Goal: Task Accomplishment & Management: Complete application form

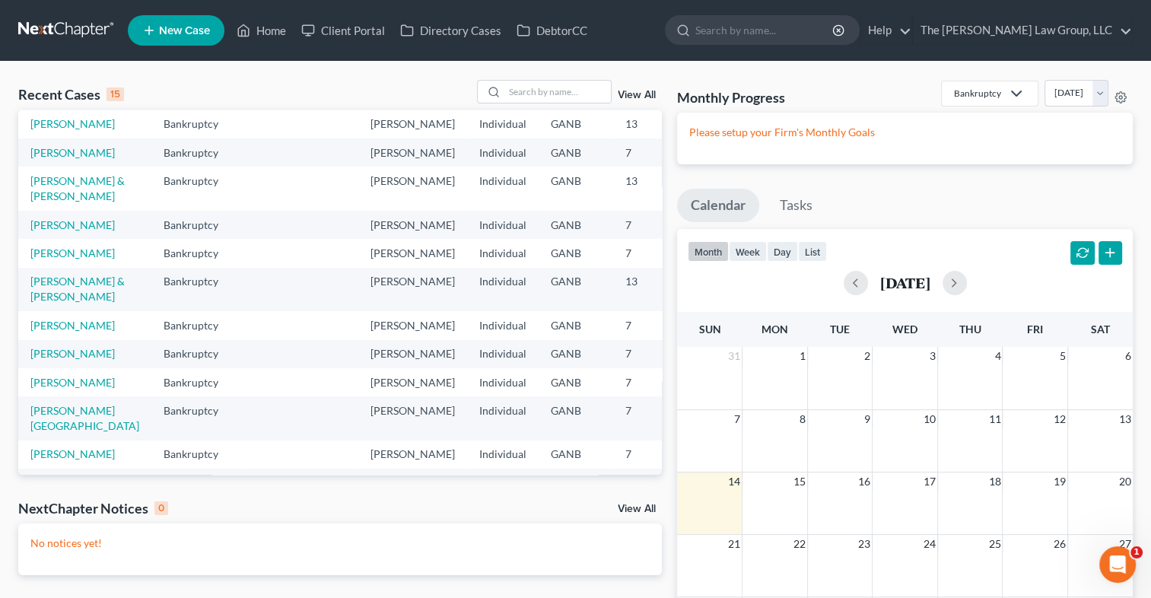
scroll to position [118, 0]
click at [47, 208] on td "[PERSON_NAME] & [PERSON_NAME]" at bounding box center [84, 185] width 133 height 43
click at [57, 200] on link "[PERSON_NAME] & [PERSON_NAME]" at bounding box center [77, 186] width 94 height 28
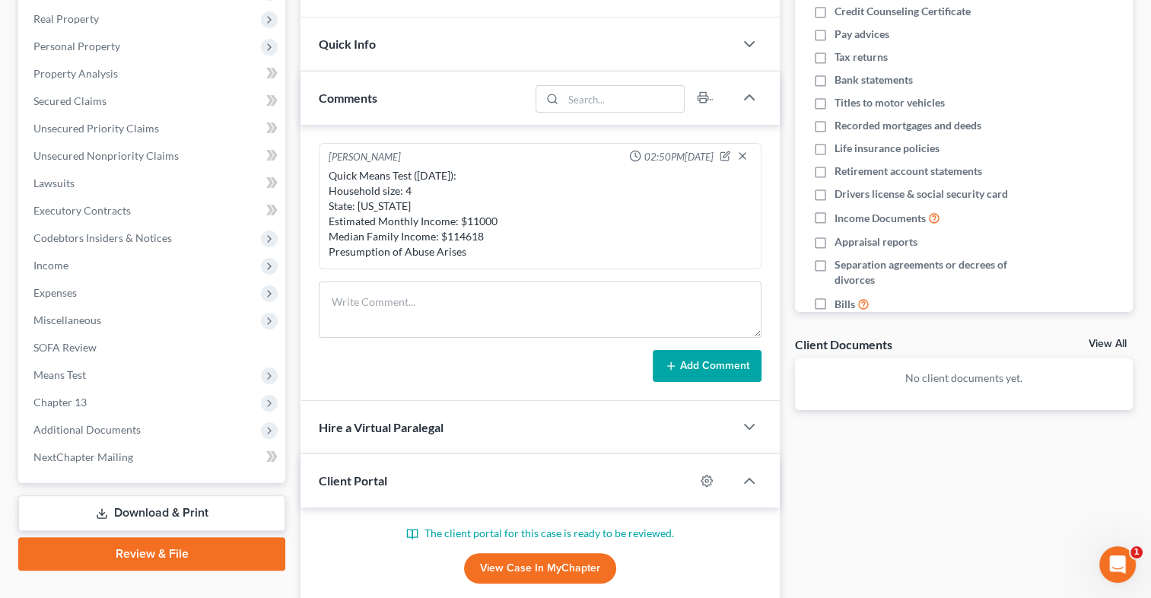
scroll to position [243, 0]
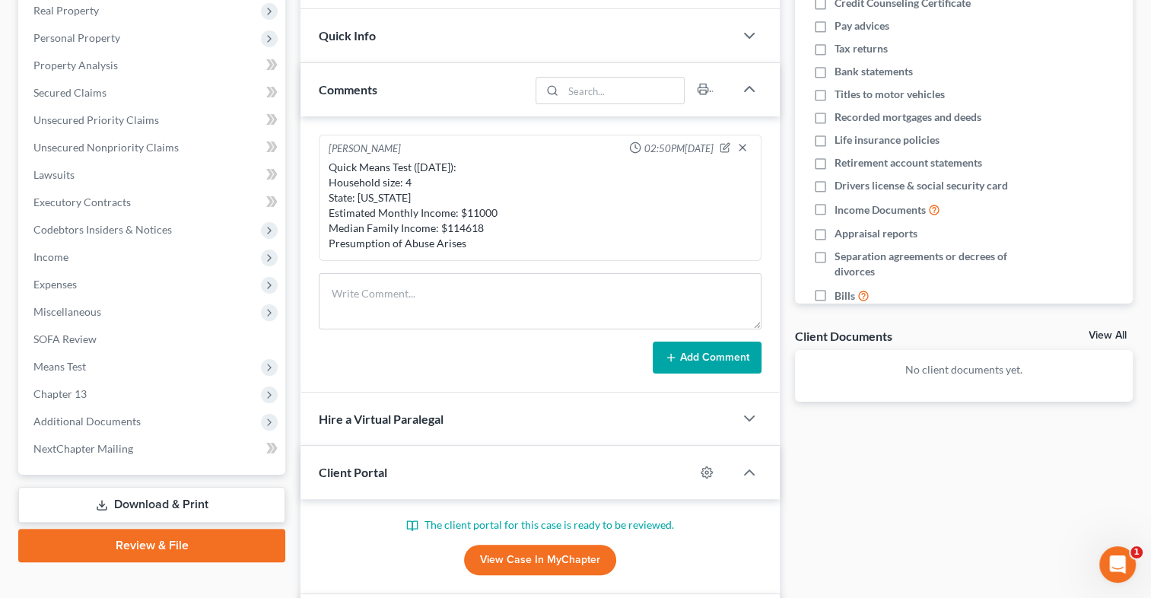
click at [390, 472] on div "Client Portal" at bounding box center [498, 472] width 394 height 52
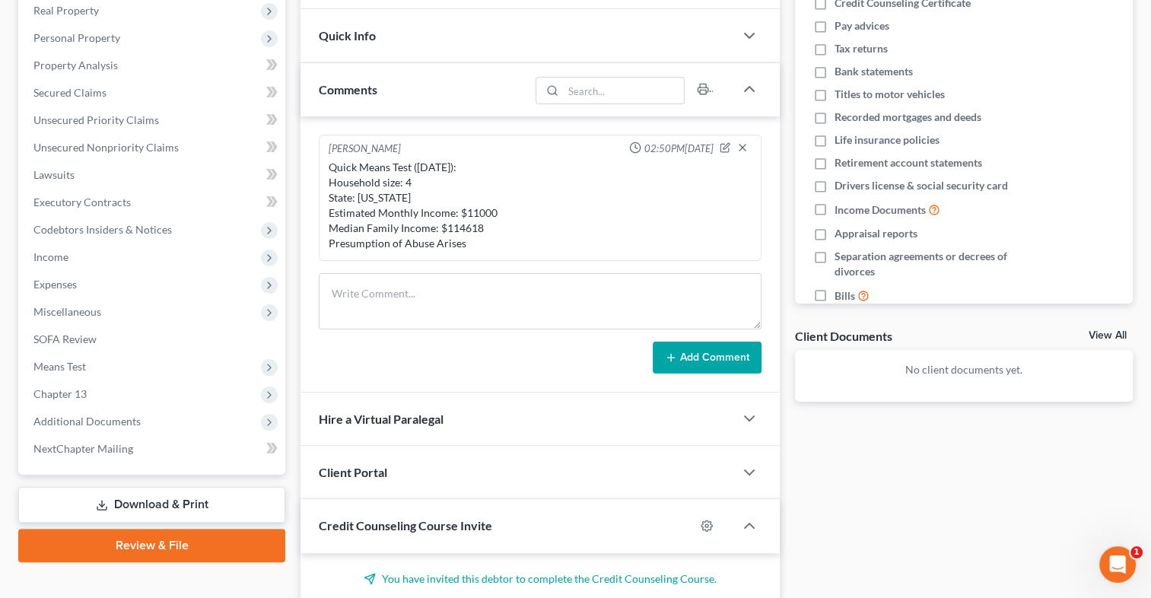
click at [390, 472] on div "Client Portal" at bounding box center [518, 472] width 434 height 52
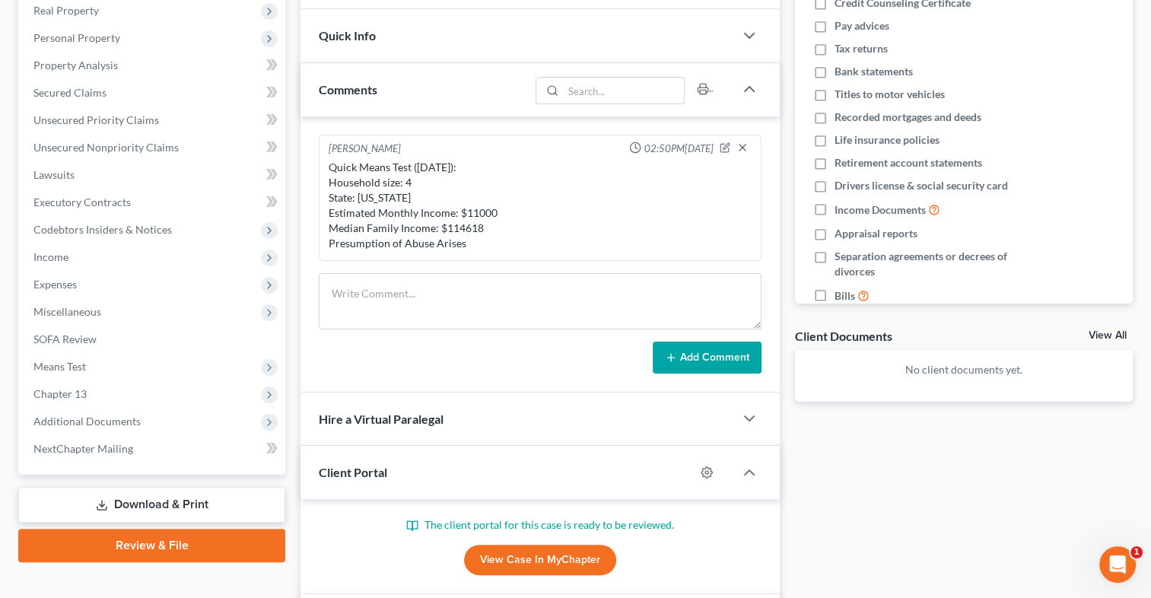
click at [514, 561] on link "View Case in MyChapter" at bounding box center [540, 560] width 152 height 30
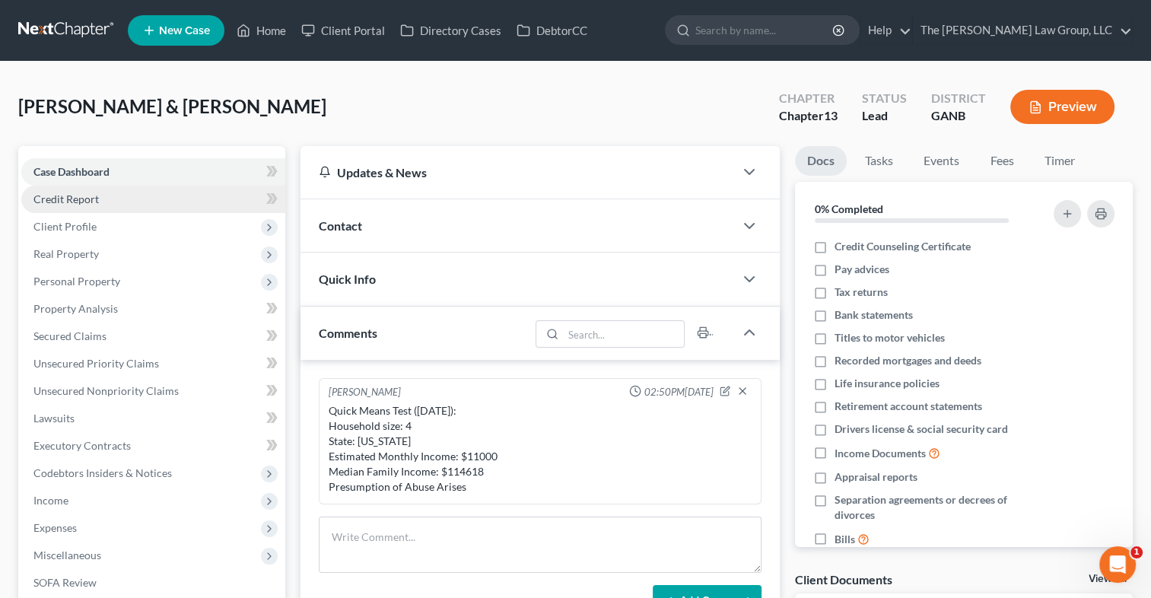
click at [110, 204] on link "Credit Report" at bounding box center [153, 199] width 264 height 27
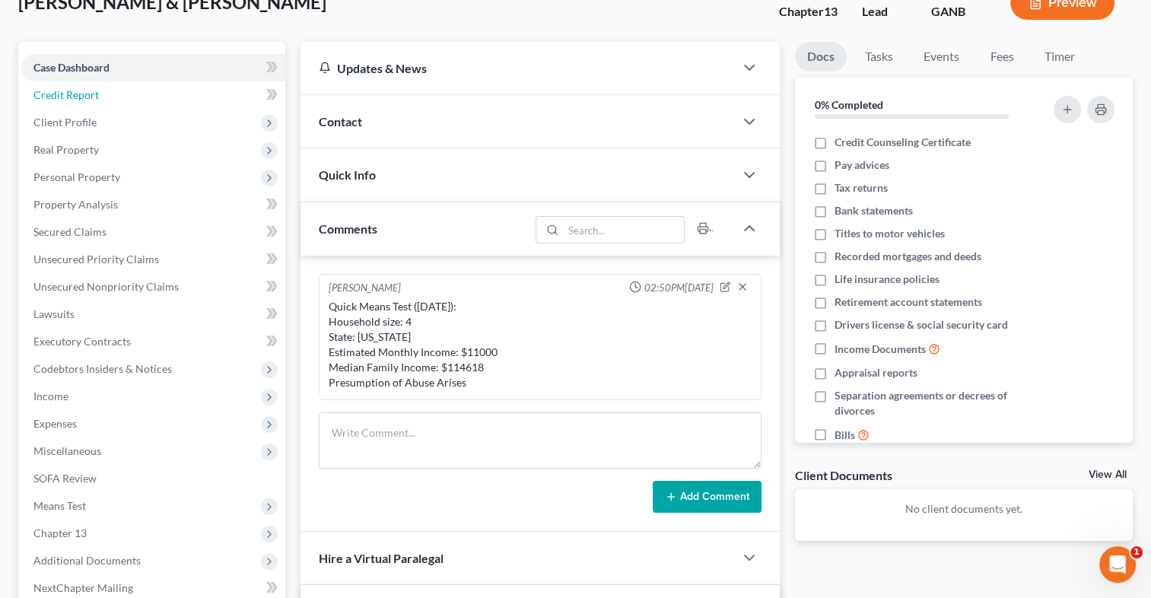
scroll to position [102, 0]
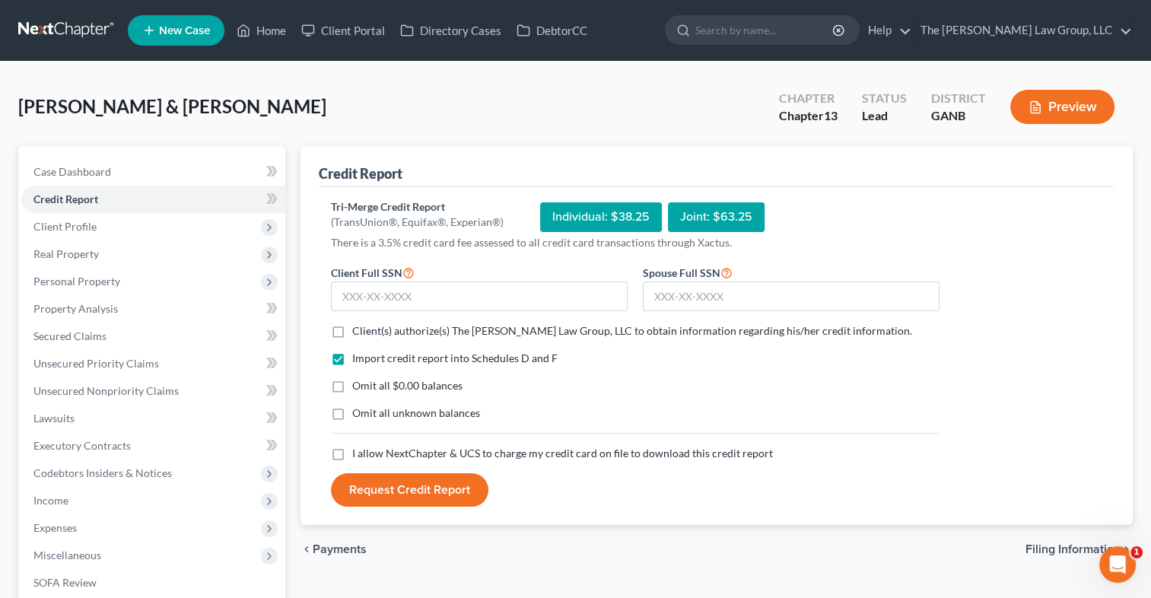
click at [352, 450] on label "I allow NextChapter & UCS to charge my credit card on file to download this cre…" at bounding box center [562, 453] width 421 height 15
click at [358, 450] on input "I allow NextChapter & UCS to charge my credit card on file to download this cre…" at bounding box center [363, 451] width 10 height 10
checkbox input "true"
click at [352, 333] on label "Client(s) authorize(s) The [PERSON_NAME] Law Group, LLC to obtain information r…" at bounding box center [632, 330] width 560 height 15
click at [358, 333] on input "Client(s) authorize(s) The [PERSON_NAME] Law Group, LLC to obtain information r…" at bounding box center [363, 328] width 10 height 10
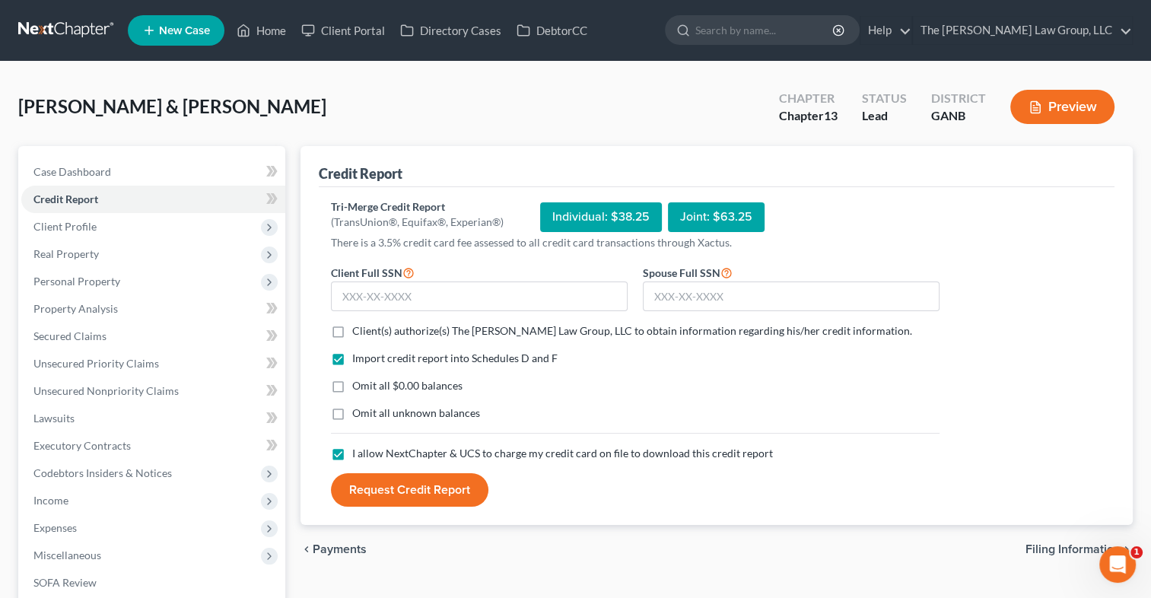
checkbox input "true"
click at [399, 303] on input "text" at bounding box center [479, 296] width 297 height 30
click at [545, 211] on div "Individual: $38.25" at bounding box center [601, 217] width 122 height 30
click at [402, 291] on input "260-47" at bounding box center [479, 296] width 297 height 30
type input "260-61-1647"
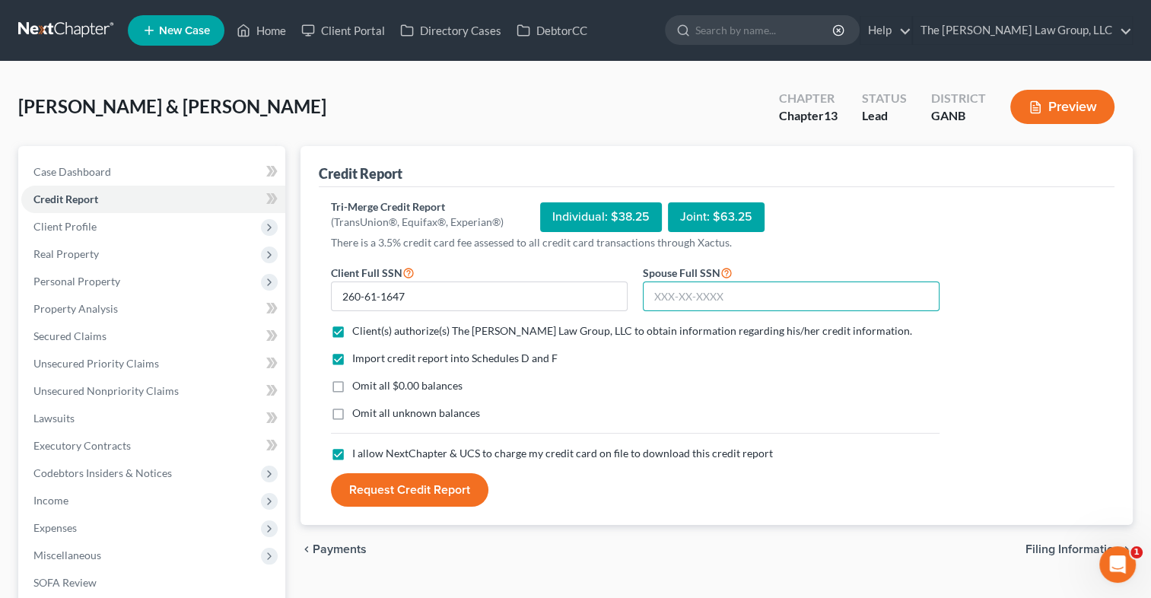
click at [668, 307] on input "text" at bounding box center [791, 296] width 297 height 30
type input "259-83-2225"
click at [463, 488] on button "Request Credit Report" at bounding box center [409, 489] width 157 height 33
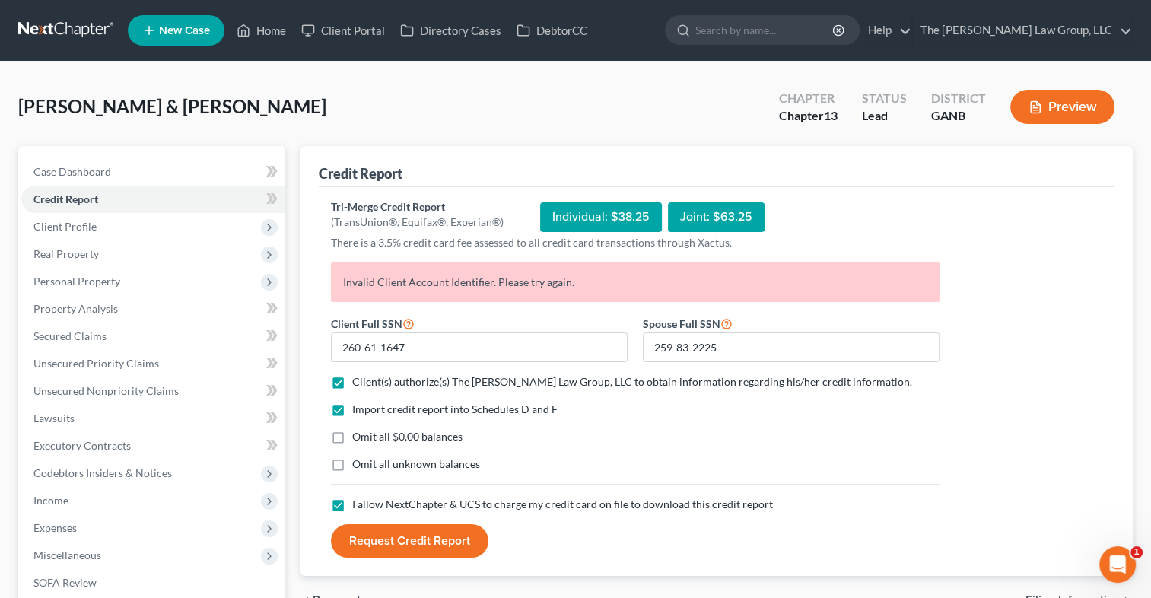
click at [701, 221] on div "Joint: $63.25" at bounding box center [716, 217] width 97 height 30
click at [372, 538] on button "Request Credit Report" at bounding box center [409, 540] width 157 height 33
click at [1134, 555] on html at bounding box center [1115, 562] width 37 height 37
click at [1135, 555] on span "1" at bounding box center [1139, 552] width 14 height 14
click at [1131, 551] on div "Open Intercom Messenger" at bounding box center [1115, 562] width 50 height 50
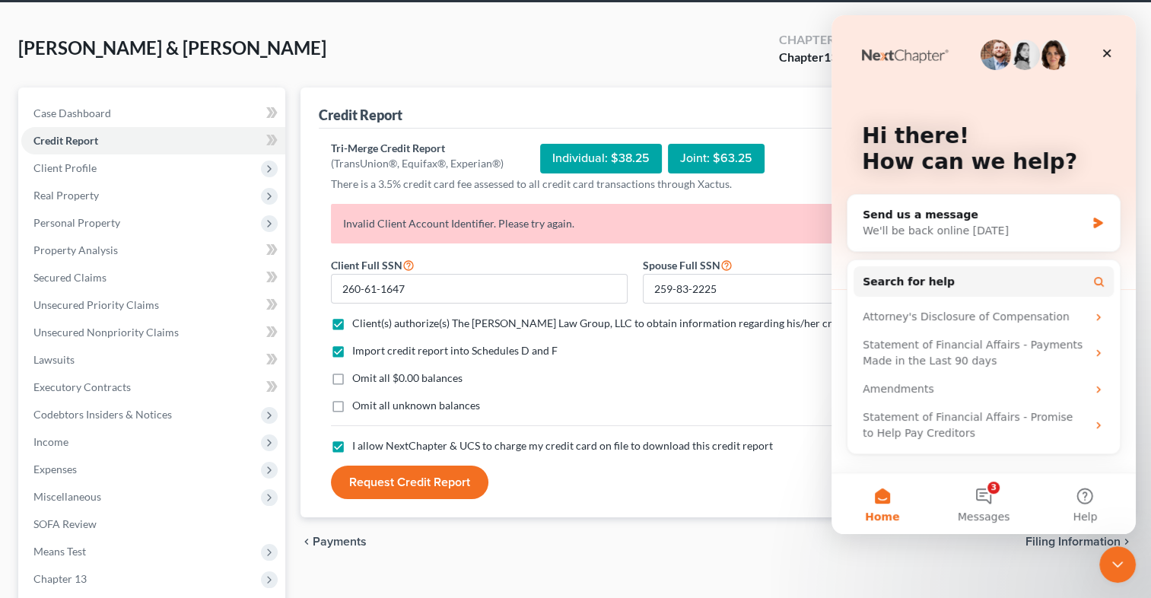
scroll to position [49, 0]
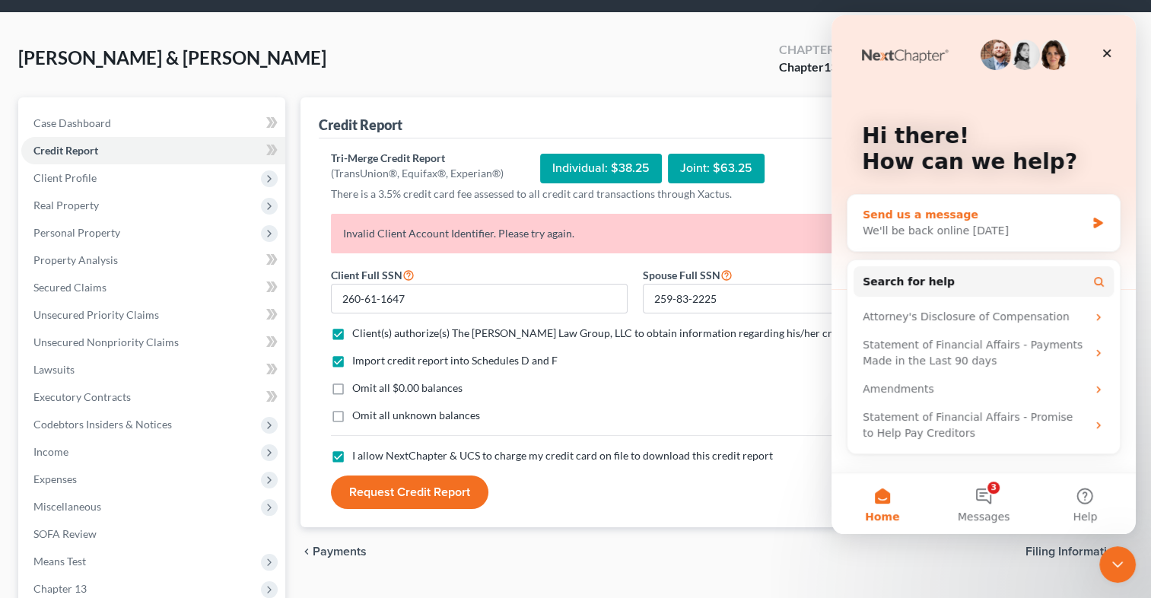
click at [977, 227] on div "We'll be back online [DATE]" at bounding box center [974, 231] width 223 height 16
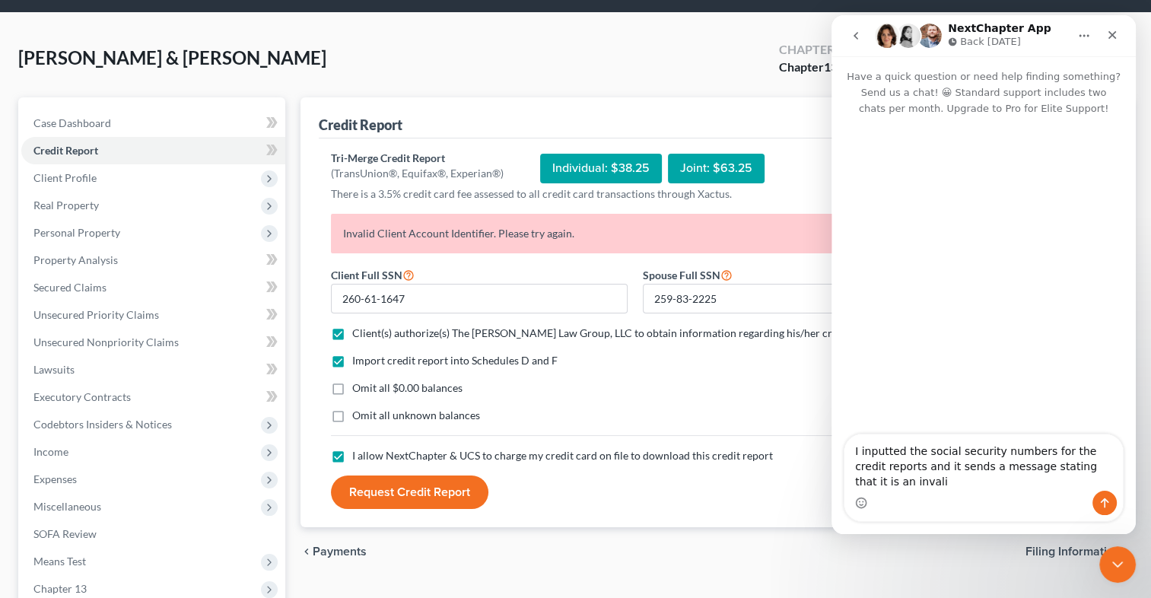
scroll to position [0, 0]
type textarea "I inputted the social security numbers for the credit reports and it sends a me…"
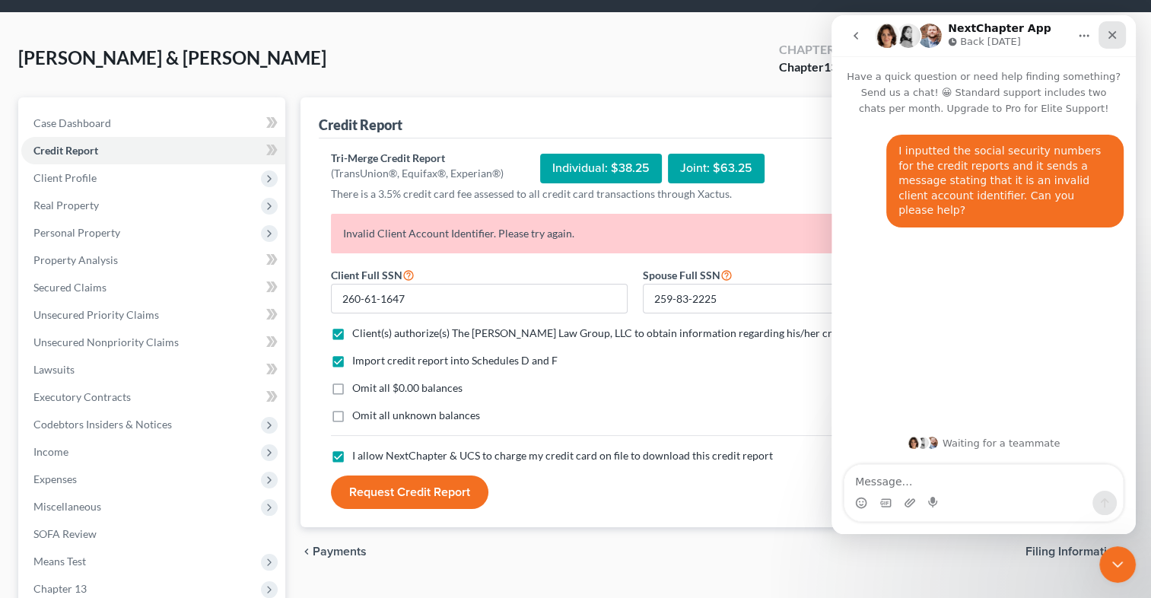
click at [1110, 40] on icon "Close" at bounding box center [1112, 35] width 12 height 12
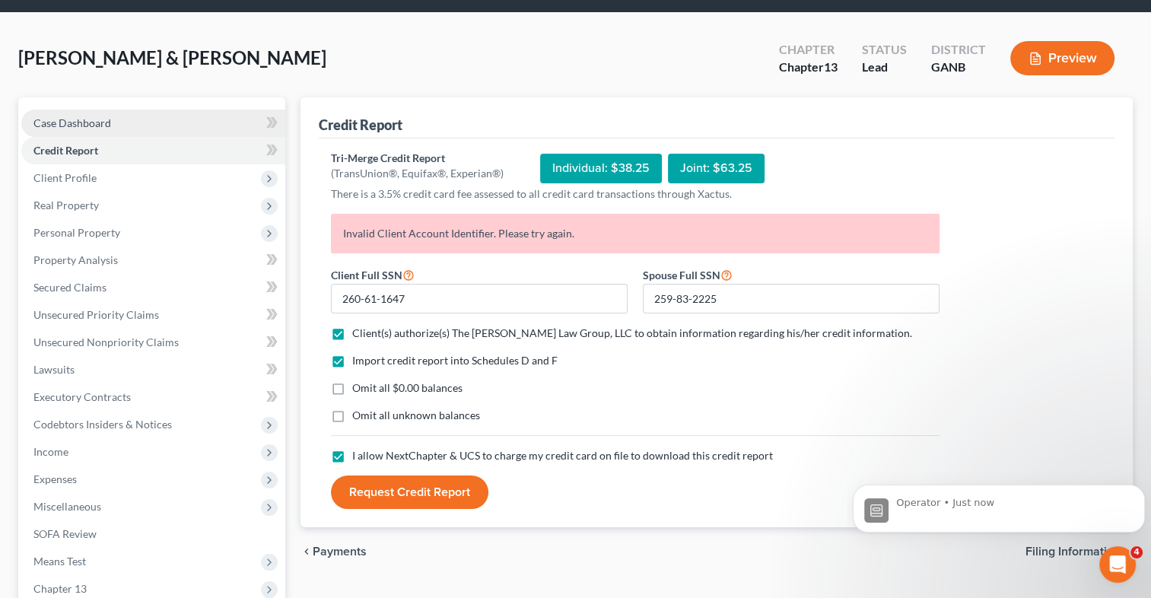
click at [119, 119] on link "Case Dashboard" at bounding box center [153, 123] width 264 height 27
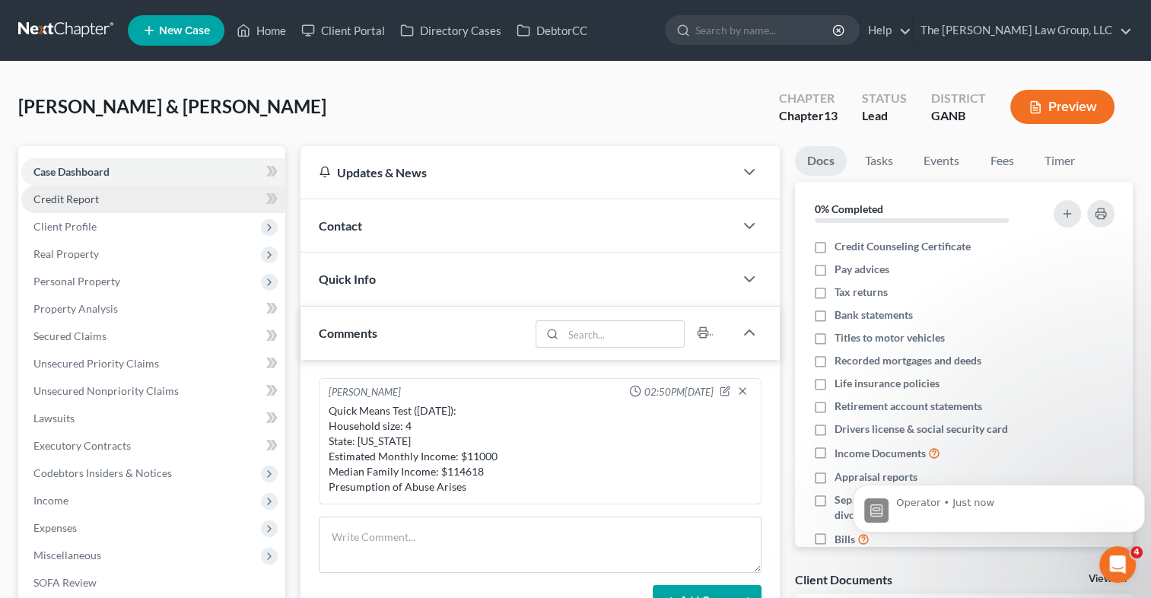
click at [173, 201] on link "Credit Report" at bounding box center [153, 199] width 264 height 27
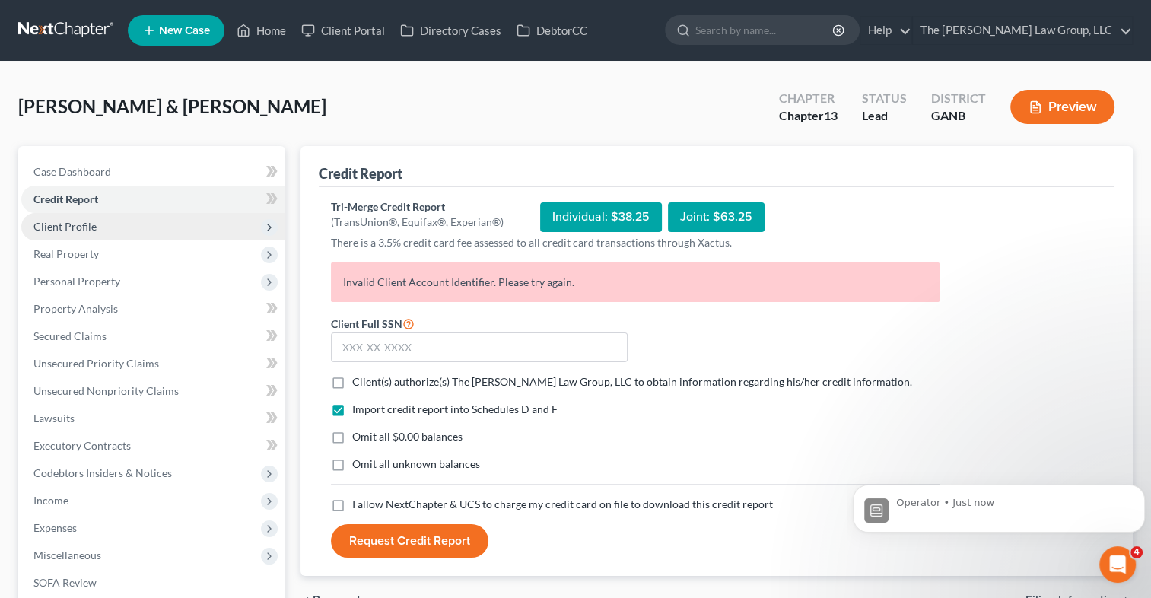
click at [124, 224] on span "Client Profile" at bounding box center [153, 226] width 264 height 27
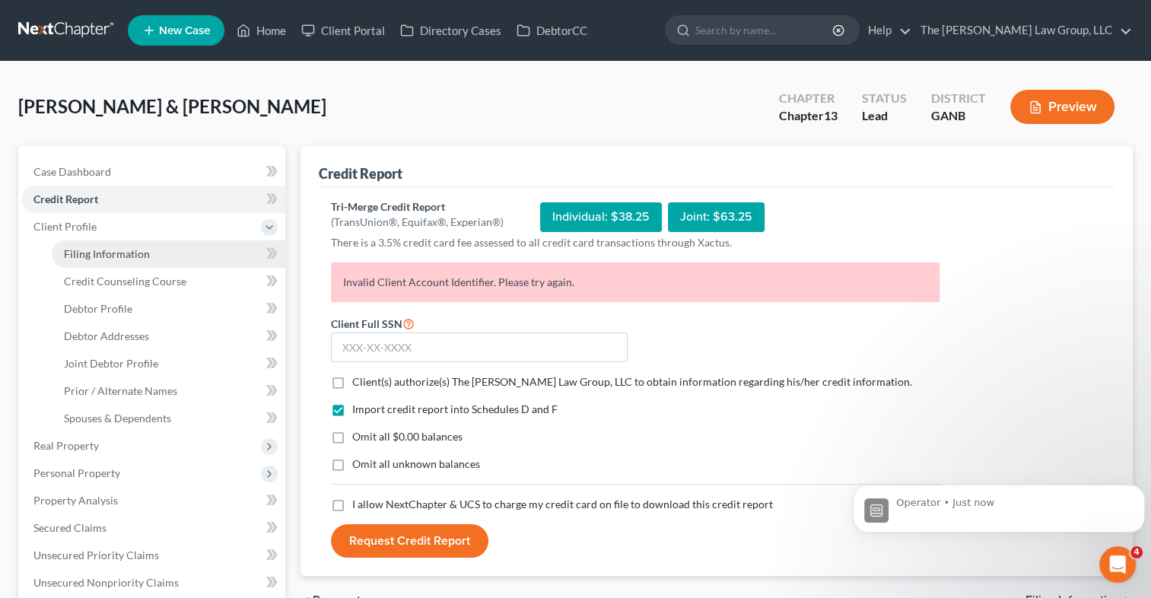
click at [125, 247] on span "Filing Information" at bounding box center [107, 253] width 86 height 13
select select "1"
select select "3"
select select "19"
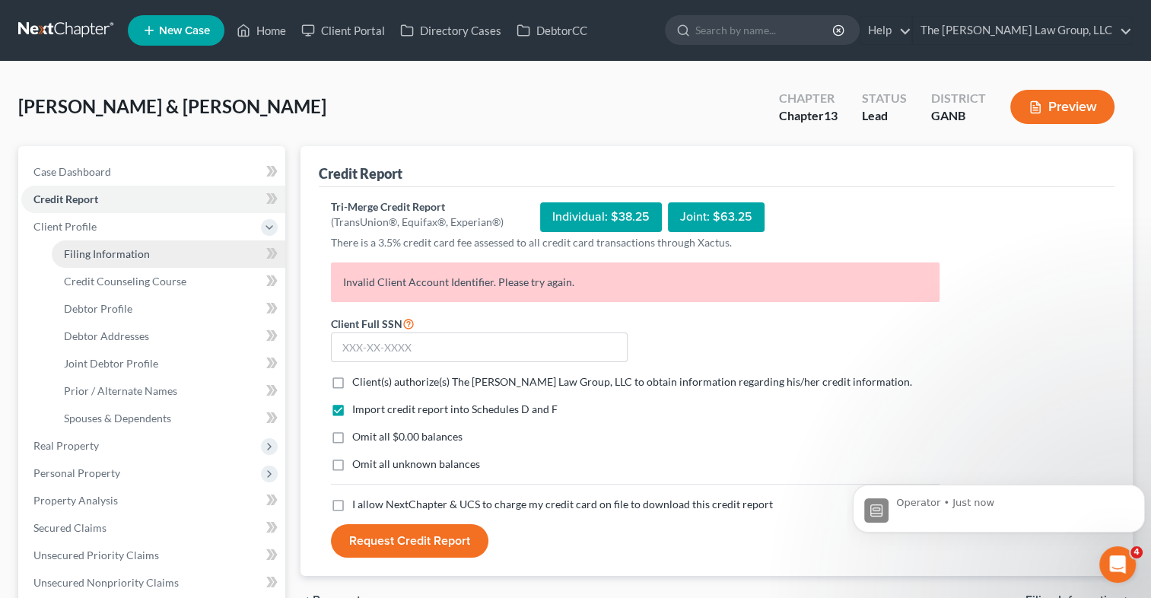
select select "10"
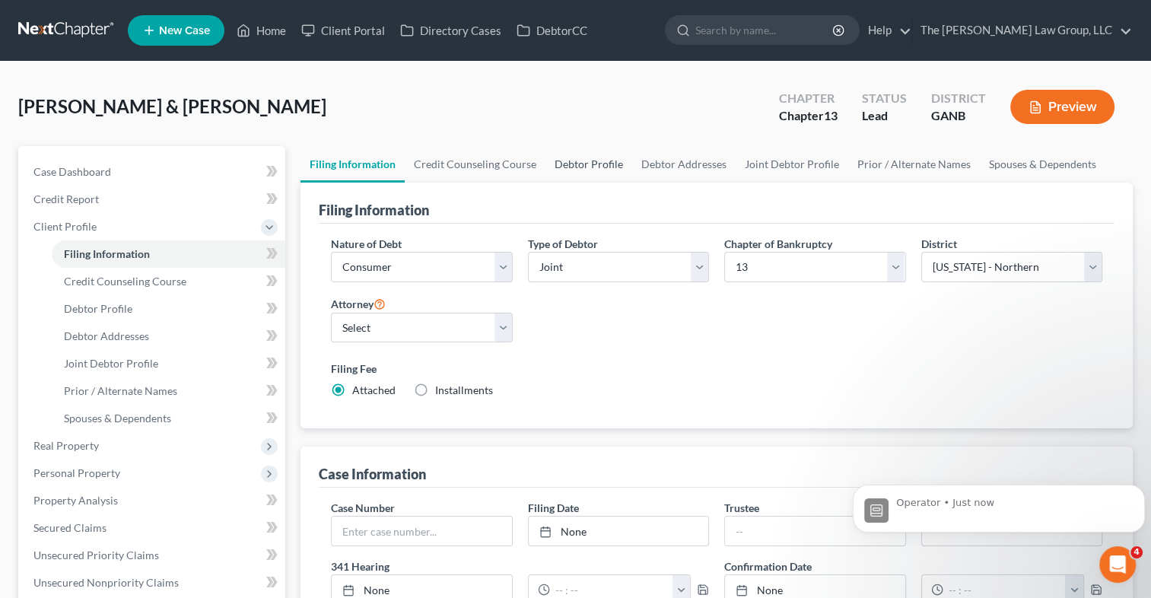
click at [591, 165] on link "Debtor Profile" at bounding box center [588, 164] width 87 height 37
select select "1"
select select "3"
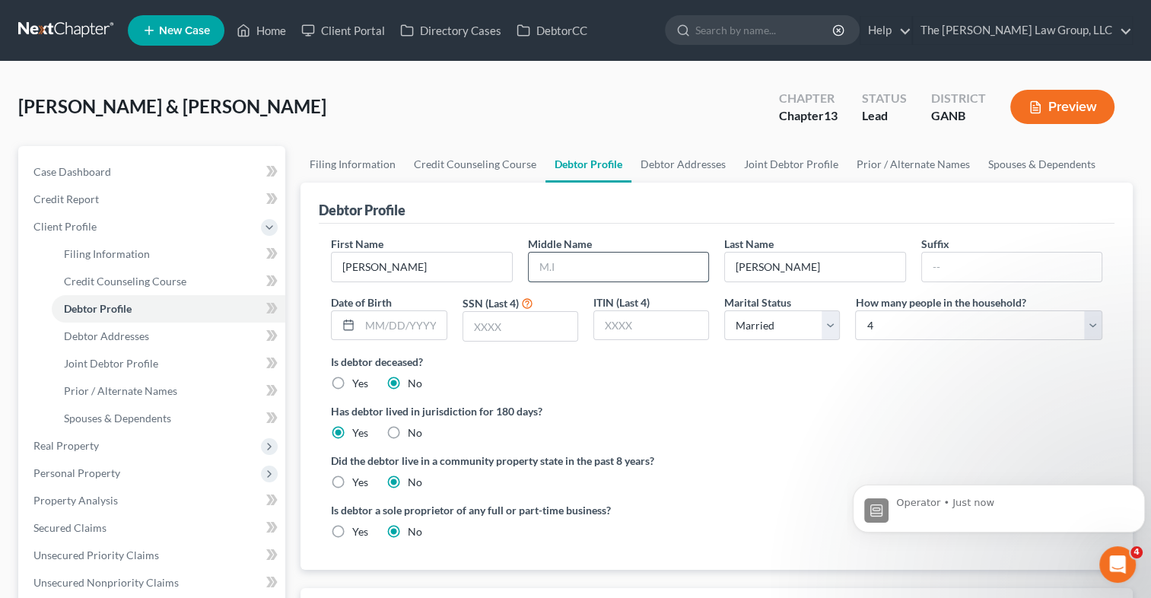
click at [578, 265] on input "text" at bounding box center [619, 267] width 180 height 29
type input "[PERSON_NAME]"
click at [666, 394] on ng-include "First Name [PERSON_NAME] Middle Name [PERSON_NAME] Last Name [PERSON_NAME] Date…" at bounding box center [716, 394] width 771 height 316
click at [501, 325] on input "text" at bounding box center [520, 326] width 114 height 29
click at [528, 339] on input "text" at bounding box center [520, 326] width 114 height 29
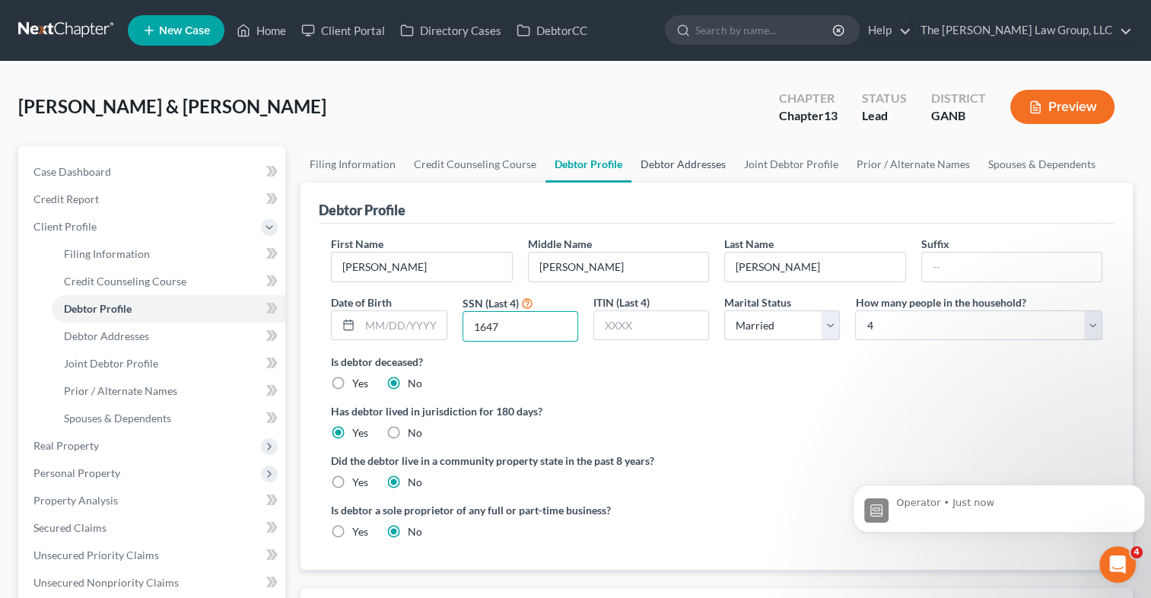
type input "1647"
click at [666, 162] on link "Debtor Addresses" at bounding box center [682, 164] width 103 height 37
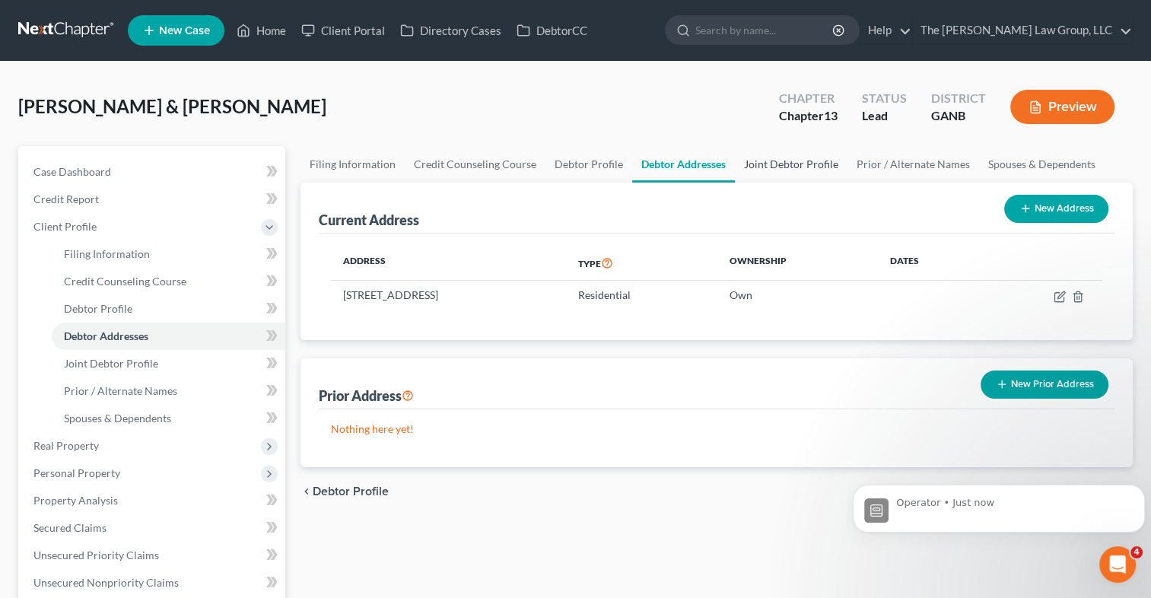
click at [779, 163] on link "Joint Debtor Profile" at bounding box center [791, 164] width 113 height 37
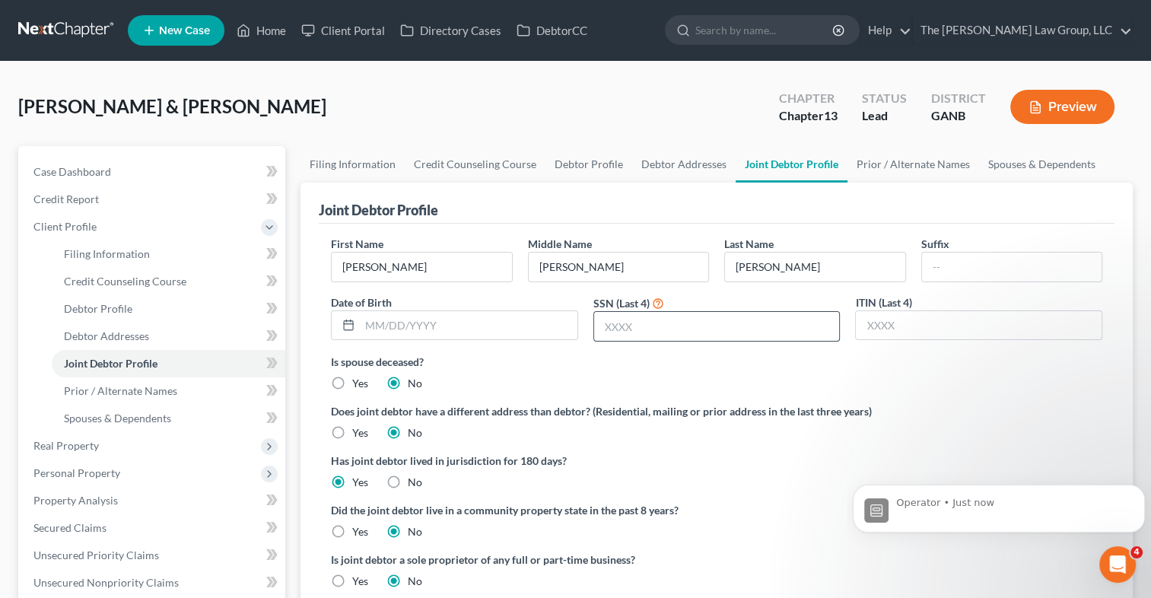
click at [683, 334] on input "text" at bounding box center [717, 326] width 246 height 29
click at [654, 335] on input "text" at bounding box center [717, 326] width 246 height 29
type input "2225"
click at [97, 171] on span "Case Dashboard" at bounding box center [72, 171] width 78 height 13
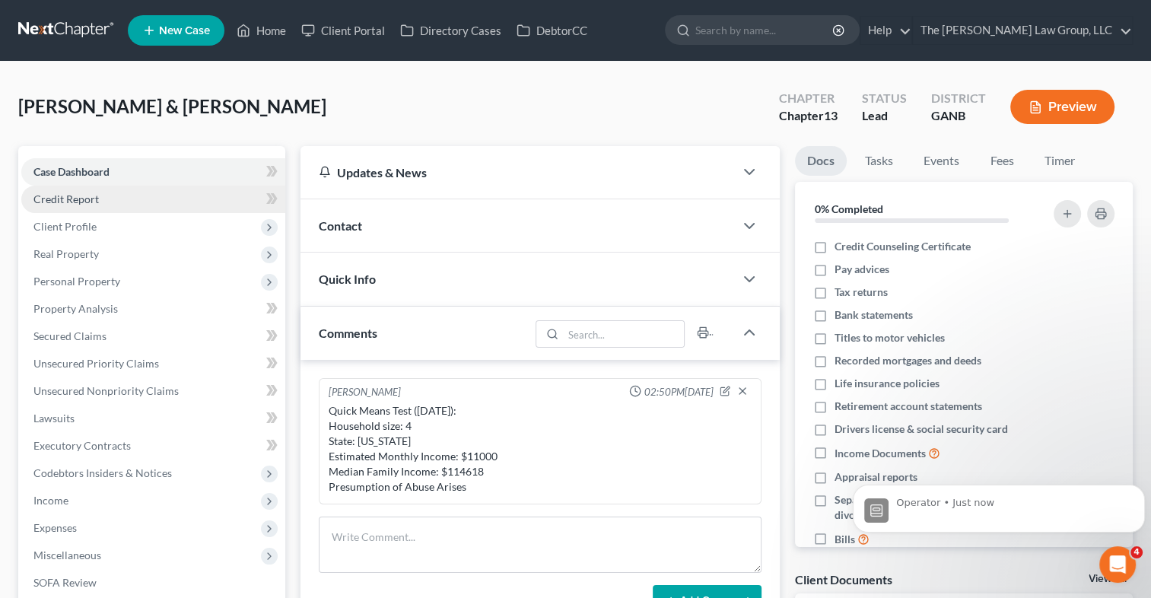
click at [77, 196] on span "Credit Report" at bounding box center [65, 198] width 65 height 13
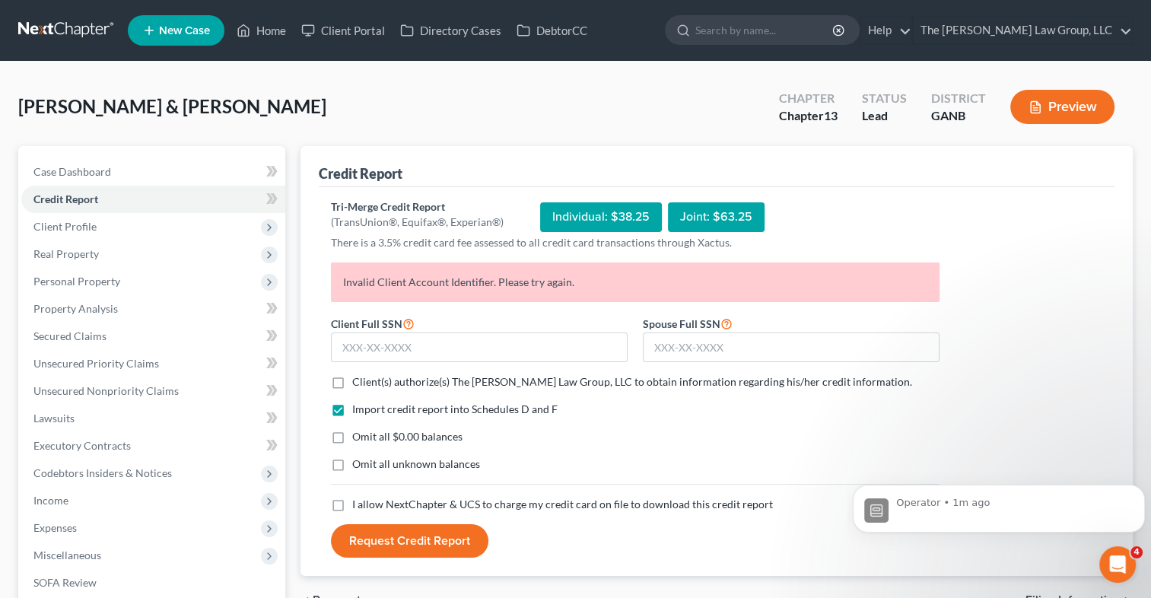
click at [352, 374] on label "Client(s) authorize(s) The [PERSON_NAME] Law Group, LLC to obtain information r…" at bounding box center [632, 381] width 560 height 15
click at [358, 374] on input "Client(s) authorize(s) The [PERSON_NAME] Law Group, LLC to obtain information r…" at bounding box center [363, 379] width 10 height 10
checkbox input "true"
click at [352, 504] on label "I allow NextChapter & UCS to charge my credit card on file to download this cre…" at bounding box center [562, 504] width 421 height 15
click at [358, 504] on input "I allow NextChapter & UCS to charge my credit card on file to download this cre…" at bounding box center [363, 502] width 10 height 10
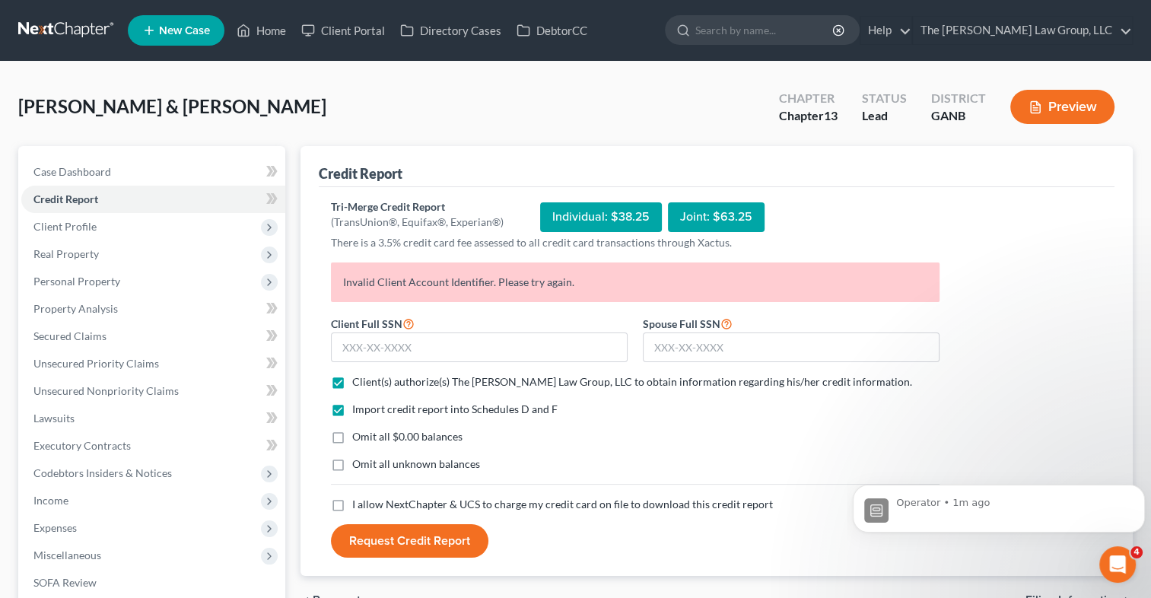
checkbox input "true"
click at [361, 357] on input "text" at bounding box center [479, 347] width 297 height 30
type input "260-61-1647"
click at [712, 355] on input "text" at bounding box center [791, 347] width 297 height 30
type input "259-83-2225"
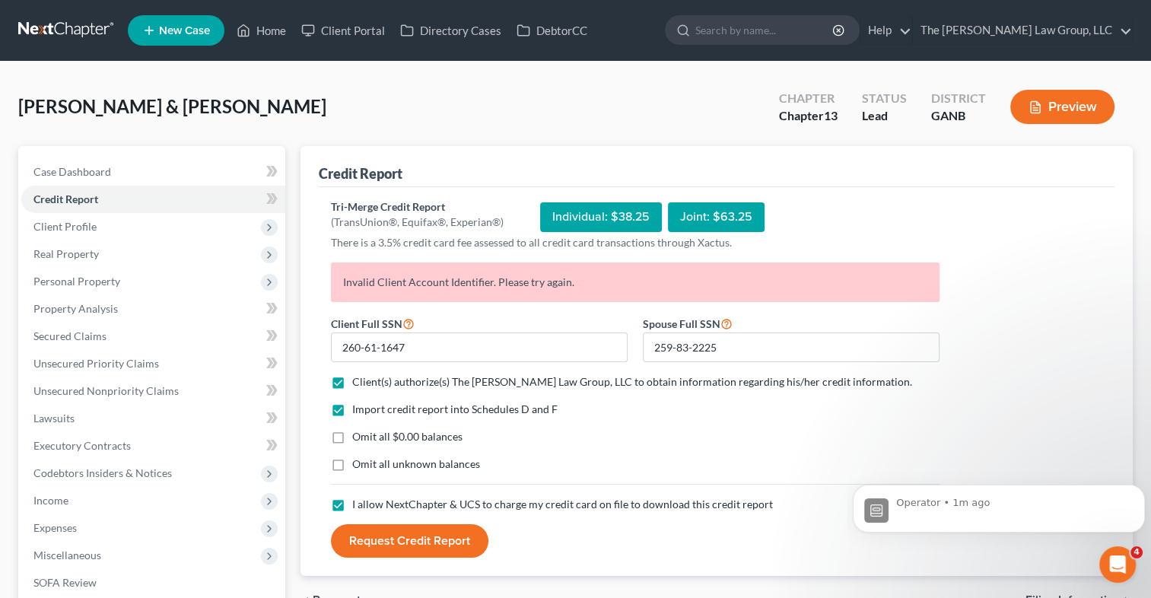
click at [435, 542] on button "Request Credit Report" at bounding box center [409, 540] width 157 height 33
click at [91, 230] on span "Client Profile" at bounding box center [64, 226] width 63 height 13
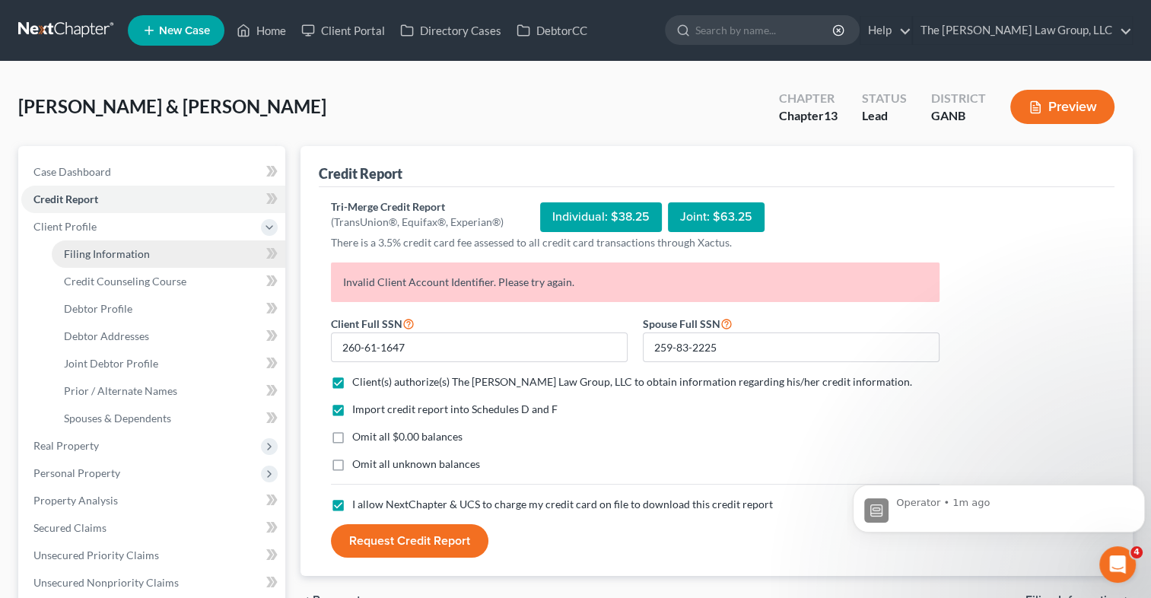
click at [100, 257] on span "Filing Information" at bounding box center [107, 253] width 86 height 13
select select "1"
select select "3"
select select "19"
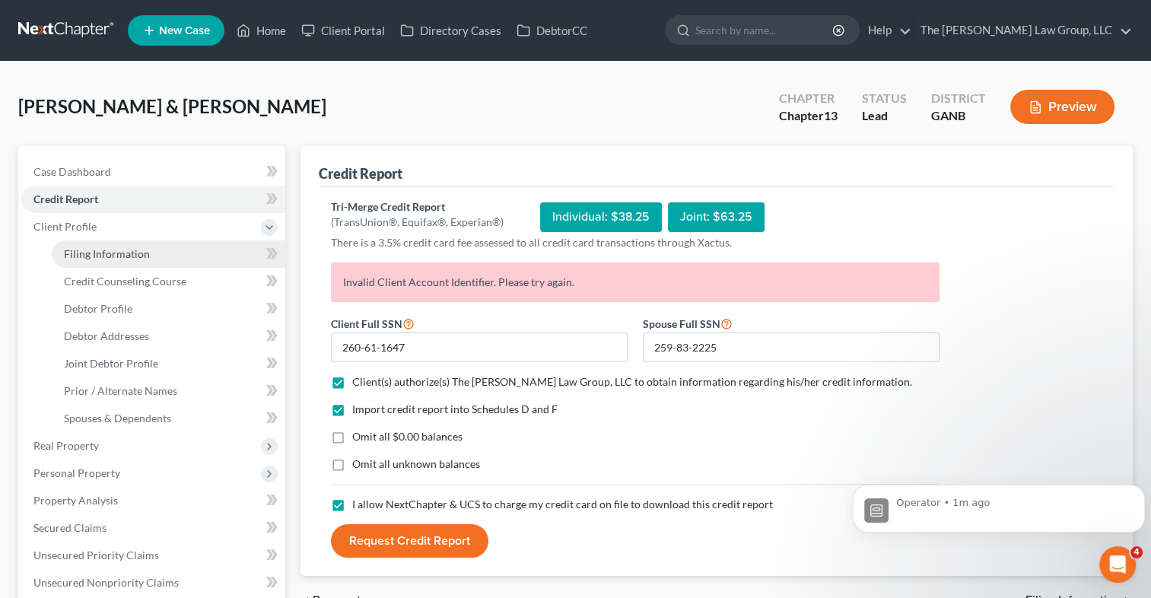
select select "0"
select select "10"
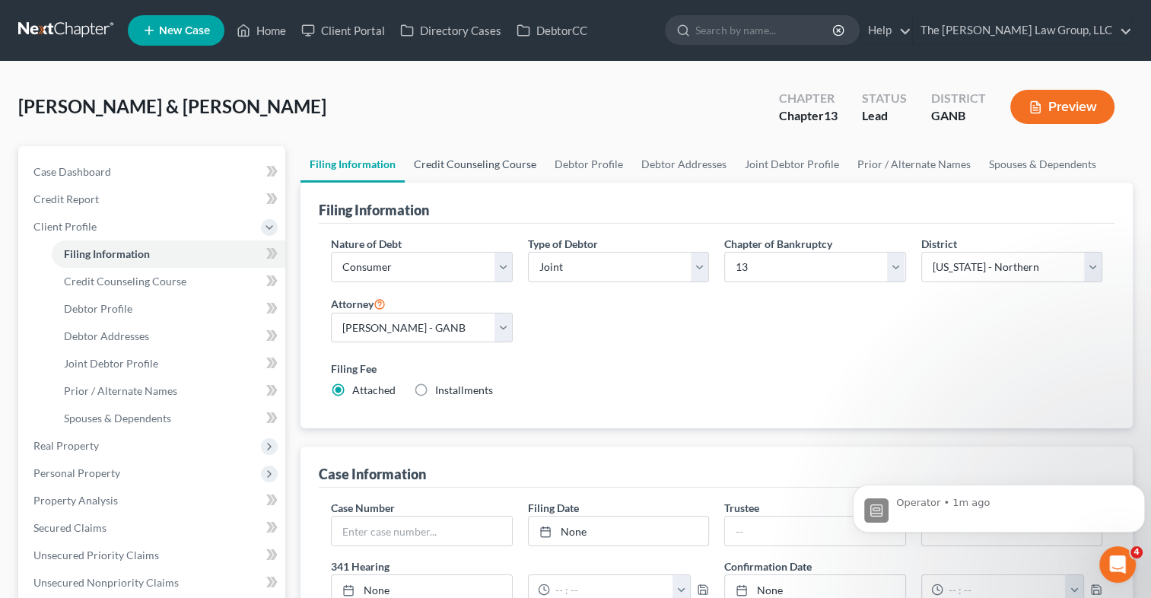
click at [466, 163] on link "Credit Counseling Course" at bounding box center [475, 164] width 141 height 37
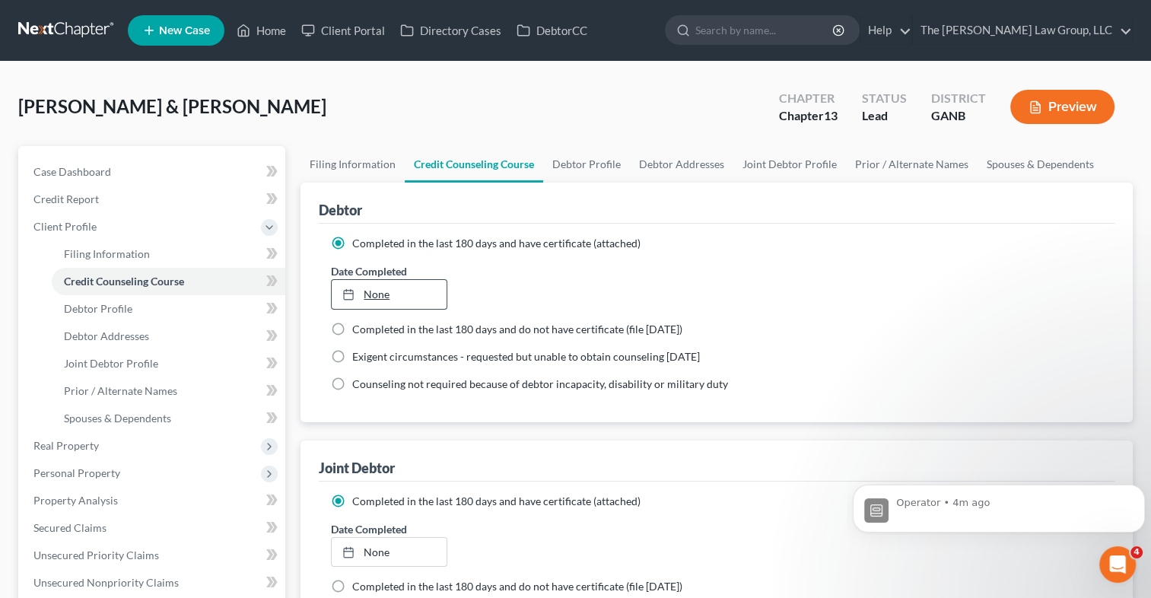
click at [405, 288] on link "None" at bounding box center [389, 294] width 114 height 29
type input "[DATE]"
click at [352, 326] on label "Completed in the last 180 days and do not have certificate (file [DATE])" at bounding box center [517, 329] width 330 height 15
click at [358, 326] on input "Completed in the last 180 days and do not have certificate (file [DATE])" at bounding box center [363, 327] width 10 height 10
radio input "true"
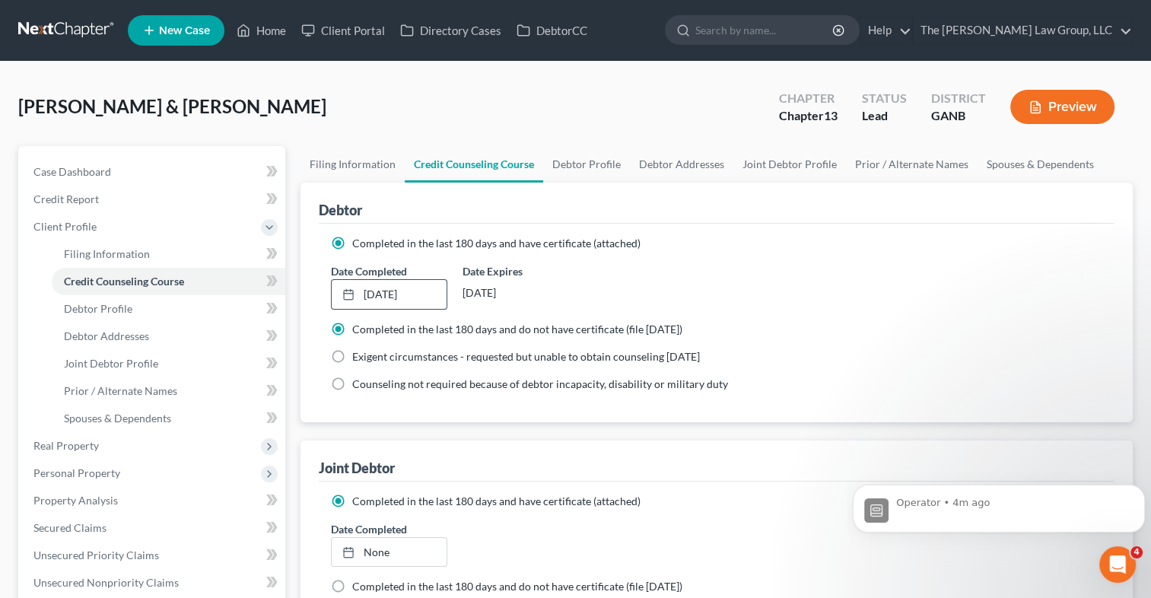
radio input "false"
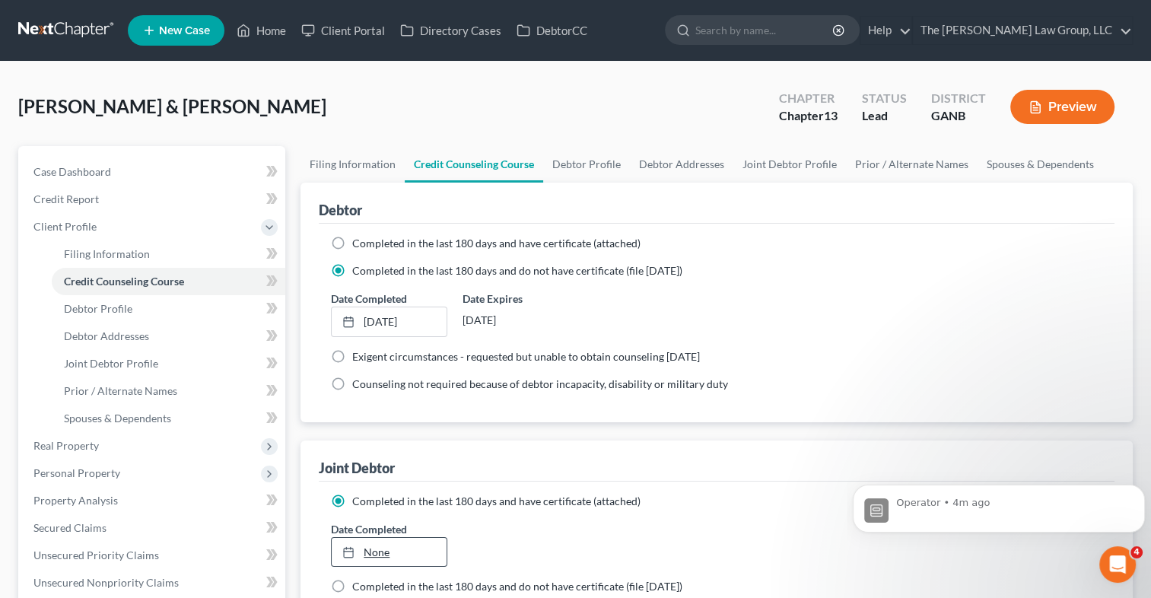
click at [364, 539] on link "None" at bounding box center [389, 552] width 114 height 29
type input "[DATE]"
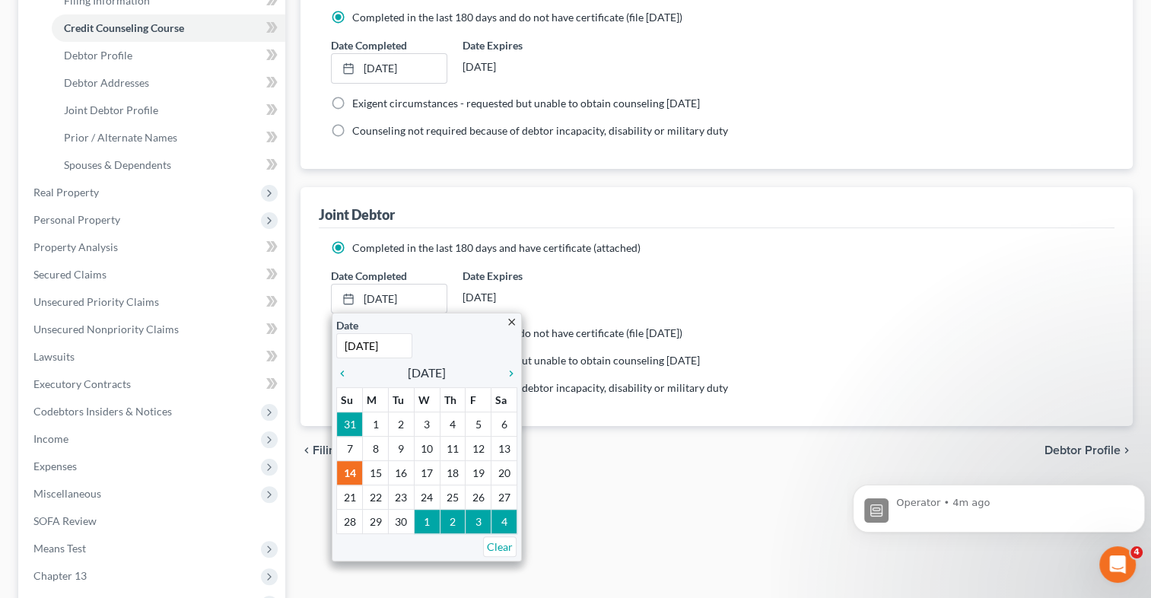
scroll to position [257, 0]
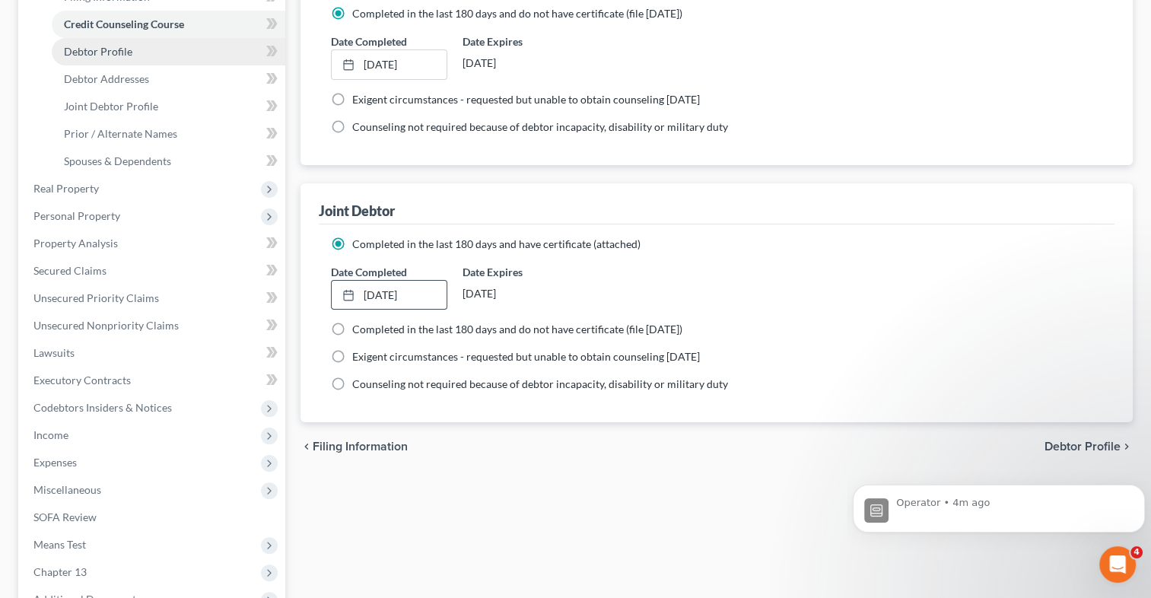
click at [120, 50] on span "Debtor Profile" at bounding box center [98, 51] width 68 height 13
select select "1"
select select "3"
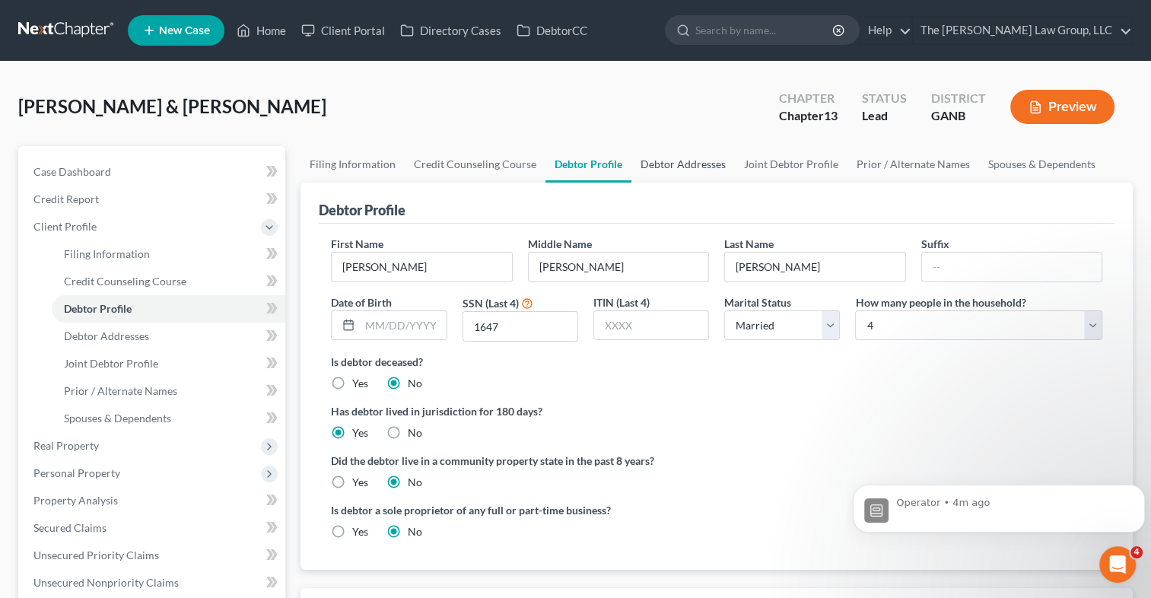
click at [676, 160] on link "Debtor Addresses" at bounding box center [682, 164] width 103 height 37
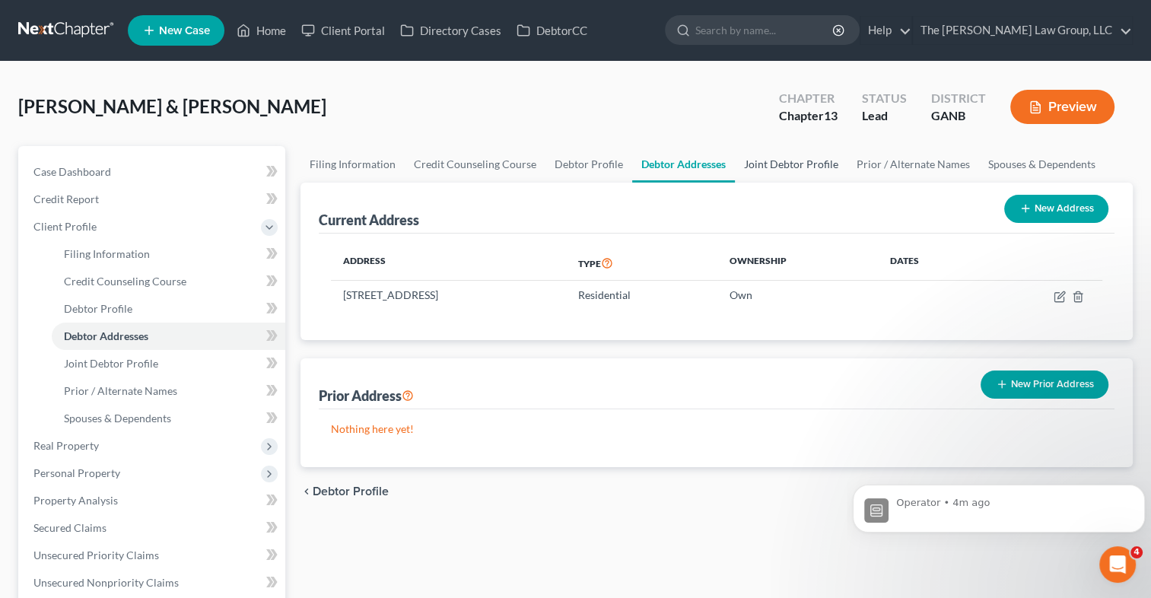
click at [781, 167] on link "Joint Debtor Profile" at bounding box center [791, 164] width 113 height 37
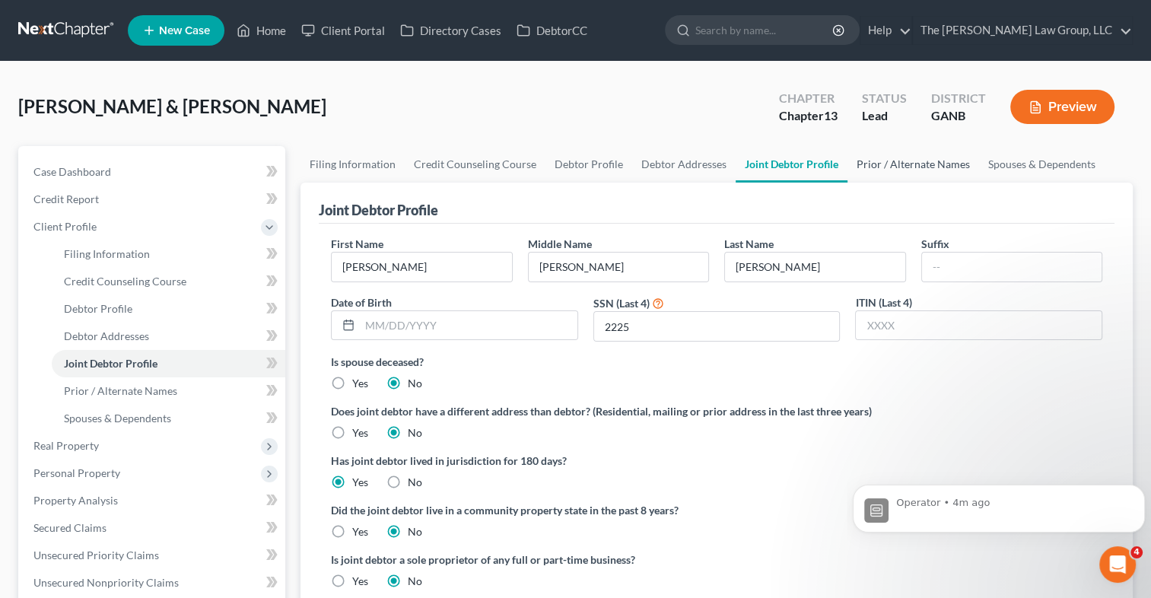
click at [865, 167] on link "Prior / Alternate Names" at bounding box center [914, 164] width 132 height 37
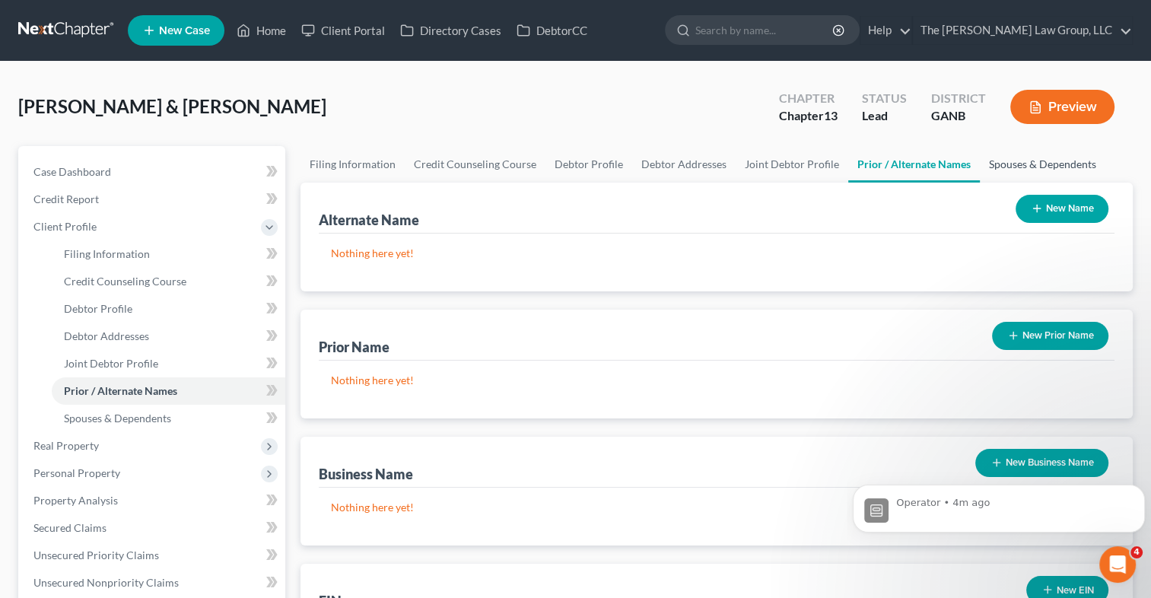
click at [1003, 161] on link "Spouses & Dependents" at bounding box center [1043, 164] width 126 height 37
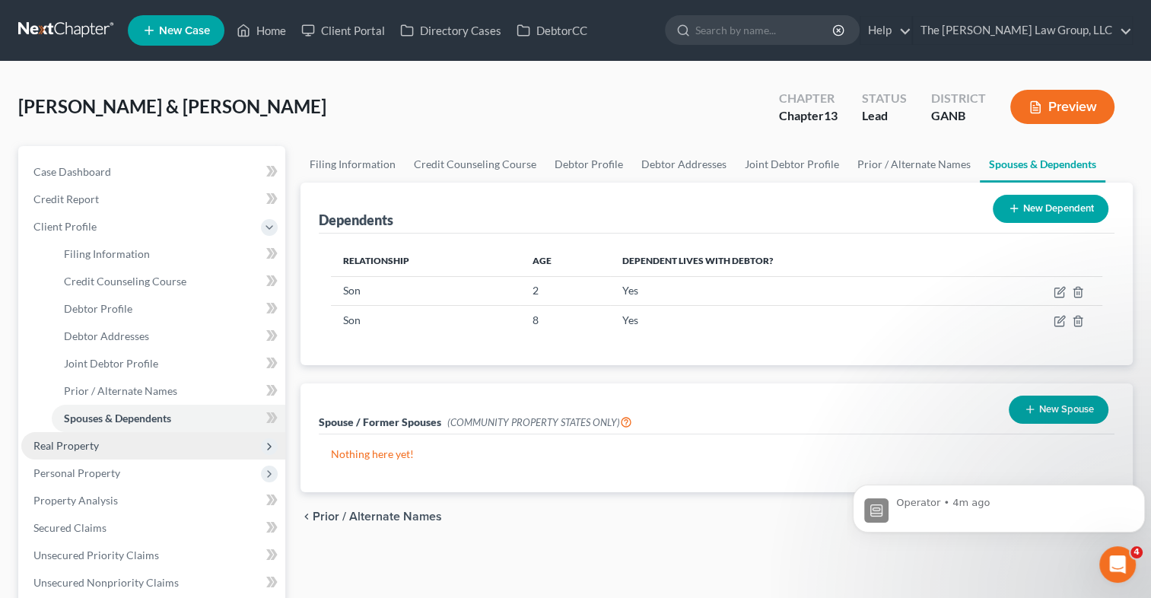
click at [97, 443] on span "Real Property" at bounding box center [65, 445] width 65 height 13
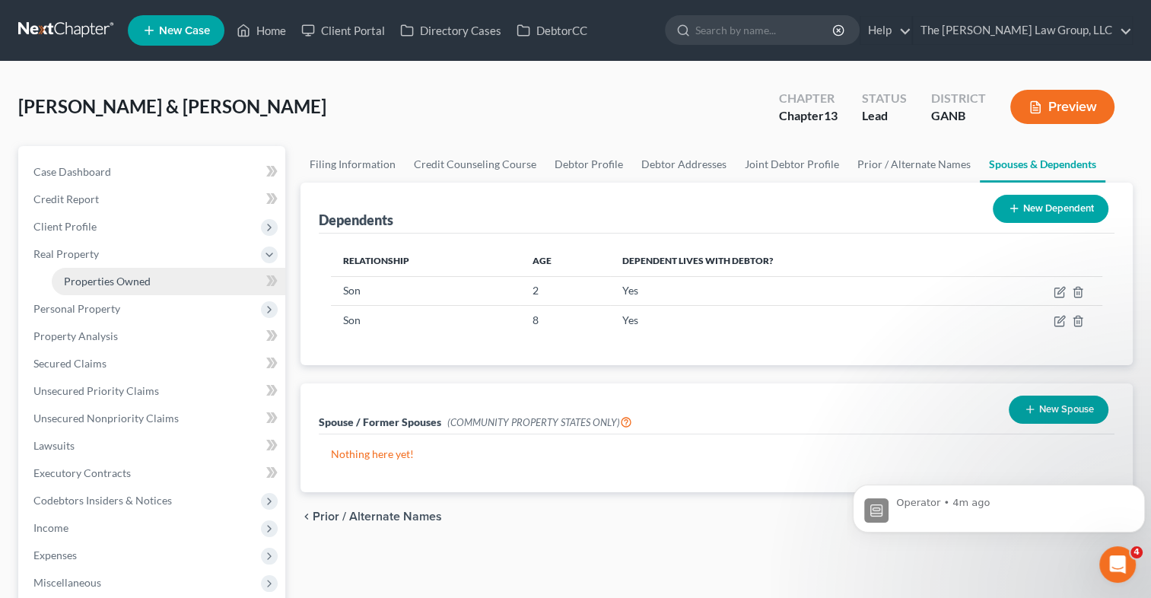
click at [78, 284] on span "Properties Owned" at bounding box center [107, 281] width 87 height 13
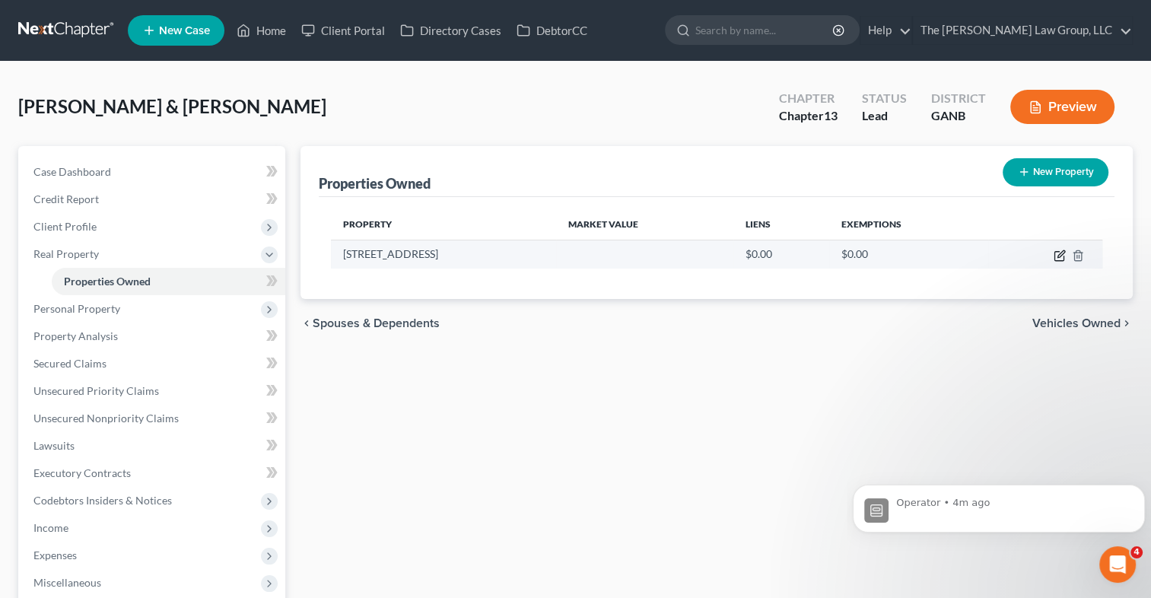
click at [1058, 253] on icon "button" at bounding box center [1060, 256] width 12 height 12
select select "10"
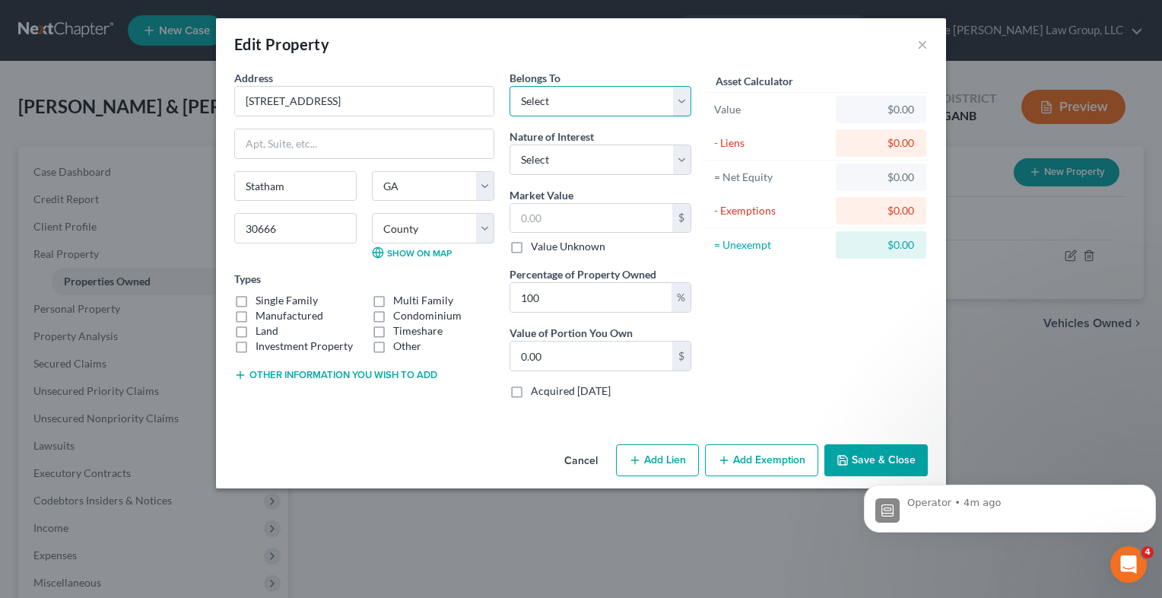
click at [676, 103] on select "Select Debtor 1 Only Debtor 2 Only Debtor 1 And Debtor 2 Only At Least One Of T…" at bounding box center [601, 101] width 182 height 30
select select "2"
click at [510, 86] on select "Select Debtor 1 Only Debtor 2 Only Debtor 1 And Debtor 2 Only At Least One Of T…" at bounding box center [601, 101] width 182 height 30
click at [686, 155] on select "Select Fee Simple Joint Tenant Life Estate Equitable Interest Future Interest T…" at bounding box center [601, 160] width 182 height 30
select select "0"
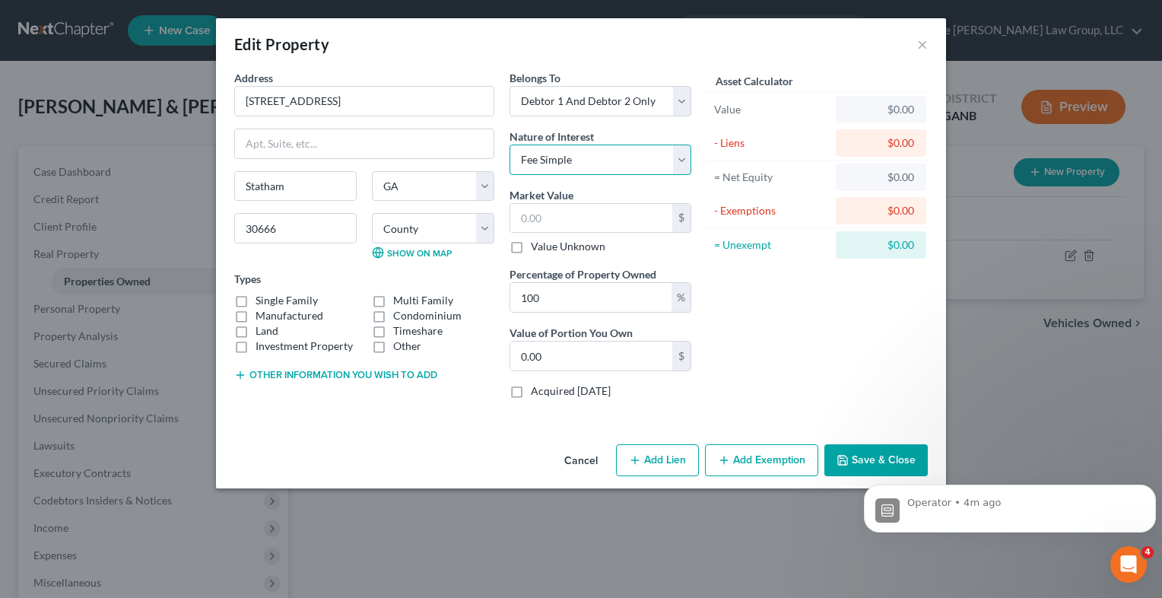
click at [510, 145] on select "Select Fee Simple Joint Tenant Life Estate Equitable Interest Future Interest T…" at bounding box center [601, 160] width 182 height 30
click at [256, 300] on label "Single Family" at bounding box center [287, 300] width 62 height 15
click at [262, 300] on input "Single Family" at bounding box center [267, 298] width 10 height 10
checkbox input "true"
click at [584, 215] on input "text" at bounding box center [591, 218] width 162 height 29
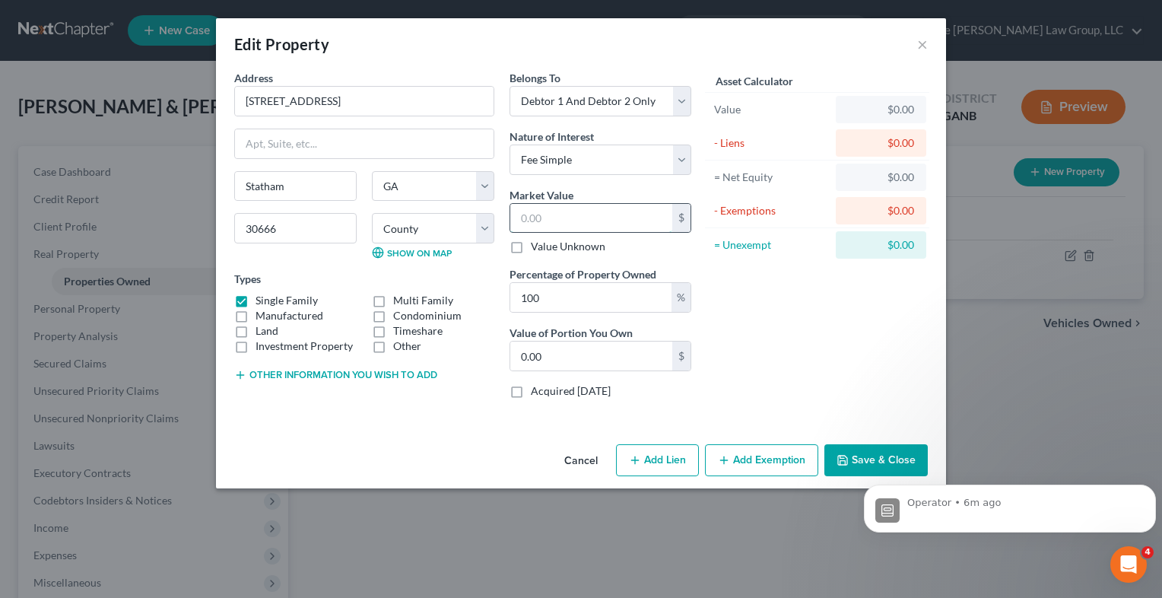
type input "2"
type input "2.00"
type input "29"
type input "29.00"
type input "299"
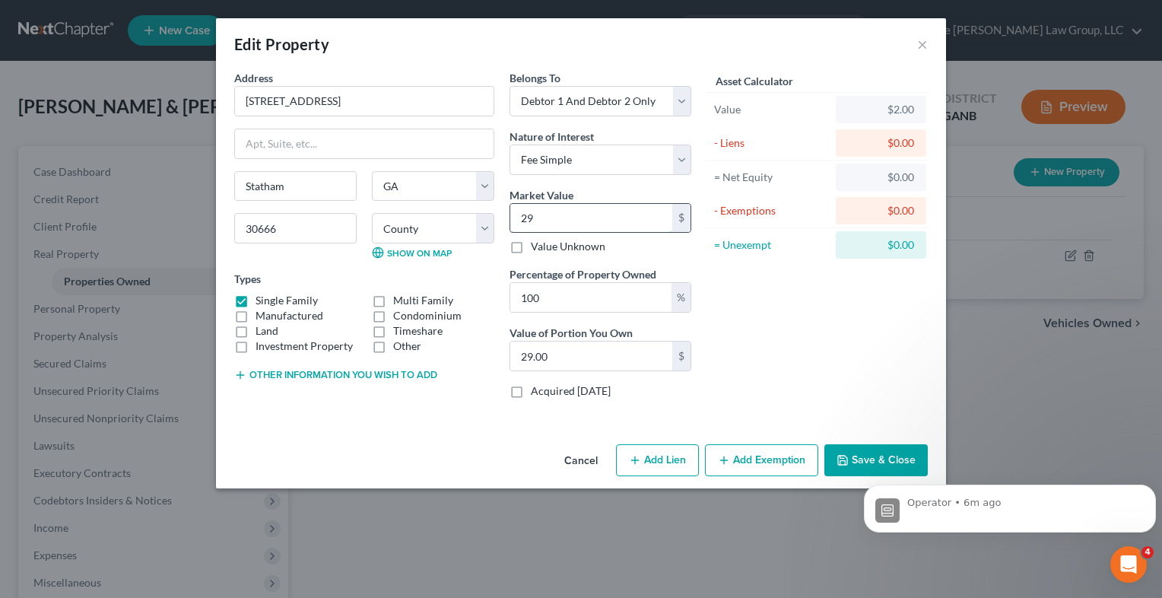
type input "299.00"
type input "2999"
type input "2,999.00"
type input "2,9999"
type input "29,999.00"
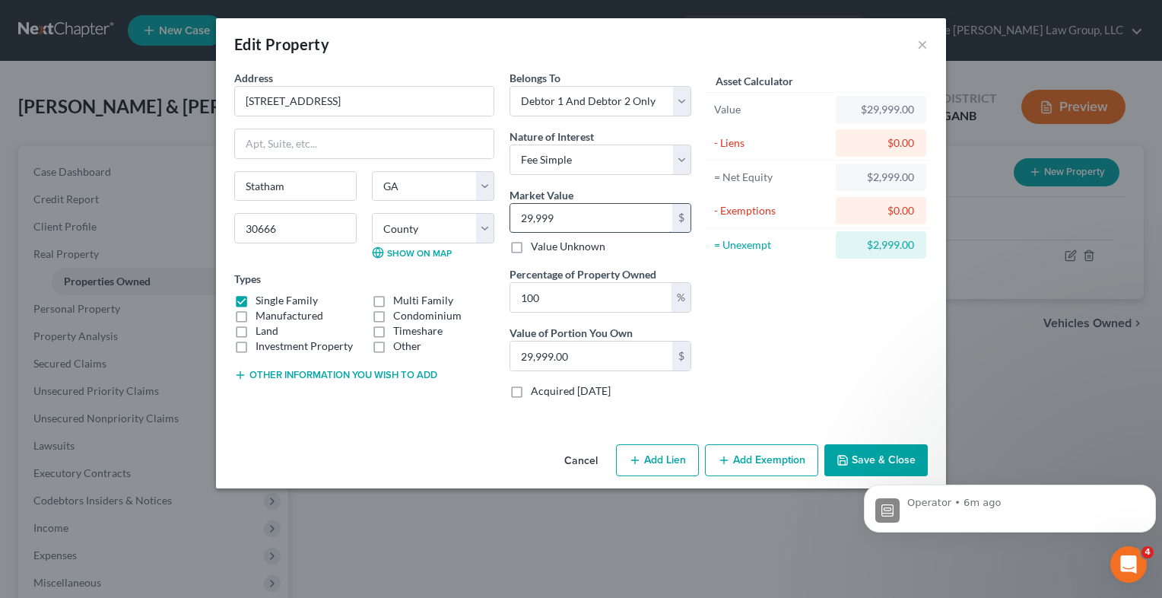
type input "29,9999"
type input "299,999.00"
click at [584, 214] on input "299,999" at bounding box center [591, 218] width 162 height 29
type input "299,99"
type input "29,999.00"
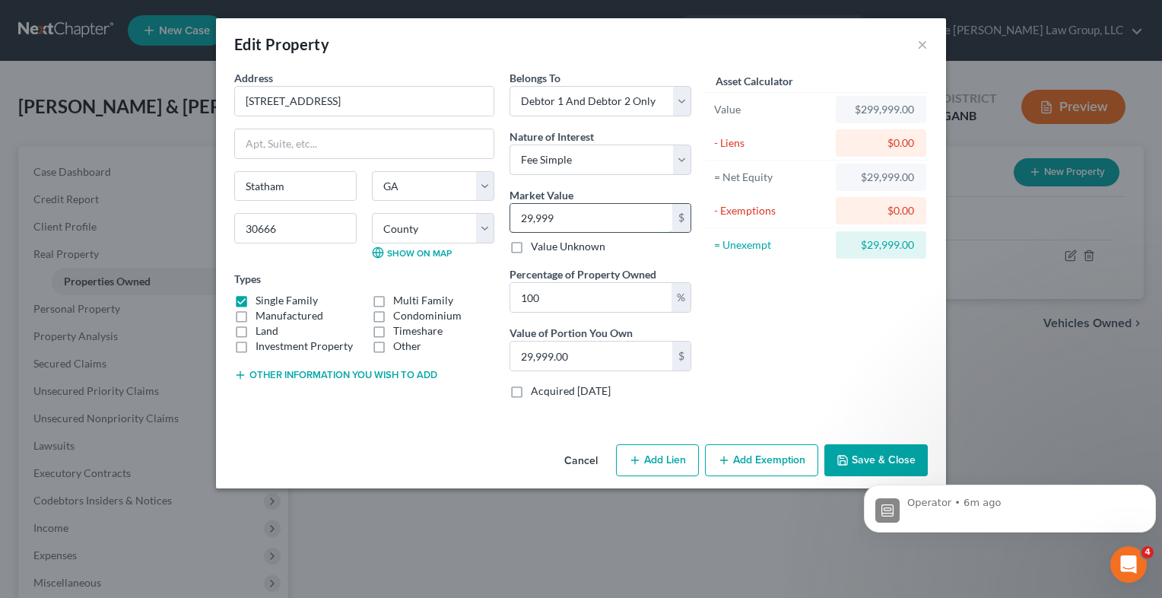
type input "29,99"
type input "2,999.00"
type input "2,99"
type input "299.00"
type input "2990"
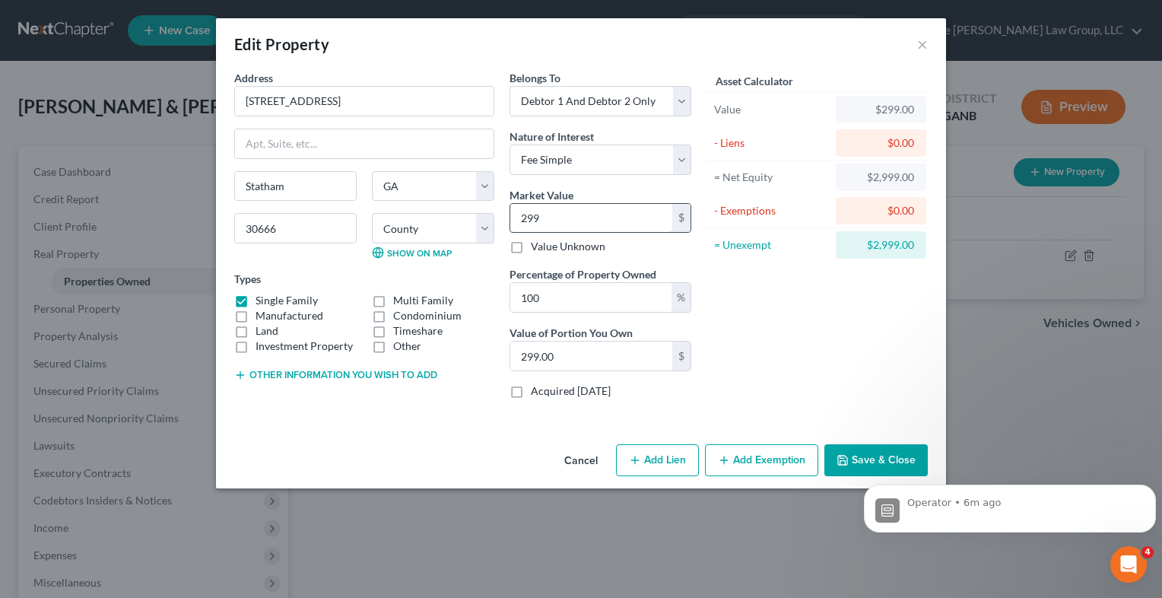
type input "2,990.00"
type input "2,9900"
type input "29,900.00"
type input "29,9000"
type input "299,000.00"
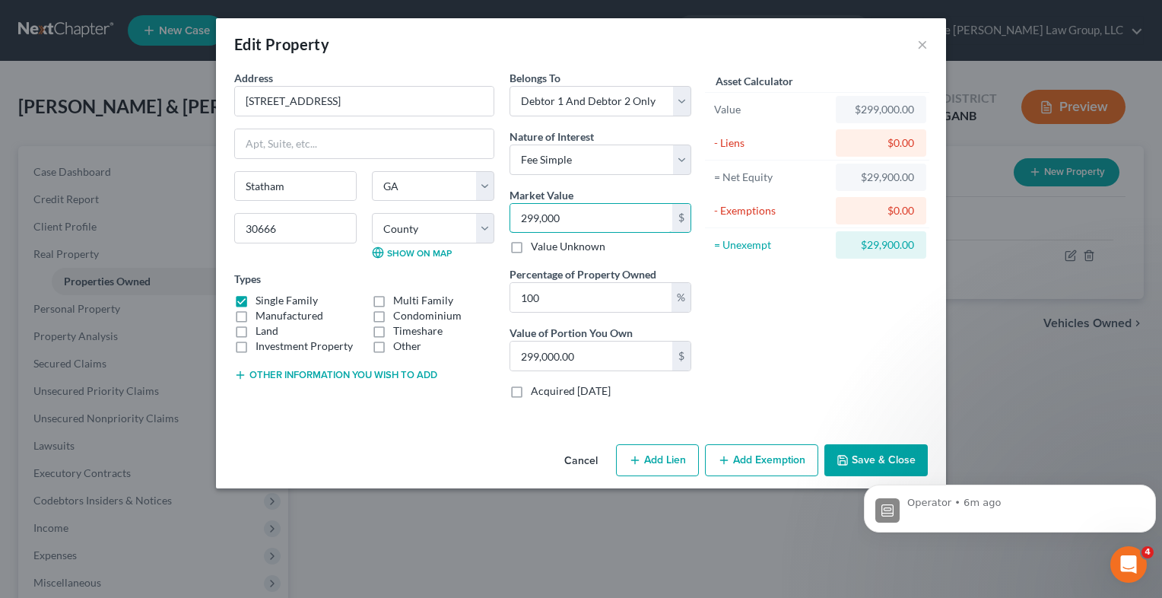
type input "299,000"
click at [786, 351] on div "Asset Calculator Value $299,000.00 - Liens $0.00 = Net Equity $29,900.00 - Exem…" at bounding box center [817, 240] width 237 height 341
click at [685, 160] on select "Select Fee Simple Joint Tenant Life Estate Equitable Interest Future Interest T…" at bounding box center [601, 160] width 182 height 30
click at [510, 145] on select "Select Fee Simple Joint Tenant Life Estate Equitable Interest Future Interest T…" at bounding box center [601, 160] width 182 height 30
click at [678, 154] on select "Select Fee Simple Joint Tenant Life Estate Equitable Interest Future Interest T…" at bounding box center [601, 160] width 182 height 30
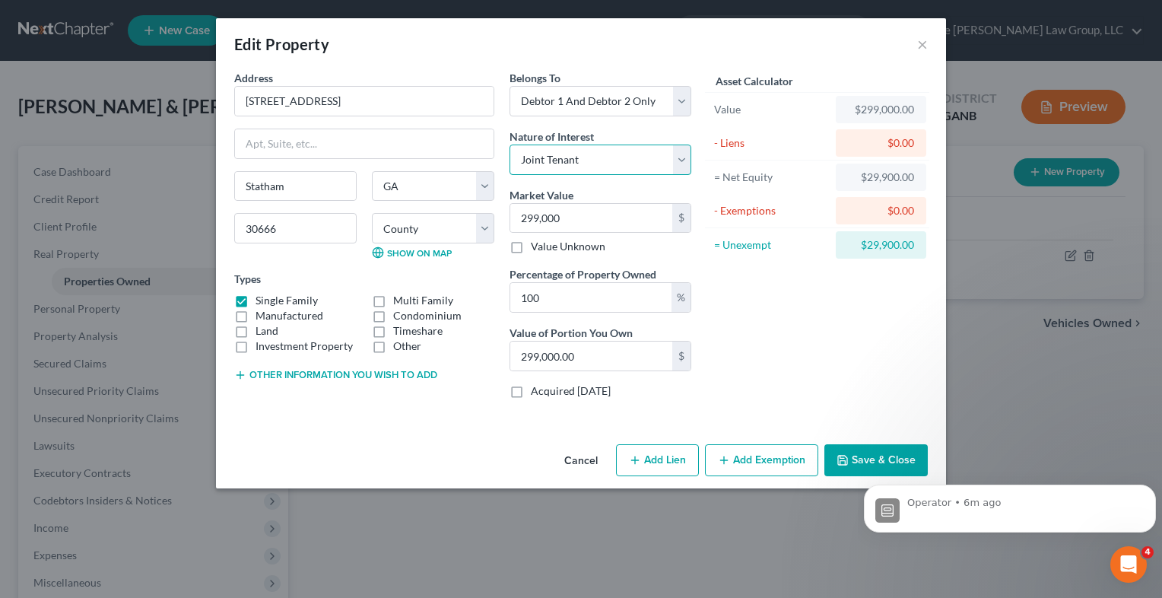
select select "0"
click at [510, 145] on select "Select Fee Simple Joint Tenant Life Estate Equitable Interest Future Interest T…" at bounding box center [601, 160] width 182 height 30
click at [490, 231] on select "County [GEOGRAPHIC_DATA] [GEOGRAPHIC_DATA] [GEOGRAPHIC_DATA] [GEOGRAPHIC_DATA] …" at bounding box center [433, 228] width 122 height 30
click at [484, 225] on select "County [GEOGRAPHIC_DATA] [GEOGRAPHIC_DATA] [GEOGRAPHIC_DATA] [GEOGRAPHIC_DATA] …" at bounding box center [433, 228] width 122 height 30
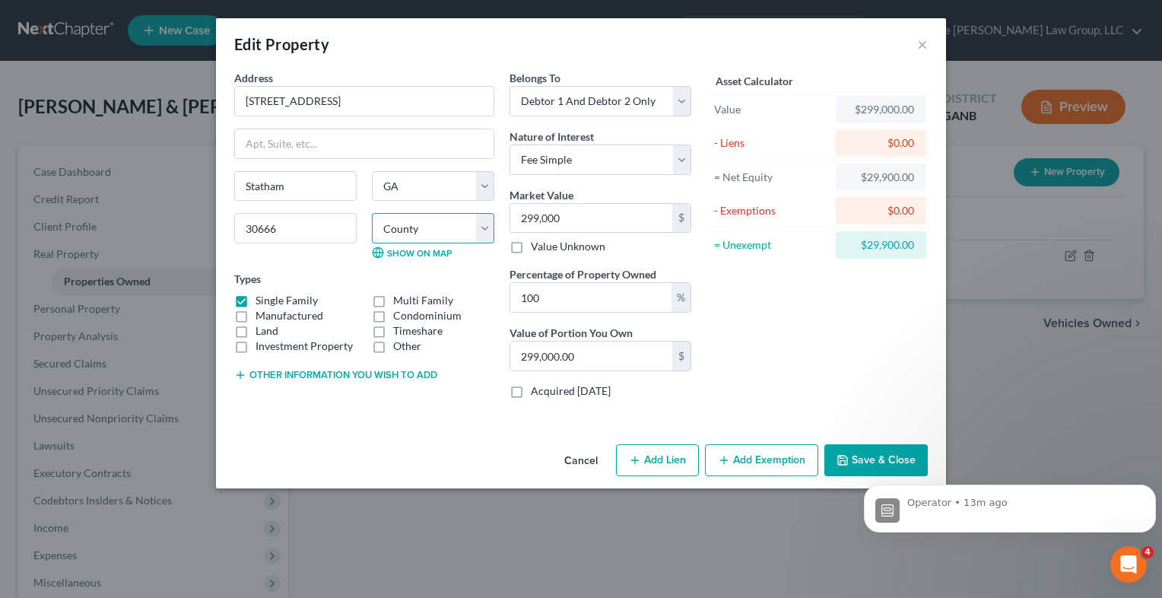
select select "6"
click at [372, 213] on select "County [GEOGRAPHIC_DATA] [GEOGRAPHIC_DATA] [GEOGRAPHIC_DATA] [GEOGRAPHIC_DATA] …" at bounding box center [433, 228] width 122 height 30
click at [634, 463] on icon "button" at bounding box center [635, 460] width 12 height 12
select select "2"
select select "0"
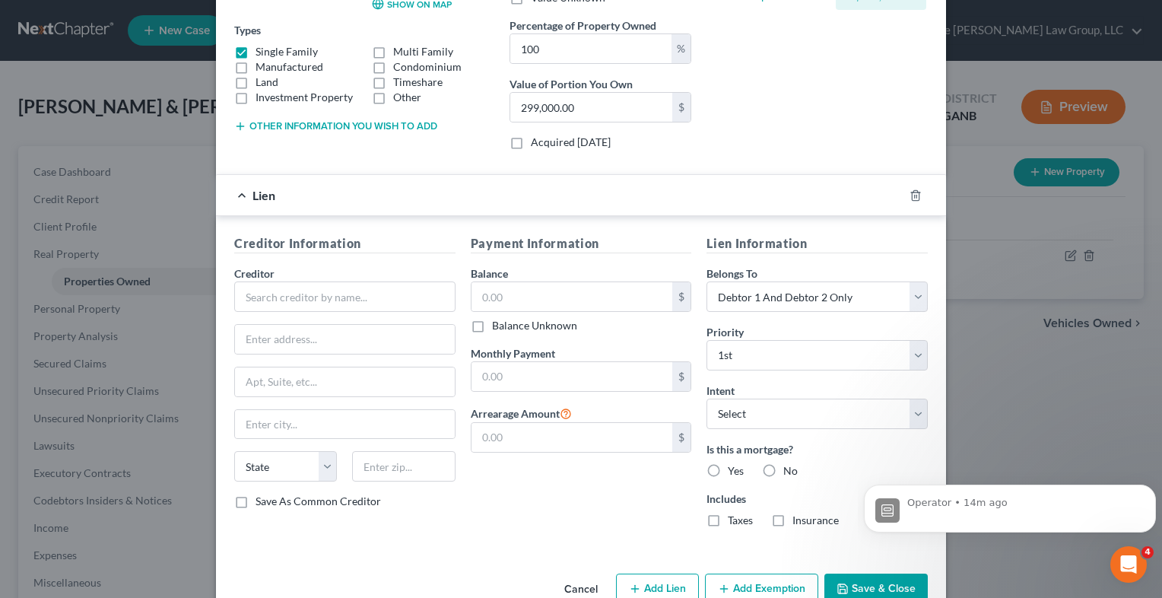
scroll to position [250, 0]
click at [518, 288] on input "text" at bounding box center [573, 295] width 202 height 29
type input "234,000"
click at [277, 285] on input "text" at bounding box center [344, 296] width 221 height 30
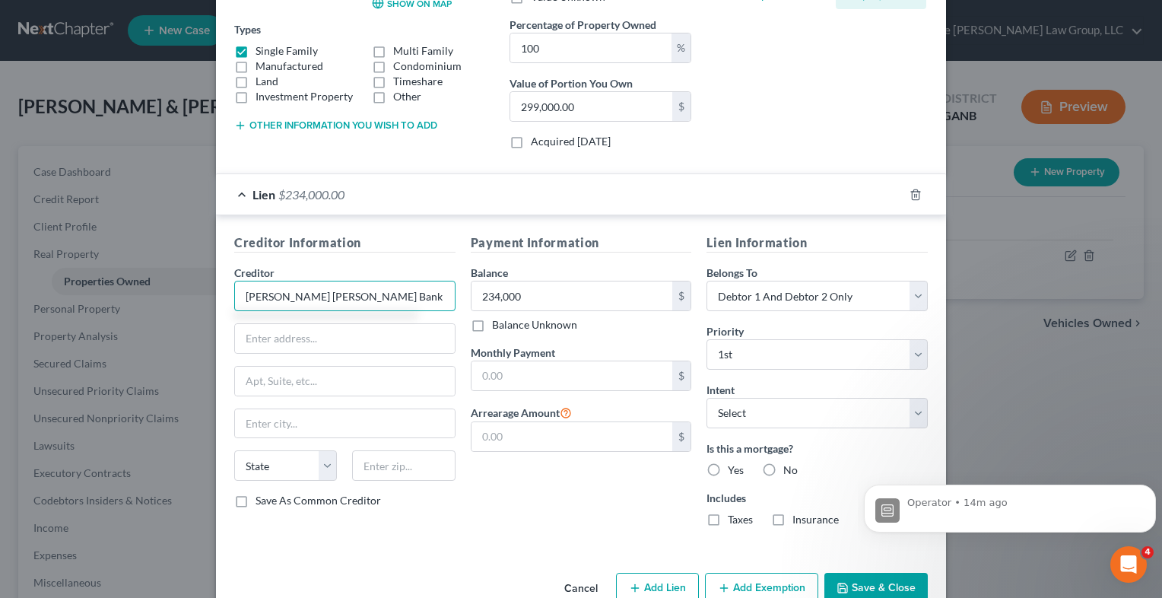
type input "[PERSON_NAME] [PERSON_NAME] Bank"
click at [530, 534] on div "Payment Information Balance 234,000.00 $ Balance Unknown Balance Undetermined 2…" at bounding box center [581, 386] width 237 height 305
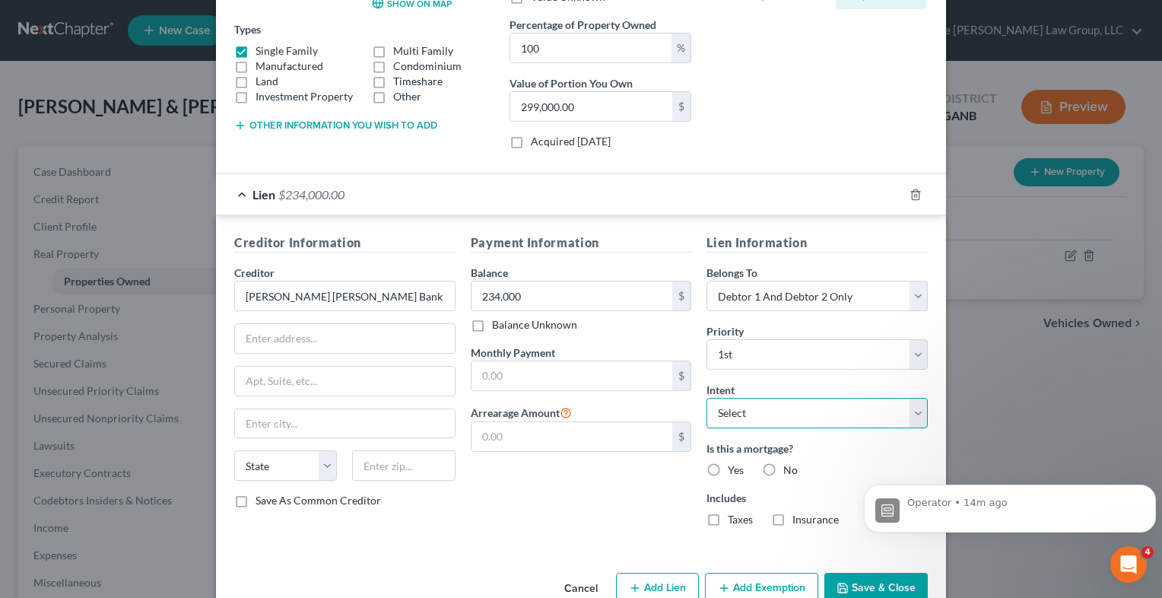
click at [919, 406] on select "Select Surrender Redeem Reaffirm Avoid Other" at bounding box center [817, 413] width 221 height 30
select select "2"
click at [707, 398] on select "Select Surrender Redeem Reaffirm Avoid Other" at bounding box center [817, 413] width 221 height 30
click at [728, 467] on label "Yes" at bounding box center [736, 470] width 16 height 15
click at [734, 467] on input "Yes" at bounding box center [739, 468] width 10 height 10
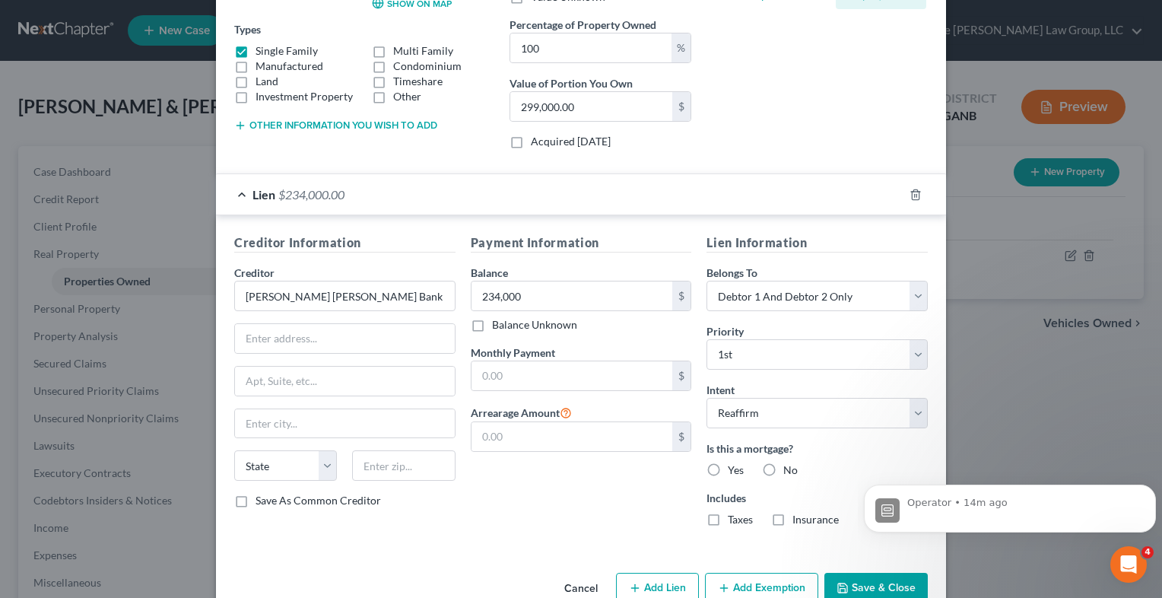
radio input "true"
click at [531, 145] on label "Acquired [DATE]" at bounding box center [571, 141] width 80 height 15
click at [537, 144] on input "Acquired [DATE]" at bounding box center [542, 139] width 10 height 10
checkbox input "true"
click at [404, 291] on input "[PERSON_NAME] [PERSON_NAME] Bank" at bounding box center [344, 296] width 221 height 30
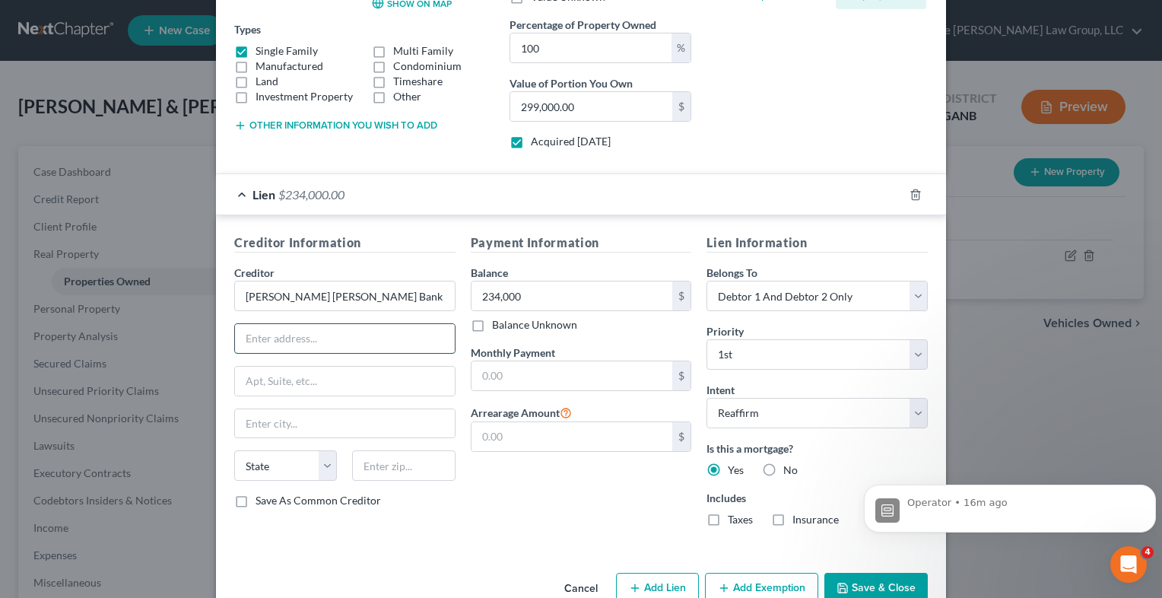
click at [305, 336] on input "text" at bounding box center [345, 338] width 220 height 29
type input "PO Box 71244"
click at [262, 418] on input "text" at bounding box center [345, 423] width 220 height 29
type input "[GEOGRAPHIC_DATA]"
click at [327, 470] on select "State [US_STATE] AK AR AZ CA CO CT DE DC [GEOGRAPHIC_DATA] [GEOGRAPHIC_DATA] GU…" at bounding box center [285, 465] width 103 height 30
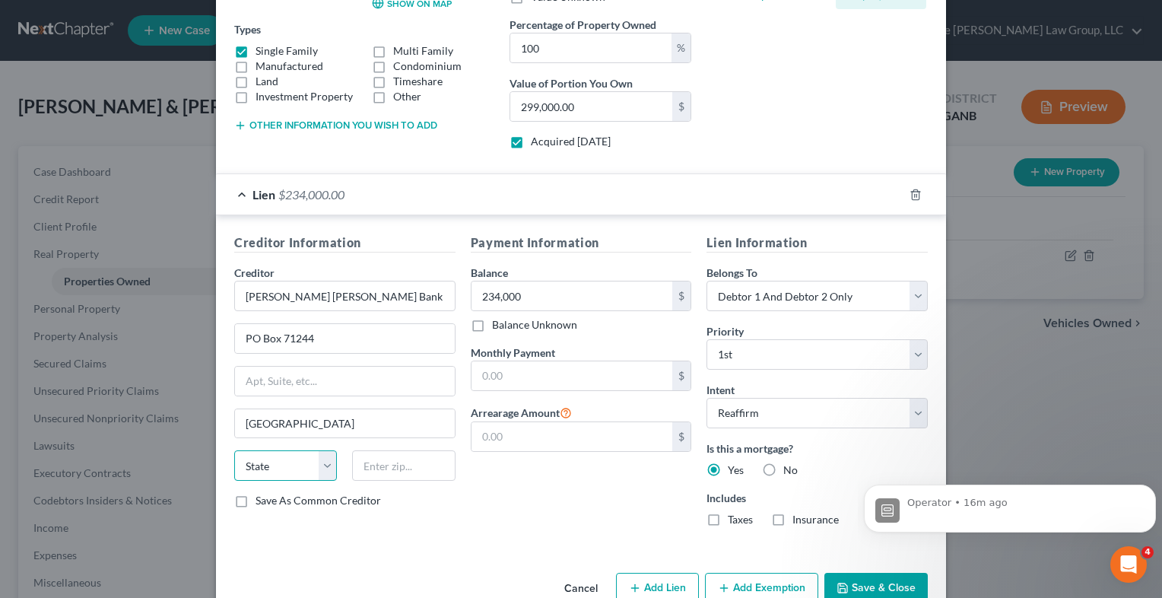
select select "39"
click at [234, 450] on select "State [US_STATE] AK AR AZ CA CO CT DE DC [GEOGRAPHIC_DATA] [GEOGRAPHIC_DATA] GU…" at bounding box center [285, 465] width 103 height 30
click at [401, 473] on input "text" at bounding box center [403, 465] width 103 height 30
type input "19176"
click at [569, 494] on div "Payment Information Balance 234,000.00 $ Balance Unknown Balance Undetermined 2…" at bounding box center [581, 386] width 237 height 305
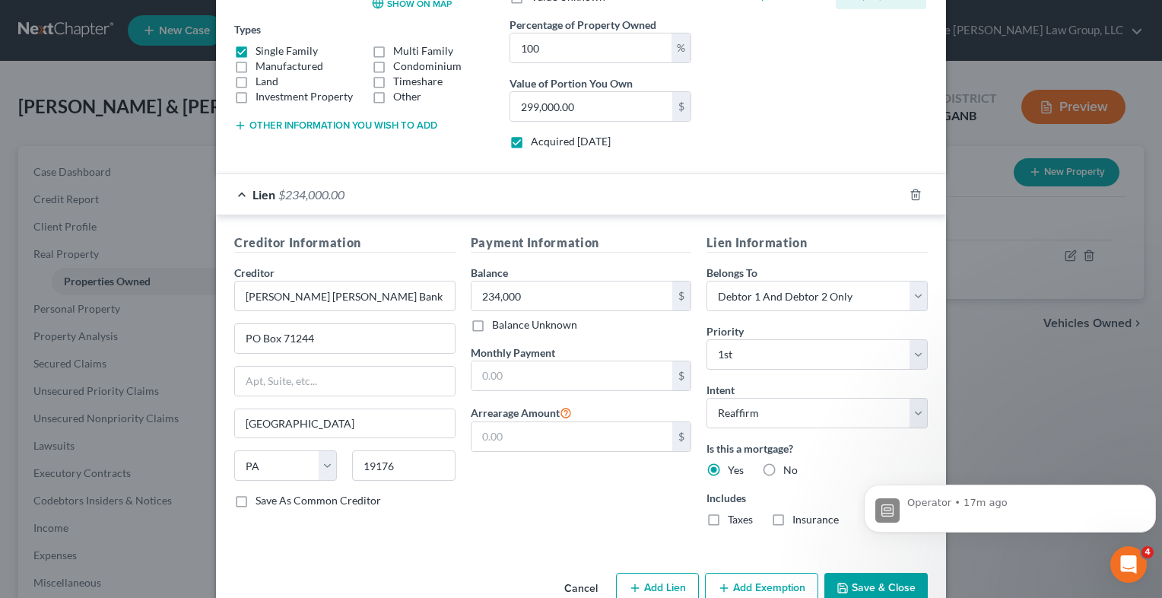
click at [256, 493] on label "Save As Common Creditor" at bounding box center [319, 500] width 126 height 15
click at [262, 493] on input "Save As Common Creditor" at bounding box center [267, 498] width 10 height 10
checkbox input "true"
click at [789, 583] on button "Add Exemption" at bounding box center [761, 589] width 113 height 32
select select "2"
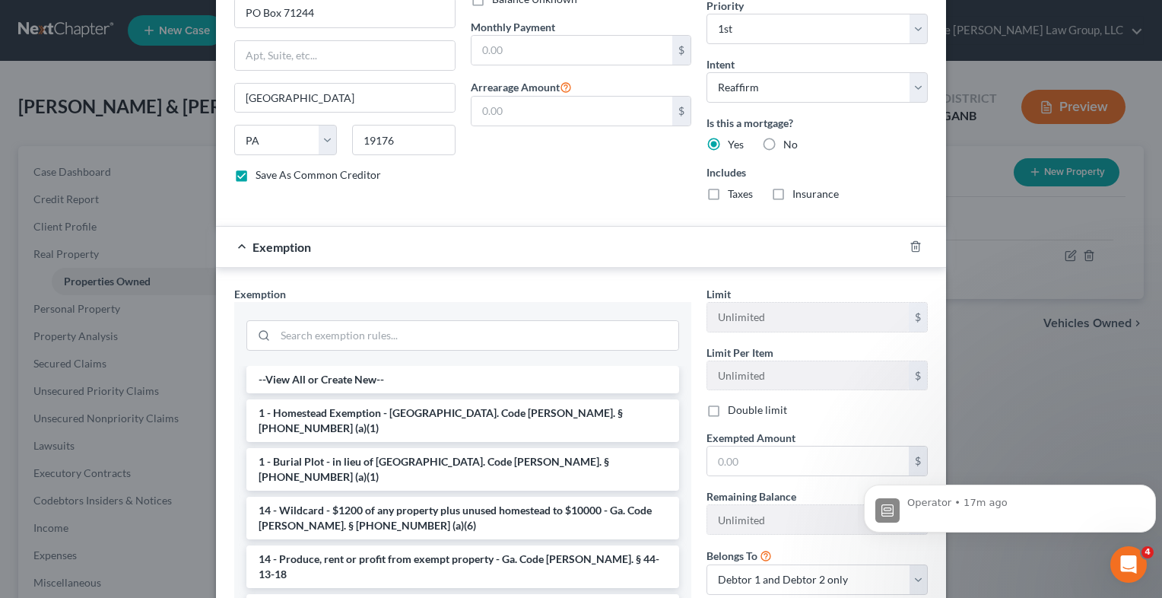
scroll to position [692, 0]
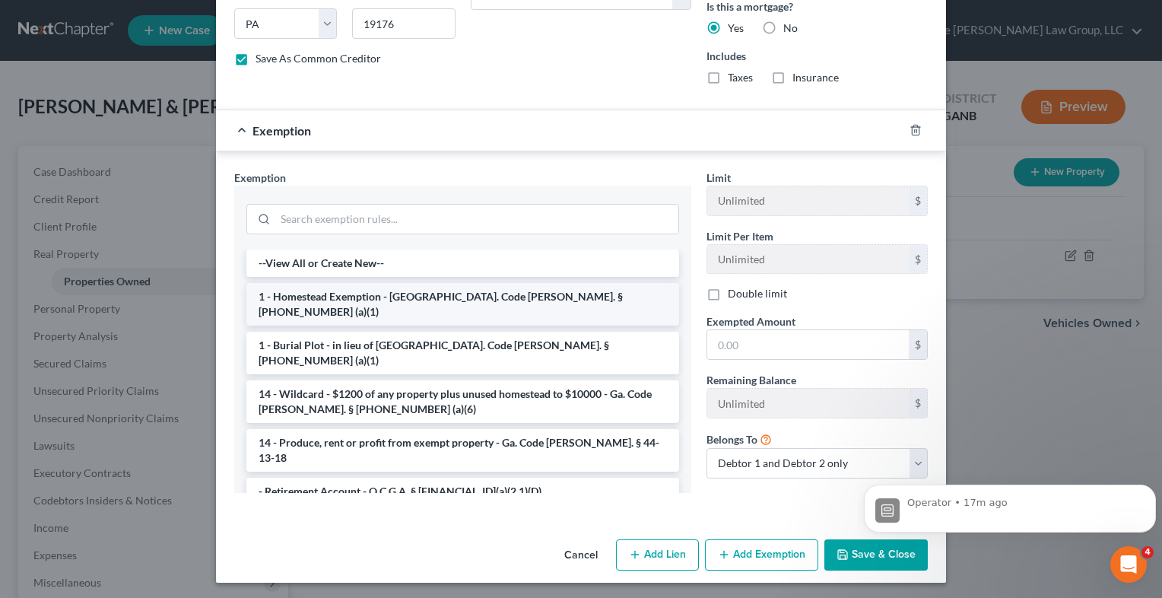
click at [498, 294] on li "1 - Homestead Exemption - [GEOGRAPHIC_DATA]. Code [PERSON_NAME]. § [PHONE_NUMBE…" at bounding box center [462, 304] width 433 height 43
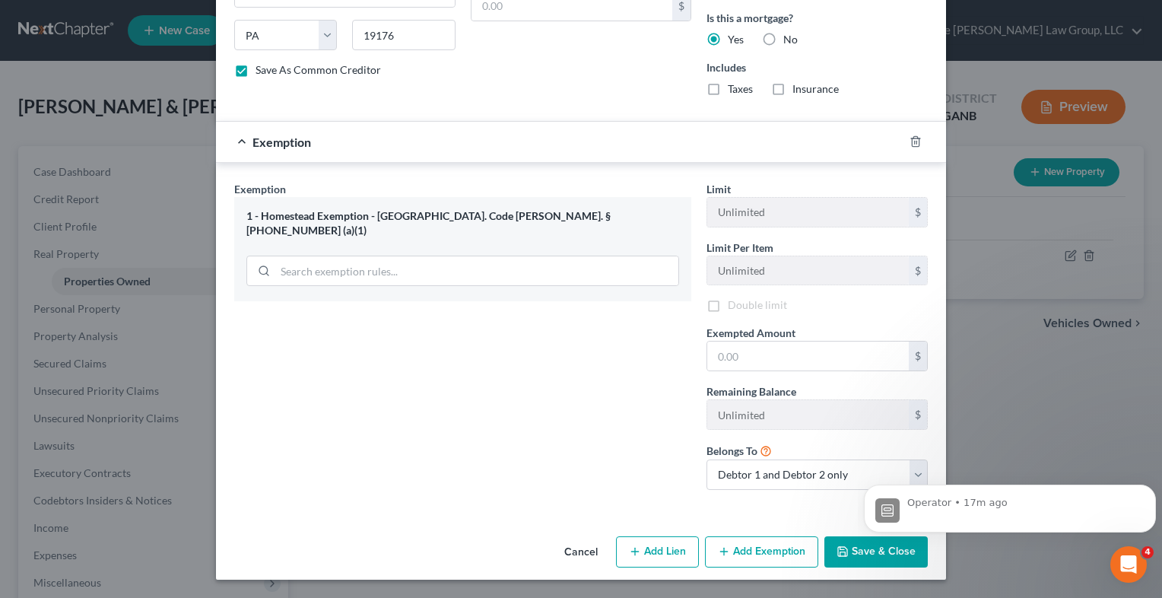
scroll to position [679, 0]
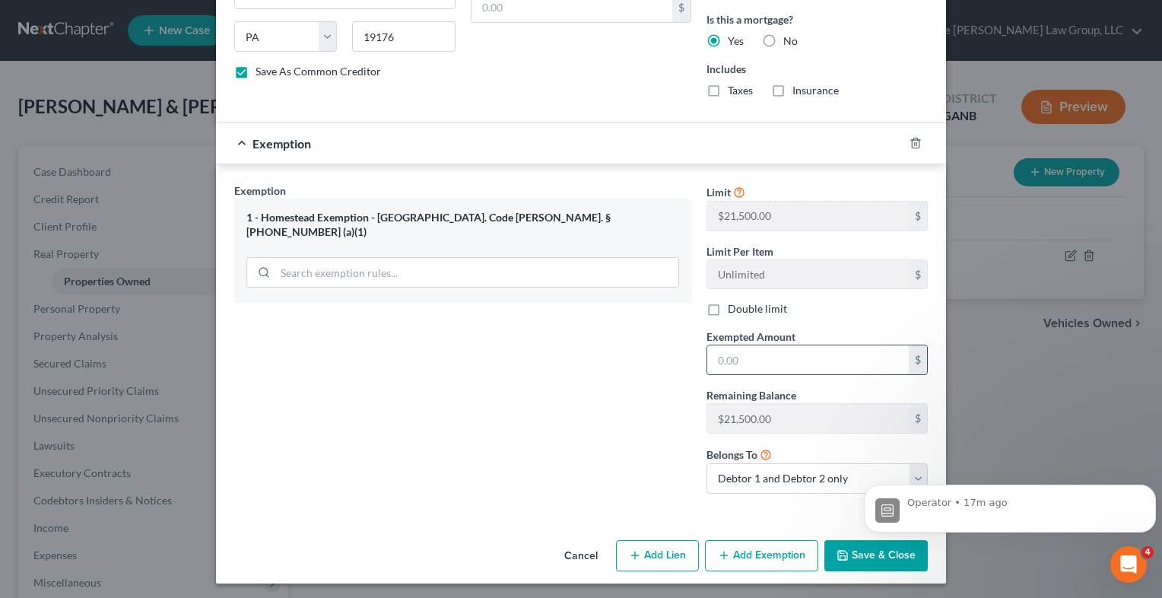
click at [762, 370] on input "text" at bounding box center [809, 359] width 202 height 29
click at [1019, 417] on div "Edit Property × Address * 1835 [GEOGRAPHIC_DATA] [GEOGRAPHIC_DATA] [US_STATE][G…" at bounding box center [581, 299] width 1162 height 598
click at [905, 472] on body "Operator • 17m ago" at bounding box center [1010, 503] width 292 height 94
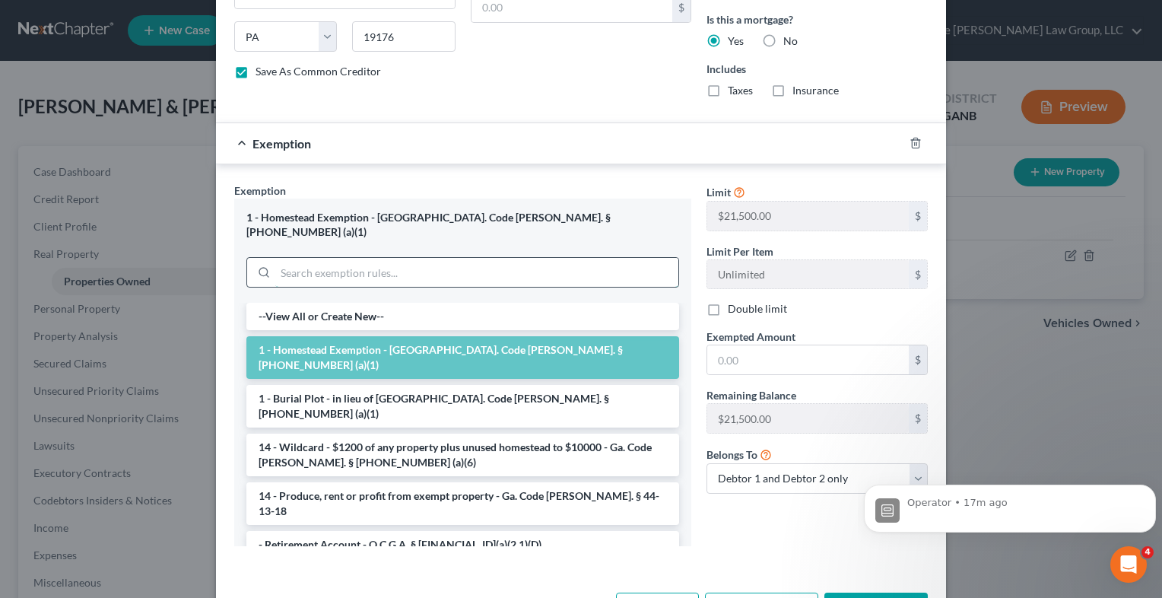
click at [491, 258] on input "search" at bounding box center [476, 272] width 403 height 29
click at [487, 336] on li "1 - Homestead Exemption - [GEOGRAPHIC_DATA]. Code [PERSON_NAME]. § [PHONE_NUMBE…" at bounding box center [462, 357] width 433 height 43
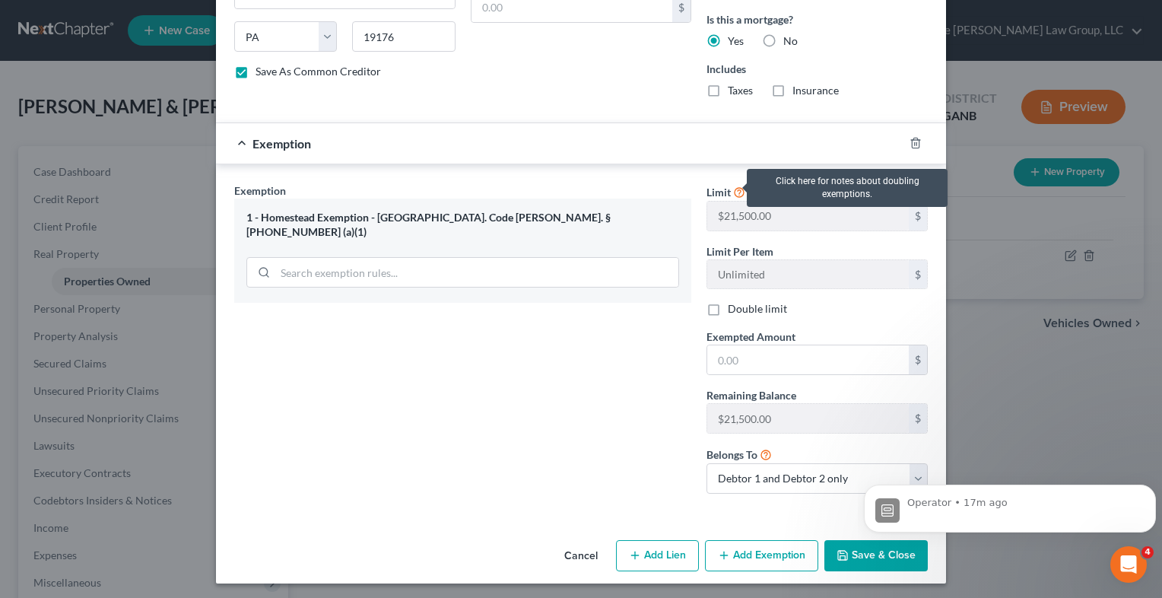
click at [733, 194] on icon at bounding box center [739, 191] width 12 height 14
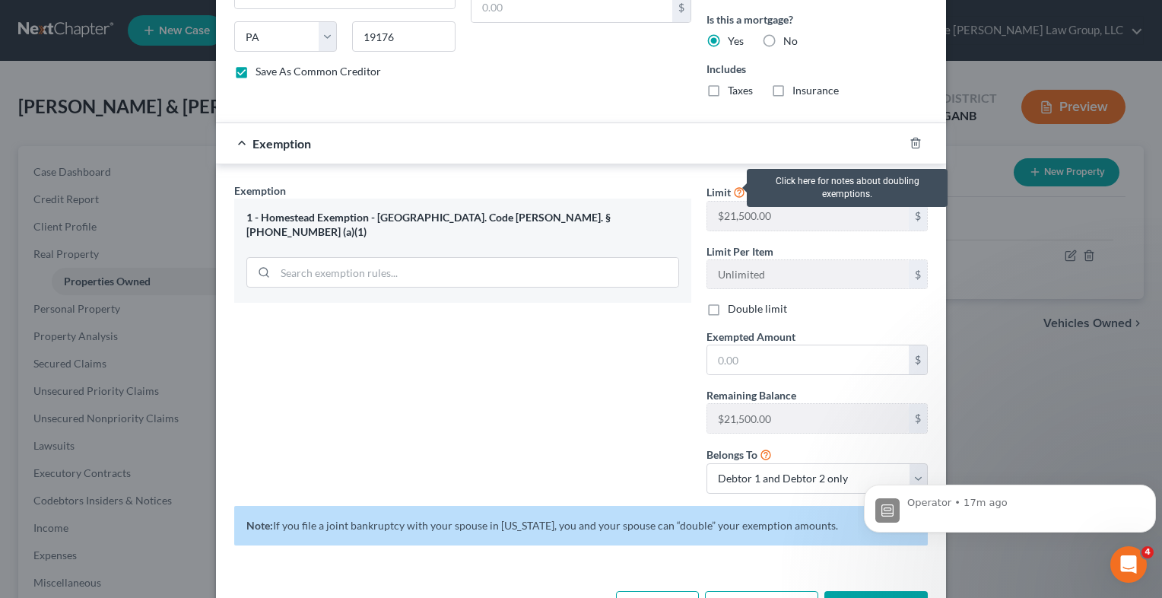
click at [733, 191] on icon at bounding box center [739, 191] width 12 height 14
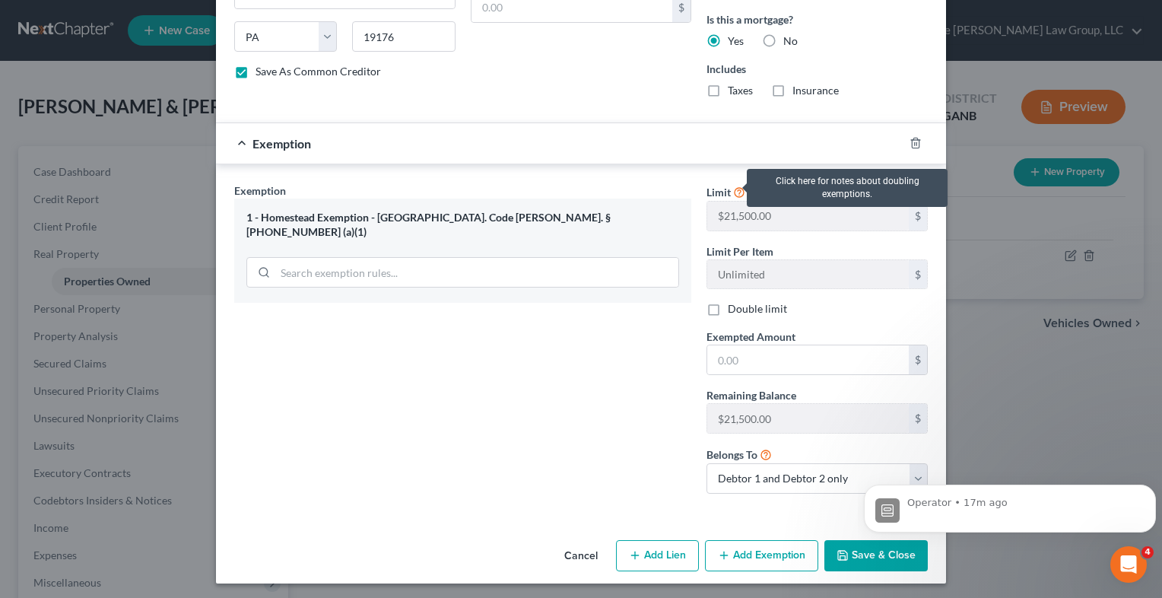
click at [733, 191] on icon at bounding box center [739, 191] width 12 height 14
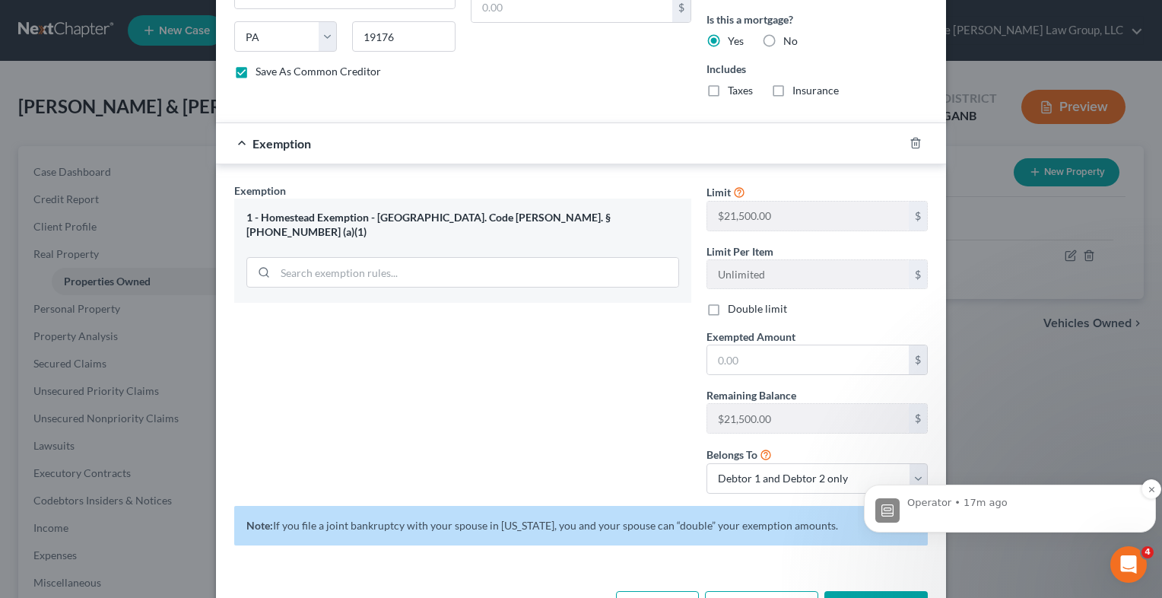
click at [1017, 515] on div "Operator • 17m ago" at bounding box center [1023, 509] width 230 height 27
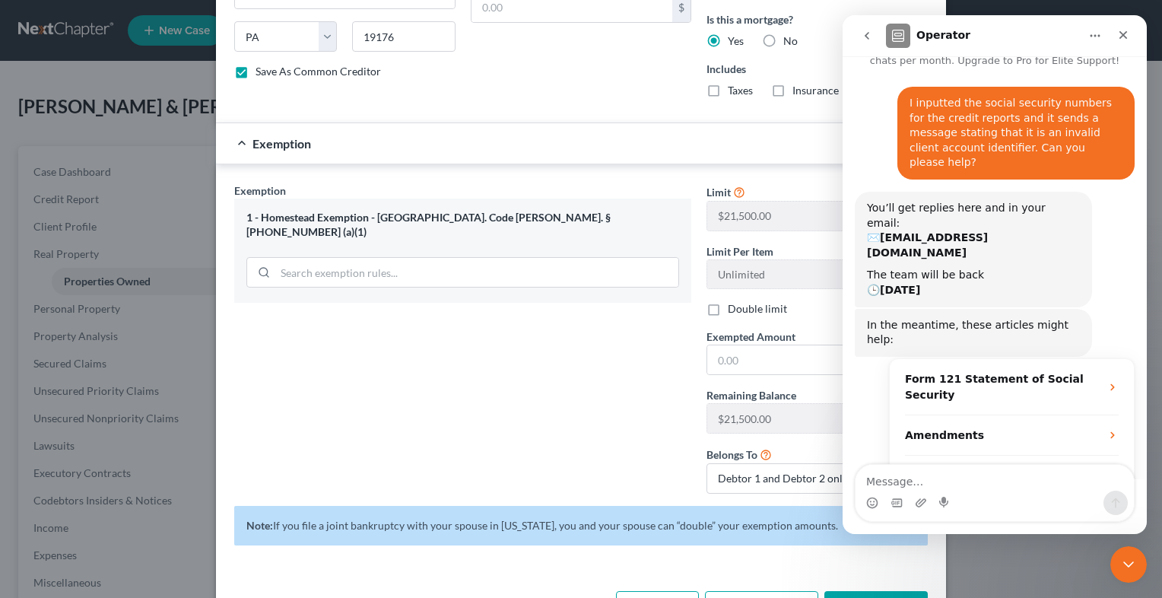
scroll to position [58, 0]
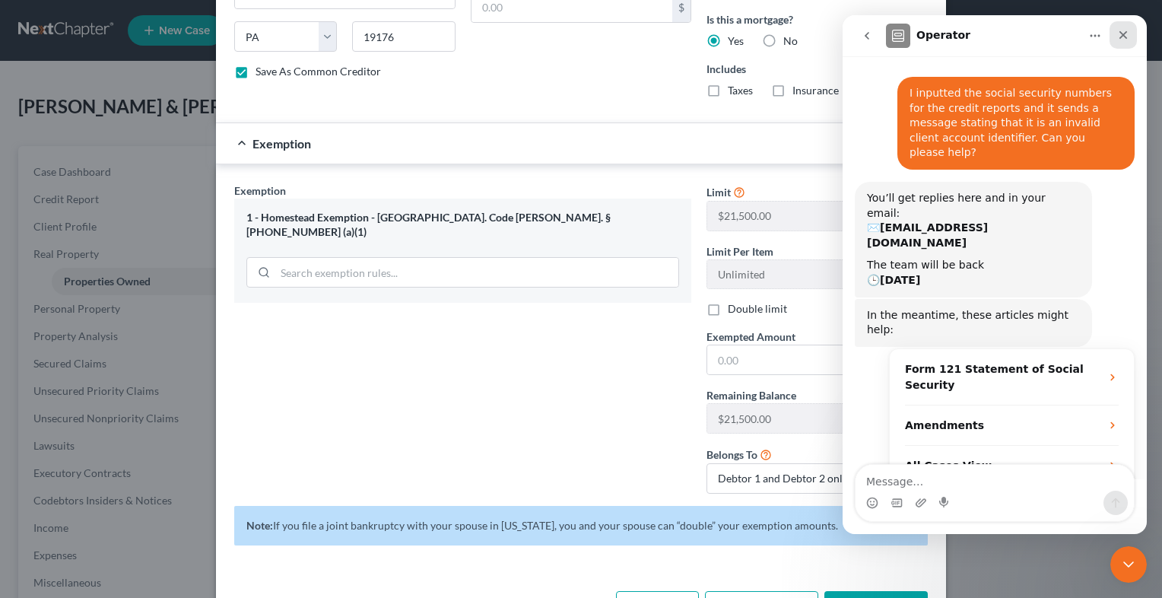
click at [1120, 41] on div "Close" at bounding box center [1123, 34] width 27 height 27
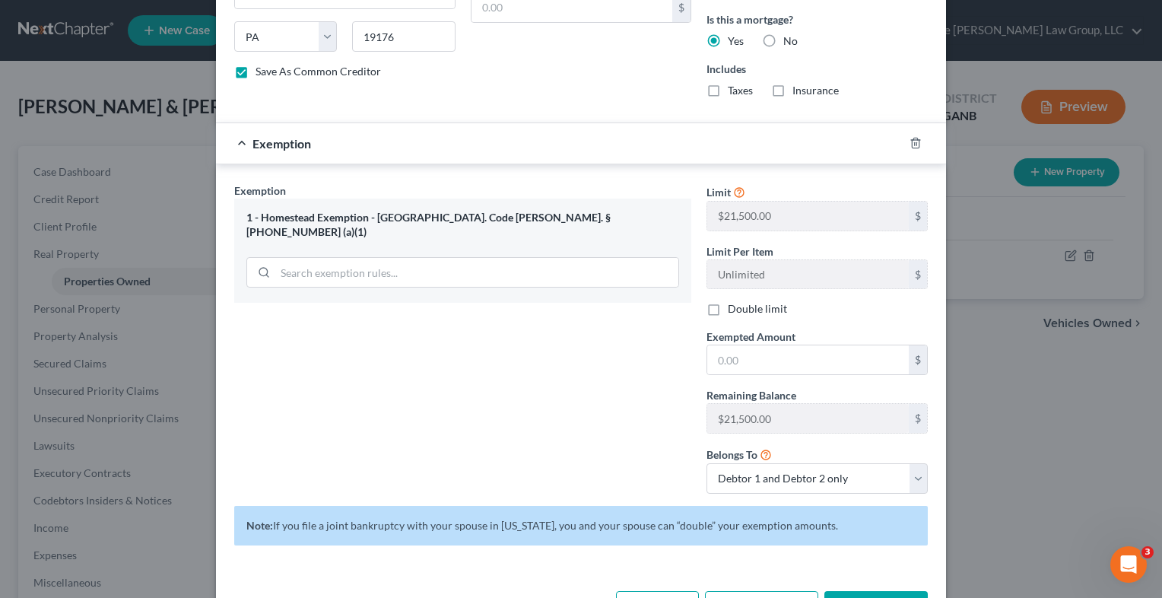
scroll to position [552, 0]
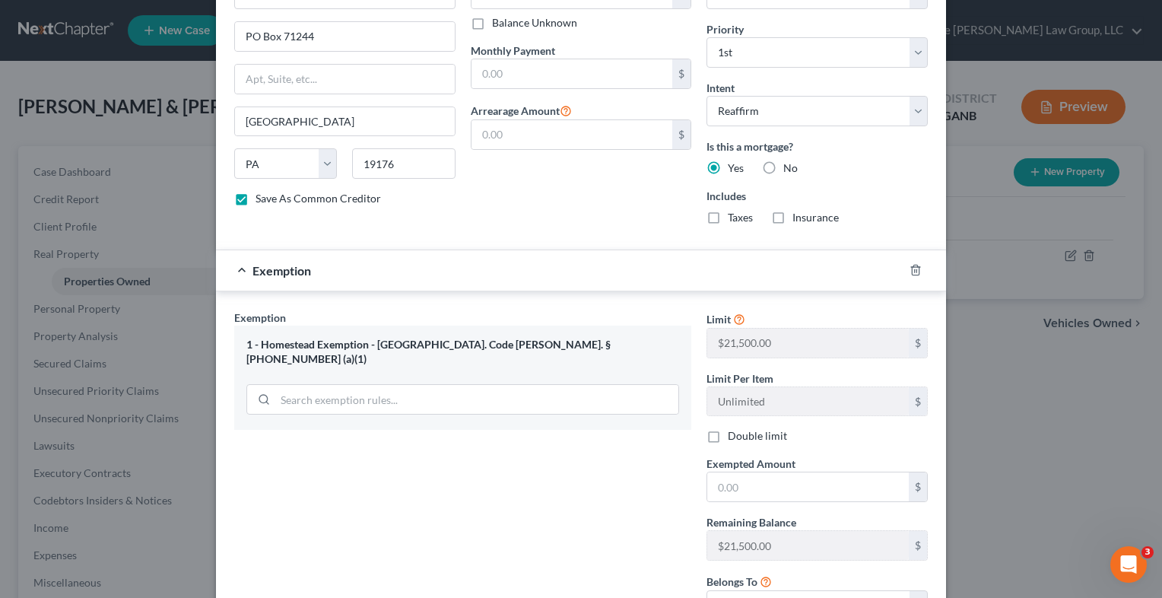
click at [728, 434] on label "Double limit" at bounding box center [757, 435] width 59 height 15
click at [734, 434] on input "Double limit" at bounding box center [739, 433] width 10 height 10
checkbox input "true"
click at [744, 488] on input "text" at bounding box center [809, 486] width 202 height 29
type input "43,000"
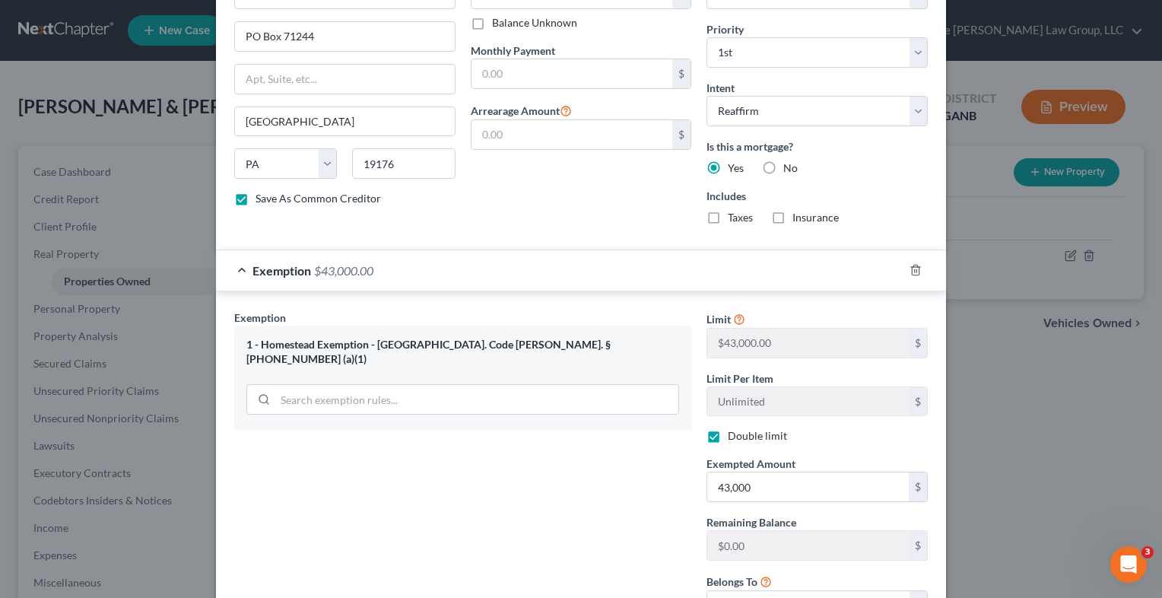
click at [1015, 511] on div "Edit Property × Address * 1835 [GEOGRAPHIC_DATA] [GEOGRAPHIC_DATA] [US_STATE][G…" at bounding box center [581, 299] width 1162 height 598
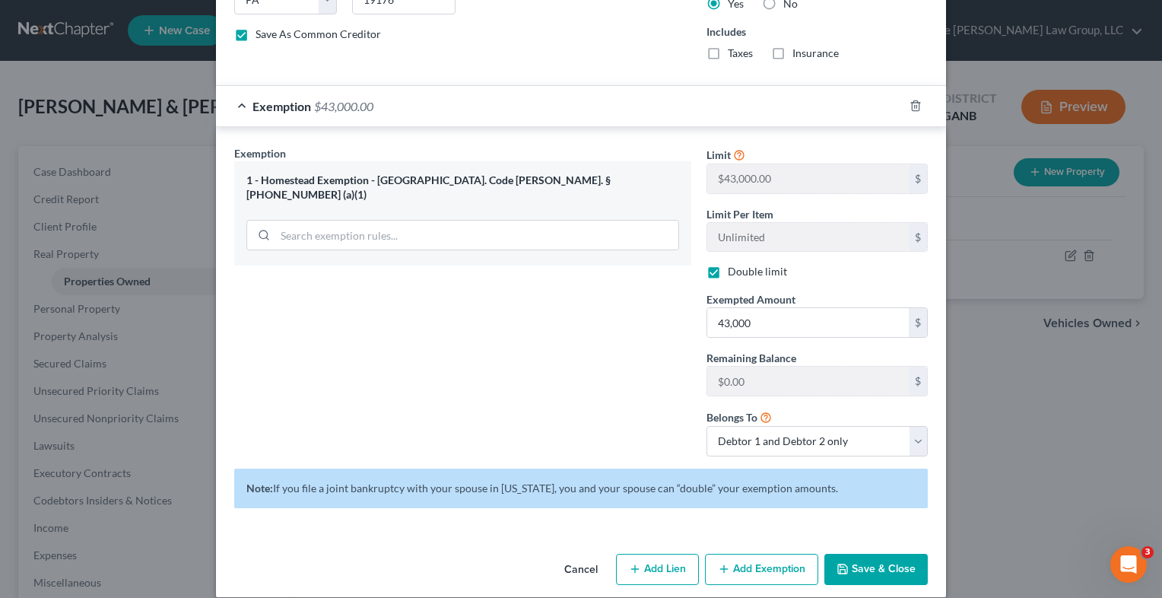
scroll to position [730, 0]
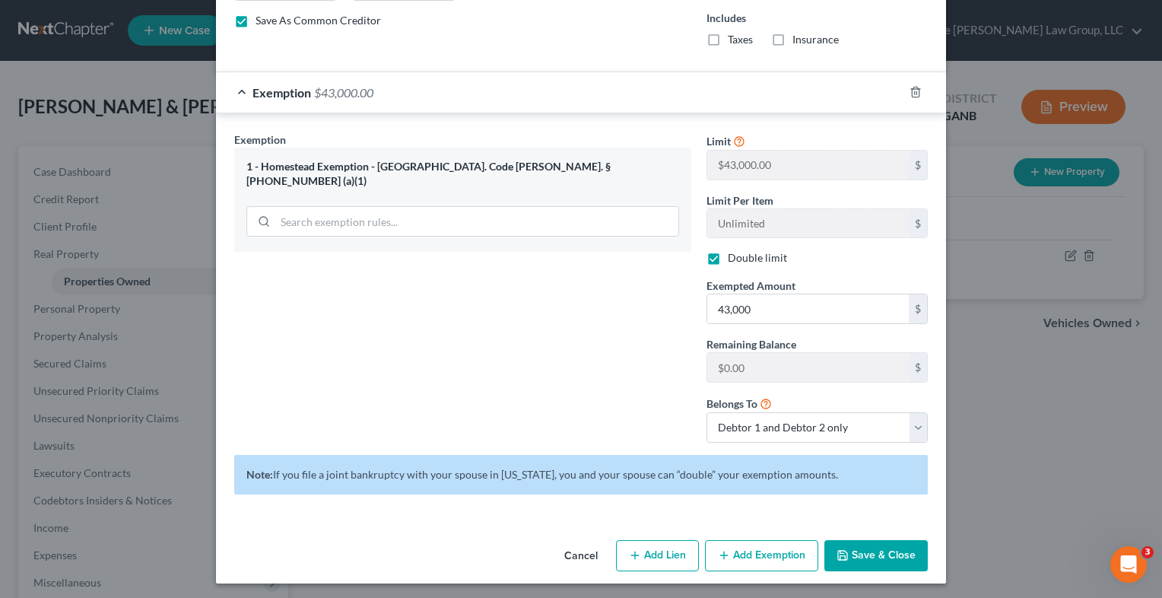
click at [860, 558] on button "Save & Close" at bounding box center [876, 556] width 103 height 32
checkbox input "false"
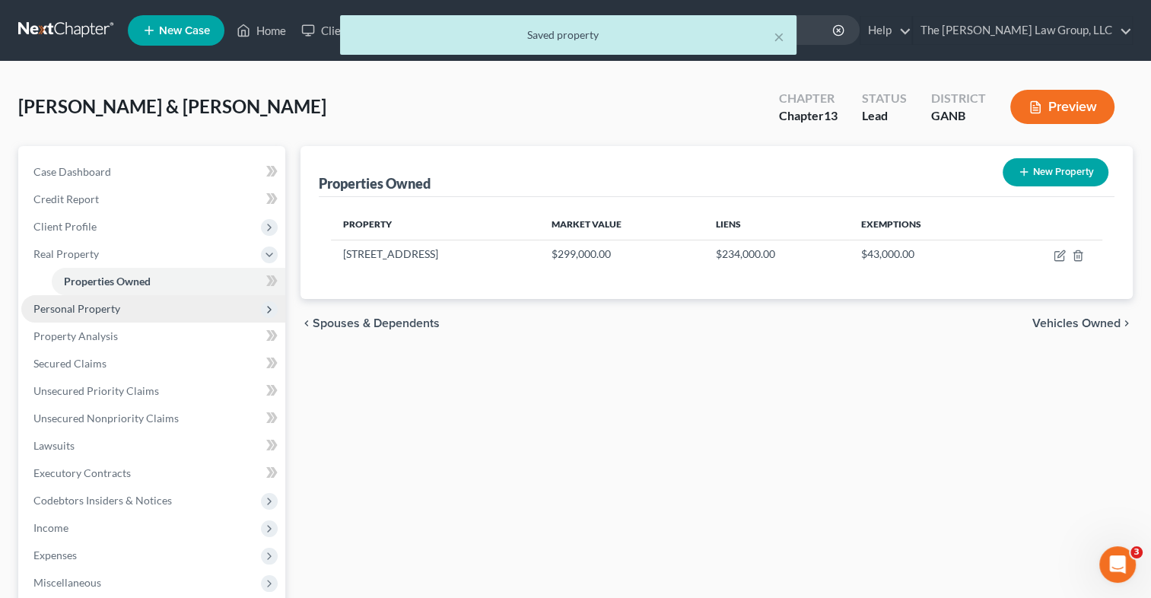
click at [134, 306] on span "Personal Property" at bounding box center [153, 308] width 264 height 27
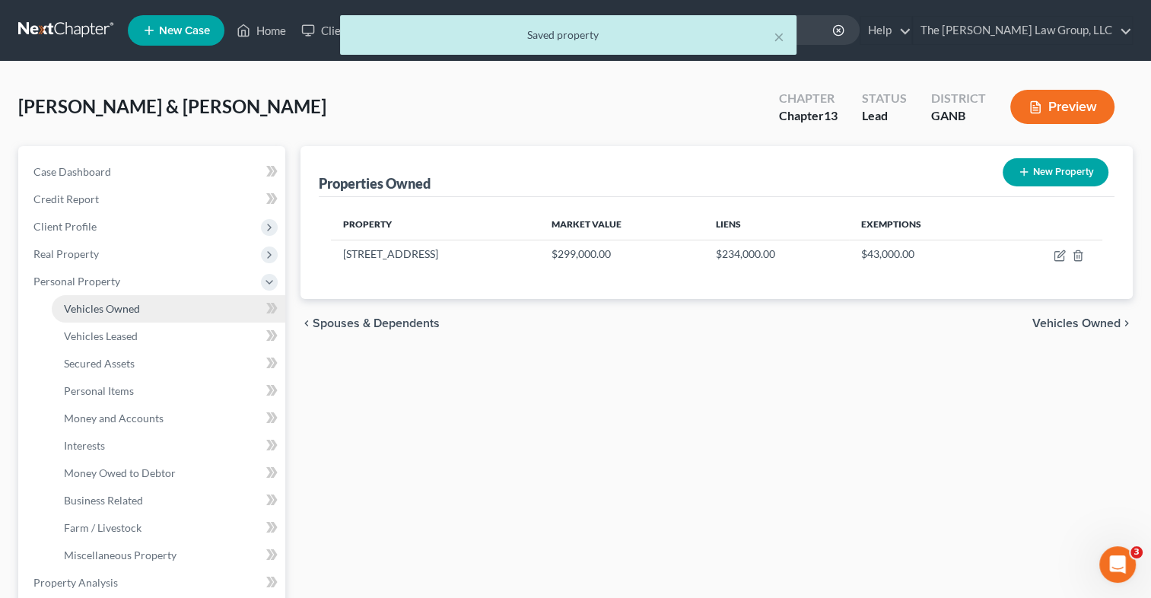
click at [141, 317] on link "Vehicles Owned" at bounding box center [169, 308] width 234 height 27
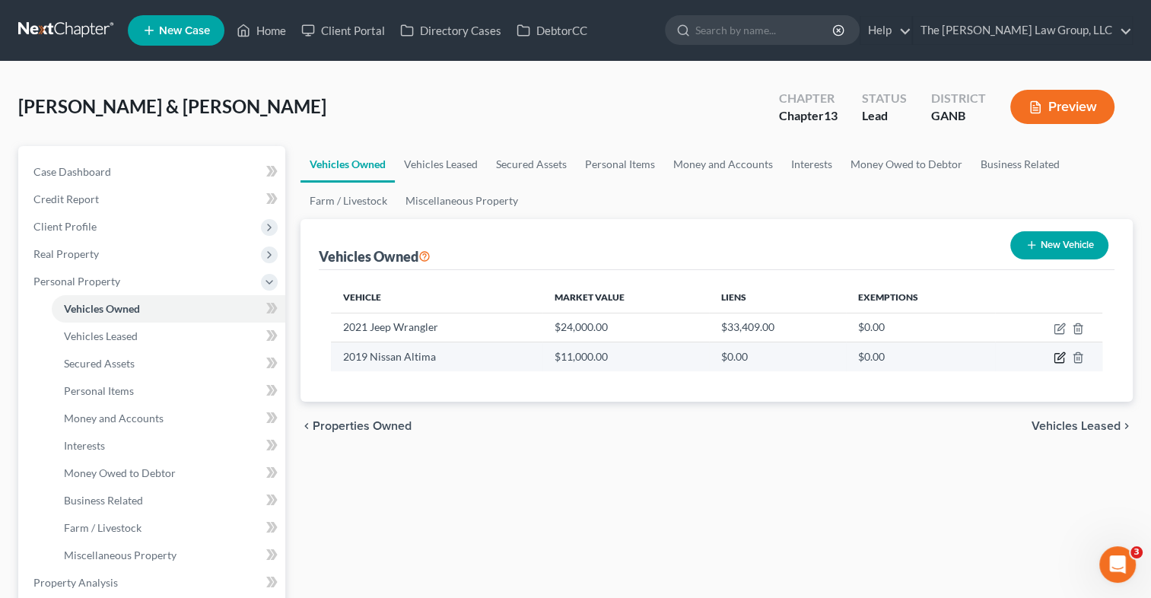
click at [1059, 359] on icon "button" at bounding box center [1060, 357] width 12 height 12
select select "0"
select select "7"
select select "1"
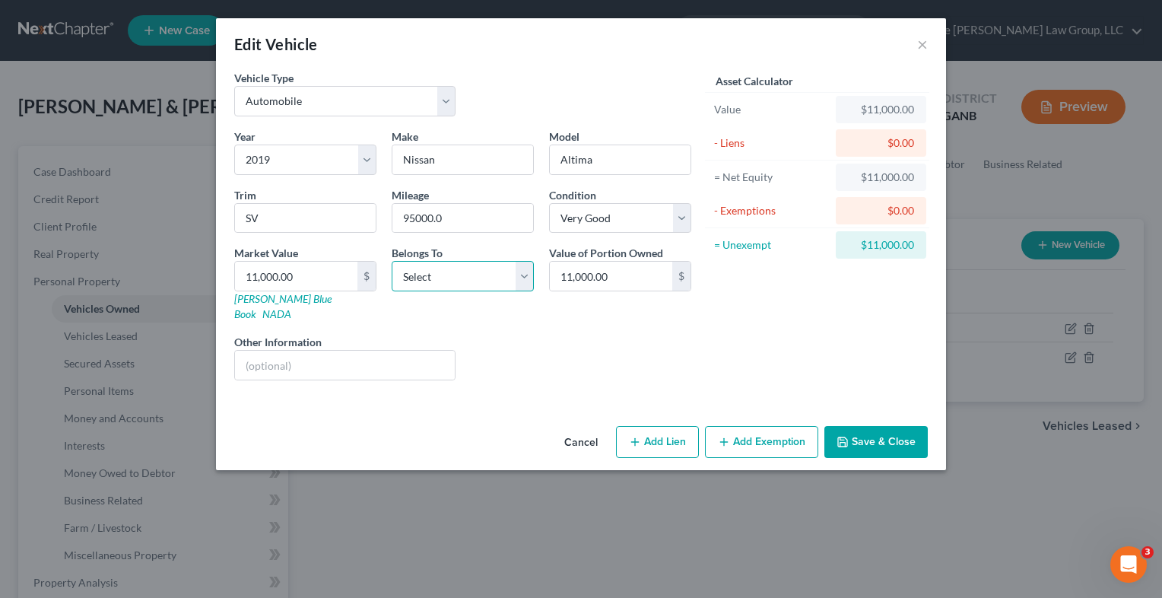
click at [520, 269] on select "Select Debtor 1 Only Debtor 2 Only Debtor 1 And Debtor 2 Only At Least One Of T…" at bounding box center [463, 276] width 142 height 30
select select "1"
click at [392, 261] on select "Select Debtor 1 Only Debtor 2 Only Debtor 1 And Debtor 2 Only At Least One Of T…" at bounding box center [463, 276] width 142 height 30
type input "10,700"
click at [530, 336] on div "Liens Select" at bounding box center [581, 357] width 237 height 46
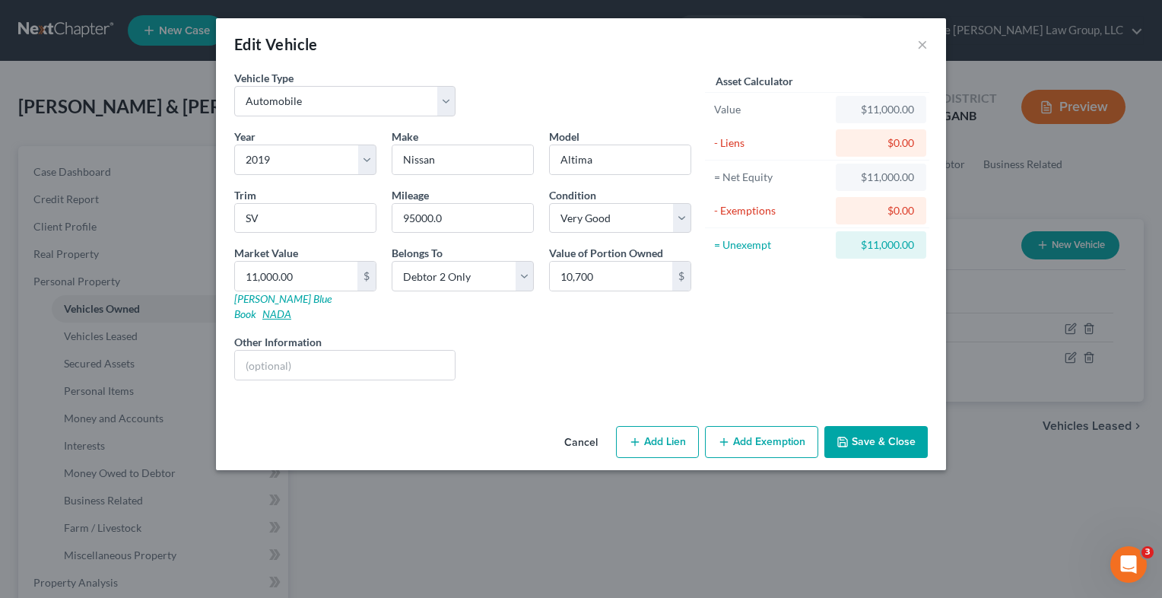
click at [291, 307] on link "NADA" at bounding box center [276, 313] width 29 height 13
click at [739, 426] on button "Add Exemption" at bounding box center [761, 442] width 113 height 32
select select "2"
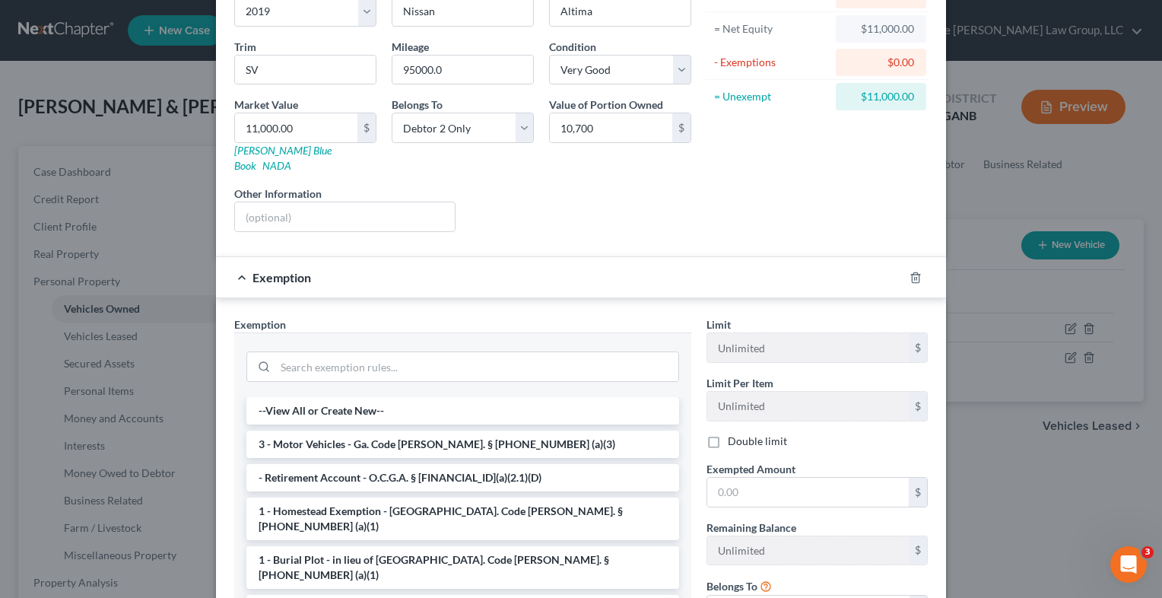
scroll to position [167, 0]
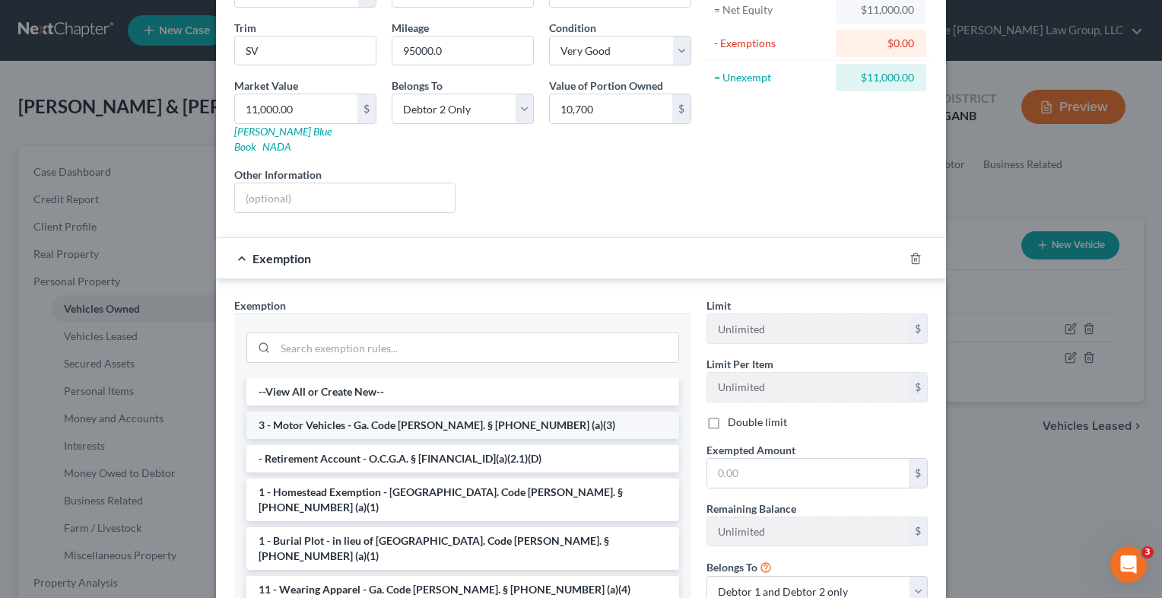
click at [563, 412] on li "3 - Motor Vehicles - Ga. Code [PERSON_NAME]. § [PHONE_NUMBER] (a)(3)" at bounding box center [462, 425] width 433 height 27
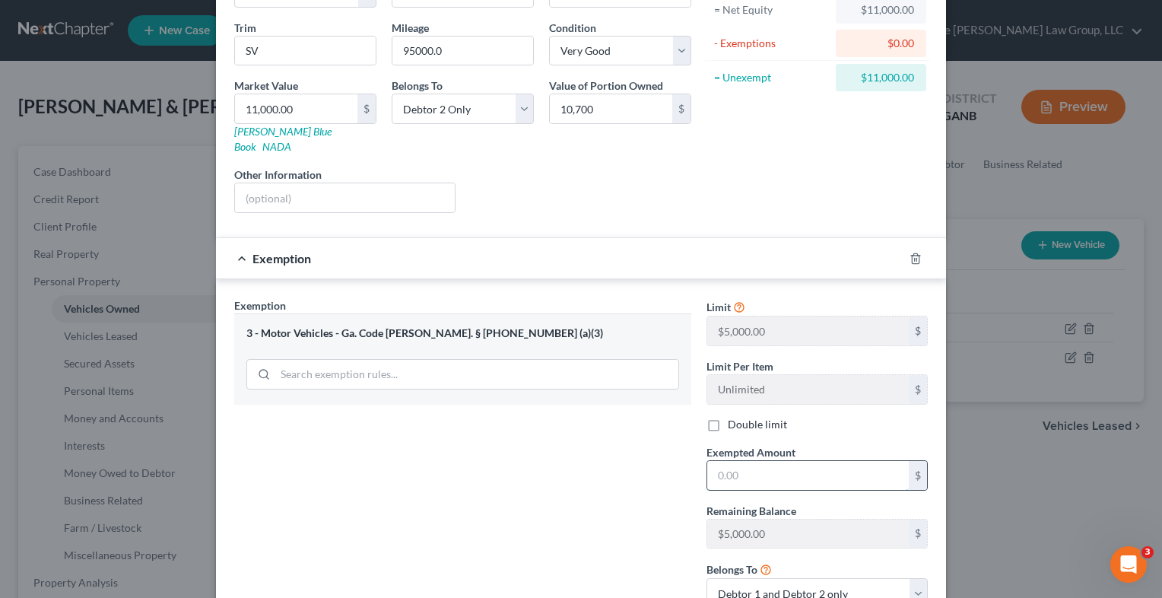
click at [807, 461] on input "text" at bounding box center [809, 475] width 202 height 29
type input "5,000"
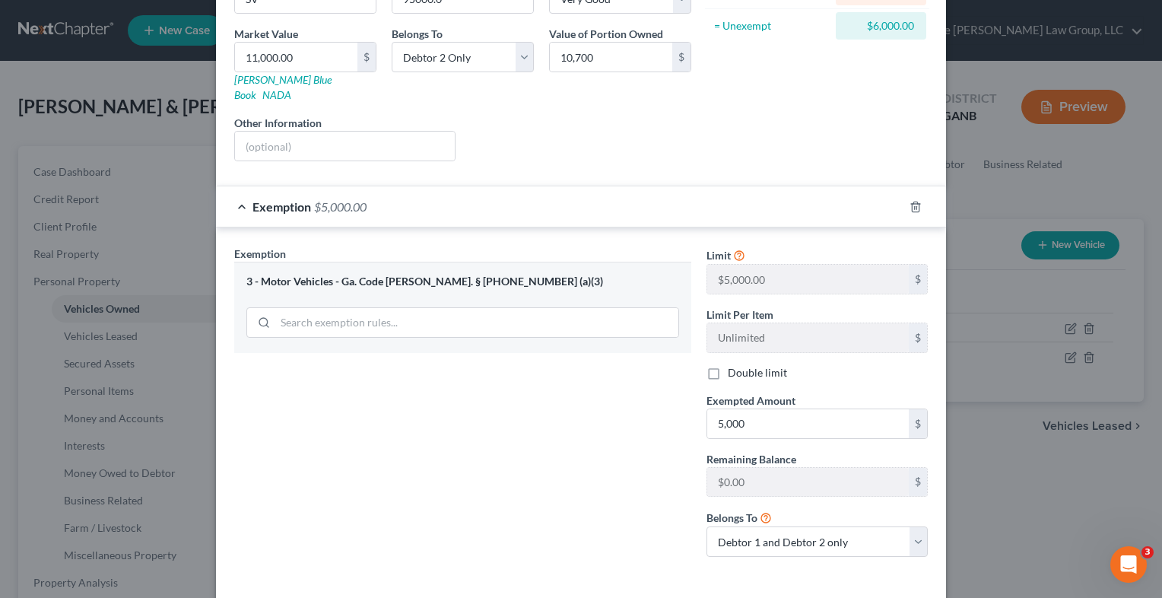
scroll to position [269, 0]
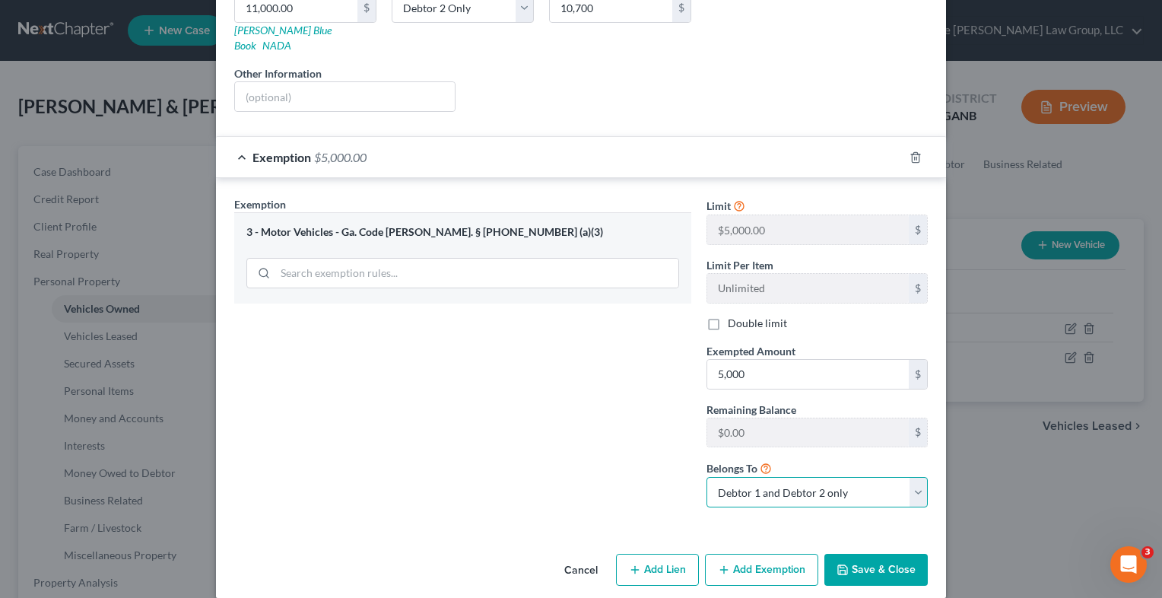
click at [910, 477] on select "Debtor 1 only Debtor 2 only Debtor 1 and Debtor 2 only" at bounding box center [817, 492] width 221 height 30
select select "1"
click at [707, 477] on select "Debtor 1 only Debtor 2 only Debtor 1 and Debtor 2 only" at bounding box center [817, 492] width 221 height 30
click at [861, 555] on button "Save & Close" at bounding box center [876, 570] width 103 height 32
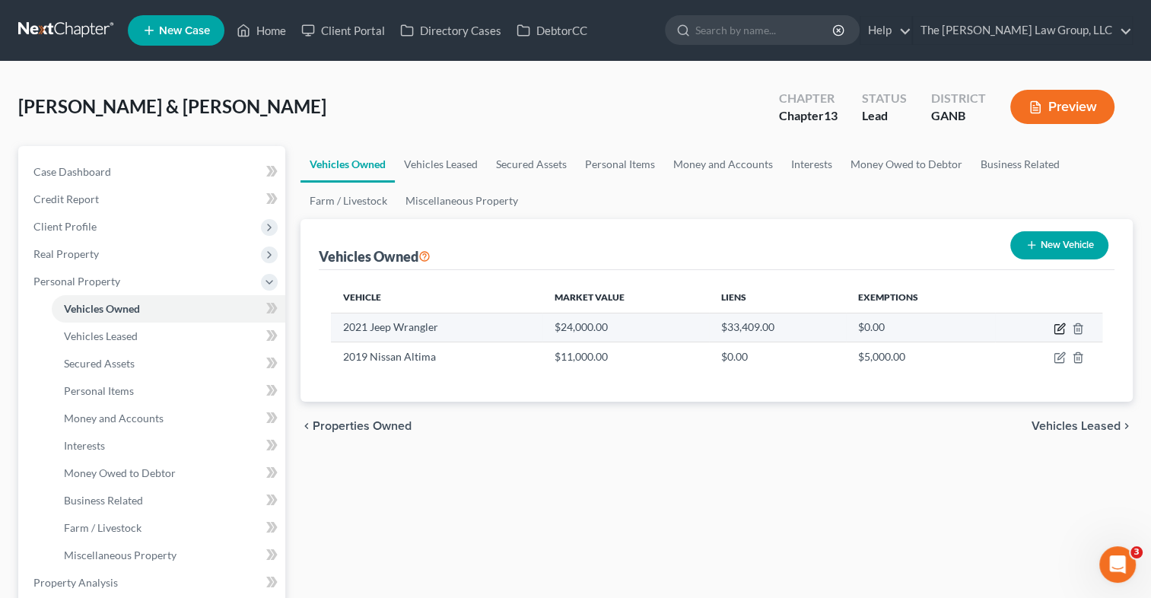
click at [1054, 329] on icon "button" at bounding box center [1058, 329] width 9 height 9
select select "0"
select select "5"
select select "1"
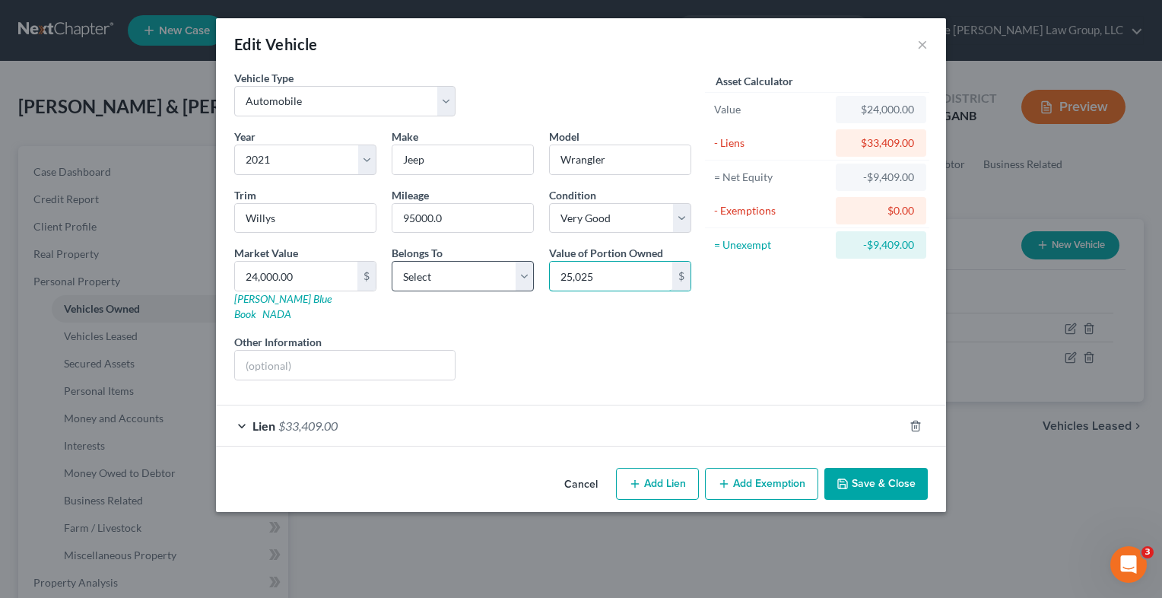
type input "25,025"
click at [526, 281] on select "Select Debtor 1 Only Debtor 2 Only Debtor 1 And Debtor 2 Only At Least One Of T…" at bounding box center [463, 276] width 142 height 30
select select "0"
click at [392, 261] on select "Select Debtor 1 Only Debtor 2 Only Debtor 1 And Debtor 2 Only At Least One Of T…" at bounding box center [463, 276] width 142 height 30
click at [765, 468] on button "Add Exemption" at bounding box center [761, 484] width 113 height 32
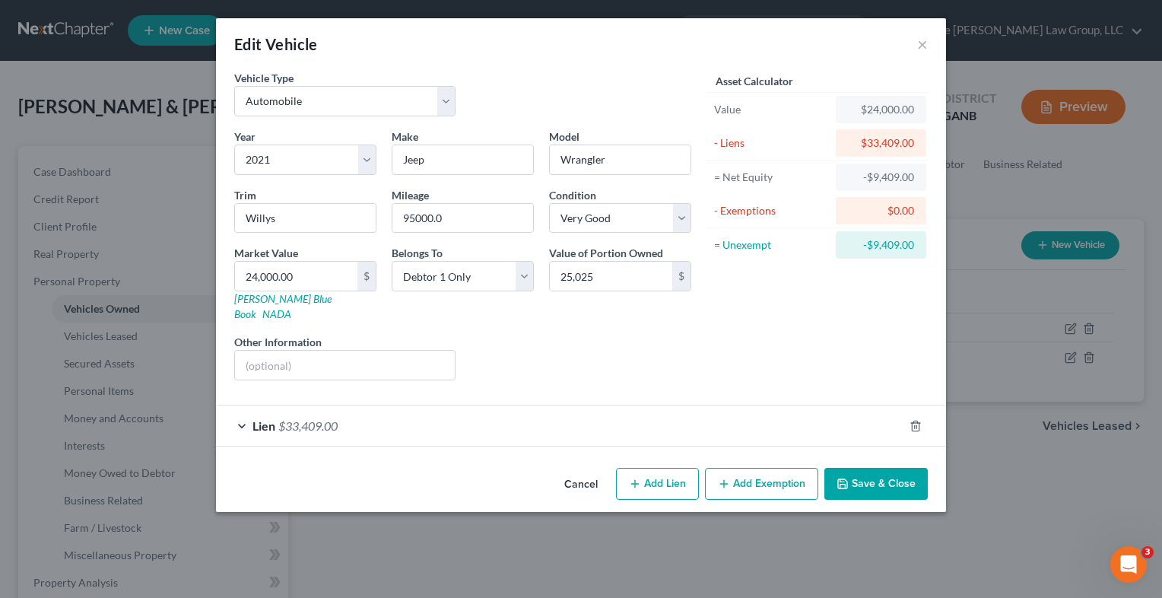
select select "2"
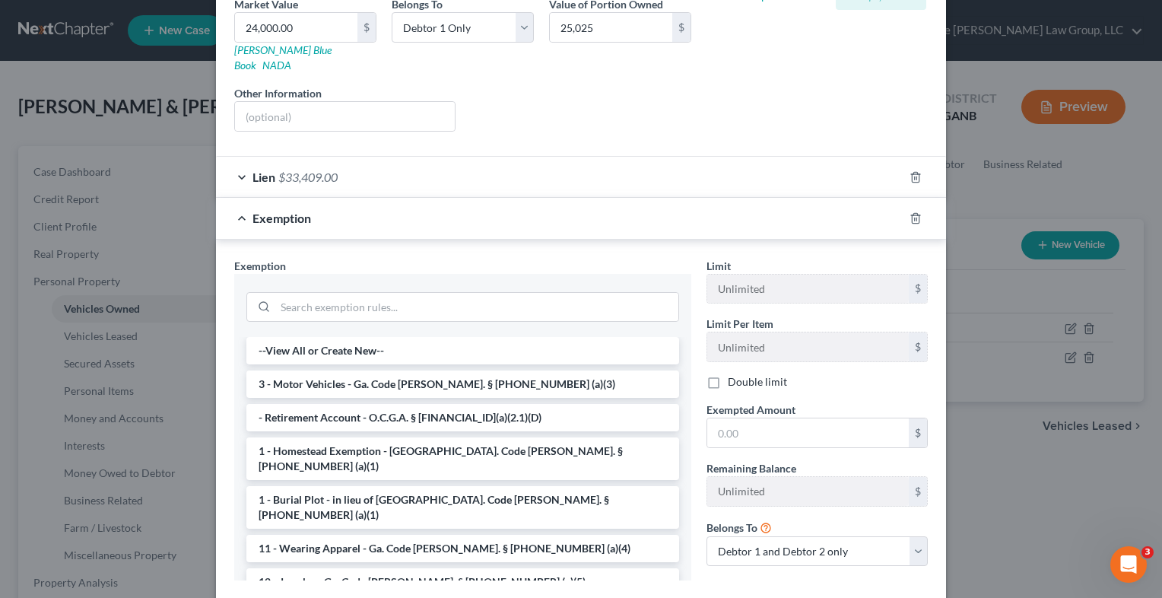
scroll to position [250, 0]
click at [730, 421] on input "text" at bounding box center [809, 432] width 202 height 29
type input "1,000"
click at [911, 536] on select "Debtor 1 only Debtor 2 only Debtor 1 and Debtor 2 only" at bounding box center [817, 551] width 221 height 30
select select "0"
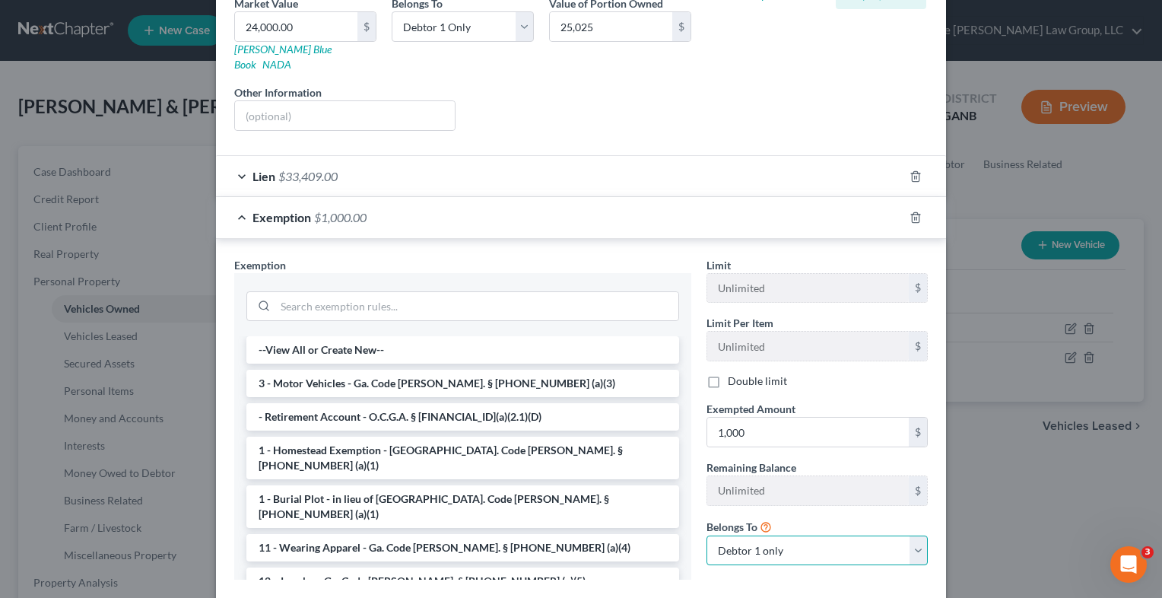
click at [707, 536] on select "Debtor 1 only Debtor 2 only Debtor 1 and Debtor 2 only" at bounding box center [817, 551] width 221 height 30
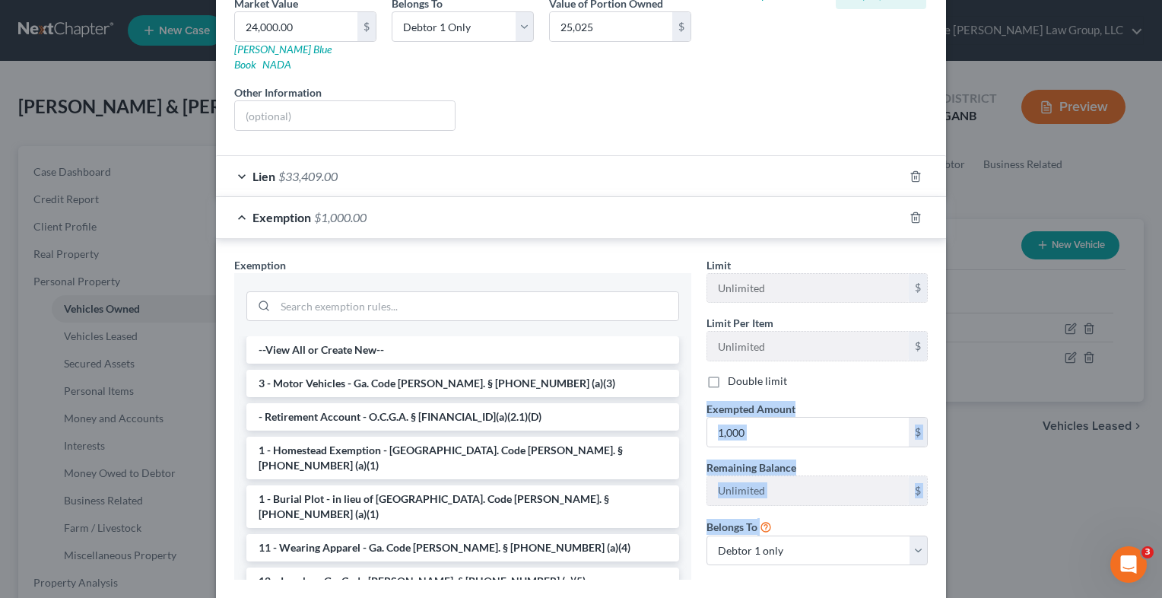
drag, startPoint x: 1150, startPoint y: 371, endPoint x: 1155, endPoint y: 504, distance: 133.2
click at [1155, 504] on div "Edit Vehicle × Vehicle Type Select Automobile Truck Trailer Watercraft Aircraft…" at bounding box center [581, 299] width 1162 height 598
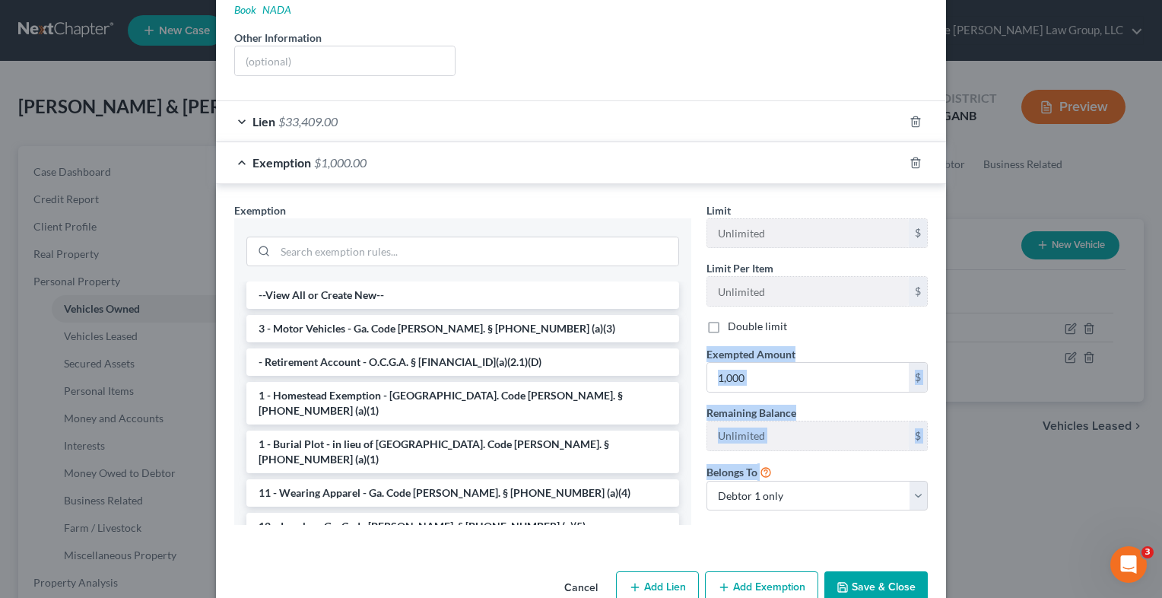
scroll to position [323, 0]
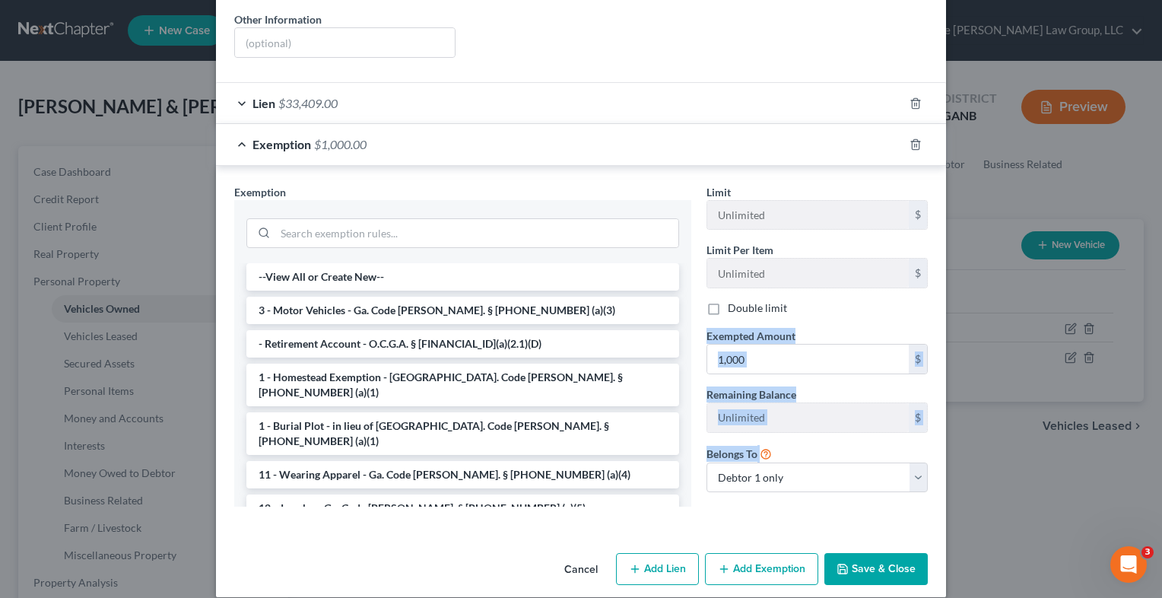
click at [889, 553] on button "Save & Close" at bounding box center [876, 569] width 103 height 32
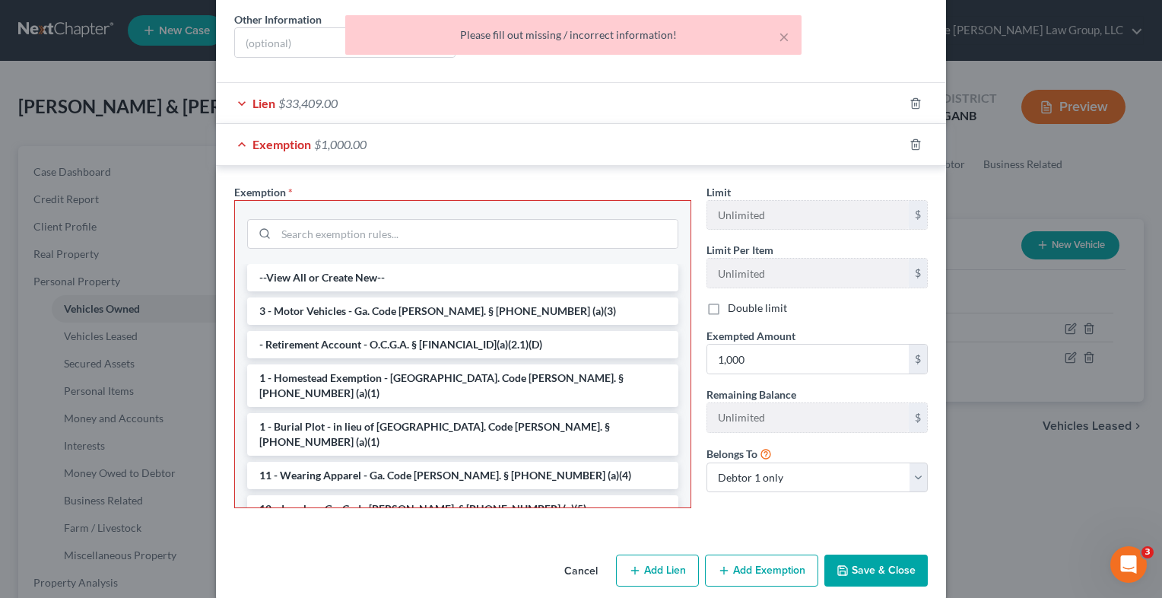
click at [843, 495] on div "Limit Unlimited $ Limit Per Item Unlimited $ Double limit Exempted Amount * 1,0…" at bounding box center [817, 352] width 237 height 337
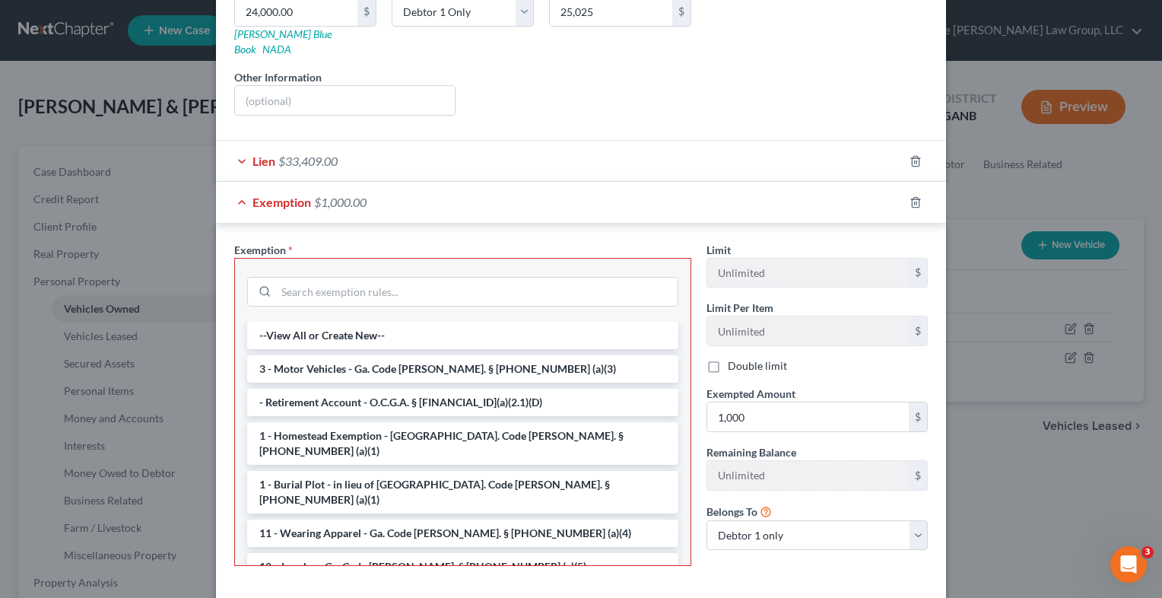
scroll to position [268, 0]
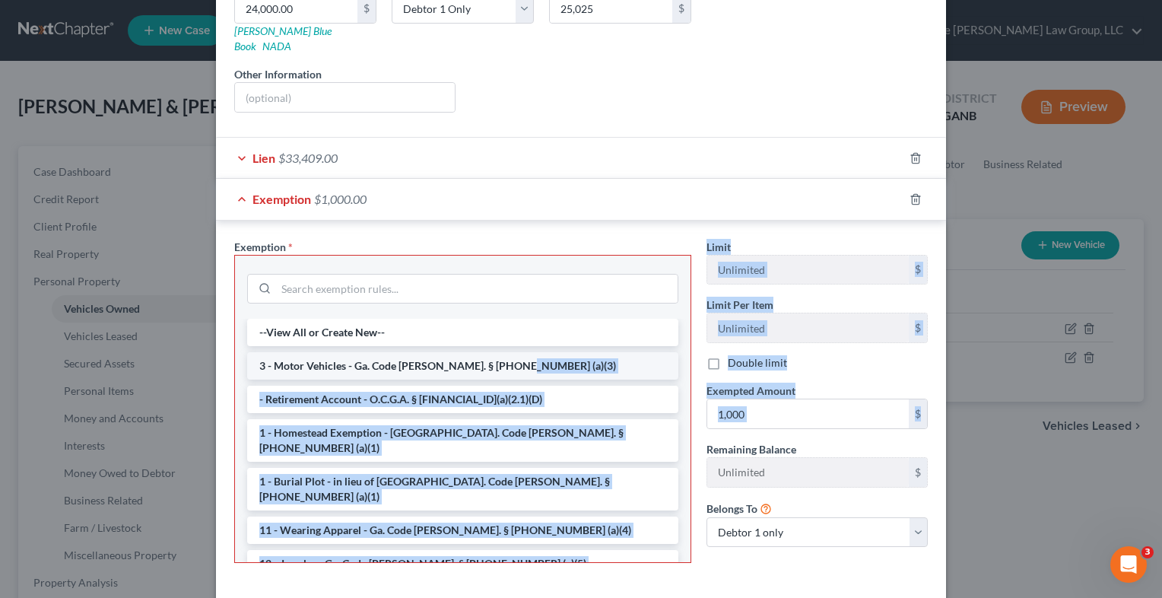
drag, startPoint x: 1144, startPoint y: 383, endPoint x: 590, endPoint y: 335, distance: 556.8
click at [590, 335] on div "Edit Vehicle × Vehicle Type Select Automobile Truck Trailer Watercraft Aircraft…" at bounding box center [581, 299] width 1162 height 598
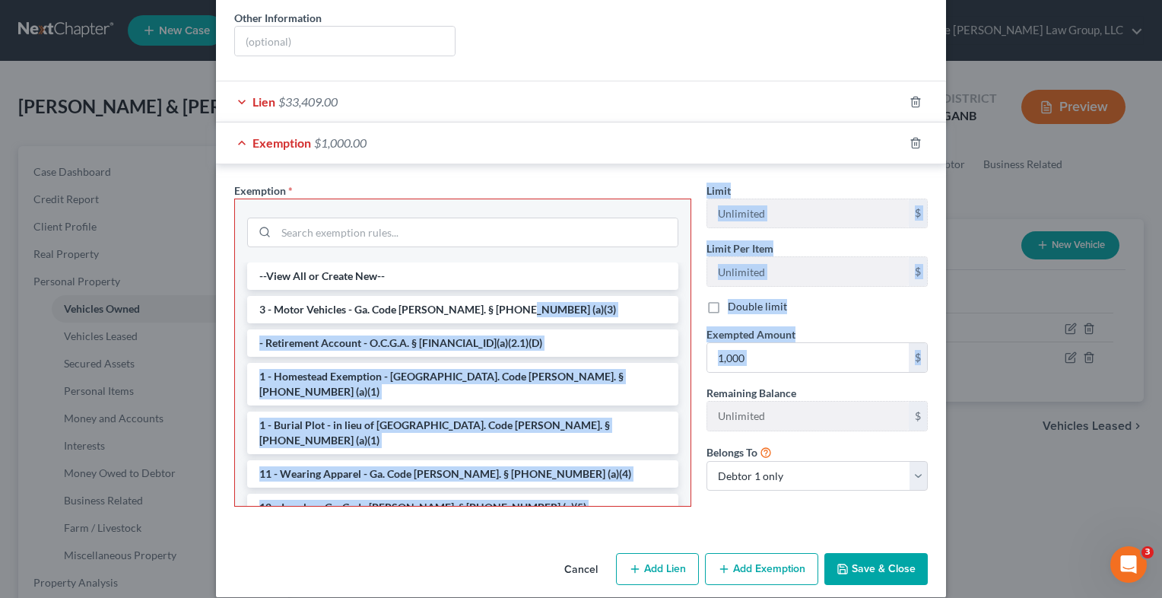
click at [840, 563] on icon "button" at bounding box center [843, 569] width 12 height 12
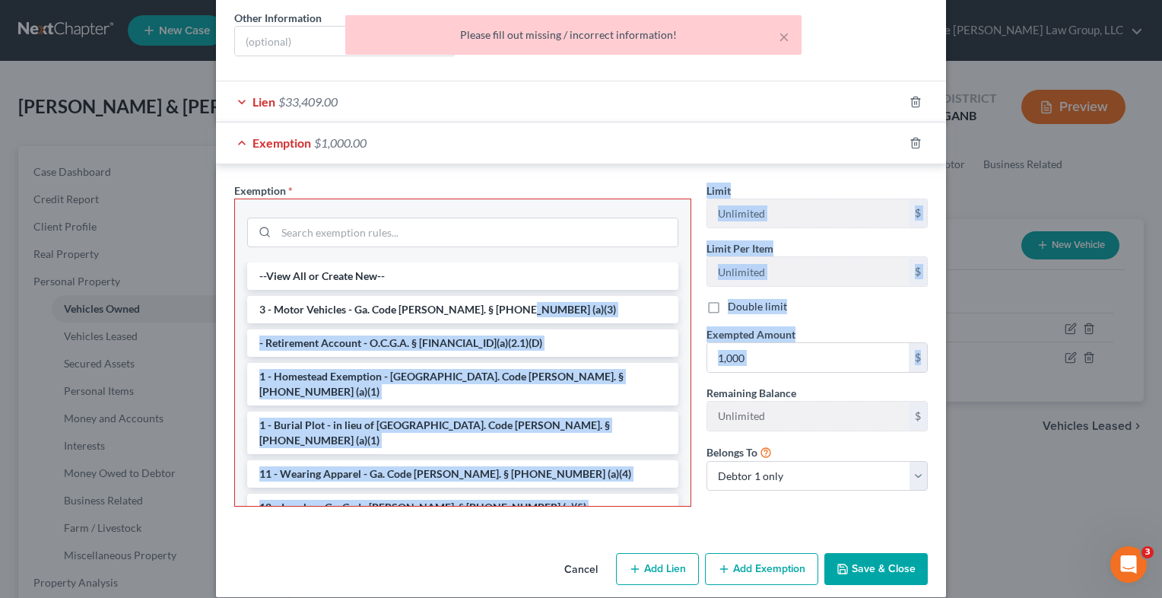
click at [841, 570] on polyline "button" at bounding box center [843, 572] width 5 height 4
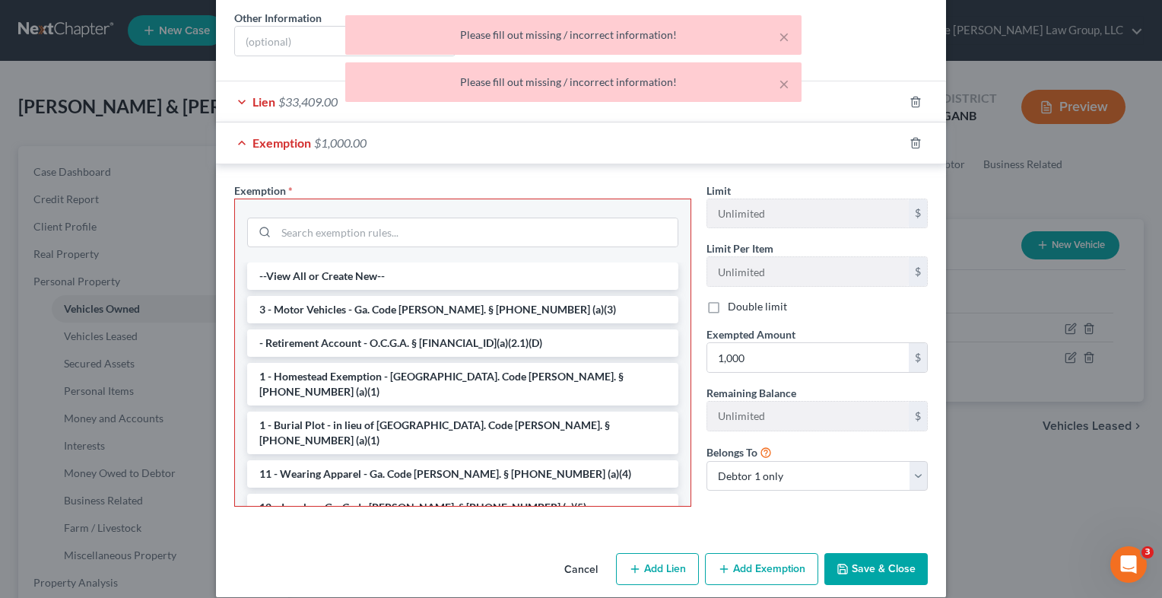
click at [429, 164] on div "Exemption Set must be selected for CA. Exemption * --View All or Create New-- 3…" at bounding box center [581, 348] width 730 height 368
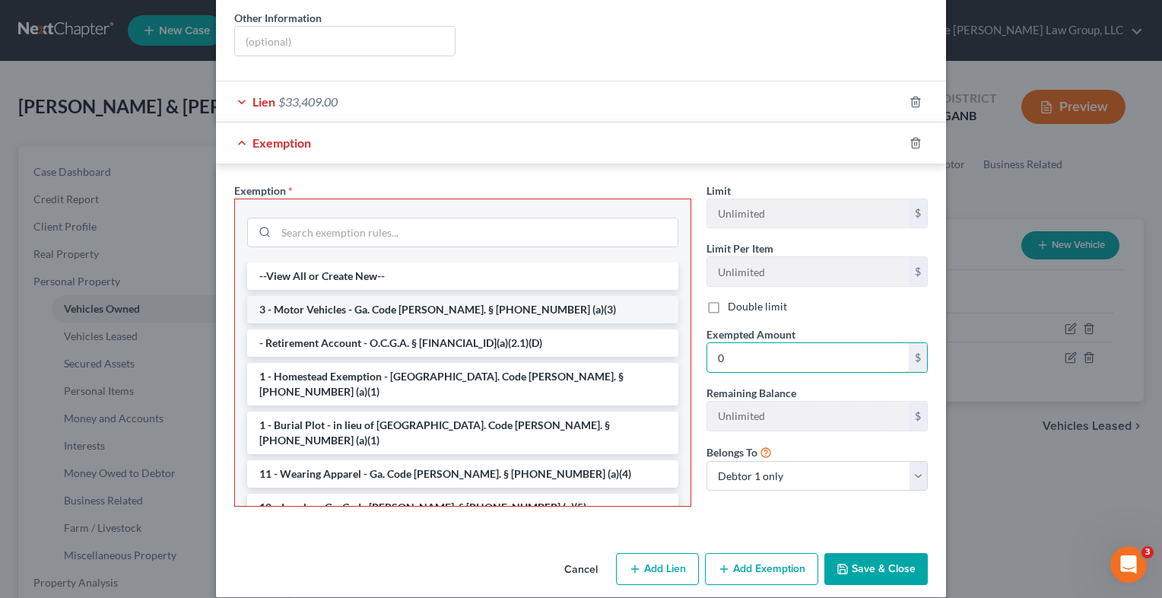
type input "0"
click at [507, 305] on li "3 - Motor Vehicles - Ga. Code [PERSON_NAME]. § [PHONE_NUMBER] (a)(3)" at bounding box center [462, 309] width 431 height 27
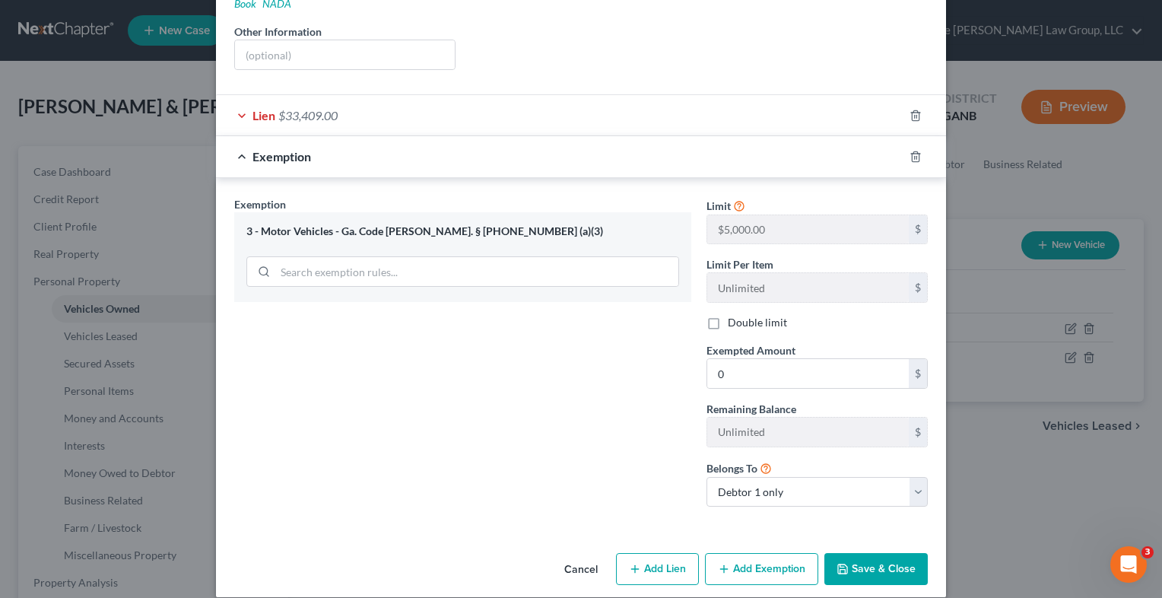
click at [507, 305] on div "Exemption Set must be selected for CA. Exemption * 3 - Motor Vehicles - Ga. Cod…" at bounding box center [463, 357] width 472 height 323
click at [849, 561] on button "Save & Close" at bounding box center [876, 569] width 103 height 32
click at [910, 145] on div at bounding box center [925, 157] width 43 height 24
click at [912, 151] on icon "button" at bounding box center [915, 156] width 7 height 10
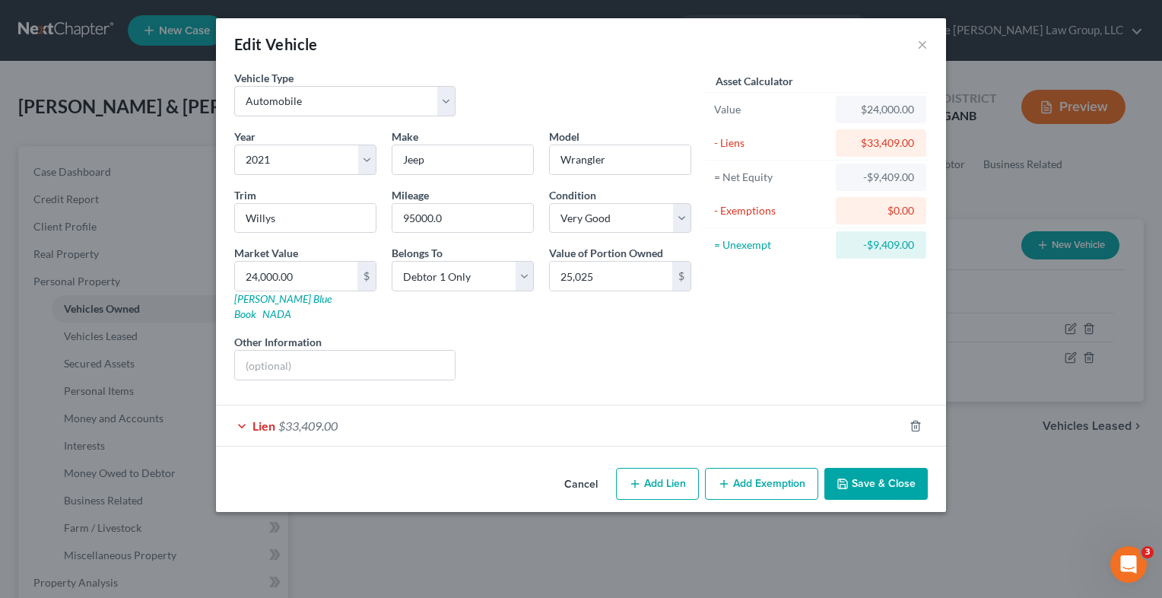
click at [854, 468] on button "Save & Close" at bounding box center [876, 484] width 103 height 32
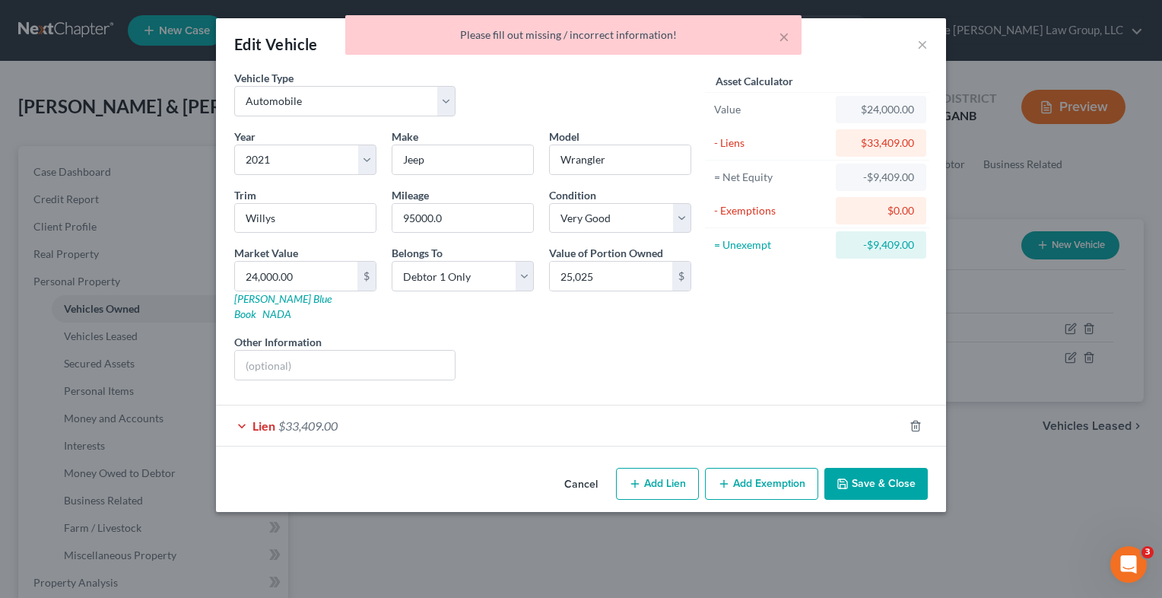
click at [470, 413] on div "Lien $33,409.00" at bounding box center [560, 426] width 688 height 40
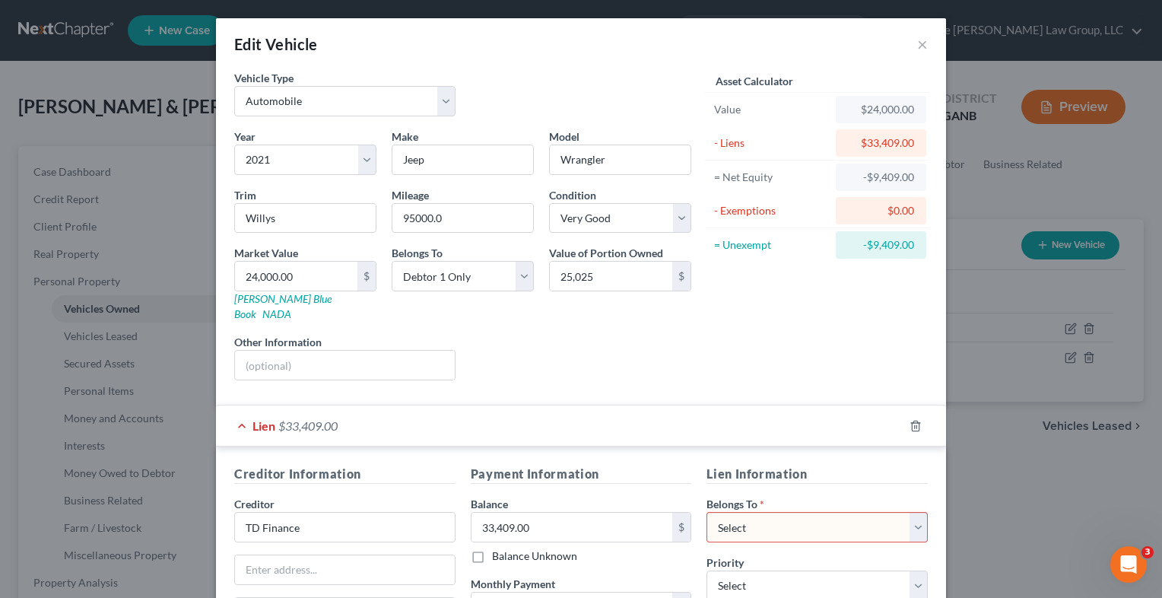
click at [907, 513] on select "Select Debtor 1 Only Debtor 2 Only Debtor 1 And Debtor 2 Only At Least One Of T…" at bounding box center [817, 527] width 221 height 30
select select "0"
click at [707, 512] on select "Select Debtor 1 Only Debtor 2 Only Debtor 1 And Debtor 2 Only At Least One Of T…" at bounding box center [817, 527] width 221 height 30
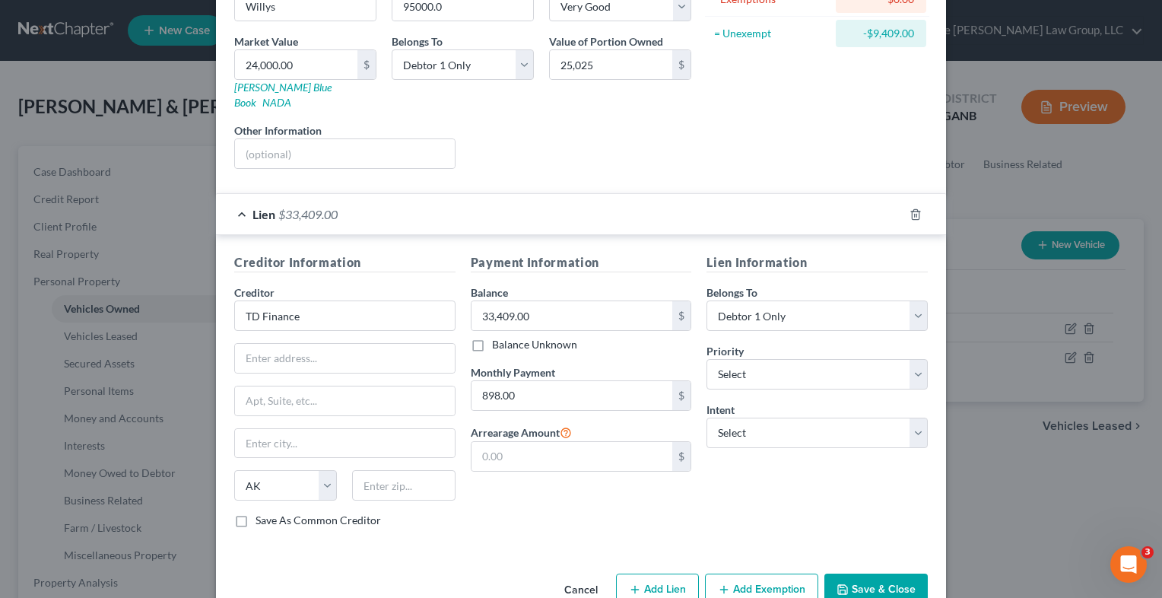
scroll to position [220, 0]
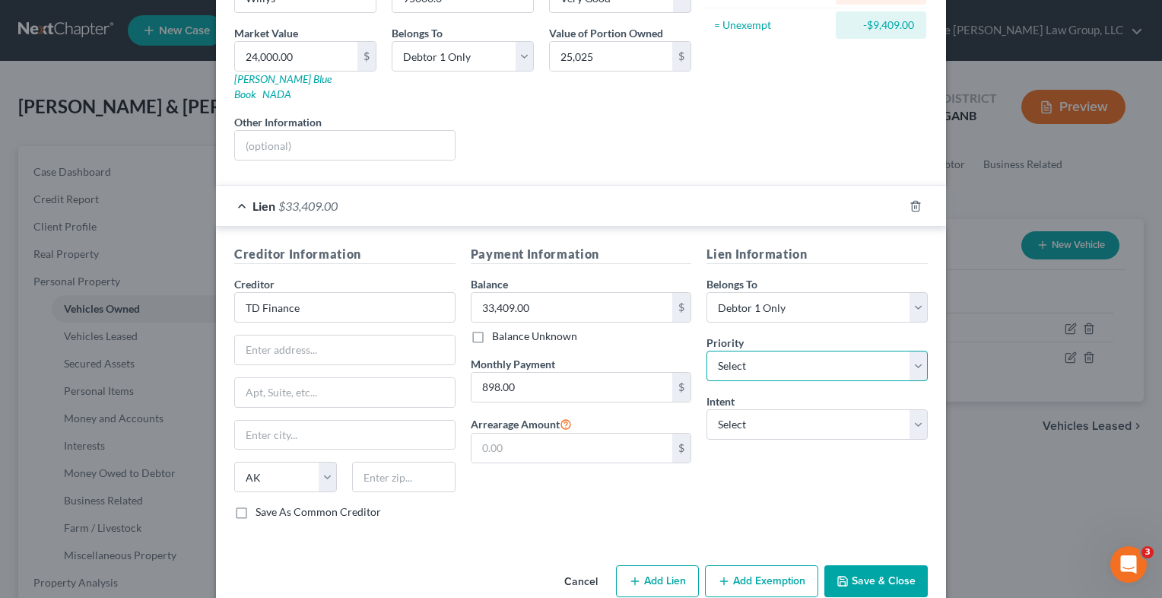
click at [911, 351] on select "Select 1st 2nd 3rd 4th 5th 6th 7th 8th 9th 10th 11th 12th 13th 14th 15th 16th 1…" at bounding box center [817, 366] width 221 height 30
select select "0"
click at [707, 351] on select "Select 1st 2nd 3rd 4th 5th 6th 7th 8th 9th 10th 11th 12th 13th 14th 15th 16th 1…" at bounding box center [817, 366] width 221 height 30
click at [609, 519] on div "Creditor Information Creditor * TD Finance State [US_STATE] AK AR [GEOGRAPHIC_D…" at bounding box center [581, 385] width 730 height 317
click at [914, 409] on select "Select Surrender Redeem Reaffirm Avoid Other" at bounding box center [817, 424] width 221 height 30
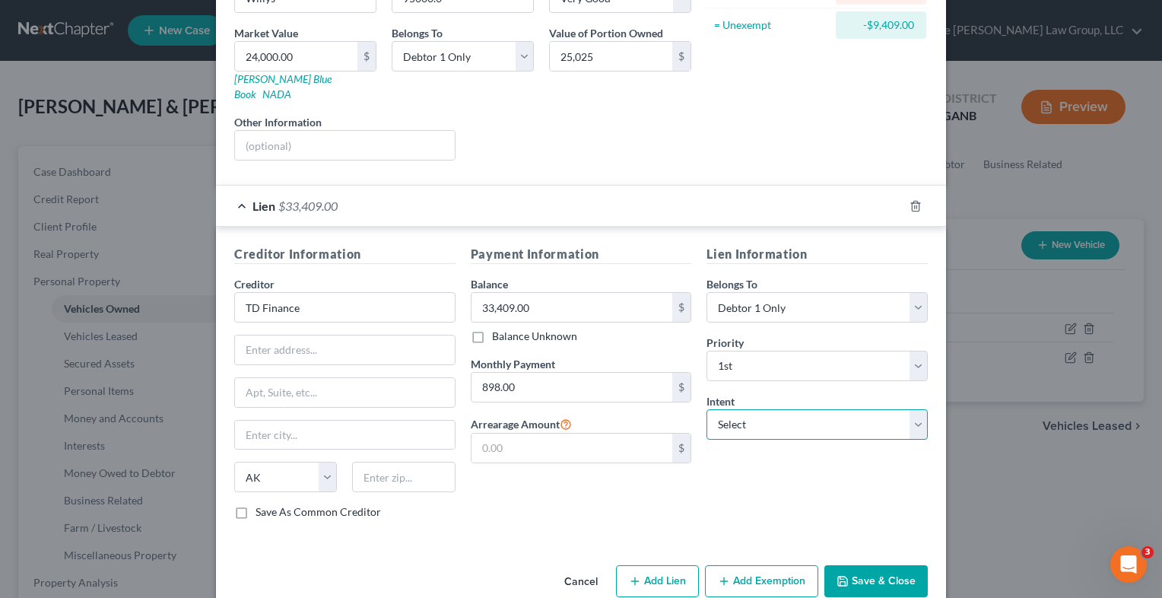
select select "2"
click at [707, 409] on select "Select Surrender Redeem Reaffirm Avoid Other" at bounding box center [817, 424] width 221 height 30
click at [759, 565] on button "Add Exemption" at bounding box center [761, 581] width 113 height 32
select select "2"
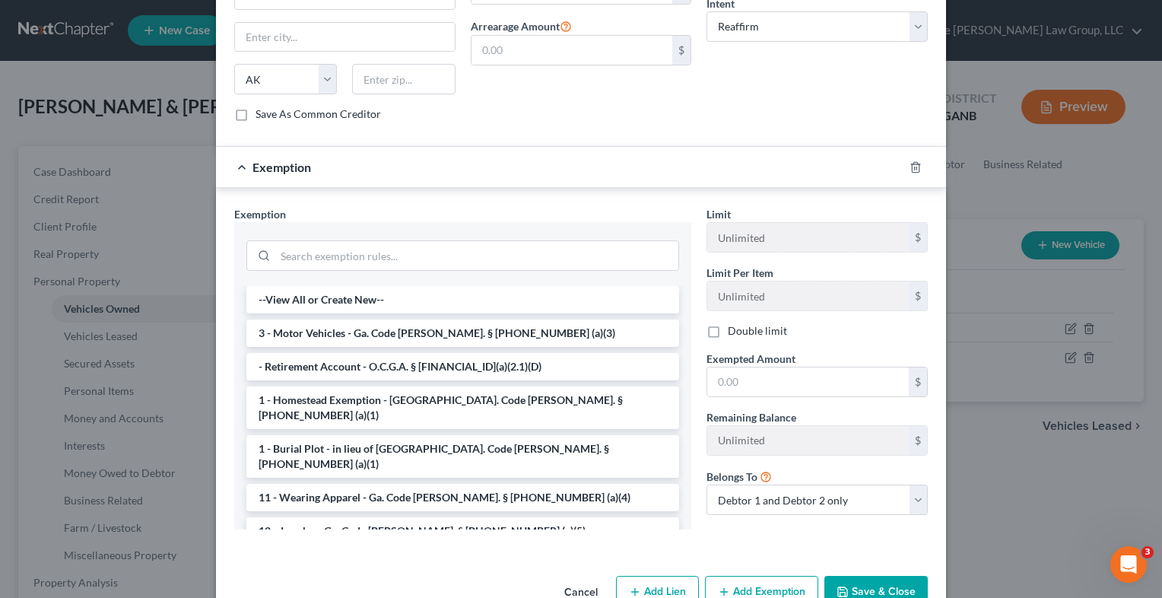
scroll to position [622, 0]
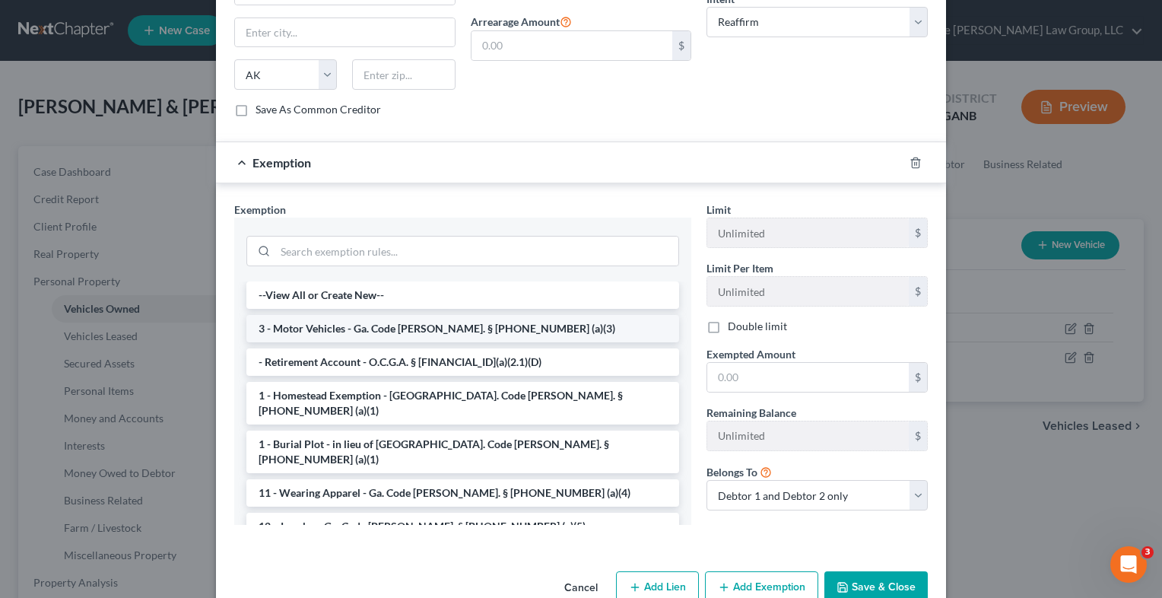
click at [499, 318] on li "3 - Motor Vehicles - Ga. Code [PERSON_NAME]. § [PHONE_NUMBER] (a)(3)" at bounding box center [462, 328] width 433 height 27
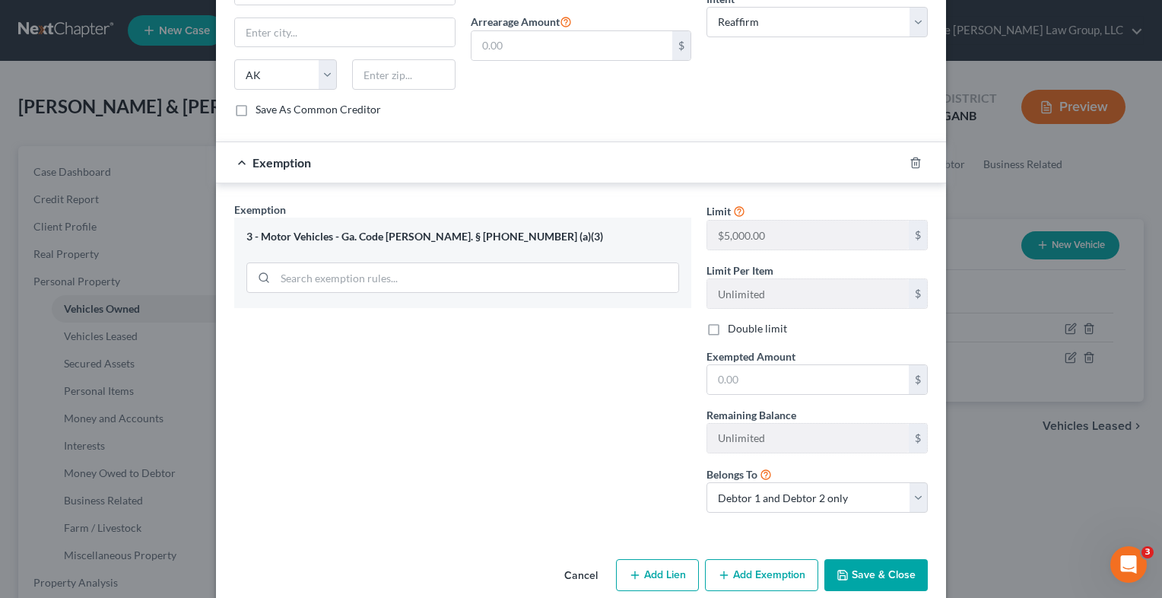
click at [499, 318] on div "Exemption Set must be selected for CA. Exemption * 3 - Motor Vehicles - Ga. Cod…" at bounding box center [463, 363] width 472 height 323
click at [742, 369] on input "text" at bounding box center [809, 379] width 202 height 29
type input "100"
click at [565, 376] on div "Exemption Set must be selected for CA. Exemption * 3 - Motor Vehicles - Ga. Cod…" at bounding box center [463, 363] width 472 height 323
click at [908, 482] on select "Debtor 1 only Debtor 2 only Debtor 1 and Debtor 2 only" at bounding box center [817, 497] width 221 height 30
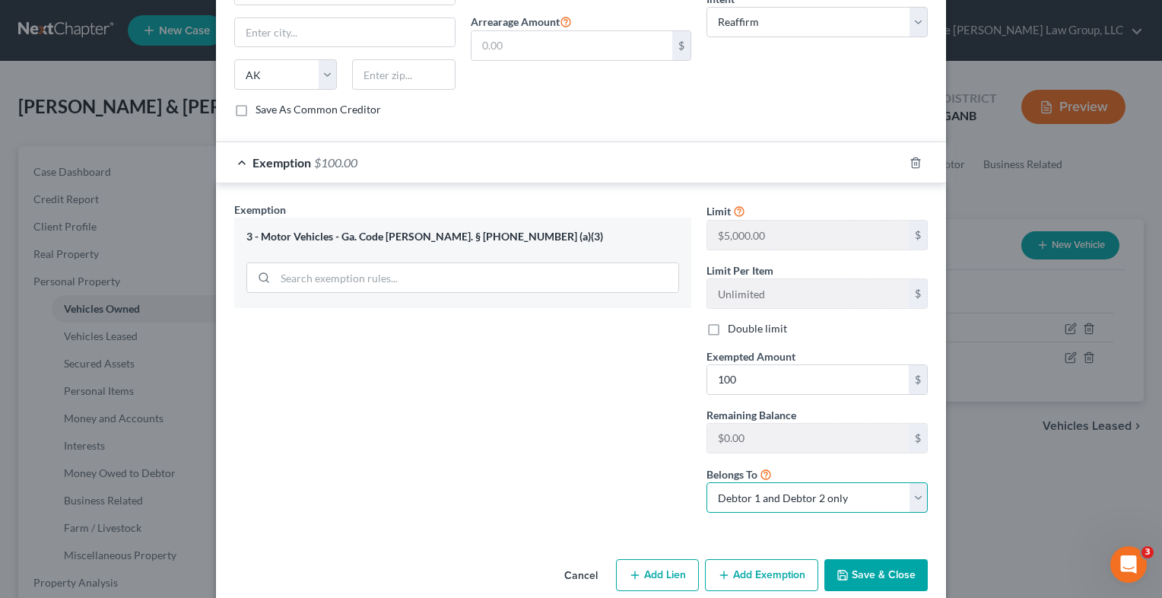
select select "0"
click at [707, 482] on select "Debtor 1 only Debtor 2 only Debtor 1 and Debtor 2 only" at bounding box center [817, 497] width 221 height 30
click at [851, 559] on button "Save & Close" at bounding box center [876, 575] width 103 height 32
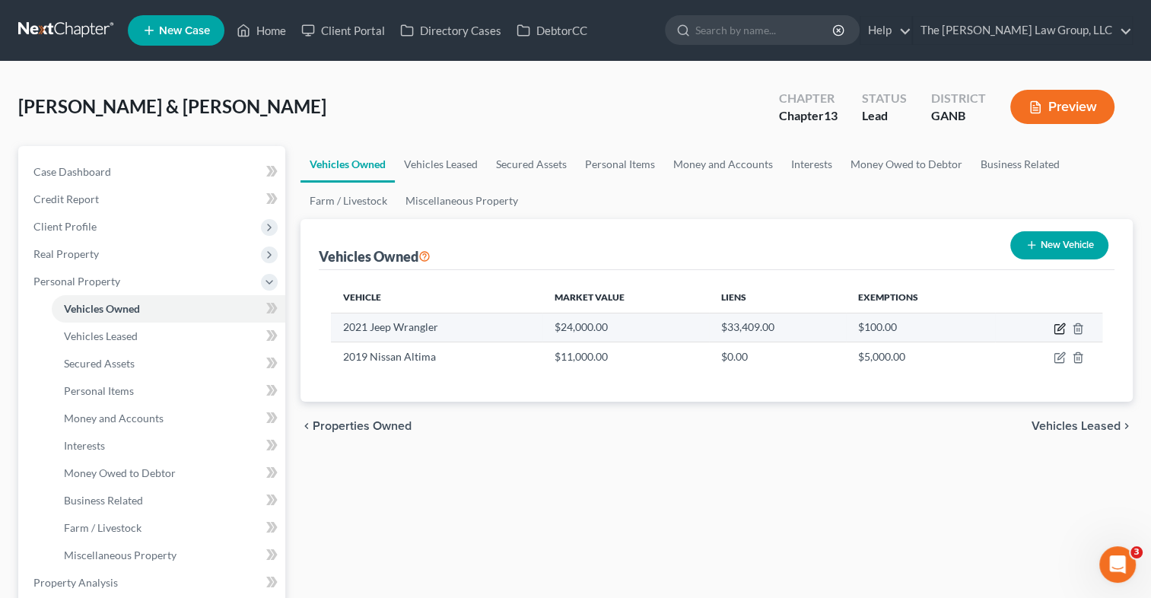
click at [1059, 332] on icon "button" at bounding box center [1058, 329] width 9 height 9
select select "0"
select select "5"
select select "1"
select select "0"
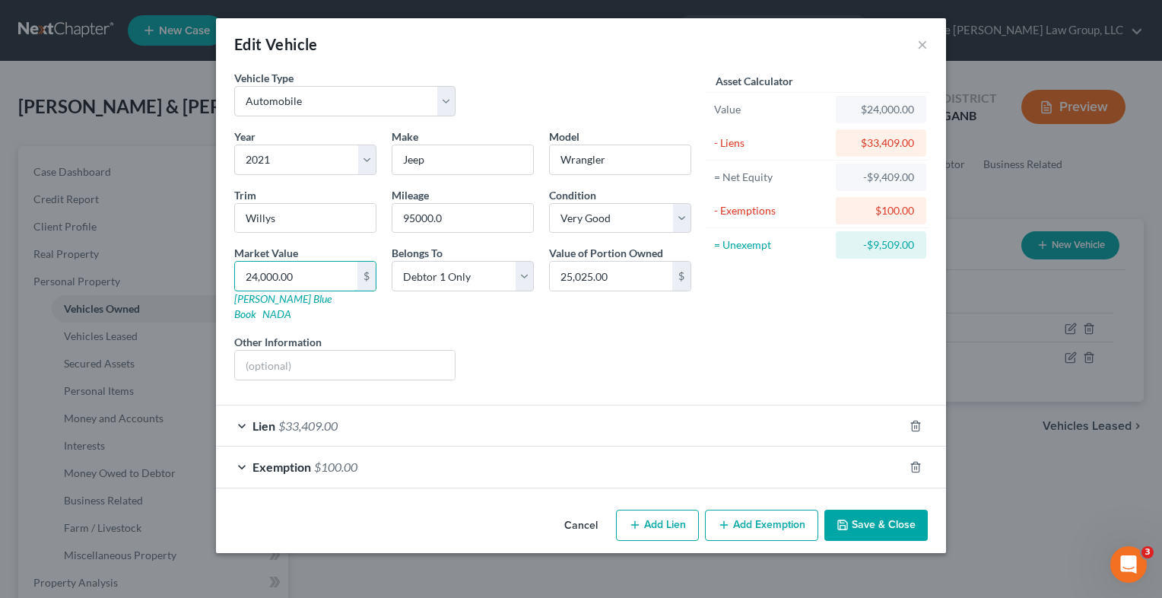
type input "2"
type input "2.00"
type input "25"
type input "25.00"
type input "250"
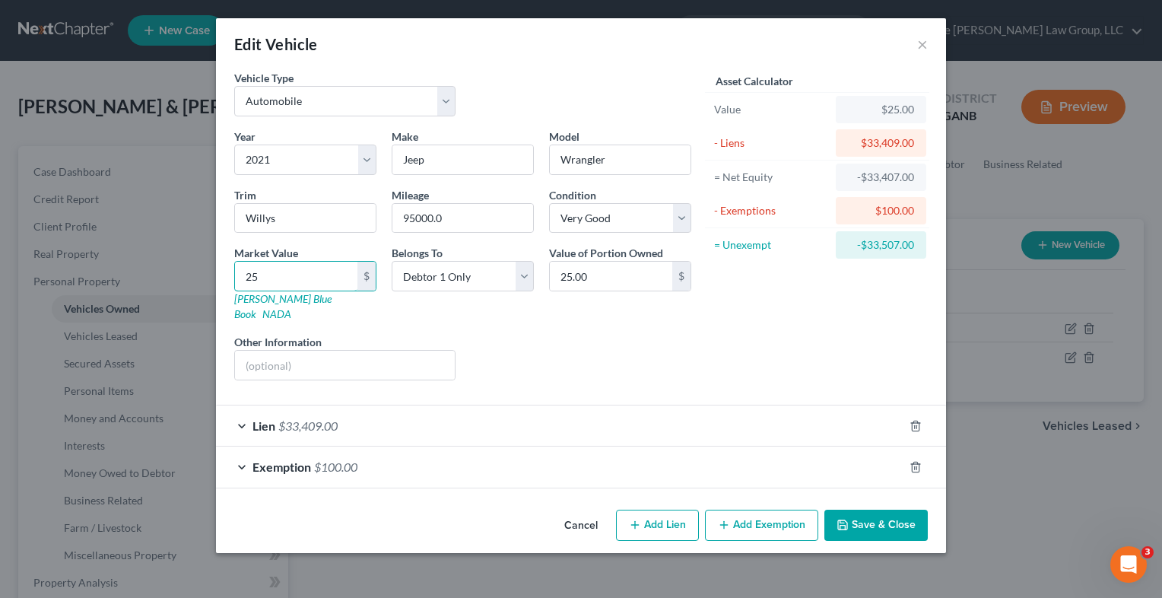
type input "250.00"
type input "2502"
type input "2,502.00"
type input "2,5025"
type input "25,025.00"
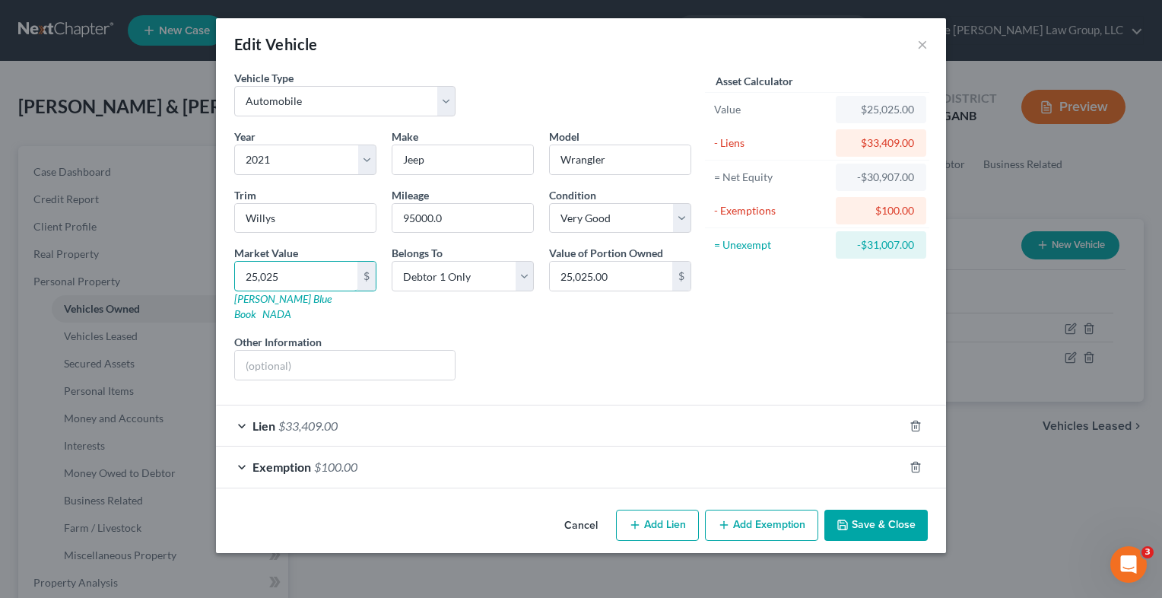
type input "25,025"
click at [855, 517] on button "Save & Close" at bounding box center [876, 526] width 103 height 32
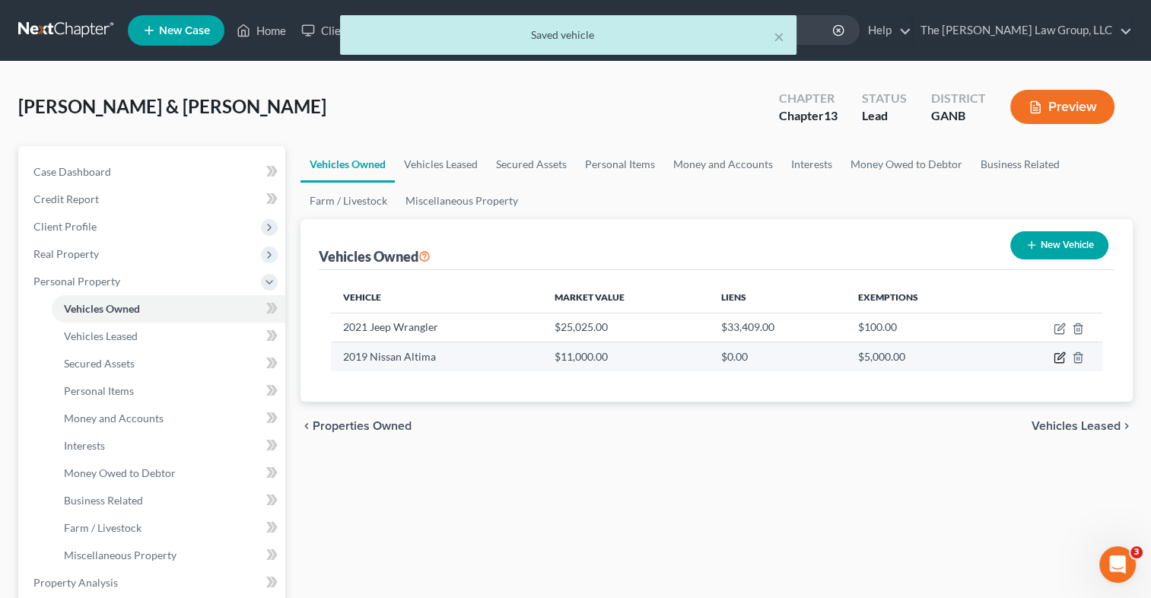
click at [1060, 358] on icon "button" at bounding box center [1061, 356] width 7 height 7
select select "0"
select select "7"
select select "1"
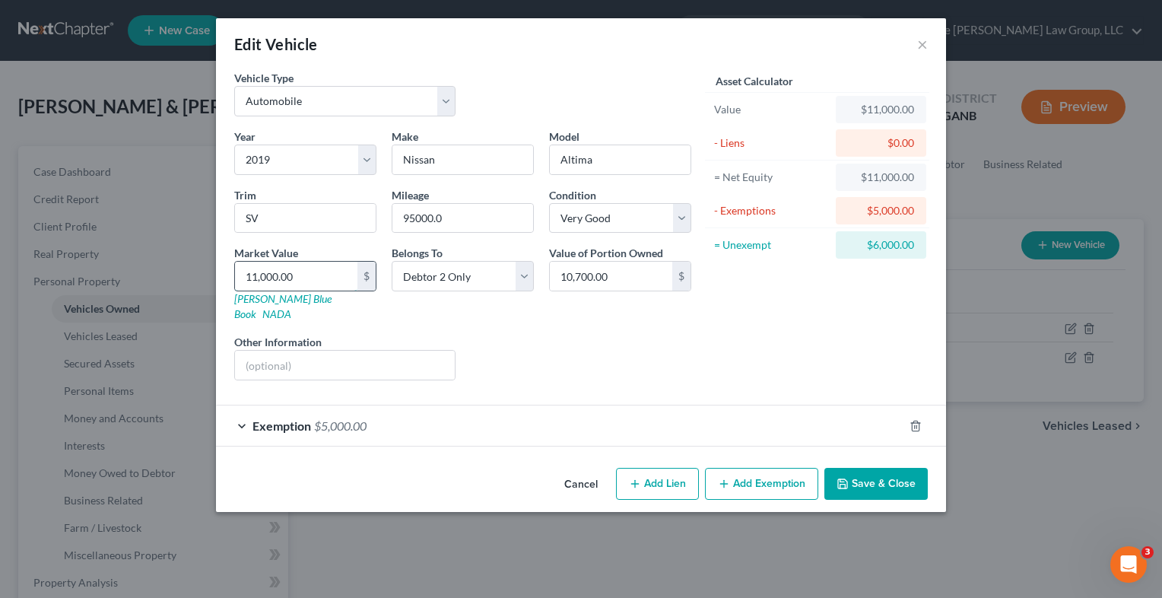
click at [326, 270] on input "11,000.00" at bounding box center [296, 276] width 122 height 29
type input "1"
type input "1.00"
type input "10"
type input "10.00"
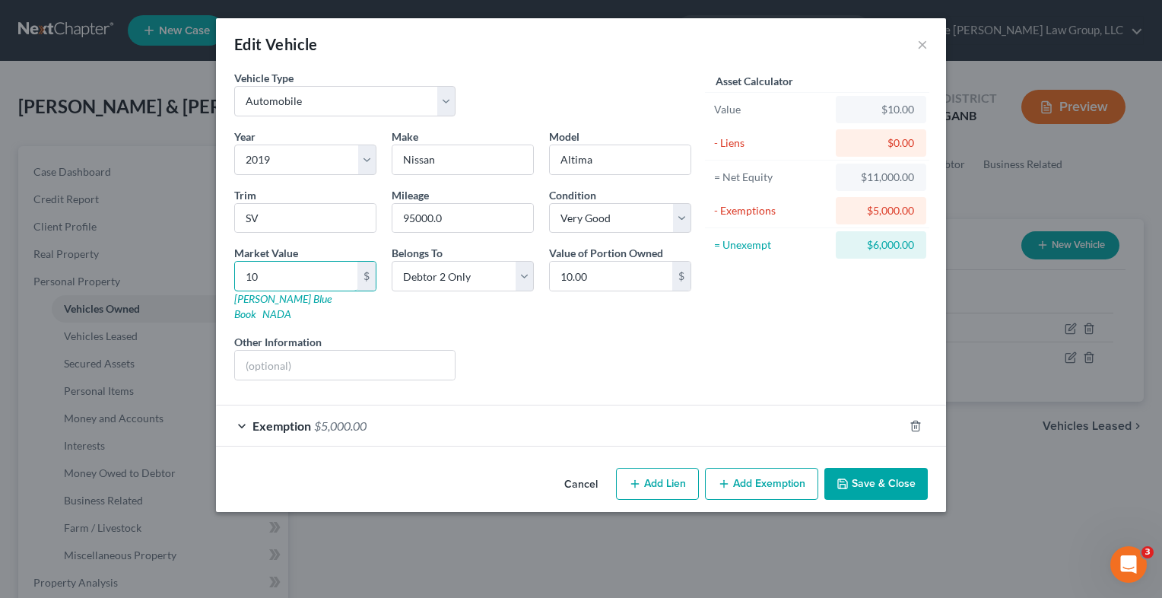
type input "107"
type input "107.00"
type input "1070"
type input "1,070.00"
type input "1,0700"
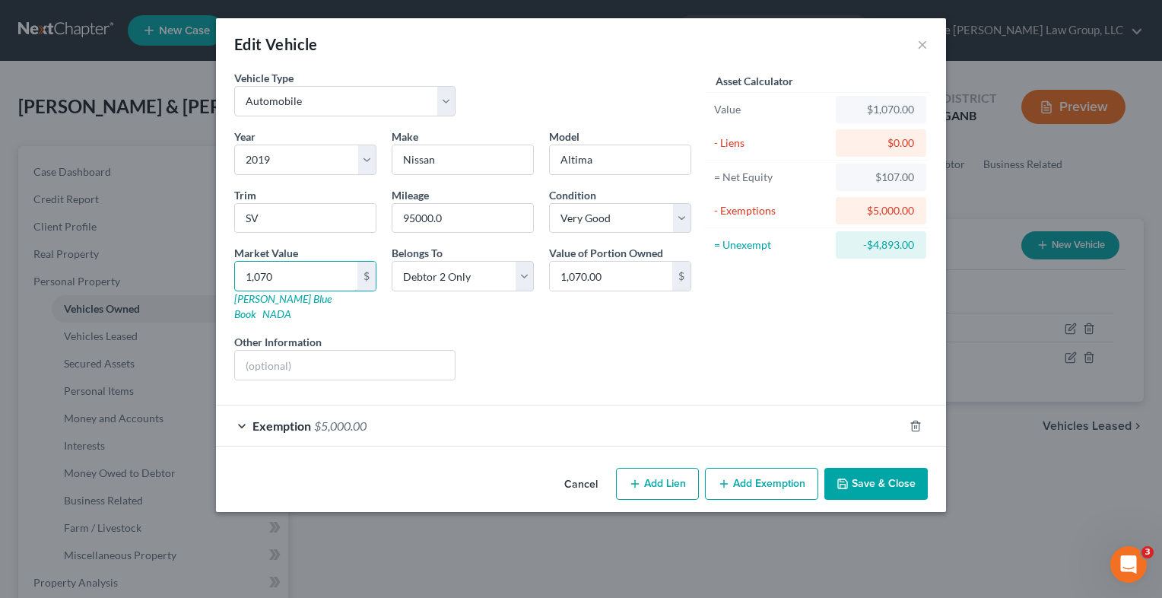
type input "10,700.00"
type input "10,700"
click at [866, 476] on button "Save & Close" at bounding box center [876, 484] width 103 height 32
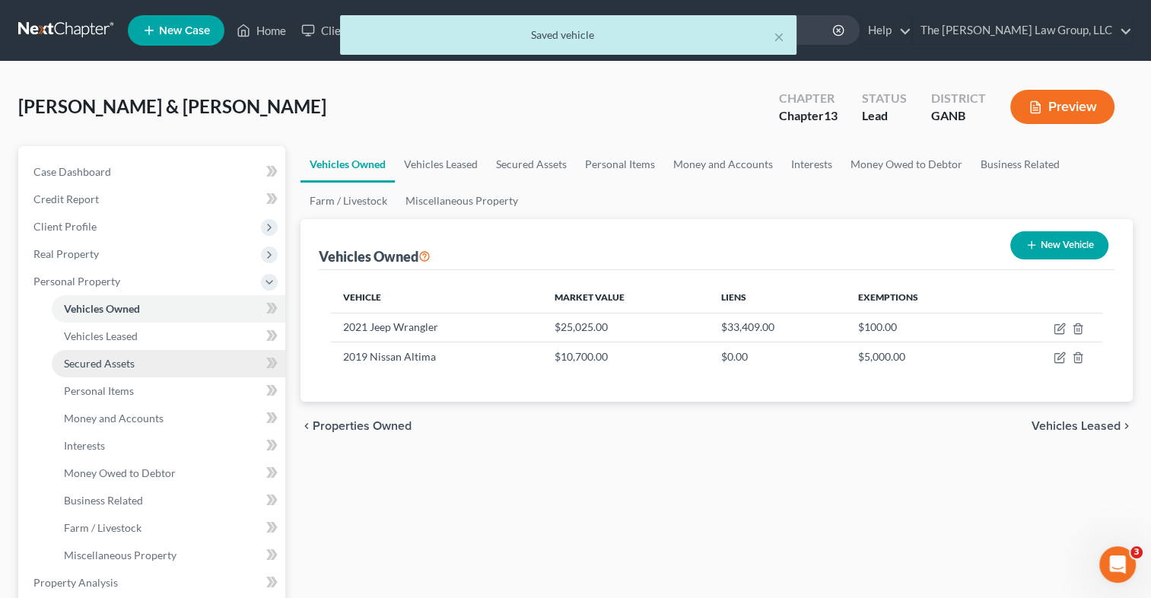
click at [150, 361] on link "Secured Assets" at bounding box center [169, 363] width 234 height 27
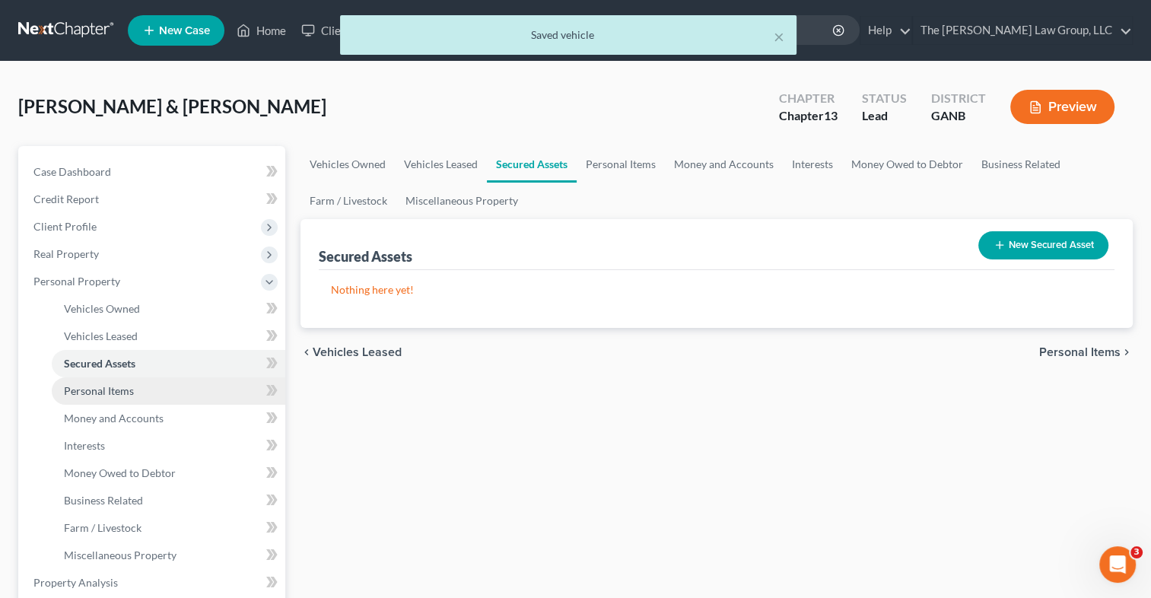
click at [148, 390] on link "Personal Items" at bounding box center [169, 390] width 234 height 27
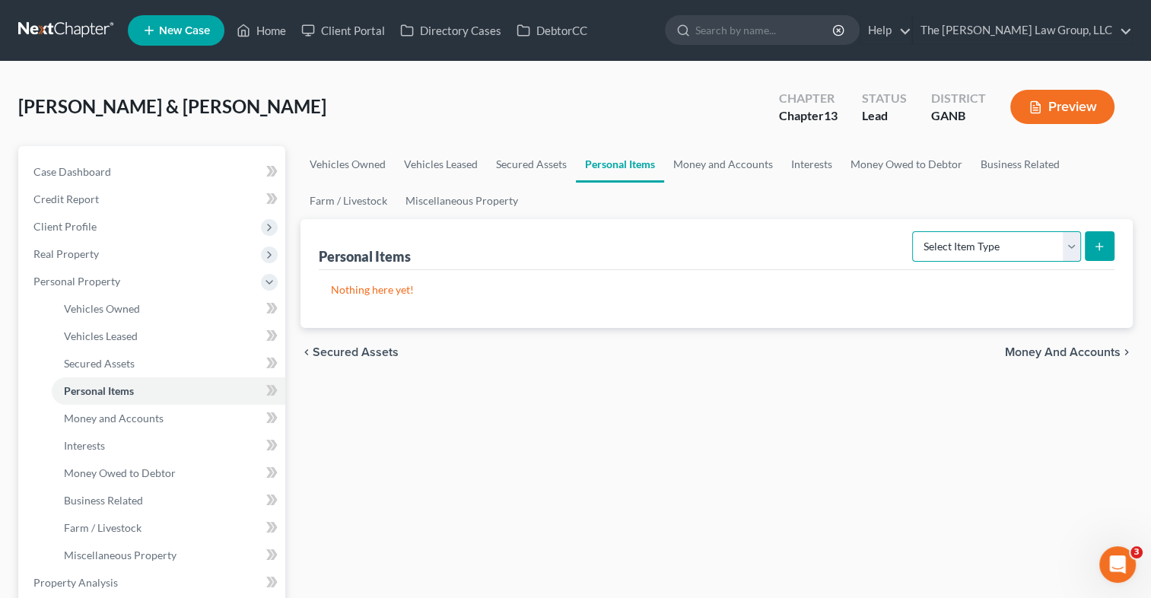
click at [1075, 246] on select "Select Item Type Clothing Collectibles Of Value Electronics Firearms Household …" at bounding box center [996, 246] width 169 height 30
select select "clothing"
click at [914, 231] on select "Select Item Type Clothing Collectibles Of Value Electronics Firearms Household …" at bounding box center [996, 246] width 169 height 30
click at [1105, 254] on button "submit" at bounding box center [1100, 246] width 30 height 30
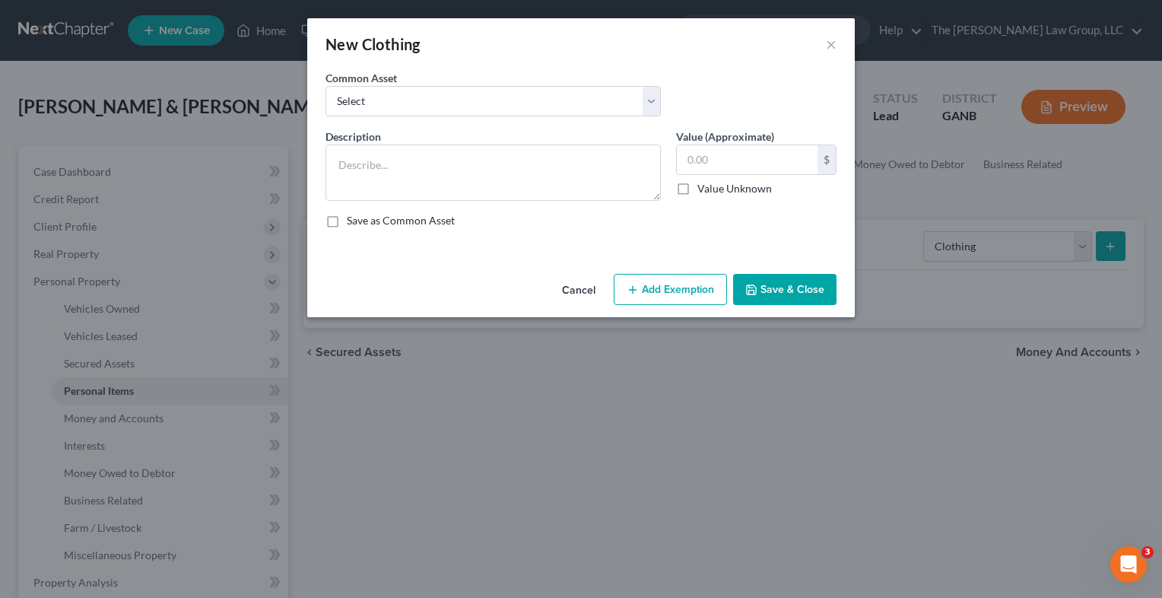
click at [647, 84] on div "Common Asset Select Clothing" at bounding box center [493, 93] width 351 height 46
click at [654, 102] on select "Select Clothing" at bounding box center [494, 101] width 336 height 30
select select "0"
click at [326, 86] on select "Select Clothing" at bounding box center [494, 101] width 336 height 30
type textarea "Clothing"
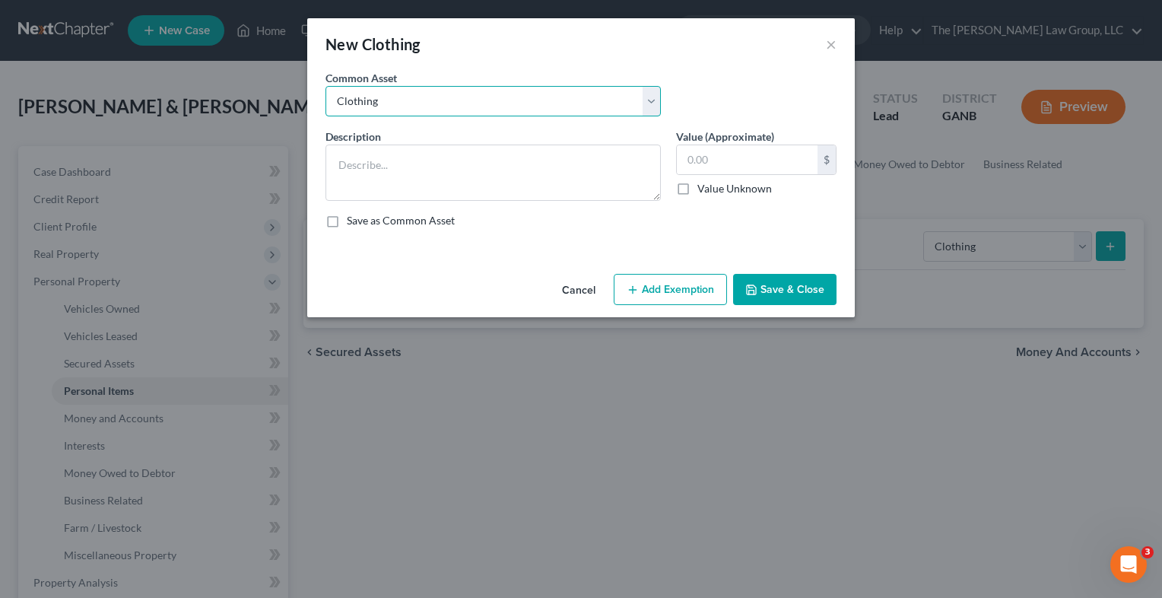
type input "100.00"
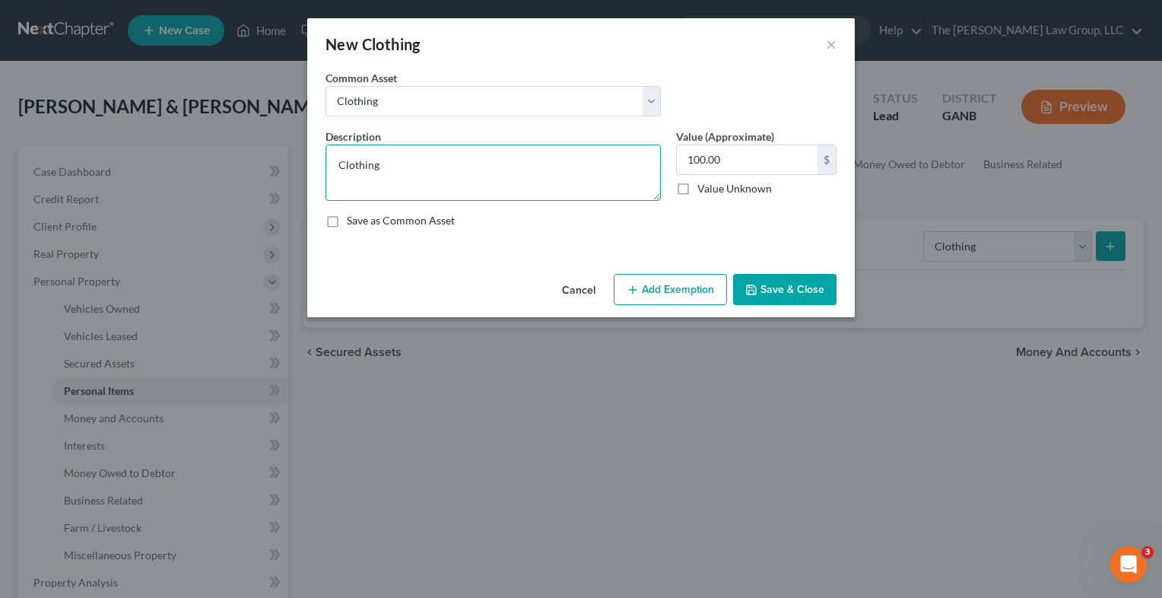
click at [613, 180] on textarea "Clothing" at bounding box center [494, 173] width 336 height 56
type textarea "Clothing"
click at [736, 163] on input "100.00" at bounding box center [747, 159] width 141 height 29
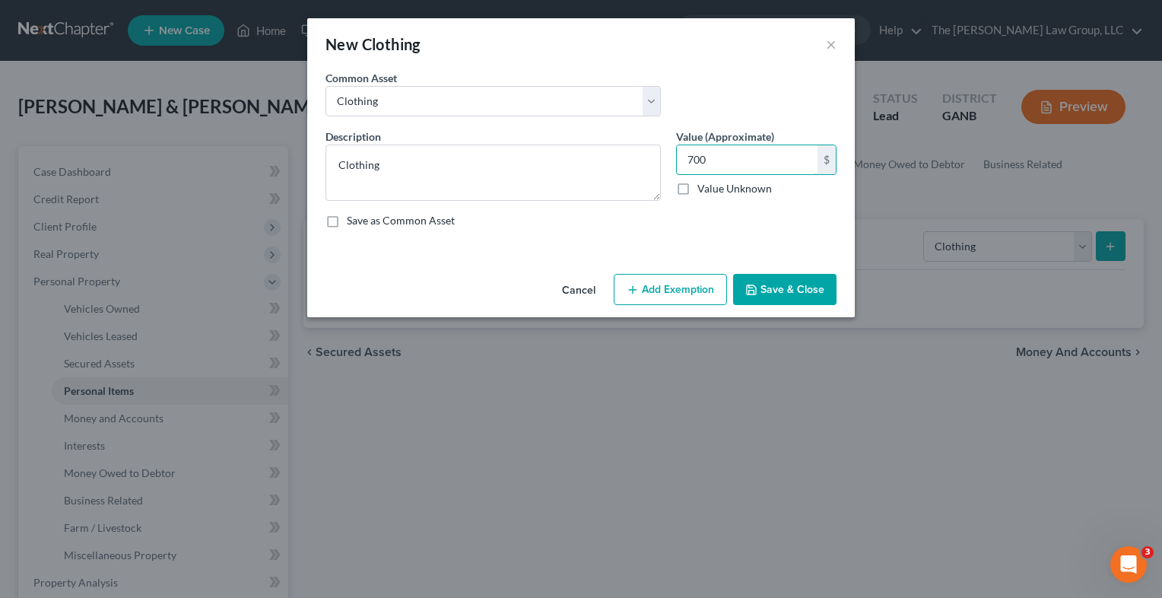
type input "700"
click at [695, 295] on button "Add Exemption" at bounding box center [670, 290] width 113 height 32
select select "2"
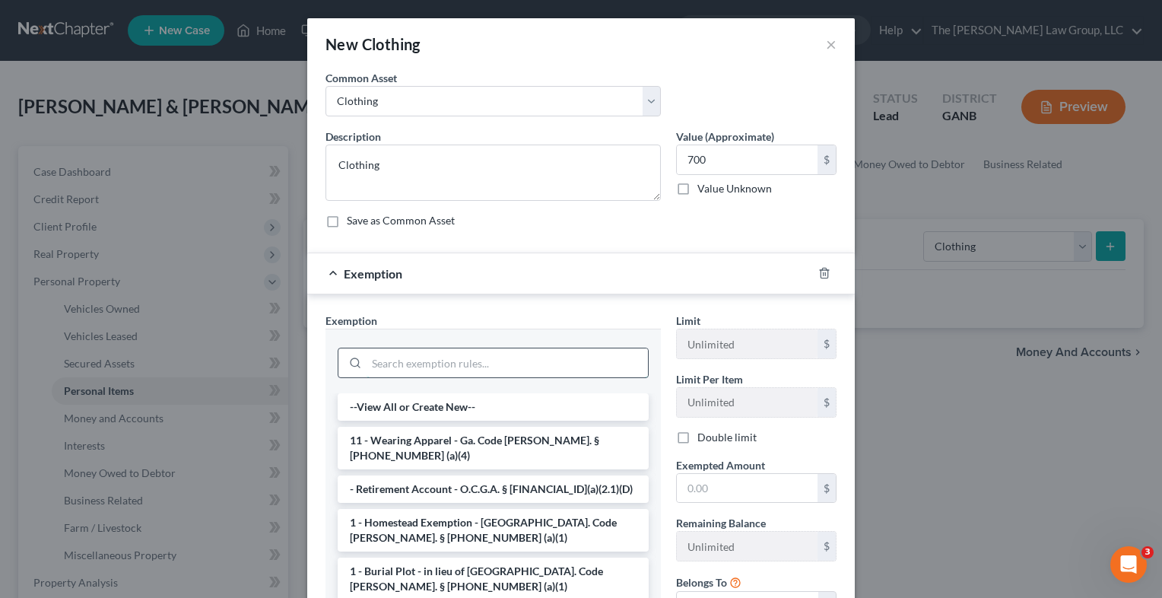
click at [520, 352] on input "search" at bounding box center [507, 362] width 281 height 29
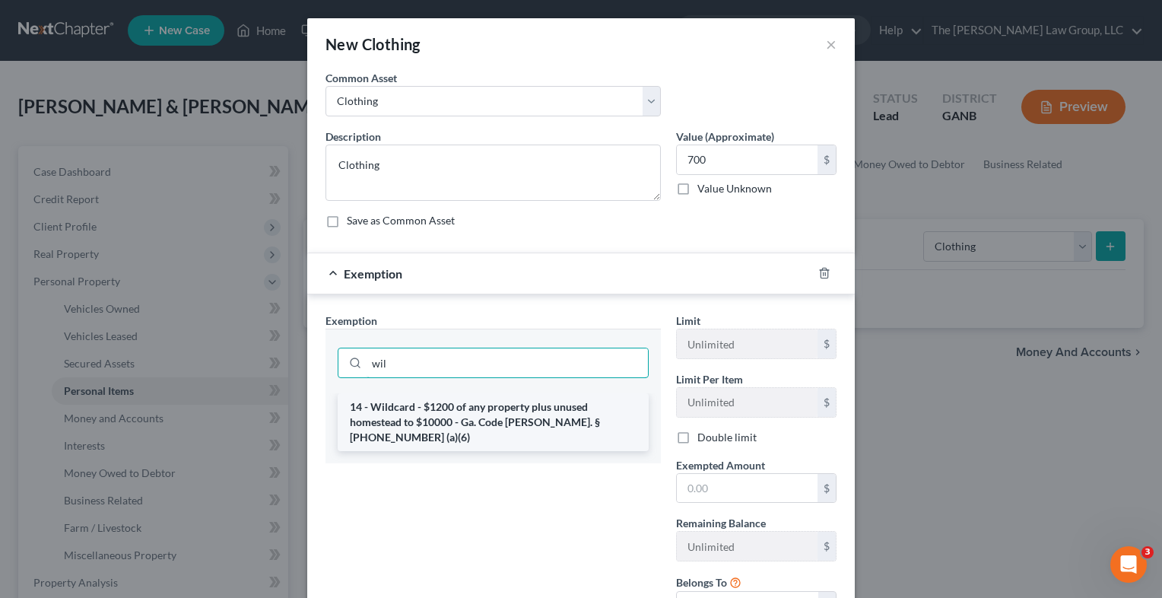
type input "wil"
click at [514, 413] on li "14 - Wildcard - $1200 of any property plus unused homestead to $10000 - Ga. Cod…" at bounding box center [493, 422] width 311 height 58
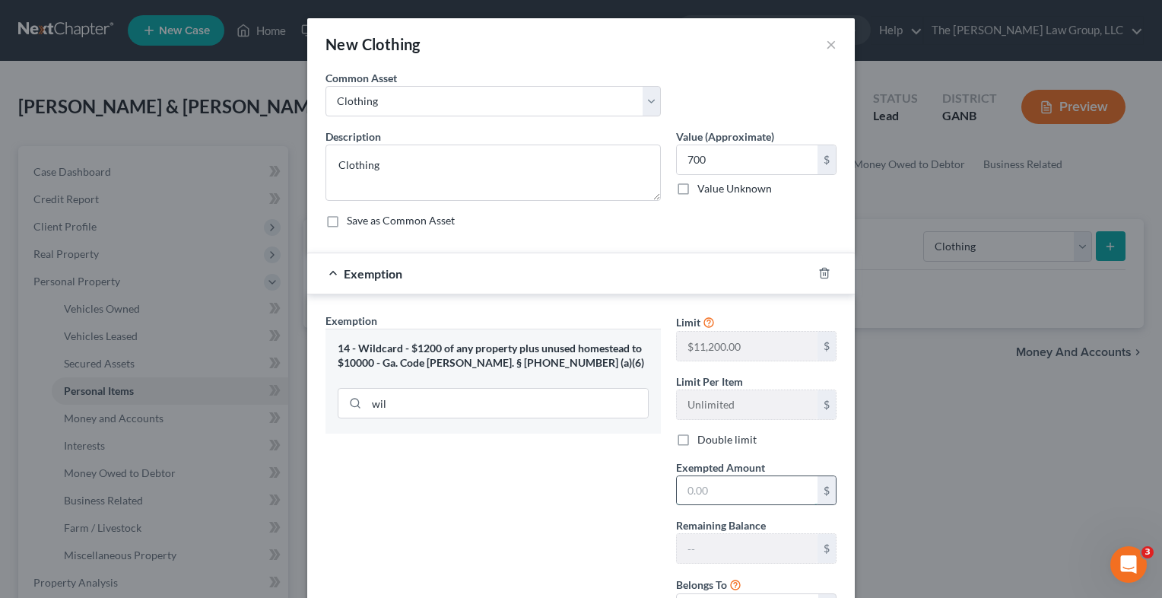
click at [740, 498] on input "text" at bounding box center [747, 490] width 141 height 29
type input "700"
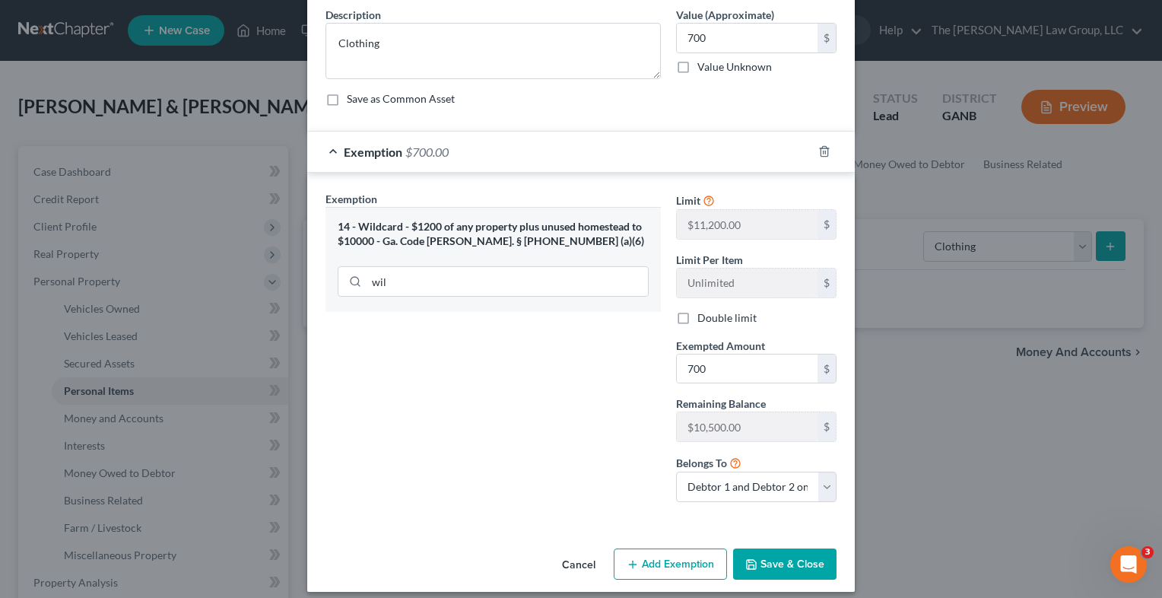
scroll to position [132, 0]
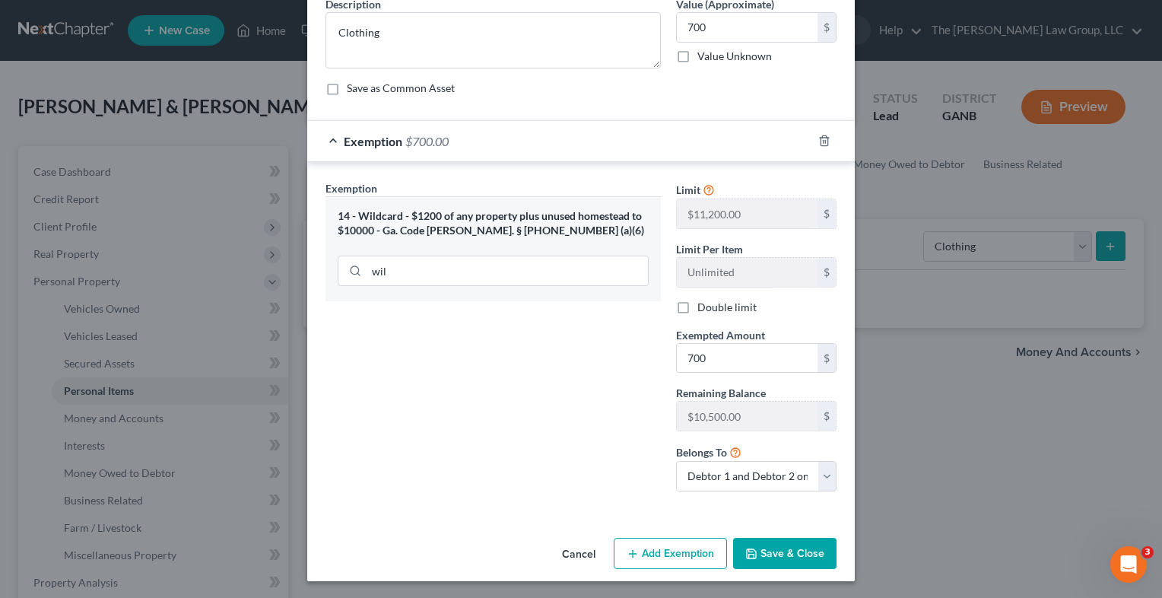
click at [816, 557] on button "Save & Close" at bounding box center [784, 554] width 103 height 32
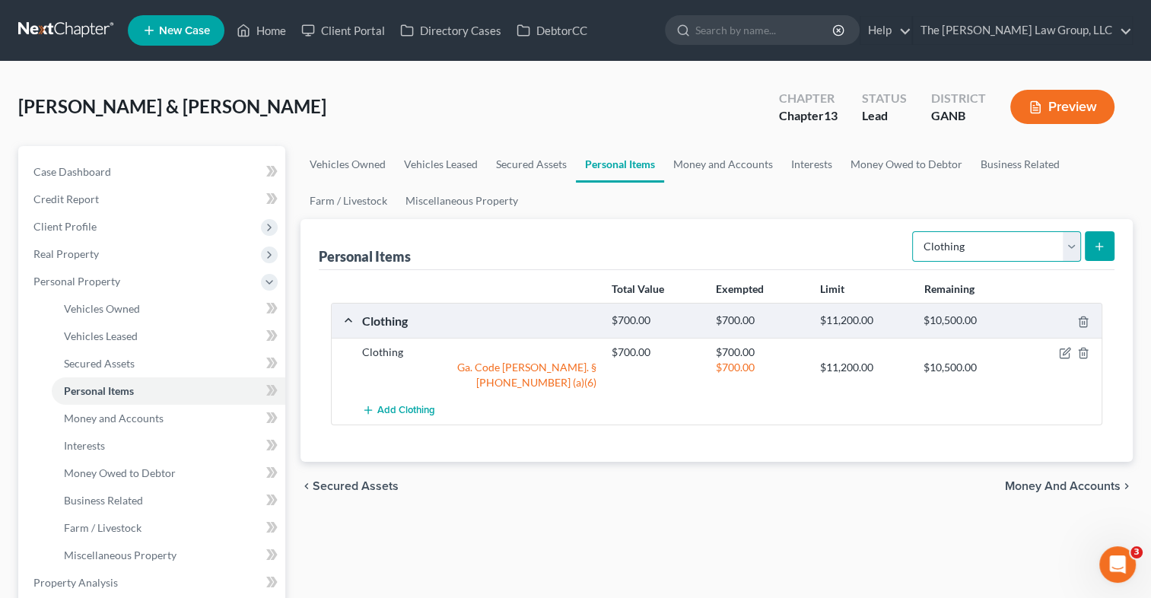
click at [1073, 248] on select "Select Item Type Clothing Collectibles Of Value Electronics Firearms Household …" at bounding box center [996, 246] width 169 height 30
select select "household_goods"
click at [914, 231] on select "Select Item Type Clothing Collectibles Of Value Electronics Firearms Household …" at bounding box center [996, 246] width 169 height 30
click at [1102, 251] on icon "submit" at bounding box center [1099, 246] width 12 height 12
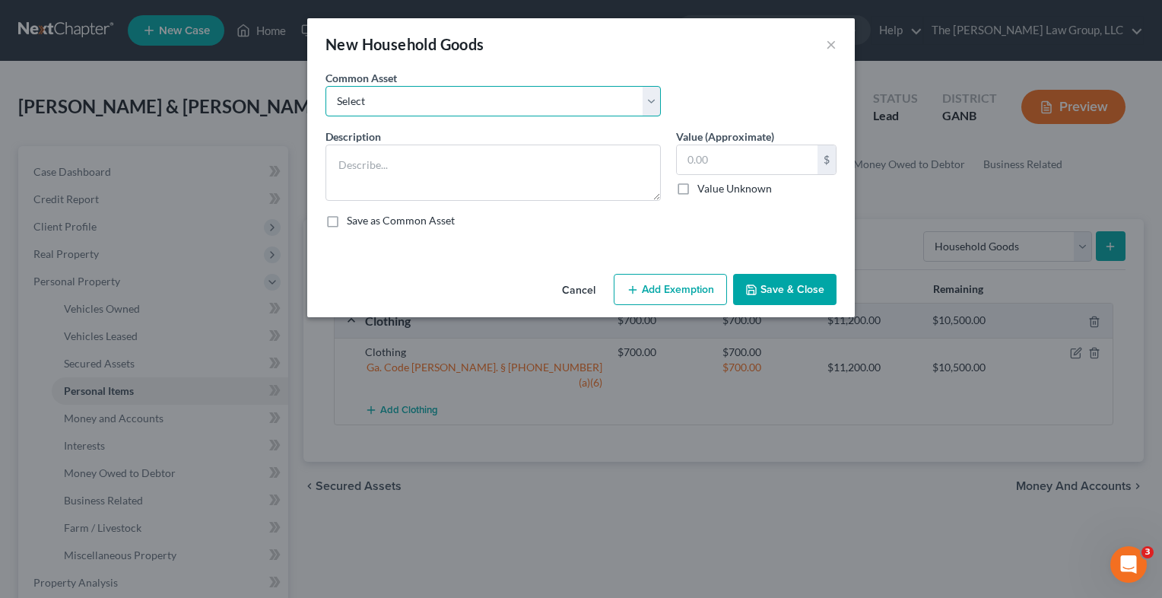
click at [660, 105] on select "Select Furniture Clothing Jewelry Furniture" at bounding box center [494, 101] width 336 height 30
select select "0"
click at [326, 86] on select "Select Furniture Clothing Jewelry Furniture" at bounding box center [494, 101] width 336 height 30
type textarea "Furniture"
type input "200.00"
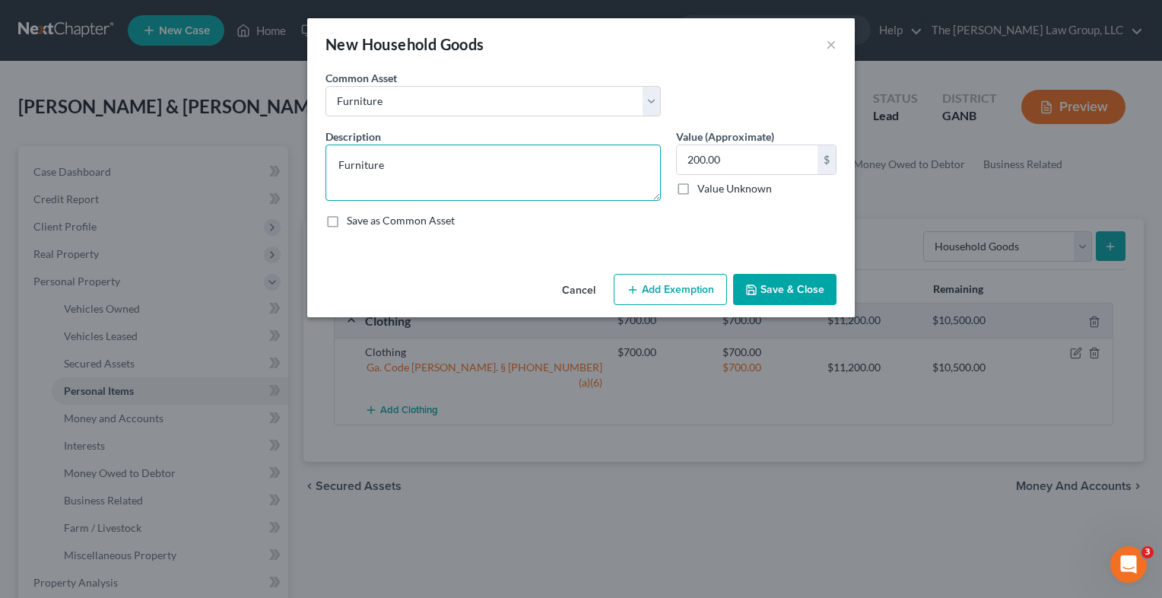
click at [589, 186] on textarea "Furniture" at bounding box center [494, 173] width 336 height 56
type textarea "Furniture - Household items"
click at [753, 199] on div "Value (Approximate) 200.00 $ Value Unknown Balance Undetermined 200.00 $ Value …" at bounding box center [757, 165] width 176 height 72
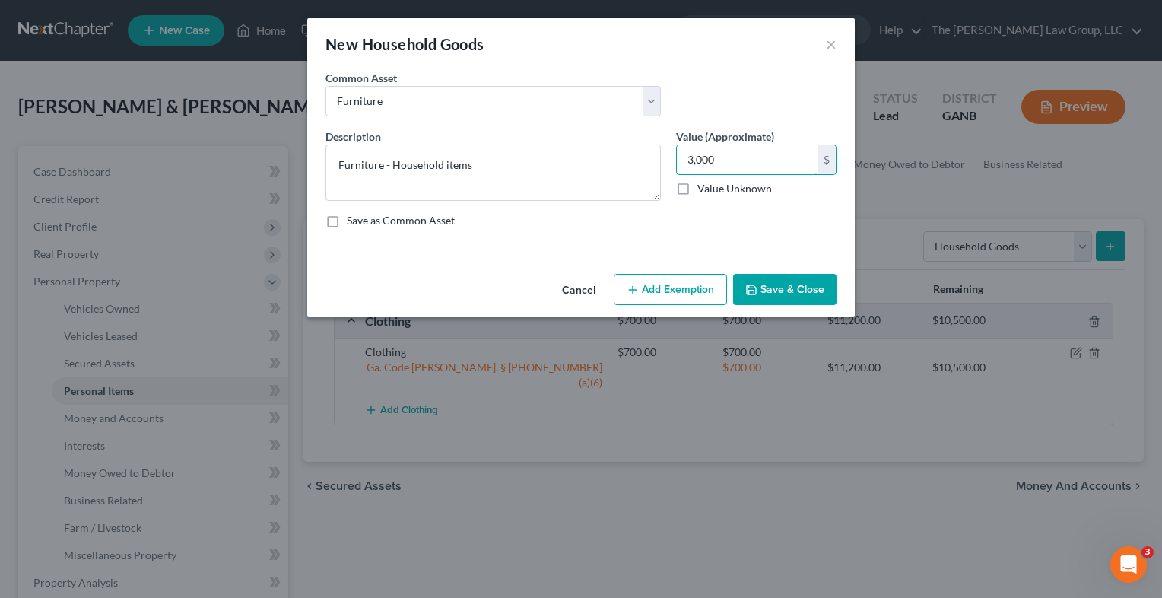
type input "3,000"
click at [868, 483] on div "New Household Goods × An exemption set must first be selected from the Filing I…" at bounding box center [581, 299] width 1162 height 598
click at [677, 285] on button "Add Exemption" at bounding box center [670, 290] width 113 height 32
select select "2"
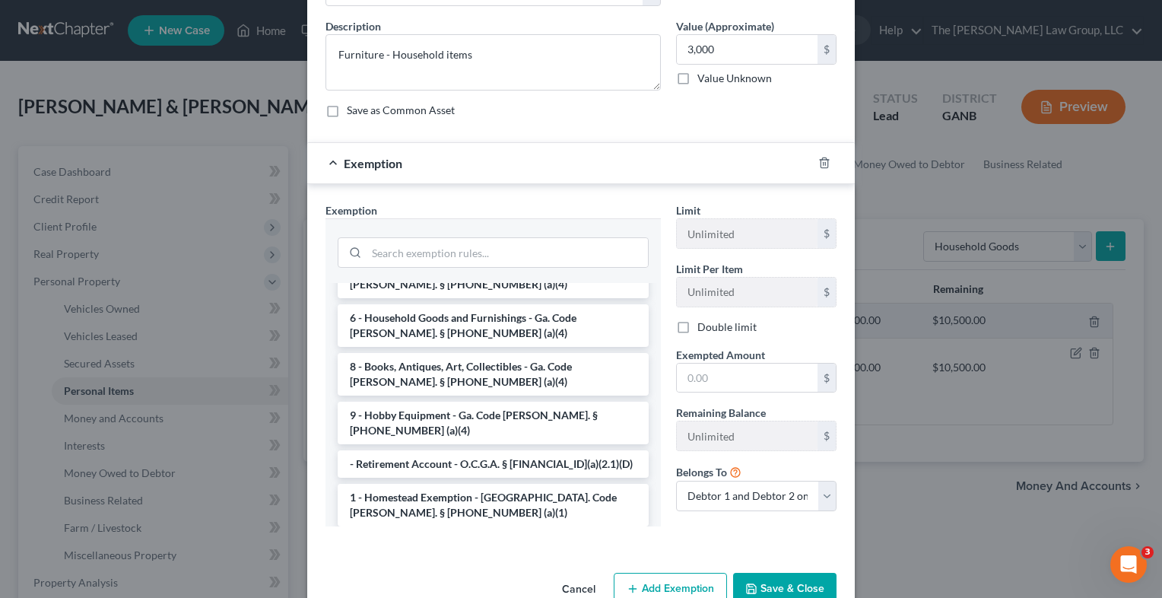
scroll to position [139, 0]
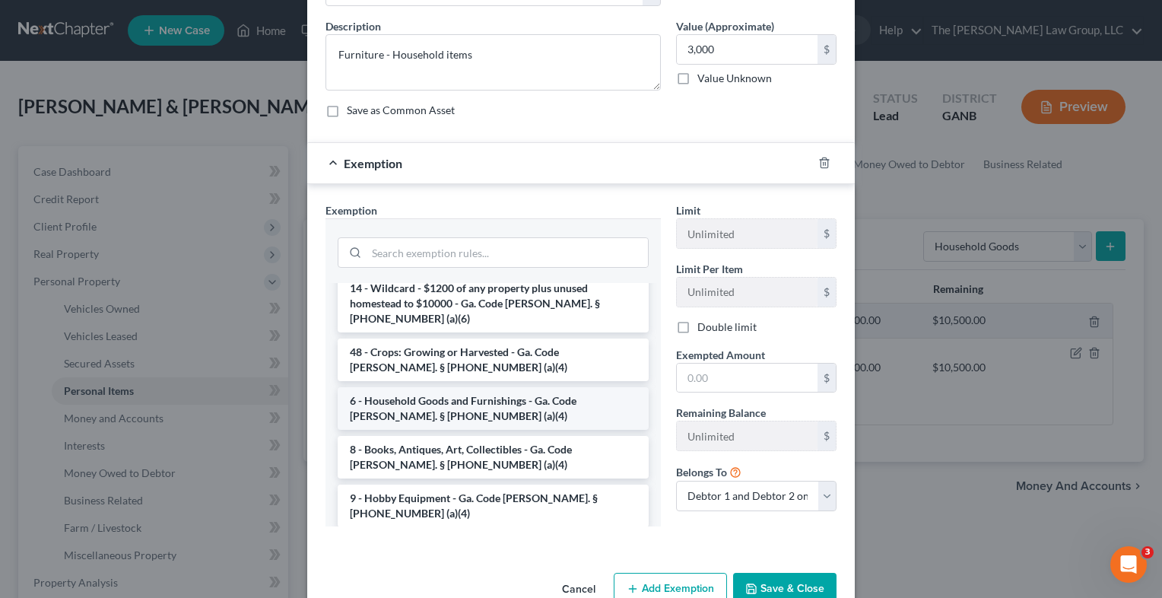
click at [574, 387] on li "6 - Household Goods and Furnishings - Ga. Code [PERSON_NAME]. § [PHONE_NUMBER] …" at bounding box center [493, 408] width 311 height 43
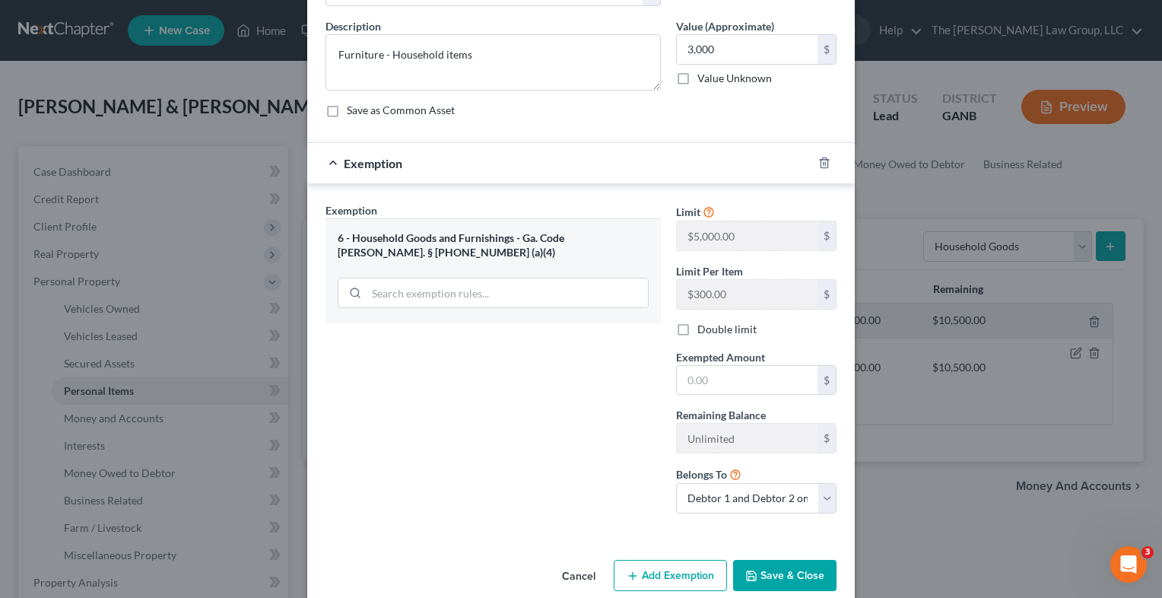
click at [574, 360] on div "Exemption Set must be selected for CA. Exemption * 6 - Household Goods and Furn…" at bounding box center [493, 363] width 351 height 323
click at [730, 382] on input "text" at bounding box center [747, 380] width 141 height 29
type input "3,000"
click at [548, 399] on div "Exemption Set must be selected for CA. Exemption * 6 - Household Goods and Furn…" at bounding box center [493, 363] width 351 height 323
click at [779, 576] on button "Save & Close" at bounding box center [784, 576] width 103 height 32
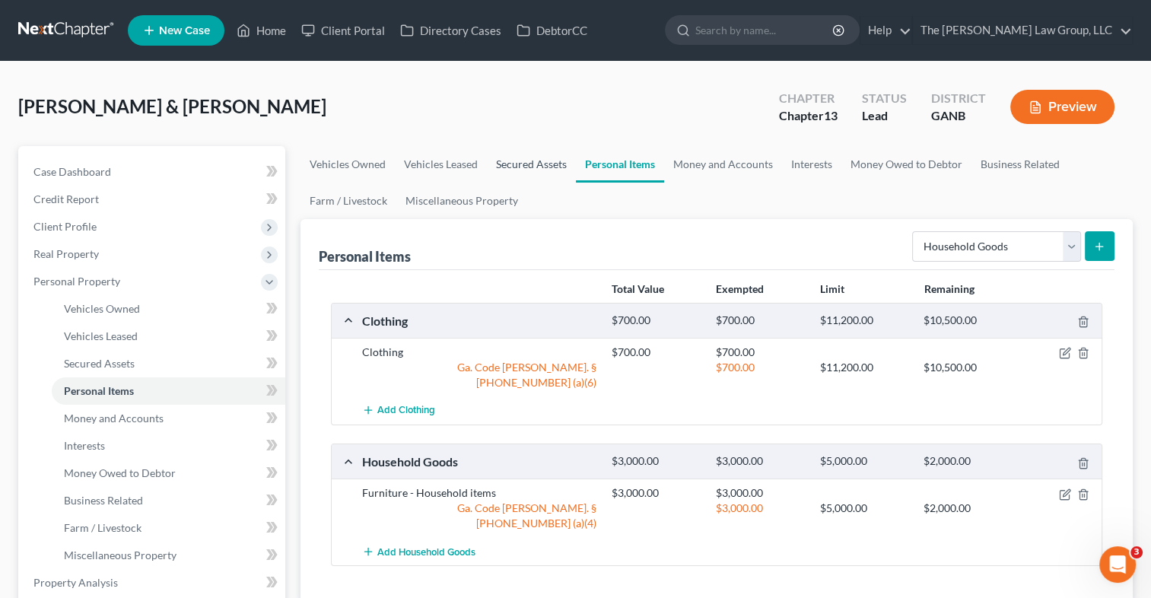
click at [539, 166] on link "Secured Assets" at bounding box center [531, 164] width 89 height 37
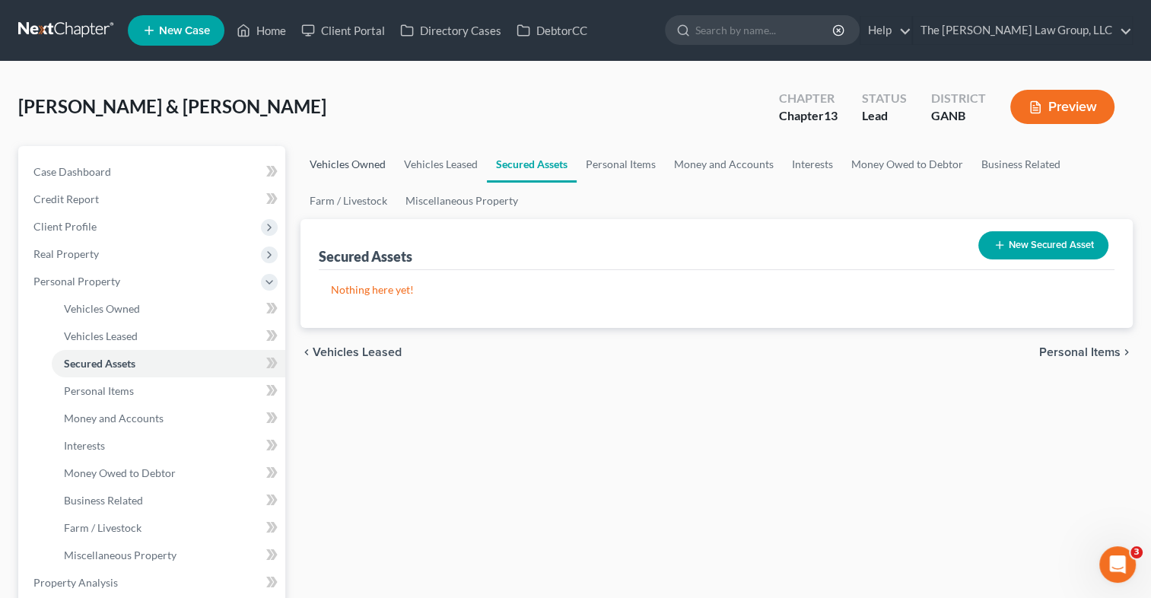
click at [350, 163] on link "Vehicles Owned" at bounding box center [348, 164] width 94 height 37
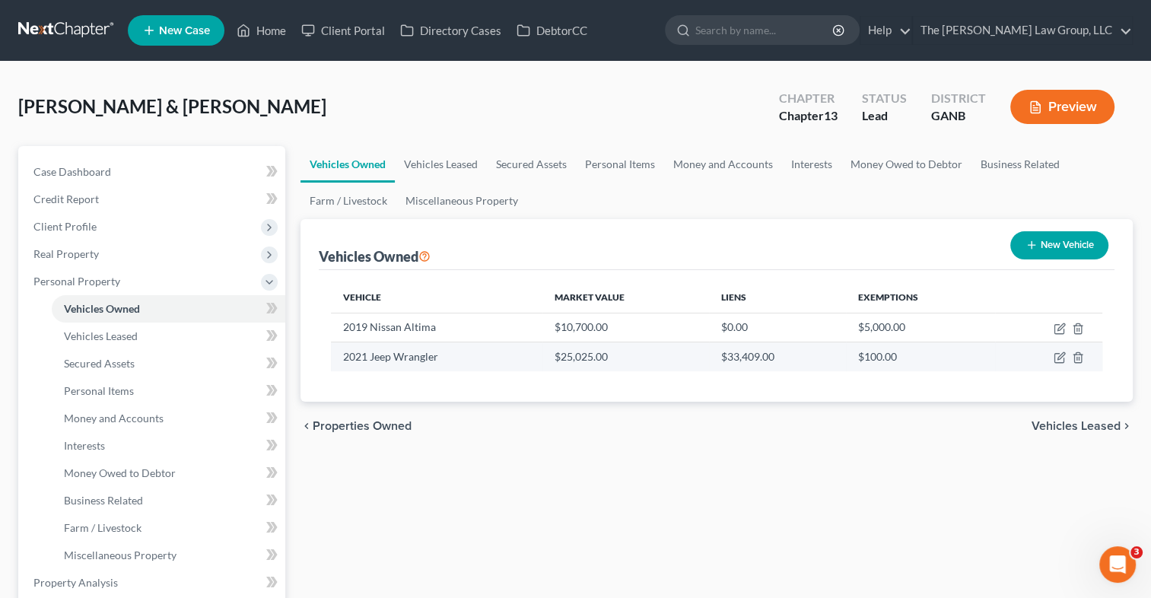
click at [1061, 364] on td at bounding box center [1048, 356] width 107 height 29
click at [1059, 359] on icon "button" at bounding box center [1060, 357] width 12 height 12
select select "0"
select select "5"
select select "1"
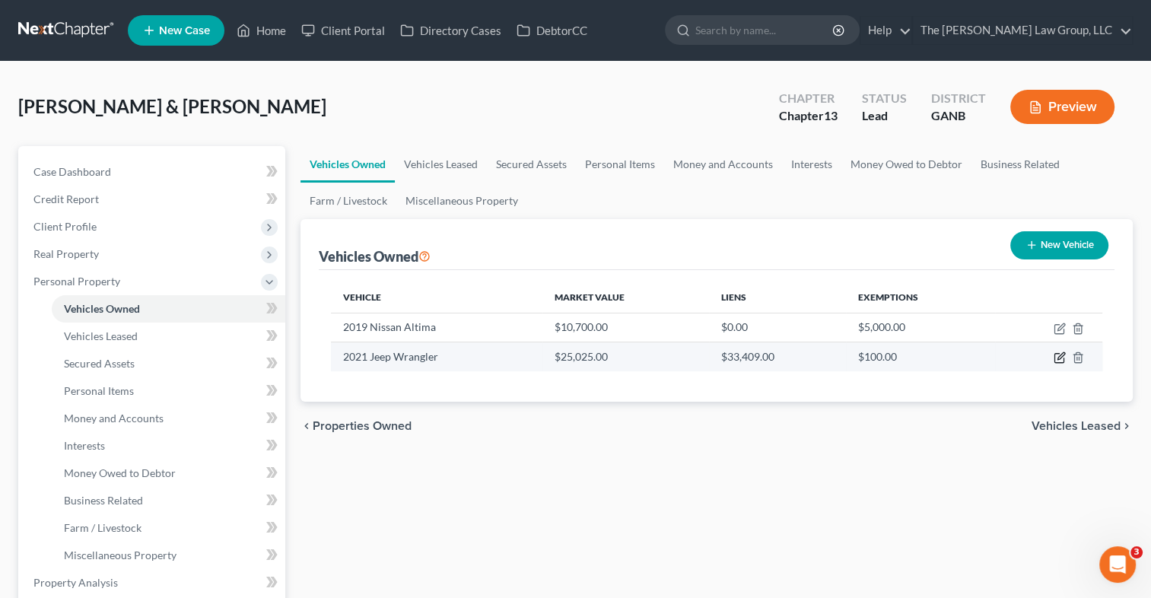
select select "0"
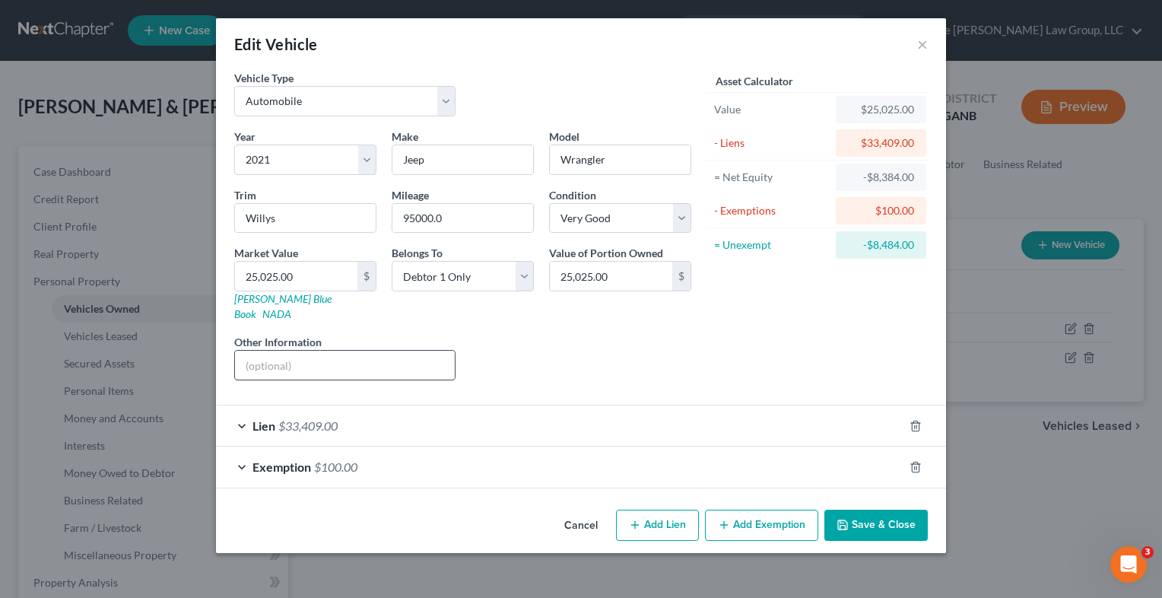
click at [386, 354] on input "text" at bounding box center [345, 365] width 220 height 29
type input "P"
click at [250, 406] on div "Lien $33,409.00" at bounding box center [560, 426] width 688 height 40
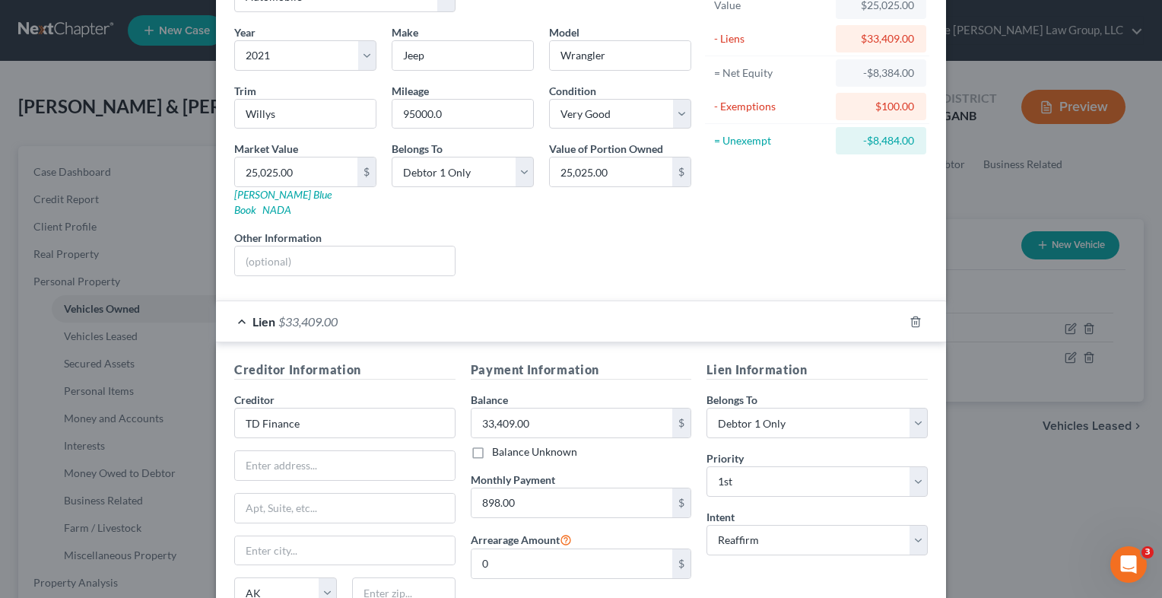
scroll to position [103, 0]
click at [243, 248] on input "text" at bounding box center [345, 262] width 220 height 29
type input "Purchased 11/2022"
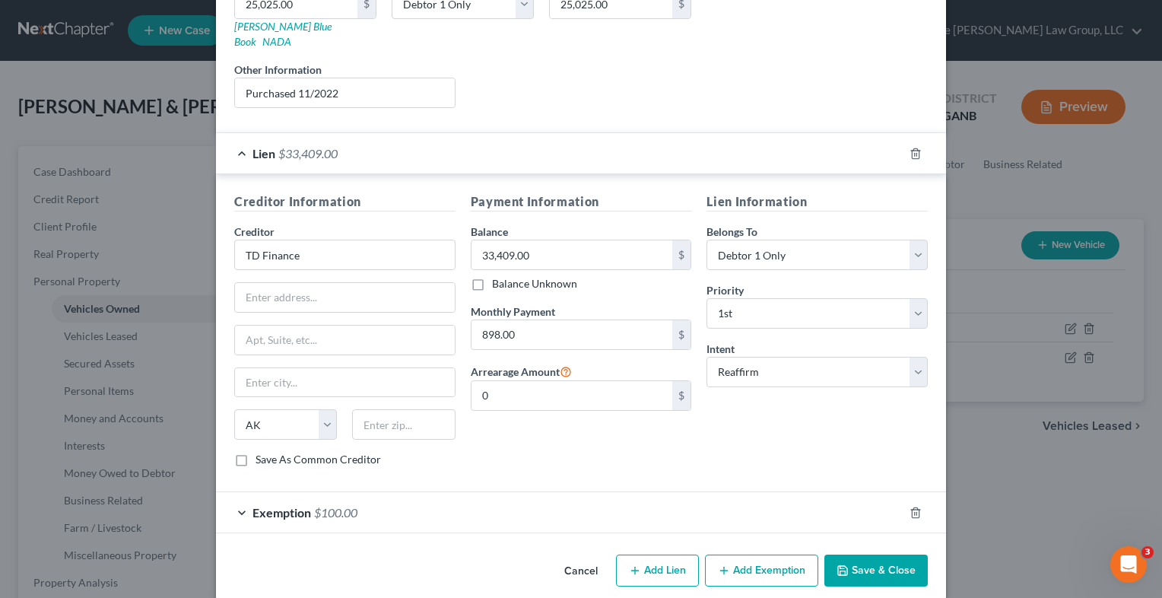
scroll to position [272, 0]
click at [862, 555] on button "Save & Close" at bounding box center [876, 571] width 103 height 32
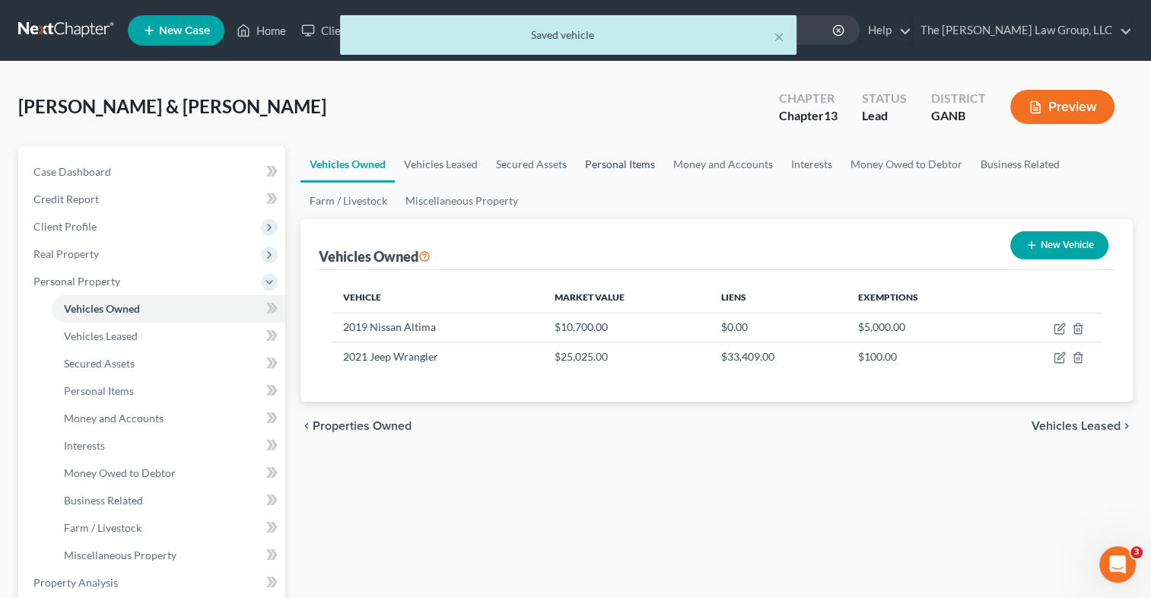
click at [621, 161] on link "Personal Items" at bounding box center [620, 164] width 88 height 37
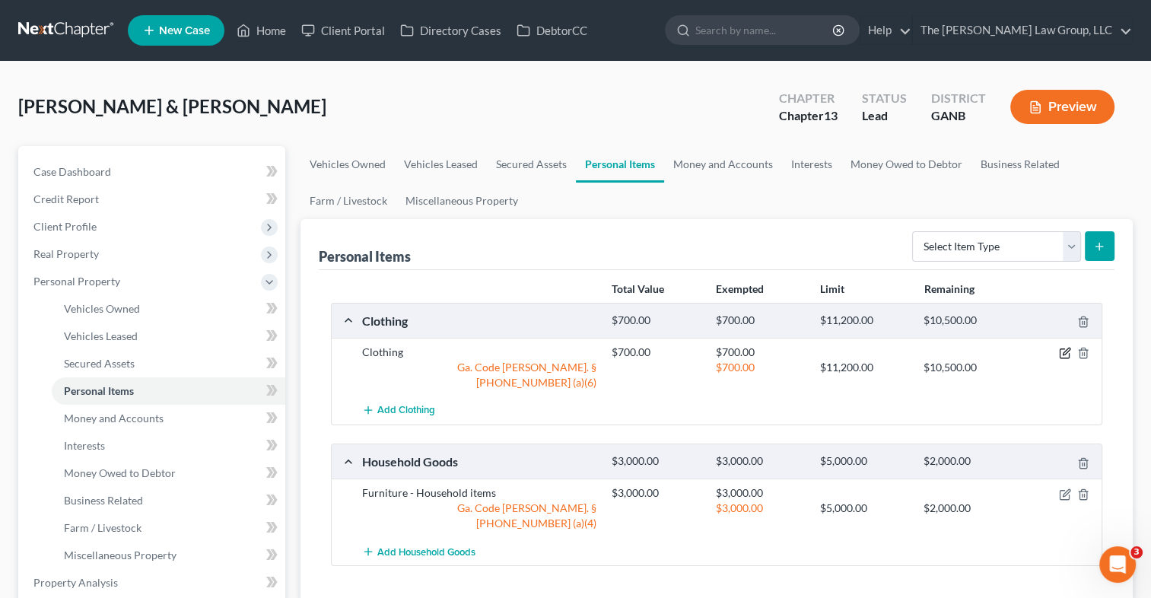
click at [1065, 355] on icon "button" at bounding box center [1065, 353] width 12 height 12
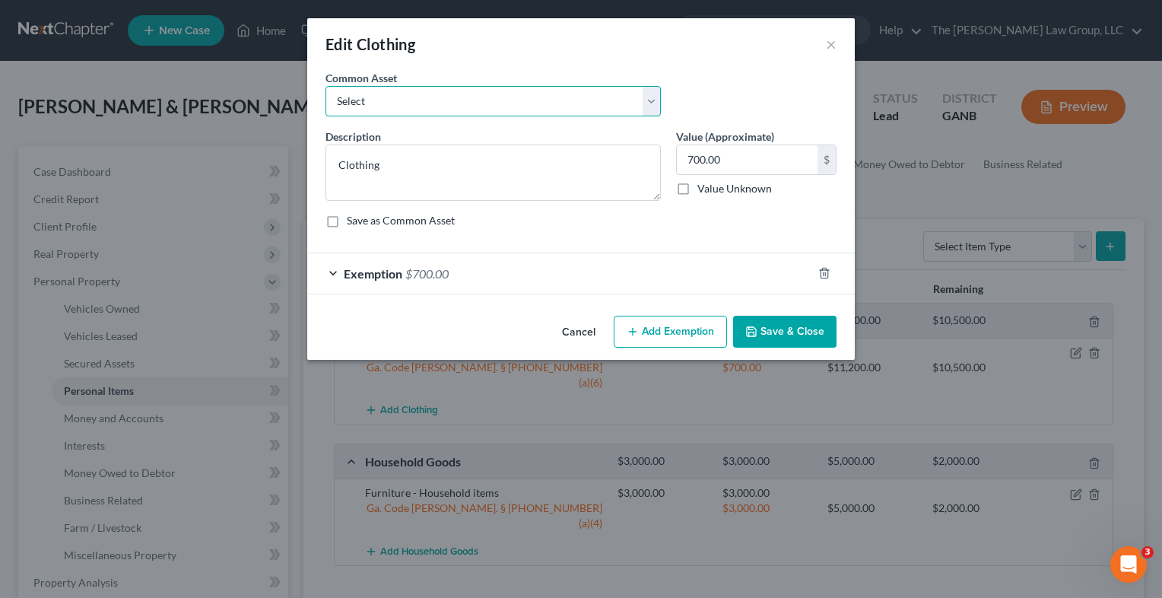
click at [652, 109] on select "Select Clothing" at bounding box center [494, 101] width 336 height 30
click at [584, 332] on button "Cancel" at bounding box center [579, 332] width 58 height 30
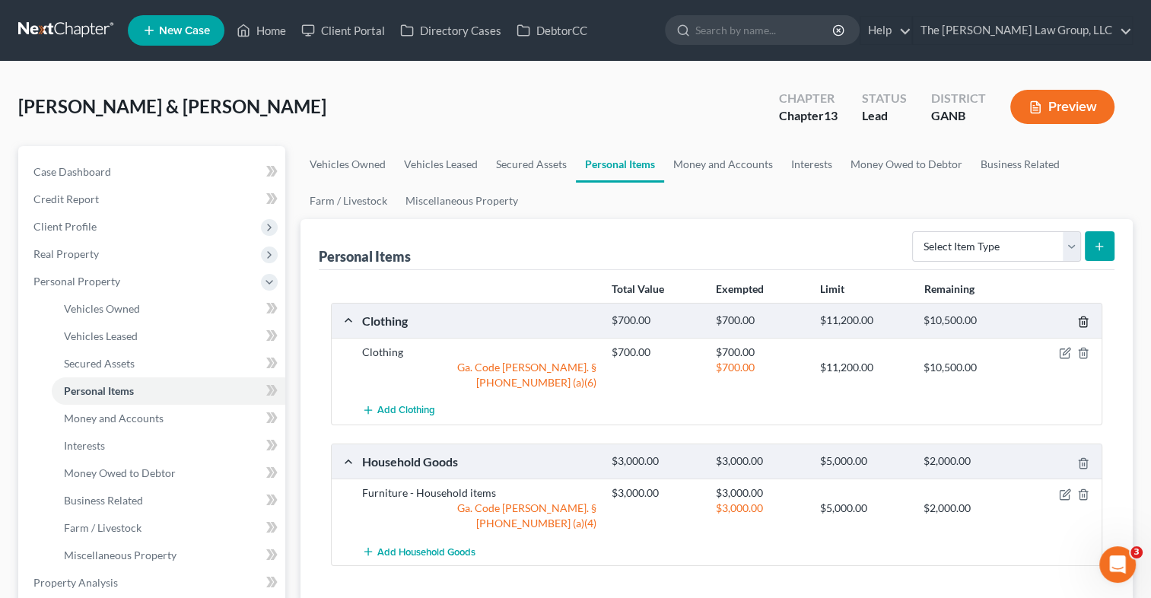
click at [1083, 317] on icon "button" at bounding box center [1083, 322] width 7 height 10
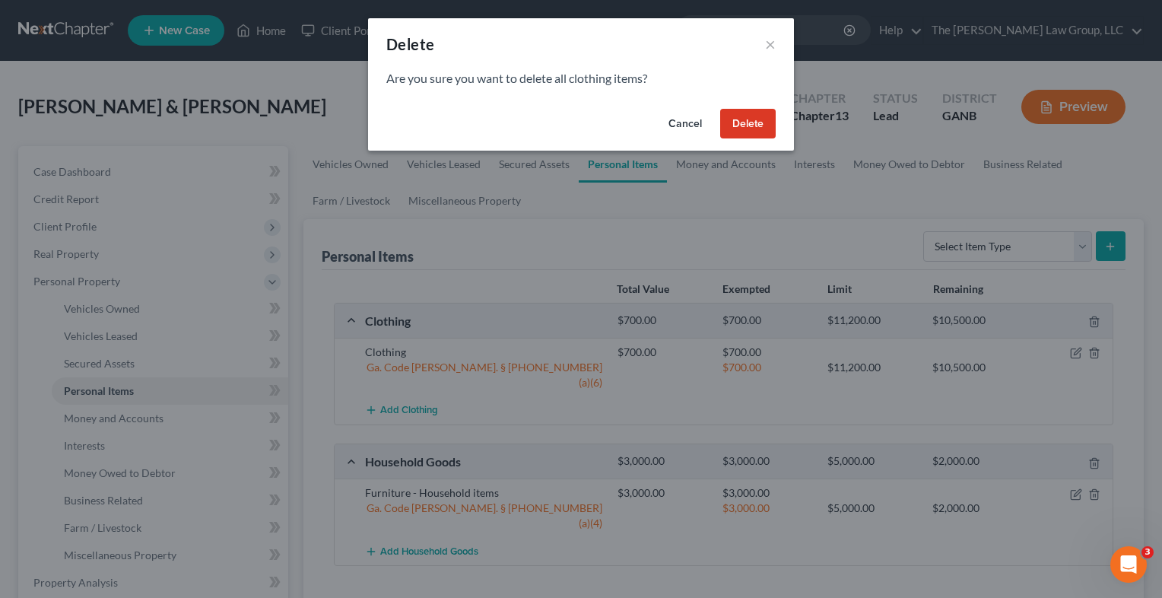
click at [756, 122] on button "Delete" at bounding box center [748, 124] width 56 height 30
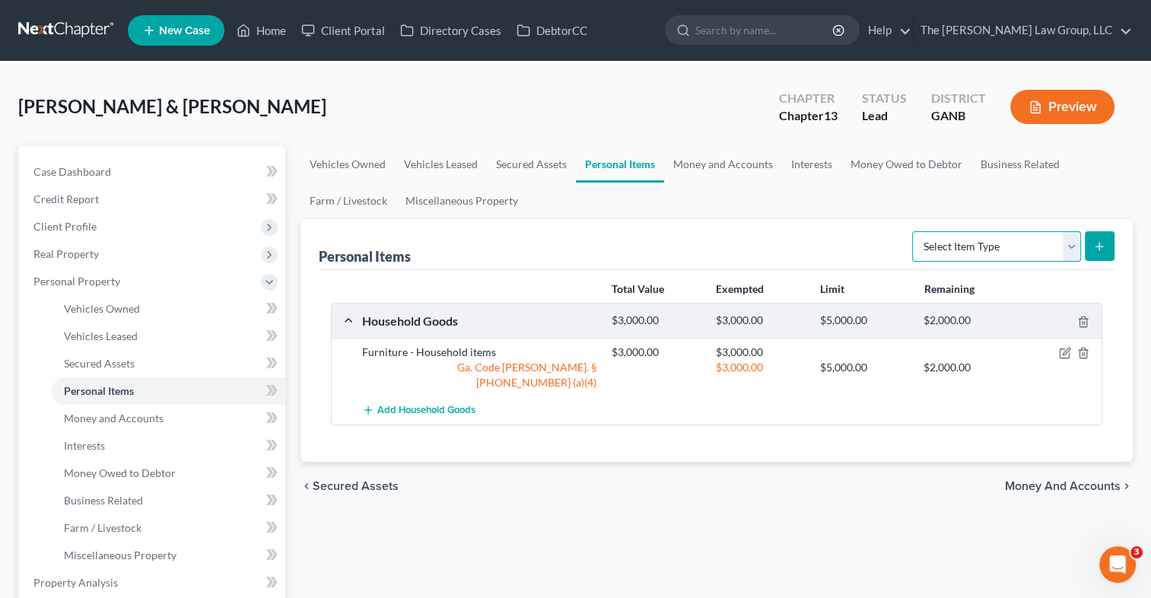
click at [1073, 249] on select "Select Item Type Clothing Collectibles Of Value Electronics Firearms Household …" at bounding box center [996, 246] width 169 height 30
select select "household_goods"
click at [914, 231] on select "Select Item Type Clothing Collectibles Of Value Electronics Firearms Household …" at bounding box center [996, 246] width 169 height 30
click at [1102, 251] on button "submit" at bounding box center [1100, 246] width 30 height 30
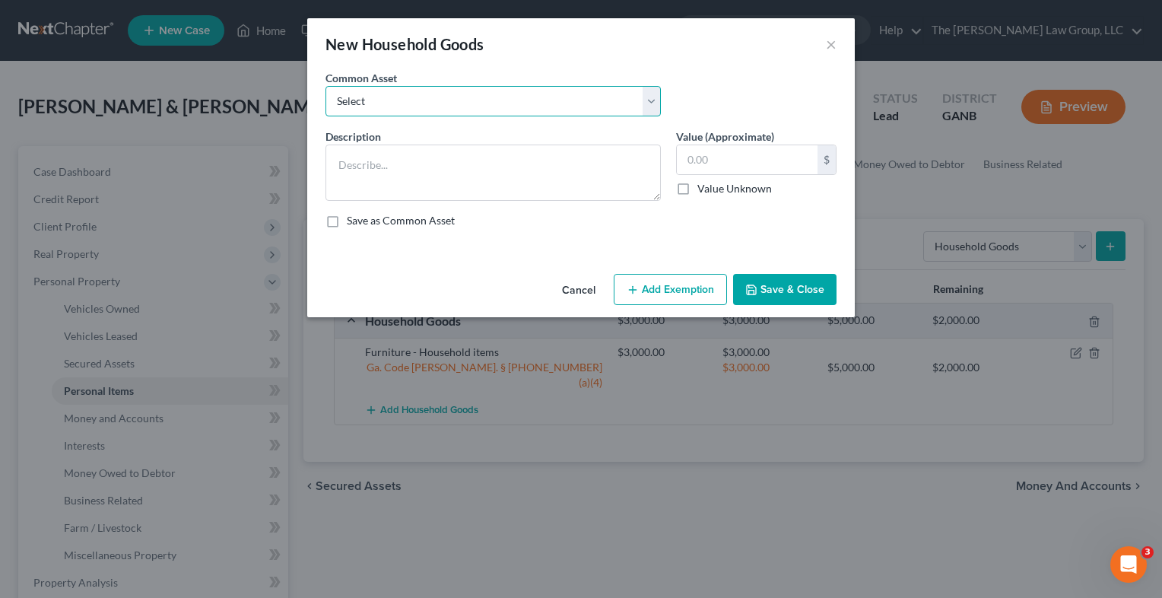
click at [648, 104] on select "Select Furniture Clothing Jewelry Furniture" at bounding box center [494, 101] width 336 height 30
select select "1"
click at [326, 86] on select "Select Furniture Clothing Jewelry Furniture" at bounding box center [494, 101] width 336 height 30
type textarea "Clothing"
type input "500.00"
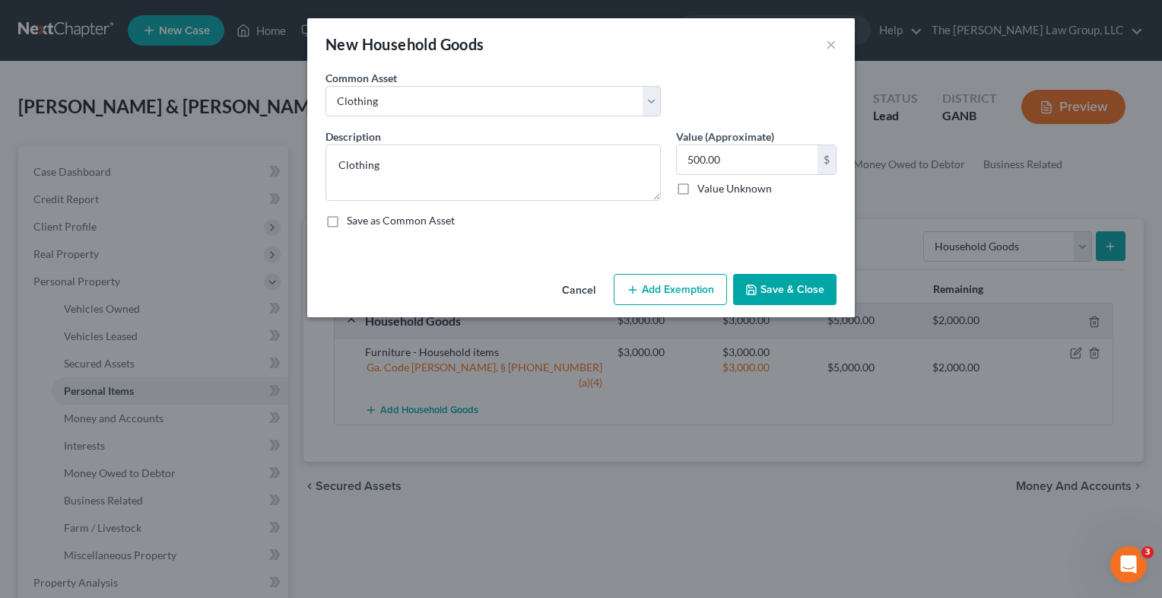
click at [575, 288] on button "Cancel" at bounding box center [579, 290] width 58 height 30
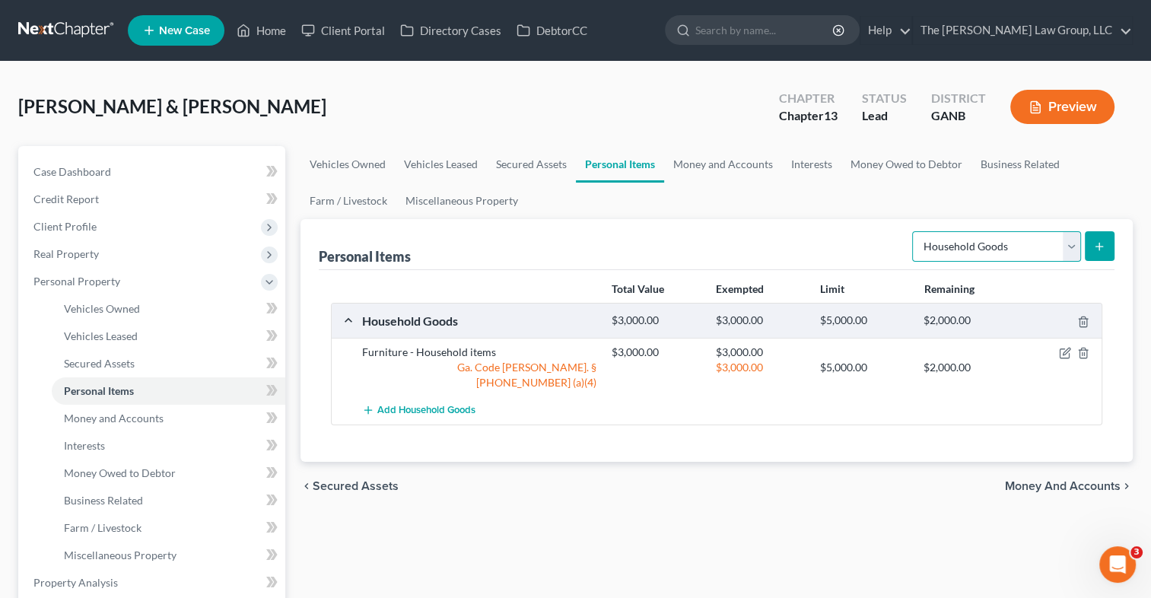
click at [1069, 245] on select "Select Item Type Clothing Collectibles Of Value Electronics Firearms Household …" at bounding box center [996, 246] width 169 height 30
select select "clothing"
click at [914, 231] on select "Select Item Type Clothing Collectibles Of Value Electronics Firearms Household …" at bounding box center [996, 246] width 169 height 30
click at [1106, 248] on button "submit" at bounding box center [1100, 246] width 30 height 30
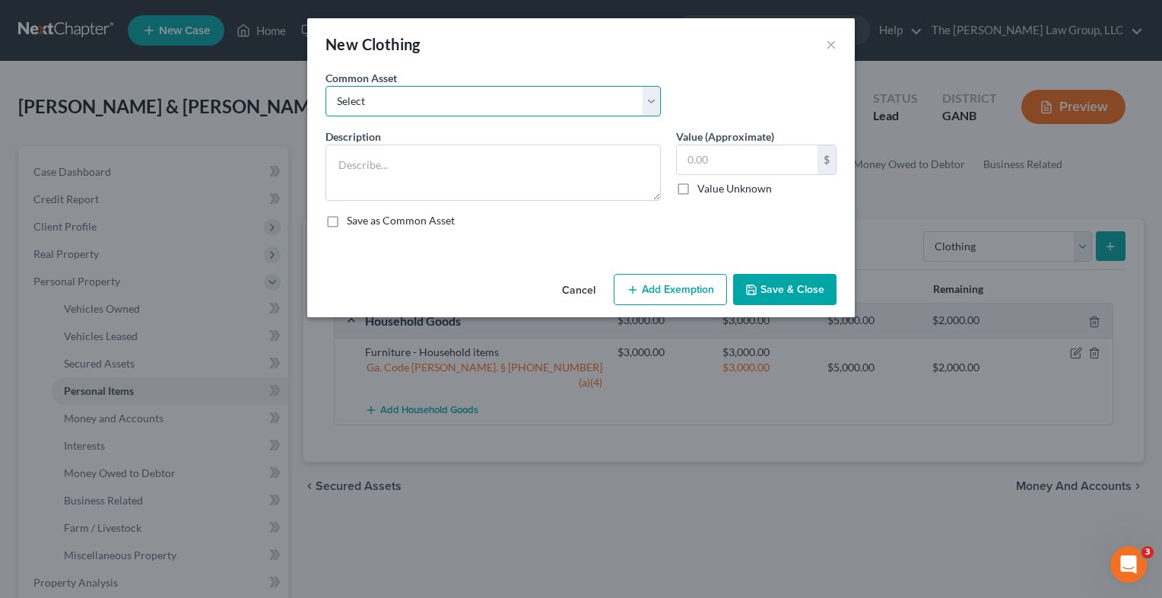
click at [657, 102] on select "Select Clothing" at bounding box center [494, 101] width 336 height 30
select select "0"
click at [326, 86] on select "Select Clothing" at bounding box center [494, 101] width 336 height 30
type textarea "Clothing"
type input "100.00"
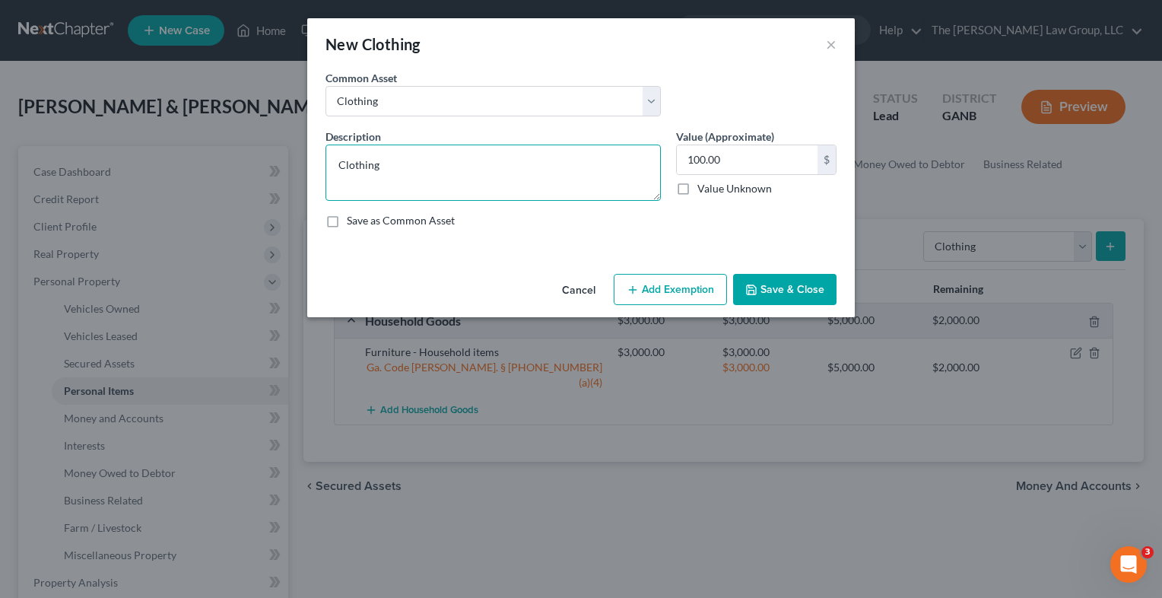
click at [597, 159] on textarea "Clothing" at bounding box center [494, 173] width 336 height 56
click at [340, 166] on textarea "Clothing" at bounding box center [494, 173] width 336 height 56
type textarea "Personal Clothing"
click at [729, 161] on input "100.00" at bounding box center [747, 159] width 141 height 29
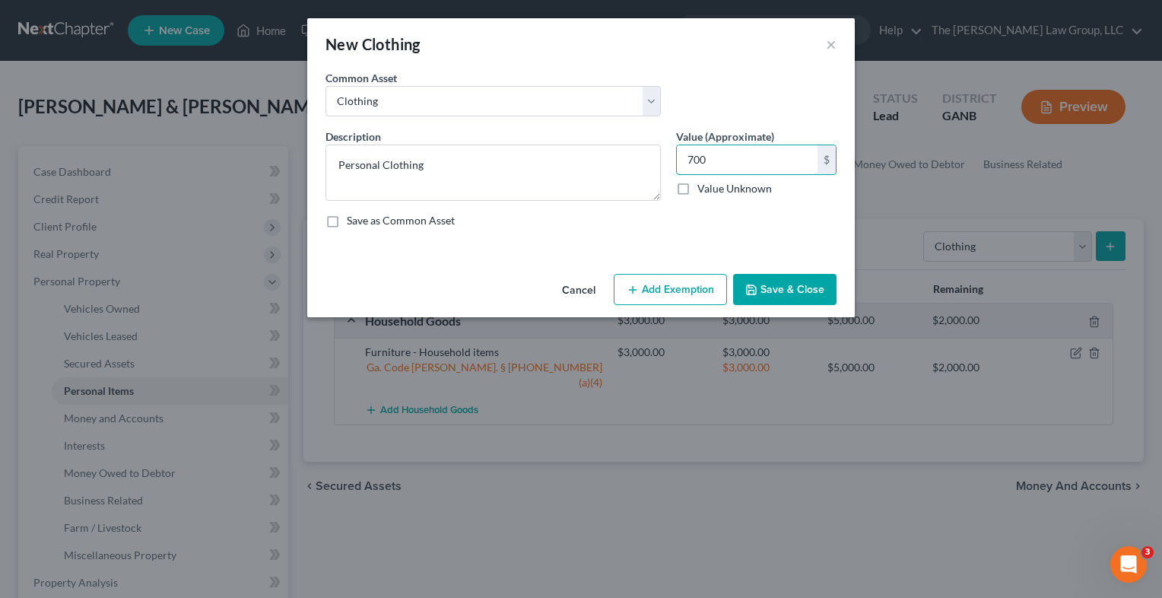
type input "700"
click at [691, 288] on button "Add Exemption" at bounding box center [670, 290] width 113 height 32
select select "2"
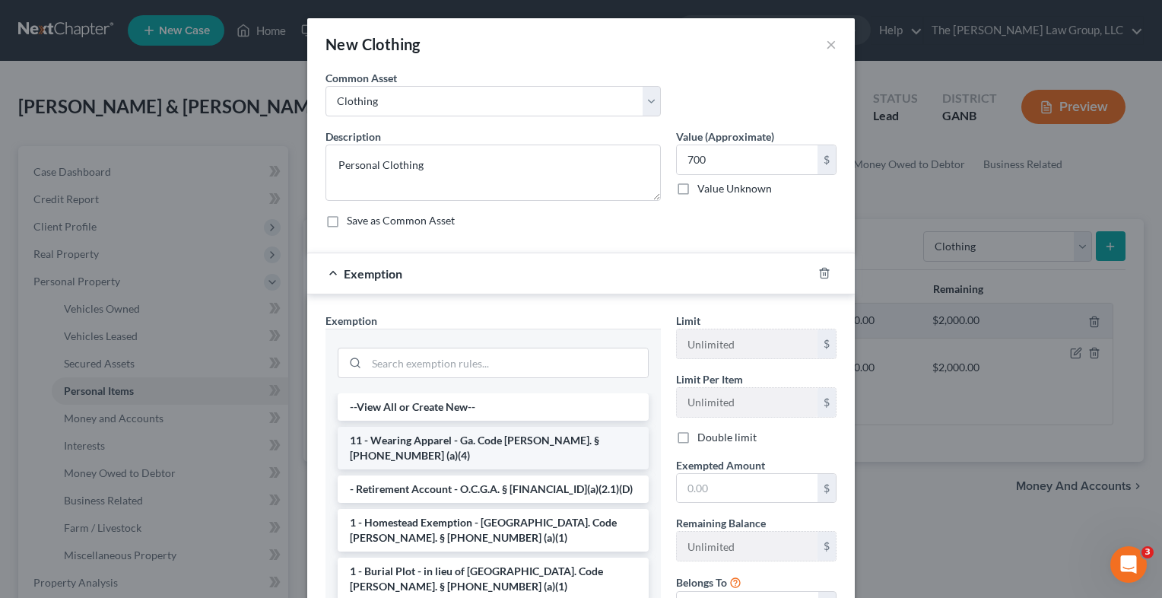
click at [574, 447] on li "11 - Wearing Apparel - Ga. Code [PERSON_NAME]. § [PHONE_NUMBER] (a)(4)" at bounding box center [493, 448] width 311 height 43
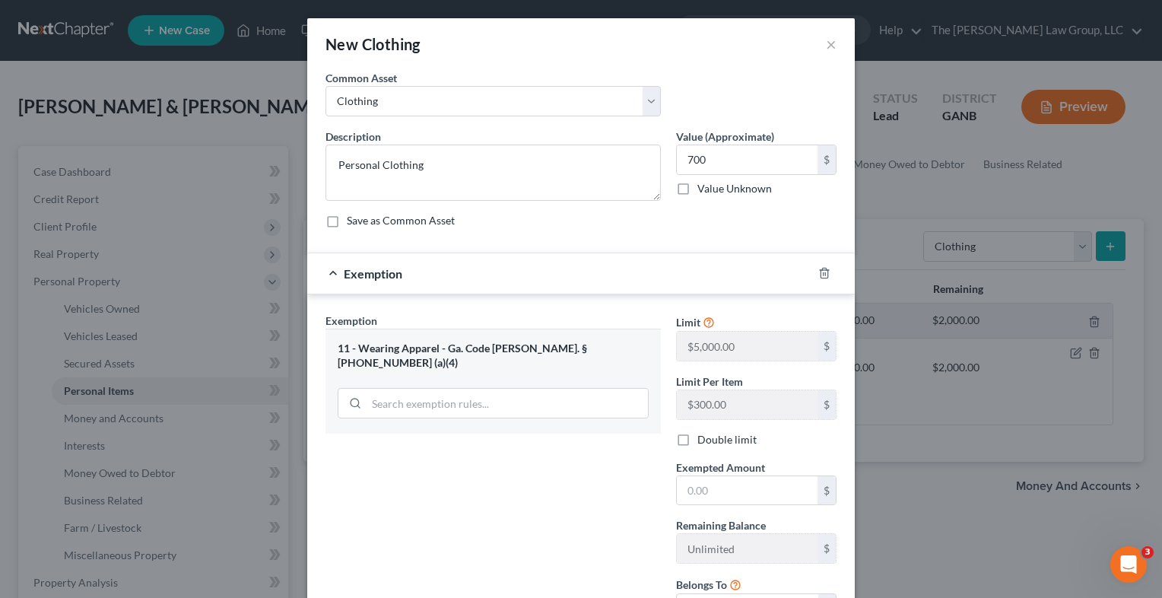
click at [574, 447] on div "Exemption Set must be selected for CA. Exemption * 11 - Wearing Apparel - Ga. C…" at bounding box center [493, 474] width 351 height 323
click at [707, 497] on input "text" at bounding box center [747, 490] width 141 height 29
type input "700"
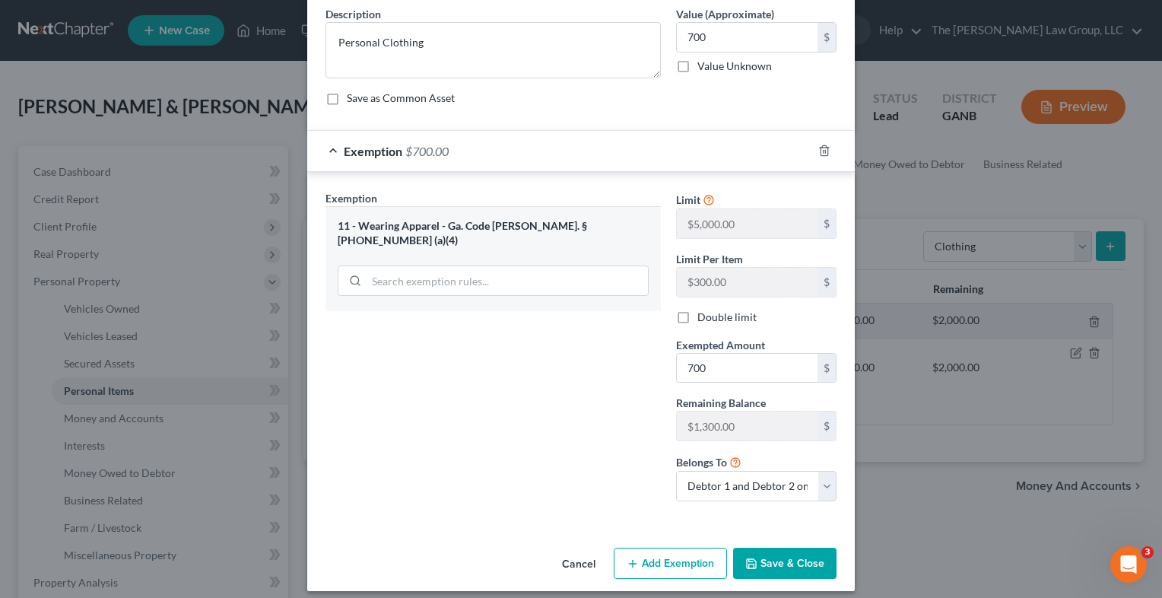
scroll to position [132, 0]
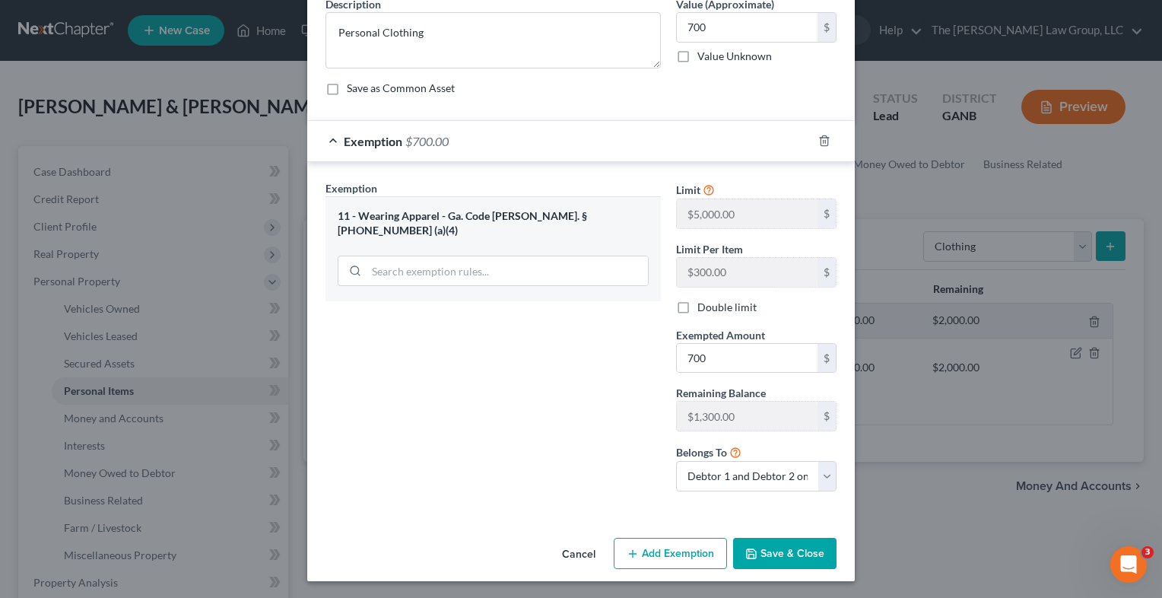
click at [786, 554] on button "Save & Close" at bounding box center [784, 554] width 103 height 32
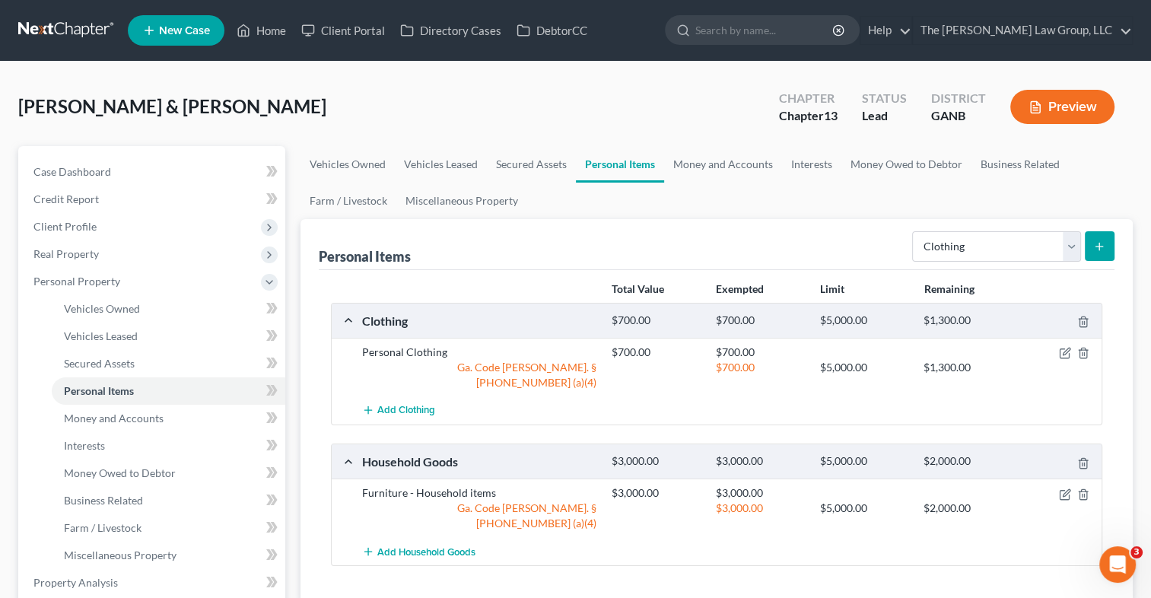
click at [1102, 250] on icon "submit" at bounding box center [1099, 246] width 12 height 12
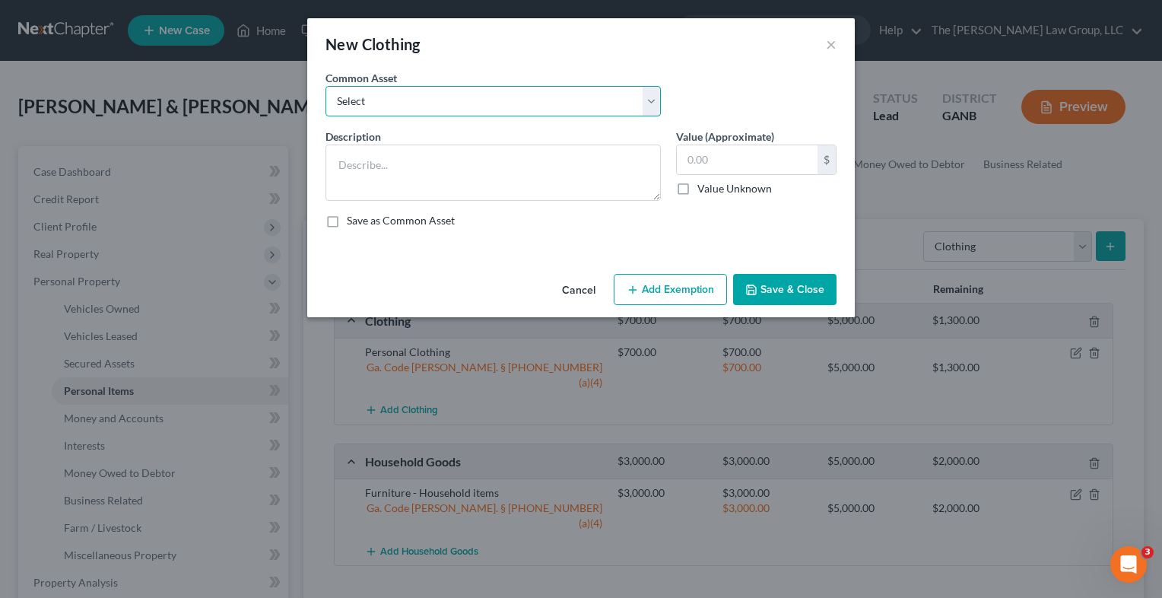
click at [650, 102] on select "Select Clothing" at bounding box center [494, 101] width 336 height 30
click at [585, 285] on button "Cancel" at bounding box center [579, 290] width 58 height 30
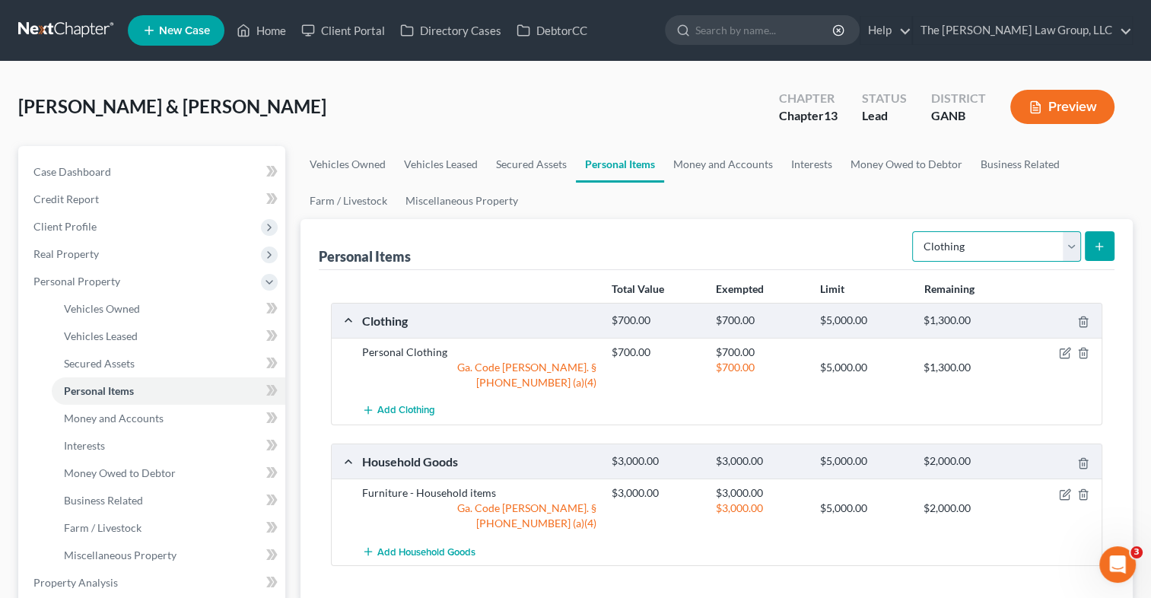
click at [1080, 240] on select "Select Item Type Clothing Collectibles Of Value Electronics Firearms Household …" at bounding box center [996, 246] width 169 height 30
select select "electronics"
click at [914, 231] on select "Select Item Type Clothing Collectibles Of Value Electronics Firearms Household …" at bounding box center [996, 246] width 169 height 30
click at [1095, 249] on icon "submit" at bounding box center [1099, 246] width 12 height 12
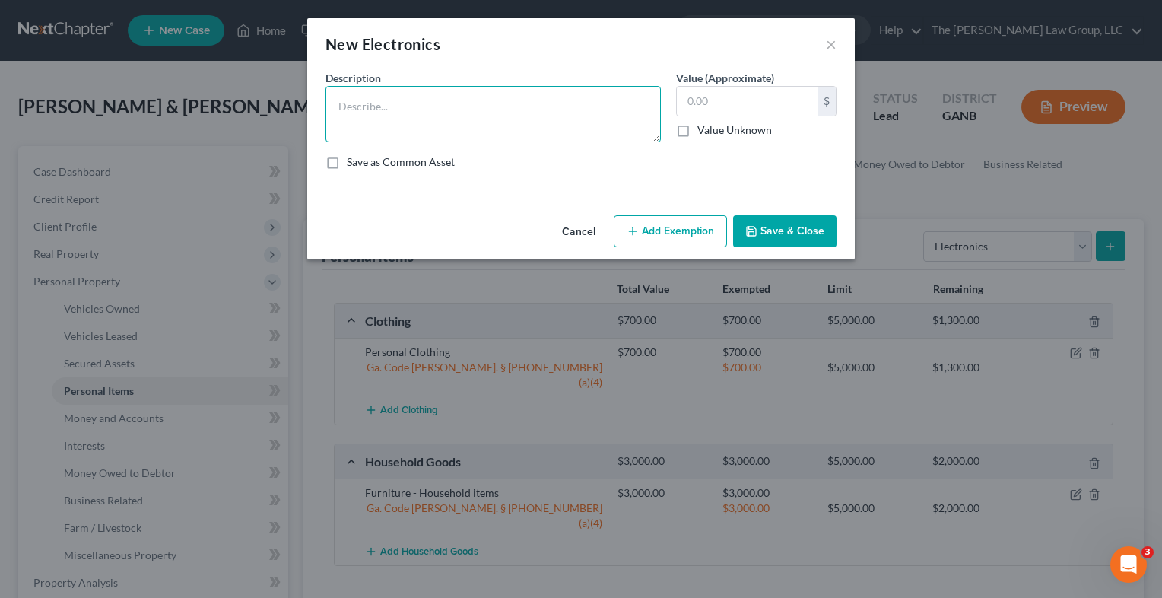
click at [501, 91] on textarea at bounding box center [494, 114] width 336 height 56
type textarea "electronics"
click at [732, 105] on input "text" at bounding box center [747, 101] width 141 height 29
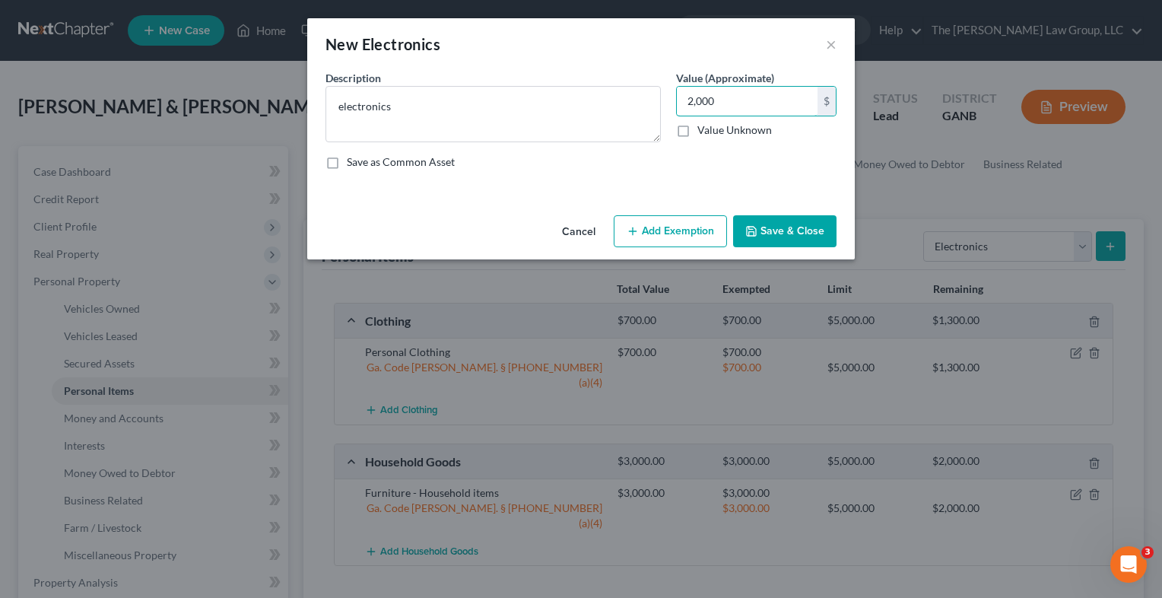
type input "2,000"
click at [693, 233] on button "Add Exemption" at bounding box center [670, 231] width 113 height 32
select select "2"
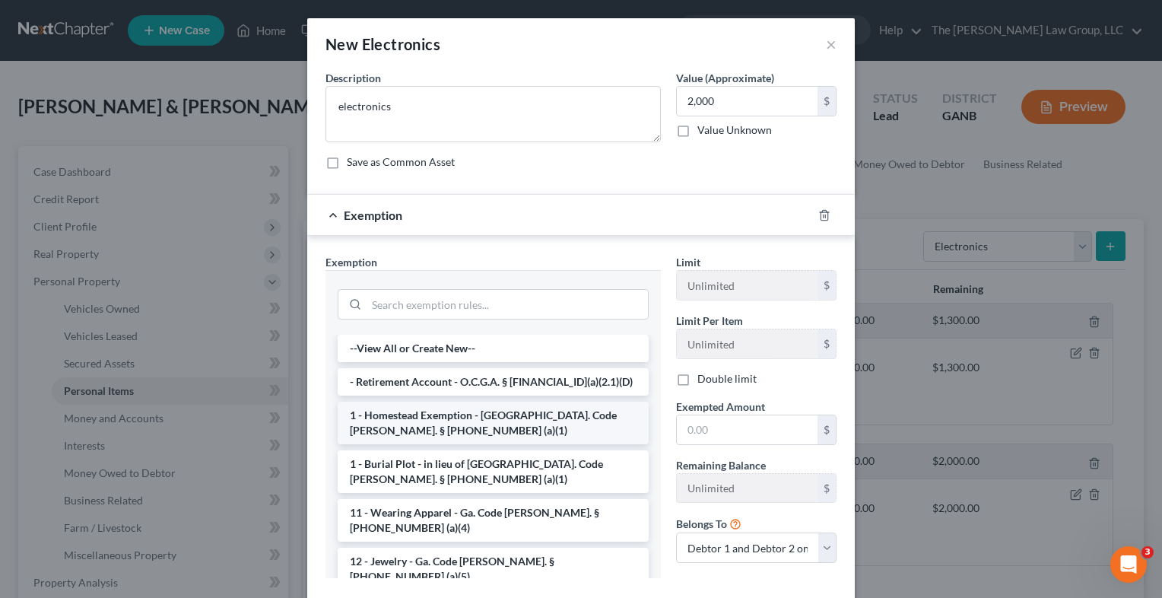
click at [558, 416] on li "1 - Homestead Exemption - [GEOGRAPHIC_DATA]. Code [PERSON_NAME]. § [PHONE_NUMBE…" at bounding box center [493, 423] width 311 height 43
checkbox input "true"
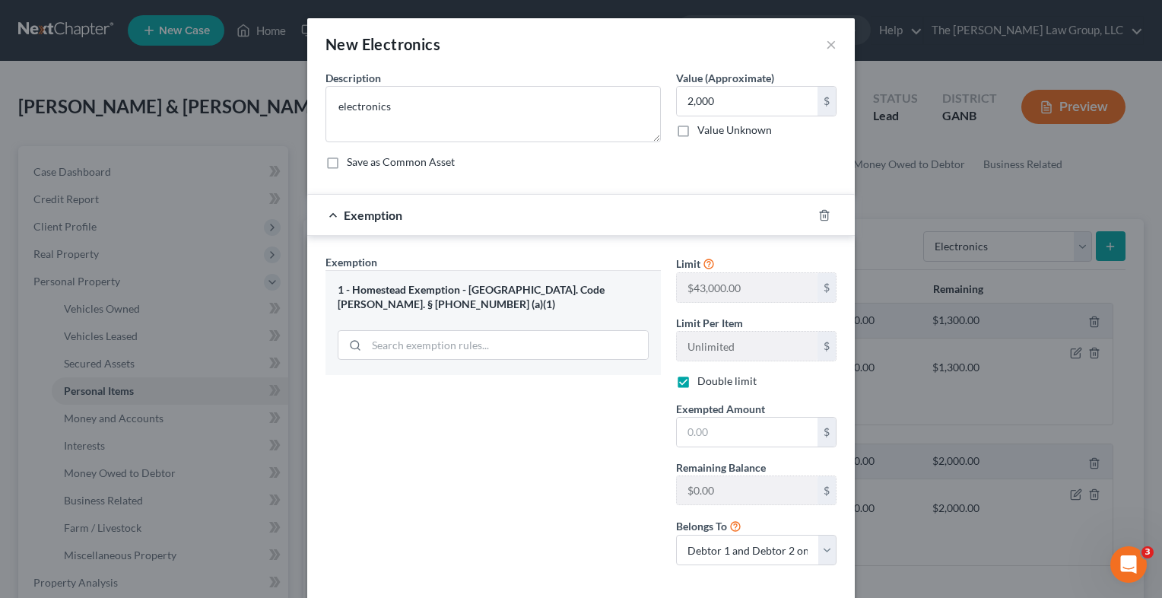
click at [483, 278] on div "1 - Homestead Exemption - [GEOGRAPHIC_DATA]. Code [PERSON_NAME]. § [PHONE_NUMBE…" at bounding box center [494, 322] width 336 height 105
click at [819, 215] on icon "button" at bounding box center [825, 215] width 12 height 12
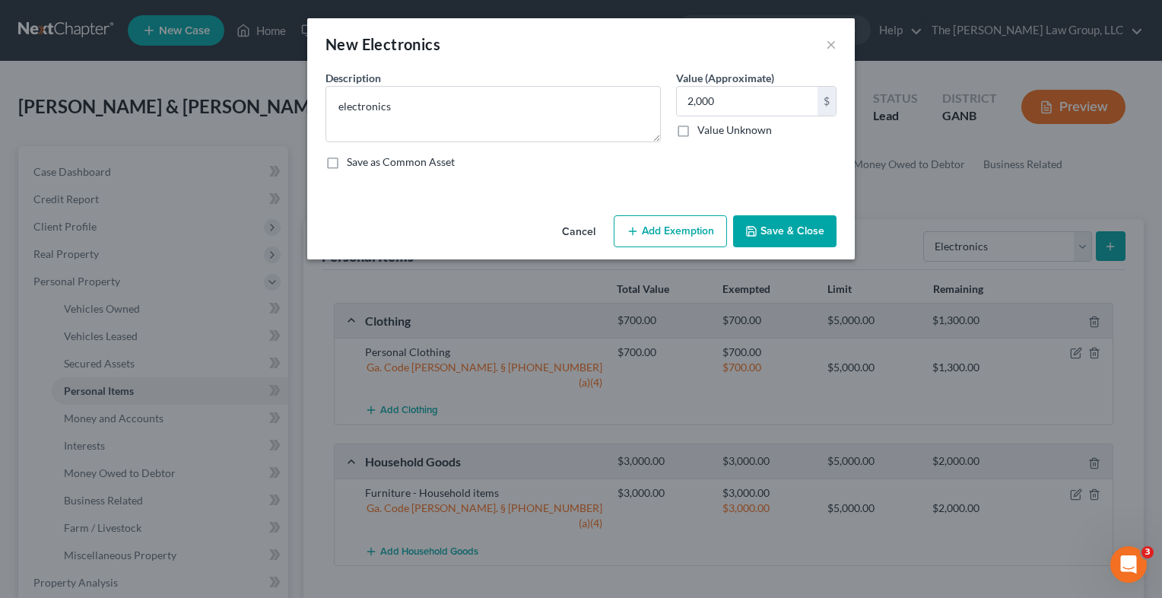
click at [679, 233] on button "Add Exemption" at bounding box center [670, 231] width 113 height 32
select select "2"
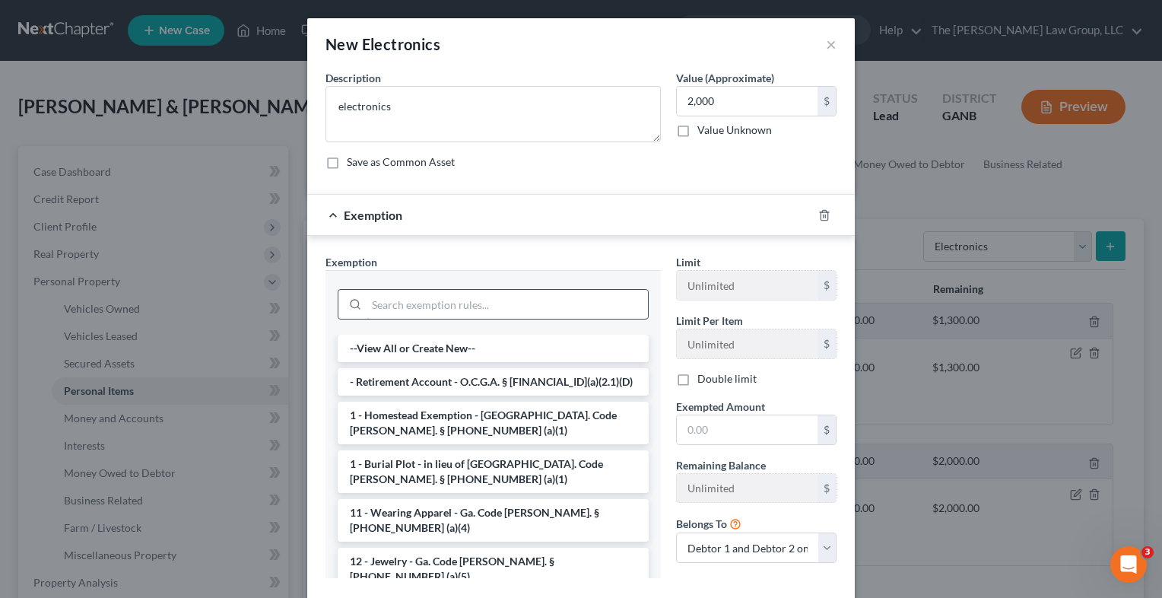
click at [493, 304] on input "search" at bounding box center [507, 304] width 281 height 29
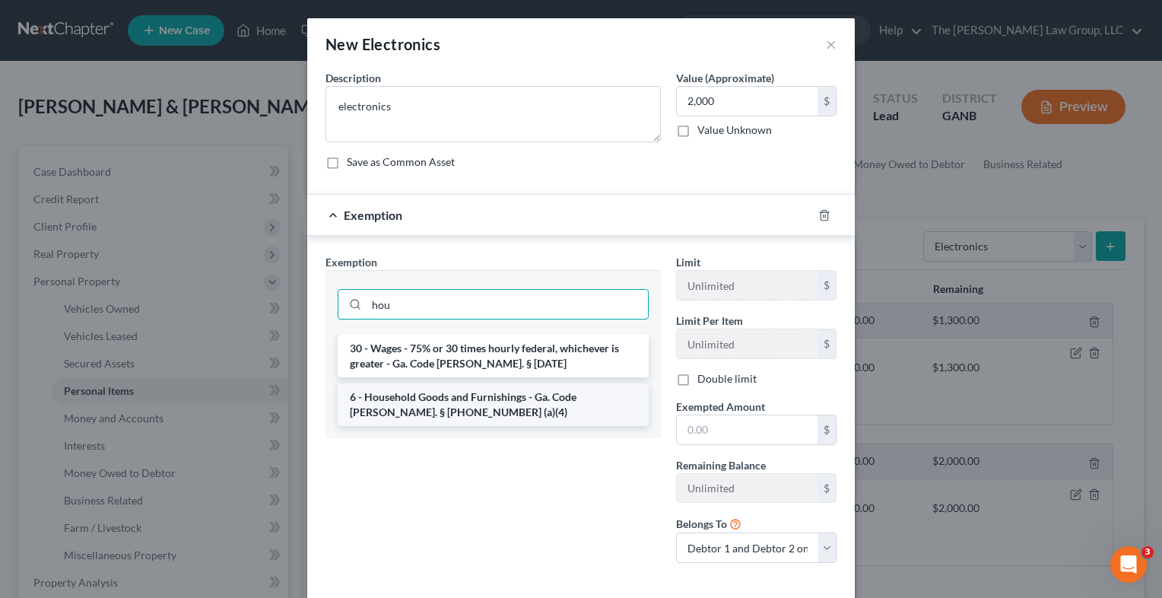
type input "hou"
click at [469, 406] on li "6 - Household Goods and Furnishings - Ga. Code [PERSON_NAME]. § [PHONE_NUMBER] …" at bounding box center [493, 404] width 311 height 43
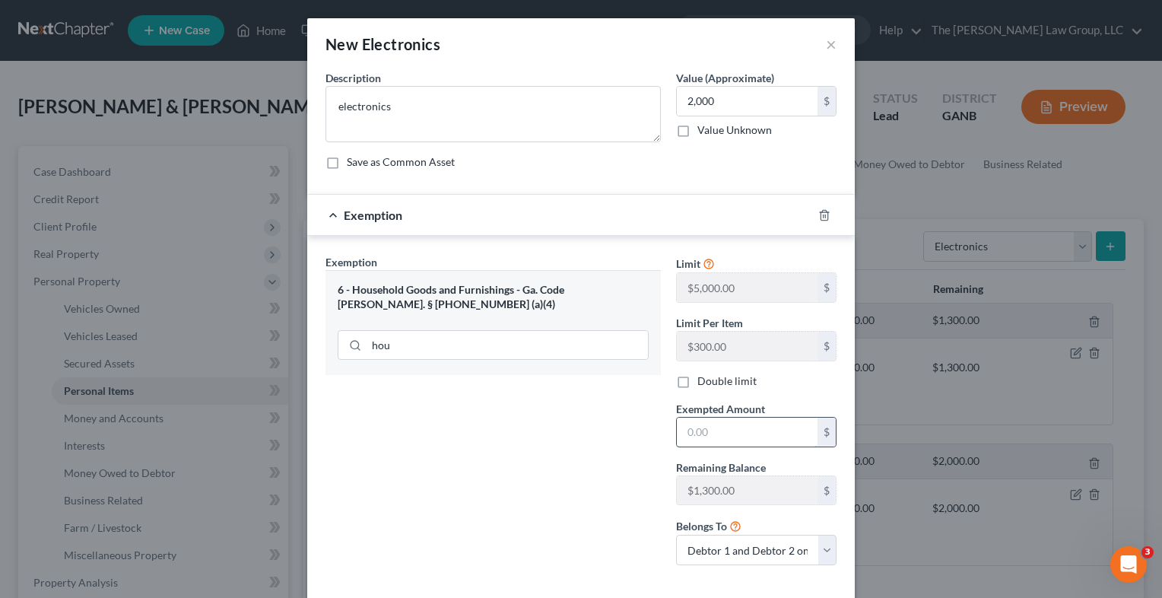
click at [722, 441] on input "text" at bounding box center [747, 432] width 141 height 29
type input "2,000"
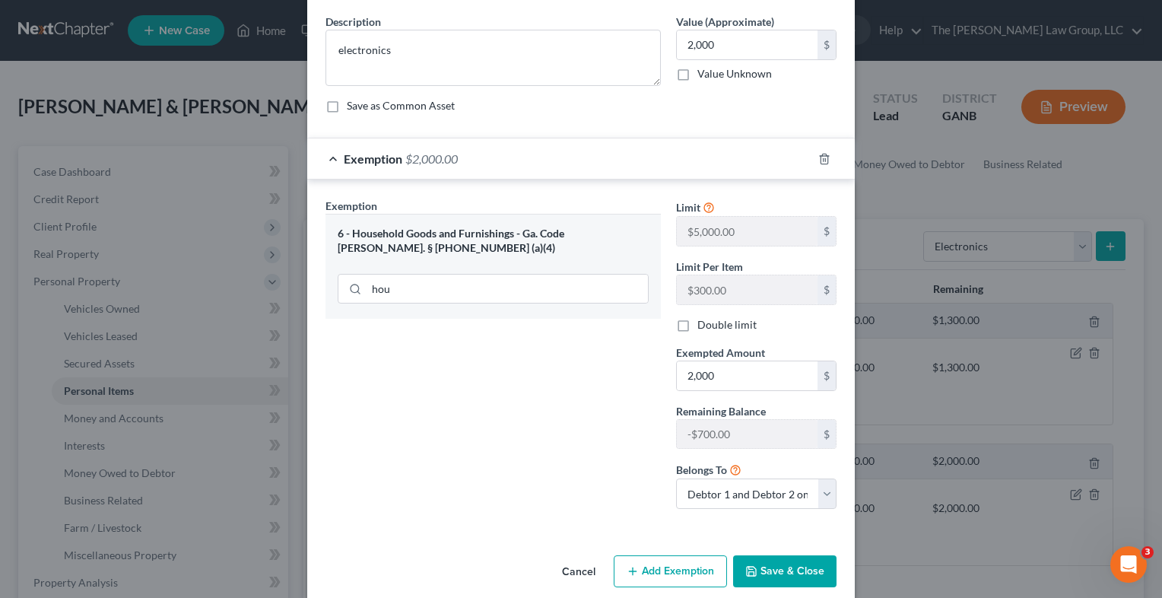
scroll to position [75, 0]
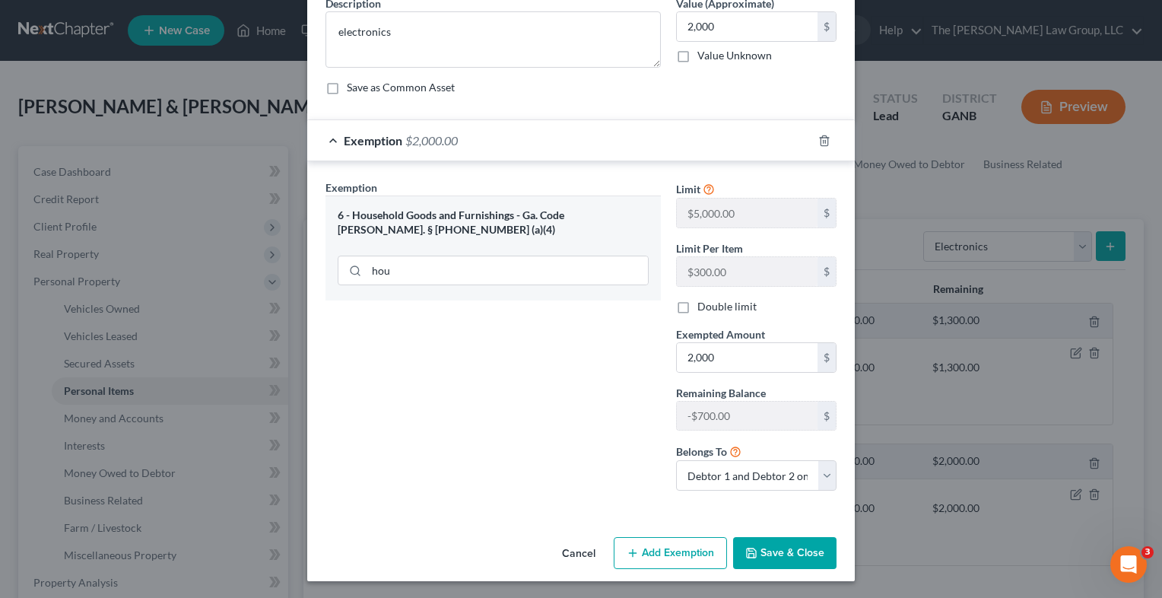
click at [682, 555] on button "Add Exemption" at bounding box center [670, 553] width 113 height 32
select select "2"
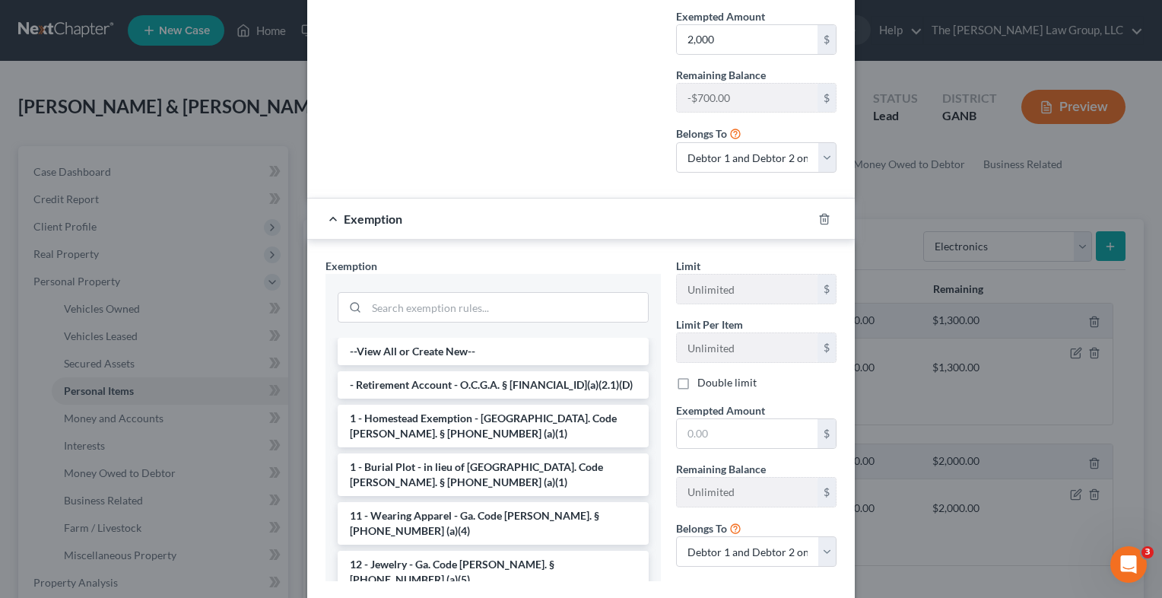
scroll to position [396, 0]
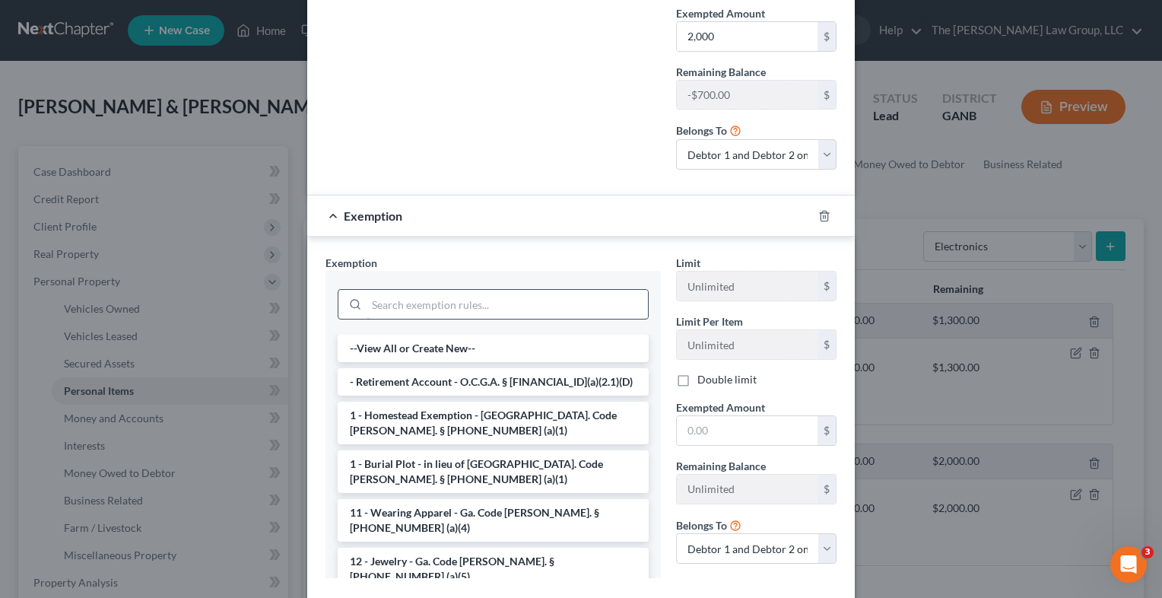
click at [505, 299] on input "search" at bounding box center [507, 304] width 281 height 29
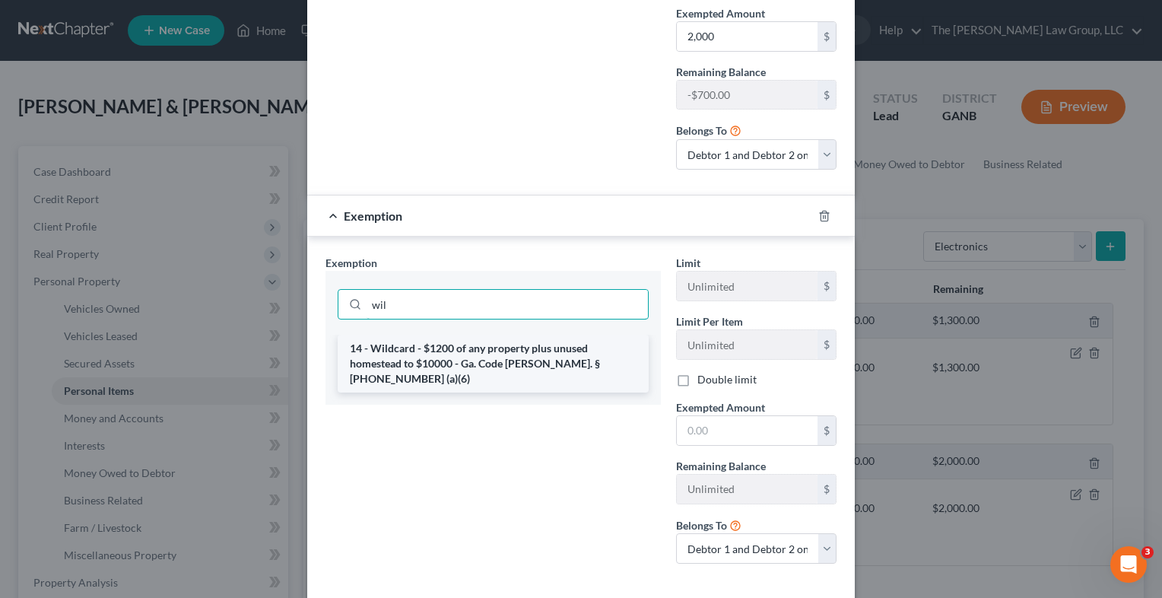
type input "wil"
click at [505, 345] on li "14 - Wildcard - $1200 of any property plus unused homestead to $10000 - Ga. Cod…" at bounding box center [493, 364] width 311 height 58
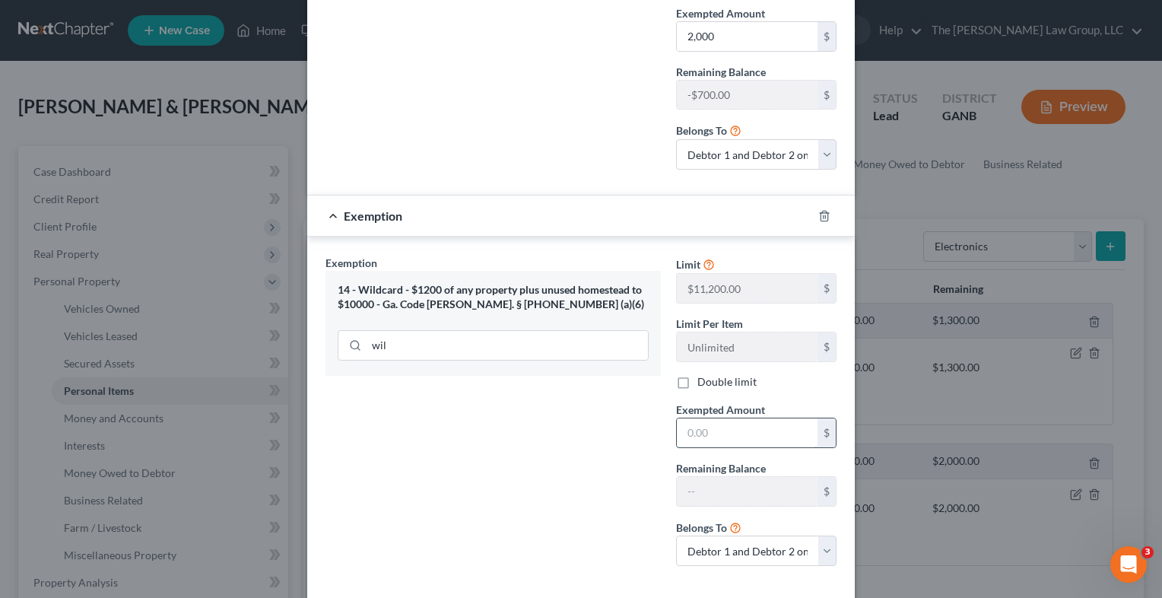
click at [719, 438] on input "text" at bounding box center [747, 432] width 141 height 29
type input "700"
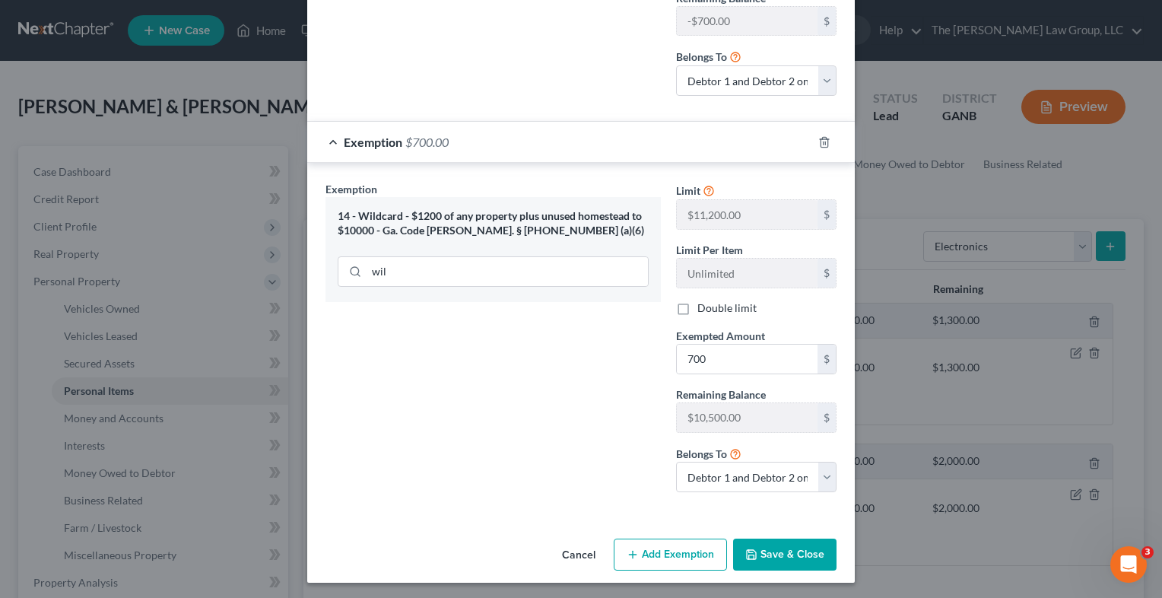
click at [803, 552] on button "Save & Close" at bounding box center [784, 555] width 103 height 32
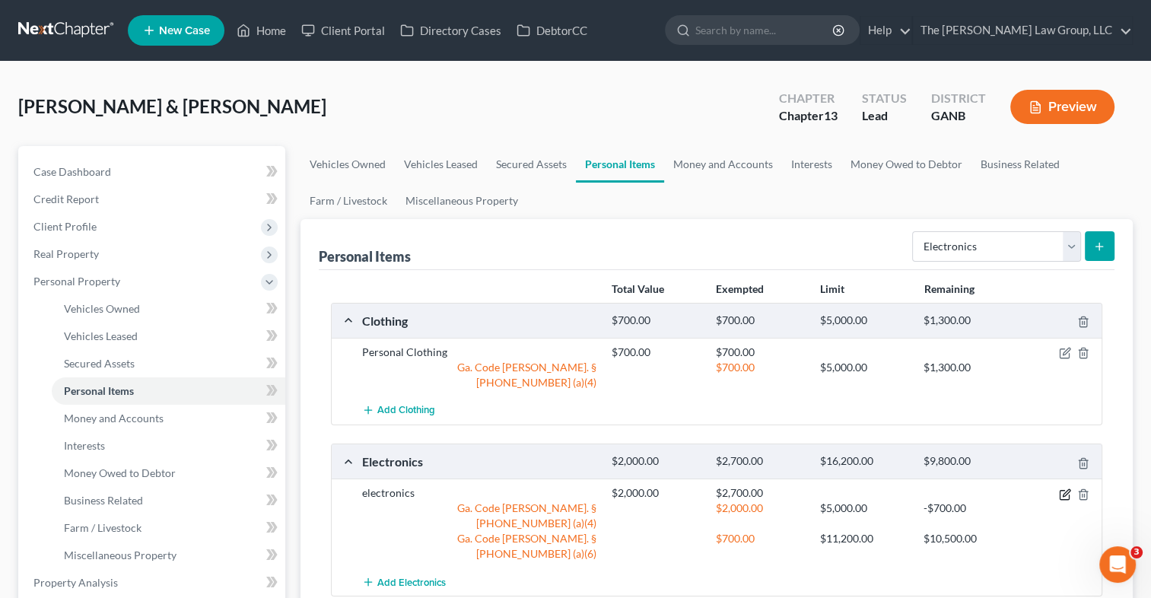
click at [1064, 488] on icon "button" at bounding box center [1065, 494] width 12 height 12
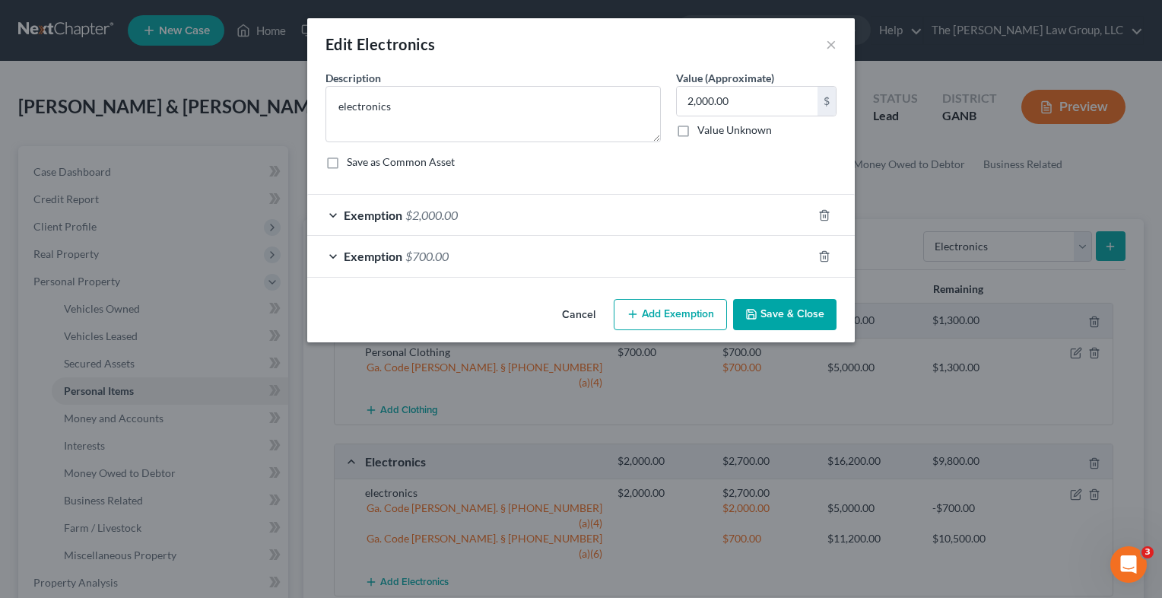
click at [409, 219] on span "$2,000.00" at bounding box center [432, 215] width 52 height 14
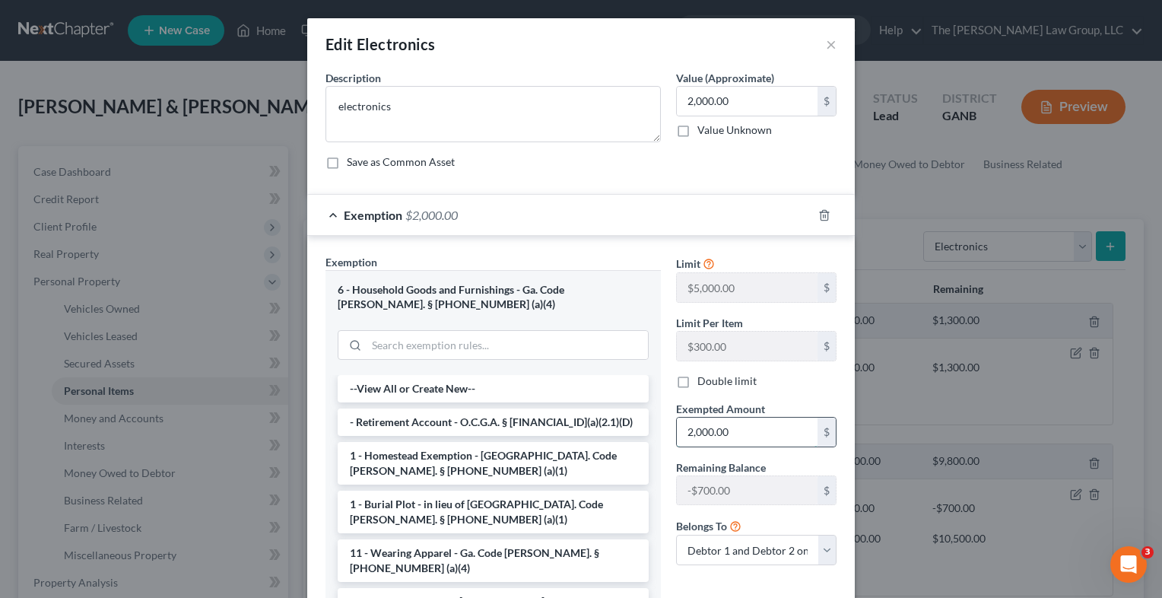
click at [764, 438] on input "2,000.00" at bounding box center [747, 432] width 141 height 29
type input "1"
type input "1,300"
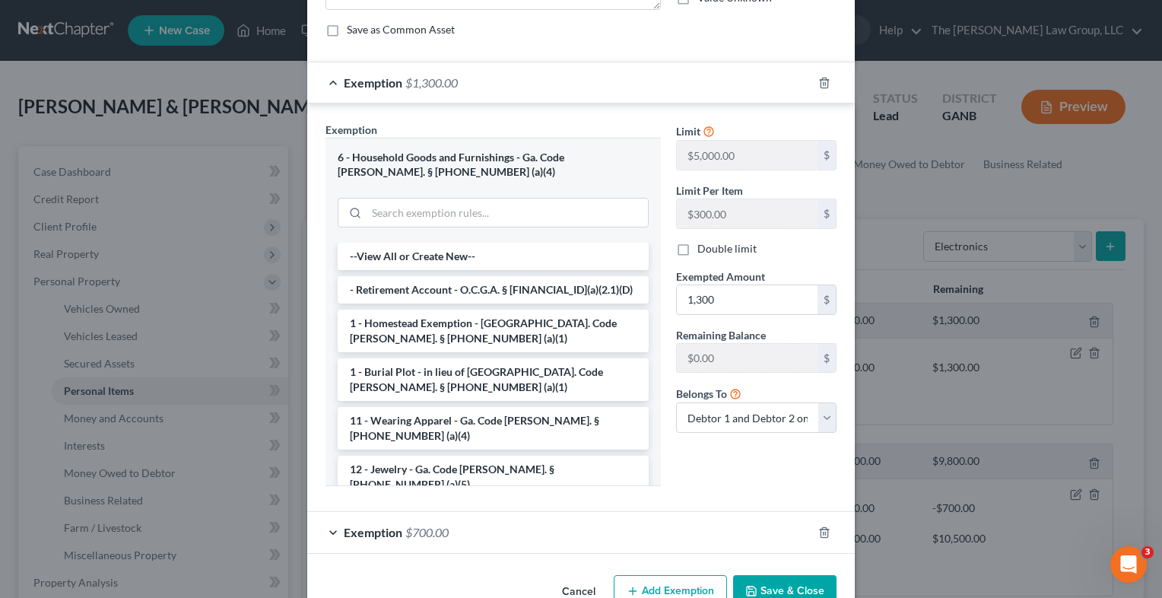
scroll to position [170, 0]
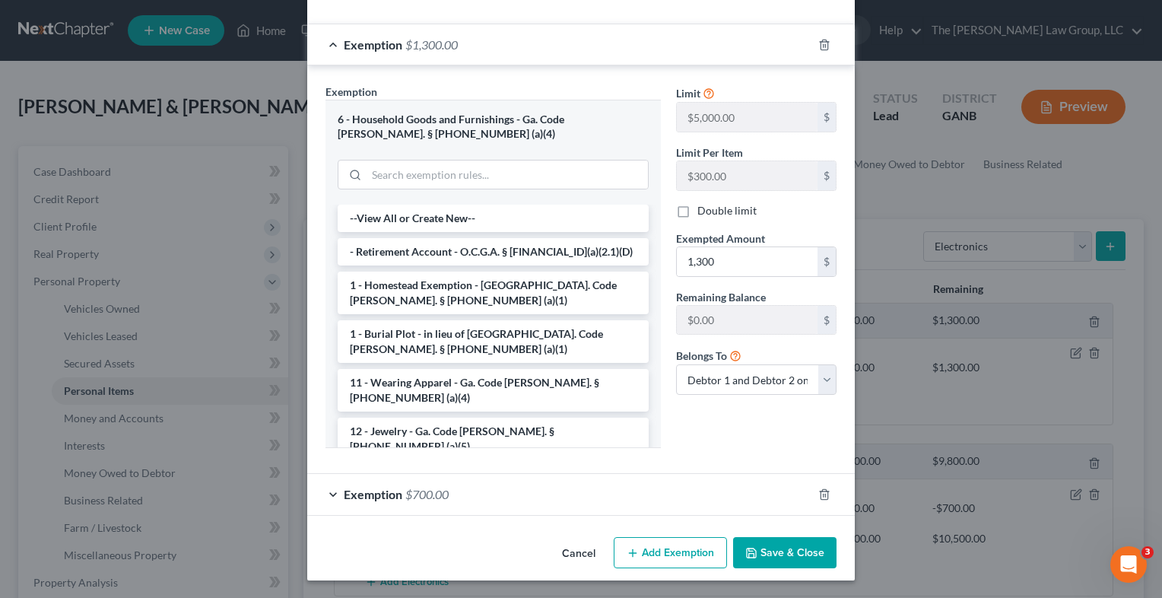
click at [770, 558] on button "Save & Close" at bounding box center [784, 553] width 103 height 32
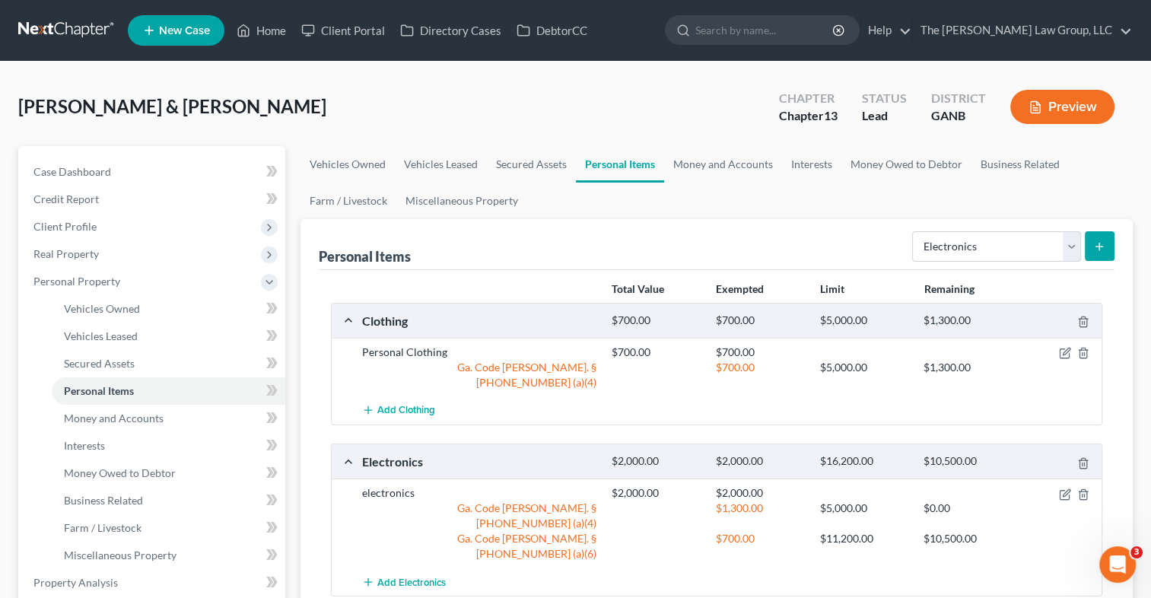
click at [1102, 243] on icon "submit" at bounding box center [1099, 246] width 12 height 12
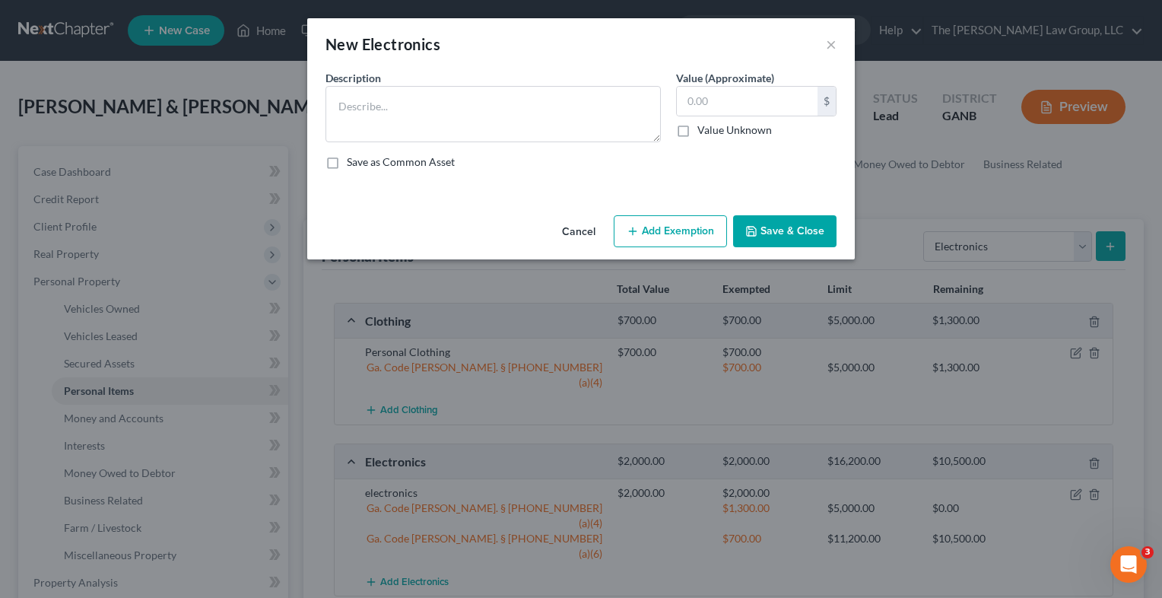
click at [590, 231] on button "Cancel" at bounding box center [579, 232] width 58 height 30
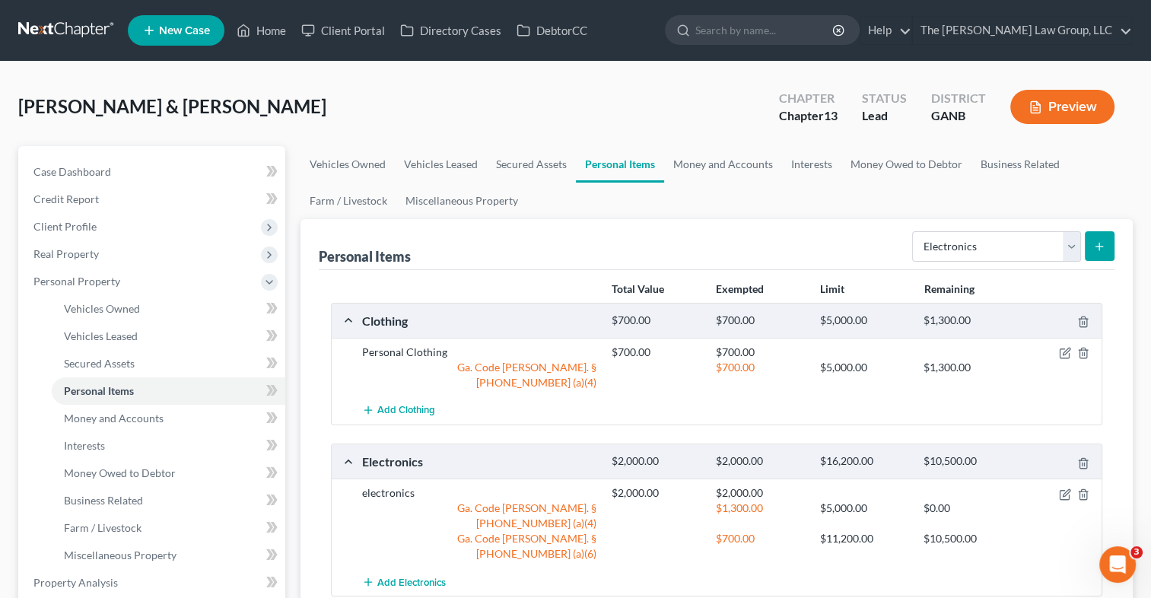
click at [1099, 250] on icon "submit" at bounding box center [1099, 246] width 12 height 12
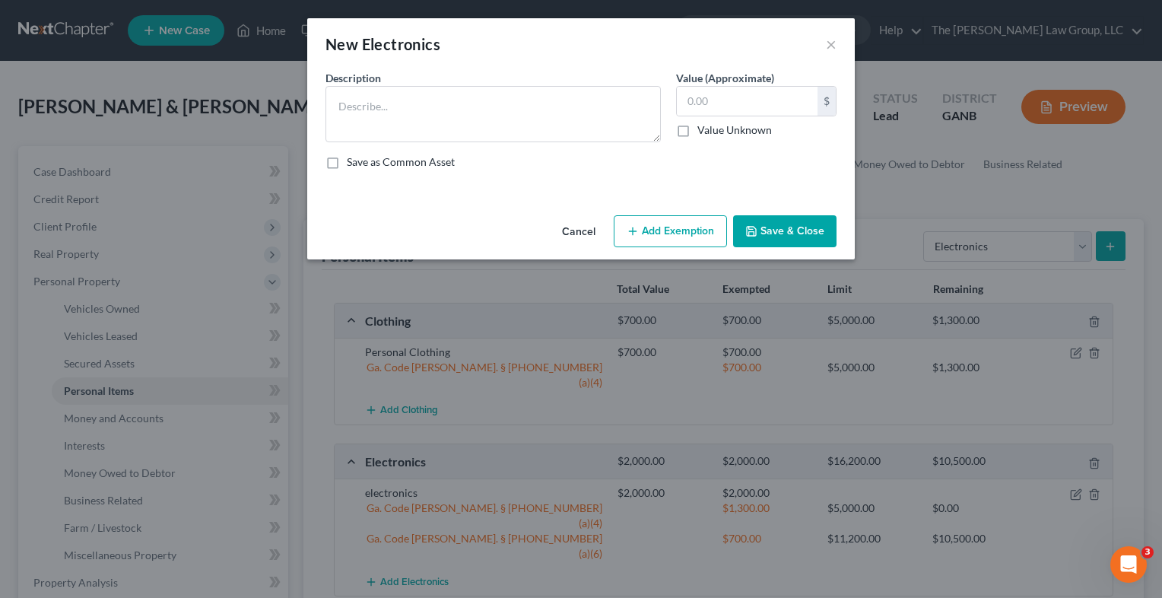
click at [571, 231] on button "Cancel" at bounding box center [579, 232] width 58 height 30
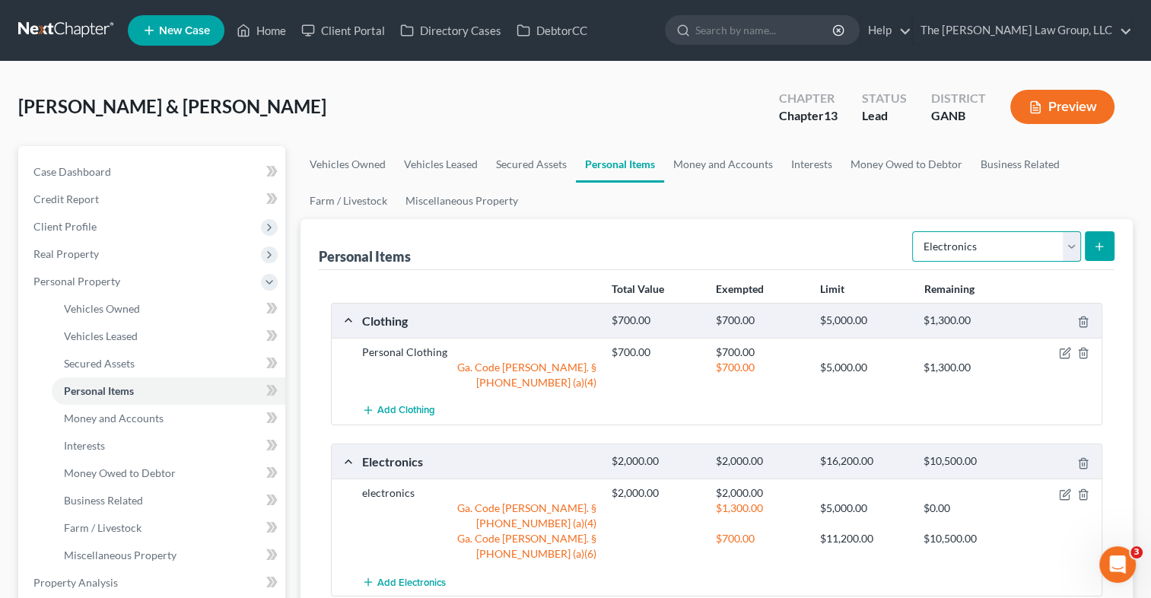
click at [1071, 250] on select "Select Item Type Clothing Collectibles Of Value Electronics Firearms Household …" at bounding box center [996, 246] width 169 height 30
click at [744, 205] on ul "Vehicles Owned Vehicles Leased Secured Assets Personal Items Money and Accounts…" at bounding box center [717, 182] width 832 height 73
click at [712, 168] on link "Money and Accounts" at bounding box center [723, 164] width 118 height 37
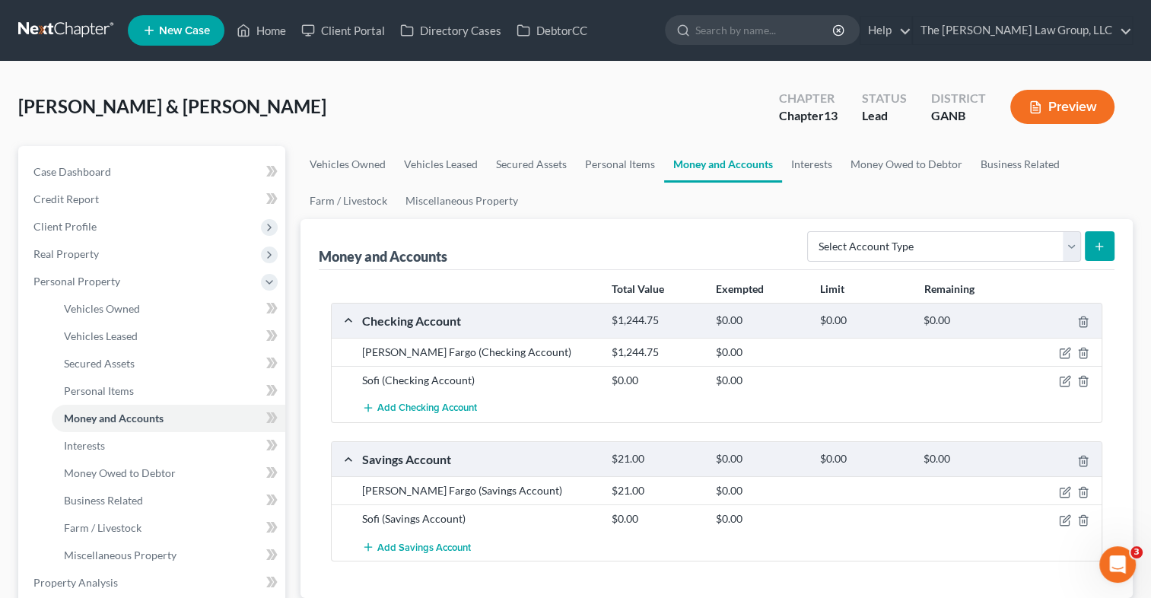
click at [1054, 353] on div at bounding box center [1061, 352] width 83 height 15
click at [1065, 353] on icon "button" at bounding box center [1066, 351] width 7 height 7
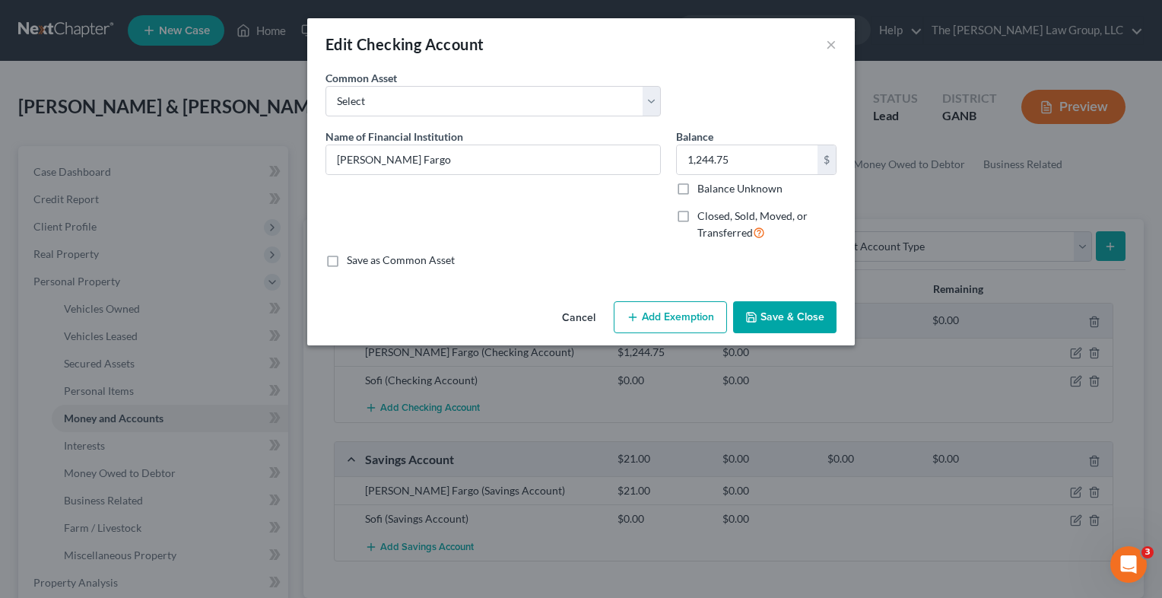
click at [676, 317] on button "Add Exemption" at bounding box center [670, 317] width 113 height 32
select select "2"
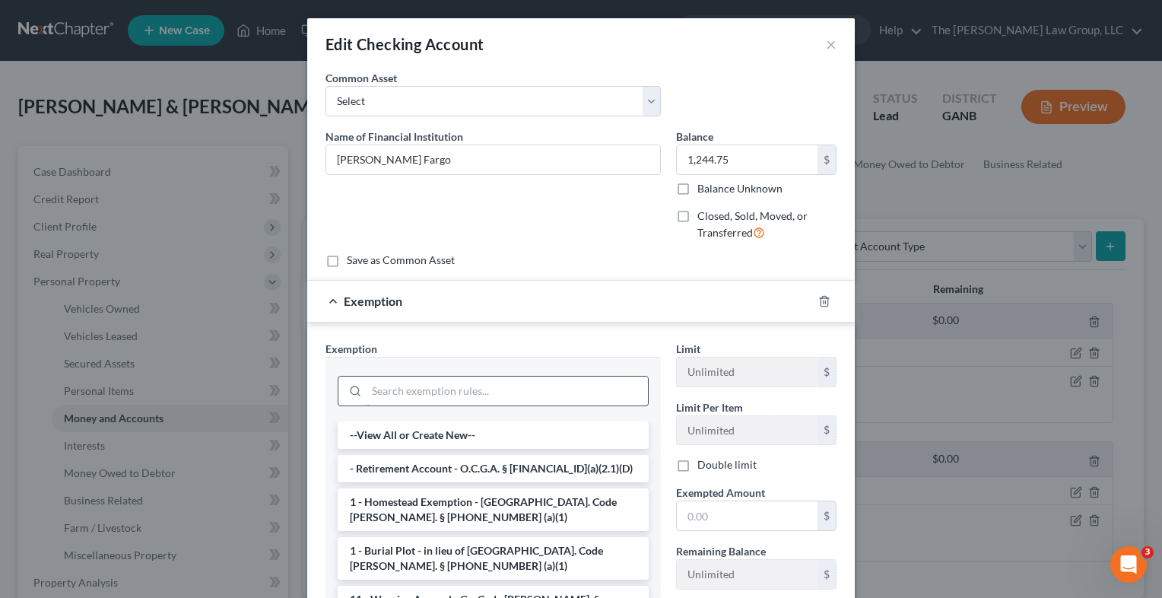
click at [552, 383] on input "search" at bounding box center [507, 391] width 281 height 29
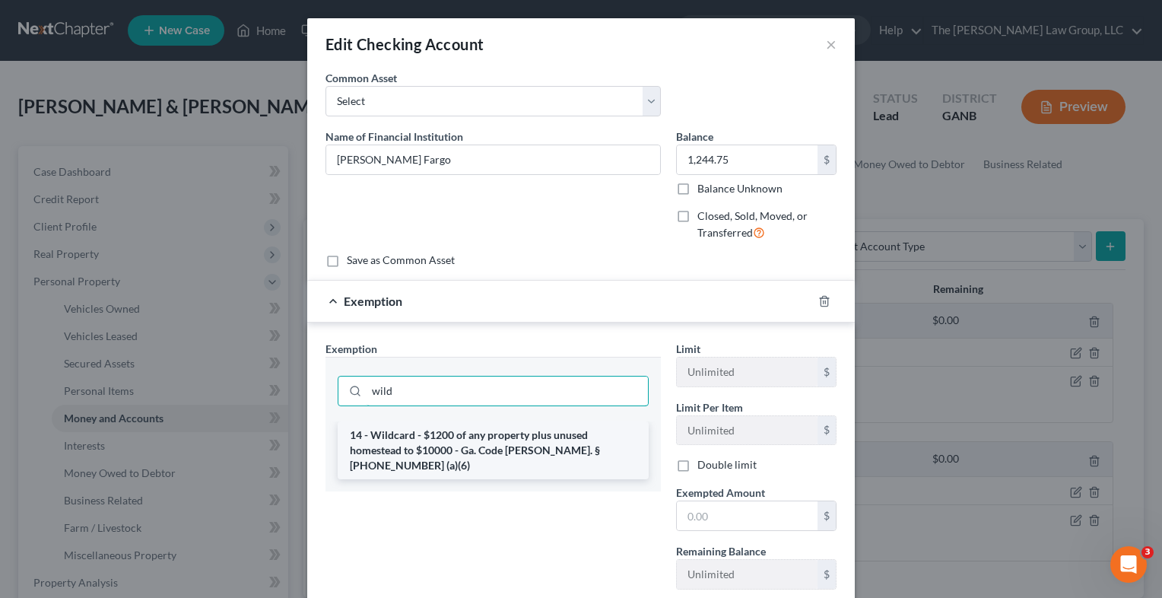
type input "wild"
click at [551, 449] on li "14 - Wildcard - $1200 of any property plus unused homestead to $10000 - Ga. Cod…" at bounding box center [493, 450] width 311 height 58
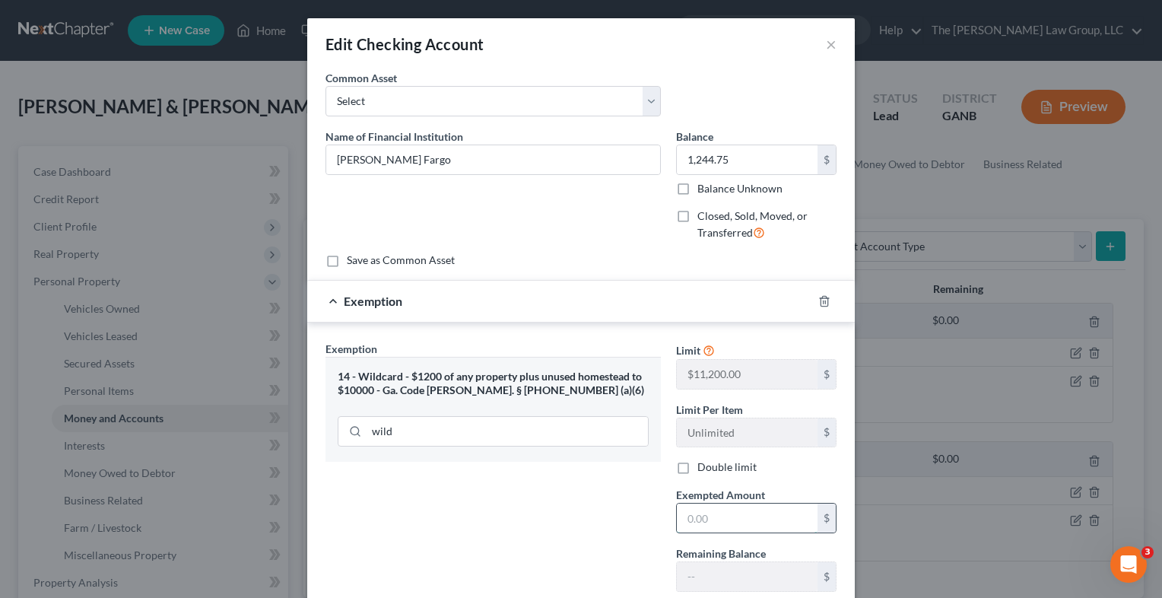
click at [746, 528] on input "text" at bounding box center [747, 518] width 141 height 29
type input "1,244.75"
click at [531, 509] on div "Exemption Set must be selected for CA. Exemption * 14 - Wildcard - $1200 of any…" at bounding box center [493, 502] width 351 height 323
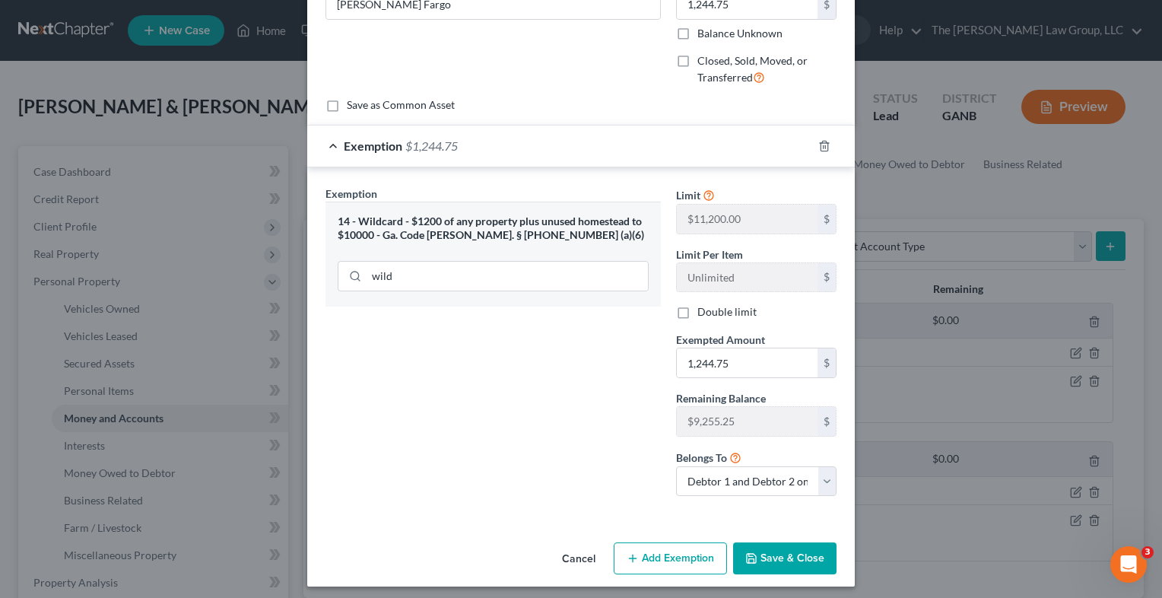
scroll to position [161, 0]
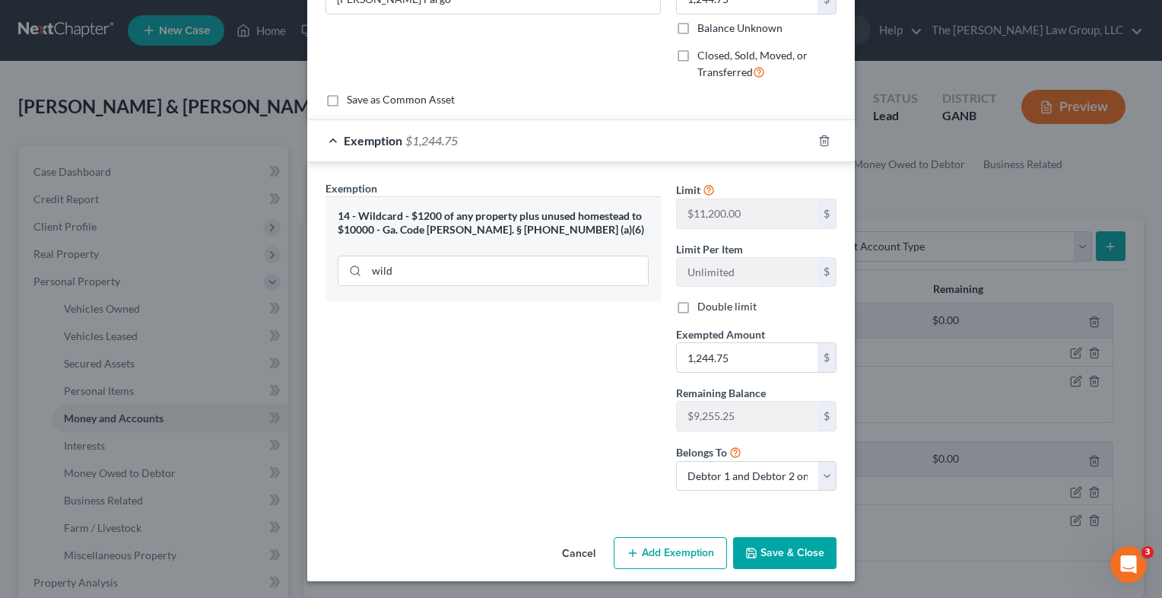
click at [811, 540] on button "Save & Close" at bounding box center [784, 553] width 103 height 32
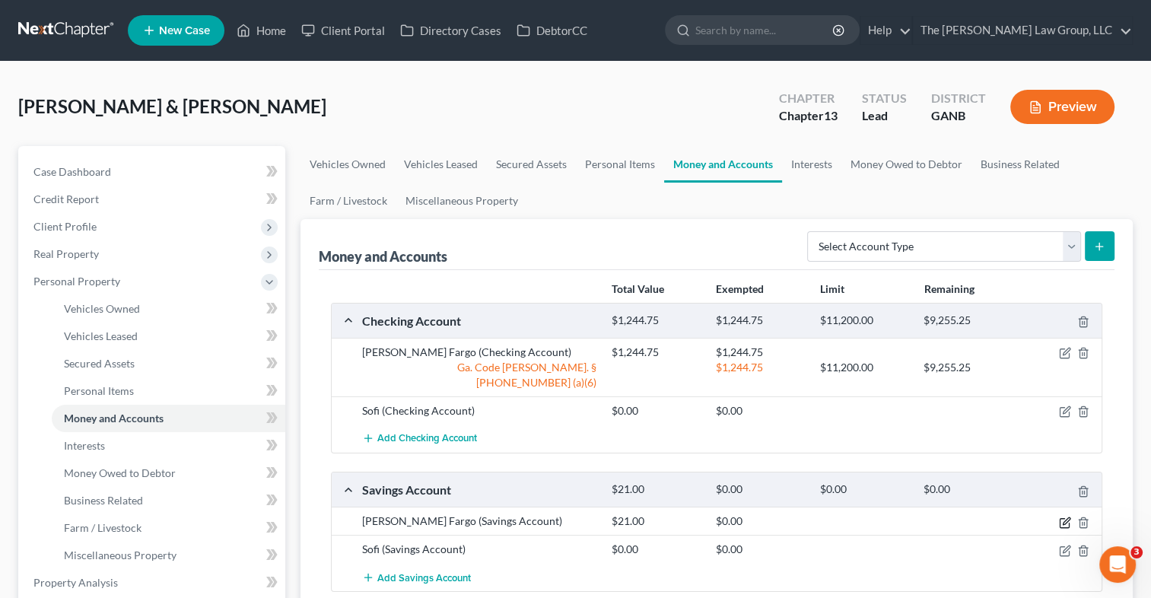
click at [1068, 517] on icon "button" at bounding box center [1065, 523] width 12 height 12
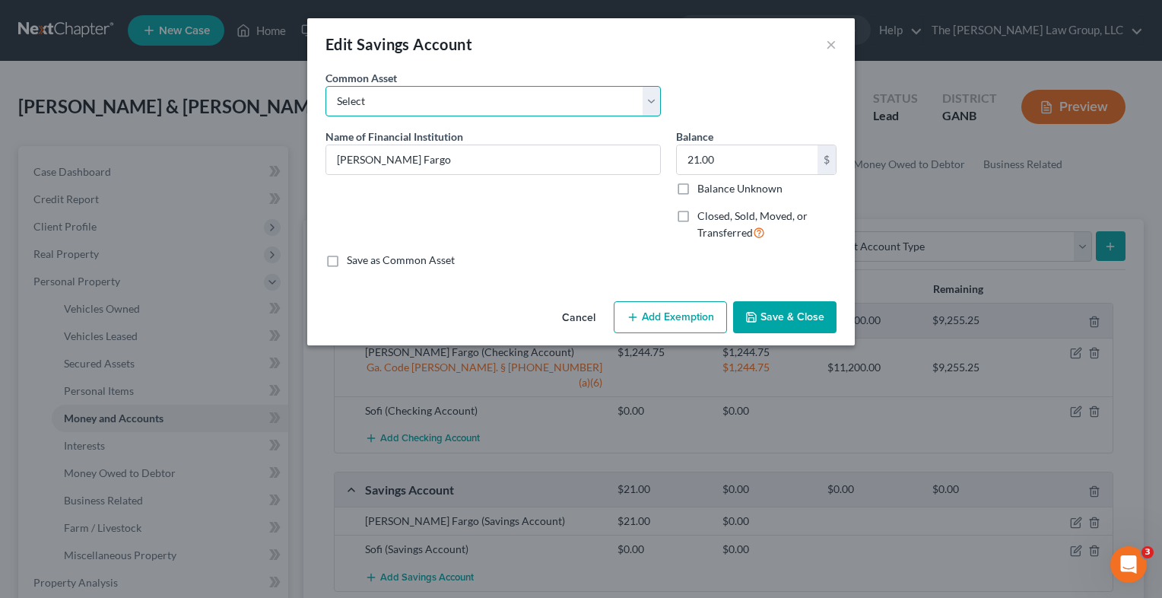
click at [648, 108] on select "Select [PERSON_NAME] Fargo Bank - Debtor is on Father's bank account, but has n…" at bounding box center [494, 101] width 336 height 30
click at [746, 59] on div "Edit Savings Account ×" at bounding box center [581, 44] width 548 height 52
click at [700, 317] on button "Add Exemption" at bounding box center [670, 317] width 113 height 32
select select "2"
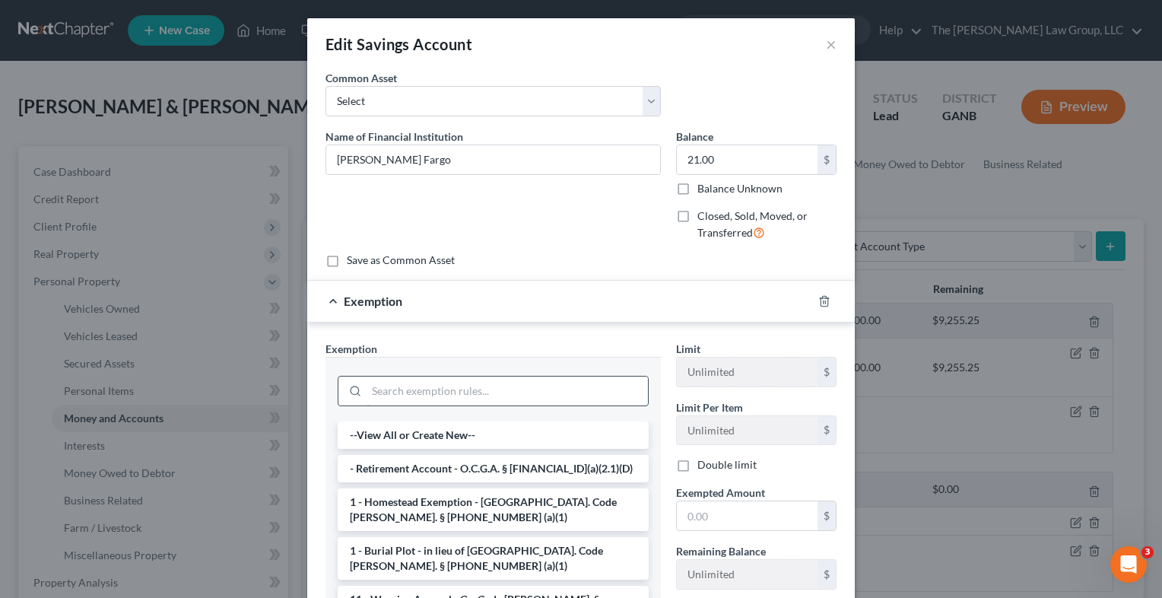
click at [475, 390] on input "search" at bounding box center [507, 391] width 281 height 29
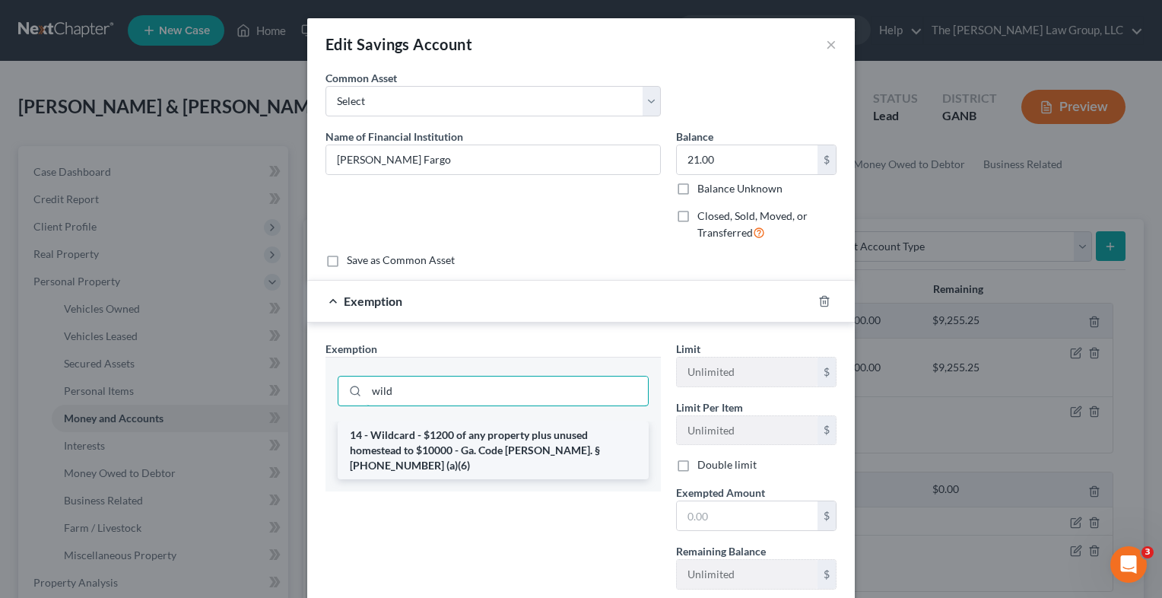
type input "wild"
click at [491, 453] on li "14 - Wildcard - $1200 of any property plus unused homestead to $10000 - Ga. Cod…" at bounding box center [493, 450] width 311 height 58
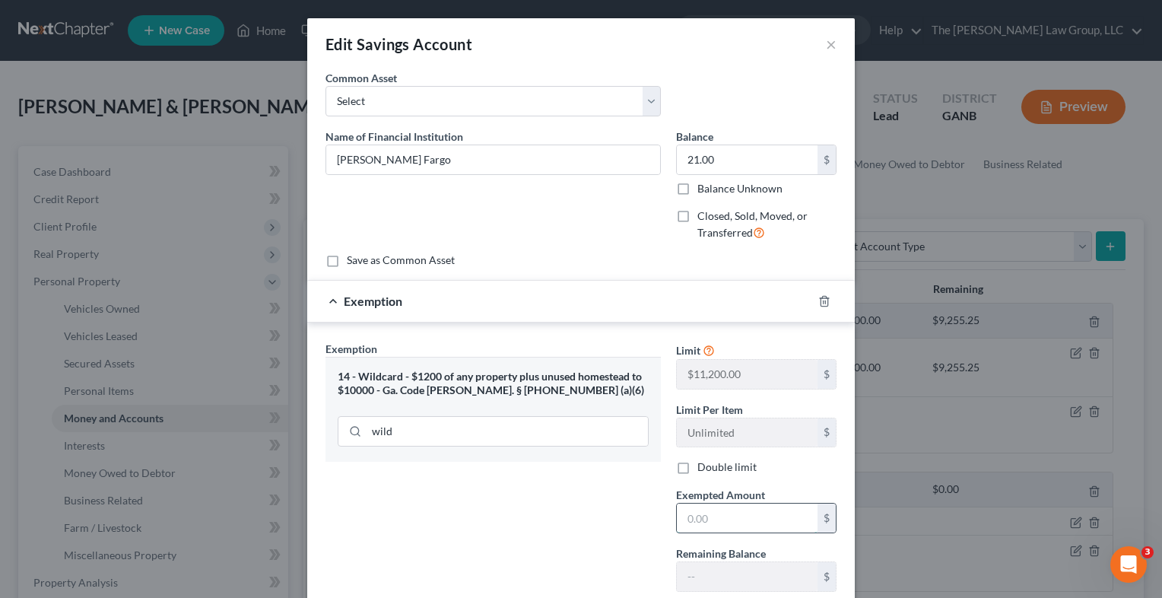
click at [717, 523] on input "text" at bounding box center [747, 518] width 141 height 29
type input "21"
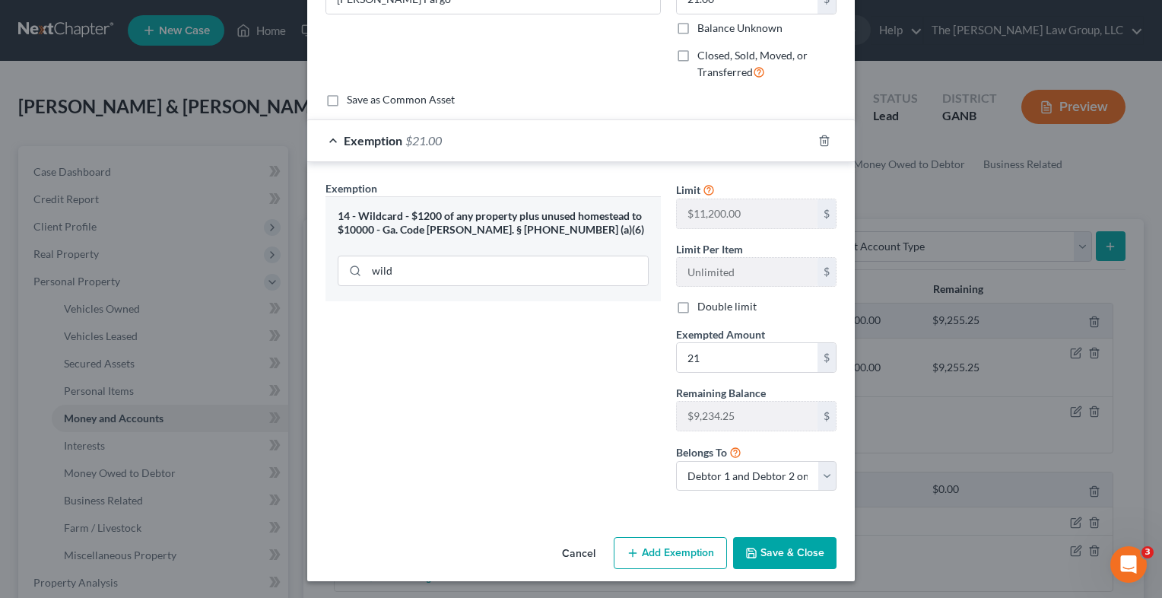
click at [798, 555] on button "Save & Close" at bounding box center [784, 553] width 103 height 32
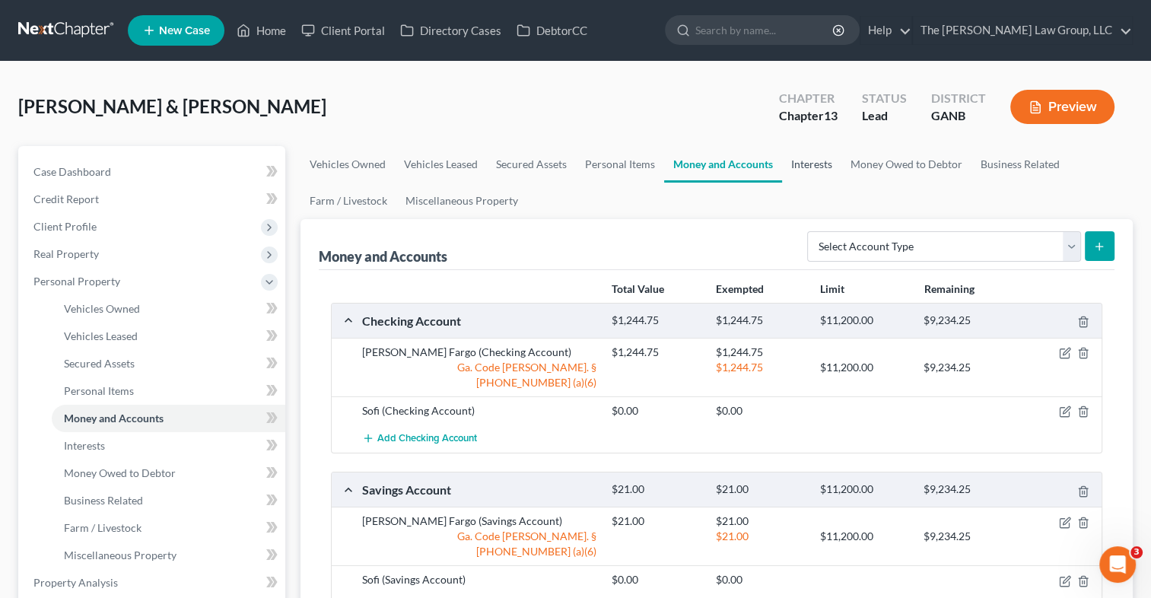
click at [818, 154] on link "Interests" at bounding box center [811, 164] width 59 height 37
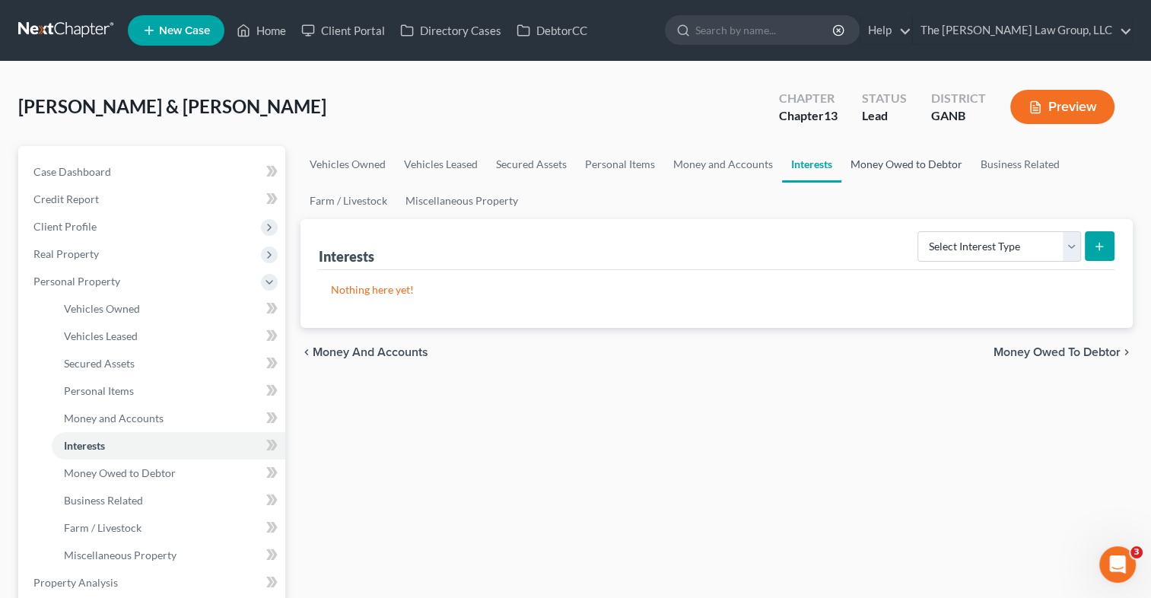
click at [867, 158] on link "Money Owed to Debtor" at bounding box center [906, 164] width 130 height 37
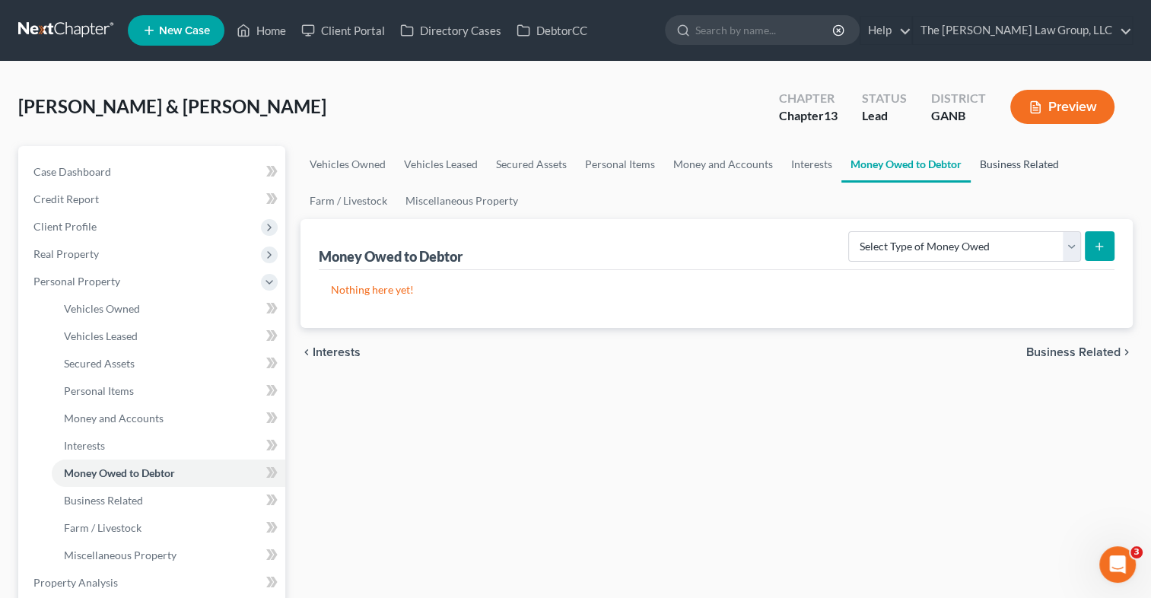
click at [1009, 169] on link "Business Related" at bounding box center [1019, 164] width 97 height 37
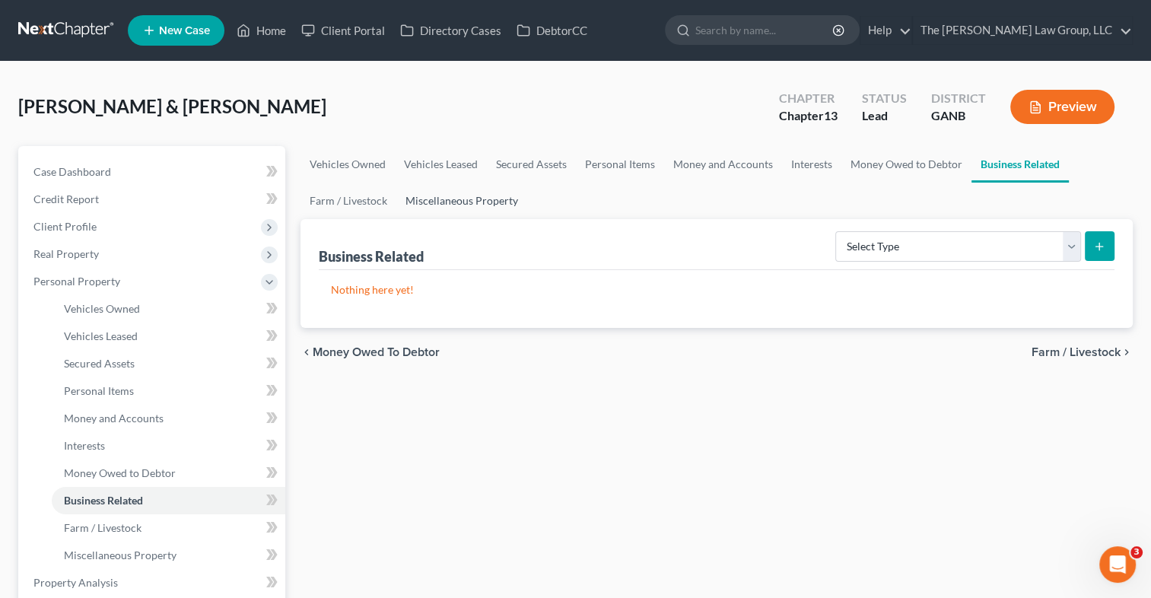
click at [444, 207] on link "Miscellaneous Property" at bounding box center [461, 201] width 131 height 37
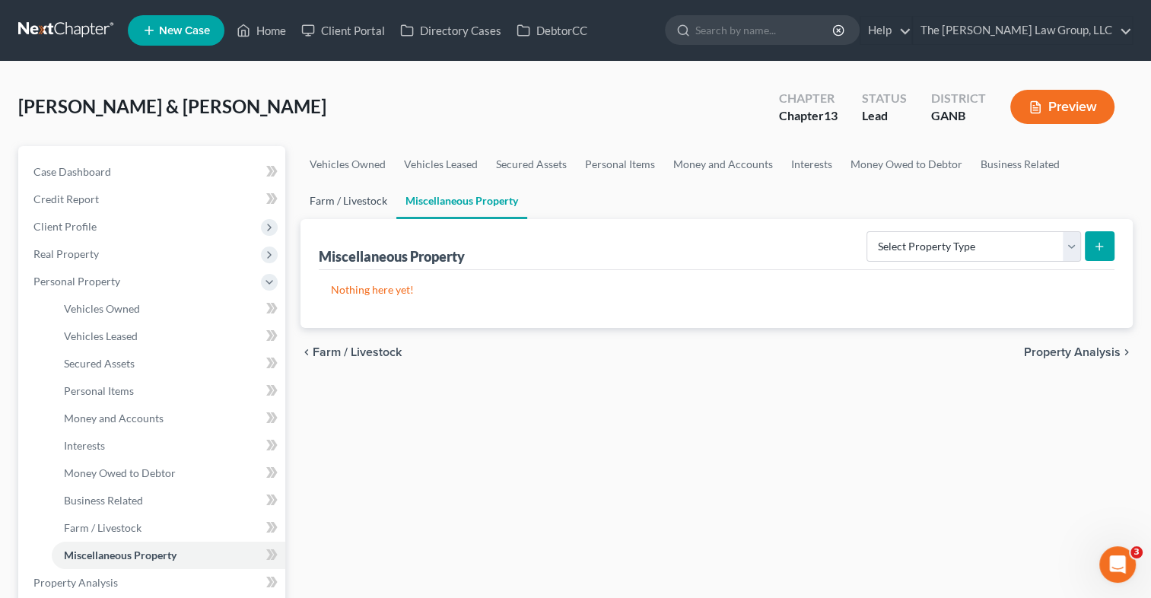
click at [367, 207] on link "Farm / Livestock" at bounding box center [349, 201] width 96 height 37
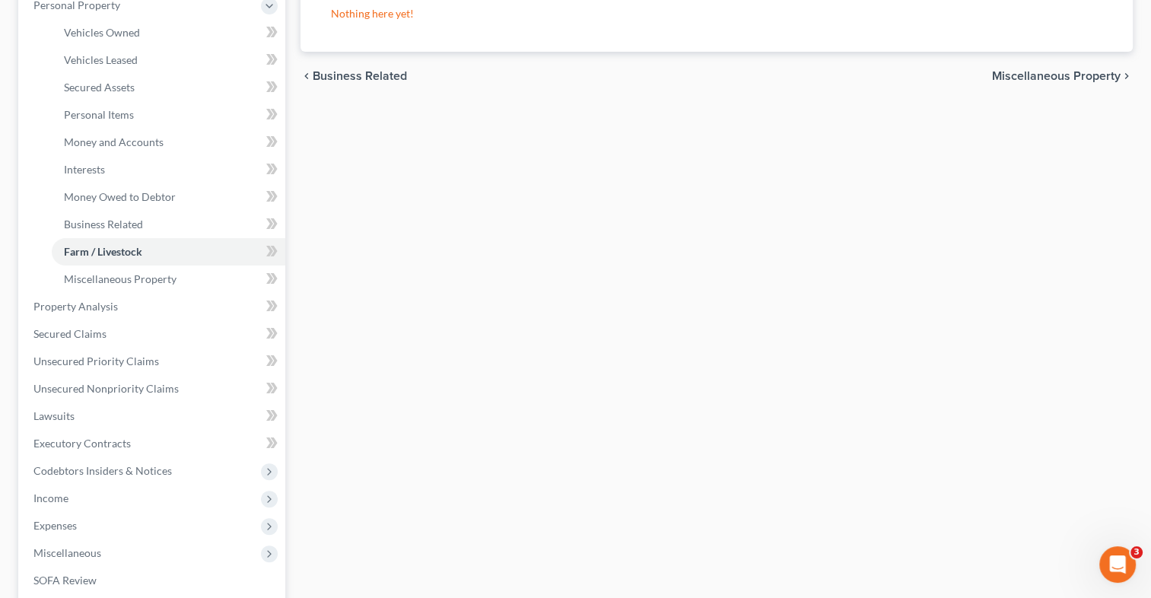
scroll to position [282, 0]
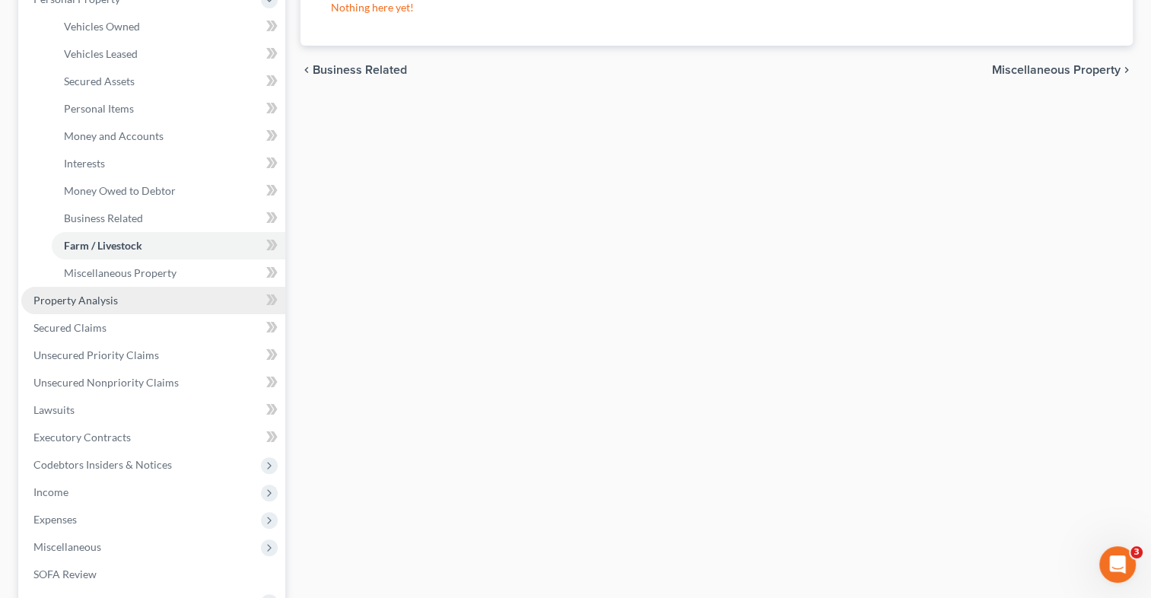
click at [120, 302] on link "Property Analysis" at bounding box center [153, 300] width 264 height 27
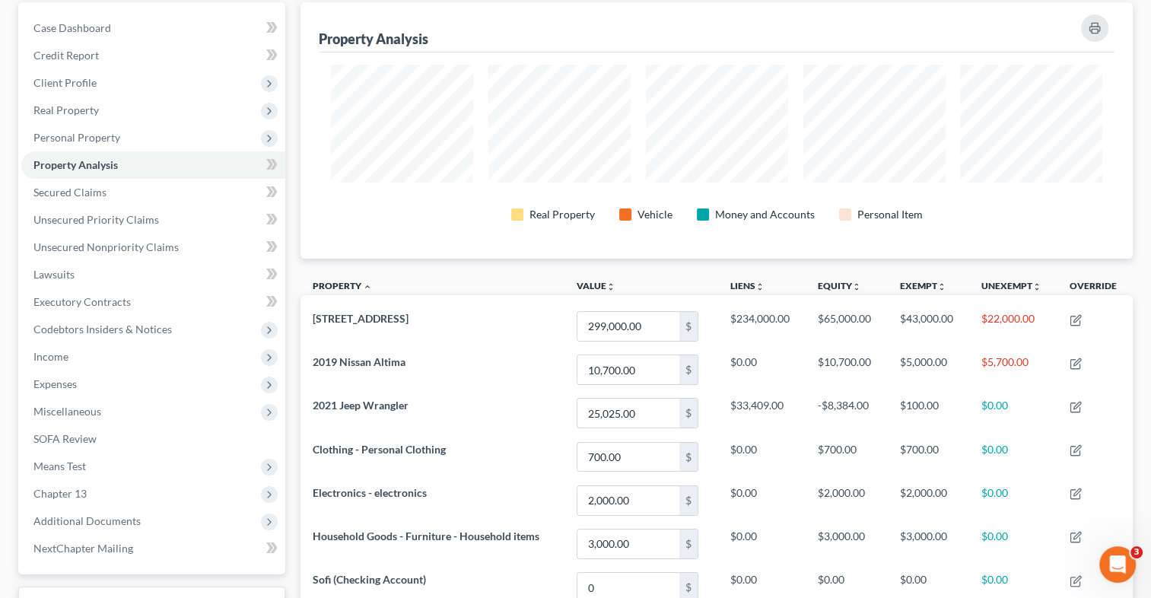
scroll to position [82, 0]
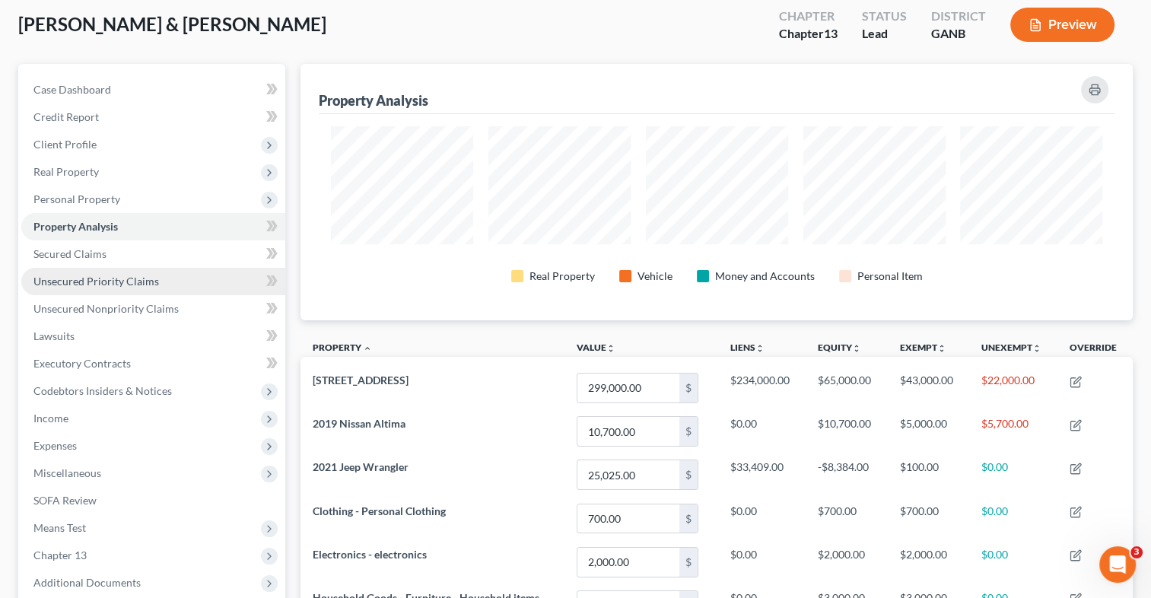
click at [157, 281] on link "Unsecured Priority Claims" at bounding box center [153, 281] width 264 height 27
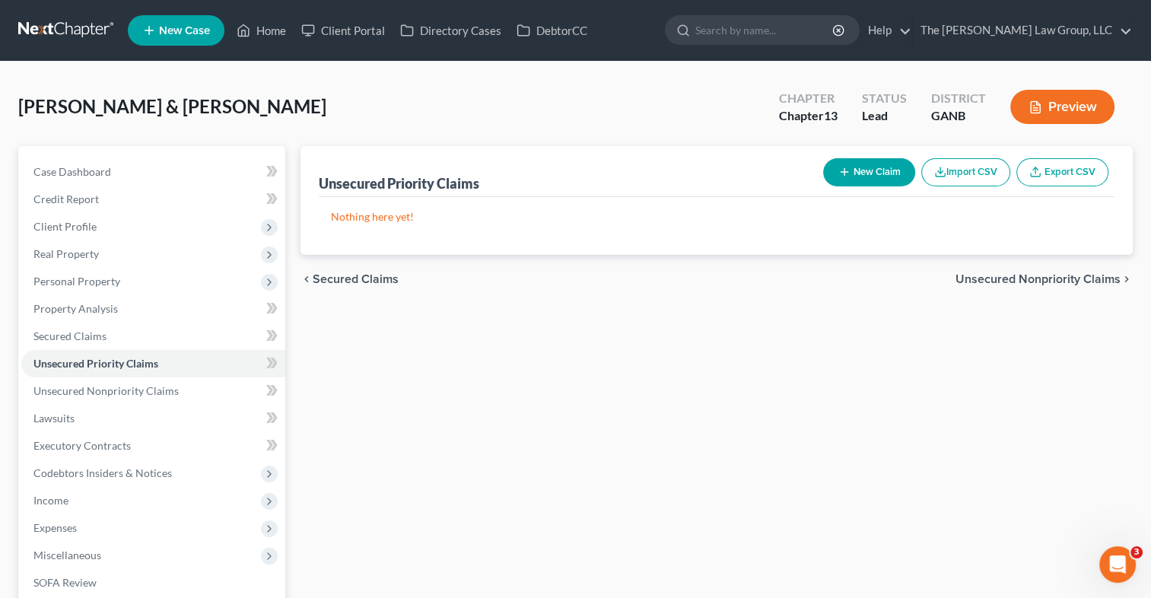
click at [880, 172] on button "New Claim" at bounding box center [869, 172] width 92 height 28
select select "2"
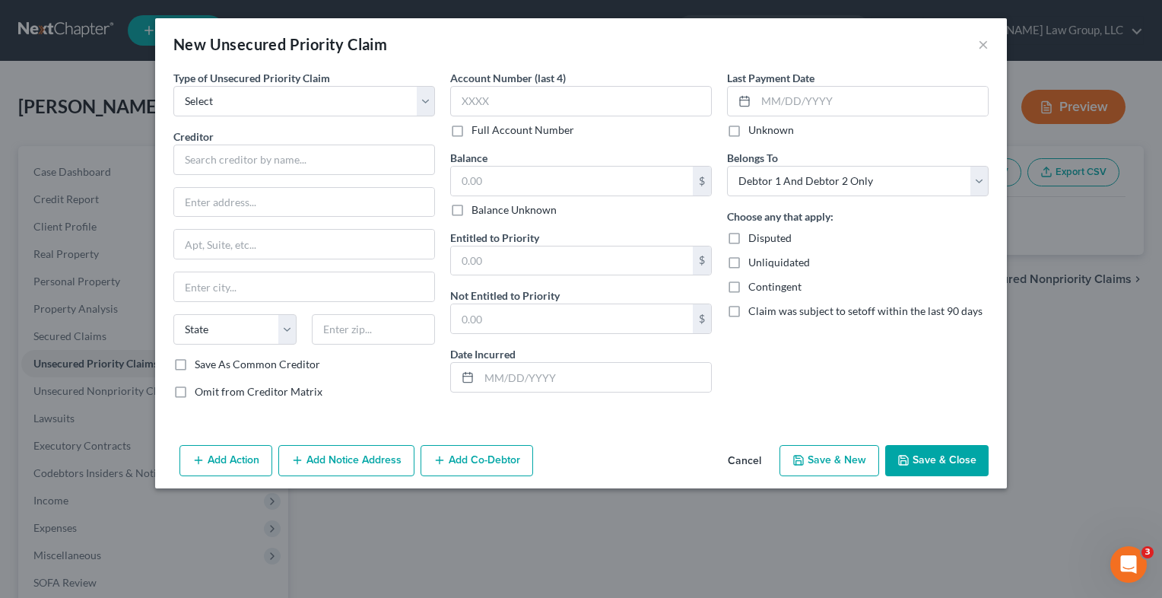
click at [436, 99] on div "Type of Unsecured Priority Claim * Select Taxes & Other Government Units Domest…" at bounding box center [304, 241] width 277 height 342
click at [430, 100] on select "Select Taxes & Other Government Units Domestic Support Obligations Extensions o…" at bounding box center [304, 101] width 262 height 30
select select "0"
click at [173, 86] on select "Select Taxes & Other Government Units Domestic Support Obligations Extensions o…" at bounding box center [304, 101] width 262 height 30
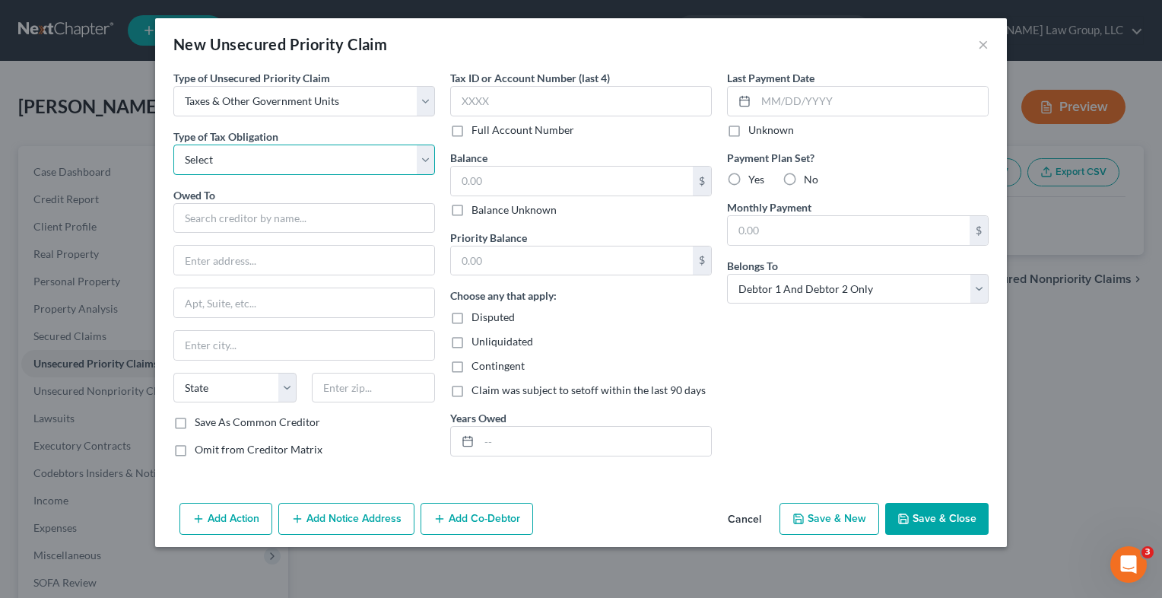
click at [426, 161] on select "Select Federal City State Franchise Tax Board Other" at bounding box center [304, 160] width 262 height 30
select select "0"
click at [173, 145] on select "Select Federal City State Franchise Tax Board Other" at bounding box center [304, 160] width 262 height 30
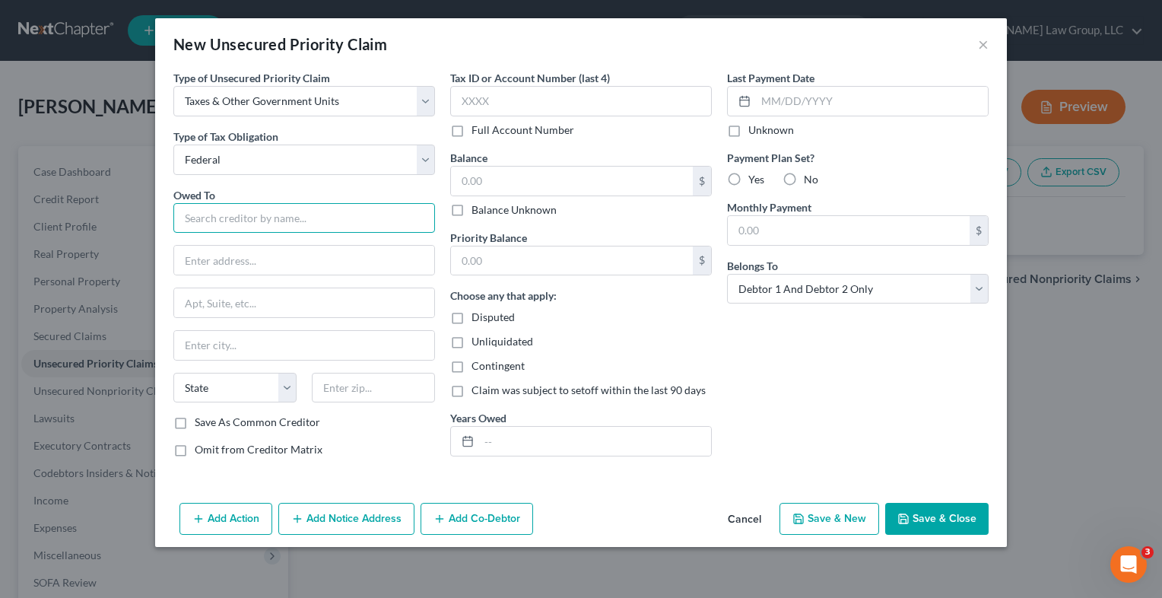
click at [345, 219] on input "text" at bounding box center [304, 218] width 262 height 30
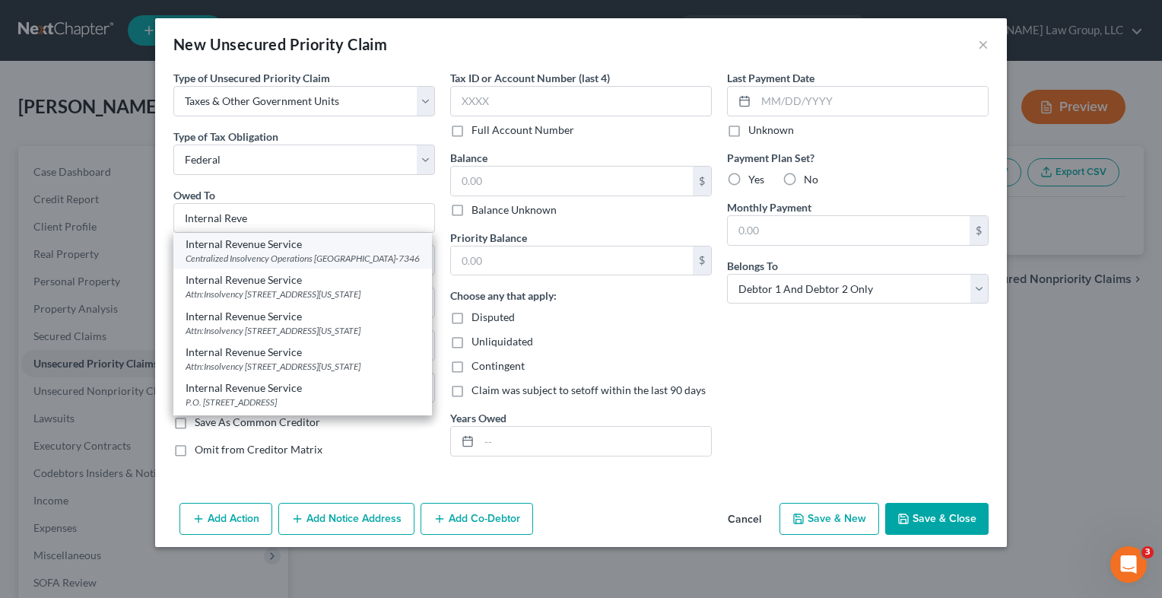
click at [345, 252] on div "Centralized Insolvency Operations [GEOGRAPHIC_DATA]-7346" at bounding box center [303, 258] width 234 height 13
type input "Internal Revenue Service"
type input "Centralized Insolvency Operations"
type input "PO BOX 7346"
type input "[GEOGRAPHIC_DATA]"
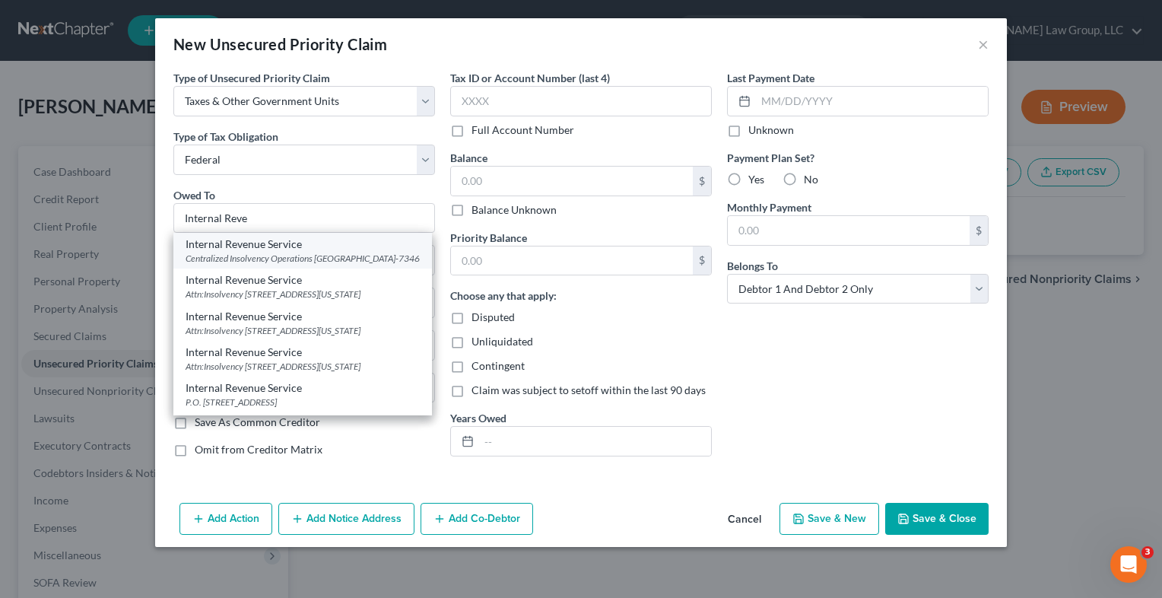
select select "39"
type input "19101-7346"
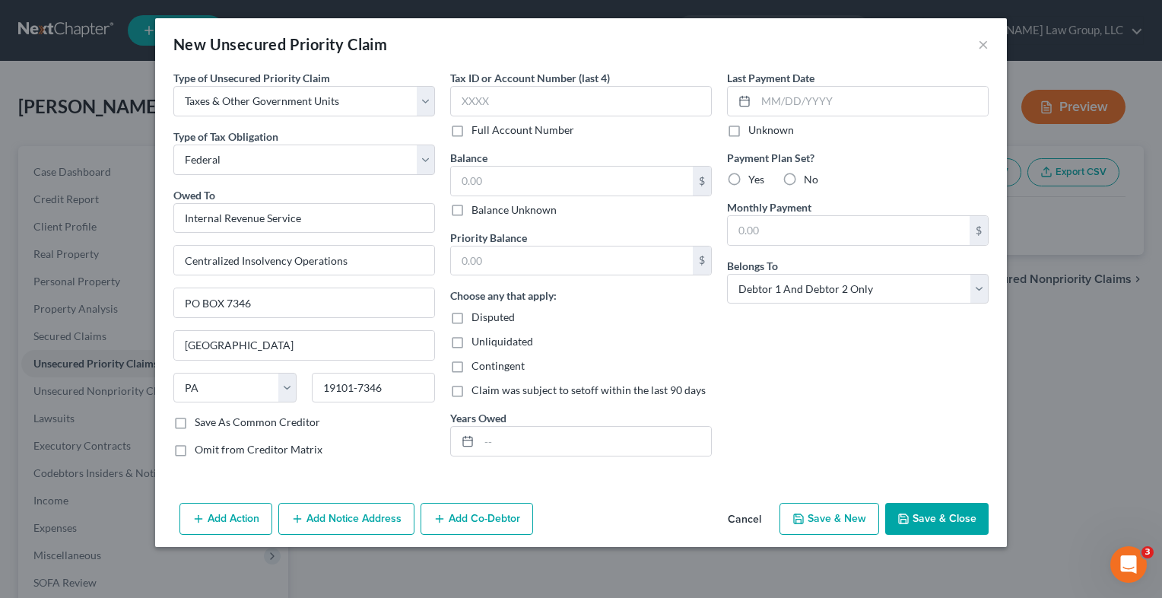
click at [912, 512] on button "Save & Close" at bounding box center [937, 519] width 103 height 32
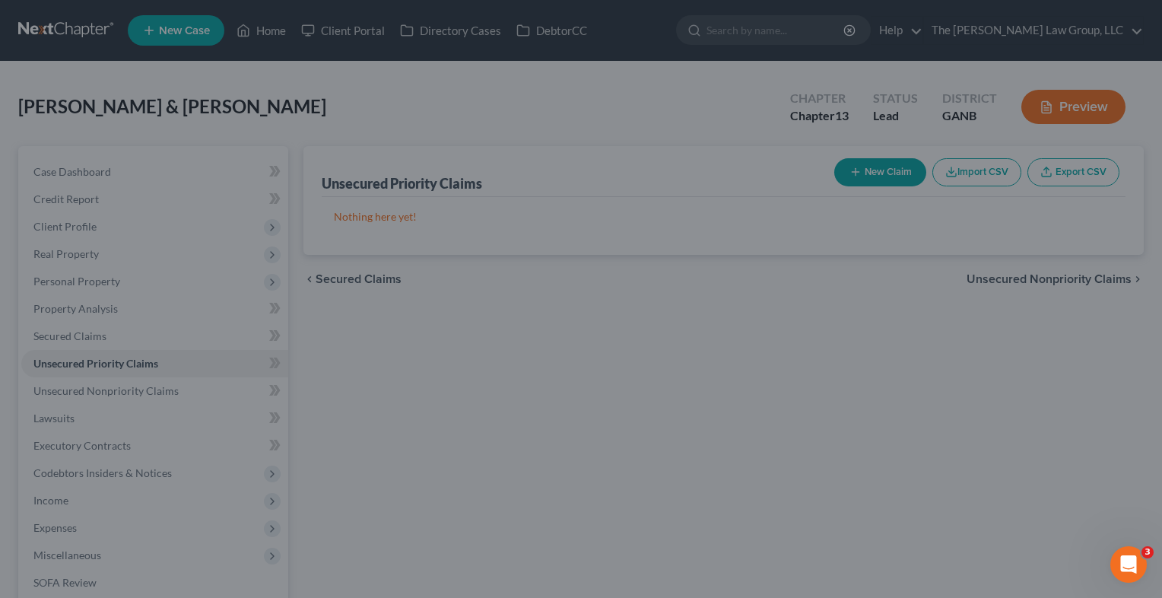
type input "0.00"
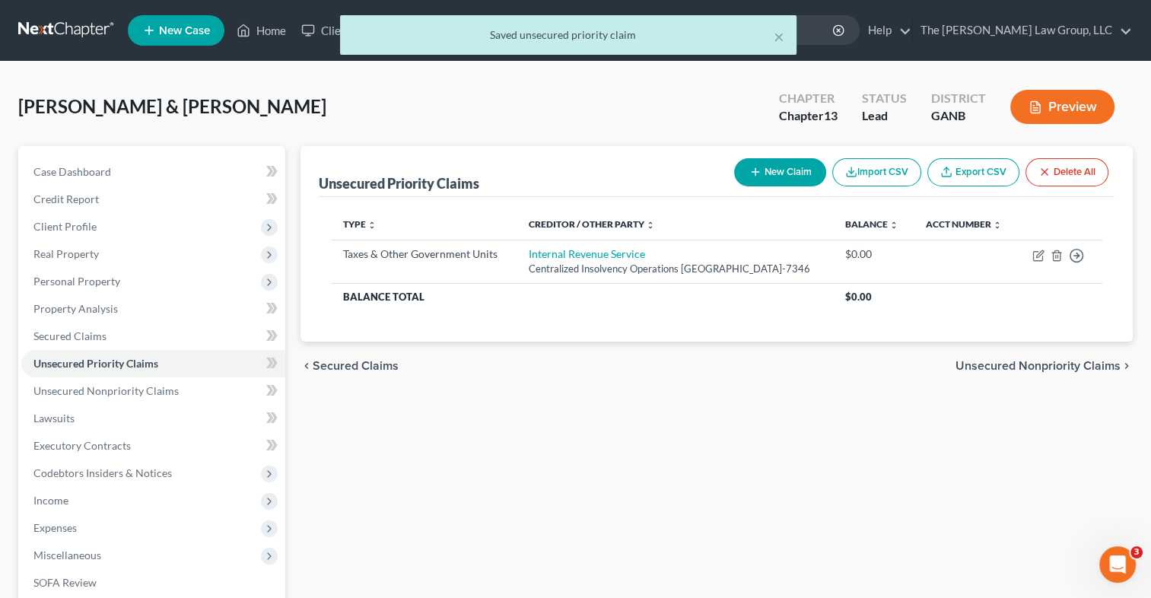
click at [747, 184] on button "New Claim" at bounding box center [780, 172] width 92 height 28
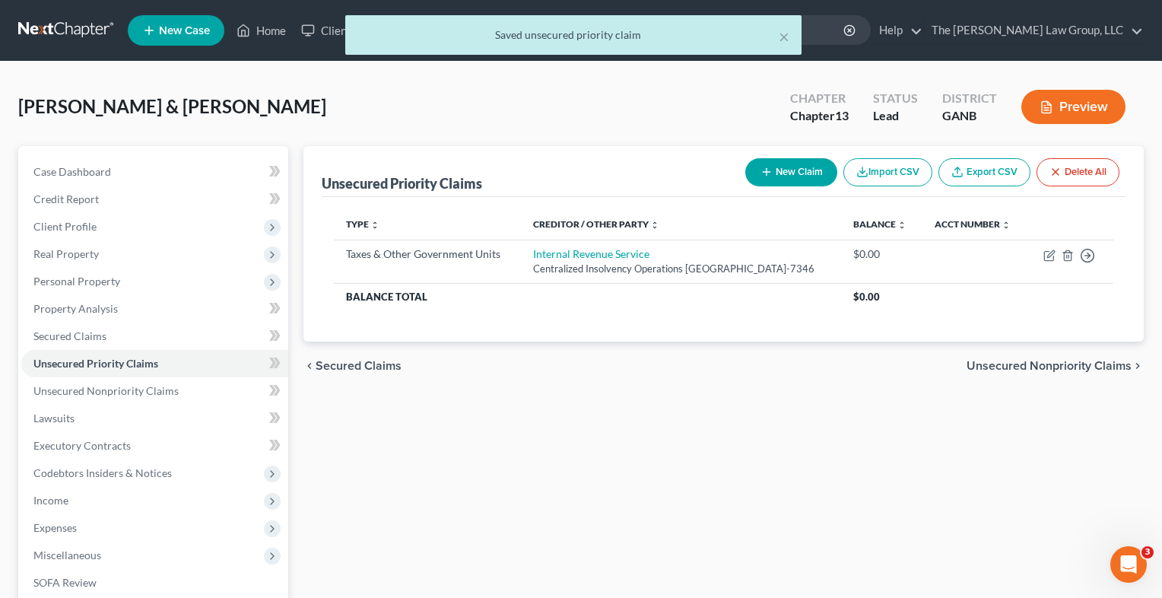
select select "2"
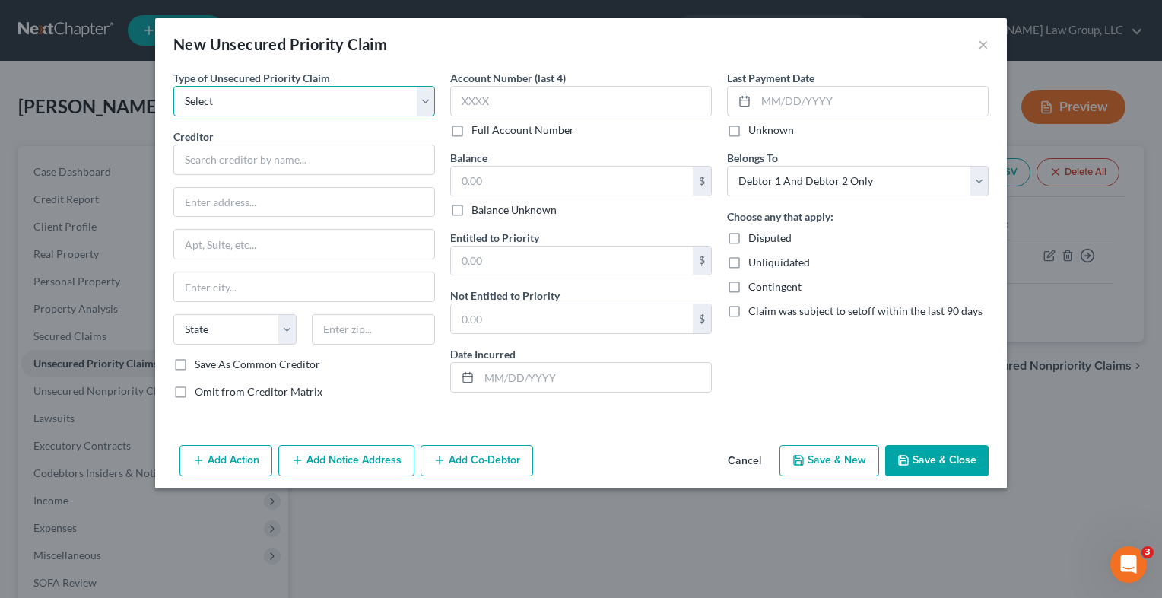
click at [428, 91] on select "Select Taxes & Other Government Units Domestic Support Obligations Extensions o…" at bounding box center [304, 101] width 262 height 30
select select "0"
click at [173, 86] on select "Select Taxes & Other Government Units Domestic Support Obligations Extensions o…" at bounding box center [304, 101] width 262 height 30
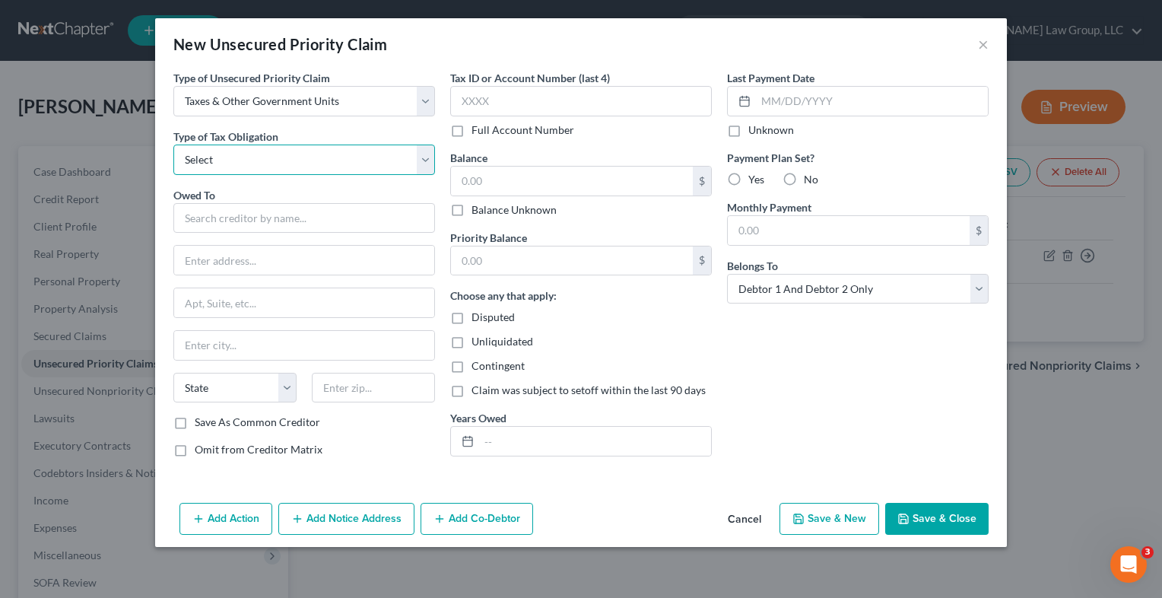
click at [428, 152] on select "Select Federal City State Franchise Tax Board Other" at bounding box center [304, 160] width 262 height 30
select select "2"
click at [173, 145] on select "Select Federal City State Franchise Tax Board Other" at bounding box center [304, 160] width 262 height 30
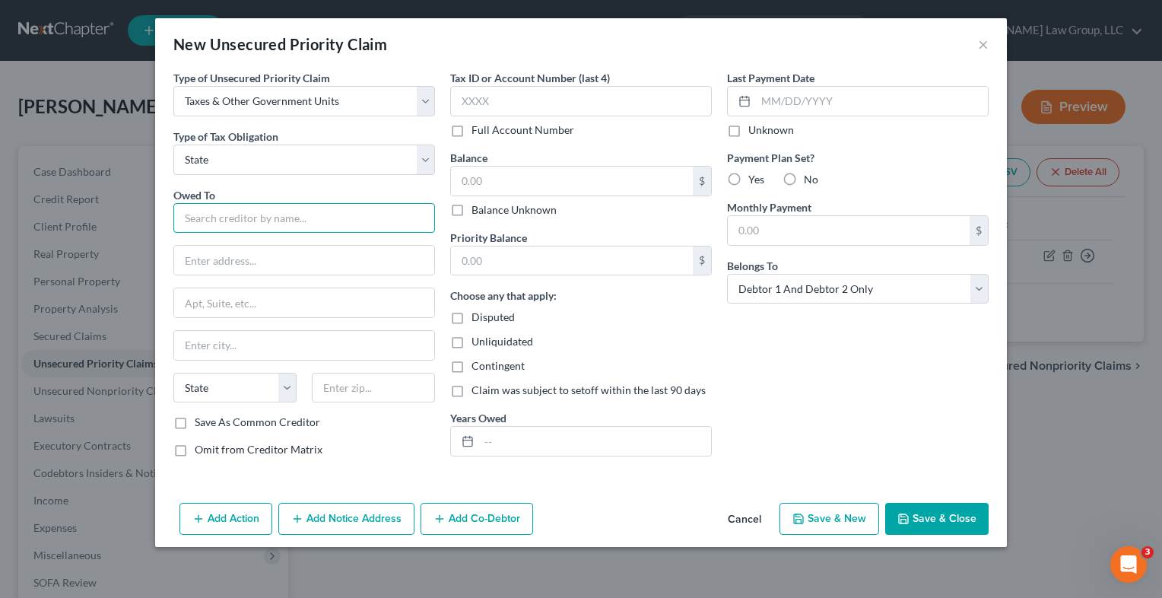
click at [313, 214] on input "text" at bounding box center [304, 218] width 262 height 30
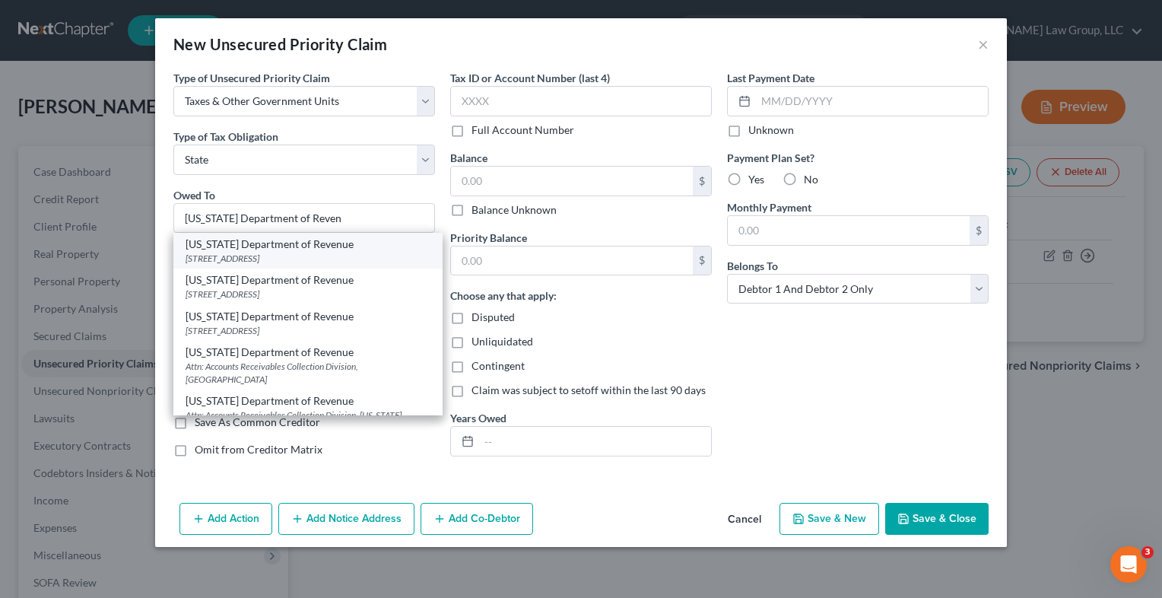
click at [310, 259] on div "[STREET_ADDRESS]" at bounding box center [308, 258] width 245 height 13
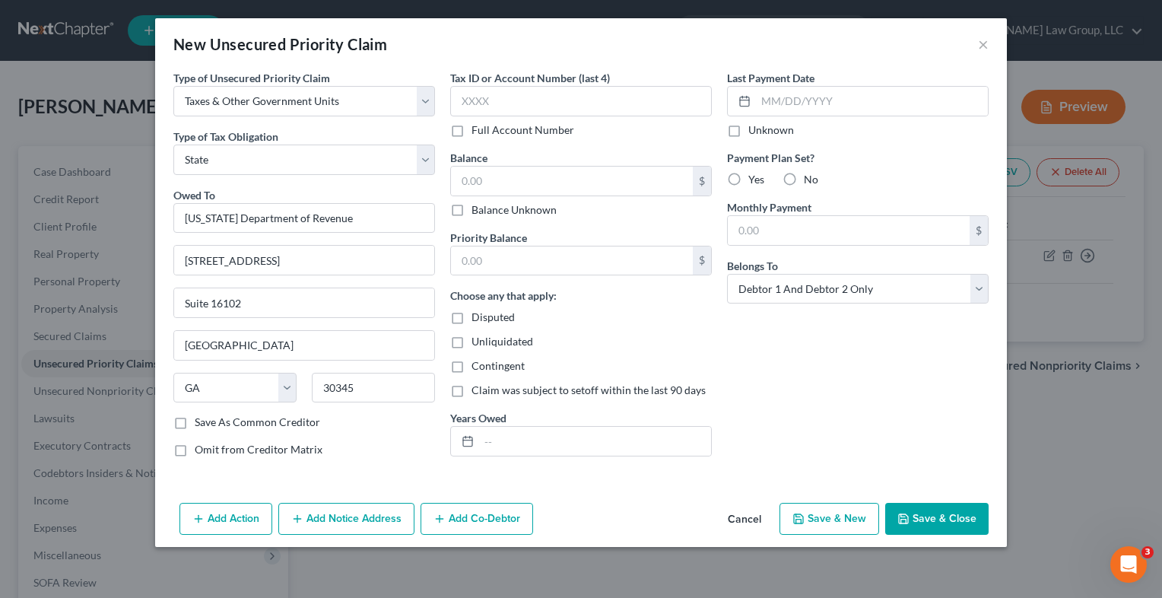
click at [921, 519] on button "Save & Close" at bounding box center [937, 519] width 103 height 32
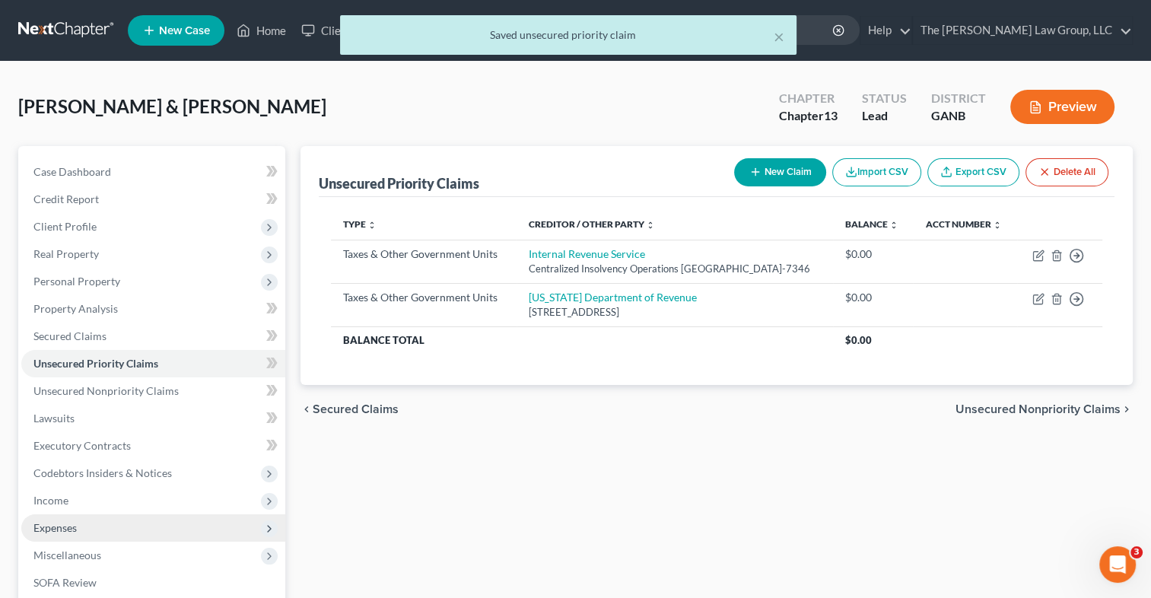
click at [149, 517] on span "Expenses" at bounding box center [153, 527] width 264 height 27
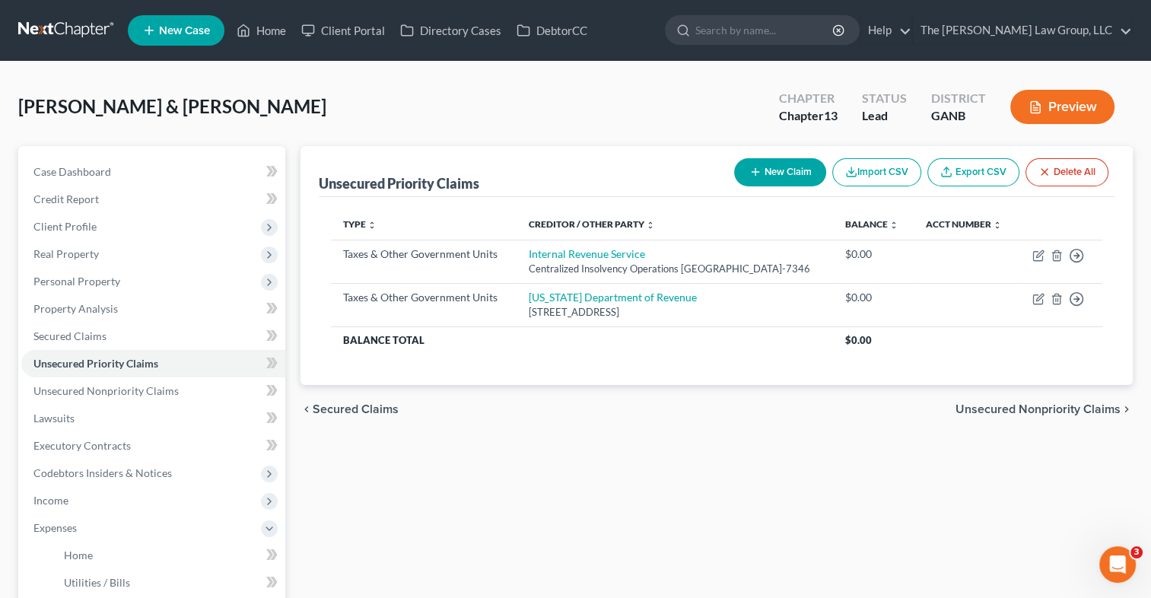
click at [1062, 107] on button "Preview" at bounding box center [1062, 107] width 104 height 34
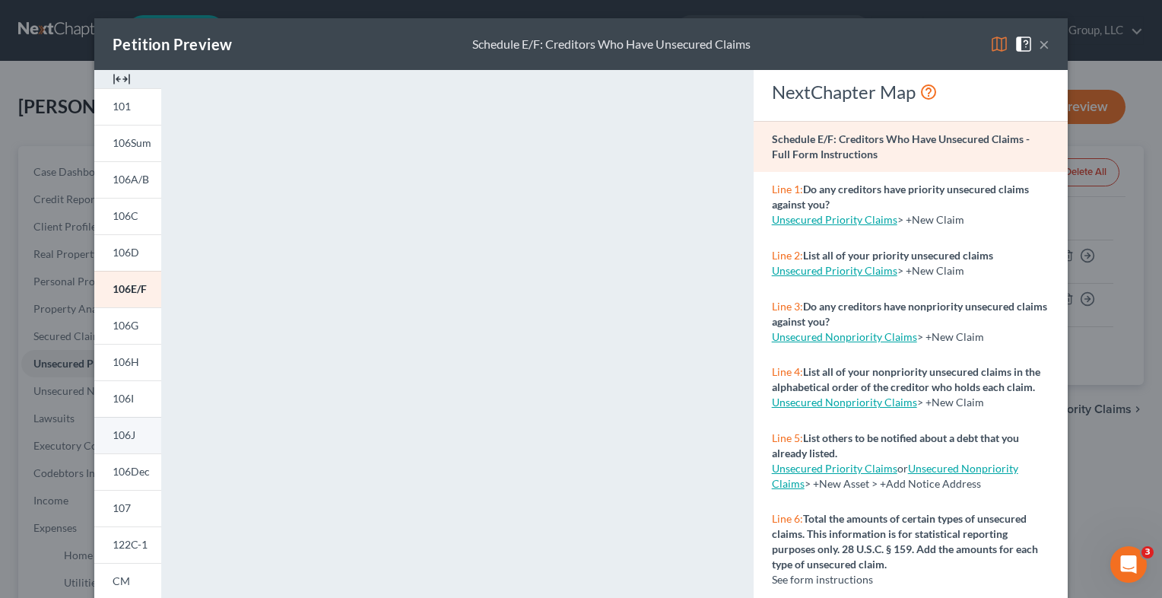
click at [125, 434] on span "106J" at bounding box center [124, 434] width 23 height 13
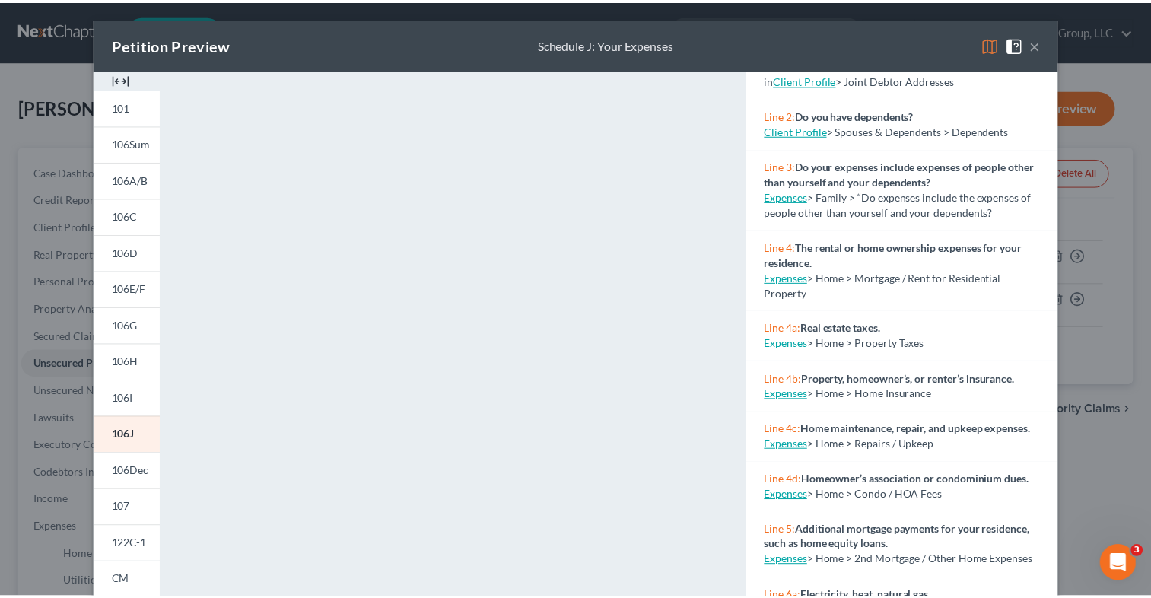
scroll to position [175, 0]
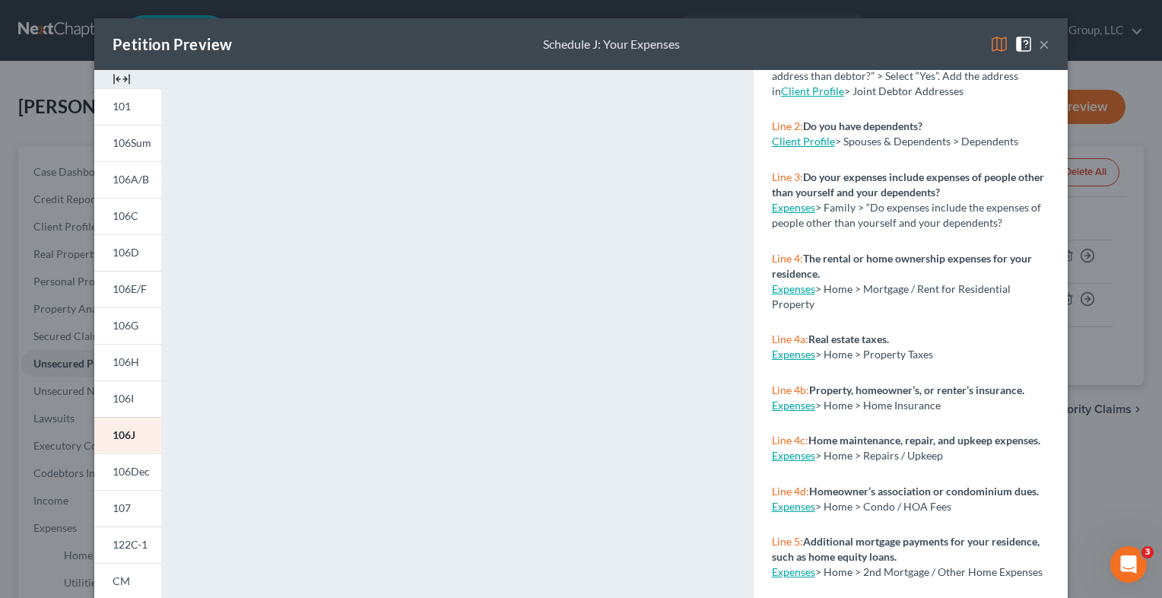
click at [1039, 42] on button "×" at bounding box center [1044, 44] width 11 height 18
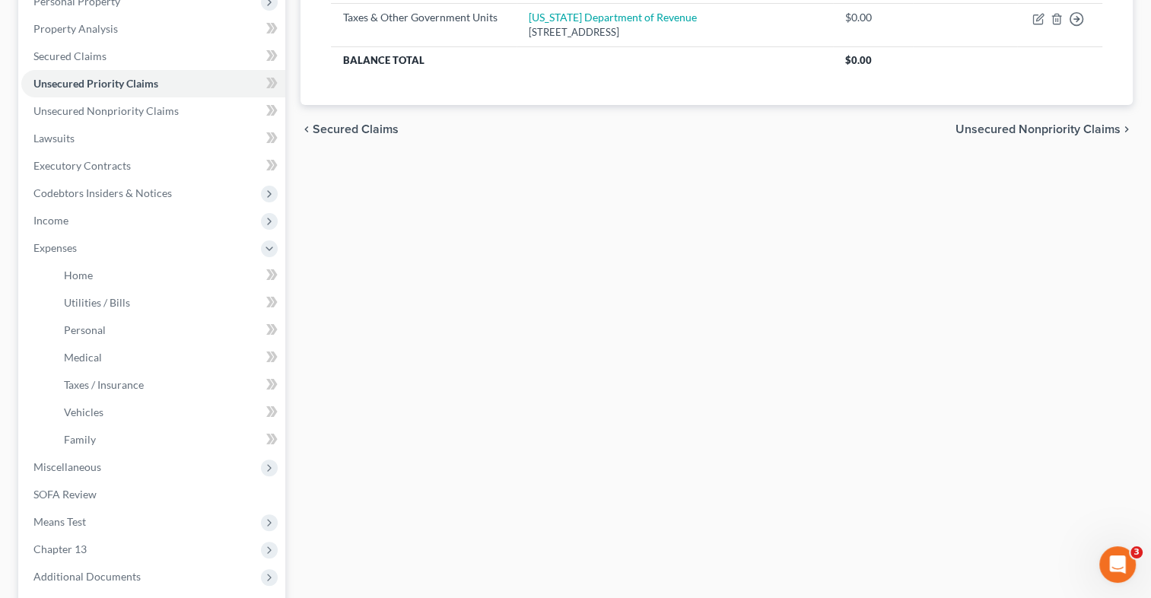
scroll to position [287, 0]
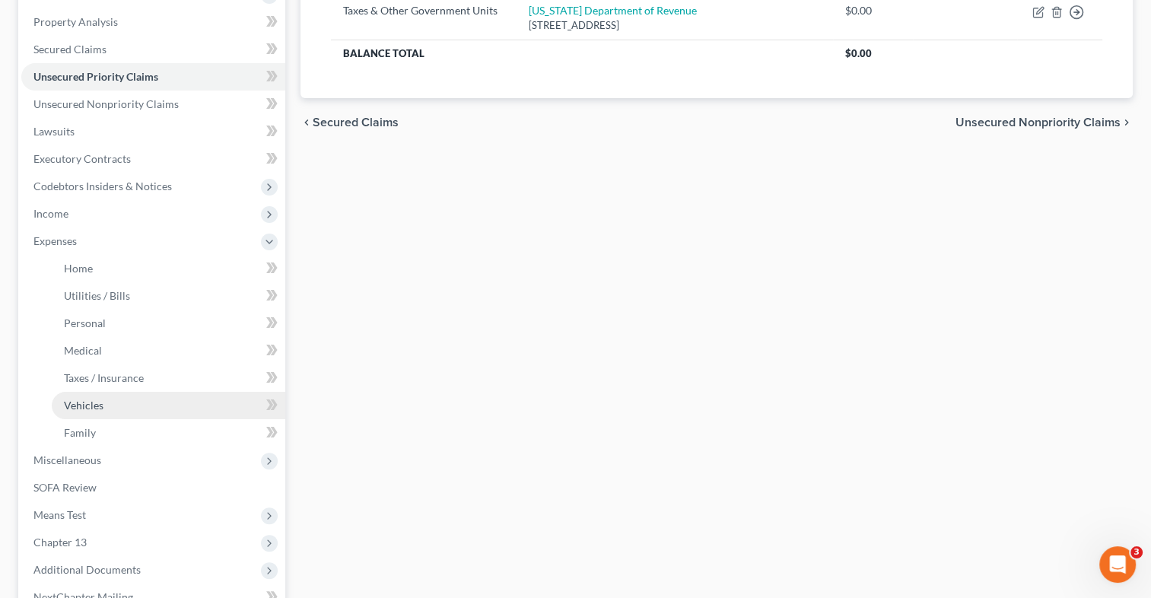
click at [106, 412] on link "Vehicles" at bounding box center [169, 405] width 234 height 27
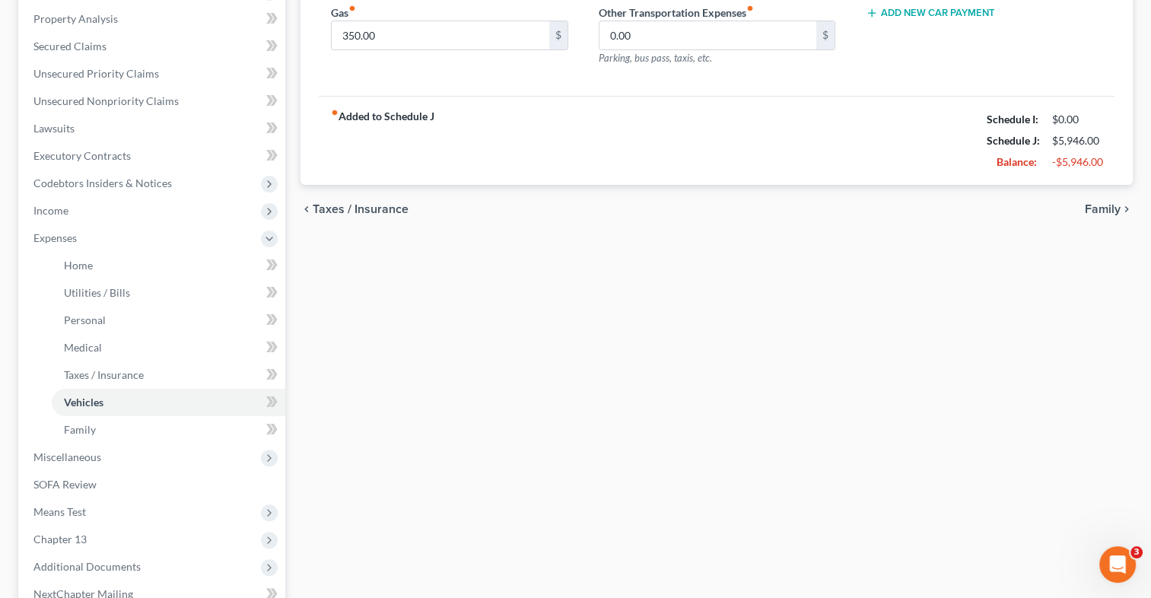
scroll to position [287, 0]
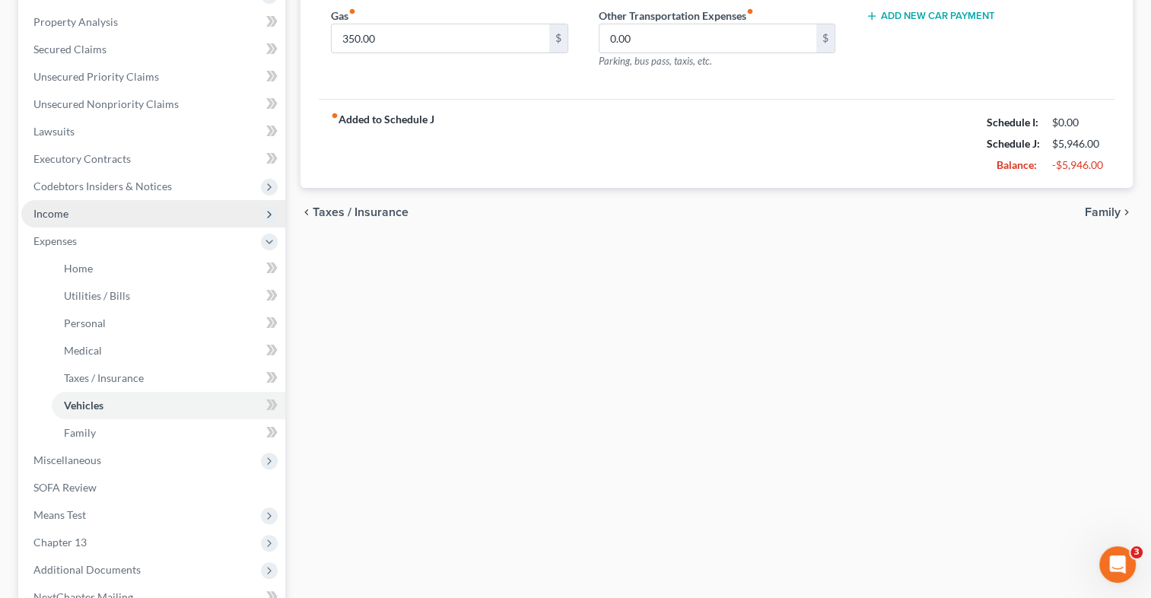
click at [71, 214] on span "Income" at bounding box center [153, 213] width 264 height 27
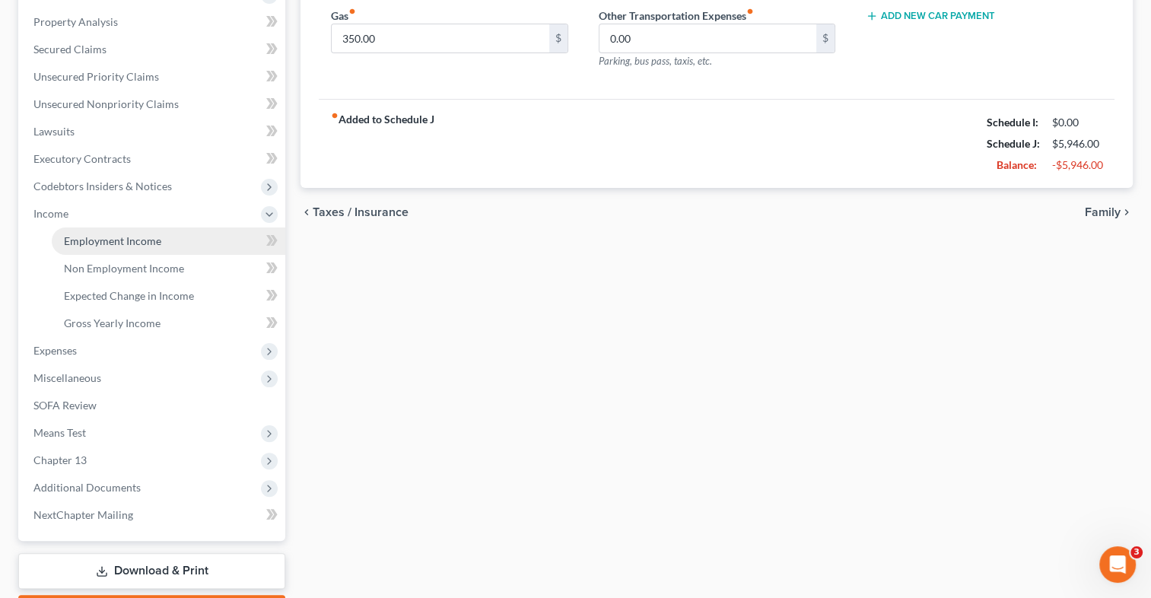
click at [76, 237] on span "Employment Income" at bounding box center [112, 240] width 97 height 13
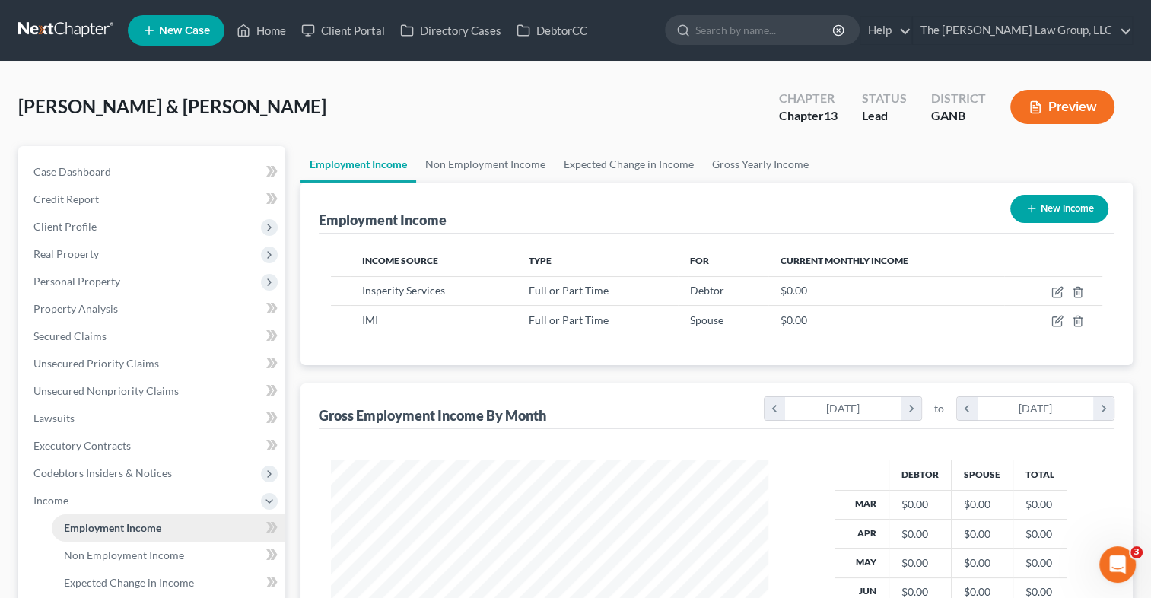
scroll to position [271, 468]
click at [522, 162] on link "Non Employment Income" at bounding box center [485, 164] width 138 height 37
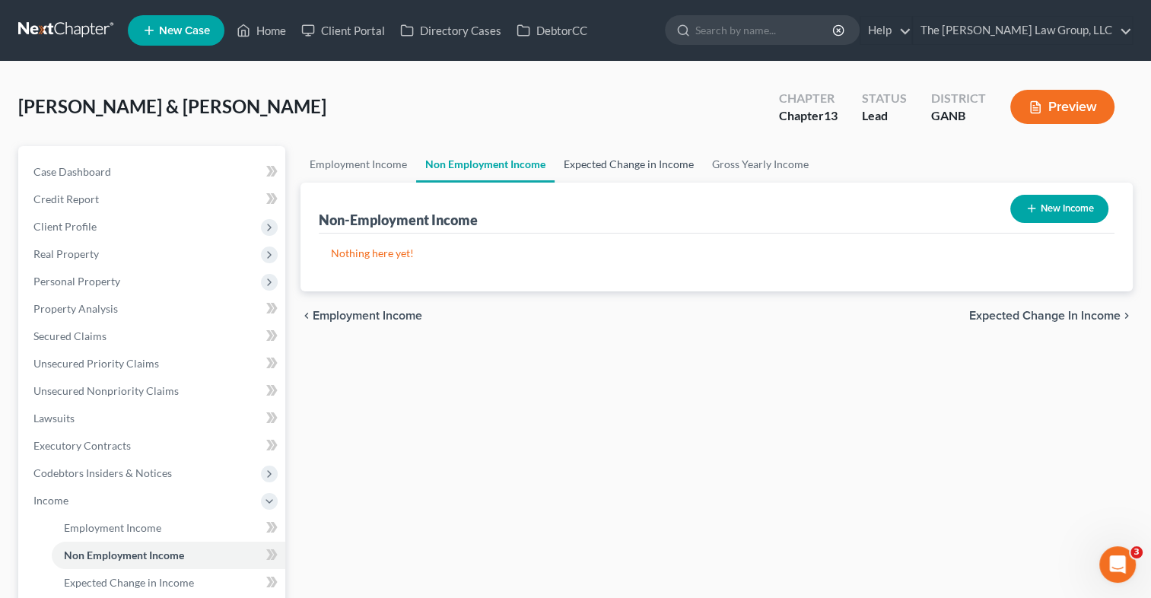
click at [631, 155] on link "Expected Change in Income" at bounding box center [629, 164] width 148 height 37
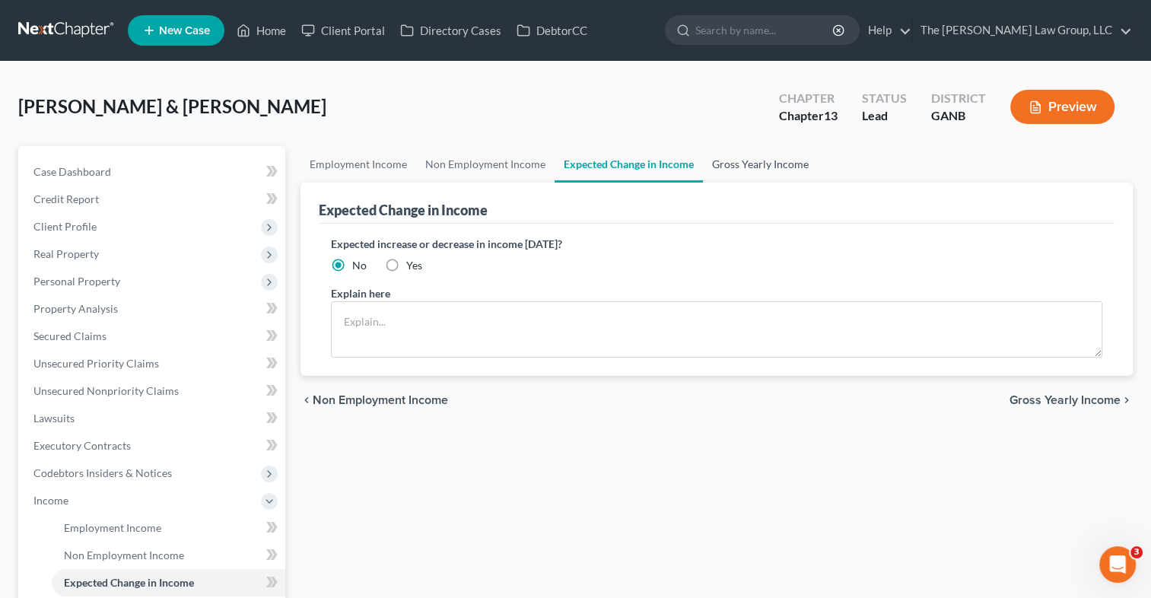
click at [750, 167] on link "Gross Yearly Income" at bounding box center [760, 164] width 115 height 37
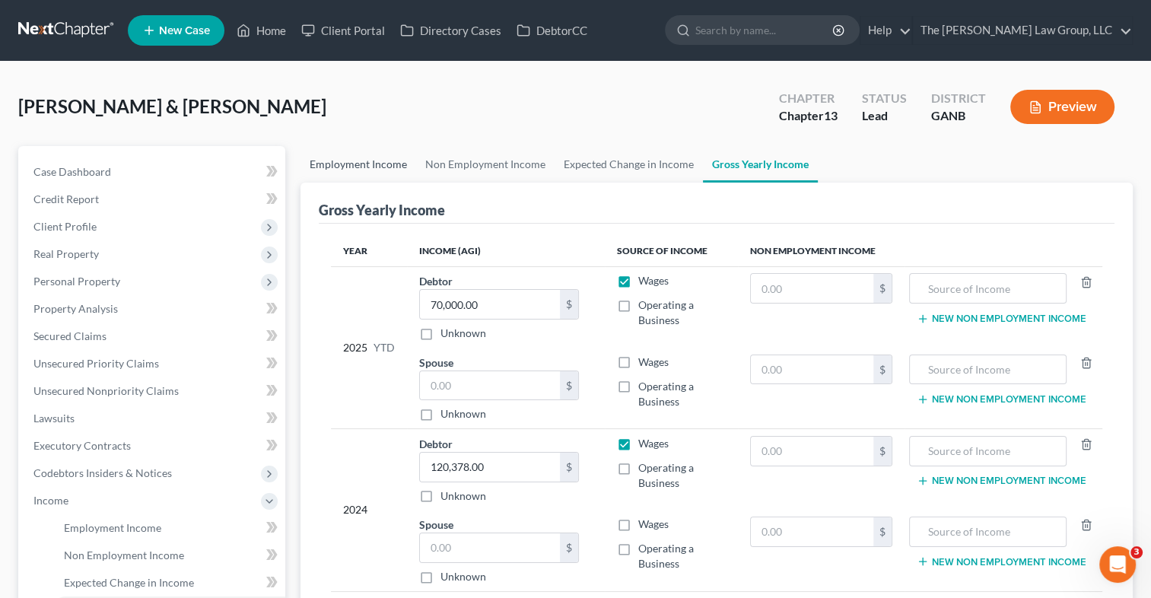
click at [350, 163] on link "Employment Income" at bounding box center [359, 164] width 116 height 37
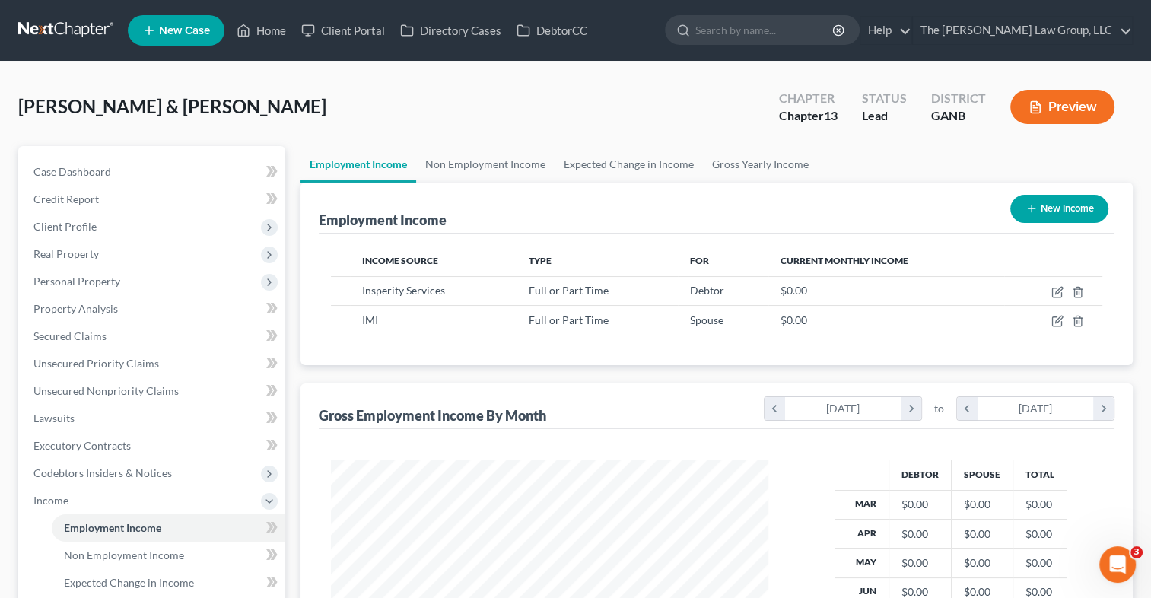
scroll to position [271, 468]
click at [69, 168] on span "Case Dashboard" at bounding box center [72, 171] width 78 height 13
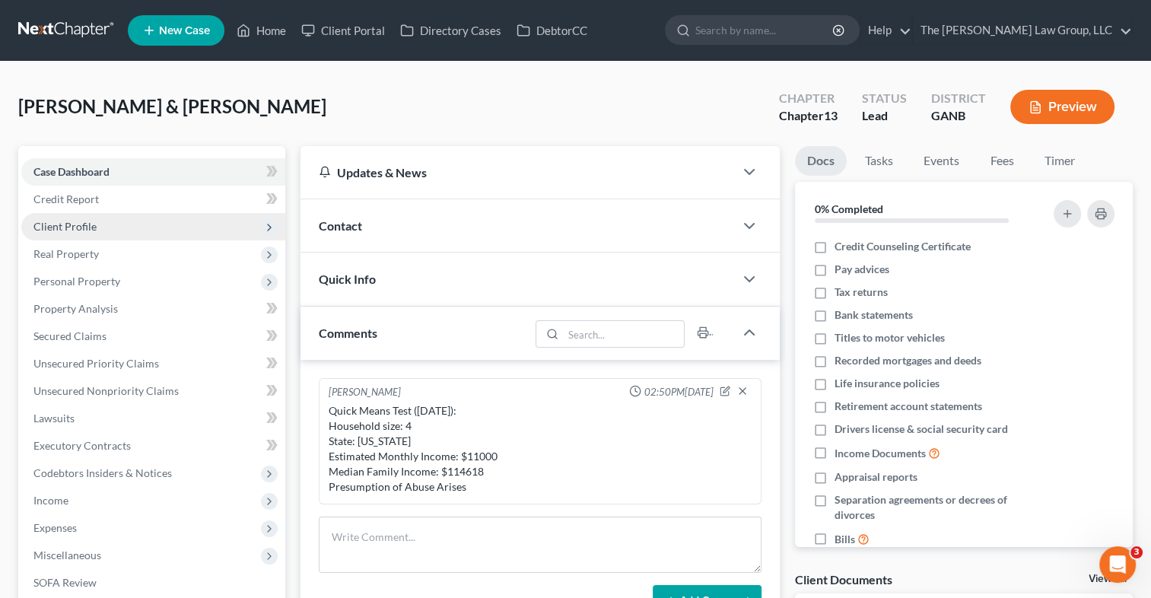
click at [148, 224] on span "Client Profile" at bounding box center [153, 226] width 264 height 27
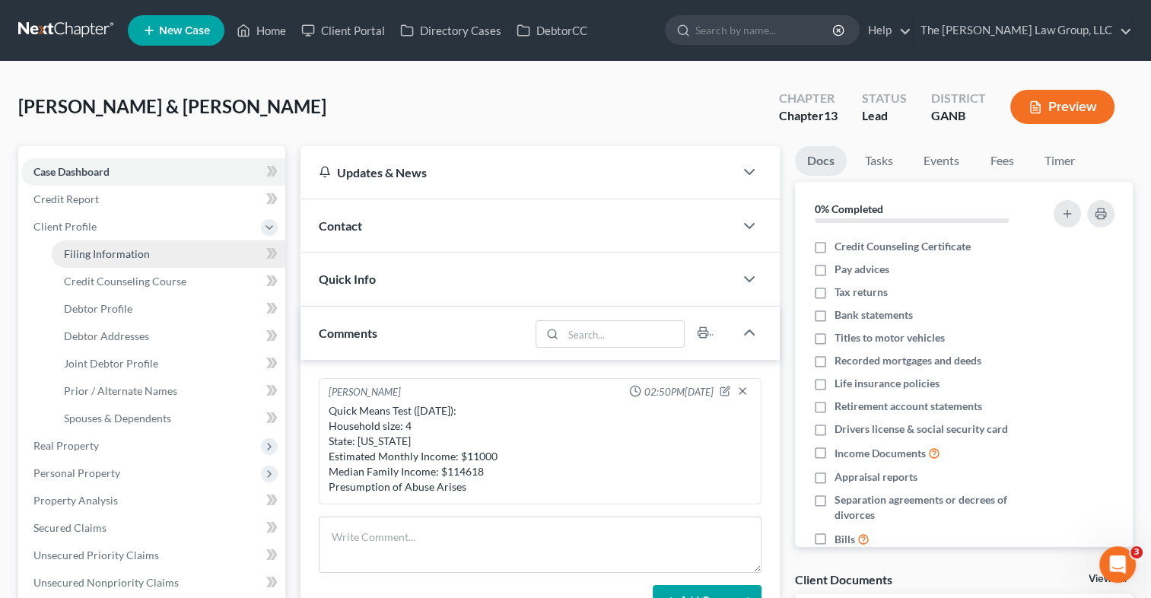
click at [151, 253] on link "Filing Information" at bounding box center [169, 253] width 234 height 27
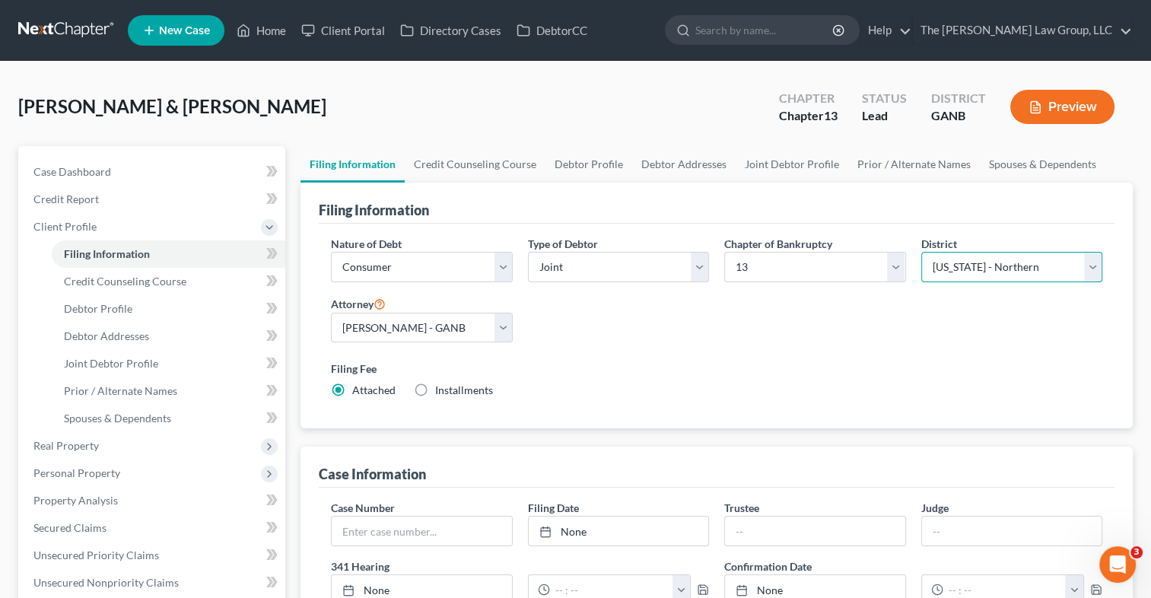
click at [1100, 272] on select "Select [US_STATE] - [GEOGRAPHIC_DATA] [US_STATE] - [GEOGRAPHIC_DATA][US_STATE] …" at bounding box center [1011, 267] width 181 height 30
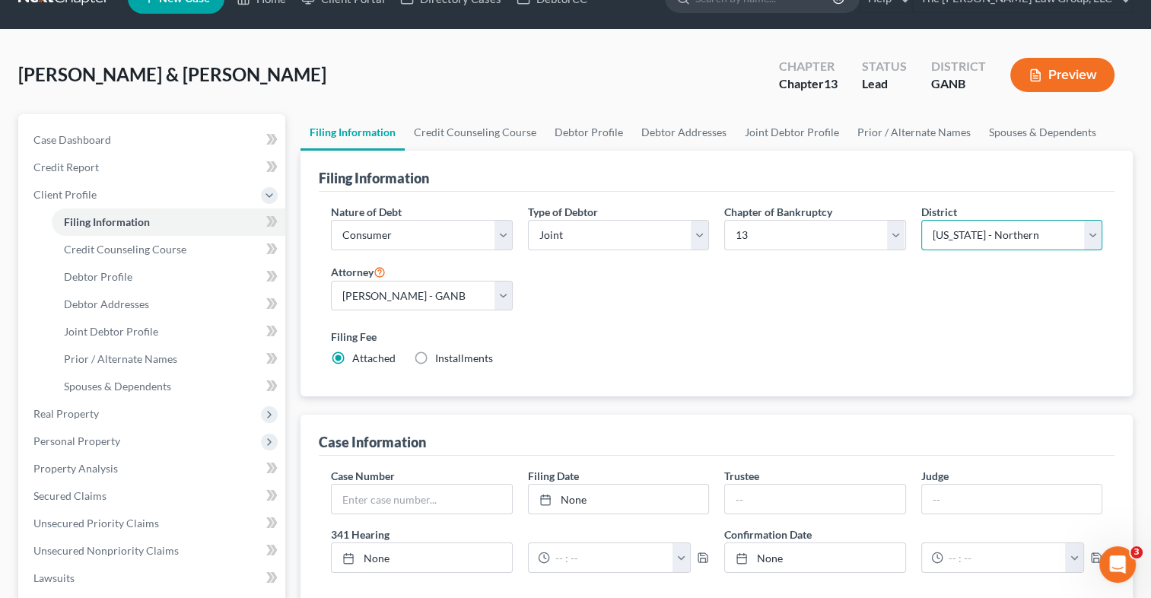
scroll to position [45, 0]
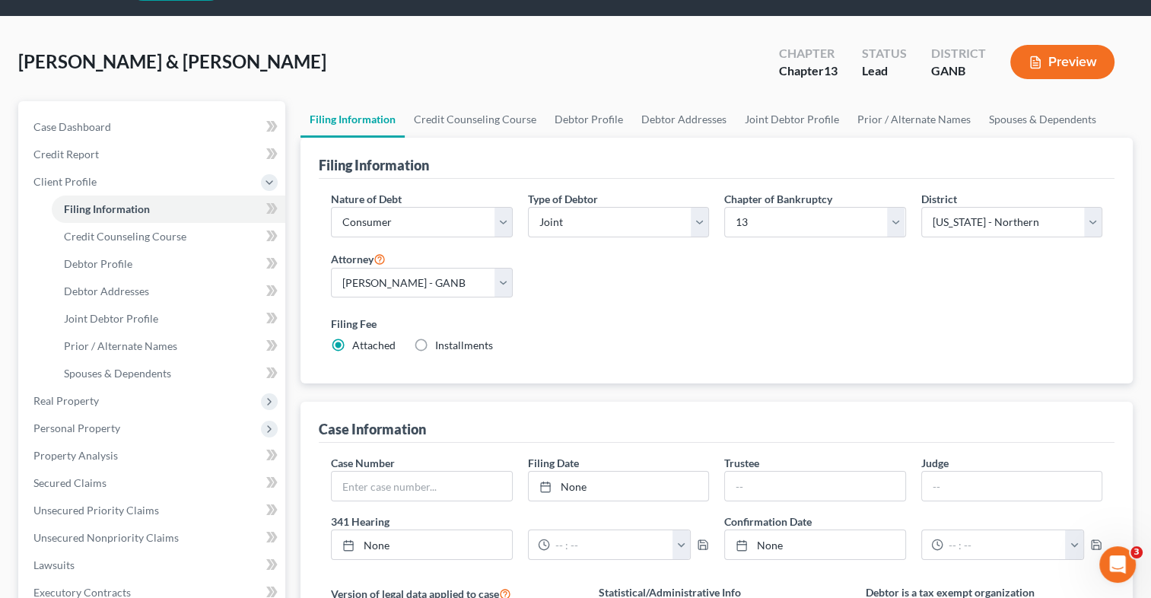
drag, startPoint x: 1136, startPoint y: 289, endPoint x: 1146, endPoint y: 318, distance: 30.6
click at [1146, 318] on div "[PERSON_NAME] & [PERSON_NAME] Upgraded Chapter Chapter 13 Status Lead District …" at bounding box center [575, 500] width 1151 height 966
click at [1083, 229] on select "Select [US_STATE] - [GEOGRAPHIC_DATA] [US_STATE] - [GEOGRAPHIC_DATA][US_STATE] …" at bounding box center [1011, 222] width 181 height 30
click at [1134, 315] on div "Filing Information Credit Counseling Course Debtor Profile Debtor Addresses Joi…" at bounding box center [717, 526] width 848 height 851
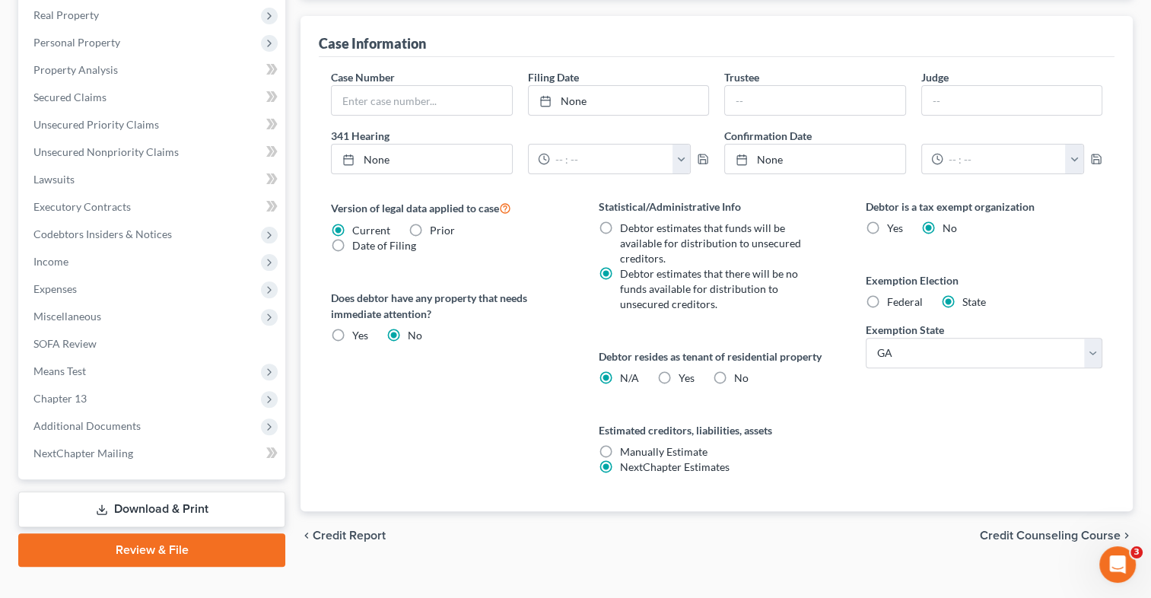
scroll to position [432, 0]
click at [620, 221] on label "Debtor estimates that funds will be available for distribution to unsecured cre…" at bounding box center [718, 242] width 197 height 46
click at [626, 221] on input "Debtor estimates that funds will be available for distribution to unsecured cre…" at bounding box center [631, 224] width 10 height 10
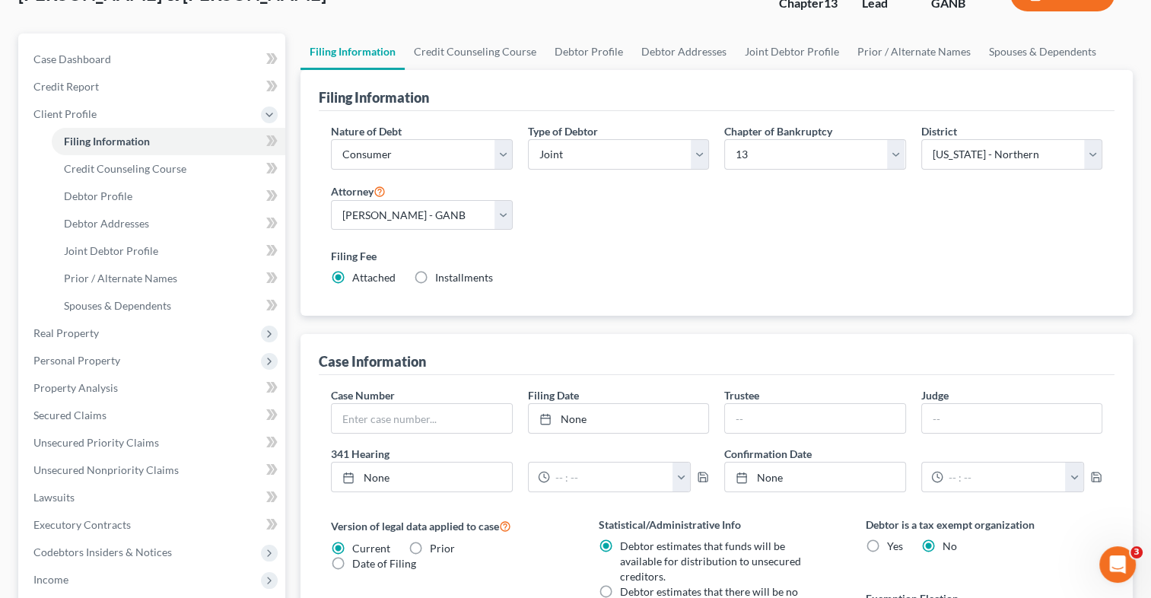
scroll to position [109, 0]
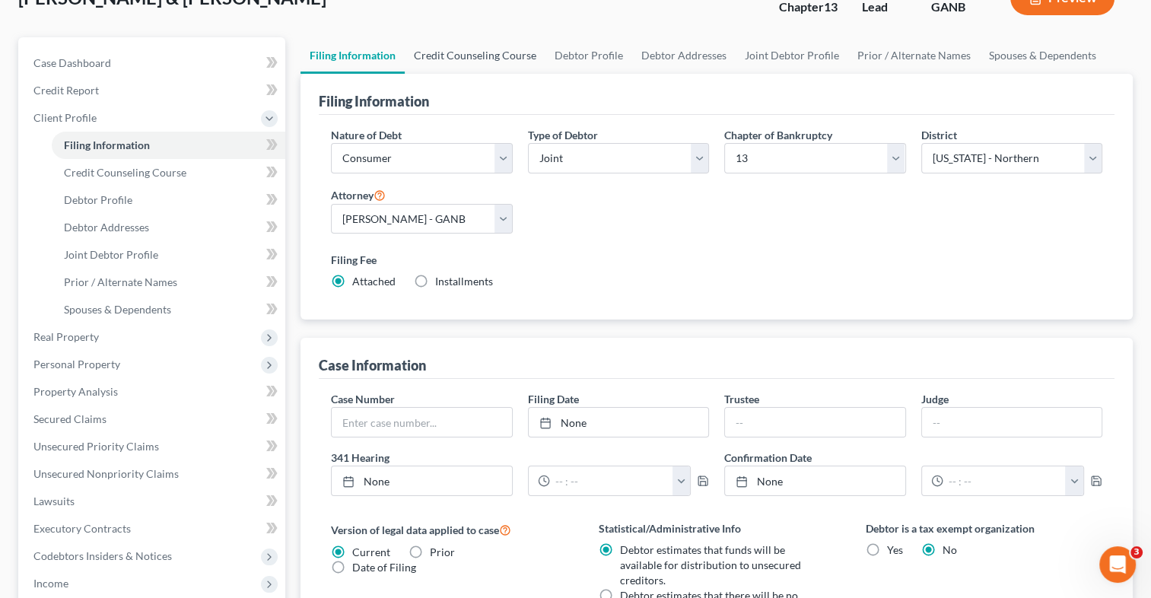
click at [518, 50] on link "Credit Counseling Course" at bounding box center [475, 55] width 141 height 37
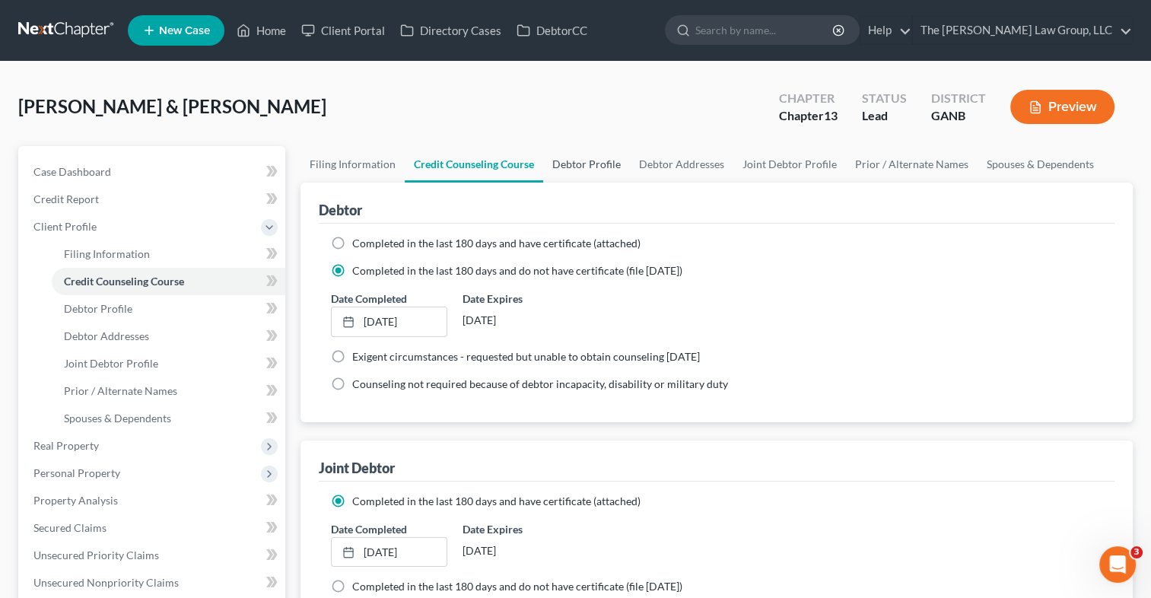
click at [581, 169] on link "Debtor Profile" at bounding box center [586, 164] width 87 height 37
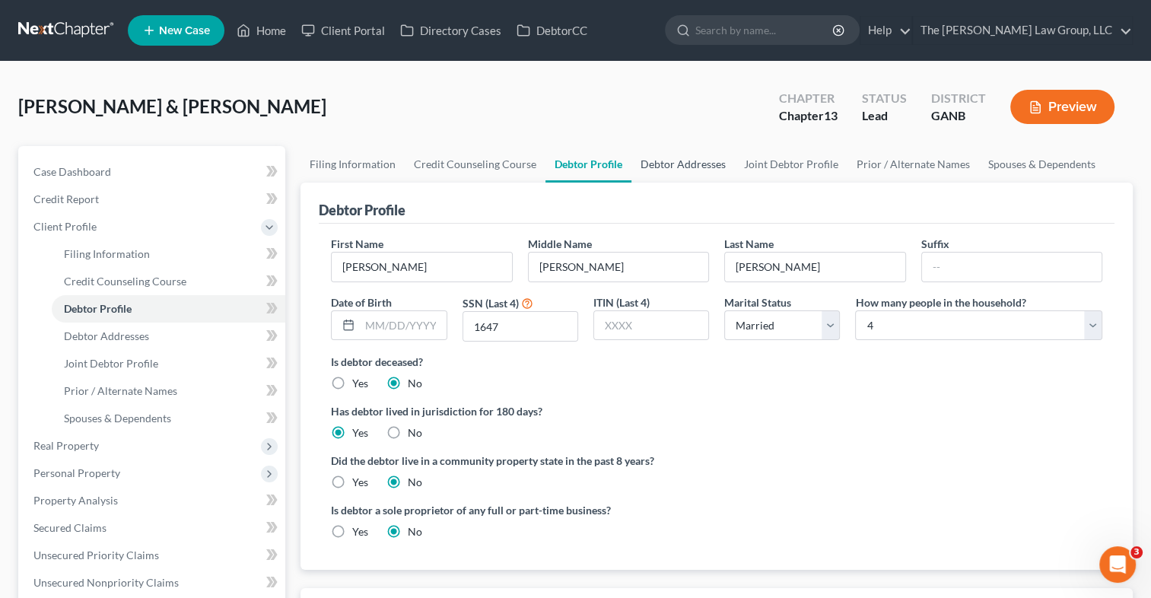
click at [697, 172] on link "Debtor Addresses" at bounding box center [682, 164] width 103 height 37
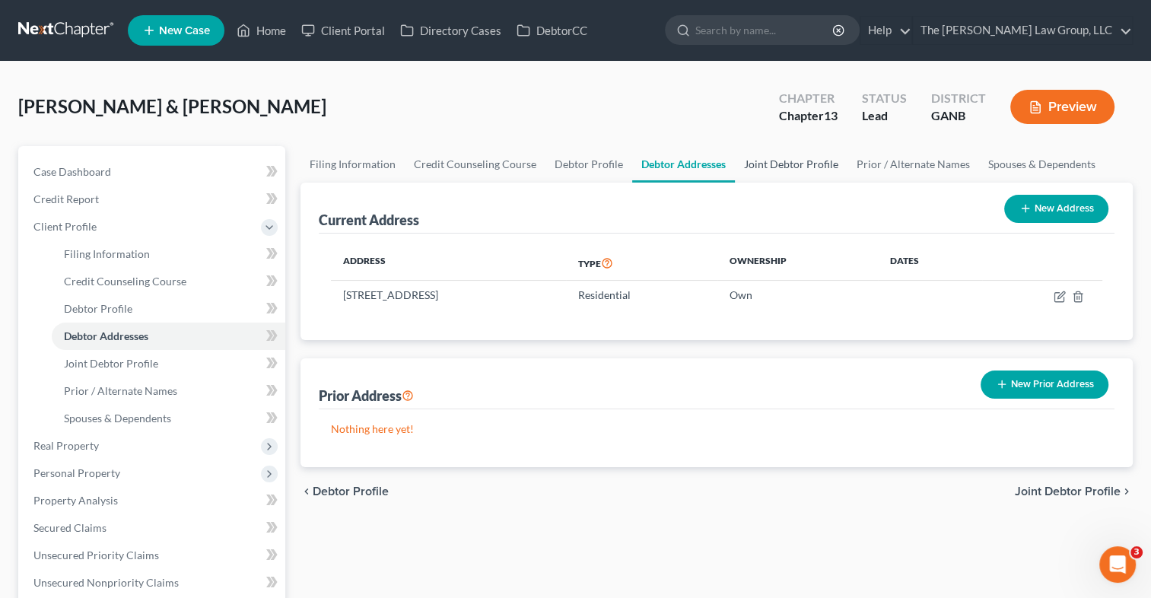
click at [752, 172] on link "Joint Debtor Profile" at bounding box center [791, 164] width 113 height 37
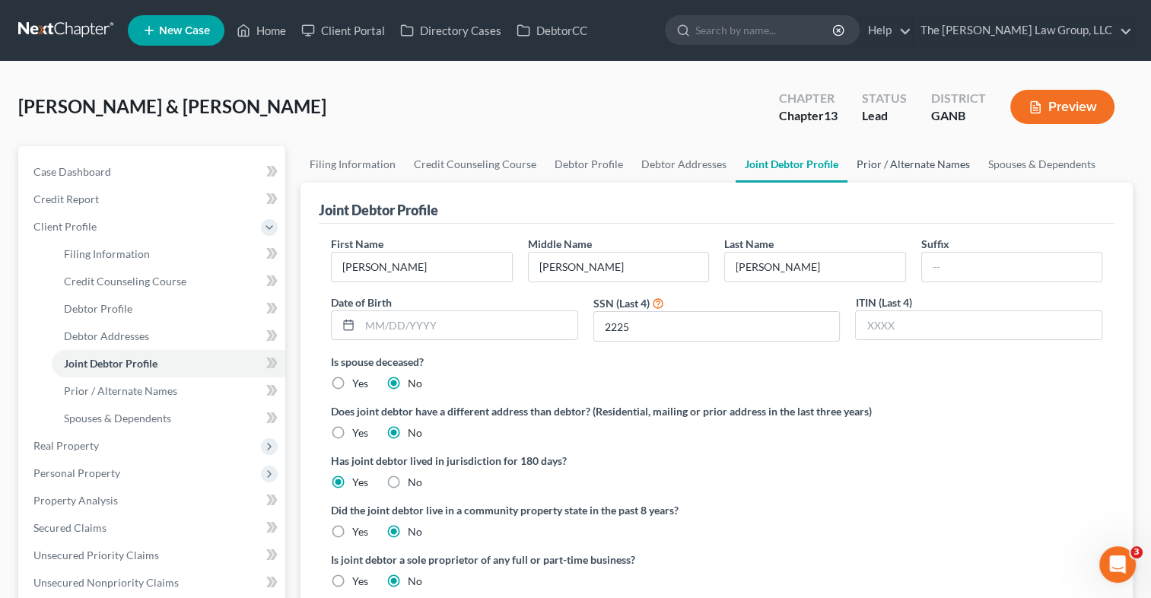
click at [949, 149] on link "Prior / Alternate Names" at bounding box center [914, 164] width 132 height 37
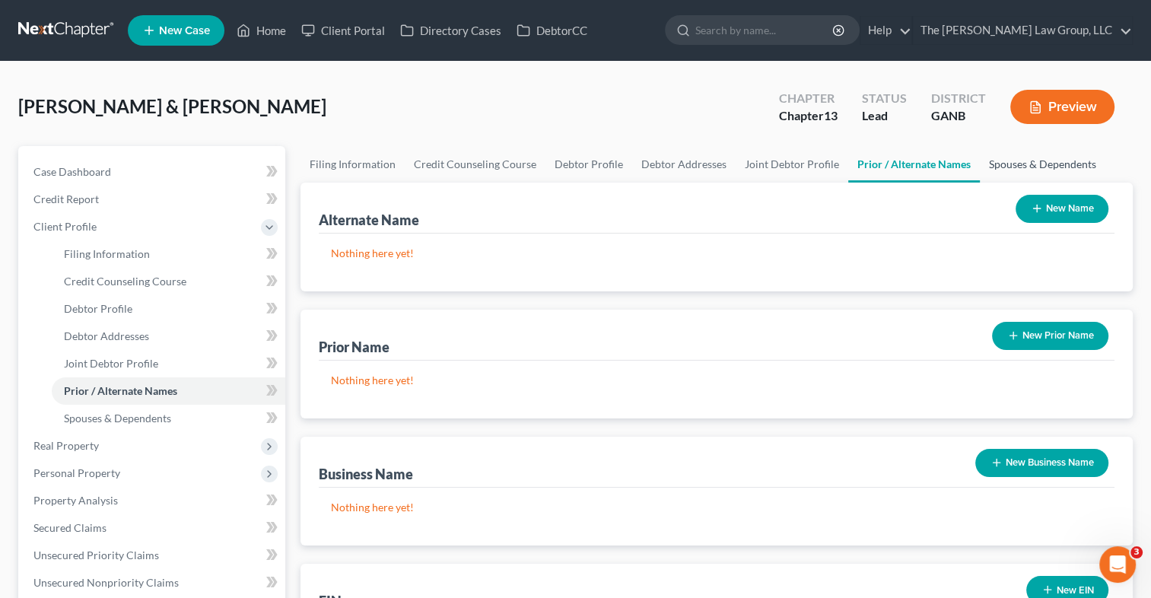
click at [1046, 151] on link "Spouses & Dependents" at bounding box center [1043, 164] width 126 height 37
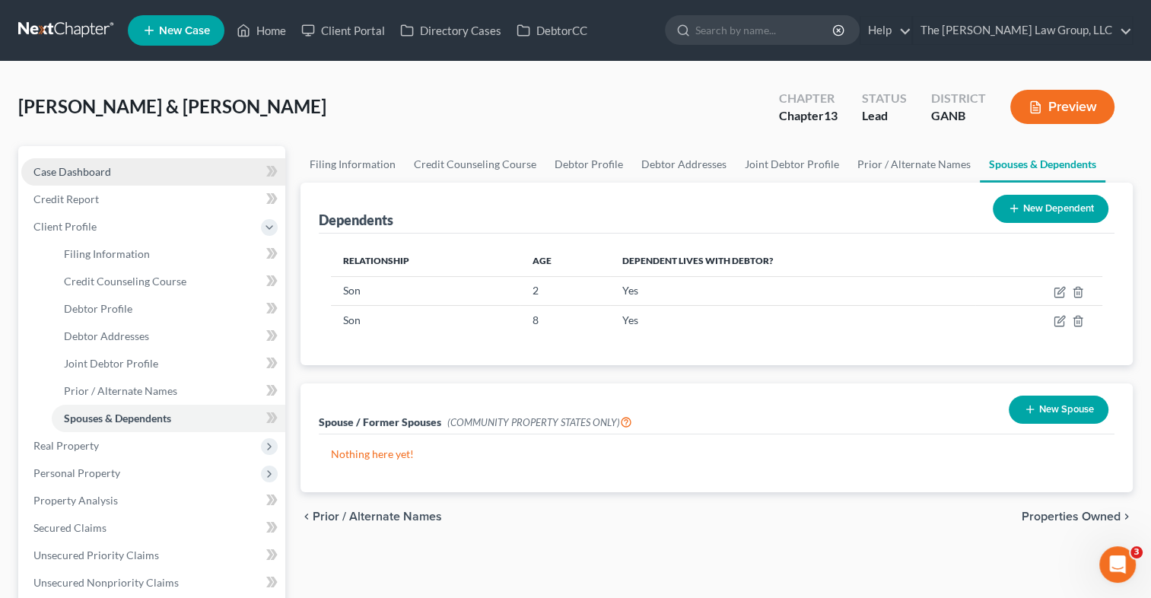
click at [116, 169] on link "Case Dashboard" at bounding box center [153, 171] width 264 height 27
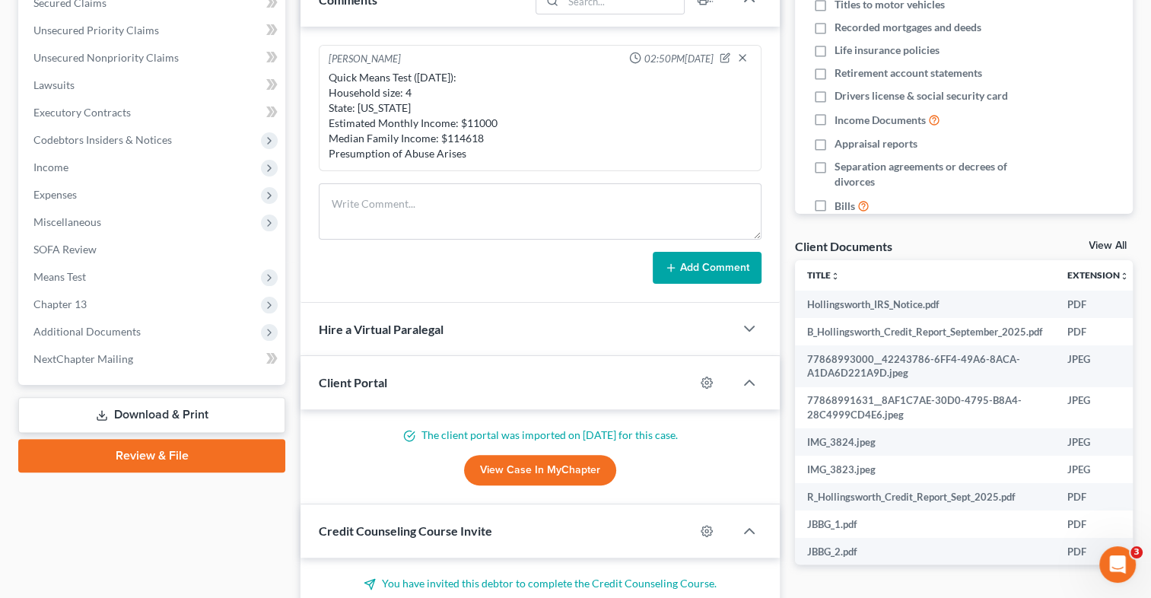
scroll to position [355, 0]
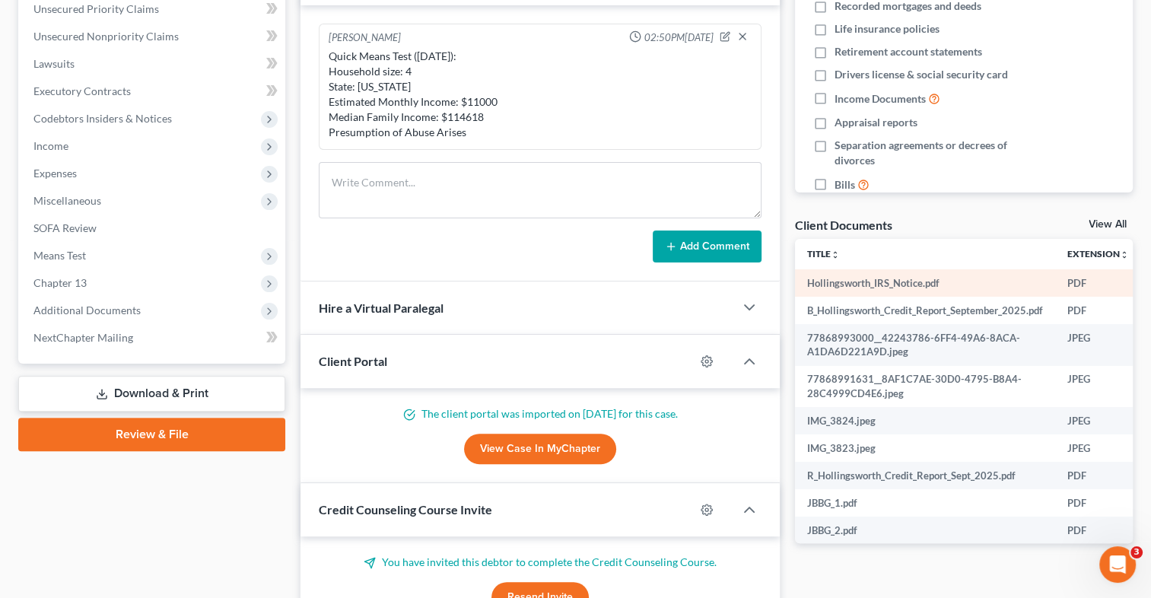
click at [919, 286] on td "Hollingsworth_IRS_Notice.pdf" at bounding box center [925, 282] width 260 height 27
click at [1116, 224] on link "View All" at bounding box center [1108, 224] width 38 height 11
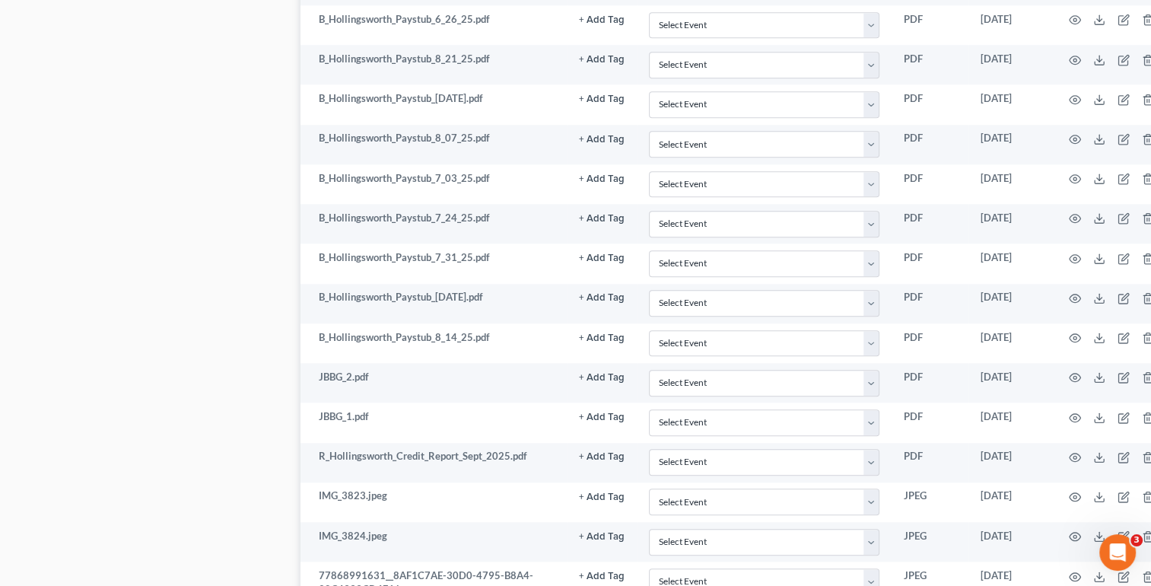
scroll to position [1638, 0]
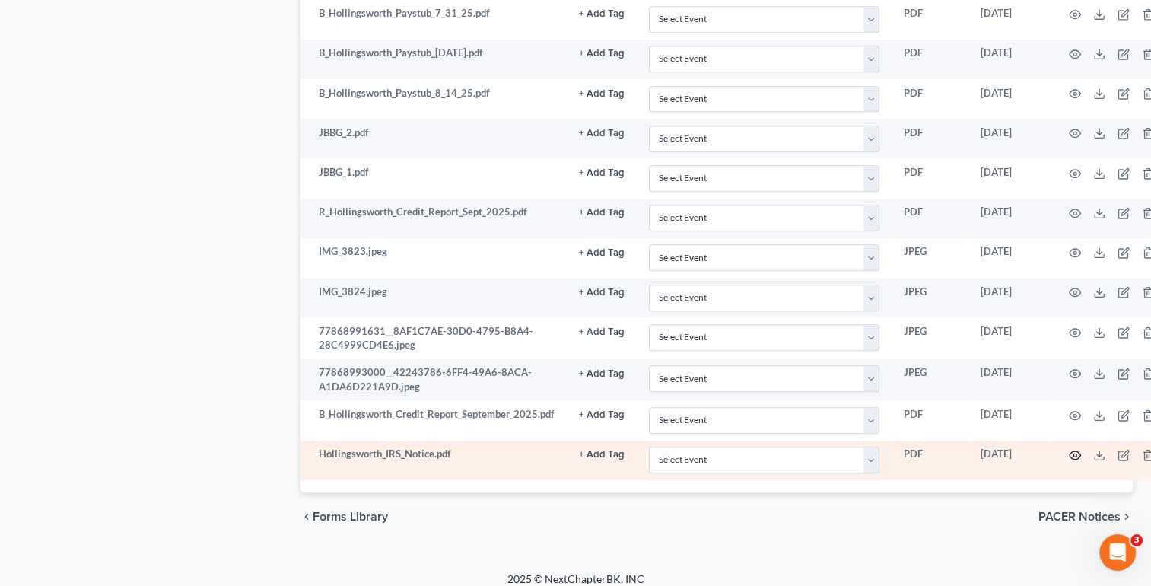
click at [1070, 451] on icon "button" at bounding box center [1075, 455] width 11 height 8
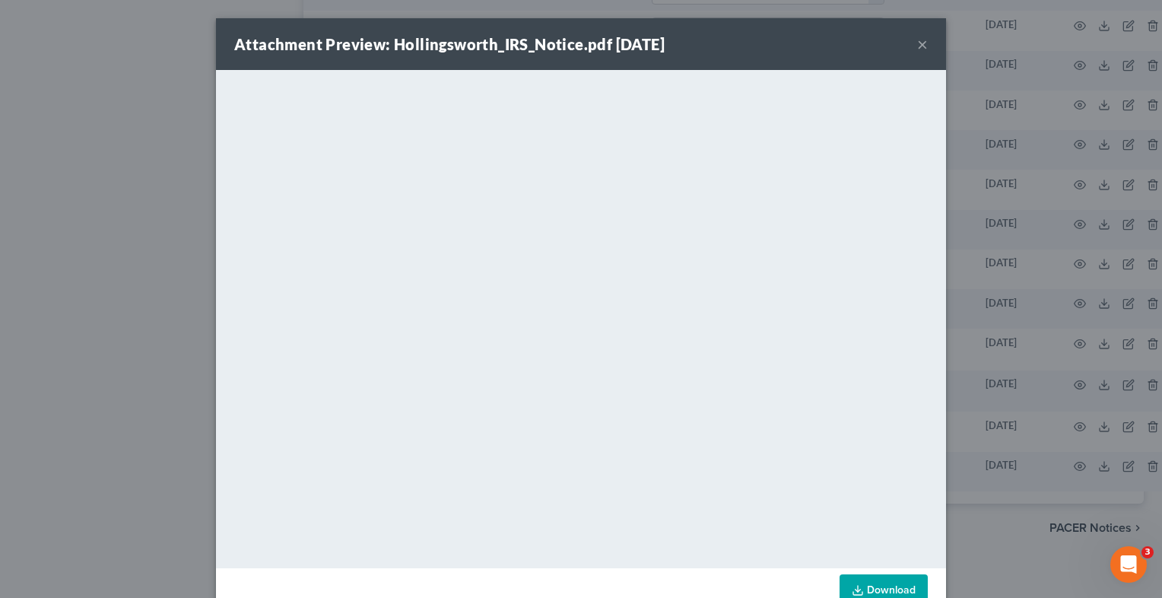
scroll to position [68, 0]
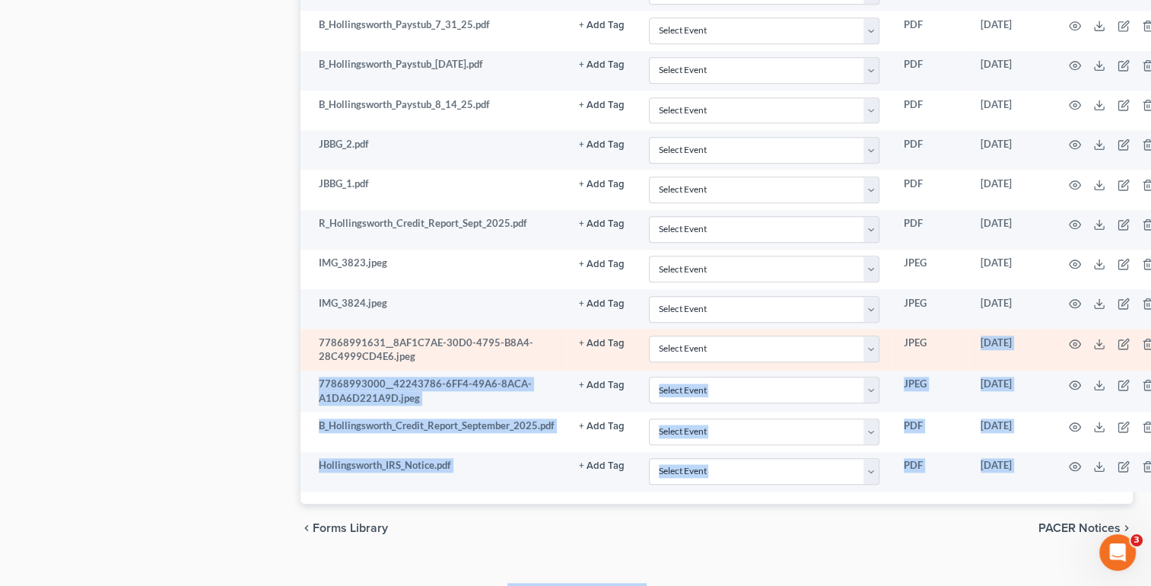
drag, startPoint x: 944, startPoint y: 485, endPoint x: 931, endPoint y: 348, distance: 136.8
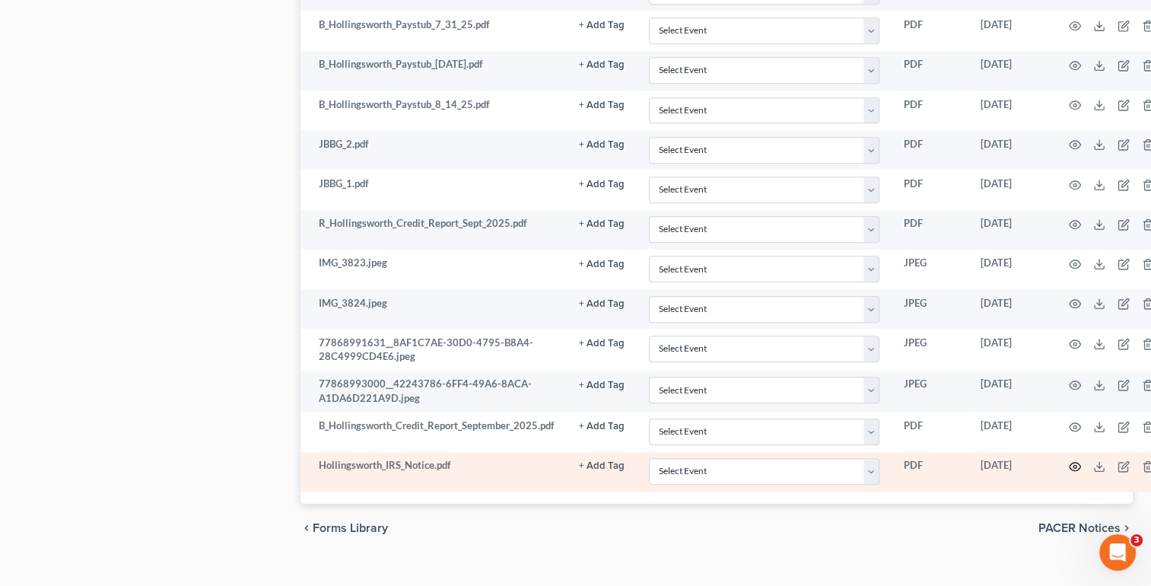
click at [1074, 463] on icon "button" at bounding box center [1075, 467] width 11 height 8
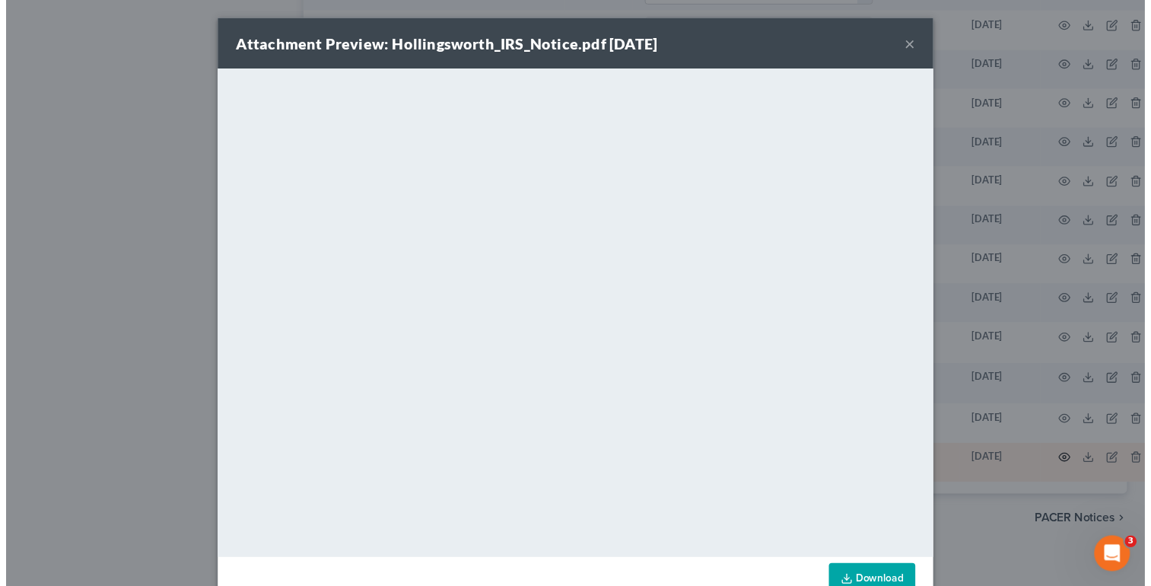
scroll to position [58, 0]
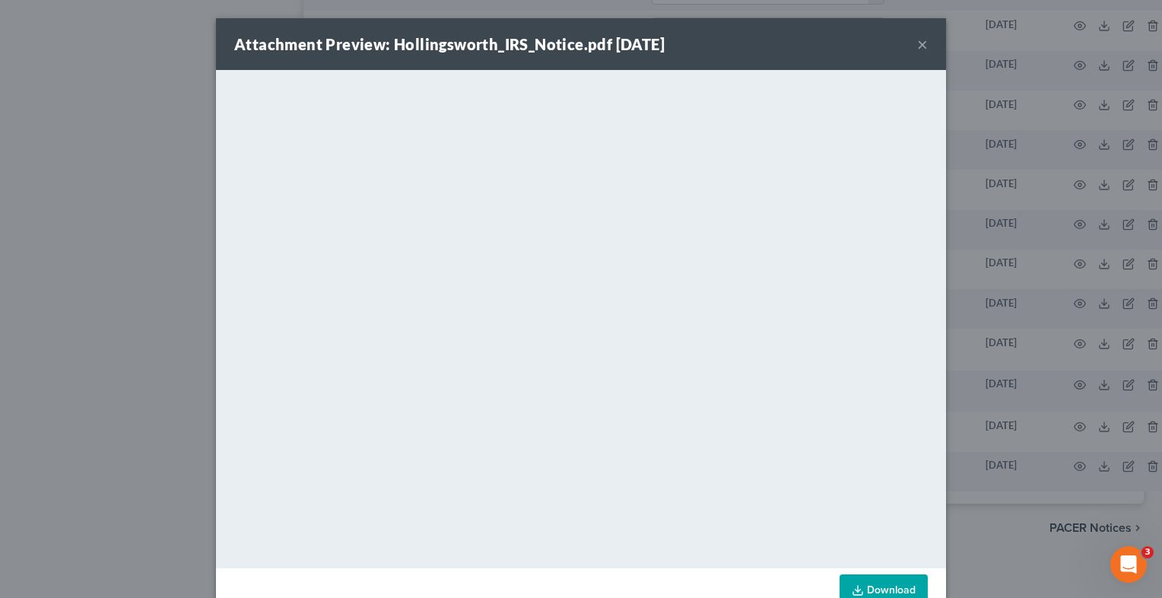
click at [910, 47] on div "Attachment Preview: Hollingsworth_IRS_Notice.pdf [DATE] ×" at bounding box center [581, 44] width 730 height 52
click at [918, 46] on button "×" at bounding box center [923, 44] width 11 height 18
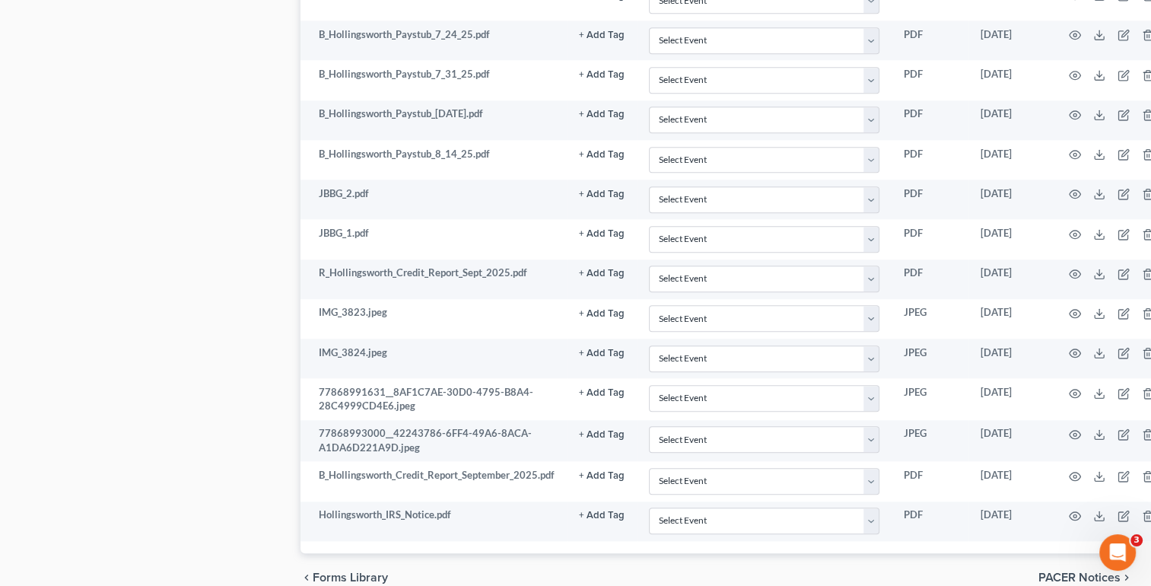
scroll to position [1638, 0]
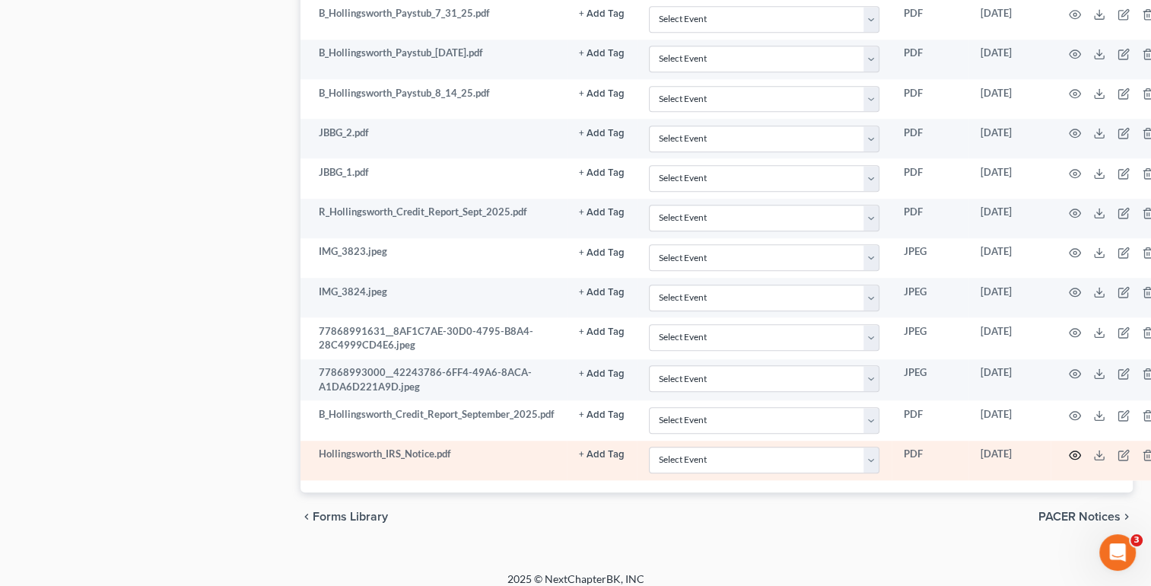
click at [1070, 449] on icon "button" at bounding box center [1075, 455] width 12 height 12
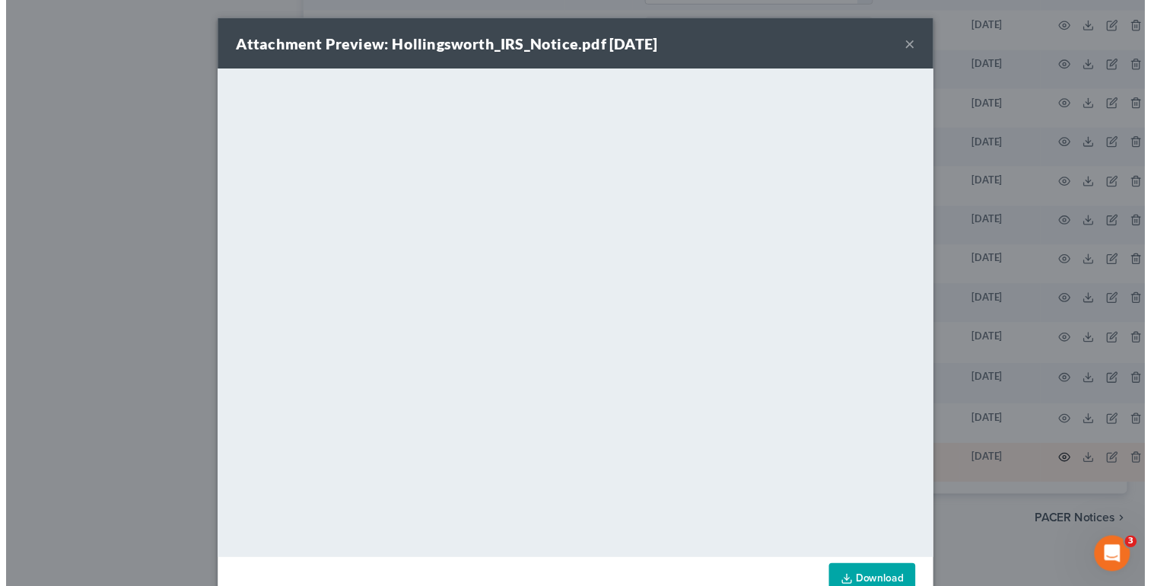
scroll to position [58, 0]
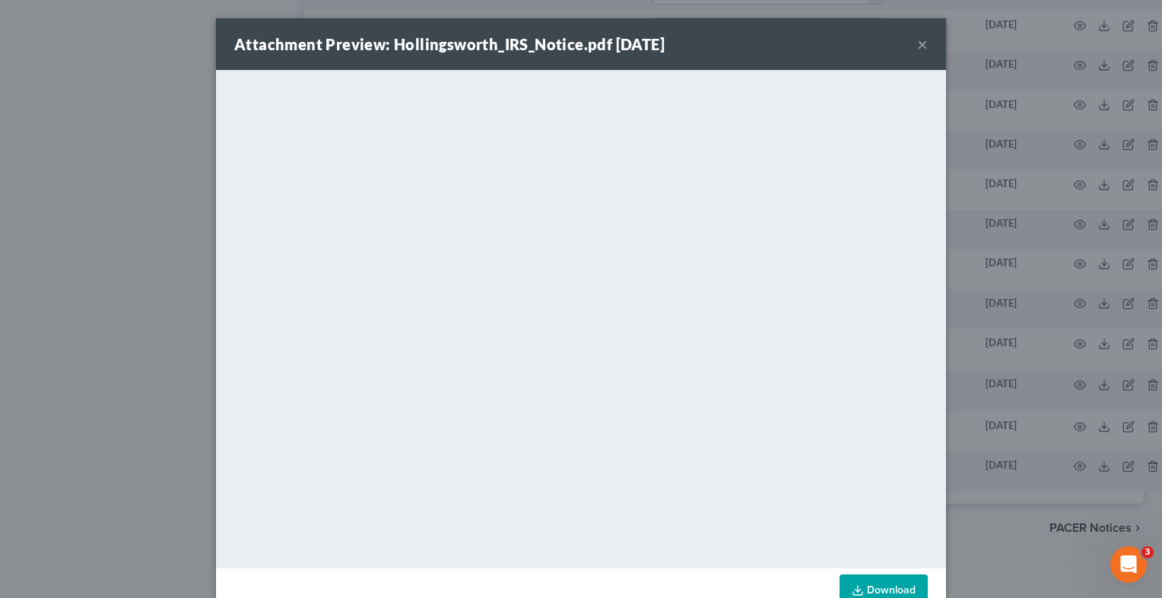
click at [918, 44] on button "×" at bounding box center [923, 44] width 11 height 18
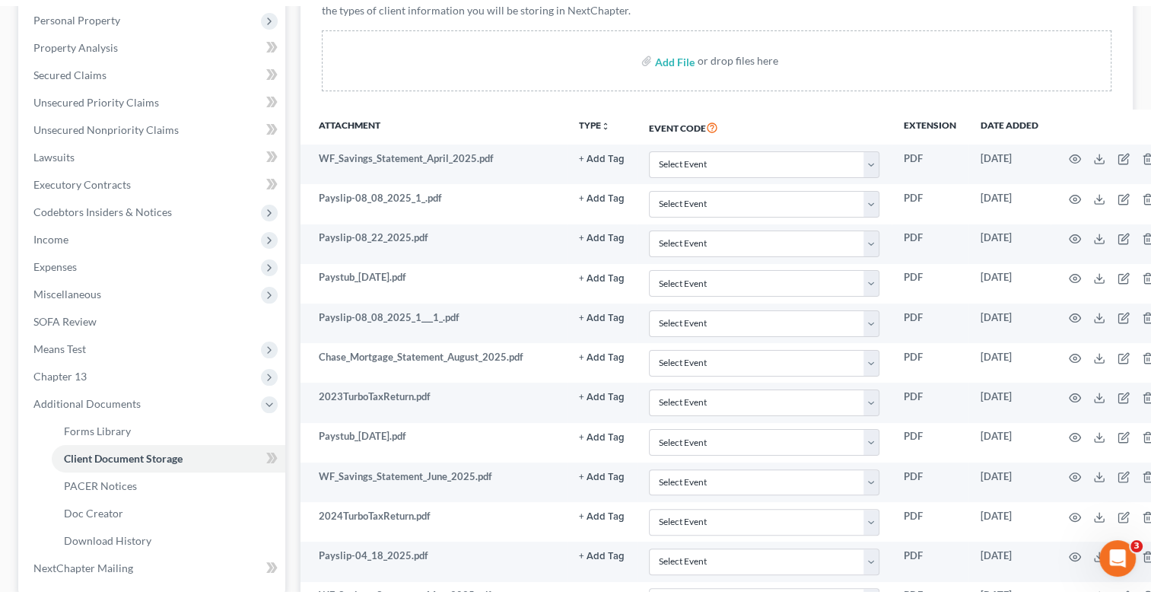
scroll to position [257, 0]
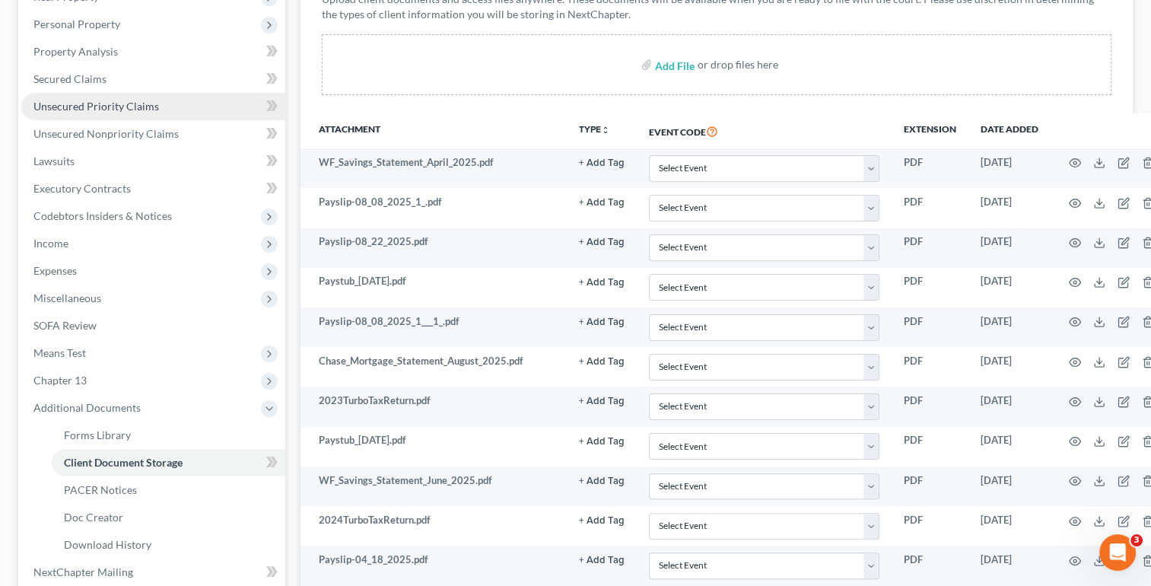
click at [165, 111] on link "Unsecured Priority Claims" at bounding box center [153, 106] width 264 height 27
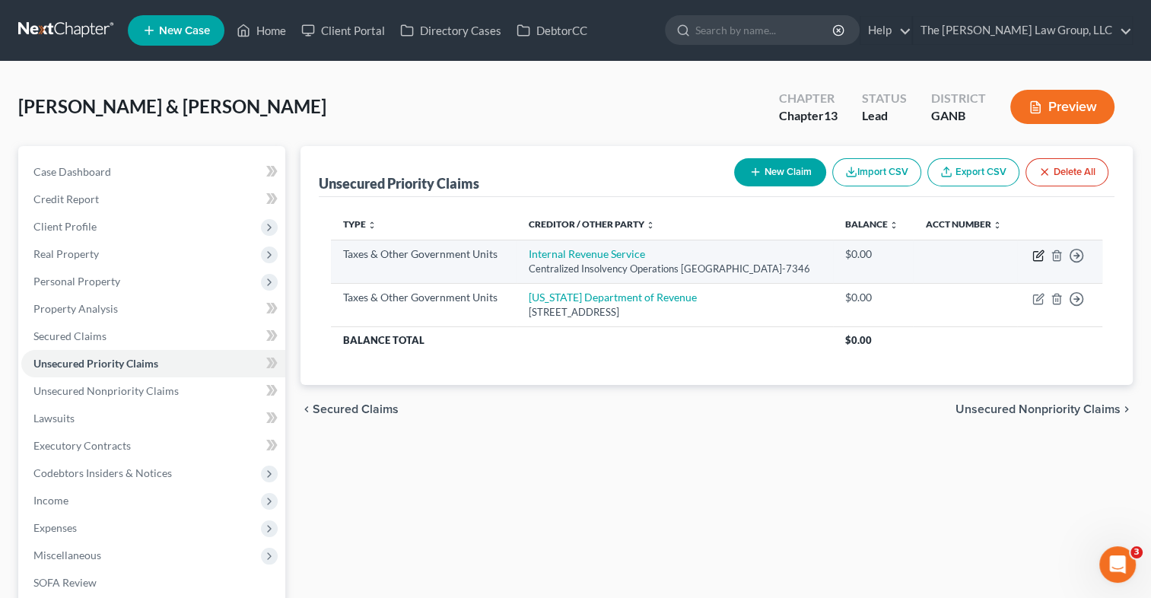
click at [1036, 257] on icon "button" at bounding box center [1039, 253] width 7 height 7
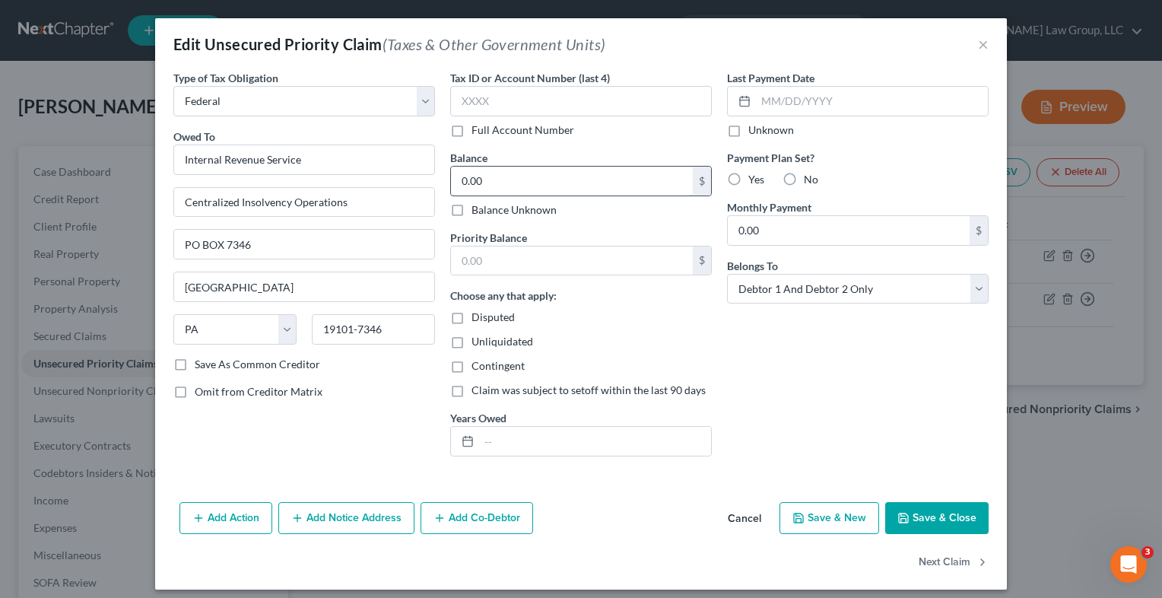
click at [562, 179] on input "0.00" at bounding box center [572, 181] width 242 height 29
click at [491, 259] on input "text" at bounding box center [572, 260] width 242 height 29
click at [638, 339] on div "Unliquidated" at bounding box center [581, 341] width 262 height 15
click at [558, 442] on input "text" at bounding box center [595, 441] width 232 height 29
click at [873, 431] on div "Last Payment Date Unknown Payment Plan Set? Yes No Monthly Payment 0.00 $ Belon…" at bounding box center [858, 269] width 277 height 399
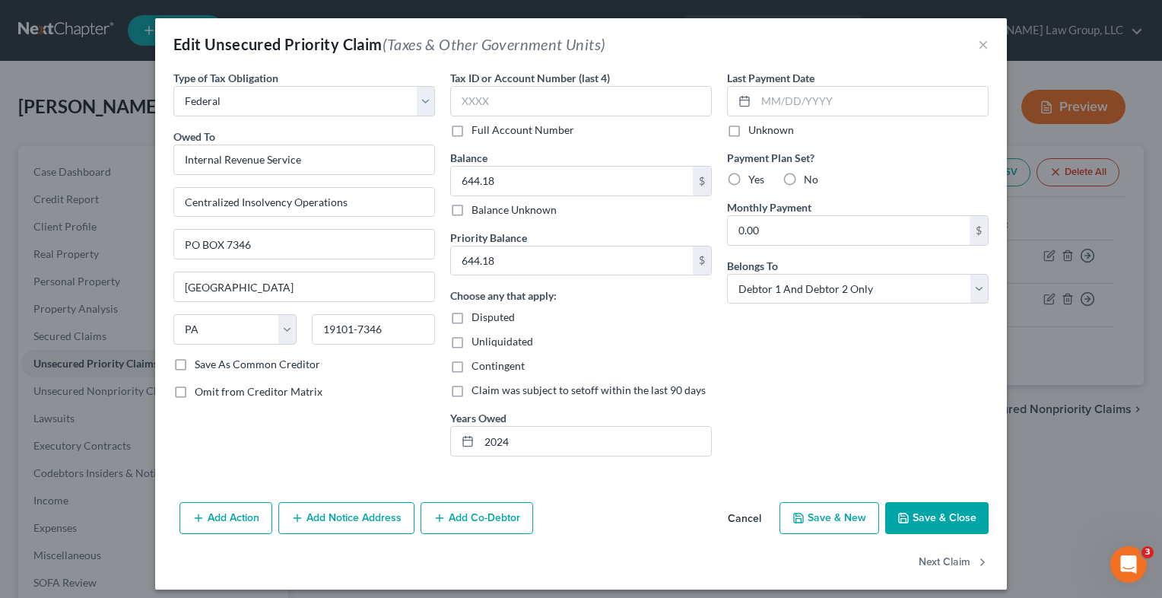
click at [905, 516] on icon "button" at bounding box center [904, 518] width 12 height 12
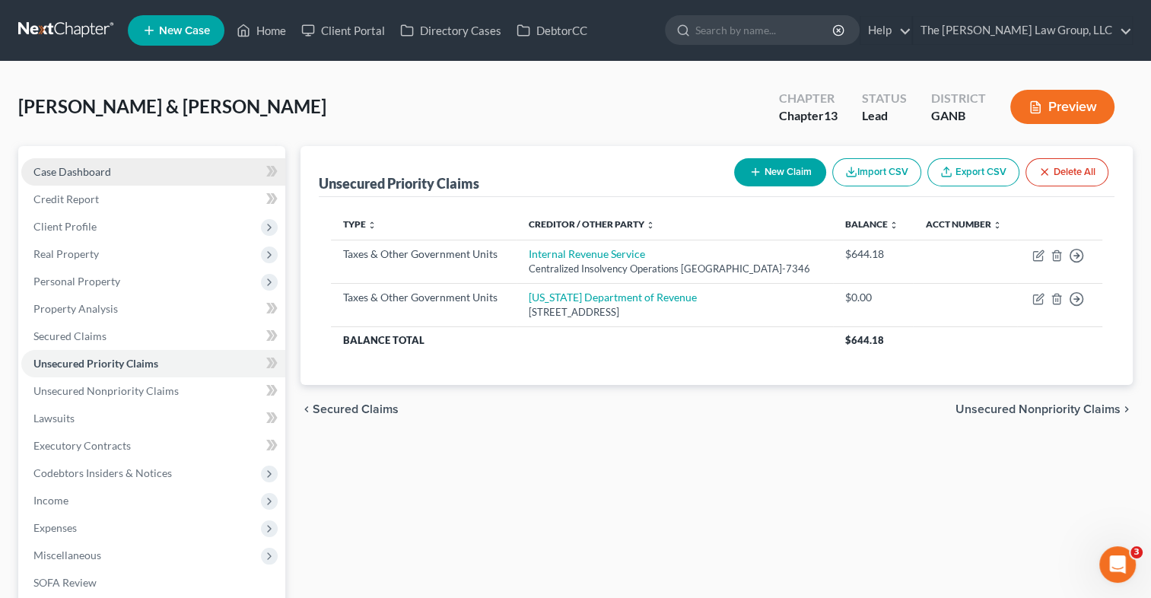
click at [119, 167] on link "Case Dashboard" at bounding box center [153, 171] width 264 height 27
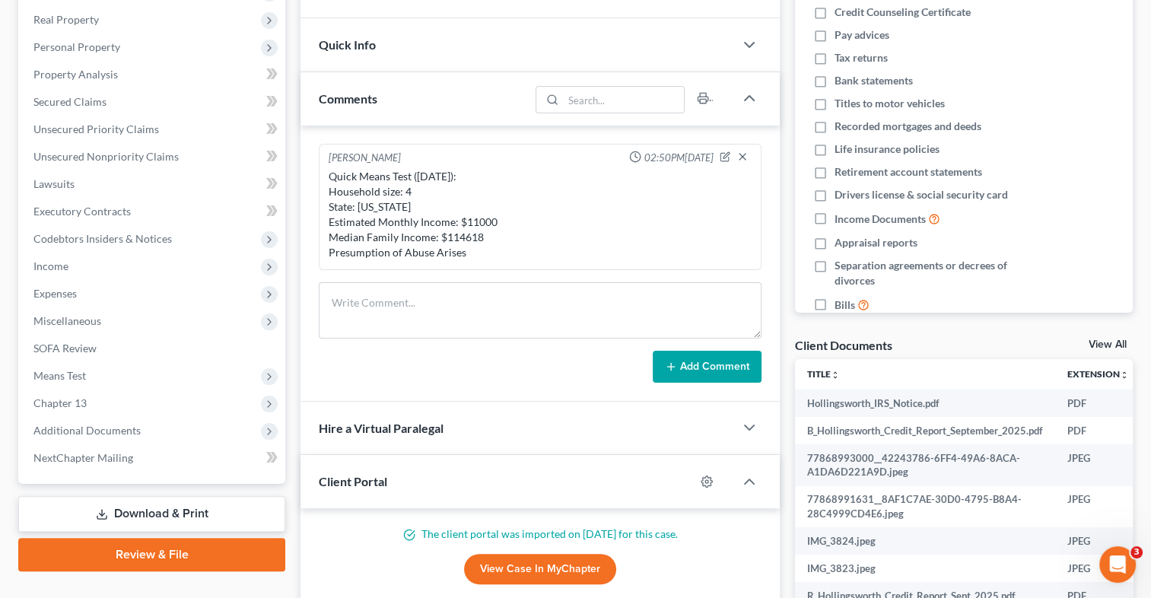
scroll to position [242, 0]
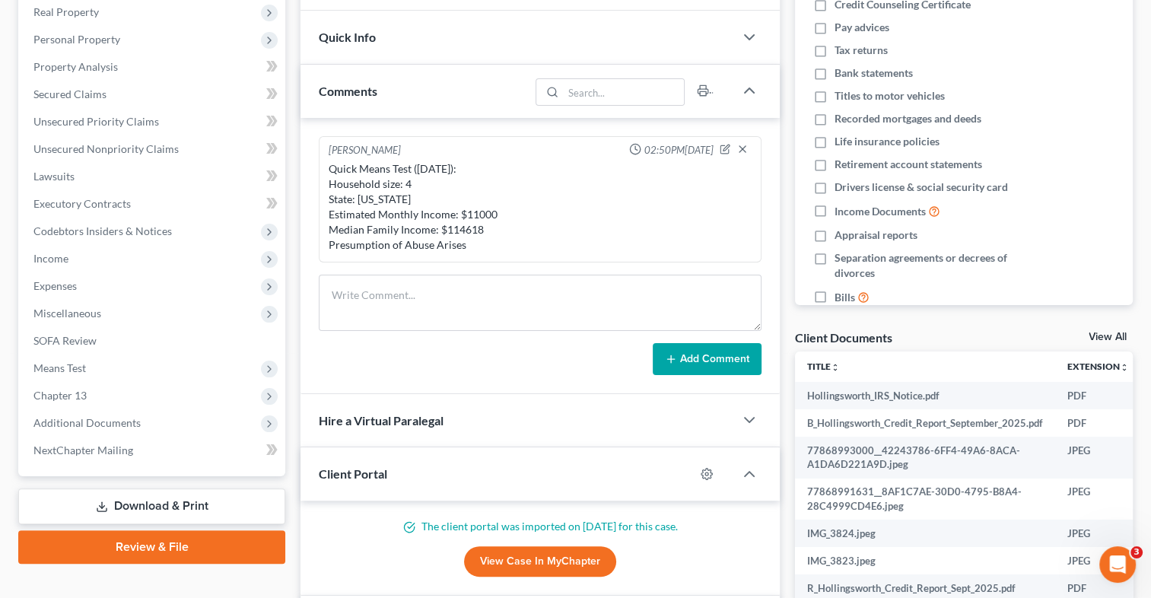
click at [1115, 336] on link "View All" at bounding box center [1108, 337] width 38 height 11
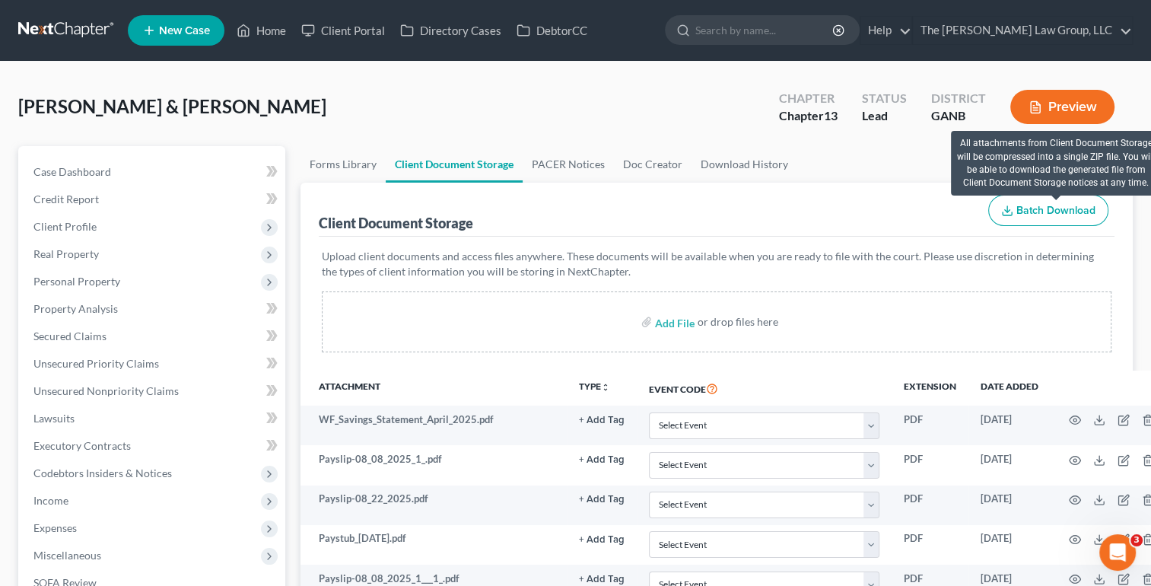
click at [1058, 206] on span "Batch Download" at bounding box center [1055, 210] width 79 height 13
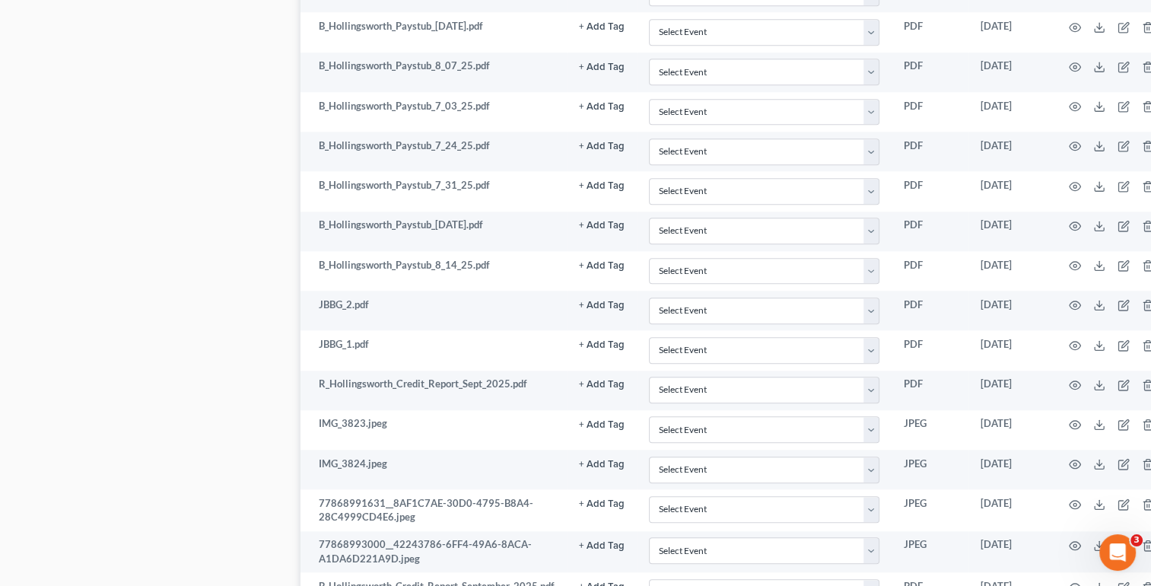
scroll to position [1677, 0]
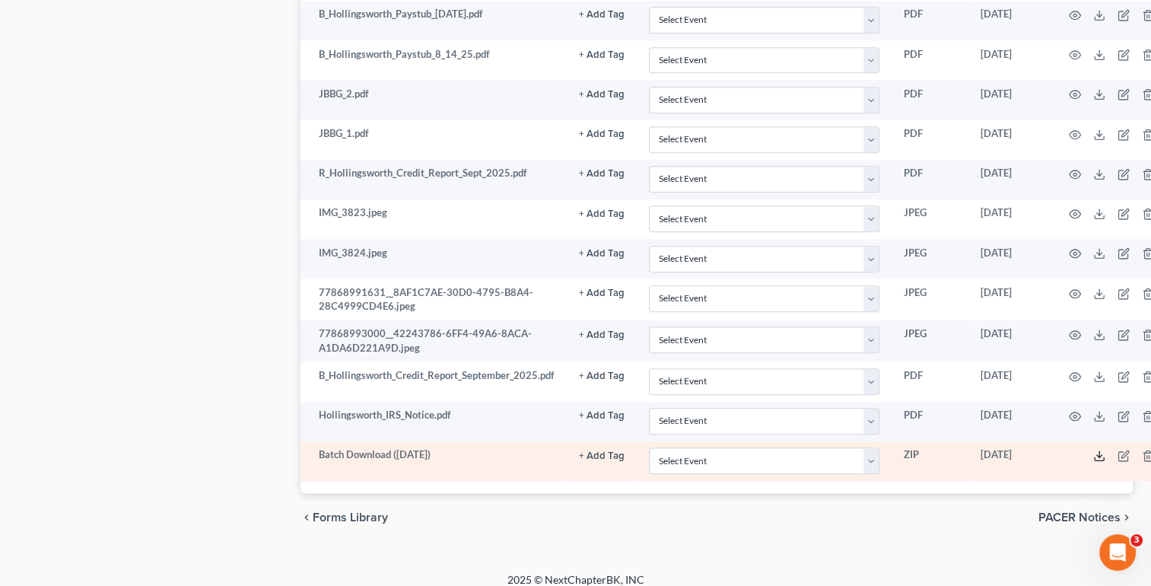
click at [1099, 457] on icon at bounding box center [1099, 458] width 9 height 3
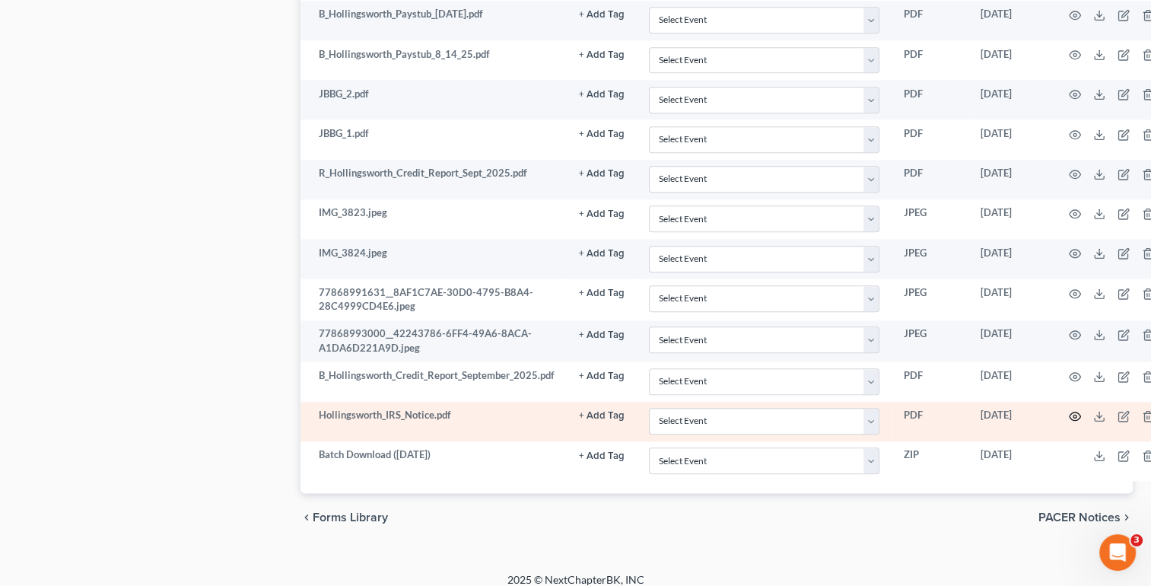
click at [1073, 410] on icon "button" at bounding box center [1075, 416] width 12 height 12
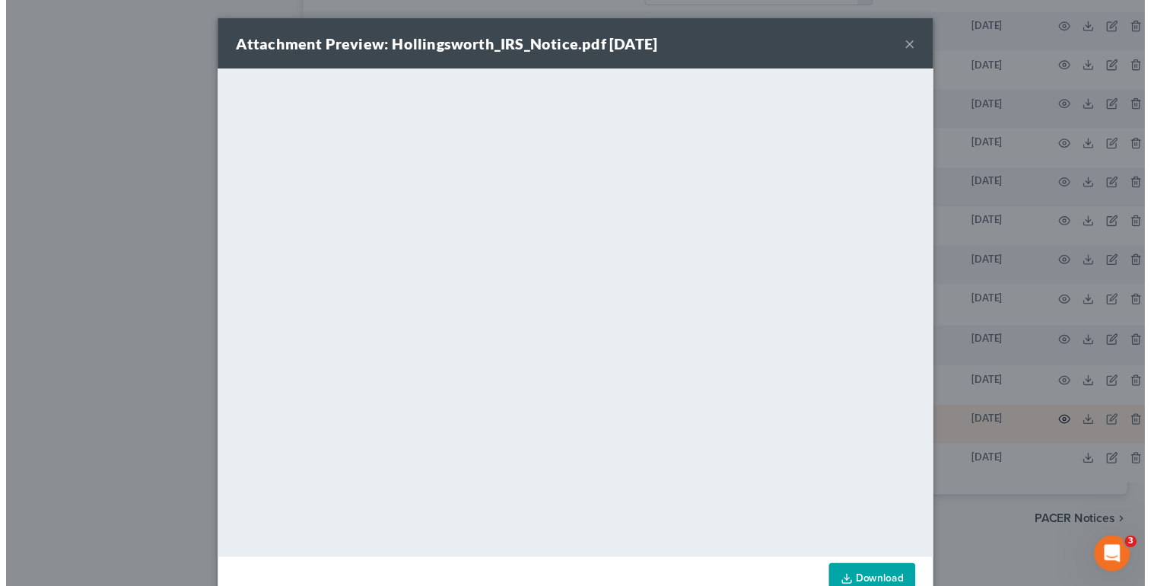
scroll to position [58, 0]
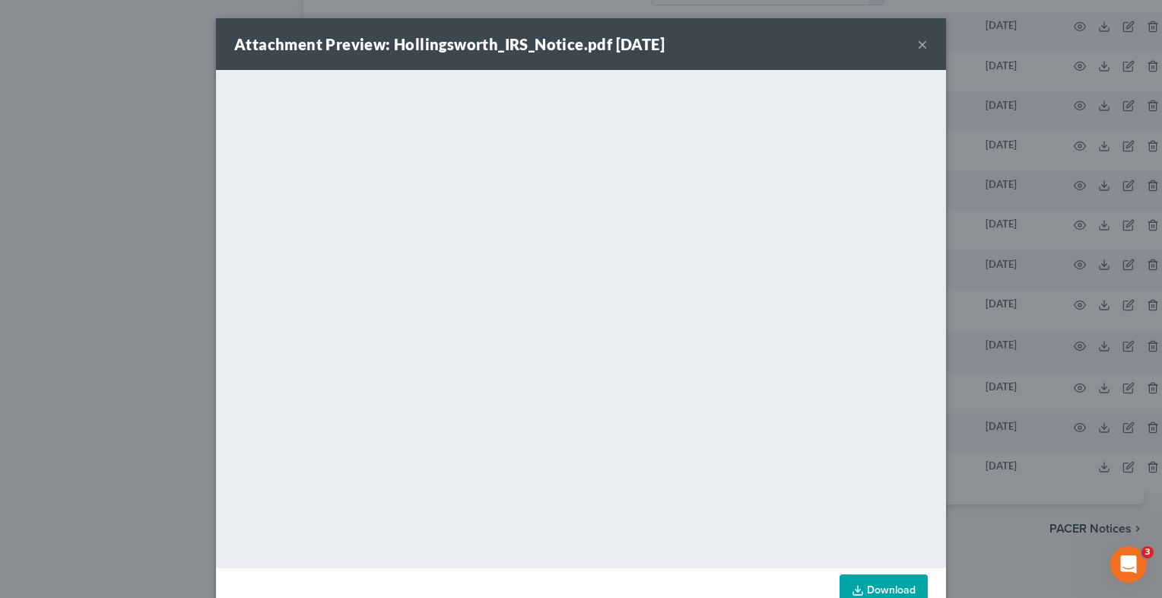
click at [918, 47] on button "×" at bounding box center [923, 44] width 11 height 18
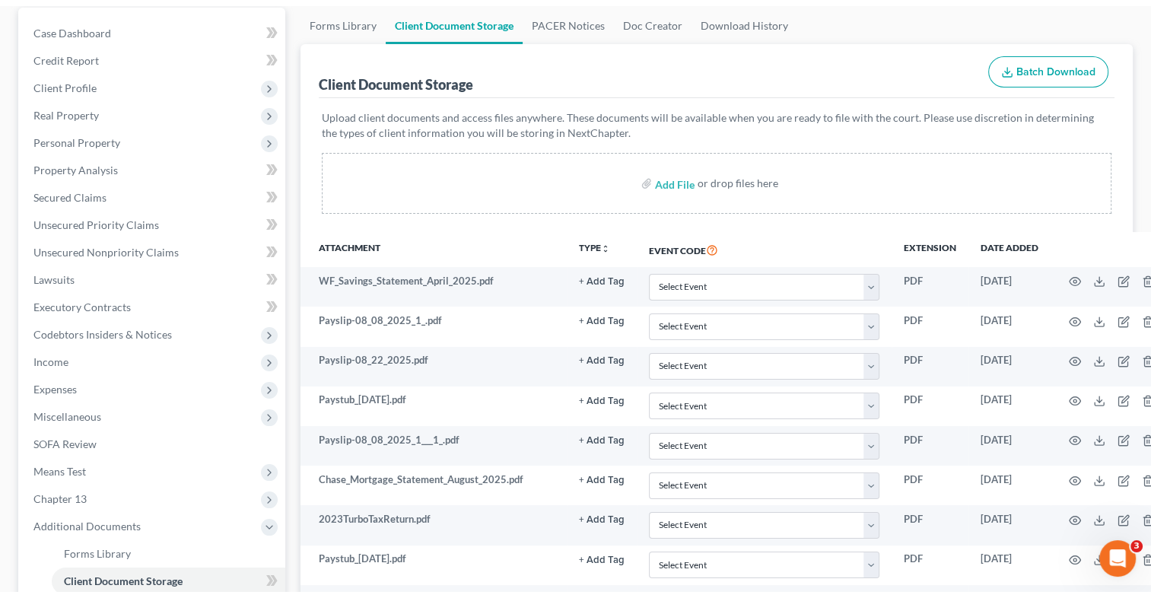
scroll to position [139, 0]
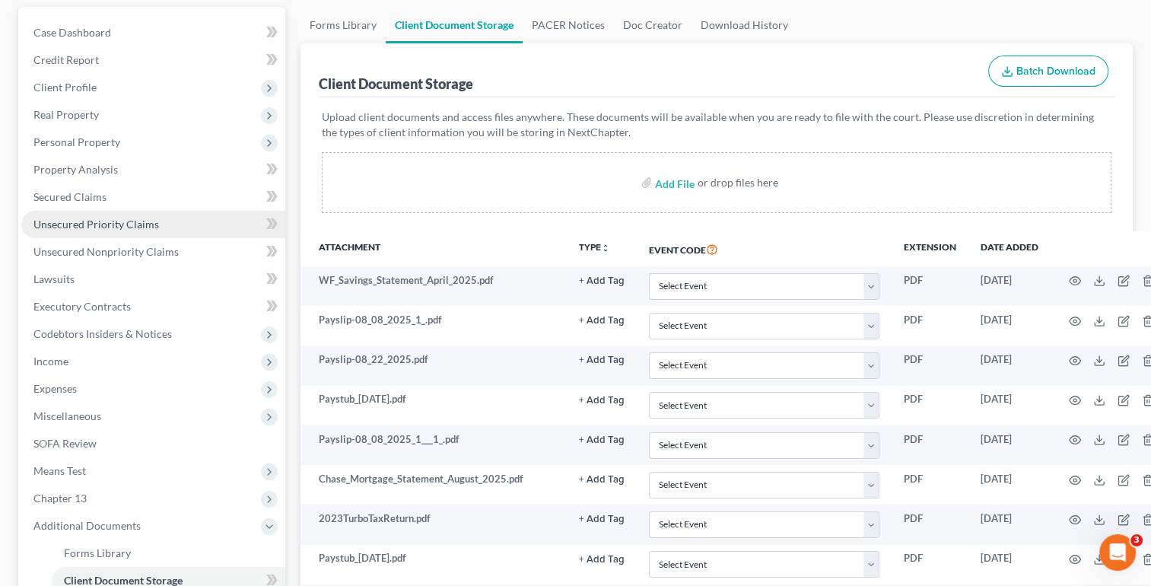
click at [147, 231] on link "Unsecured Priority Claims" at bounding box center [153, 224] width 264 height 27
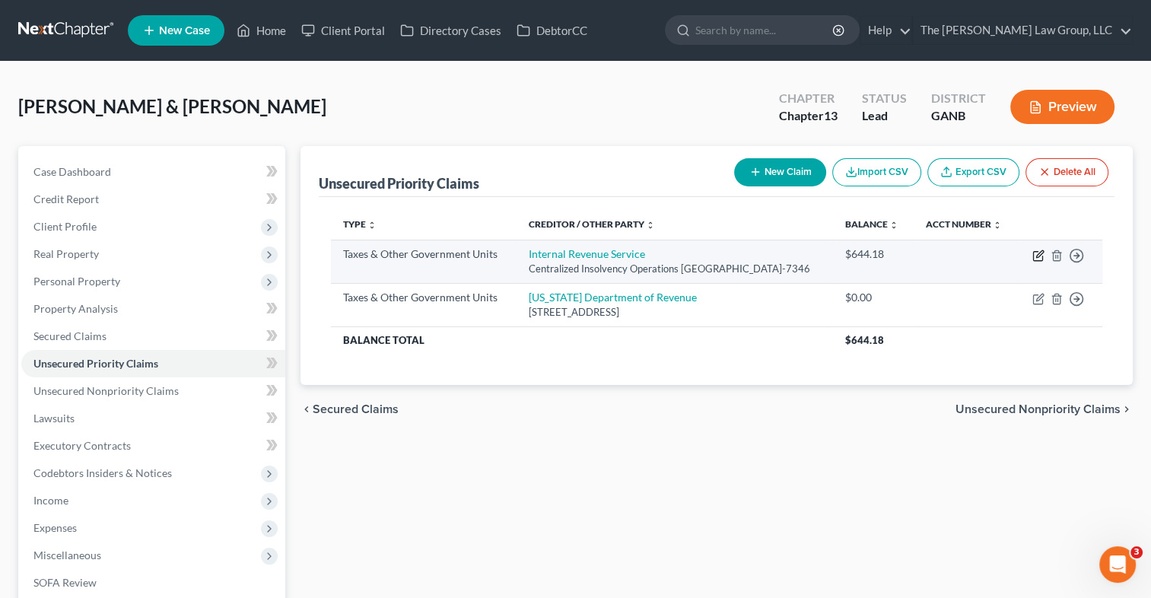
click at [1038, 257] on icon "button" at bounding box center [1039, 253] width 7 height 7
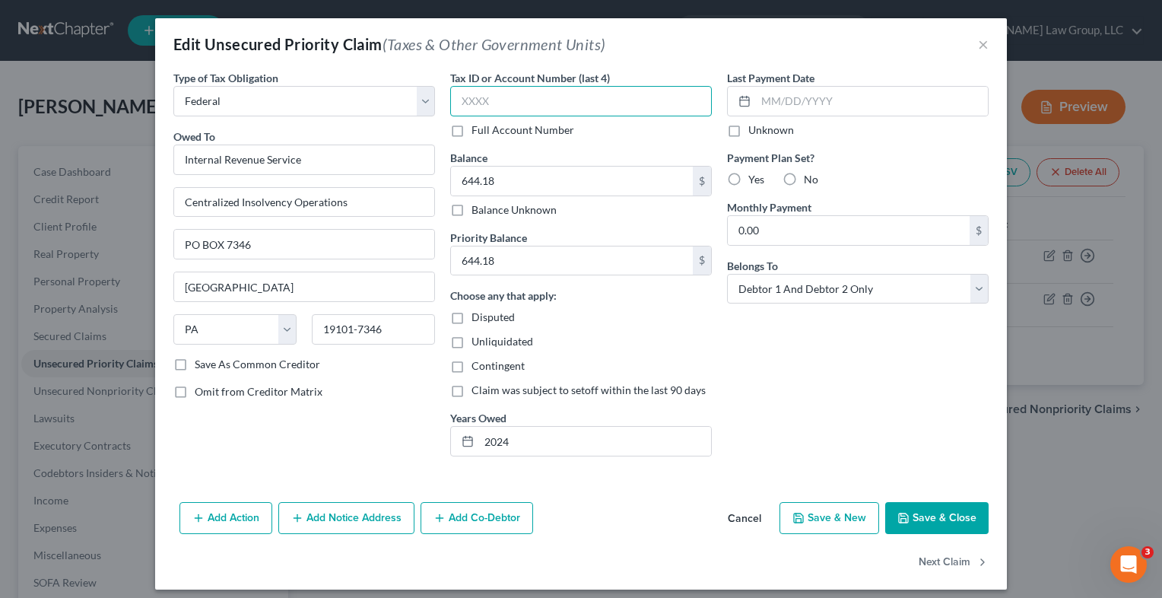
click at [526, 103] on input "text" at bounding box center [581, 101] width 262 height 30
click at [749, 180] on label "Yes" at bounding box center [757, 179] width 16 height 15
click at [755, 180] on input "Yes" at bounding box center [760, 177] width 10 height 10
click at [804, 178] on label "No" at bounding box center [811, 179] width 14 height 15
click at [810, 178] on input "No" at bounding box center [815, 177] width 10 height 10
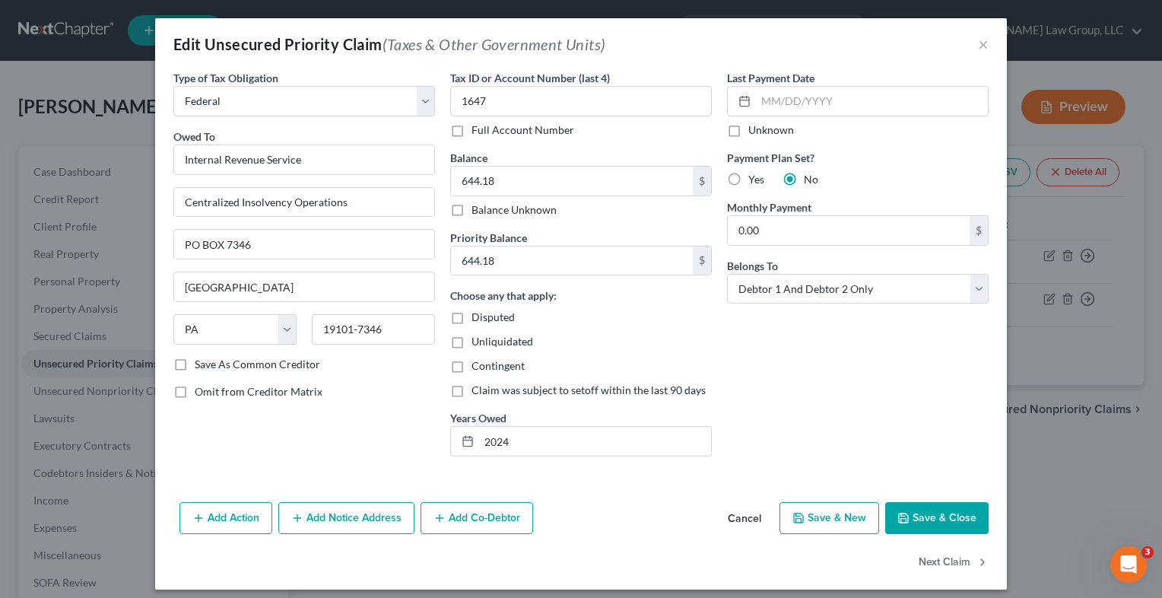
click at [930, 513] on button "Save & Close" at bounding box center [937, 518] width 103 height 32
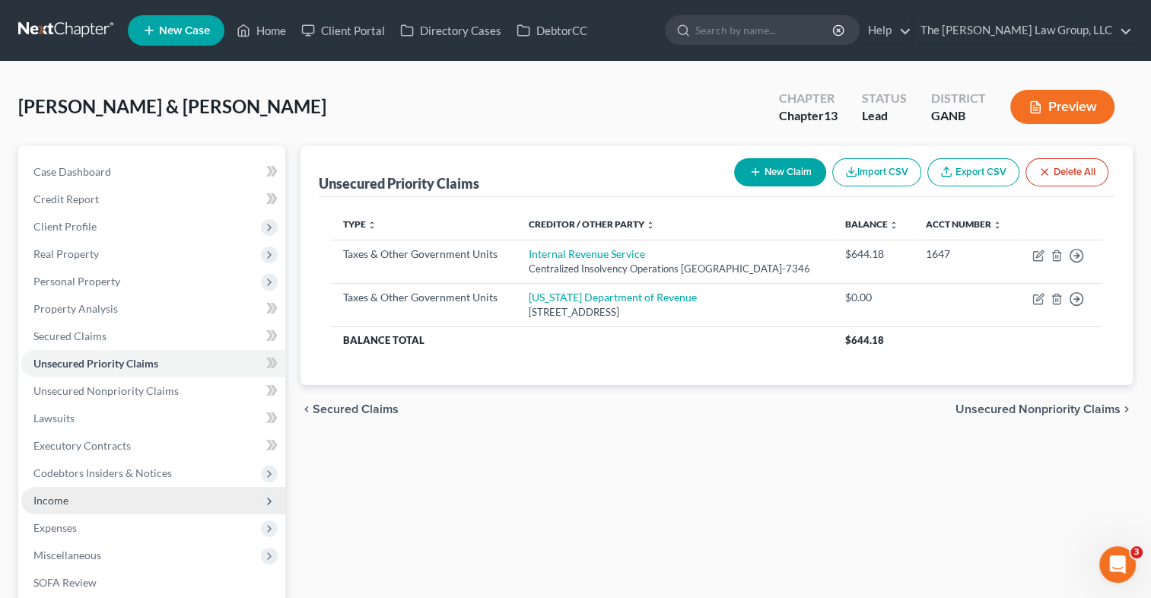
click at [165, 491] on span "Income" at bounding box center [153, 500] width 264 height 27
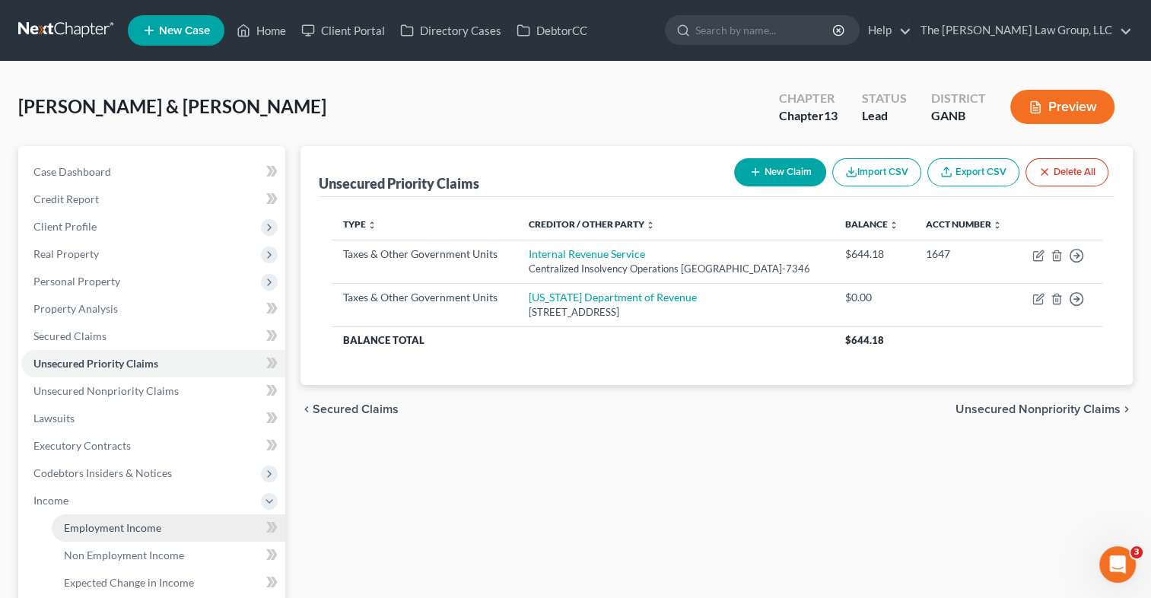
click at [158, 519] on link "Employment Income" at bounding box center [169, 527] width 234 height 27
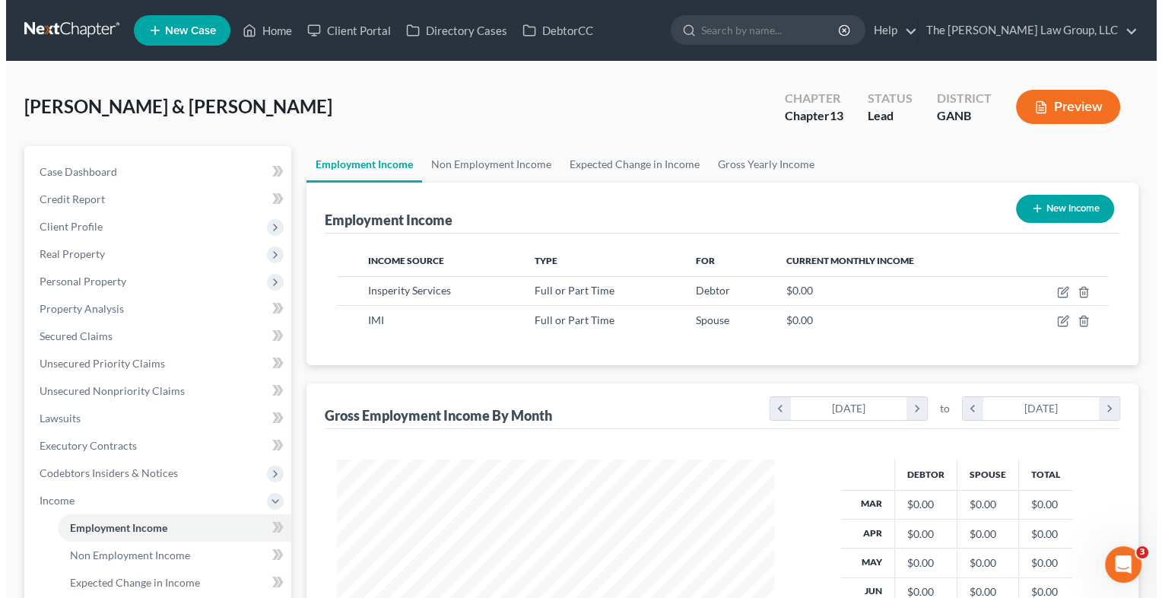
scroll to position [271, 468]
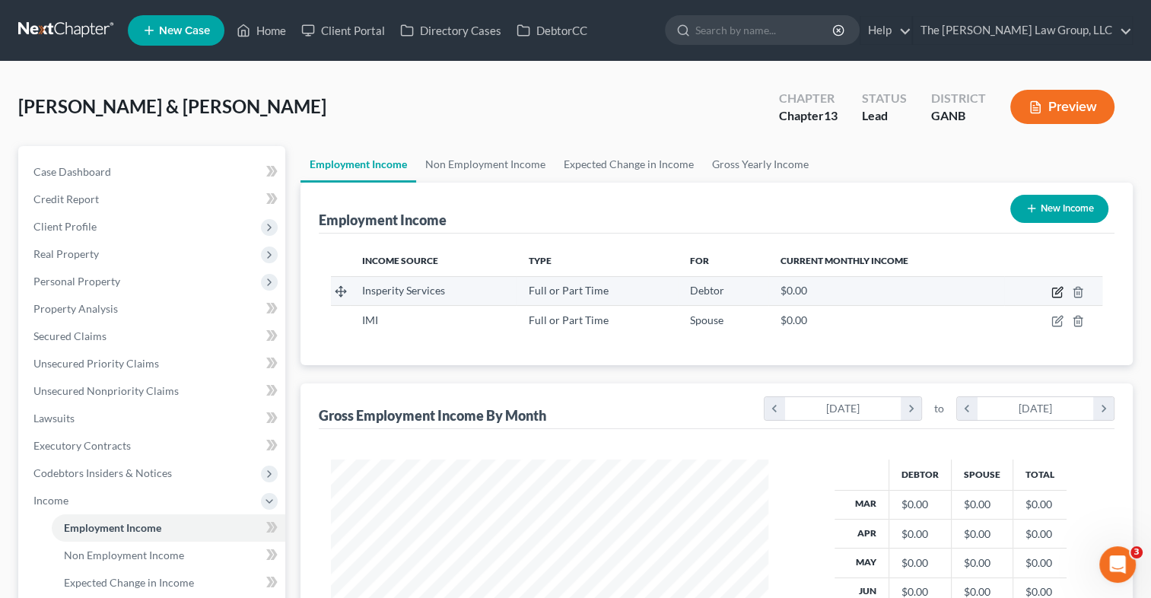
click at [1062, 290] on icon "button" at bounding box center [1057, 292] width 12 height 12
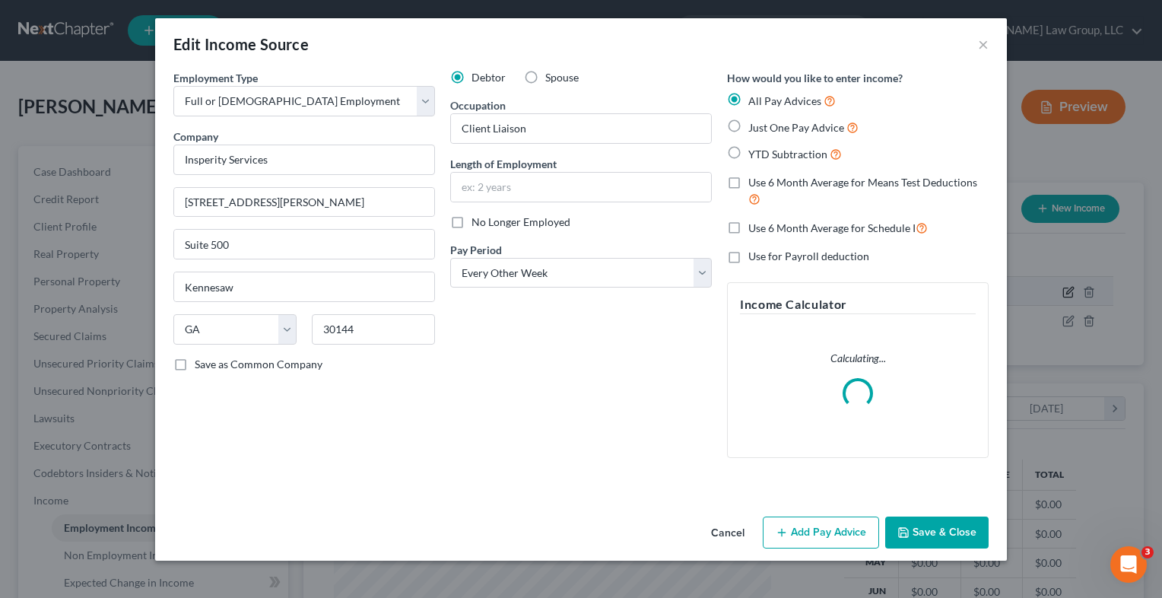
scroll to position [271, 472]
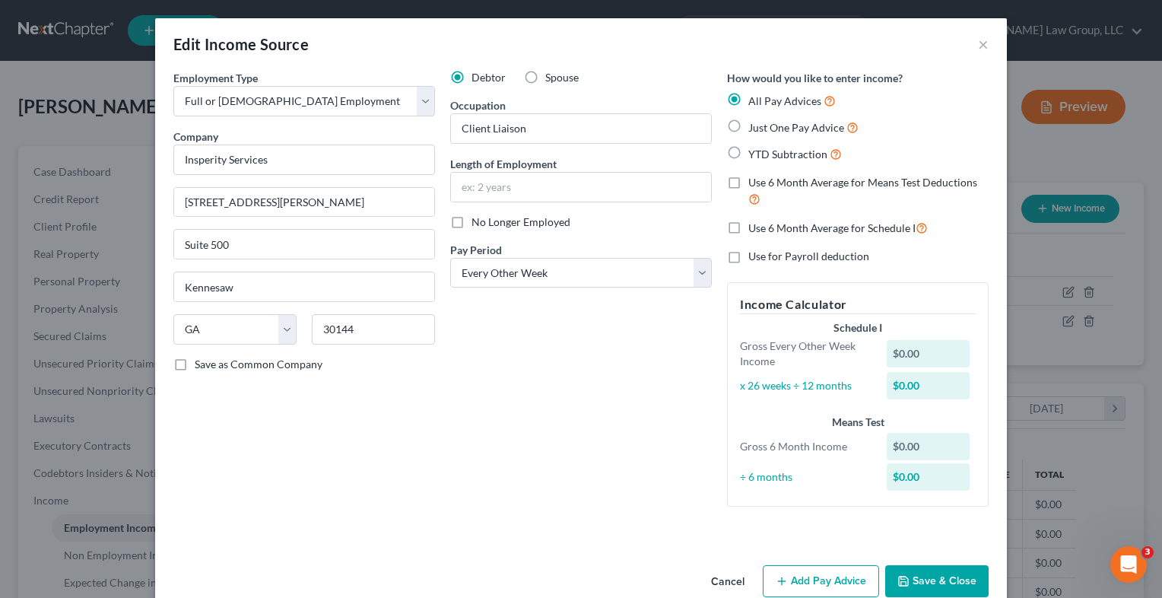
click at [749, 129] on label "Just One Pay Advice" at bounding box center [804, 127] width 110 height 17
click at [755, 129] on input "Just One Pay Advice" at bounding box center [760, 124] width 10 height 10
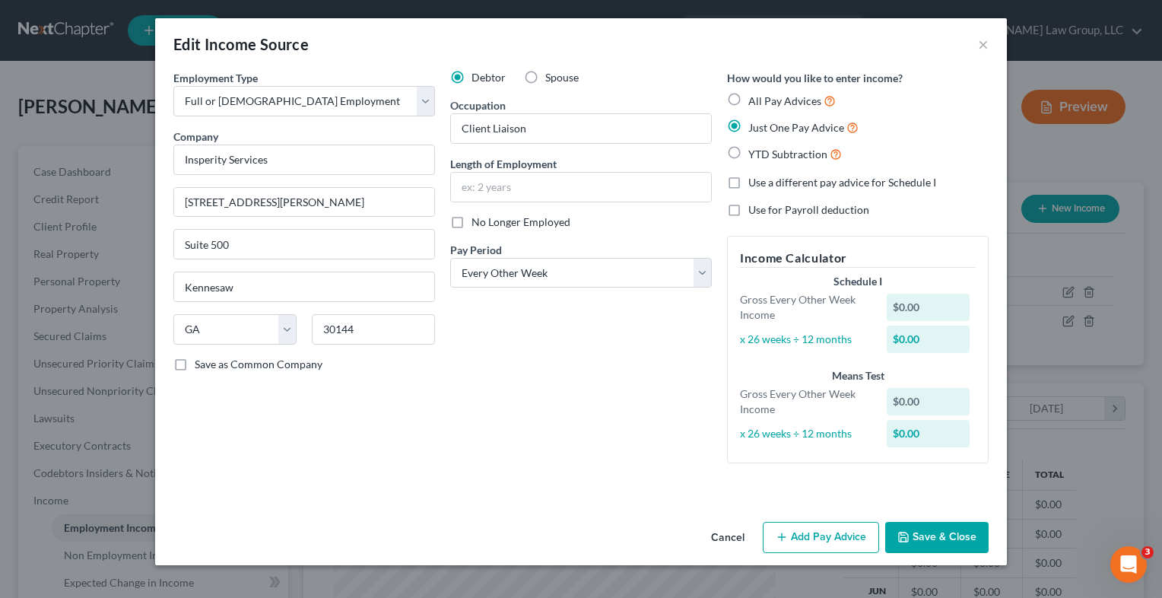
click at [822, 547] on button "Add Pay Advice" at bounding box center [821, 538] width 116 height 32
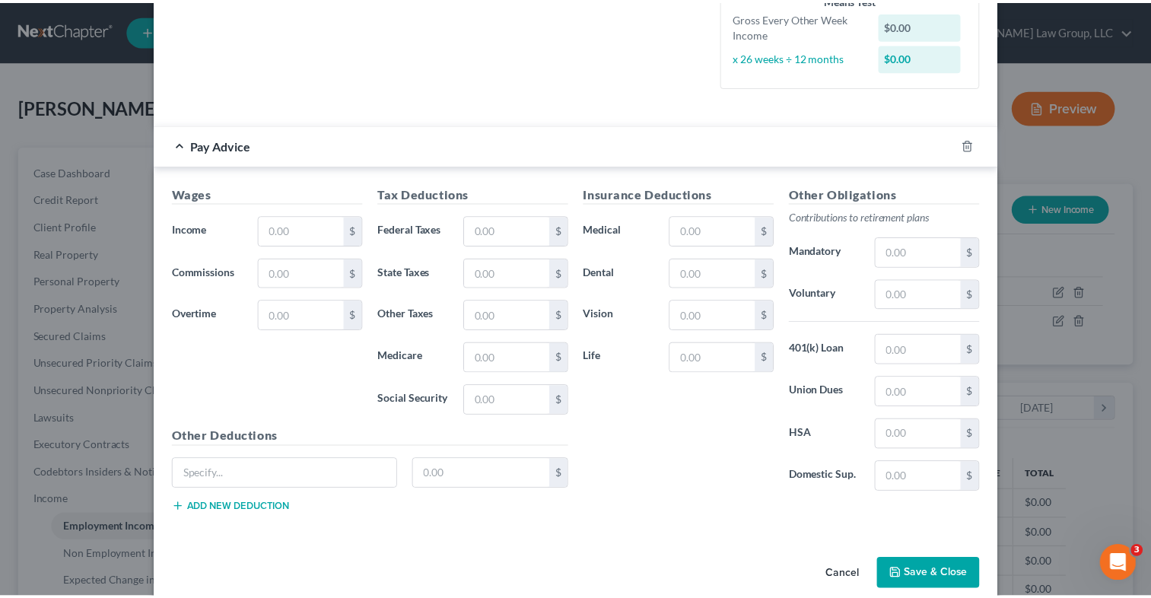
scroll to position [380, 0]
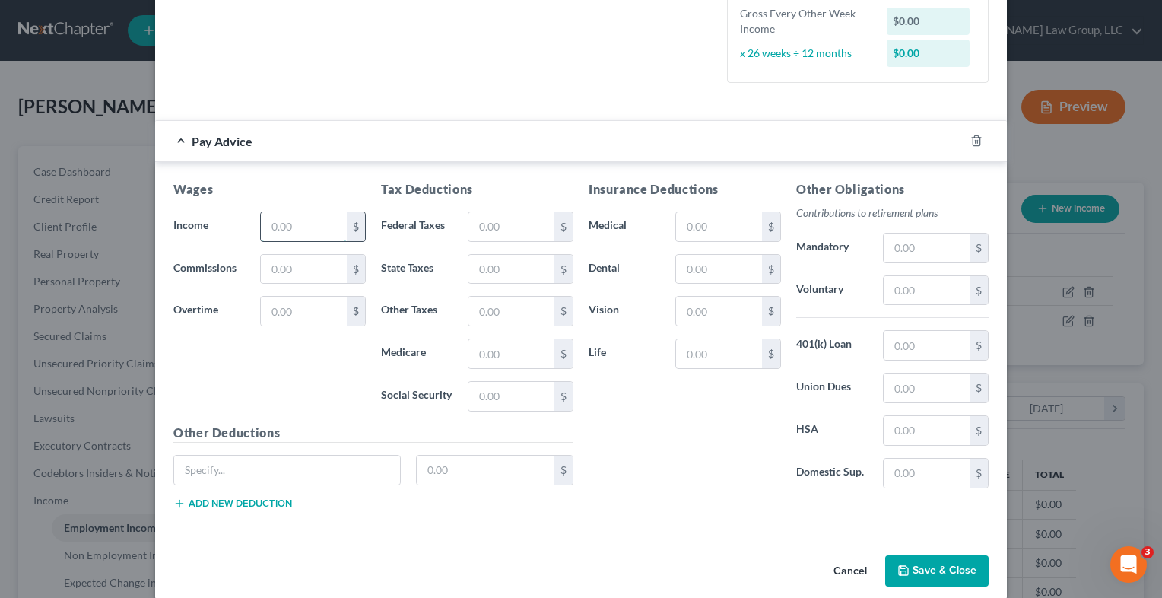
click at [299, 237] on input "text" at bounding box center [304, 226] width 86 height 29
click at [907, 568] on button "Save & Close" at bounding box center [937, 571] width 103 height 32
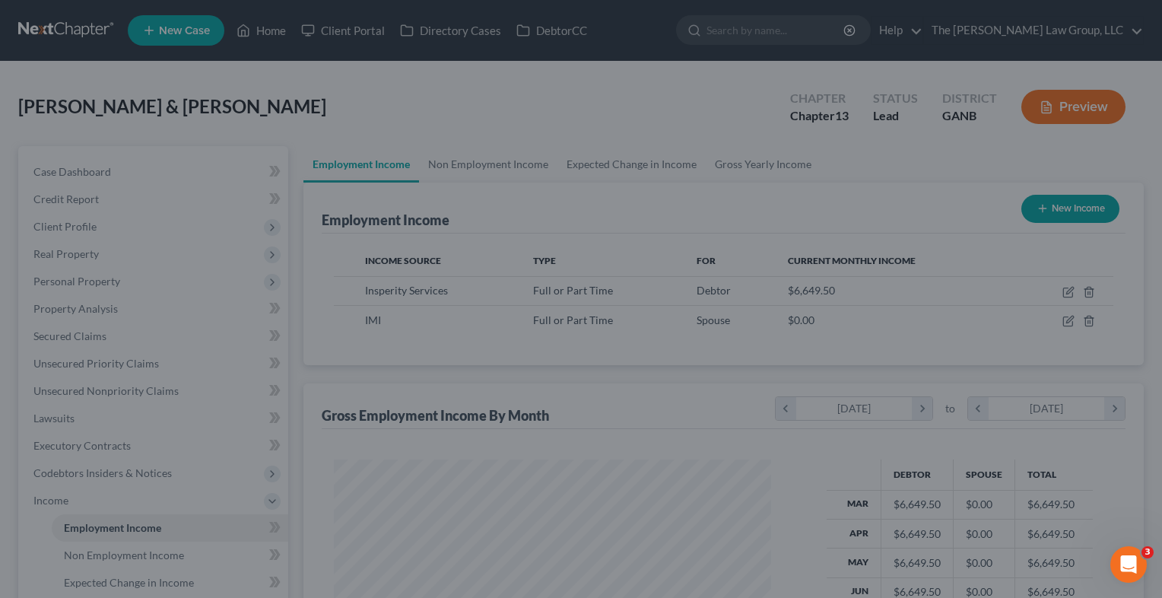
scroll to position [760522, 760326]
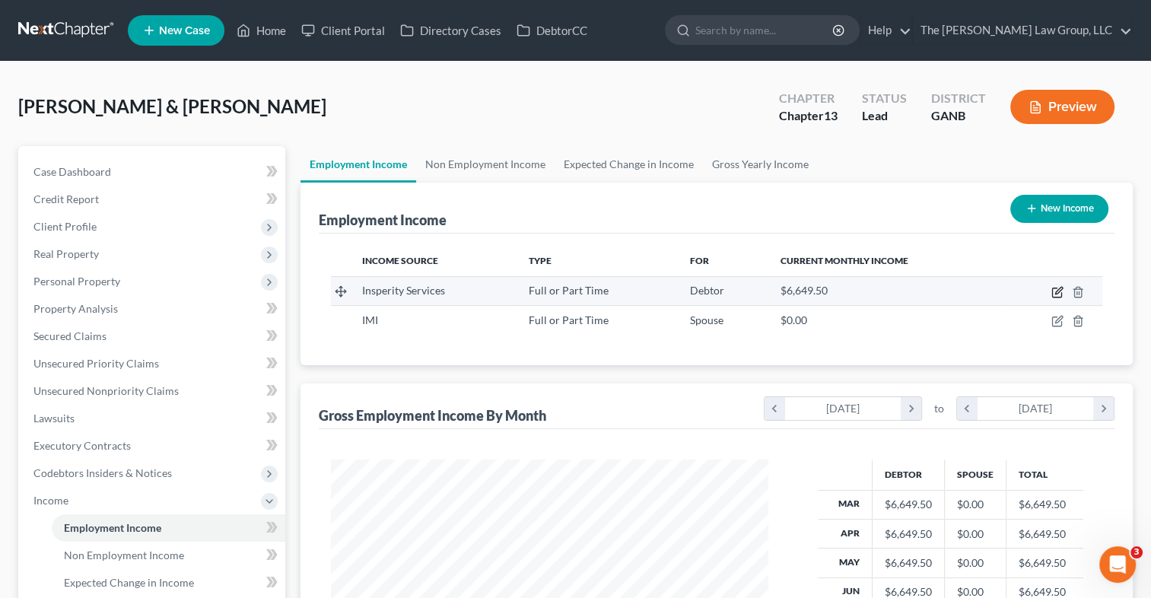
click at [1061, 292] on icon "button" at bounding box center [1057, 292] width 12 height 12
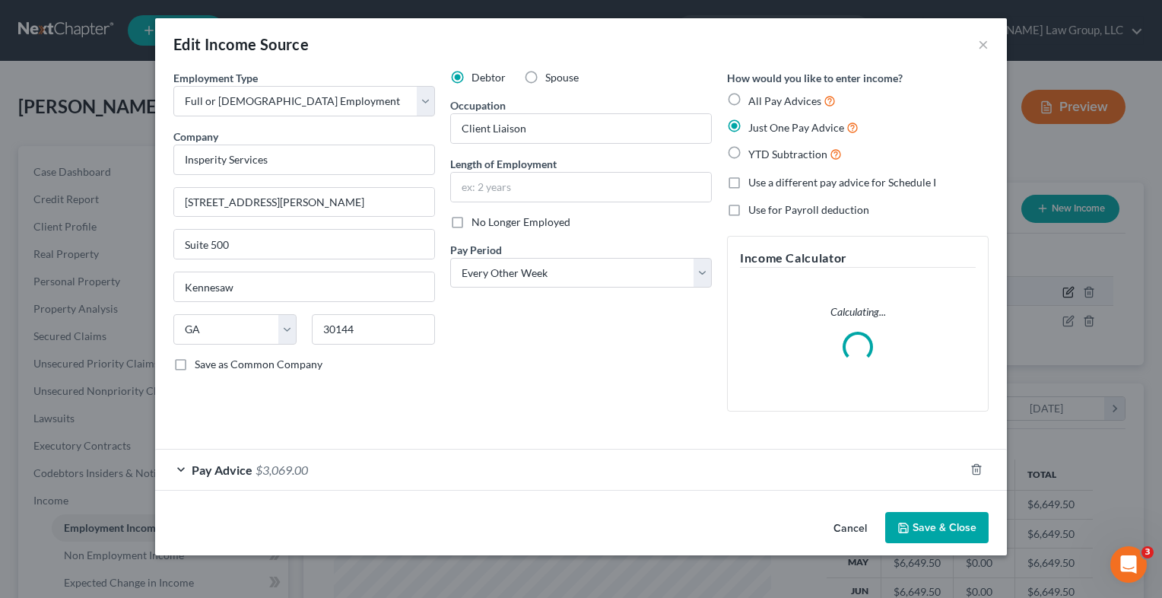
scroll to position [271, 472]
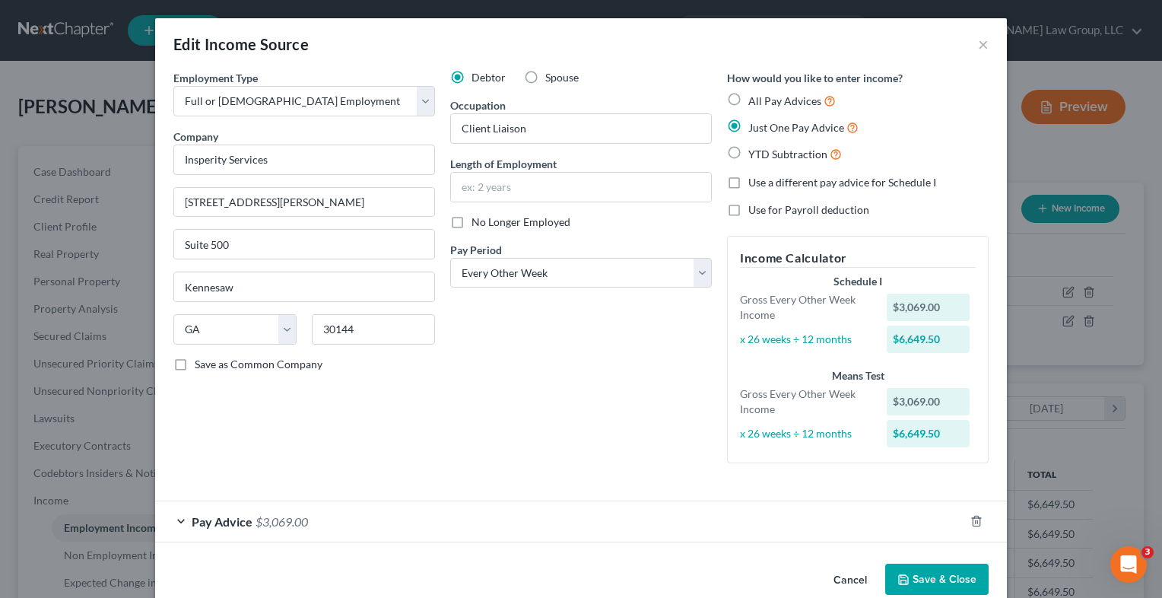
click at [289, 523] on span "$3,069.00" at bounding box center [282, 521] width 52 height 14
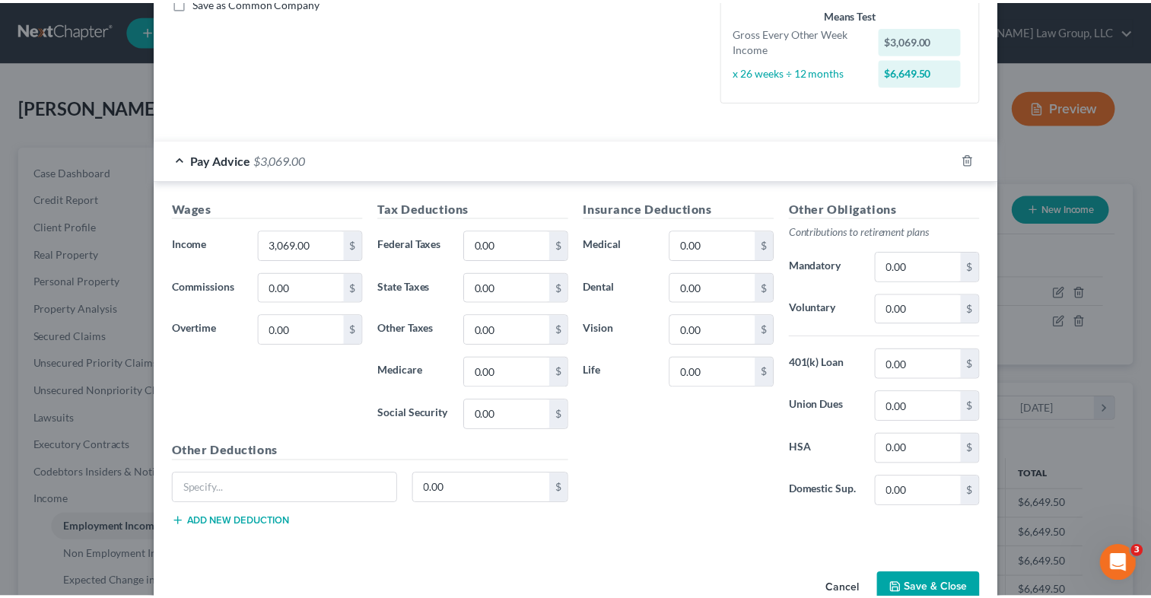
scroll to position [362, 0]
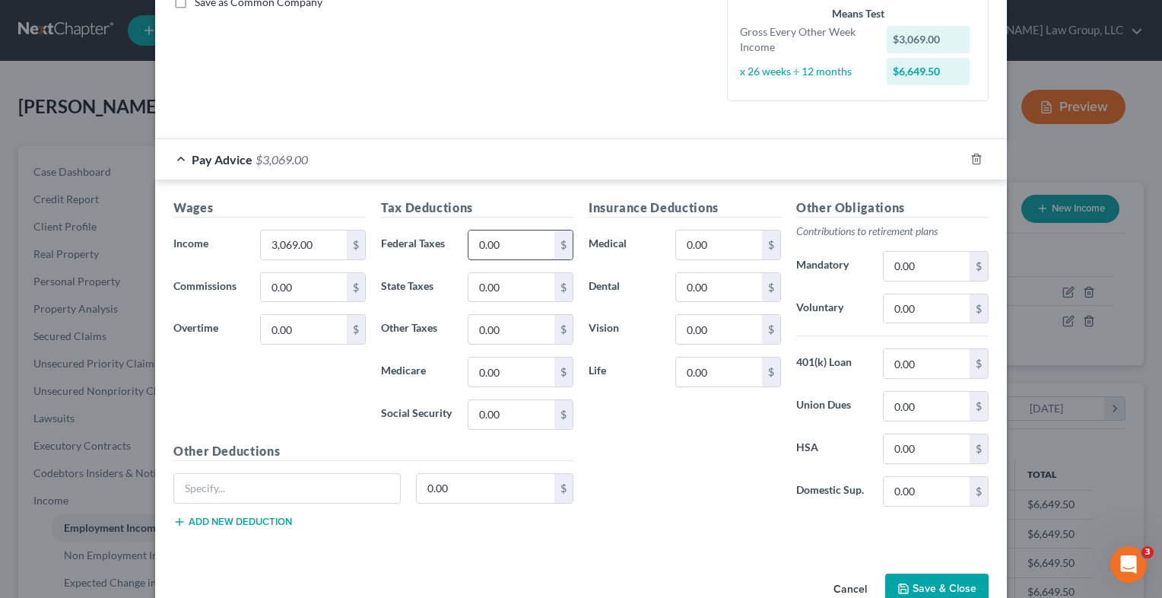
click at [510, 246] on input "0.00" at bounding box center [512, 245] width 86 height 29
click at [502, 368] on input "0.00" at bounding box center [512, 372] width 86 height 29
click at [940, 589] on button "Save & Close" at bounding box center [937, 590] width 103 height 32
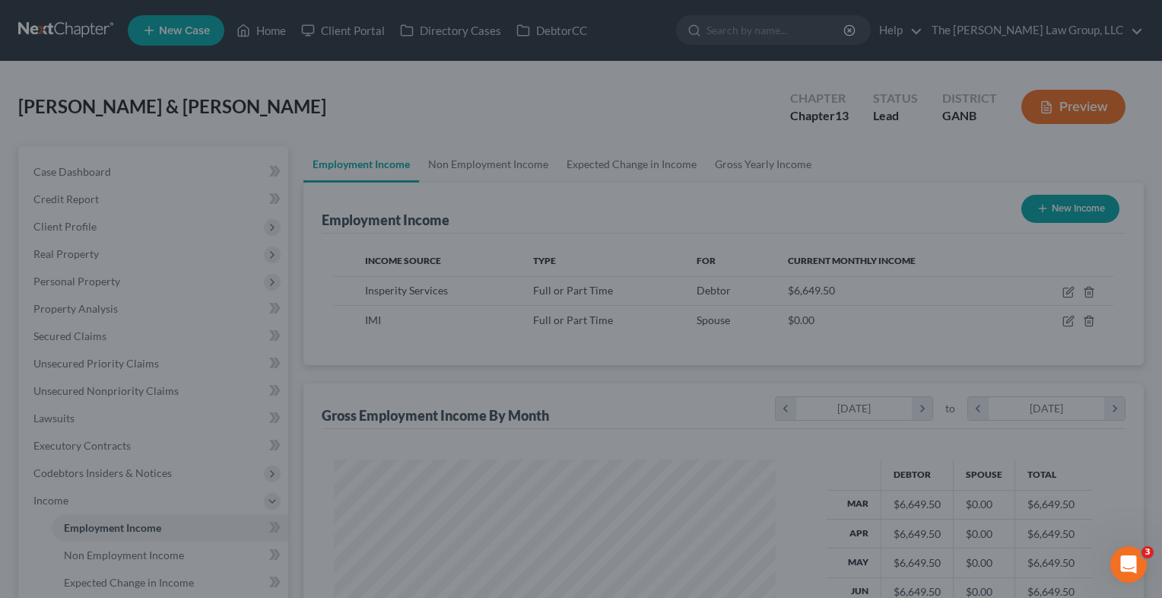
scroll to position [760522, 760326]
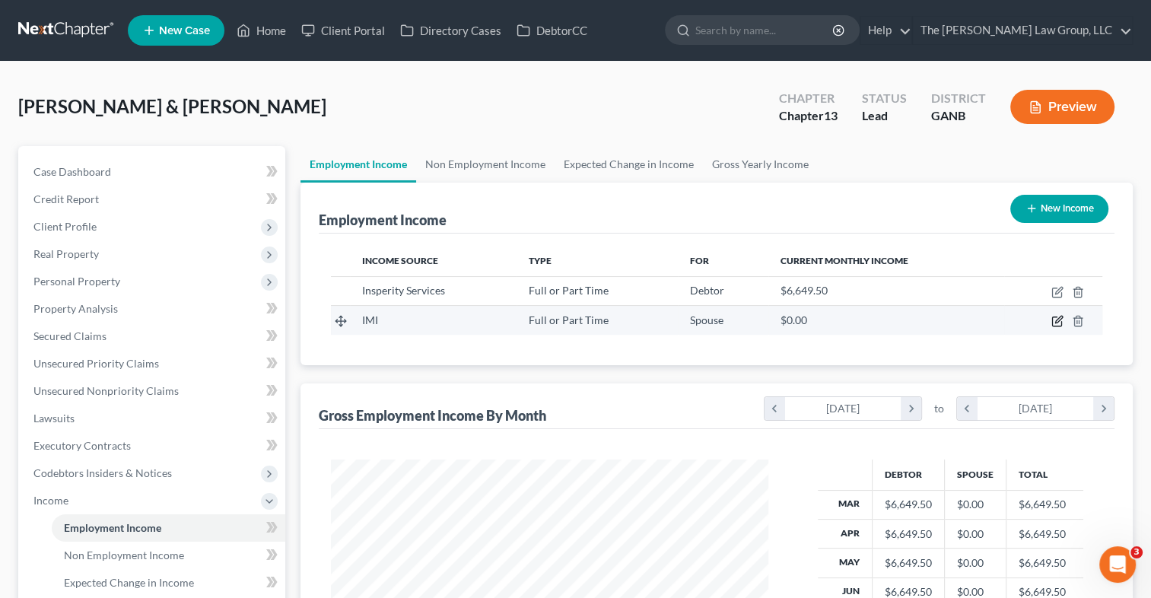
click at [1061, 323] on icon "button" at bounding box center [1056, 321] width 9 height 9
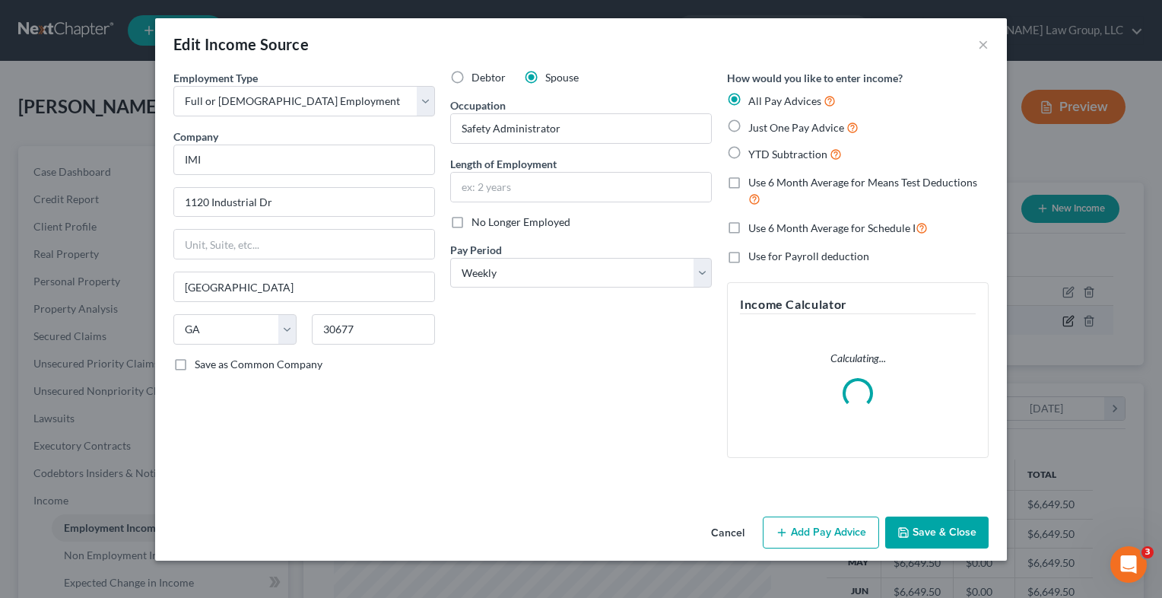
scroll to position [271, 472]
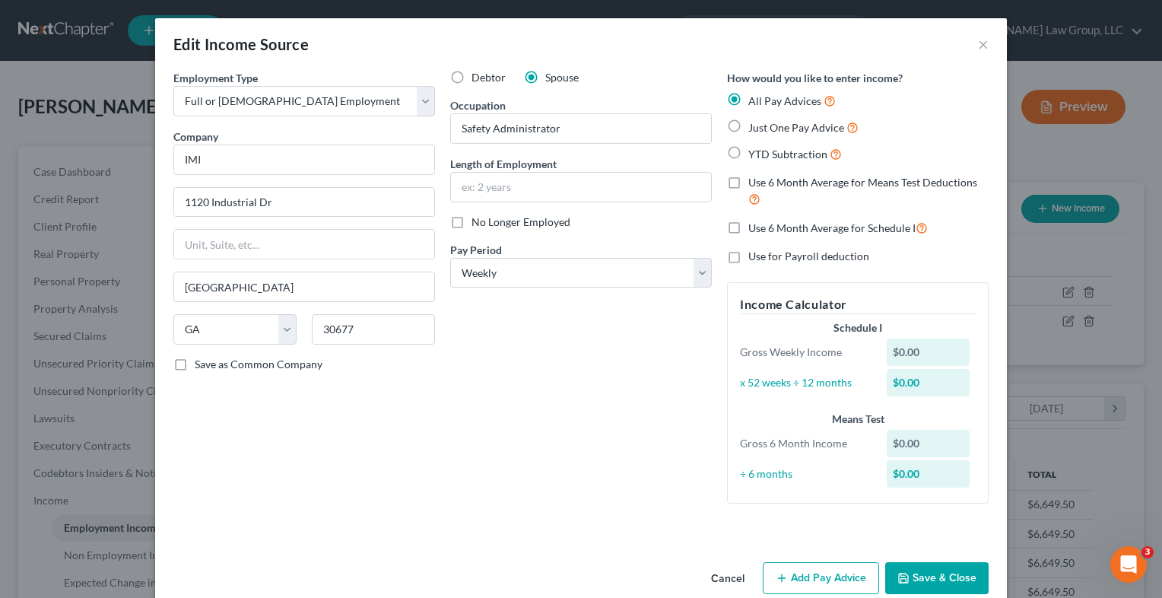
click at [749, 129] on label "Just One Pay Advice" at bounding box center [804, 127] width 110 height 17
click at [755, 129] on input "Just One Pay Advice" at bounding box center [760, 124] width 10 height 10
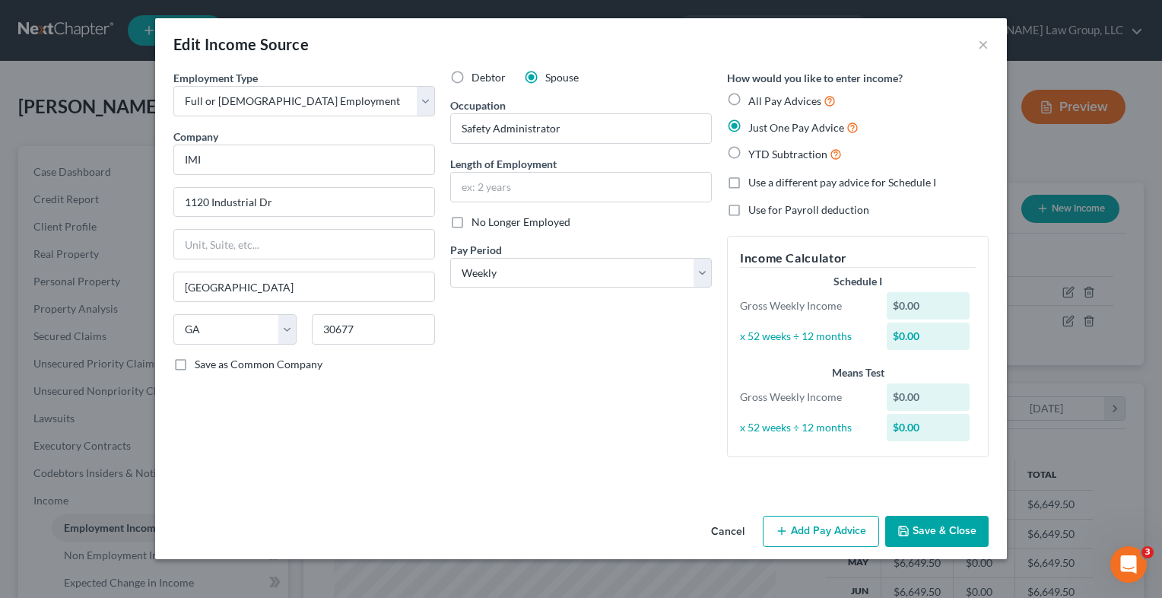
click at [817, 537] on button "Add Pay Advice" at bounding box center [821, 532] width 116 height 32
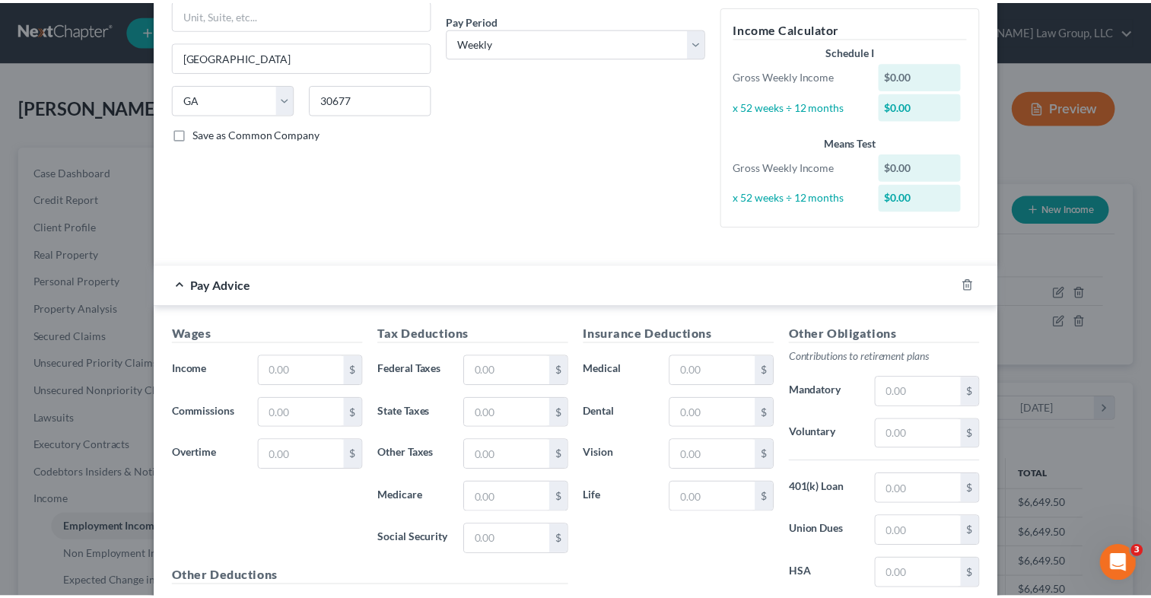
scroll to position [390, 0]
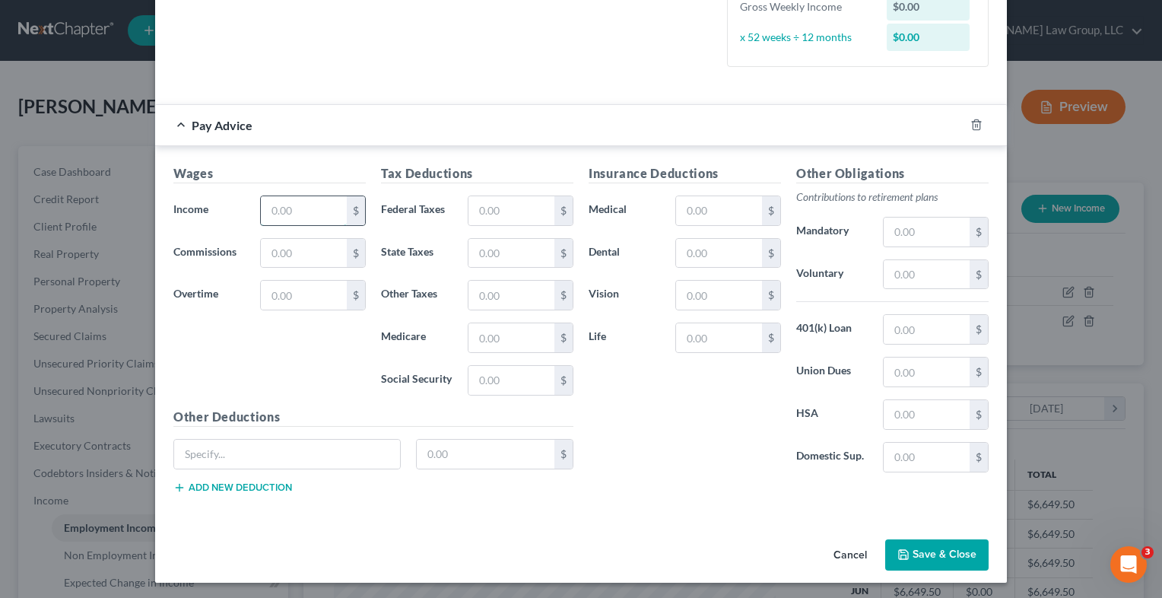
click at [285, 211] on input "text" at bounding box center [304, 210] width 86 height 29
click at [487, 389] on input "text" at bounding box center [512, 380] width 86 height 29
click at [497, 333] on input "text" at bounding box center [512, 337] width 86 height 29
click at [493, 211] on input "text" at bounding box center [512, 210] width 86 height 29
click at [508, 212] on input "text" at bounding box center [512, 210] width 86 height 29
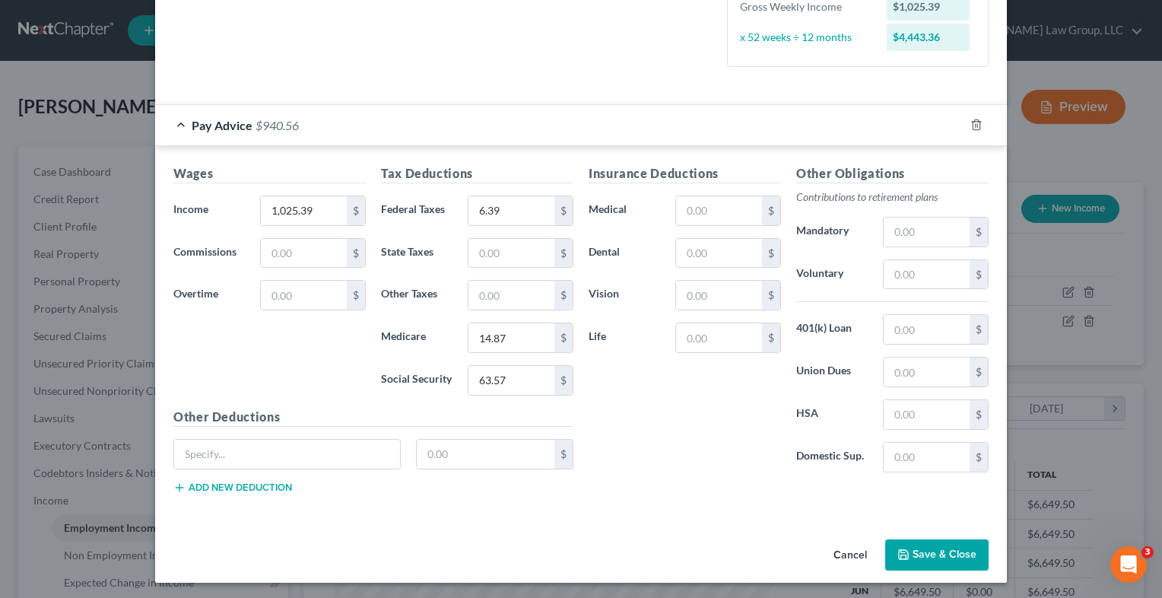
click at [676, 496] on div "Insurance Deductions Medical $ Dental $ Vision $ Life $ Other Obligations Contr…" at bounding box center [788, 335] width 415 height 342
click at [499, 258] on input "text" at bounding box center [512, 253] width 86 height 29
click at [941, 552] on button "Save & Close" at bounding box center [937, 555] width 103 height 32
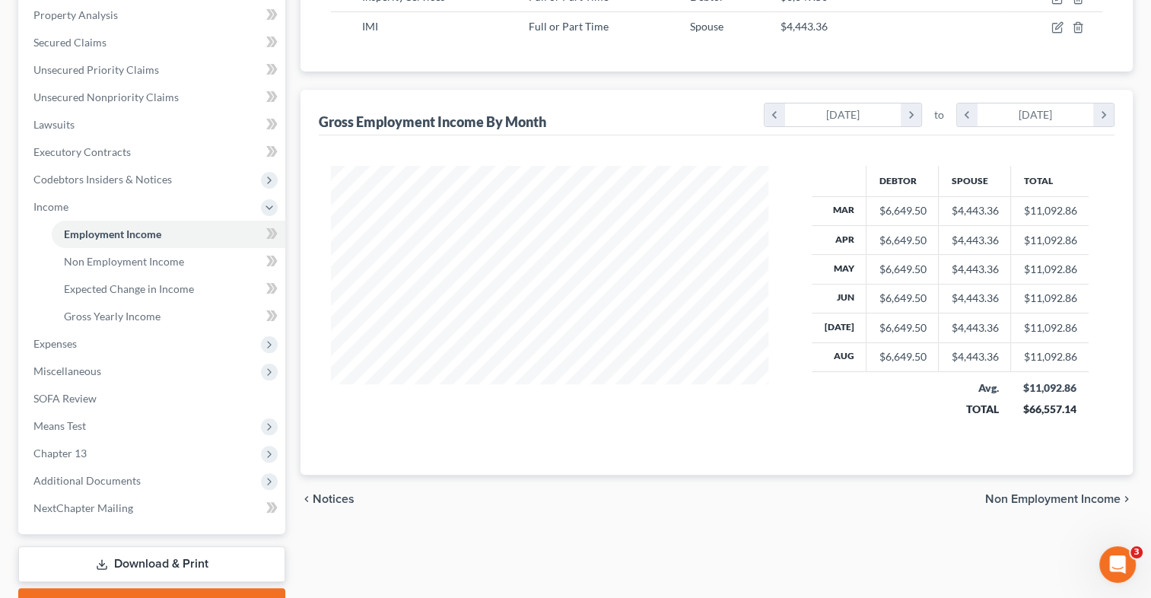
scroll to position [298, 0]
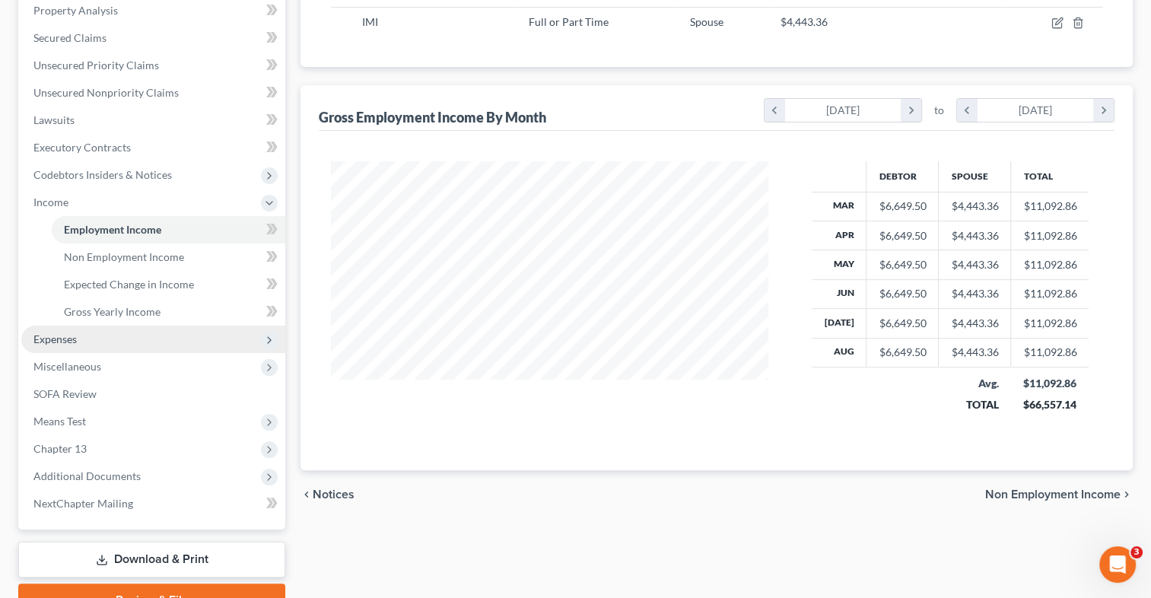
click at [55, 339] on span "Expenses" at bounding box center [54, 338] width 43 height 13
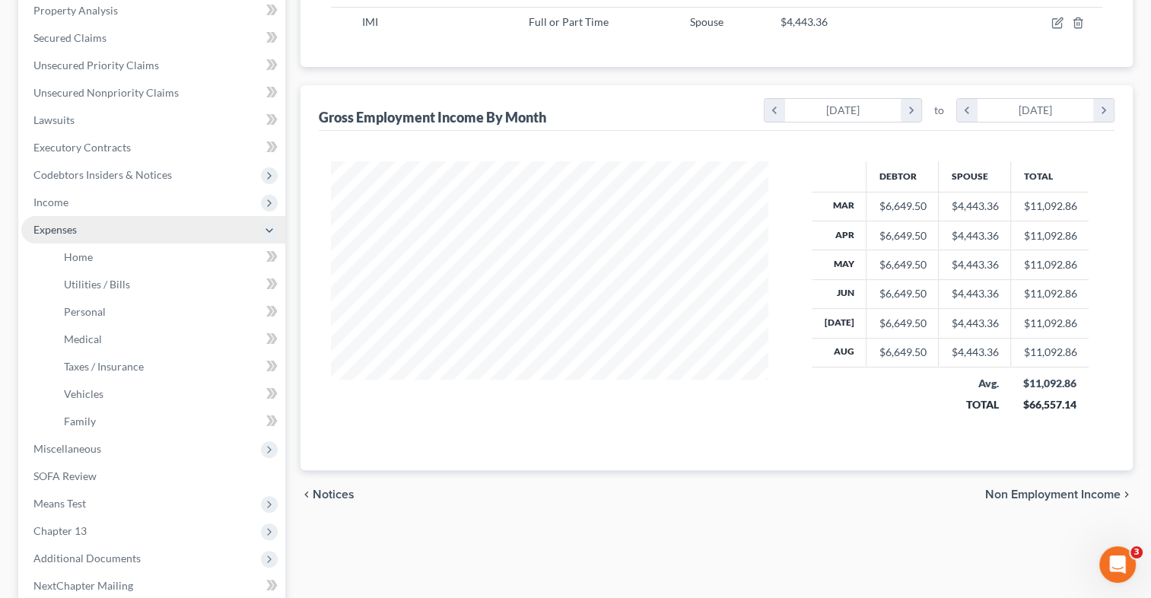
click at [45, 234] on span "Expenses" at bounding box center [54, 229] width 43 height 13
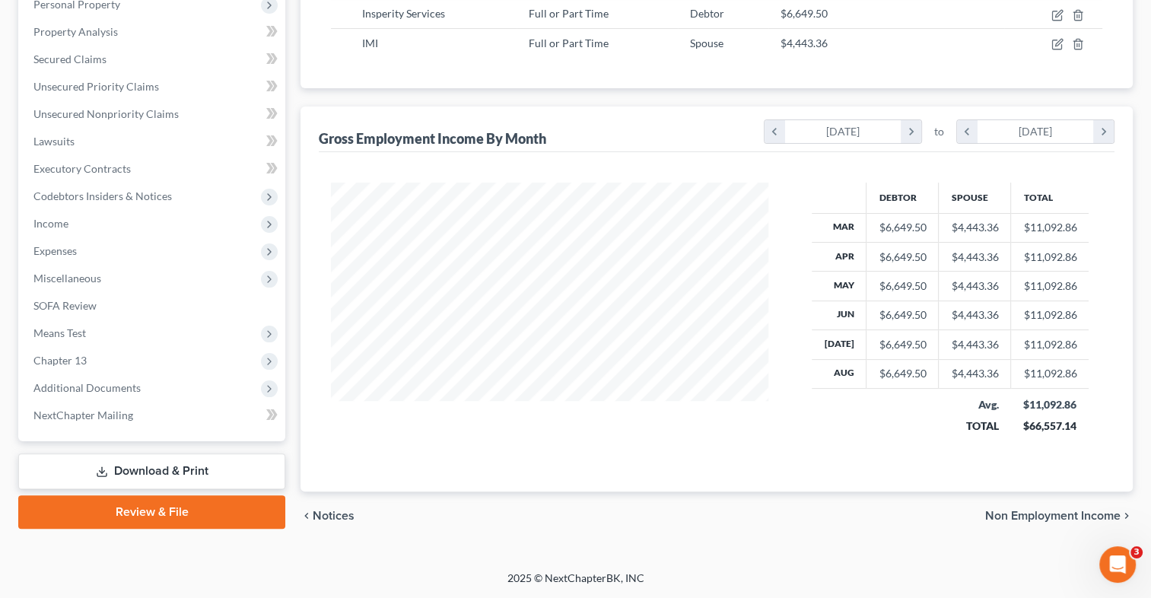
scroll to position [274, 0]
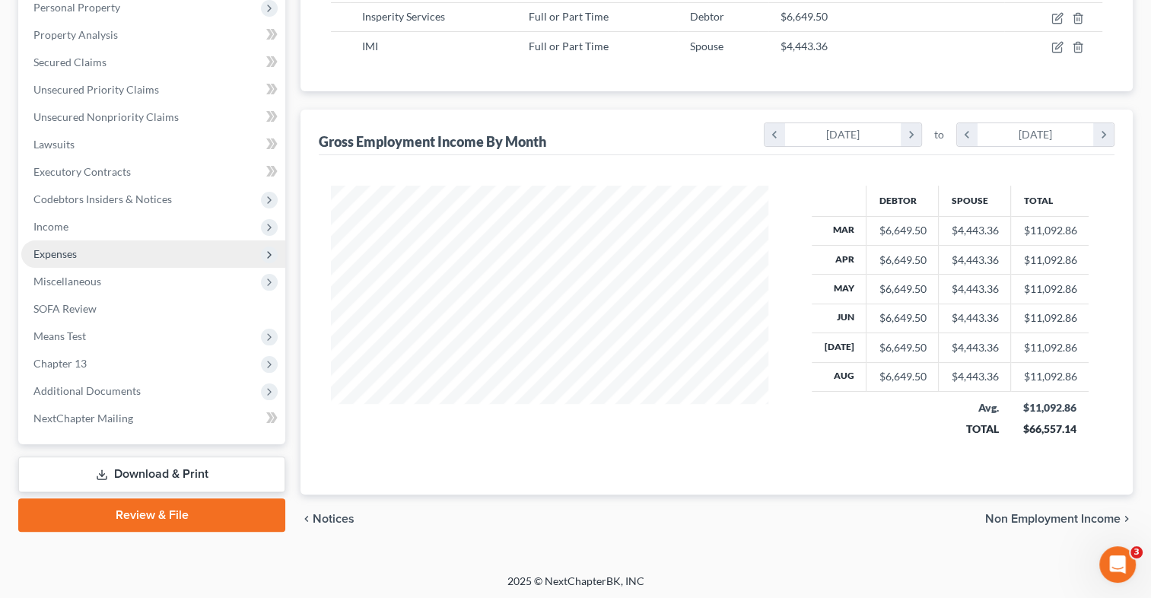
click at [100, 253] on span "Expenses" at bounding box center [153, 253] width 264 height 27
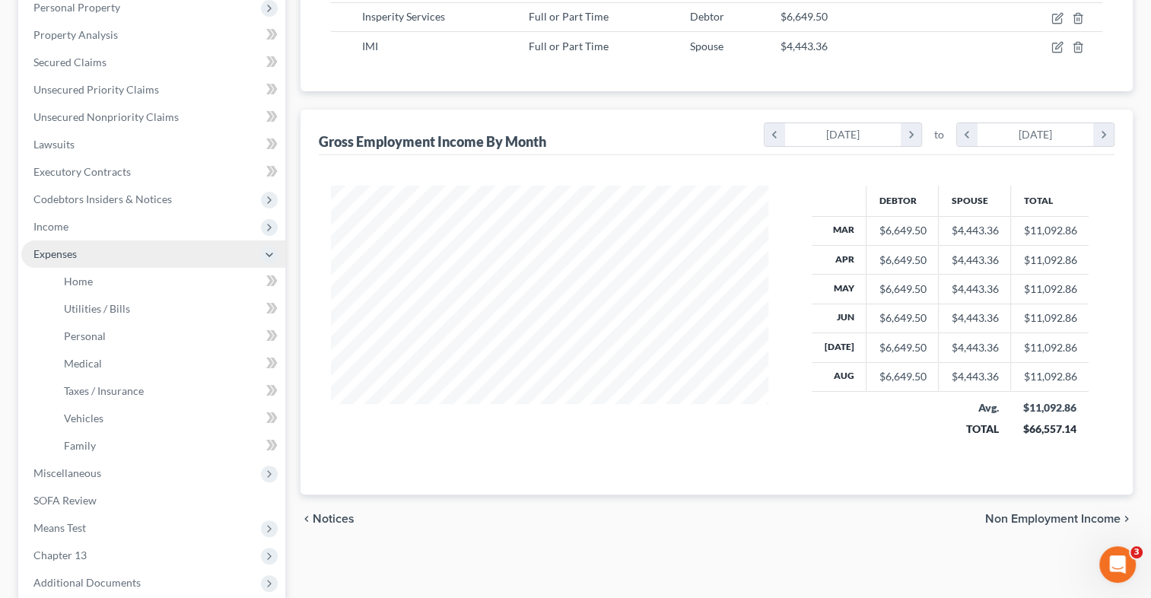
scroll to position [298, 0]
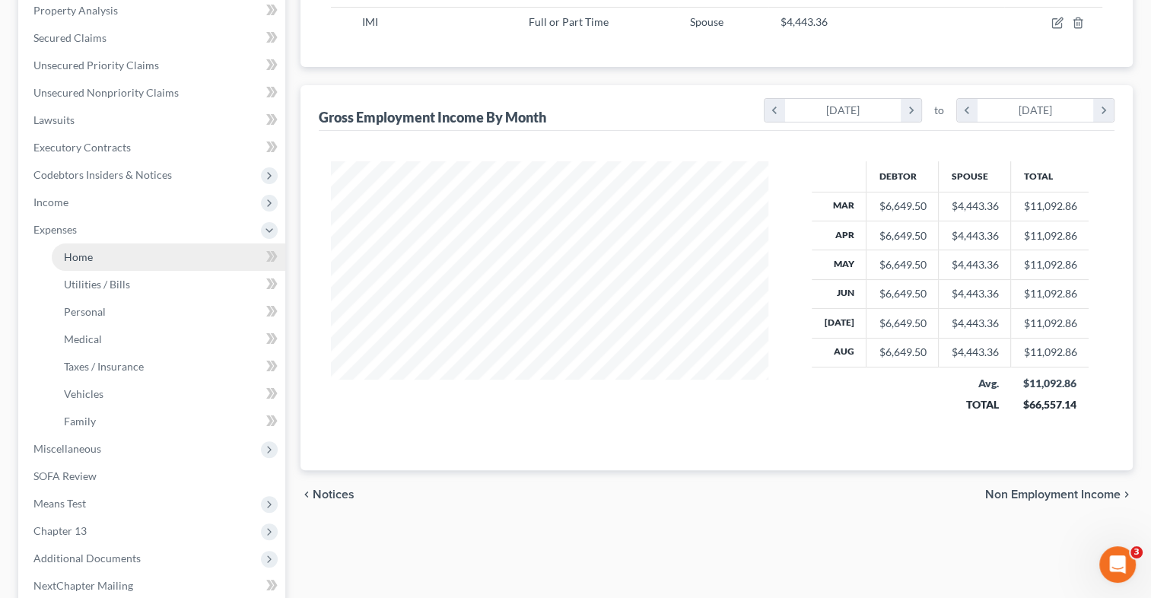
click at [101, 258] on link "Home" at bounding box center [169, 256] width 234 height 27
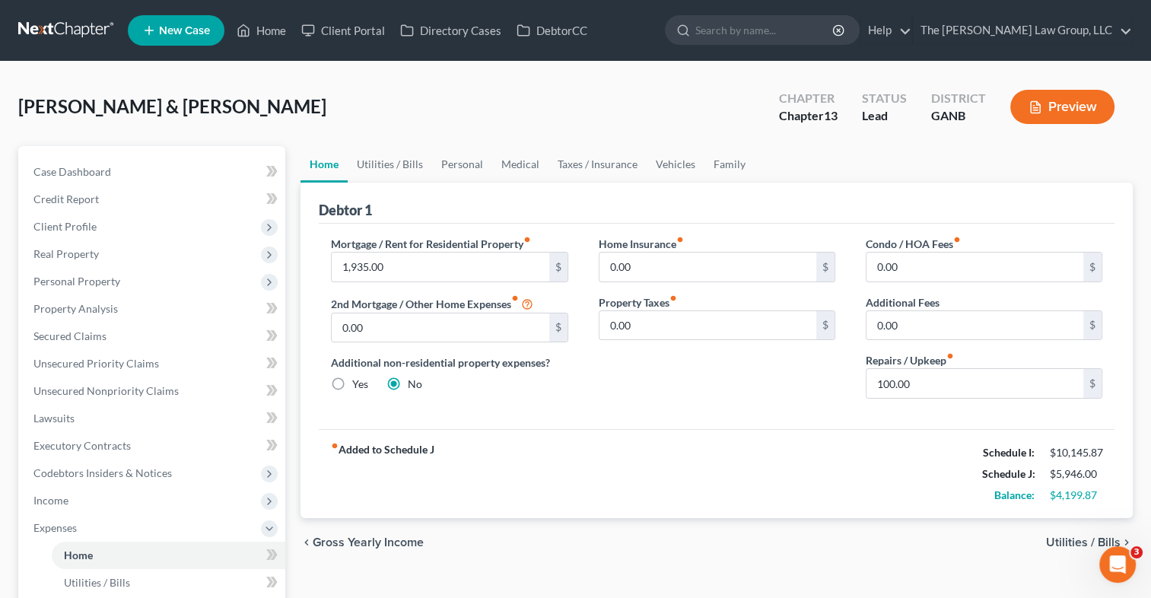
click at [1076, 111] on button "Preview" at bounding box center [1062, 107] width 104 height 34
drag, startPoint x: 1152, startPoint y: 358, endPoint x: 1161, endPoint y: 479, distance: 121.3
click at [1070, 119] on button "Preview" at bounding box center [1062, 107] width 104 height 34
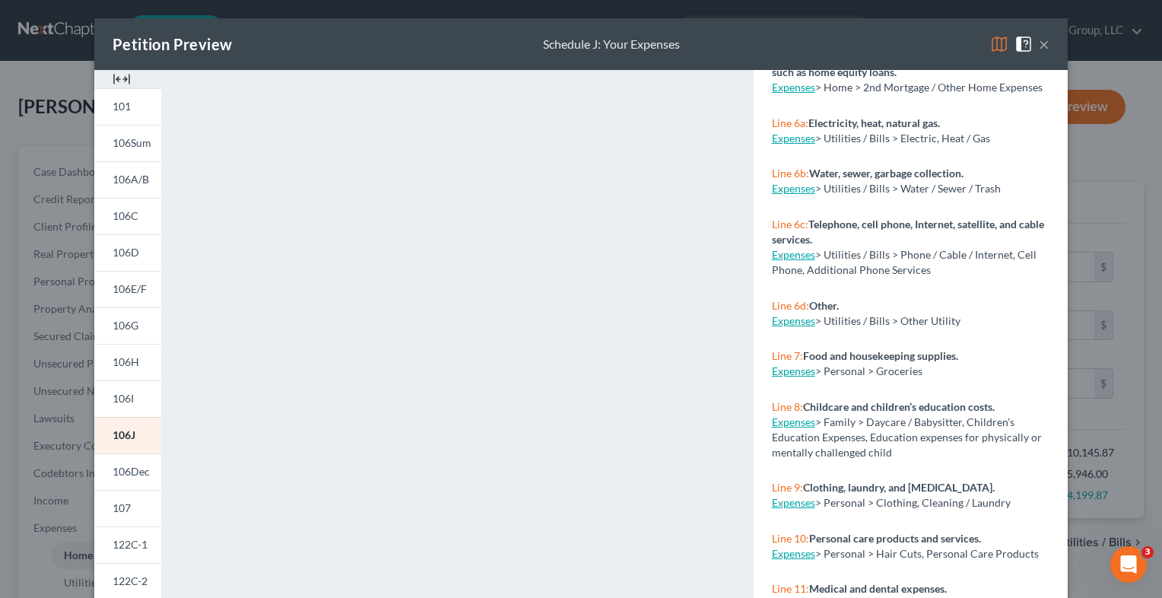
scroll to position [651, 0]
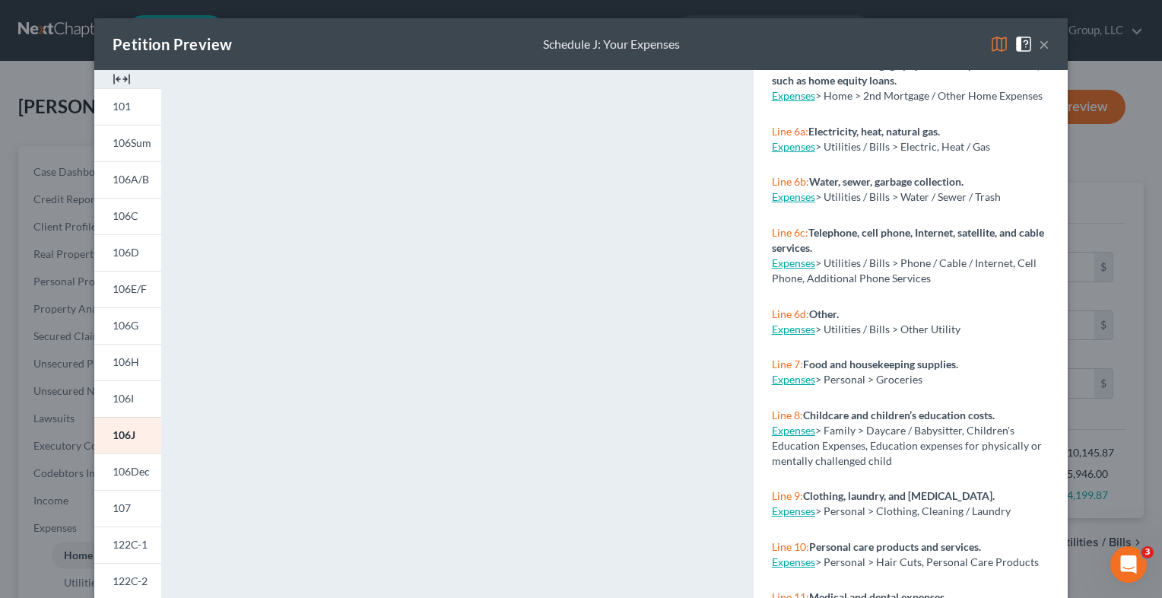
click at [1077, 299] on div "Petition Preview Schedule J: Your Expenses × 101 106Sum 106A/B 106C 106D 106E/F…" at bounding box center [581, 299] width 1162 height 598
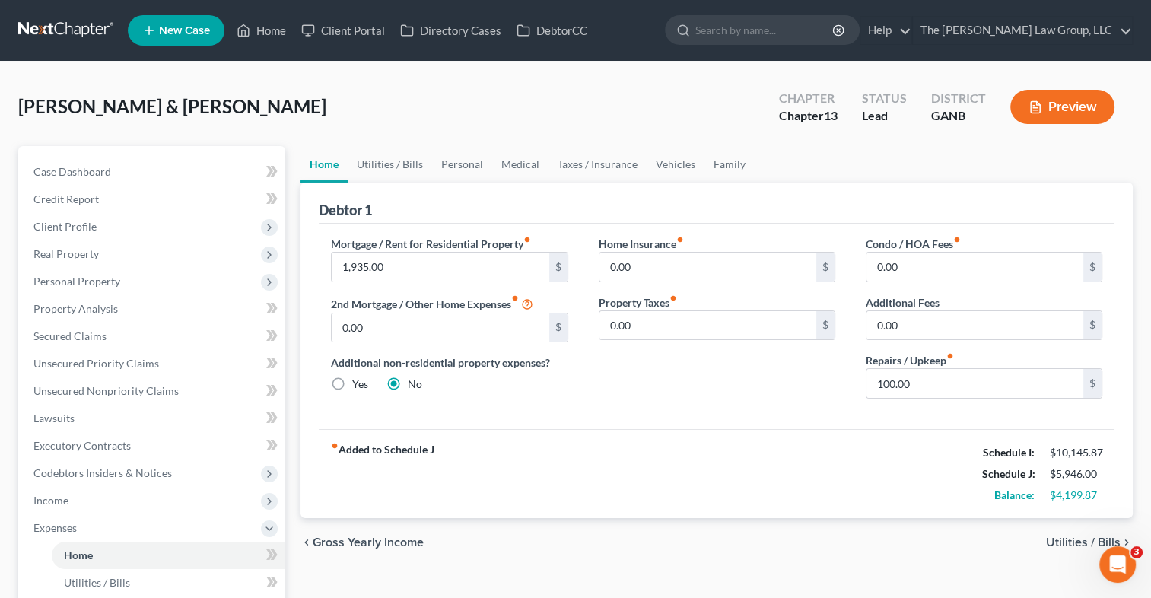
click at [1055, 110] on button "Preview" at bounding box center [1062, 107] width 104 height 34
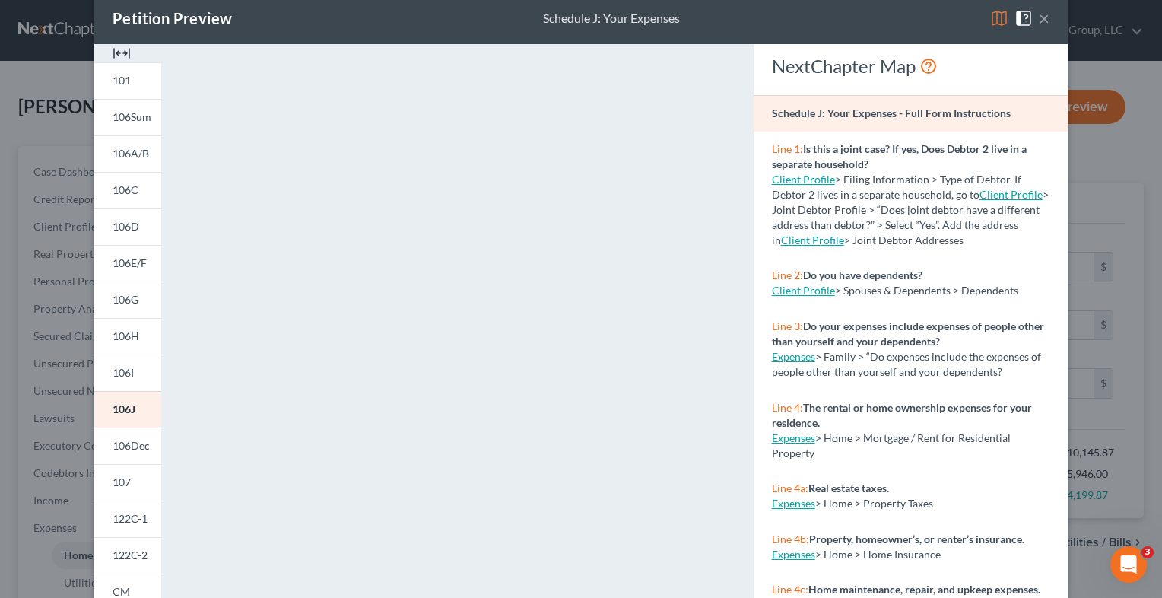
scroll to position [0, 0]
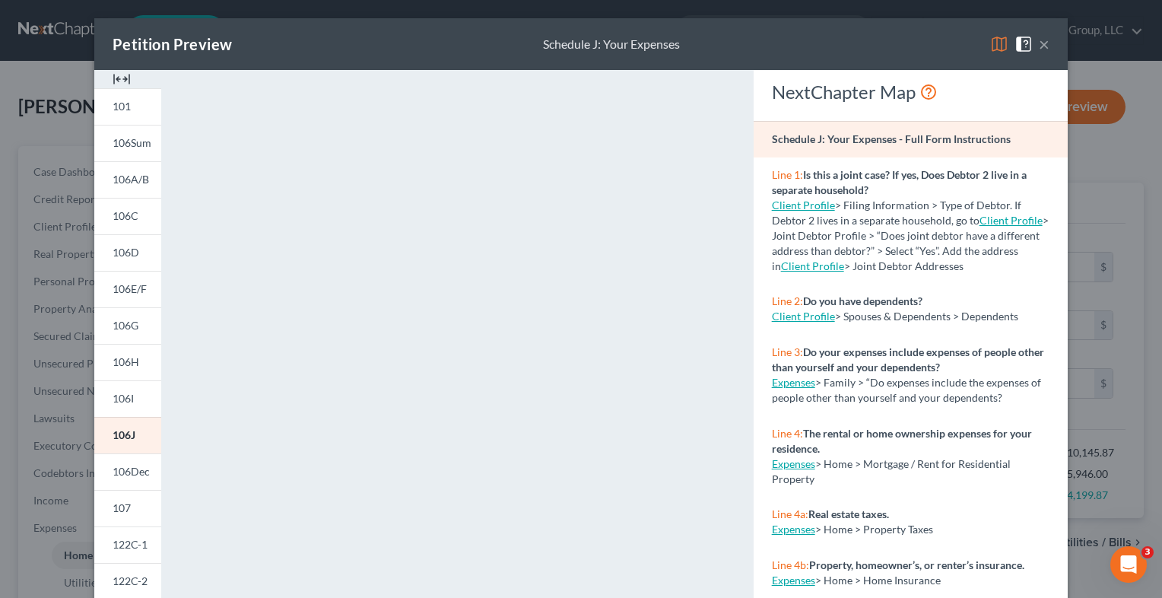
click at [1039, 48] on button "×" at bounding box center [1044, 44] width 11 height 18
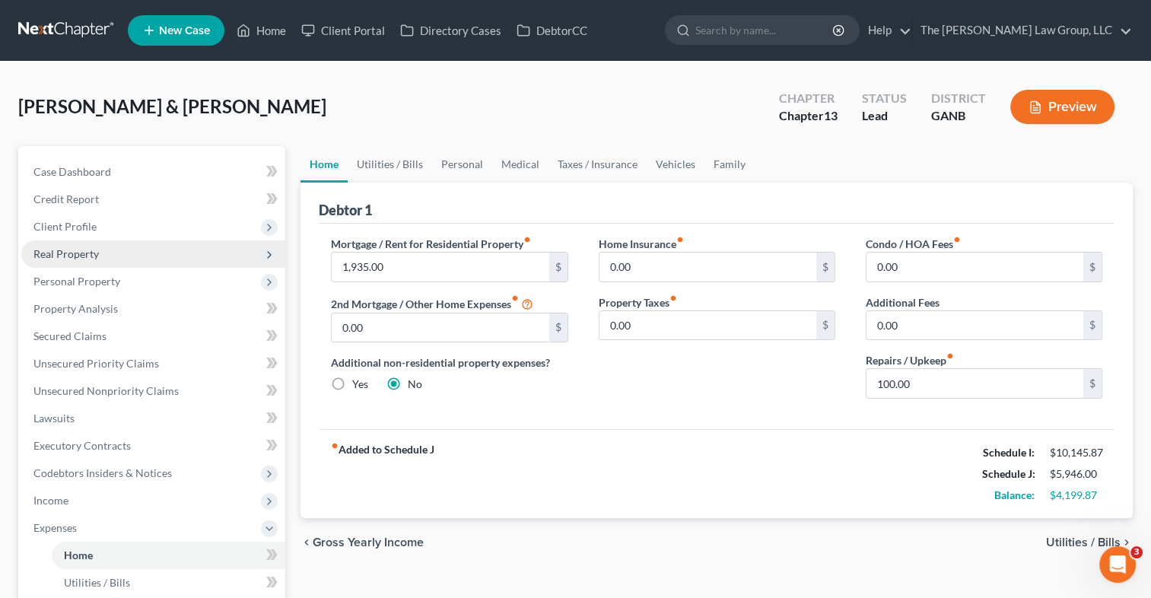
click at [122, 251] on span "Real Property" at bounding box center [153, 253] width 264 height 27
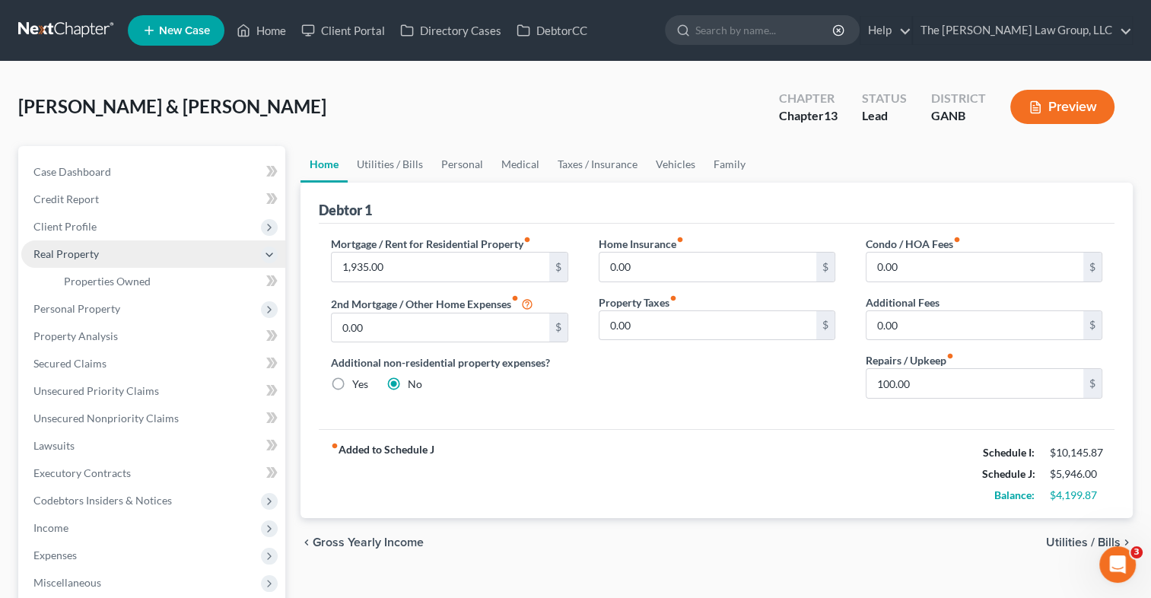
click at [95, 247] on span "Real Property" at bounding box center [65, 253] width 65 height 13
click at [94, 248] on span "Real Property" at bounding box center [65, 253] width 65 height 13
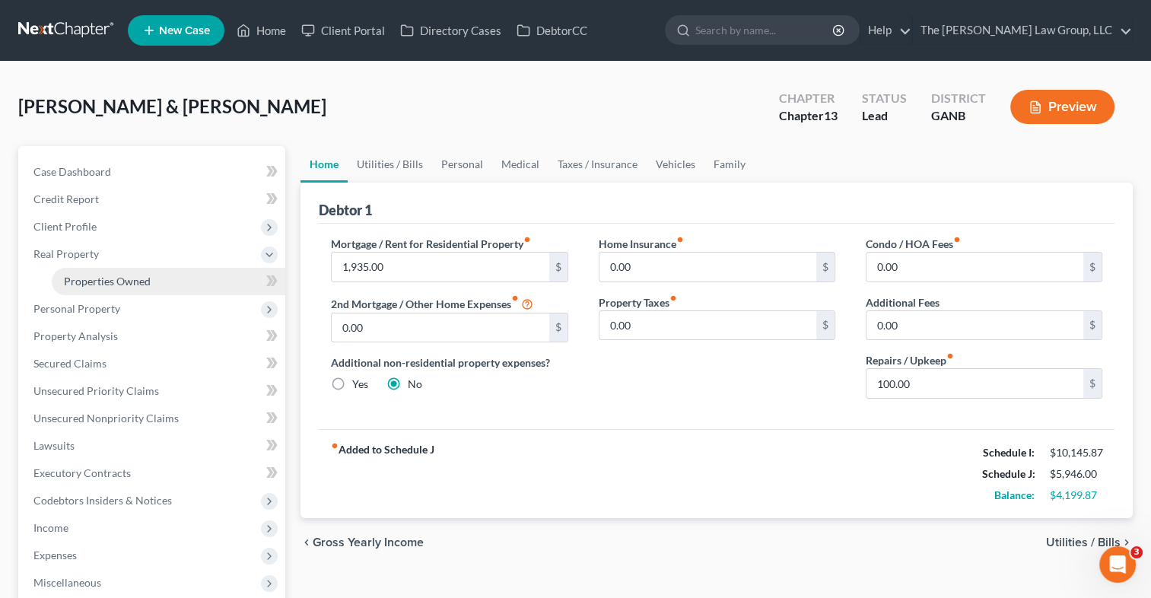
click at [110, 284] on span "Properties Owned" at bounding box center [107, 281] width 87 height 13
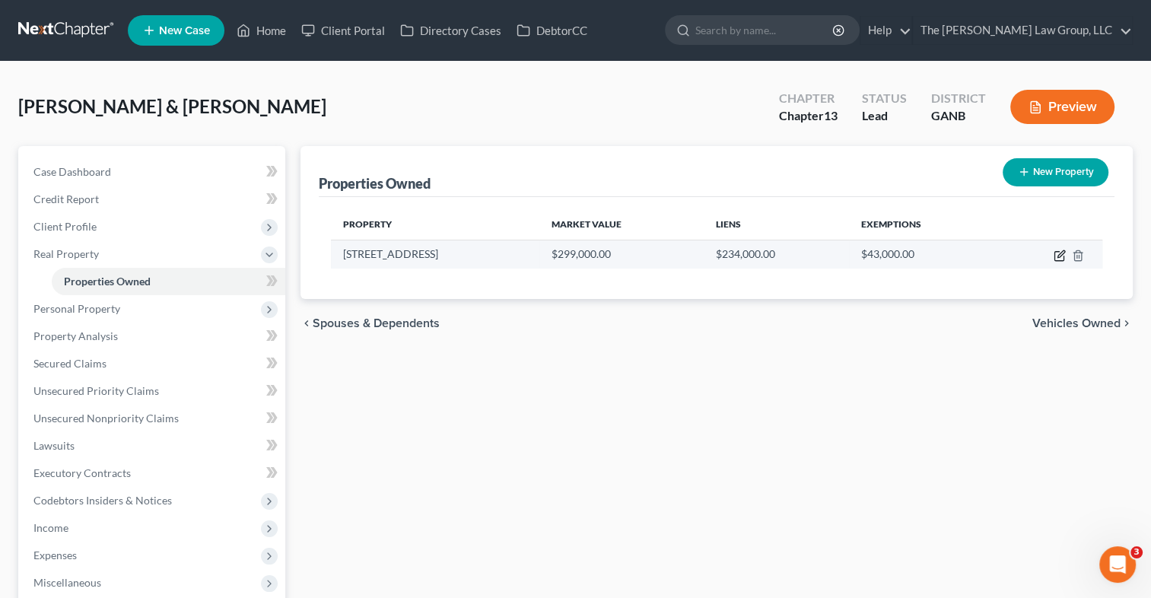
click at [1058, 256] on icon "button" at bounding box center [1061, 253] width 7 height 7
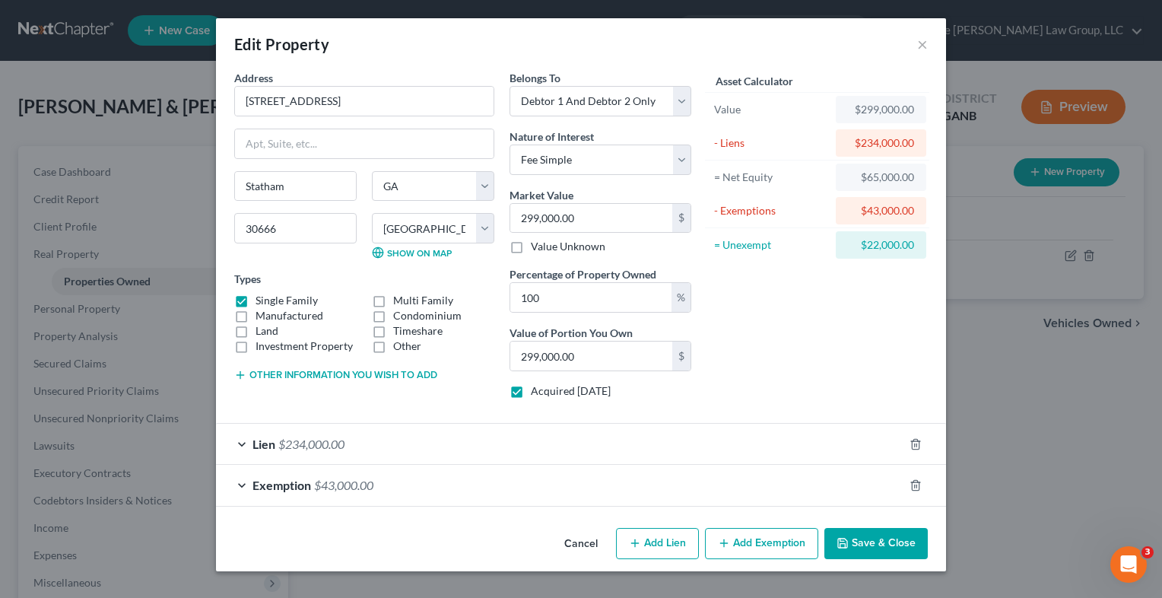
click at [358, 438] on div "Lien $234,000.00" at bounding box center [560, 444] width 688 height 40
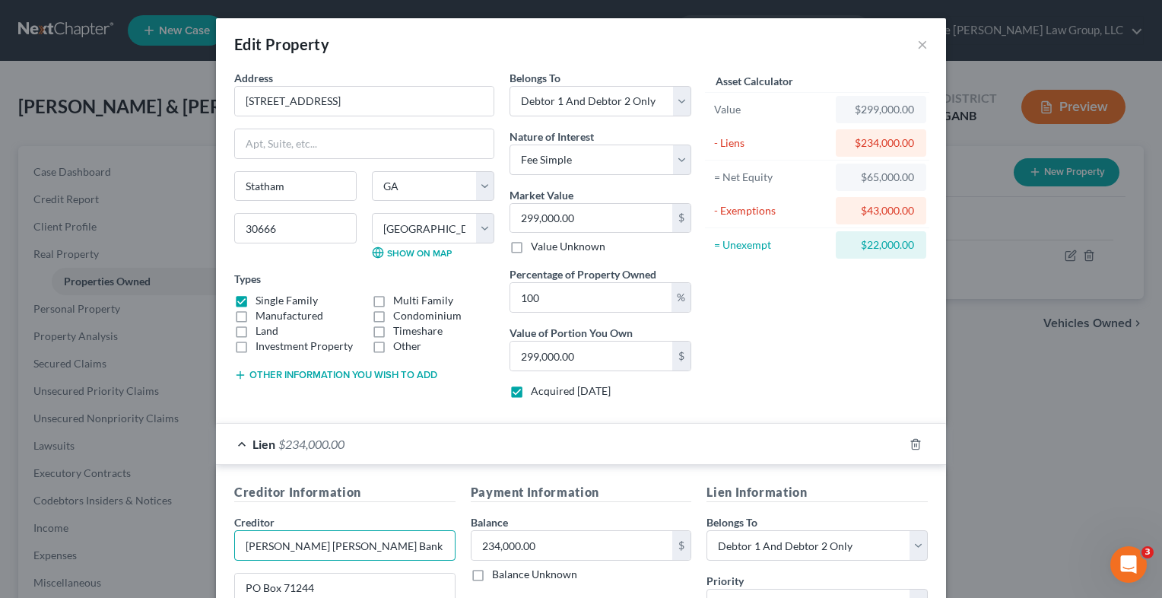
drag, startPoint x: 411, startPoint y: 542, endPoint x: 164, endPoint y: 506, distance: 249.2
click at [164, 506] on div "Edit Property × Address * 1835 [GEOGRAPHIC_DATA] [GEOGRAPHIC_DATA] [US_STATE][G…" at bounding box center [581, 299] width 1162 height 598
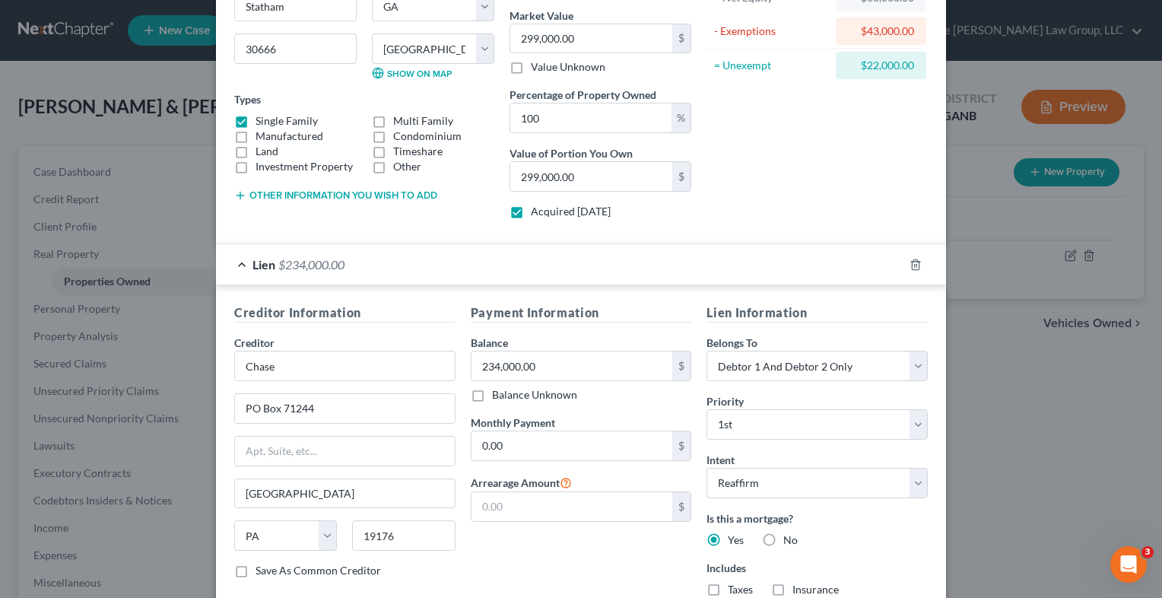
scroll to position [164, 0]
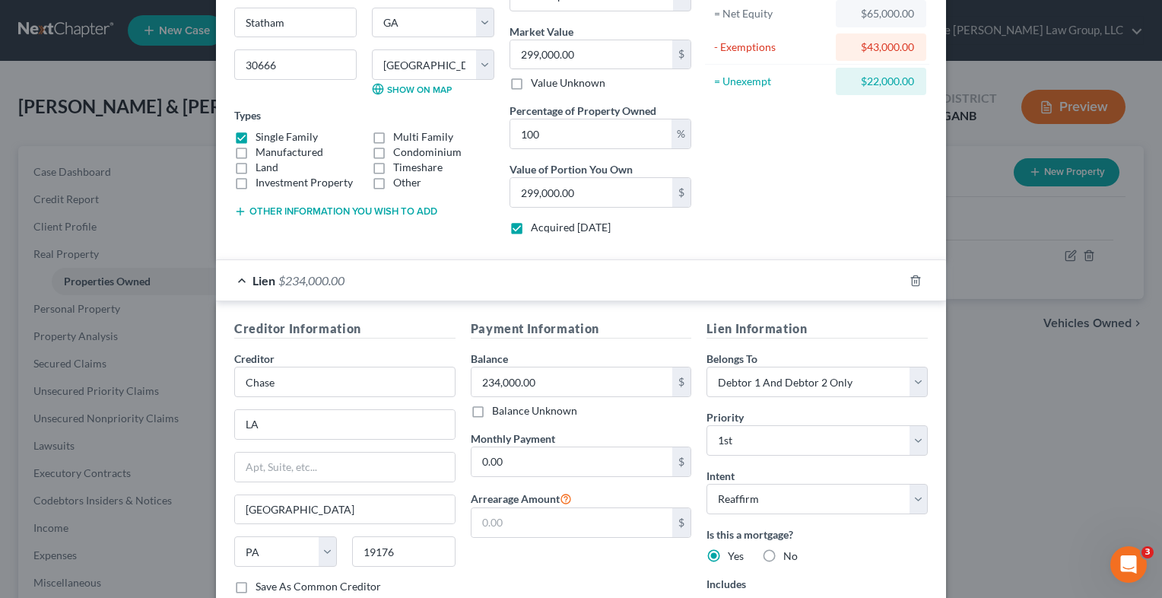
click at [465, 267] on div "Lien $234,000.00" at bounding box center [560, 280] width 688 height 40
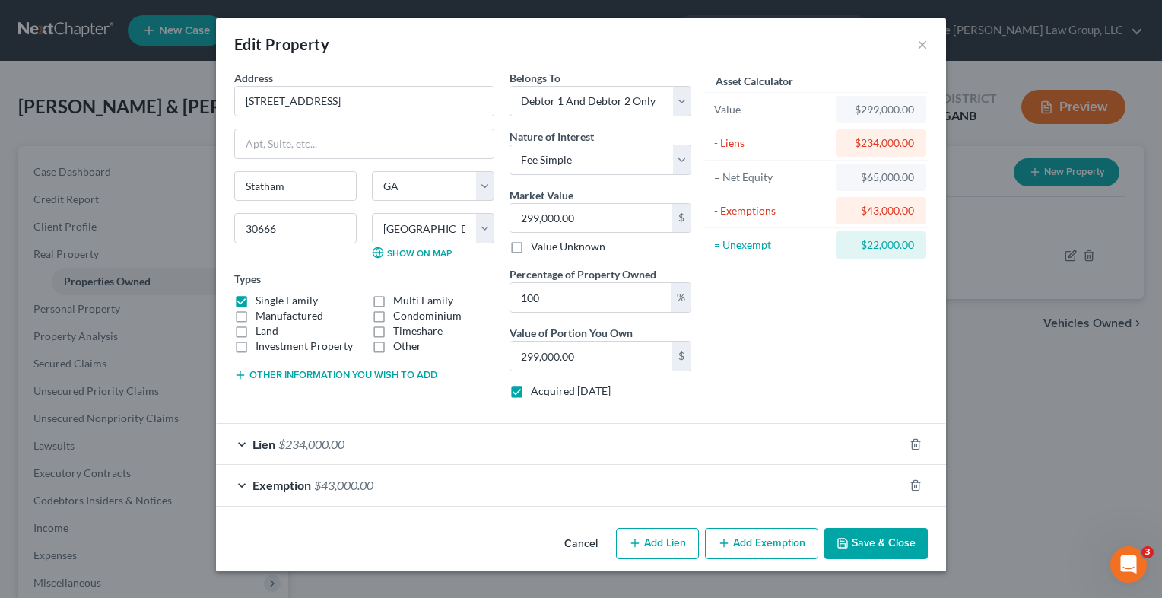
scroll to position [0, 0]
click at [660, 545] on button "Add Lien" at bounding box center [657, 544] width 83 height 32
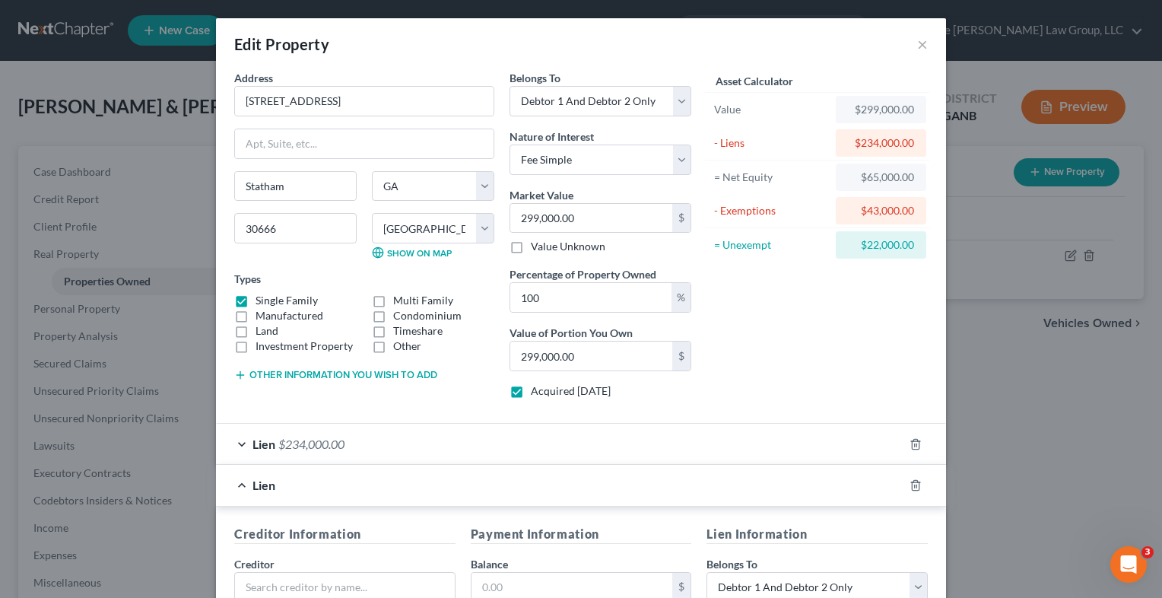
click at [1144, 294] on div "Edit Property × Address * 1835 [GEOGRAPHIC_DATA] [GEOGRAPHIC_DATA] [US_STATE][G…" at bounding box center [581, 299] width 1162 height 598
click at [916, 485] on div at bounding box center [925, 485] width 43 height 24
click at [914, 485] on icon "button" at bounding box center [916, 485] width 12 height 12
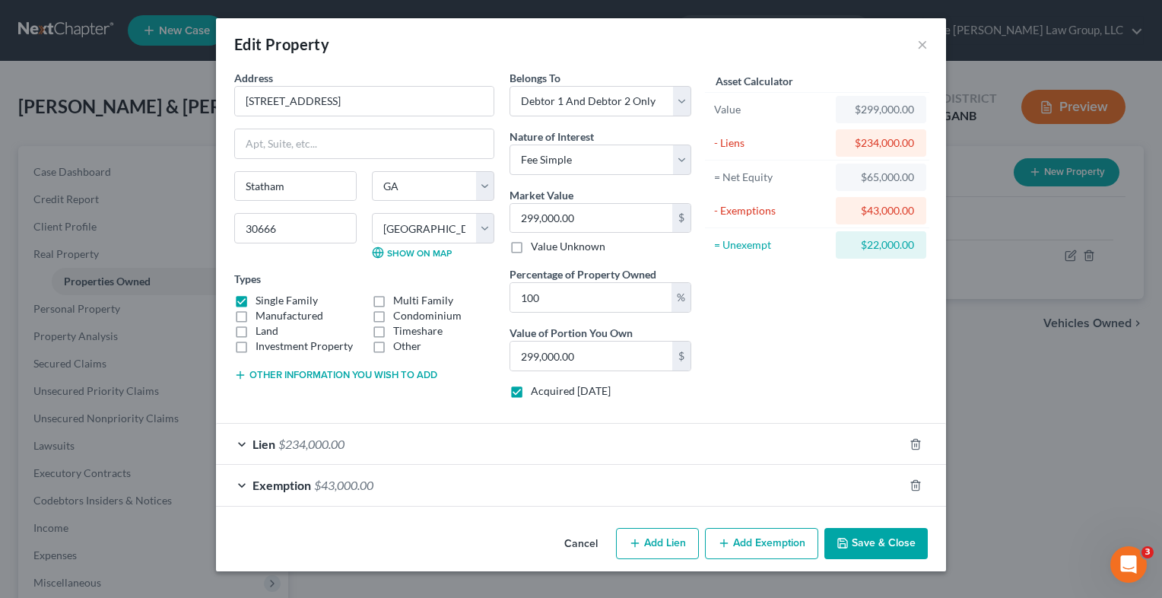
click at [340, 447] on span "$234,000.00" at bounding box center [311, 444] width 66 height 14
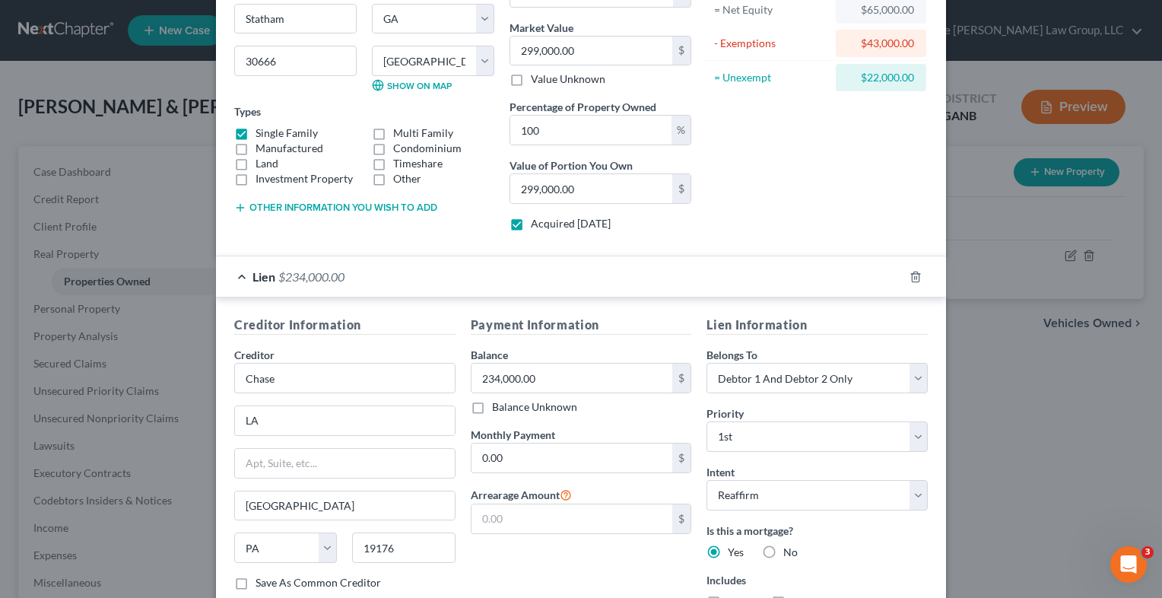
scroll to position [169, 0]
click at [393, 400] on div "Creditor * Chase LA Philadelphia State [US_STATE] AK AR AZ CA CO [GEOGRAPHIC_DA…" at bounding box center [344, 459] width 221 height 228
click at [368, 421] on input "LA" at bounding box center [345, 419] width 220 height 29
click at [290, 543] on select "State [US_STATE] AK AR AZ CA CO CT DE DC [GEOGRAPHIC_DATA] [GEOGRAPHIC_DATA] GU…" at bounding box center [285, 546] width 103 height 30
click at [234, 531] on select "State [US_STATE] AK AR AZ CA CO CT DE DC [GEOGRAPHIC_DATA] [GEOGRAPHIC_DATA] GU…" at bounding box center [285, 546] width 103 height 30
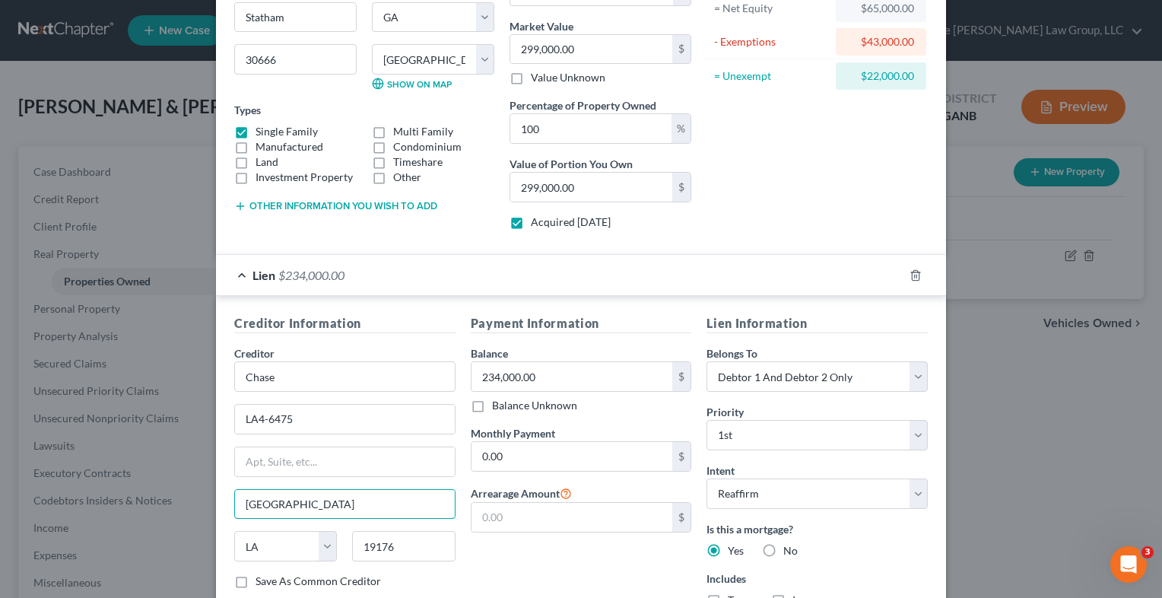
drag, startPoint x: 307, startPoint y: 510, endPoint x: 199, endPoint y: 494, distance: 110.0
click at [199, 494] on div "Edit Property × Address * 1835 [GEOGRAPHIC_DATA] [GEOGRAPHIC_DATA] [US_STATE][G…" at bounding box center [581, 299] width 1162 height 598
click at [247, 463] on input "text" at bounding box center [345, 461] width 220 height 29
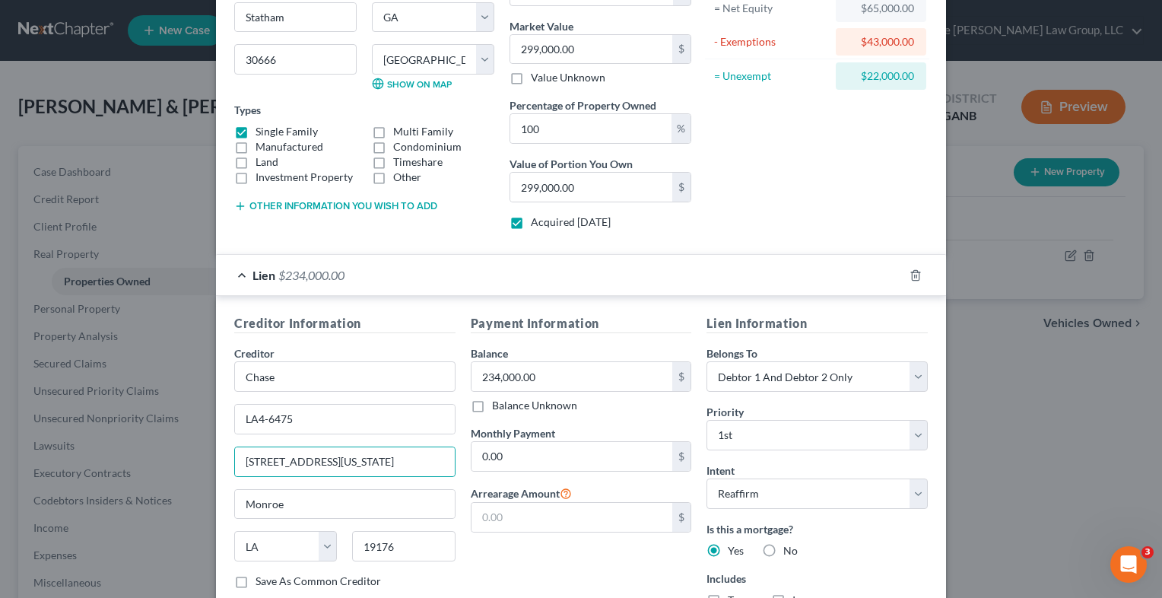
click at [555, 595] on div "Payment Information Balance 234,000.00 $ Balance Unknown Balance Undetermined 2…" at bounding box center [581, 466] width 237 height 305
drag, startPoint x: 399, startPoint y: 544, endPoint x: 316, endPoint y: 534, distance: 82.8
click at [316, 534] on div "State [US_STATE] AK AR AZ CA CO CT DE DC [GEOGRAPHIC_DATA] [GEOGRAPHIC_DATA] GU…" at bounding box center [345, 552] width 237 height 43
click at [256, 577] on label "Save As Common Creditor" at bounding box center [319, 581] width 126 height 15
click at [262, 577] on input "Save As Common Creditor" at bounding box center [267, 579] width 10 height 10
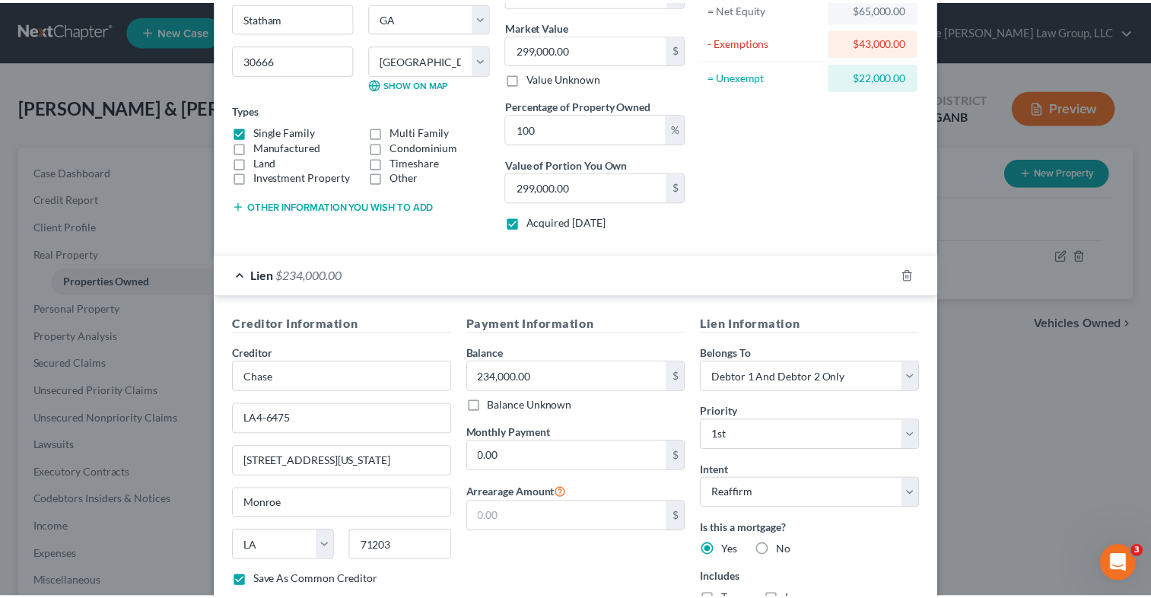
scroll to position [326, 0]
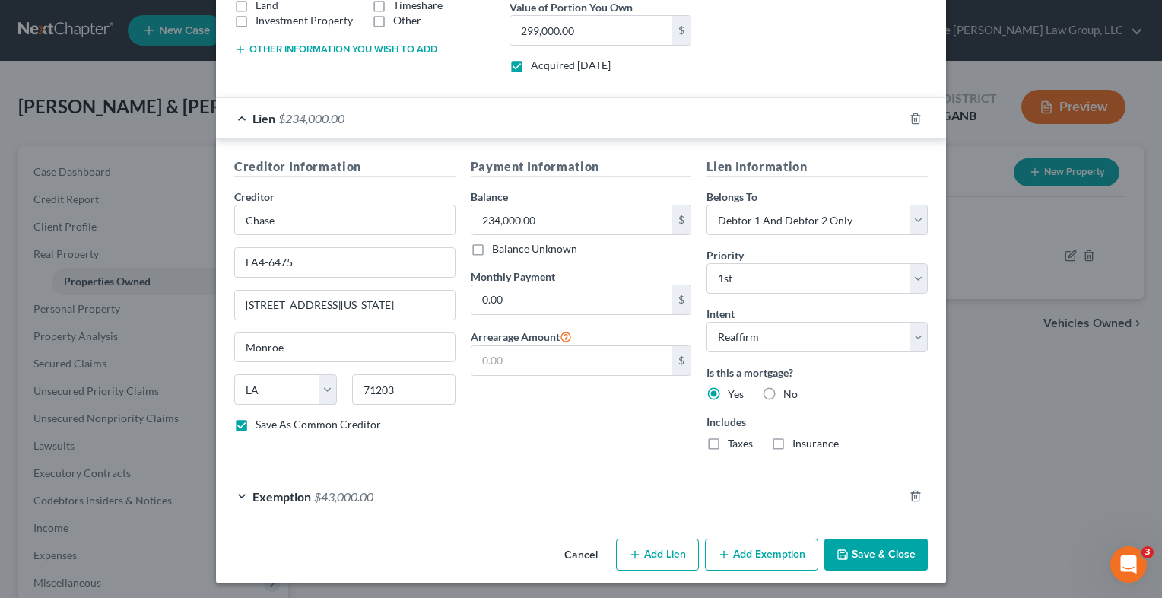
click at [793, 443] on label "Insurance" at bounding box center [816, 443] width 46 height 15
click at [799, 443] on input "Insurance" at bounding box center [804, 441] width 10 height 10
click at [728, 442] on label "Taxes" at bounding box center [740, 443] width 25 height 15
click at [734, 442] on input "Taxes" at bounding box center [739, 441] width 10 height 10
click at [542, 289] on input "0.00" at bounding box center [573, 299] width 202 height 29
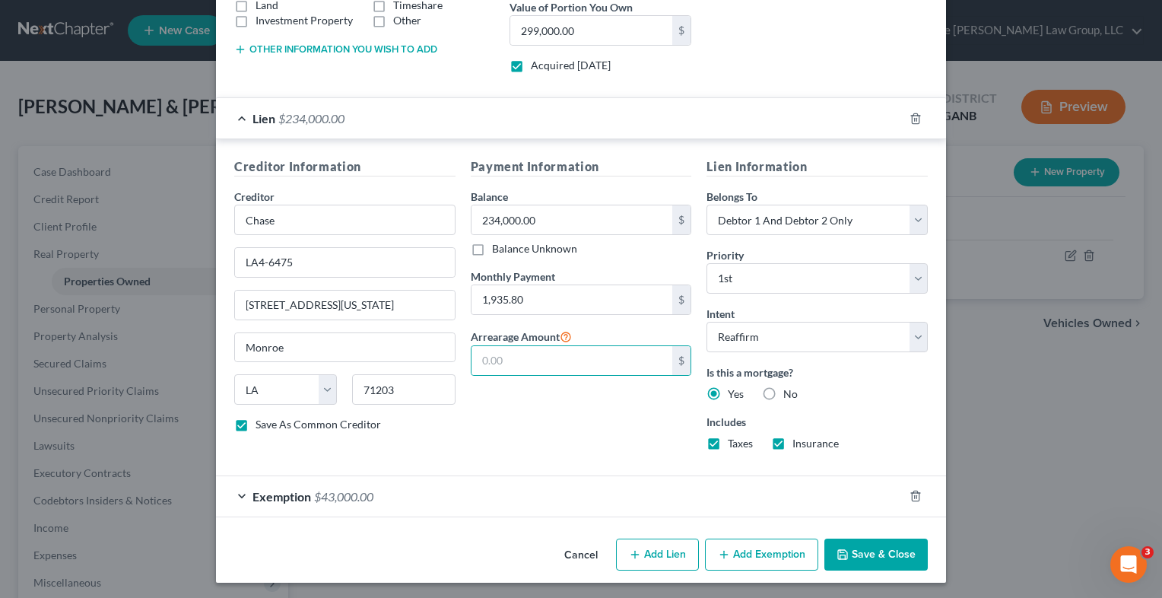
click at [886, 545] on button "Save & Close" at bounding box center [876, 555] width 103 height 32
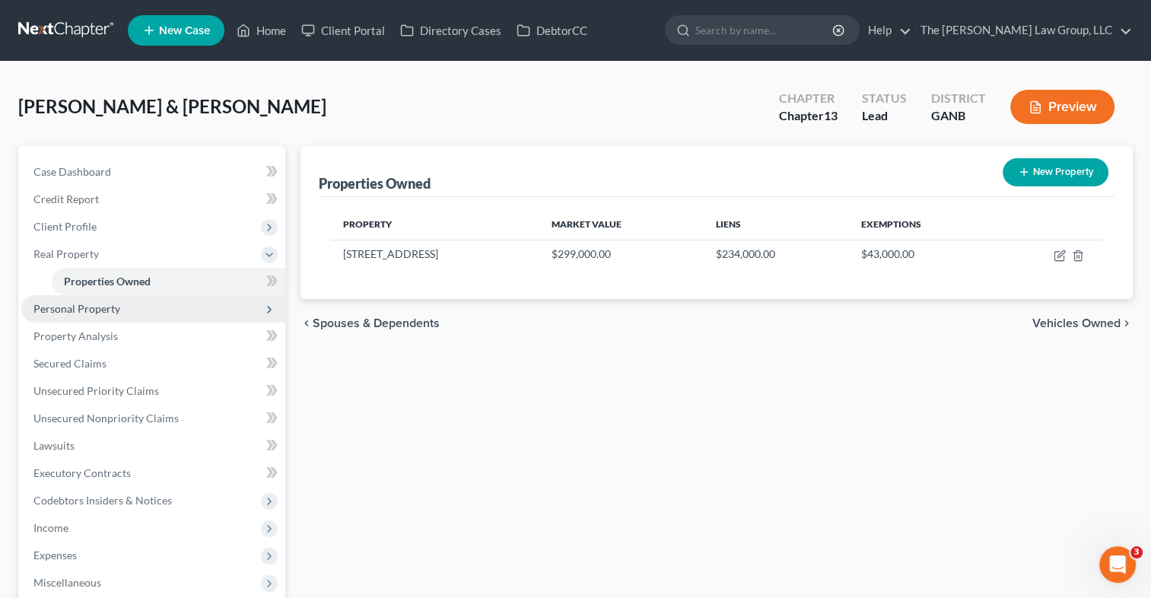
click at [130, 312] on span "Personal Property" at bounding box center [153, 308] width 264 height 27
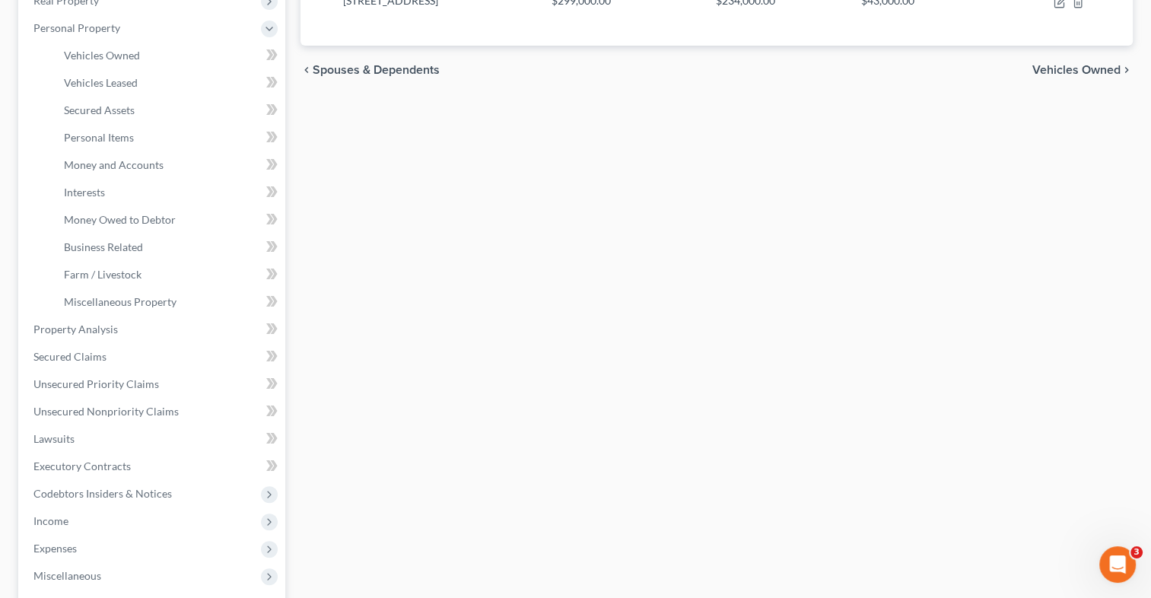
scroll to position [271, 0]
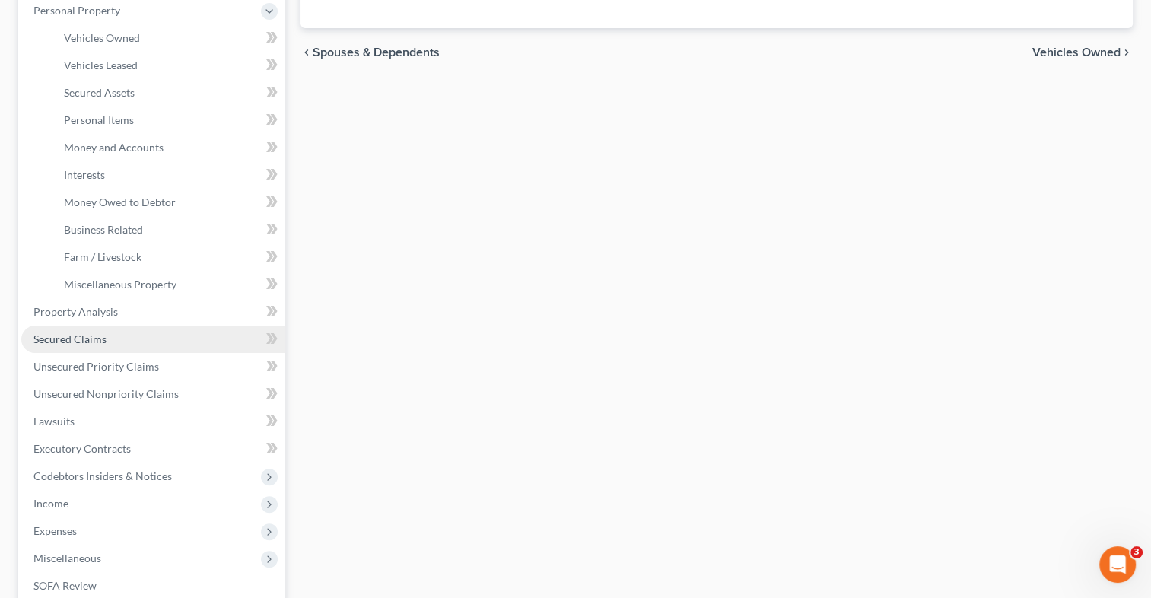
click at [130, 342] on link "Secured Claims" at bounding box center [153, 339] width 264 height 27
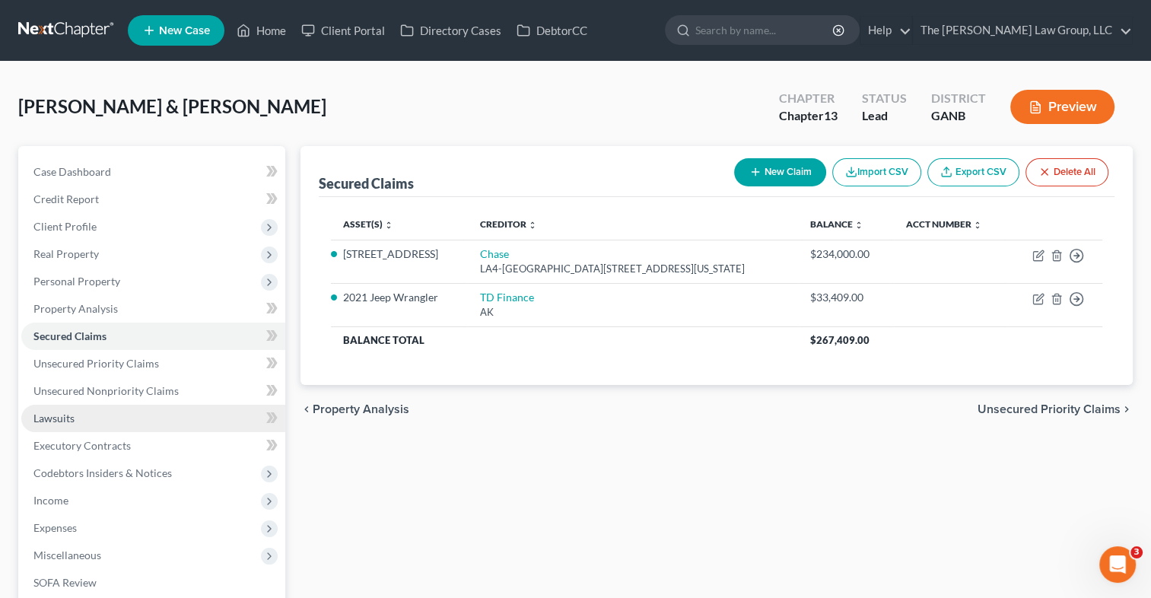
click at [114, 418] on link "Lawsuits" at bounding box center [153, 418] width 264 height 27
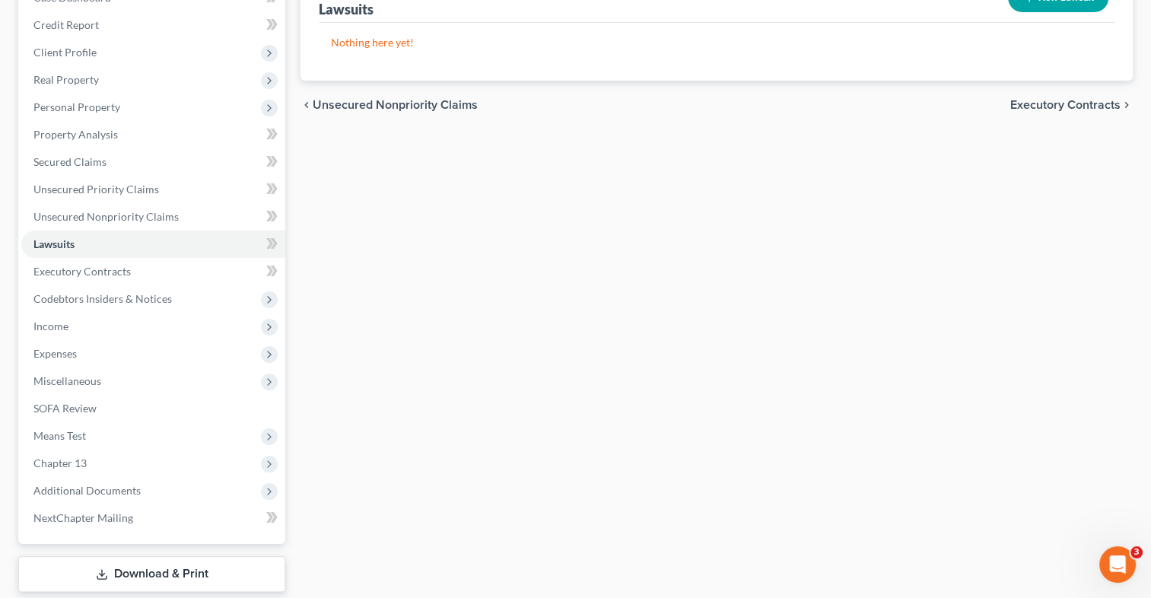
scroll to position [176, 0]
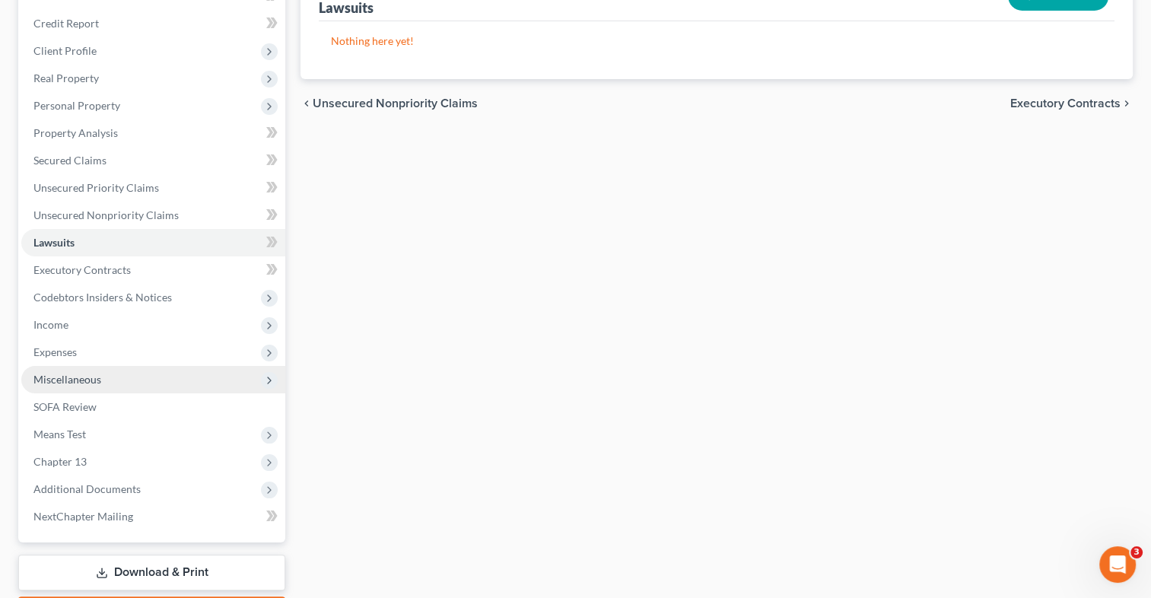
click at [118, 379] on span "Miscellaneous" at bounding box center [153, 379] width 264 height 27
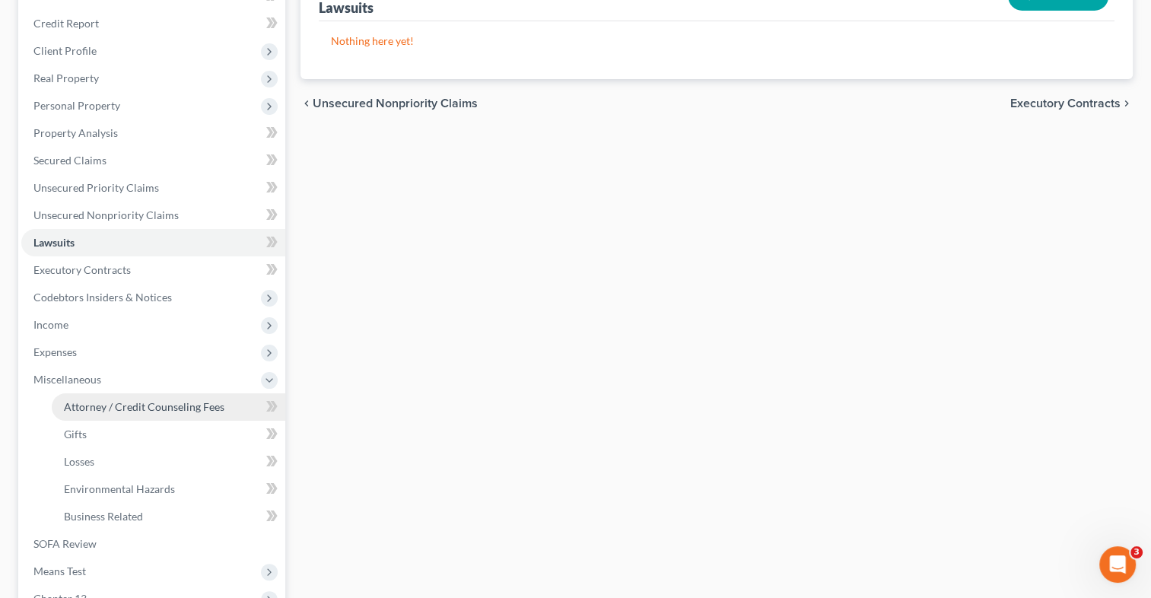
click at [118, 400] on span "Attorney / Credit Counseling Fees" at bounding box center [144, 406] width 161 height 13
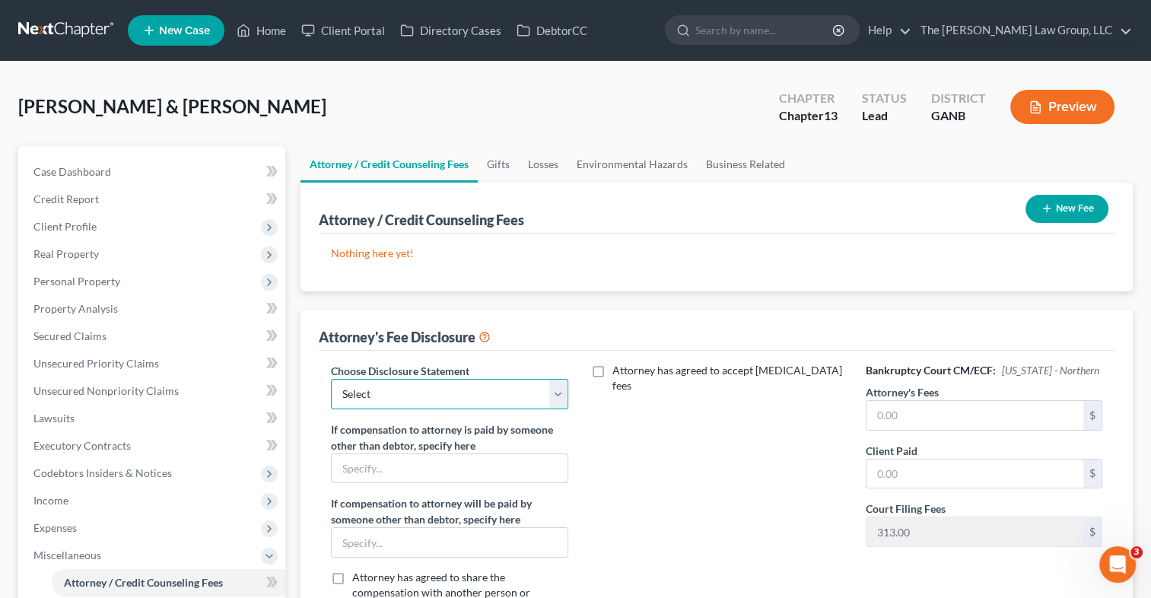
click at [560, 401] on select "Select Disclosure of Compensation of Attorney for Debtor" at bounding box center [449, 394] width 237 height 30
click at [331, 379] on select "Select Disclosure of Compensation of Attorney for Debtor" at bounding box center [449, 394] width 237 height 30
click at [924, 425] on input "text" at bounding box center [975, 415] width 217 height 29
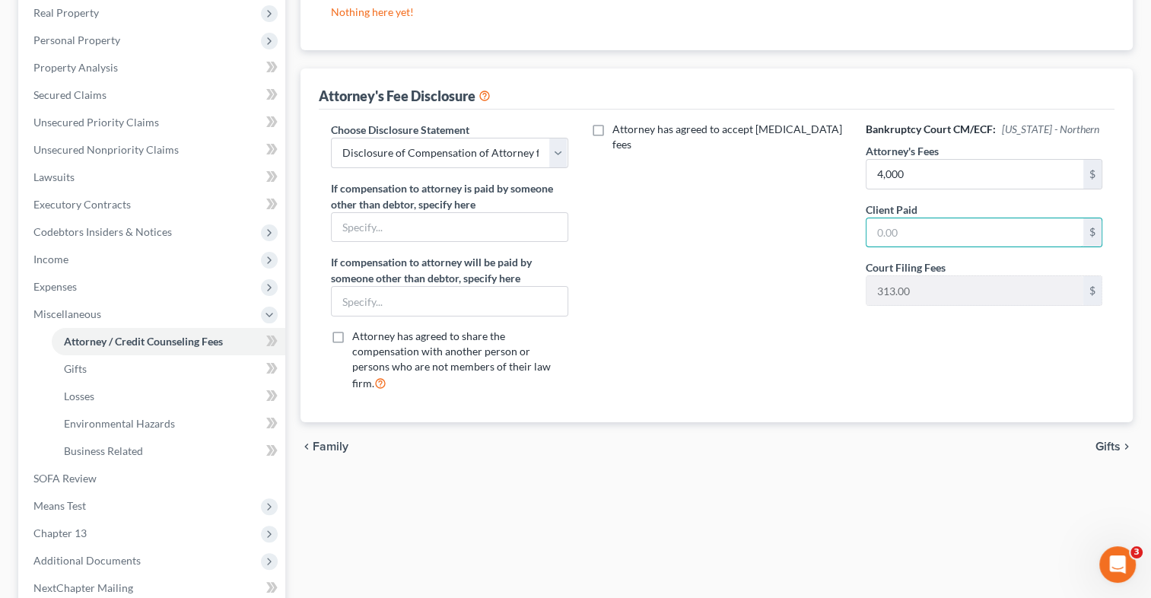
scroll to position [242, 0]
click at [134, 373] on link "Gifts" at bounding box center [169, 368] width 234 height 27
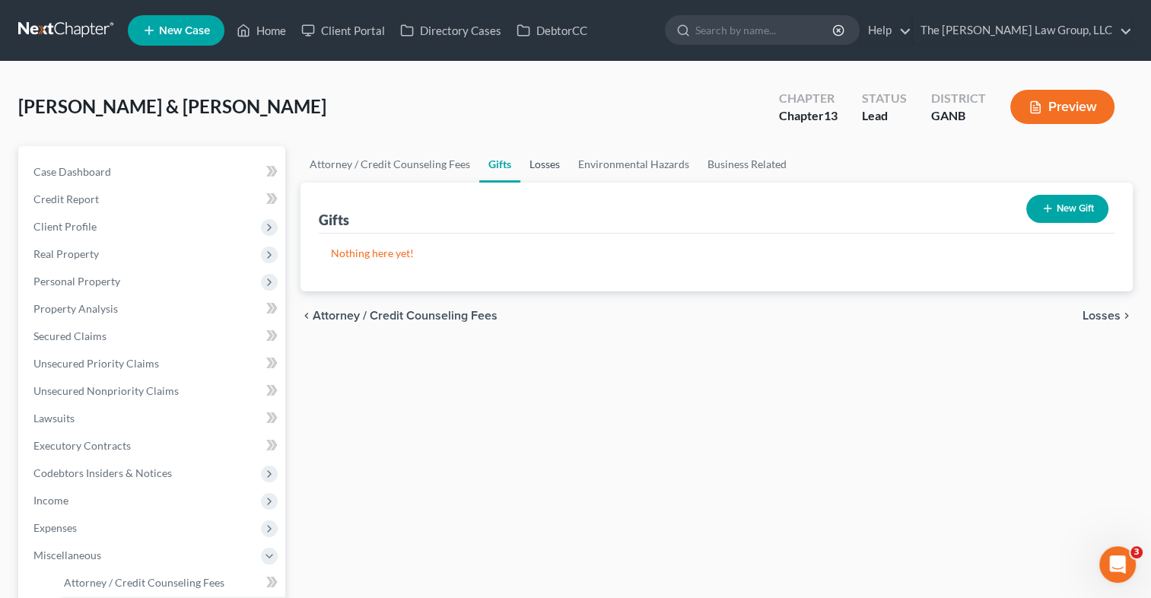
click at [547, 171] on link "Losses" at bounding box center [544, 164] width 49 height 37
click at [608, 164] on link "Environmental Hazards" at bounding box center [633, 164] width 129 height 37
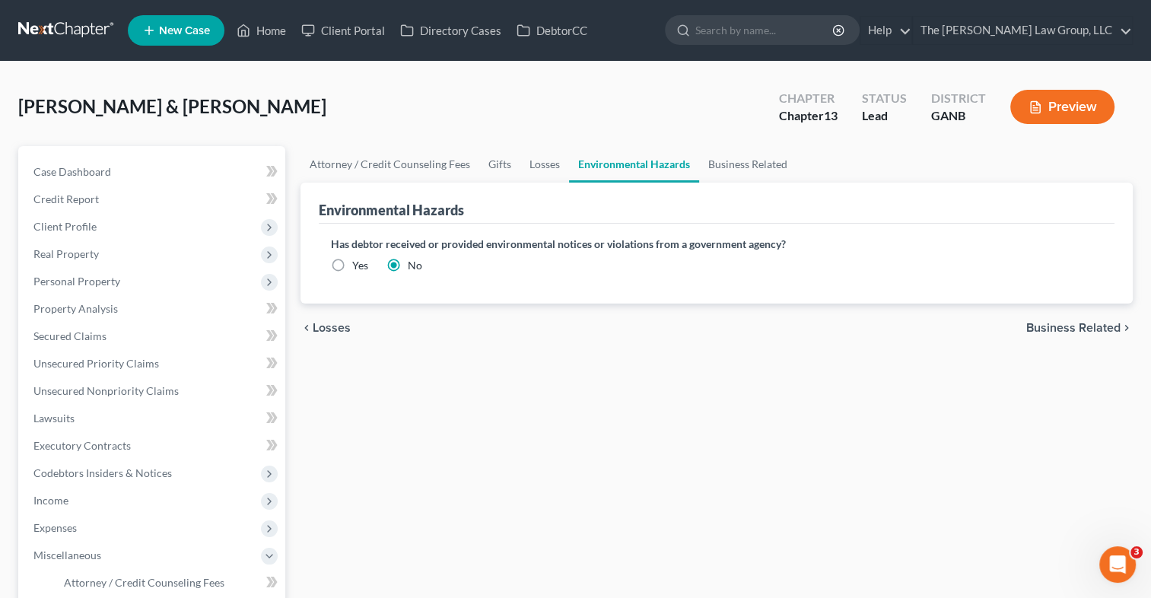
click at [1075, 324] on span "Business Related" at bounding box center [1073, 328] width 94 height 12
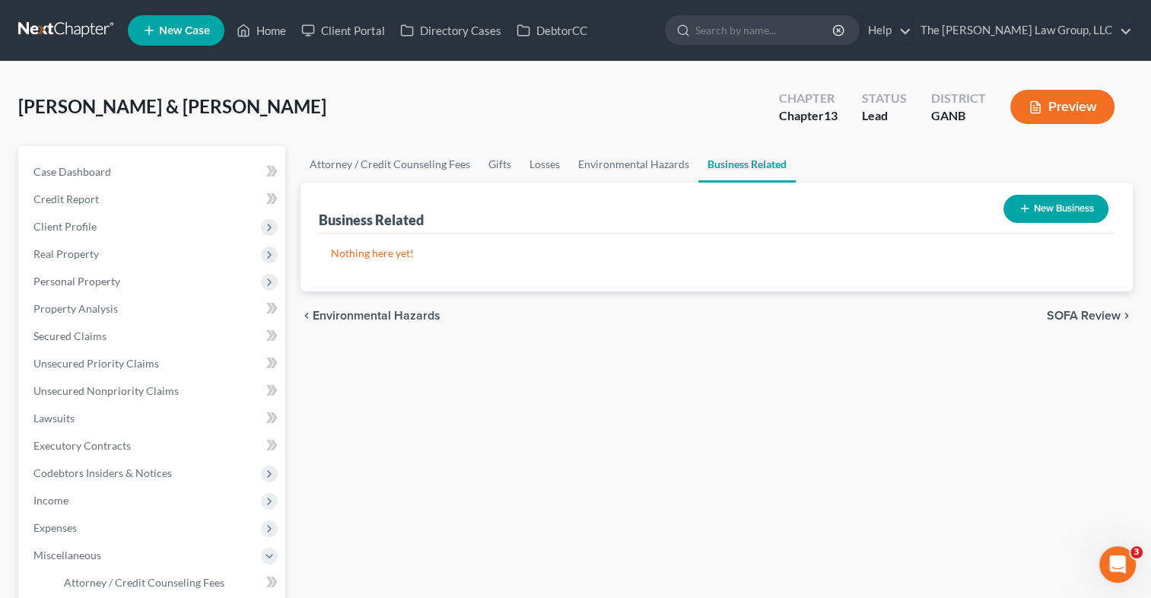
click at [1074, 321] on span "SOFA Review" at bounding box center [1084, 316] width 74 height 12
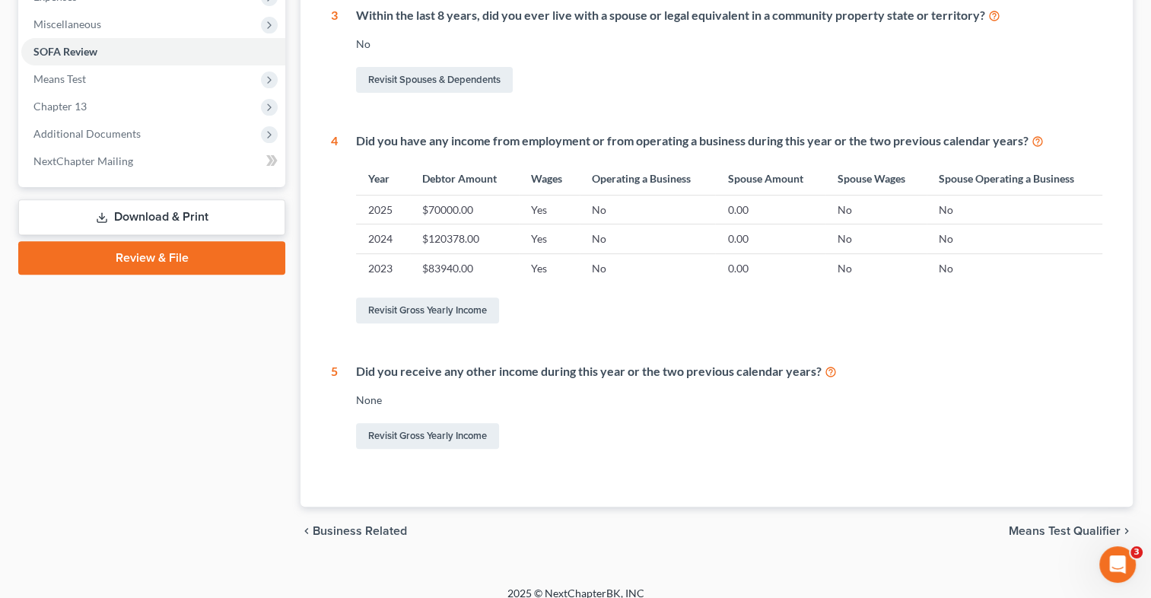
scroll to position [545, 0]
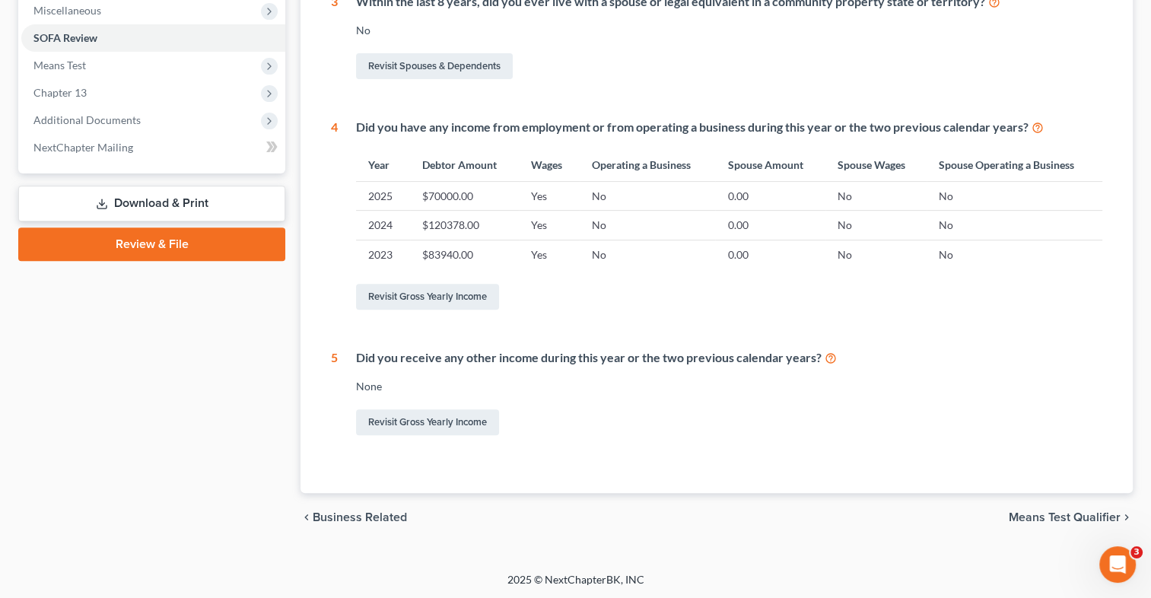
click at [1045, 519] on span "Means Test Qualifier" at bounding box center [1065, 517] width 112 height 12
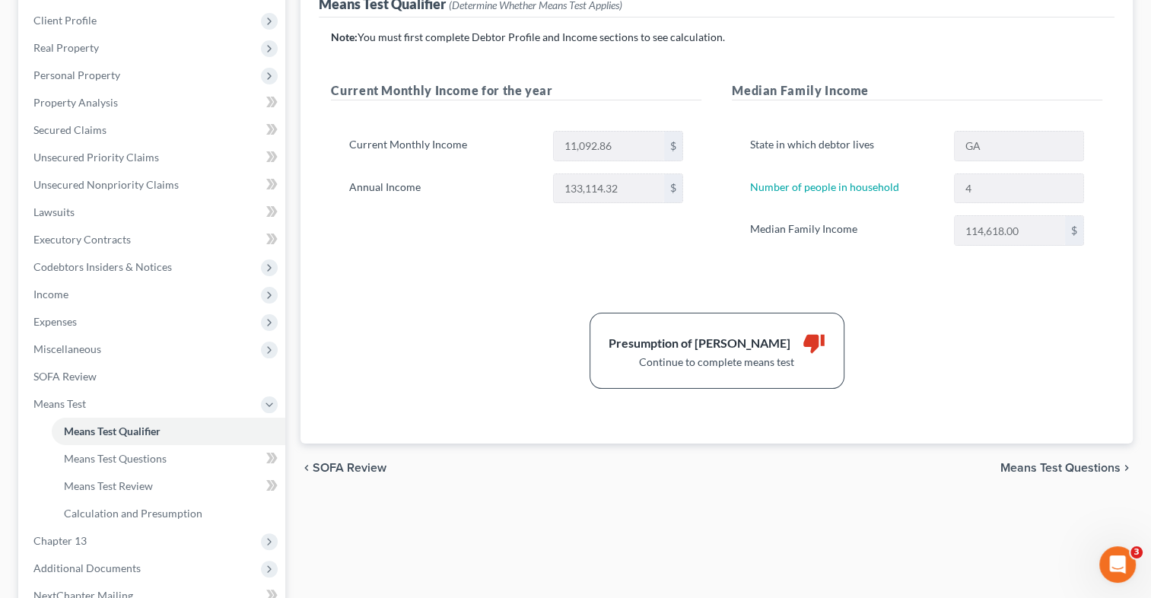
scroll to position [198, 0]
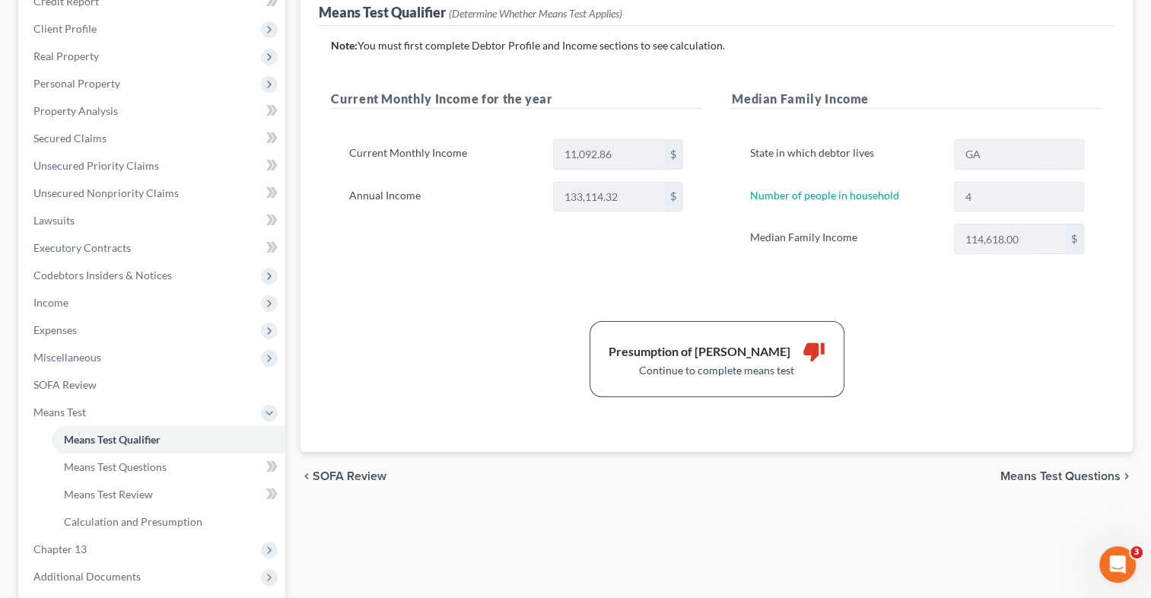
click at [1045, 471] on span "Means Test Questions" at bounding box center [1060, 476] width 120 height 12
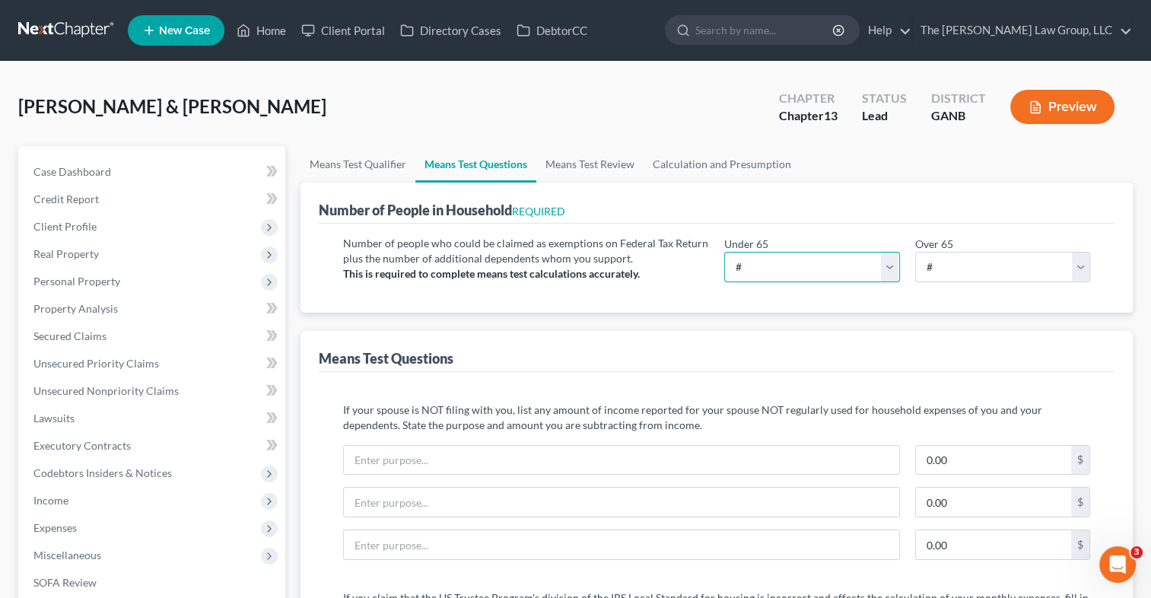
click at [886, 269] on select "# 0 1 2 3 4 5 6 7 8 9 10" at bounding box center [811, 267] width 175 height 30
click at [724, 252] on select "# 0 1 2 3 4 5 6 7 8 9 10" at bounding box center [811, 267] width 175 height 30
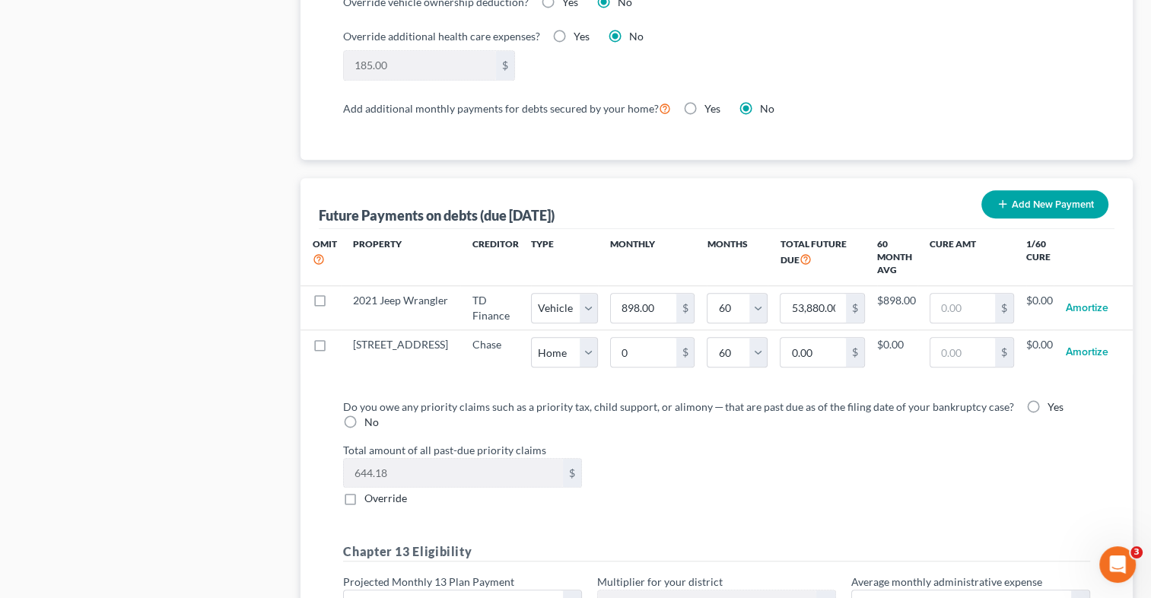
scroll to position [1370, 0]
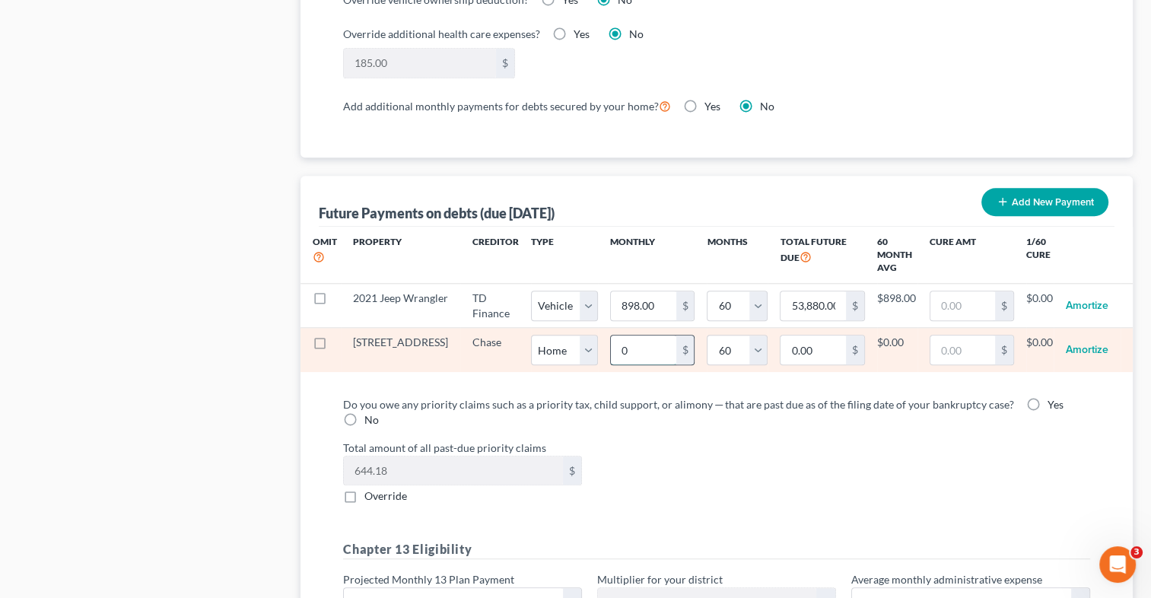
click at [611, 352] on input "0" at bounding box center [643, 350] width 65 height 29
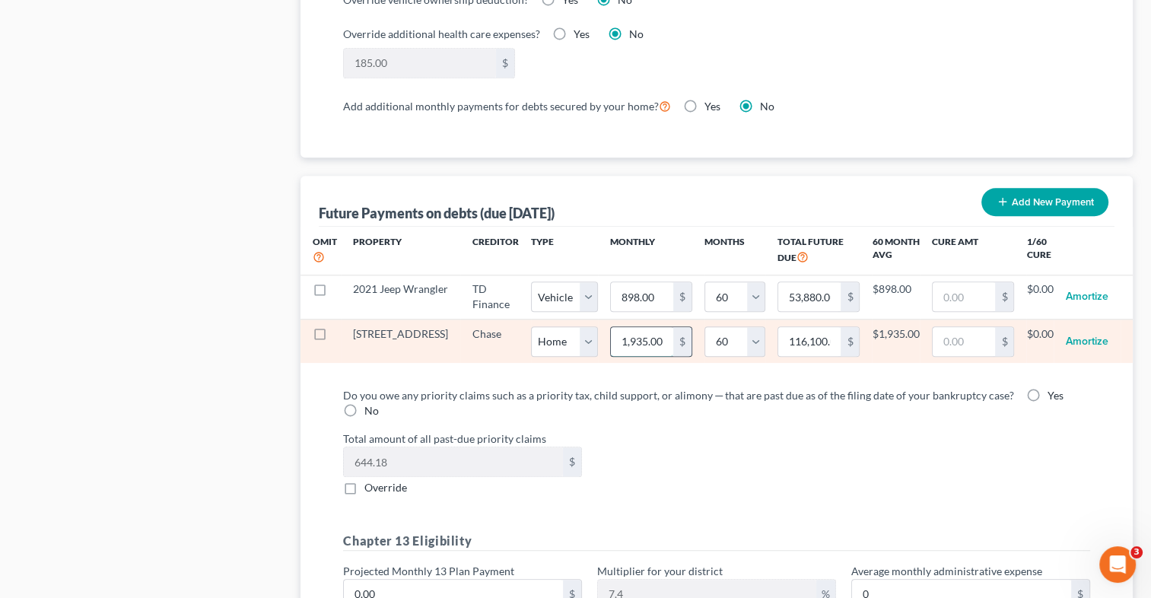
click at [630, 336] on input "1,935.00" at bounding box center [642, 341] width 62 height 29
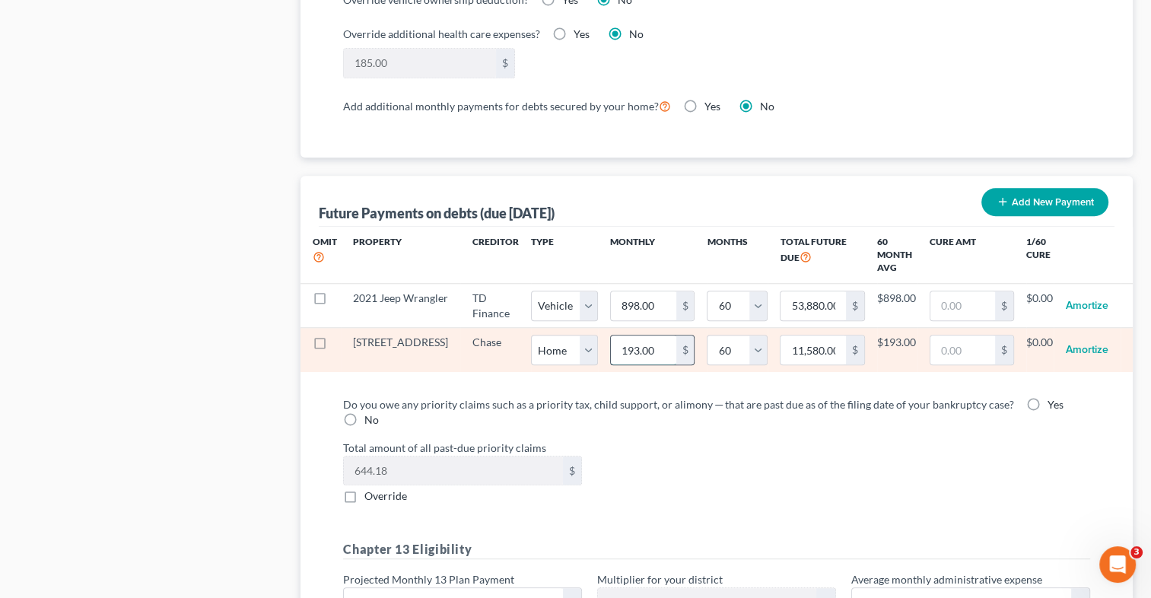
click at [634, 351] on input "193.00" at bounding box center [643, 350] width 65 height 29
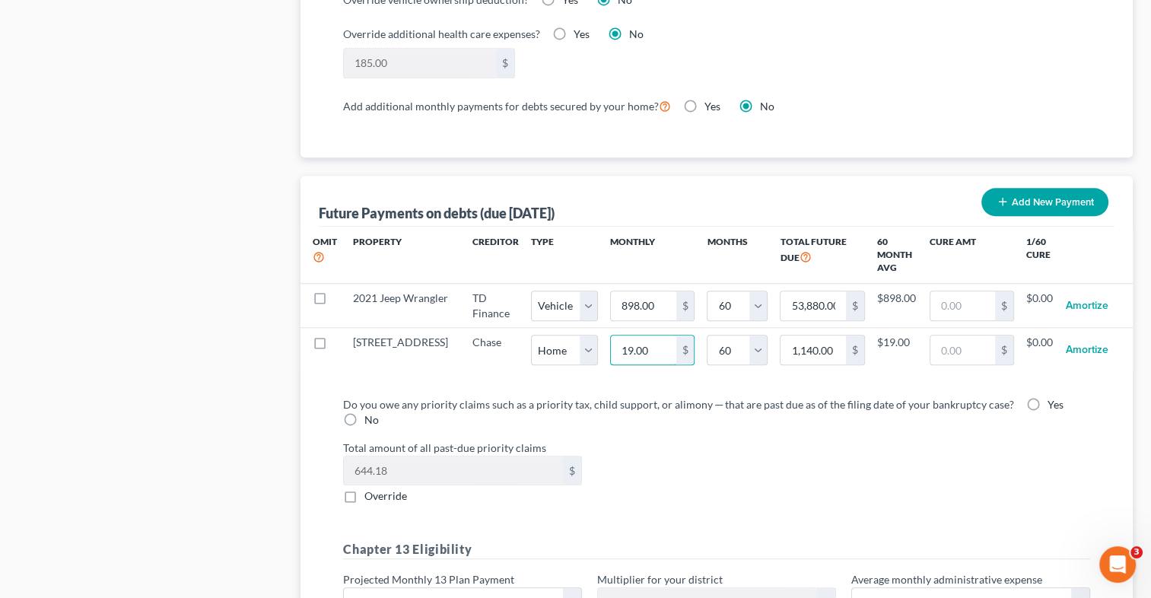
click at [634, 349] on input "19.00" at bounding box center [643, 350] width 65 height 29
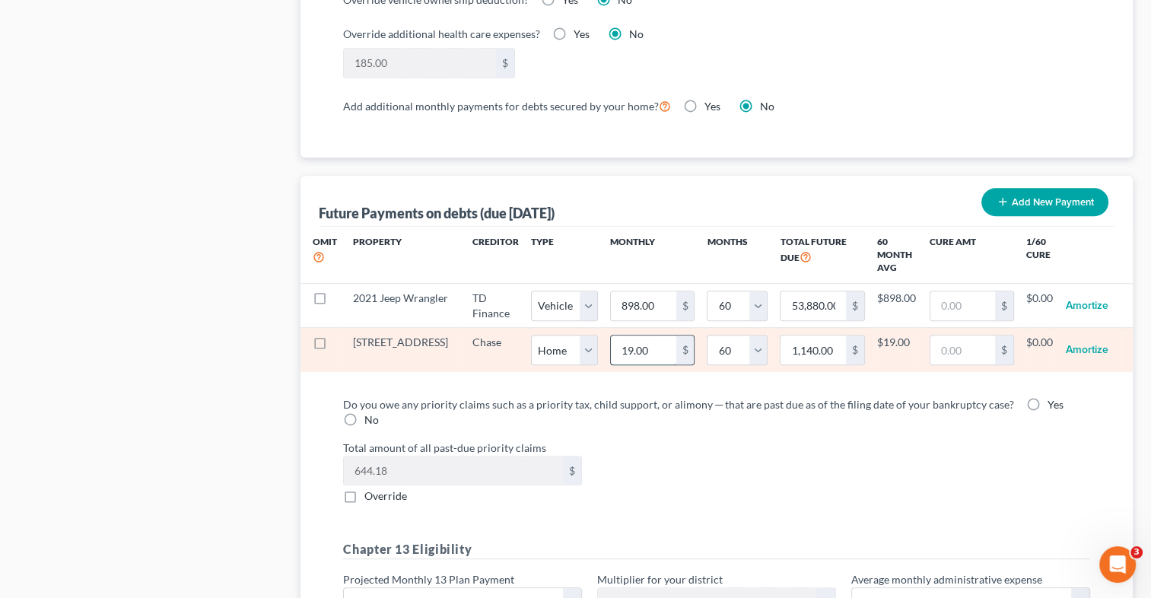
click at [637, 351] on input "19.00" at bounding box center [643, 350] width 65 height 29
click at [334, 346] on label at bounding box center [334, 346] width 0 height 0
click at [340, 336] on input "checkbox" at bounding box center [345, 340] width 10 height 10
click at [334, 346] on label at bounding box center [334, 346] width 0 height 0
click at [340, 339] on input "checkbox" at bounding box center [345, 340] width 10 height 10
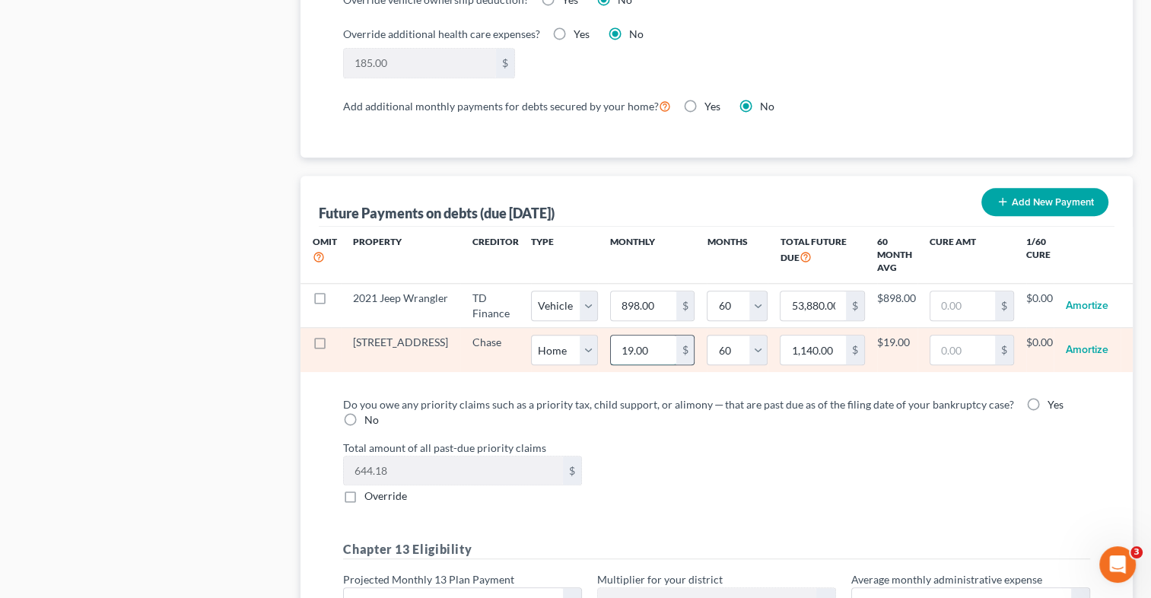
click at [624, 348] on input "19.00" at bounding box center [643, 350] width 65 height 29
click at [611, 345] on input "0" at bounding box center [643, 350] width 65 height 29
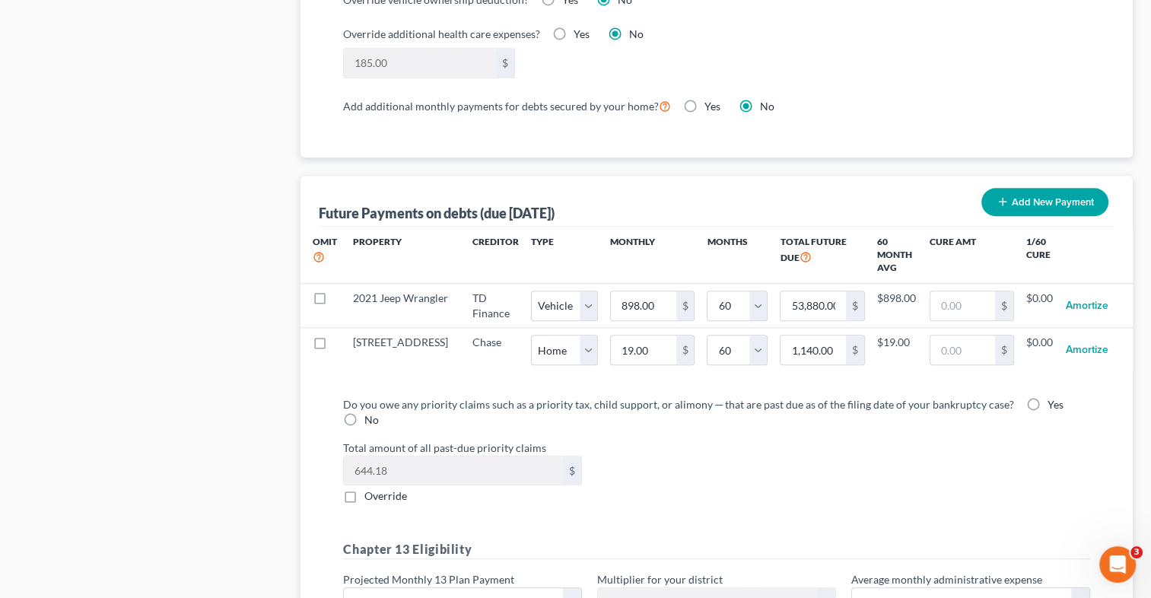
click at [701, 455] on div "Total amount of all past-due priority claims 644.18 $ Override" at bounding box center [717, 472] width 762 height 65
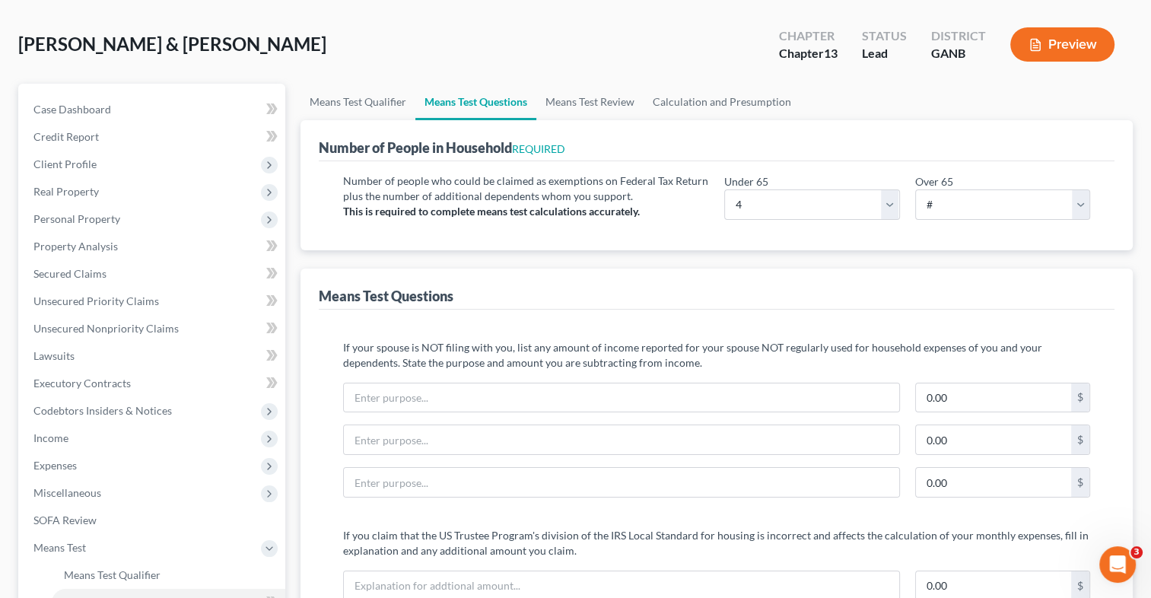
scroll to position [49, 0]
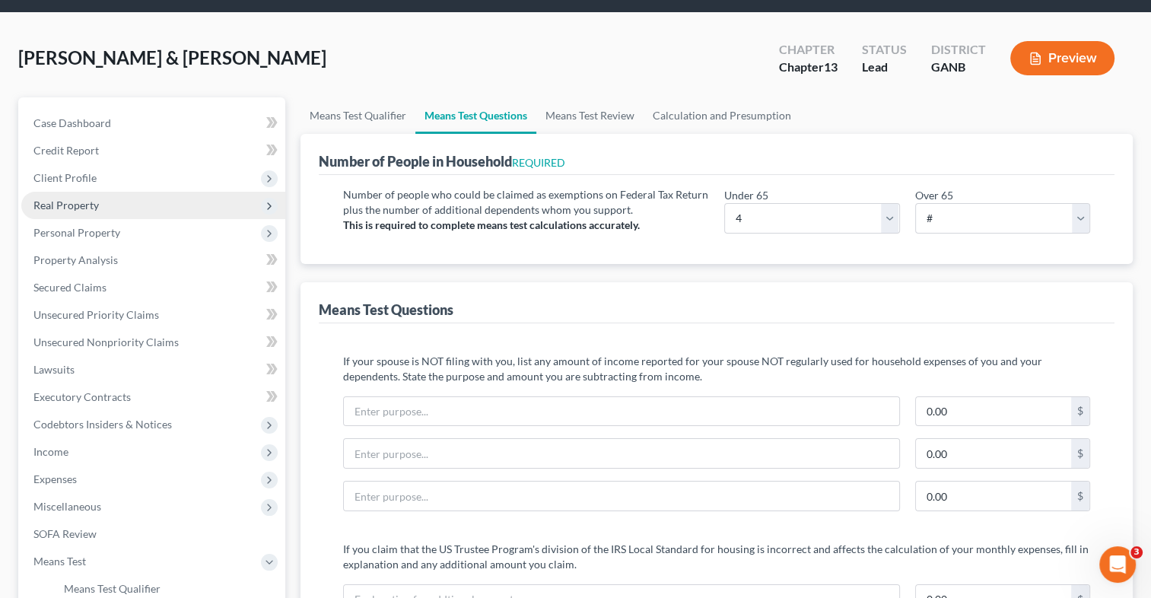
click at [103, 201] on span "Real Property" at bounding box center [153, 205] width 264 height 27
click at [104, 212] on span "Real Property" at bounding box center [153, 205] width 264 height 27
drag, startPoint x: 112, startPoint y: 228, endPoint x: 107, endPoint y: 217, distance: 12.6
click at [112, 228] on span "Personal Property" at bounding box center [153, 232] width 264 height 27
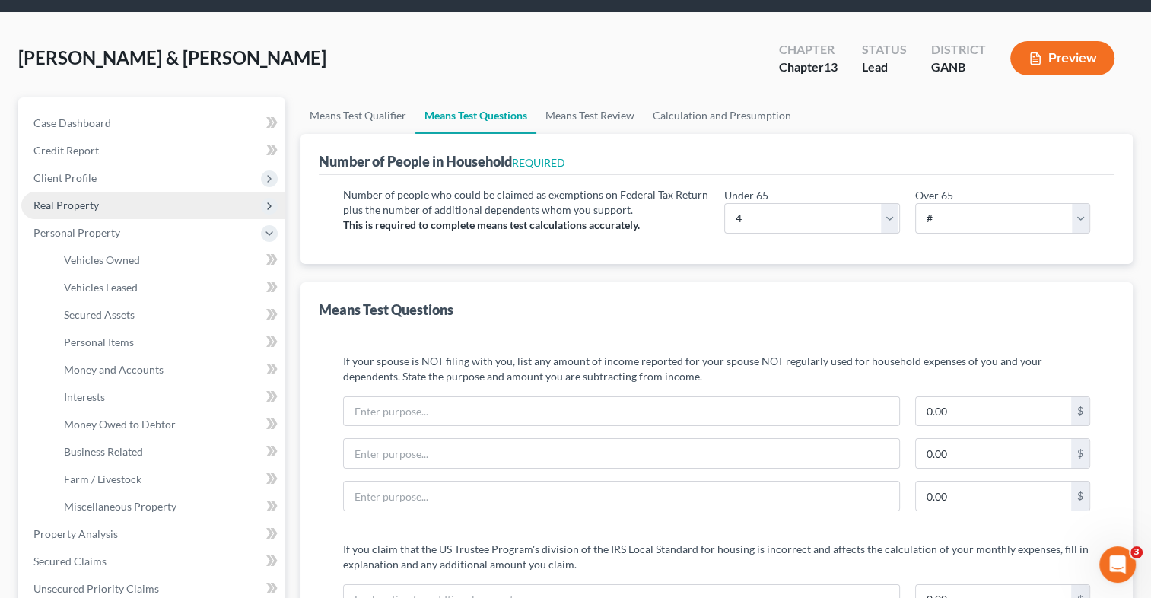
click at [98, 205] on span "Real Property" at bounding box center [153, 205] width 264 height 27
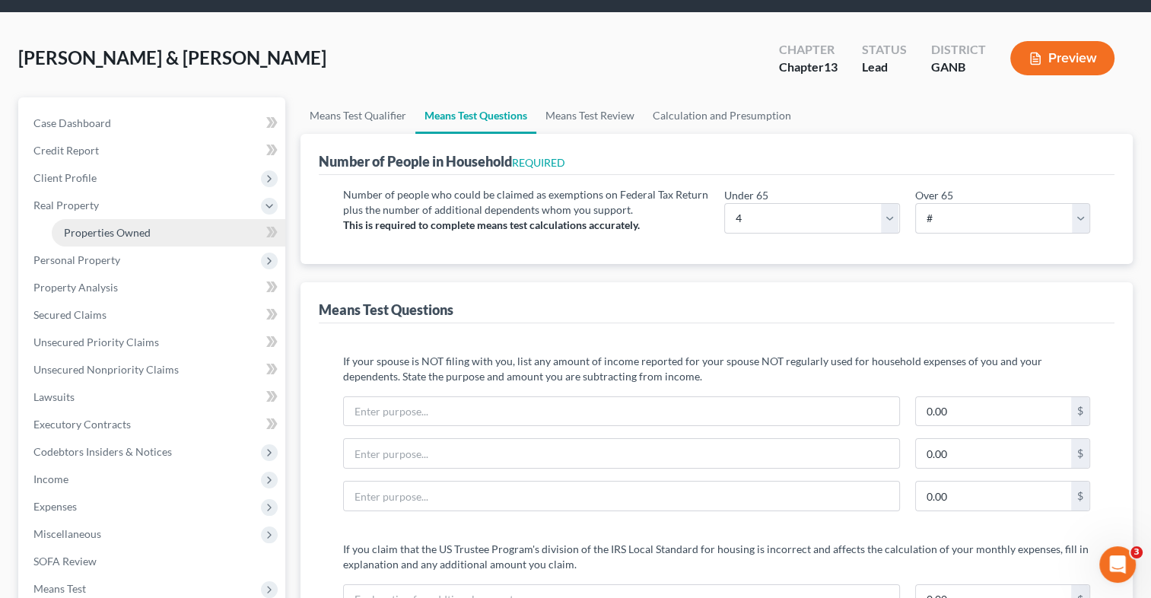
click at [102, 234] on span "Properties Owned" at bounding box center [107, 232] width 87 height 13
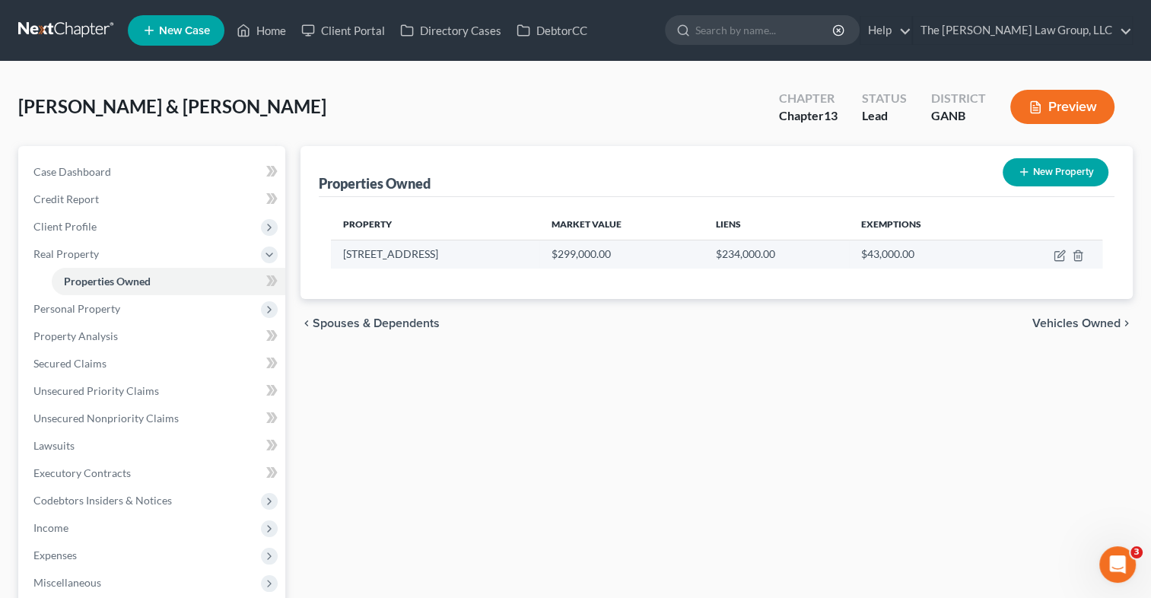
click at [1060, 261] on td at bounding box center [1050, 254] width 106 height 29
click at [1056, 253] on icon "button" at bounding box center [1060, 256] width 12 height 12
click at [1058, 255] on body "Home New Case Client Portal Directory Cases DebtorCC The [PERSON_NAME] Law Grou…" at bounding box center [575, 445] width 1151 height 891
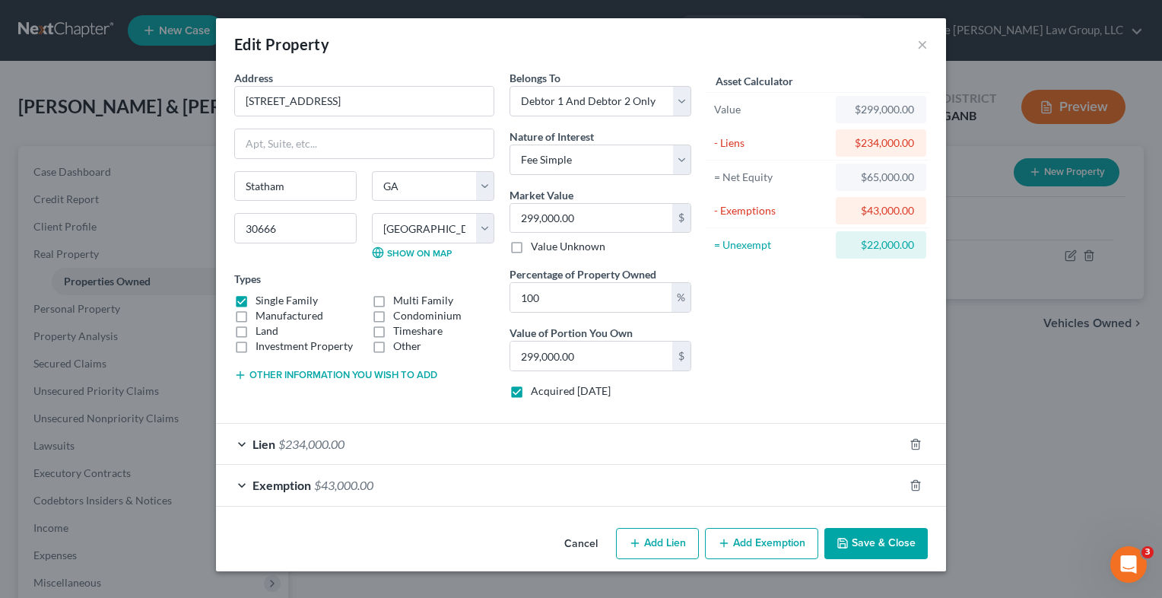
click at [711, 453] on div "Lien $234,000.00" at bounding box center [560, 444] width 688 height 40
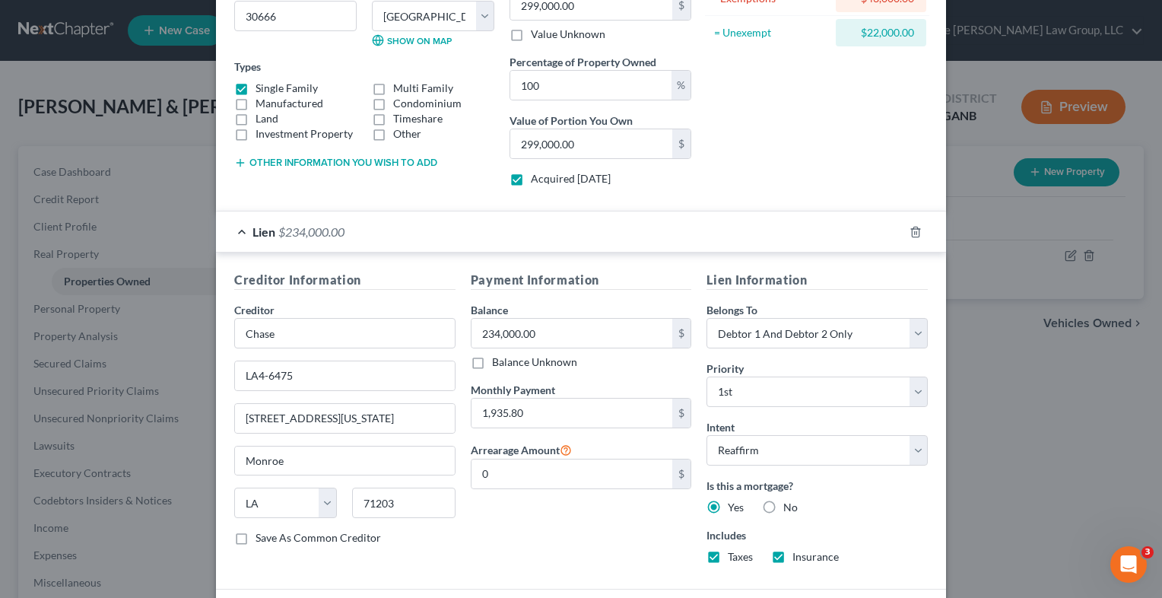
scroll to position [281, 0]
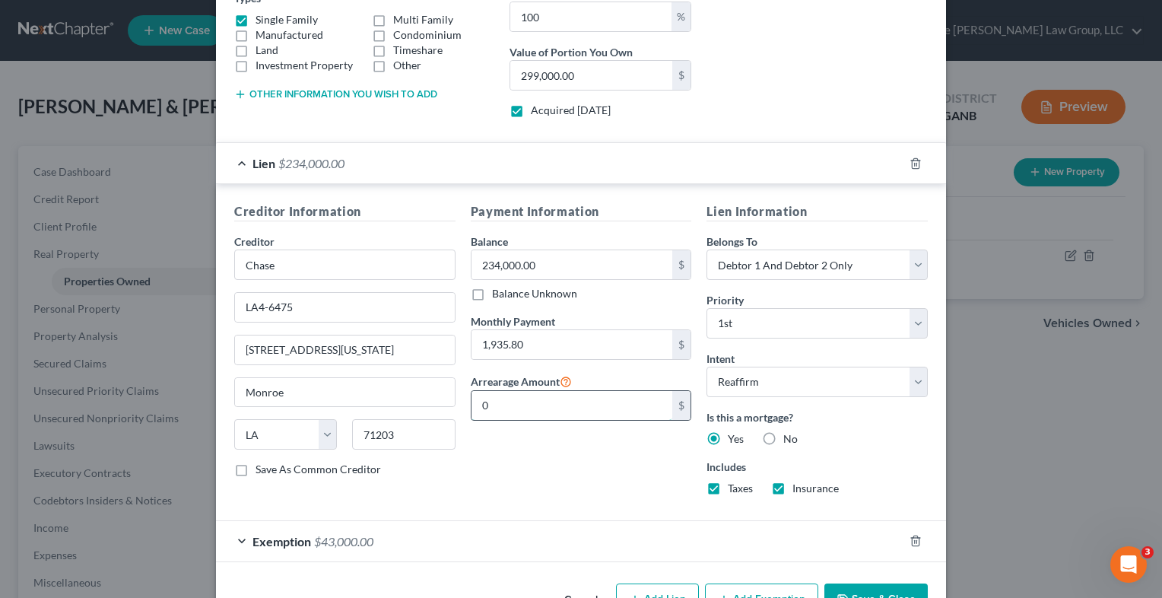
click at [533, 408] on input "0" at bounding box center [573, 405] width 202 height 29
click at [524, 486] on div "Payment Information Balance 234,000.00 $ Balance Unknown Balance Undetermined 2…" at bounding box center [581, 354] width 237 height 305
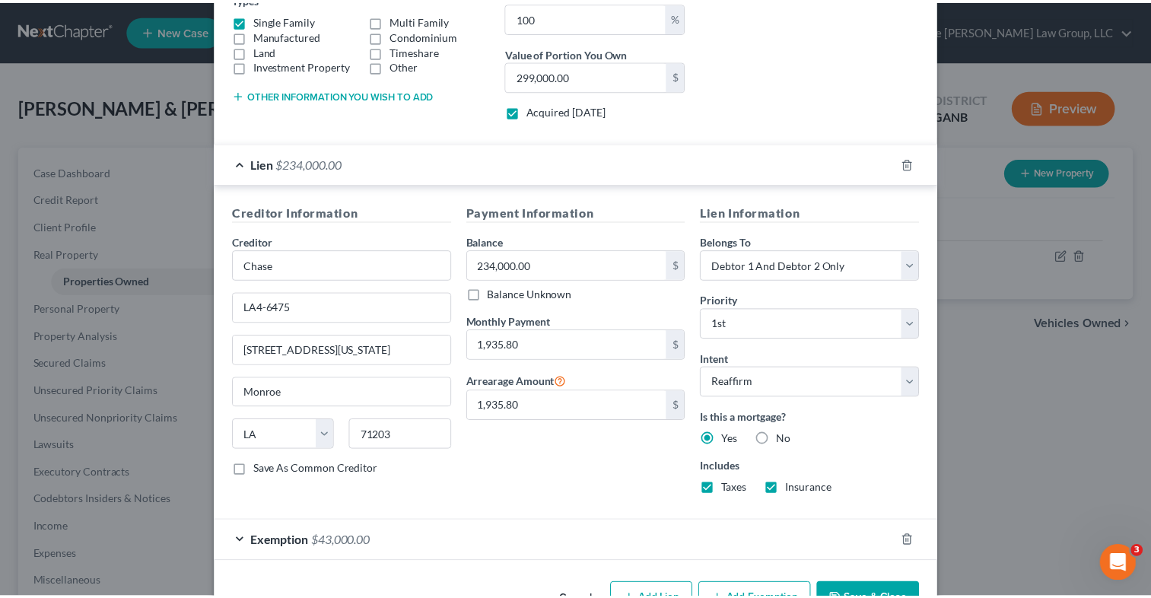
scroll to position [326, 0]
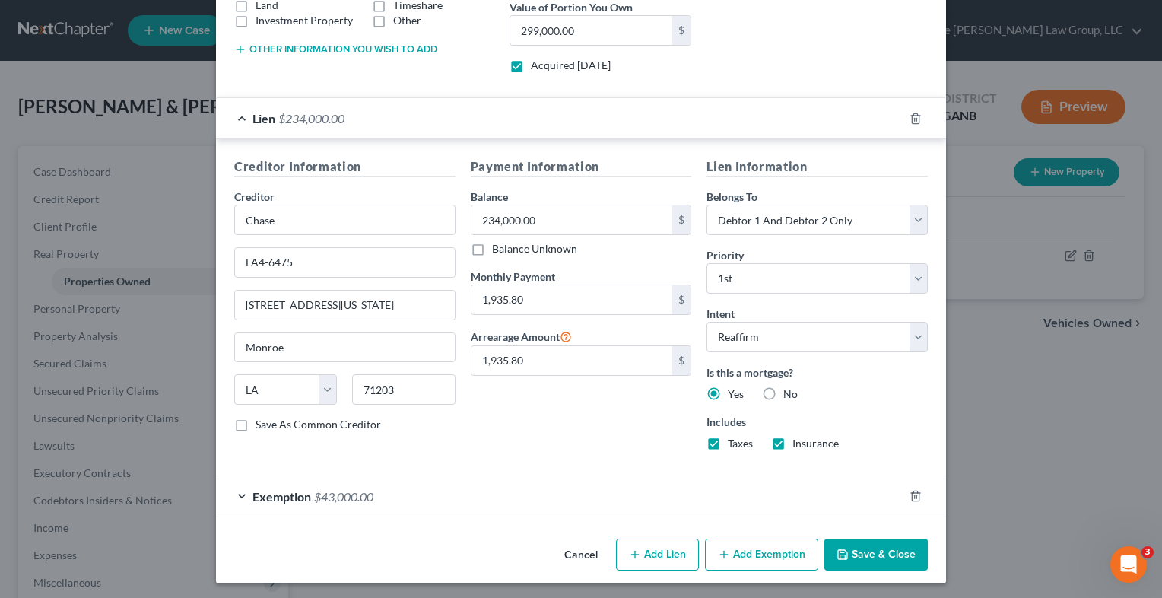
click at [1148, 524] on div "Edit Property × Address * 1835 [GEOGRAPHIC_DATA] [GEOGRAPHIC_DATA] [US_STATE][G…" at bounding box center [581, 299] width 1162 height 598
click at [893, 544] on button "Save & Close" at bounding box center [876, 555] width 103 height 32
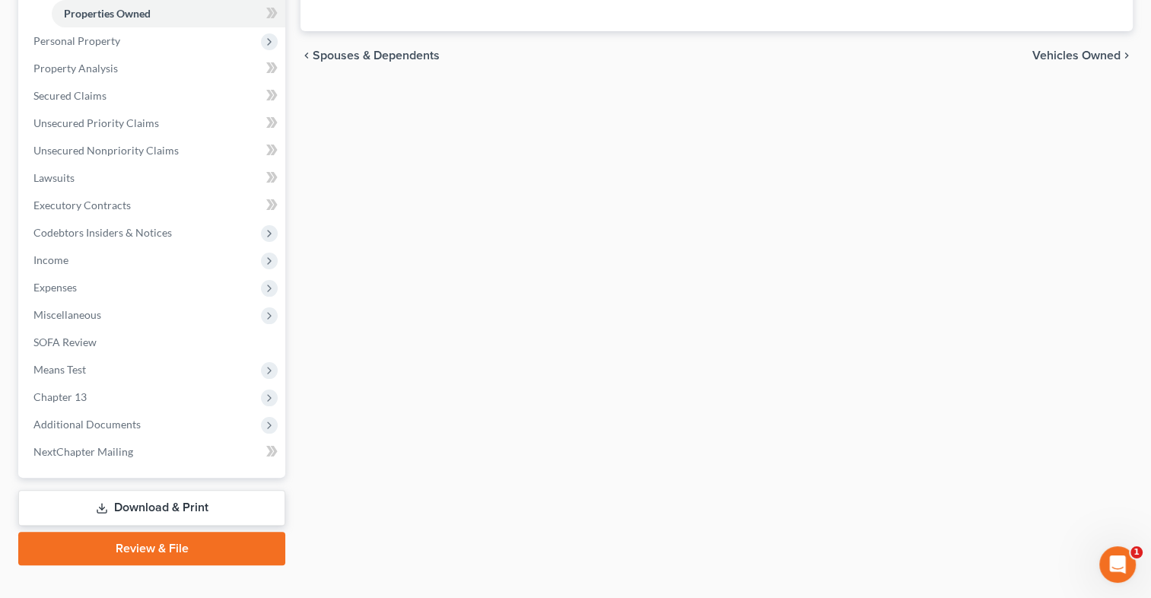
scroll to position [279, 0]
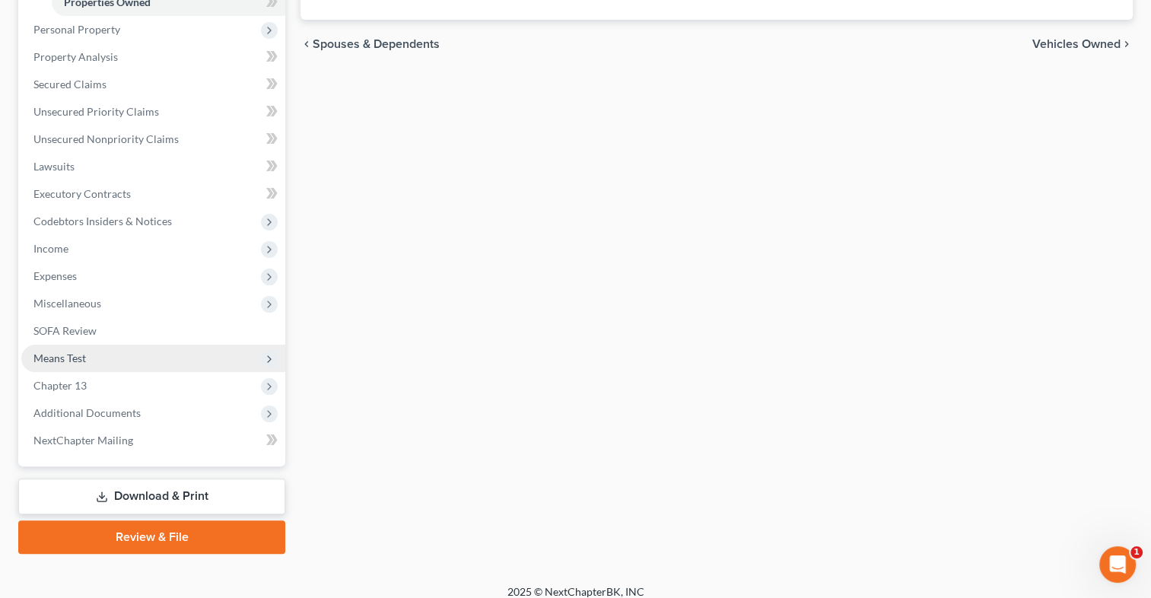
click at [106, 362] on span "Means Test" at bounding box center [153, 358] width 264 height 27
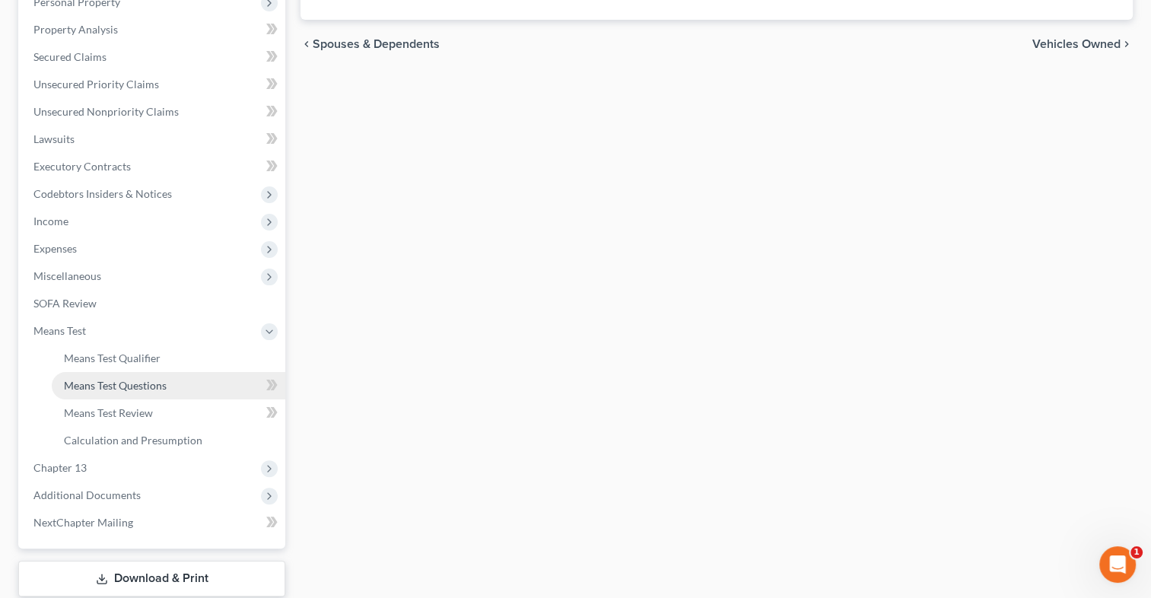
click at [119, 379] on span "Means Test Questions" at bounding box center [115, 385] width 103 height 13
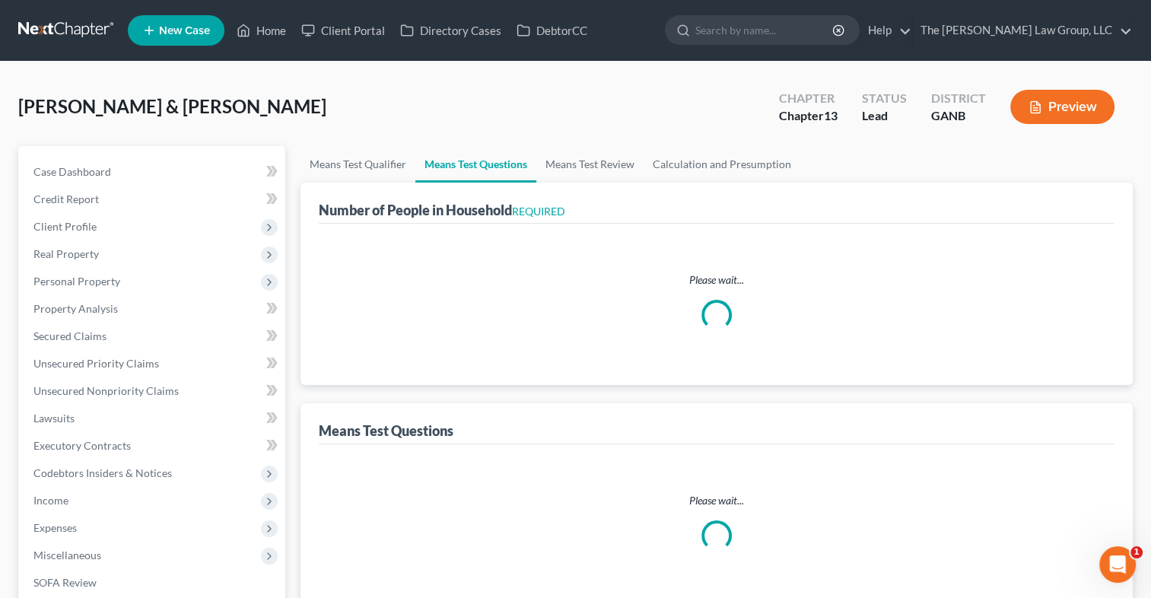
select select "1"
select select "60"
select select "0"
select select "60"
select select "2"
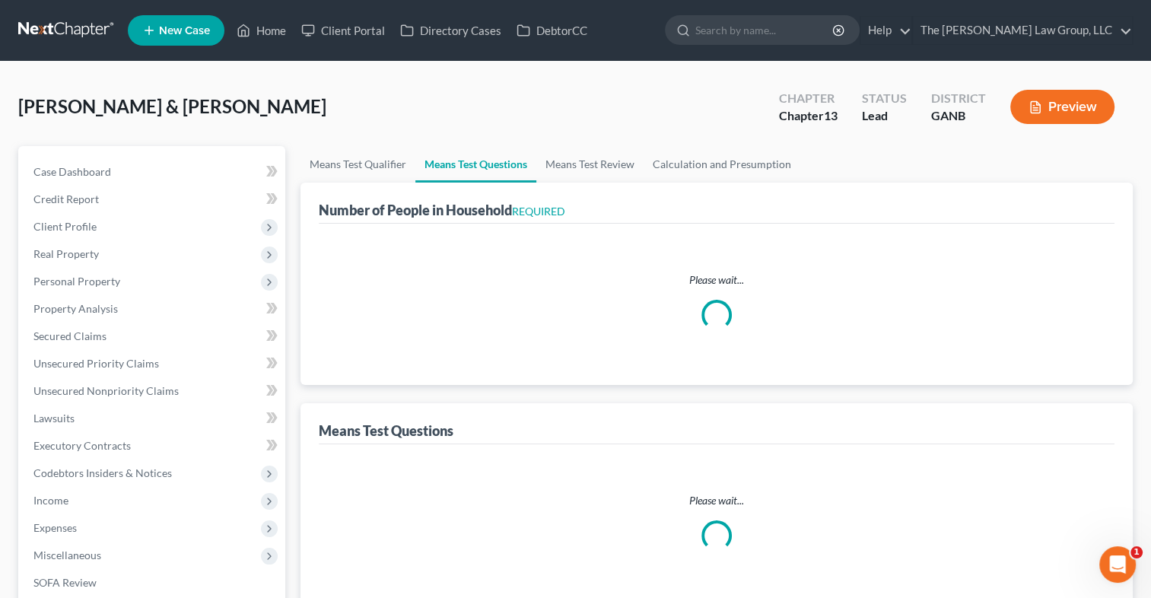
select select "4"
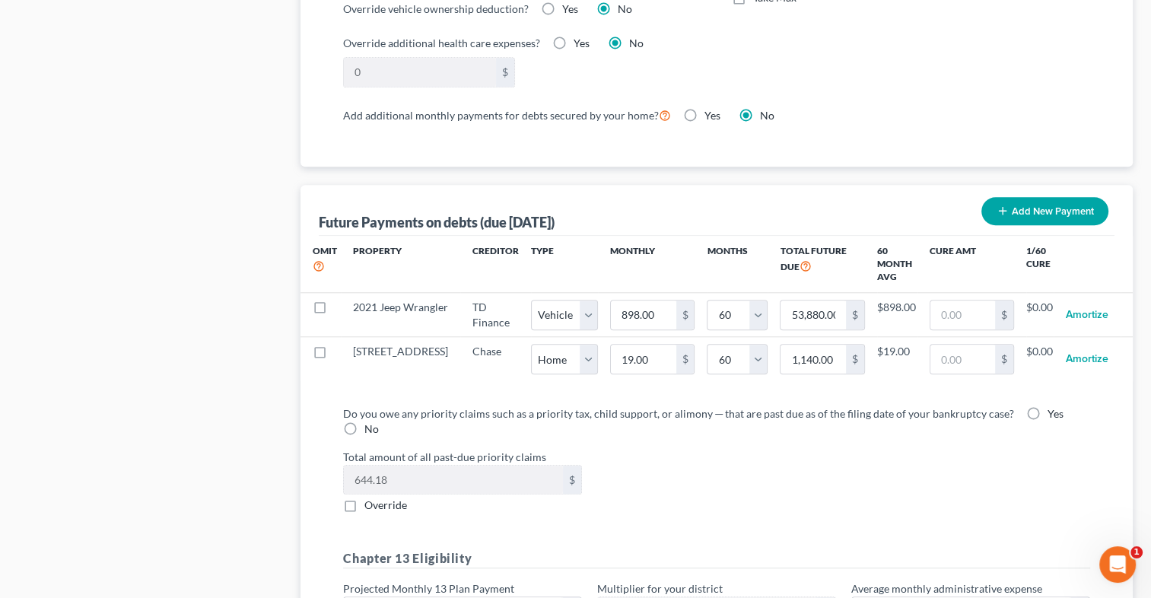
scroll to position [1366, 0]
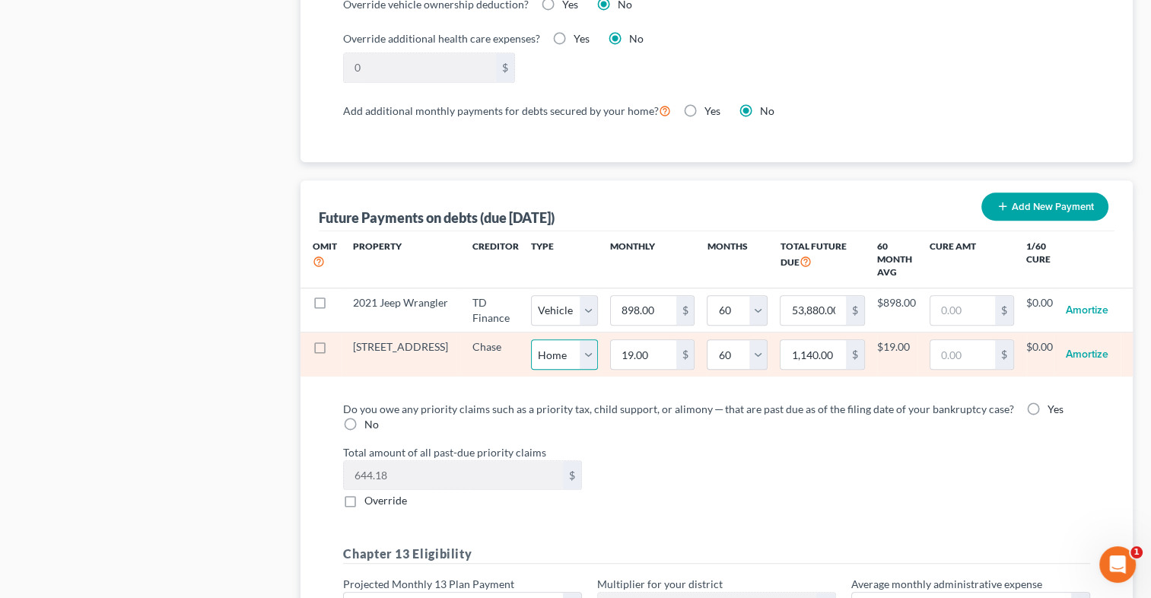
click at [547, 355] on select "Select Home Vehicle Other" at bounding box center [564, 354] width 67 height 30
click at [621, 347] on input "19.00" at bounding box center [643, 354] width 65 height 29
type input "1"
type input "60.00"
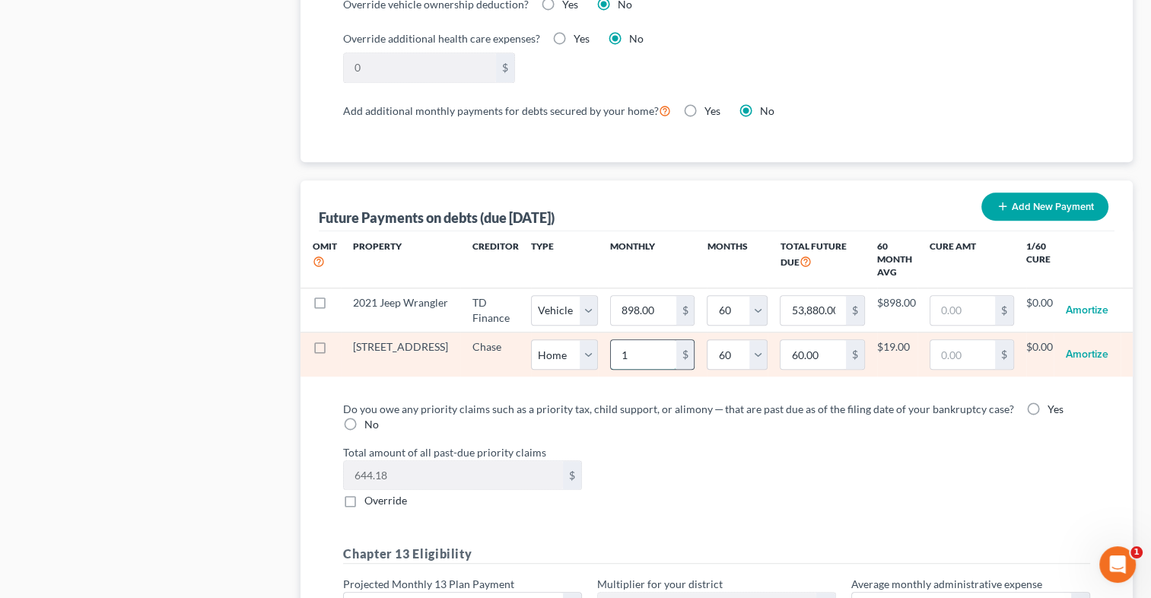
type input "19"
type input "1,140.00"
select select "0"
select select "60"
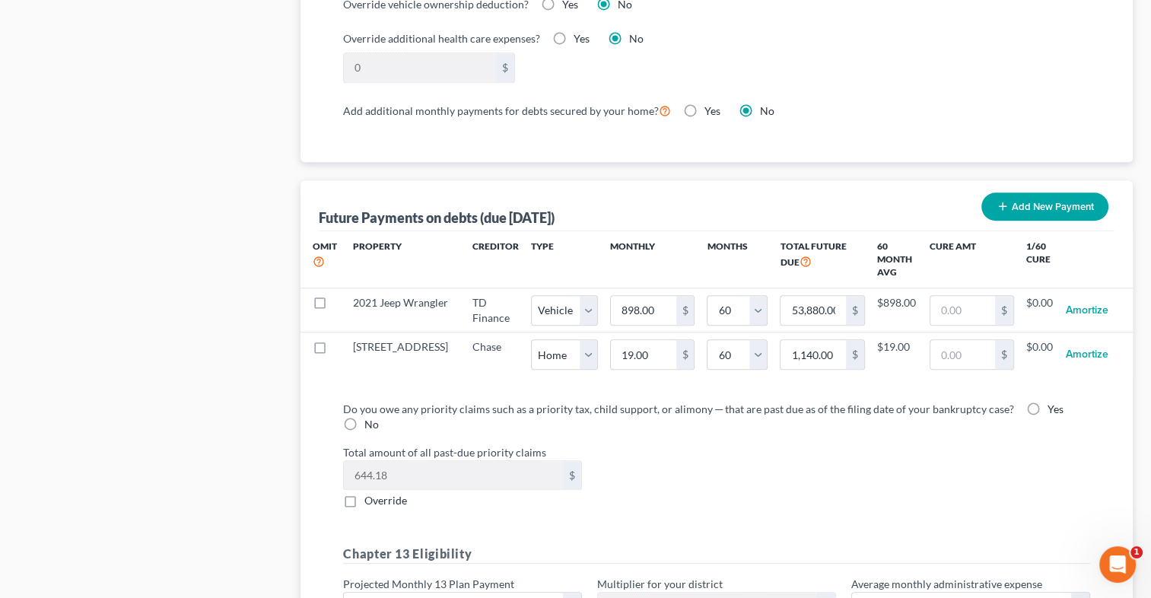
select select "0"
select select "60"
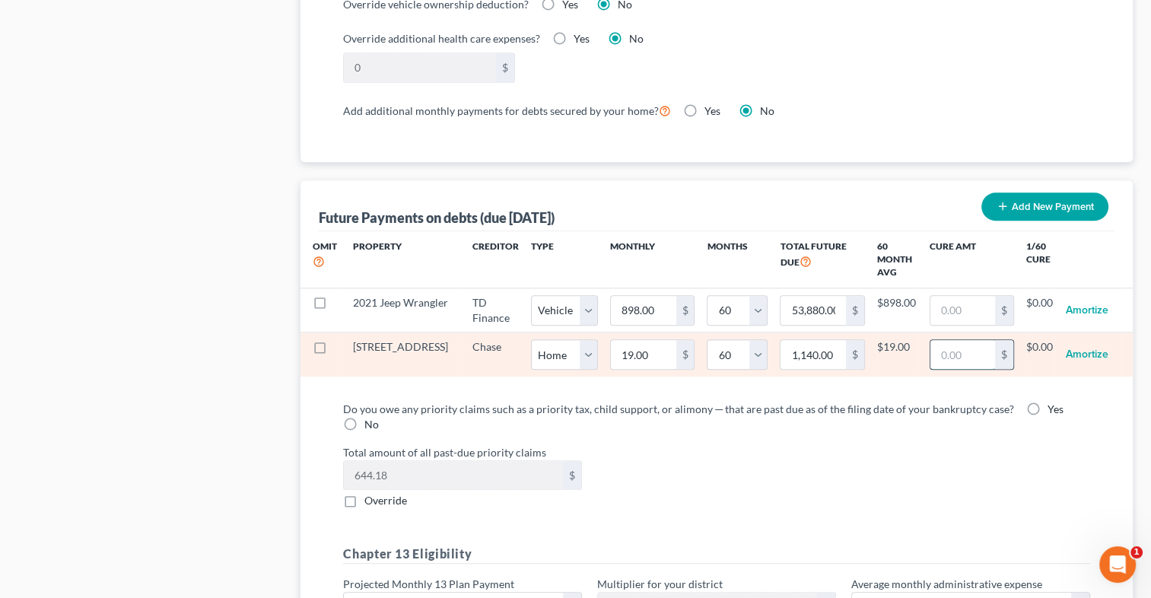
click at [952, 355] on input "text" at bounding box center [962, 354] width 65 height 29
type input "19"
select select "0"
select select "60"
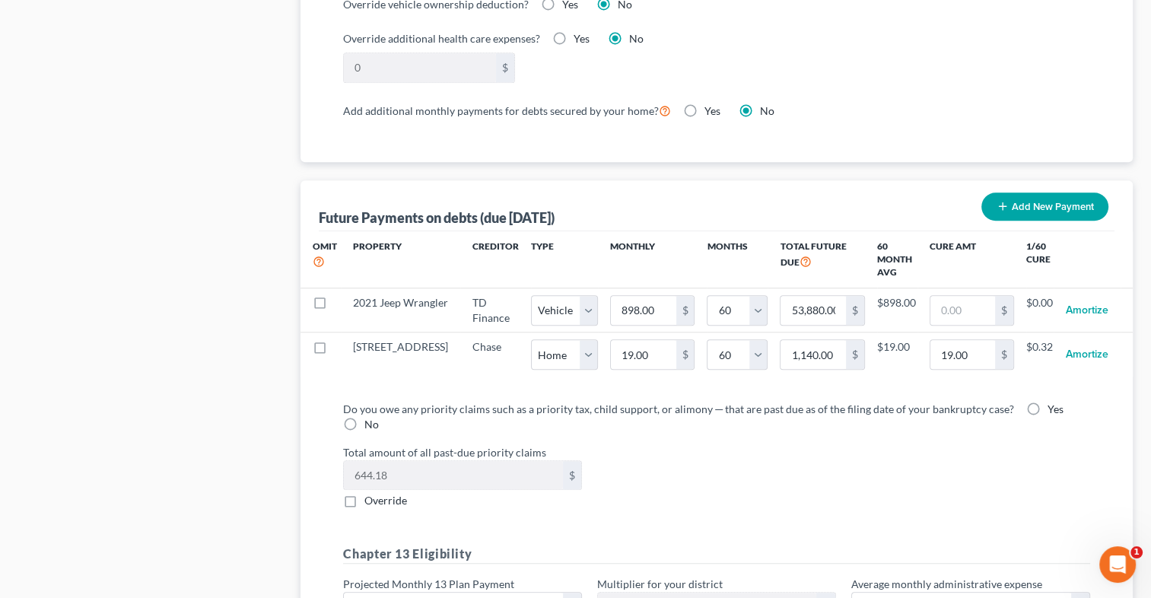
select select "0"
select select "60"
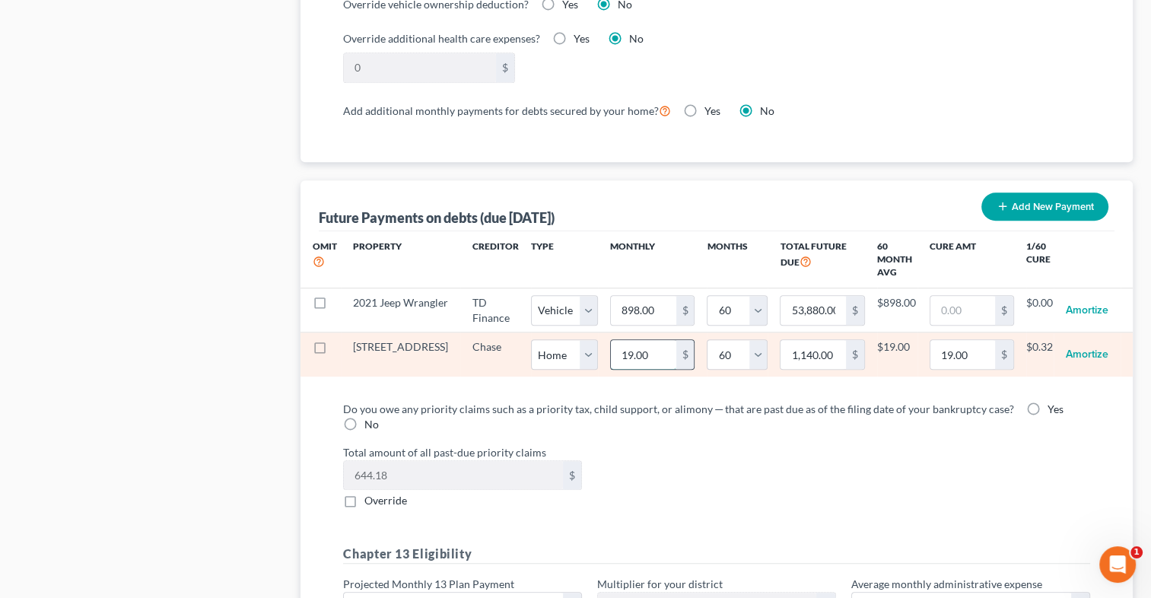
click at [618, 356] on input "19.00" at bounding box center [643, 354] width 65 height 29
type input "0.00"
select select "0"
select select "60"
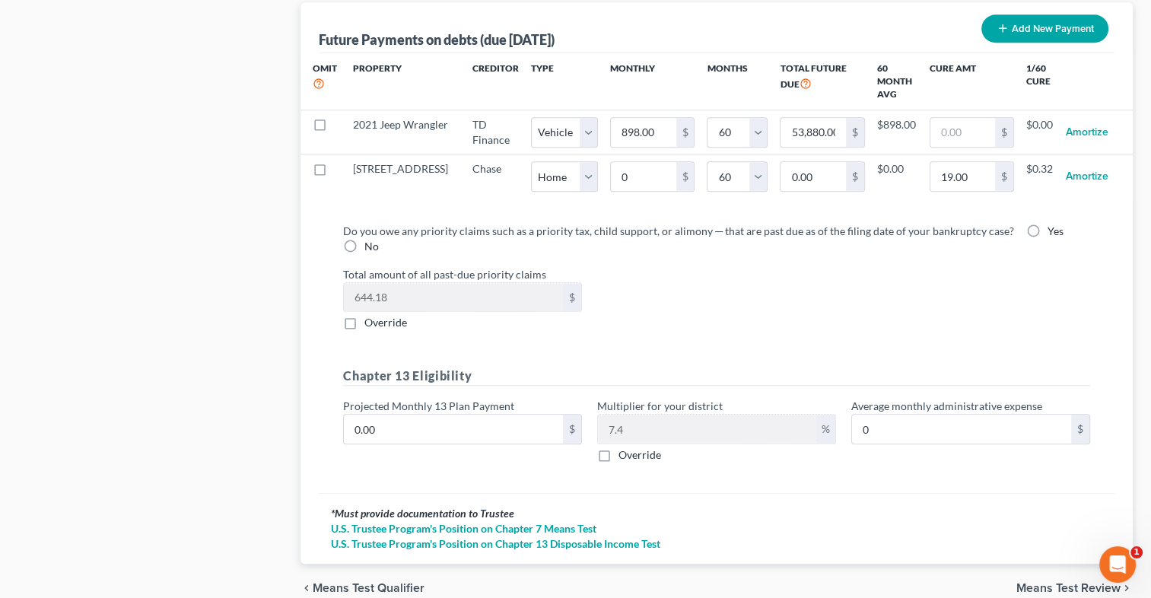
scroll to position [1531, 0]
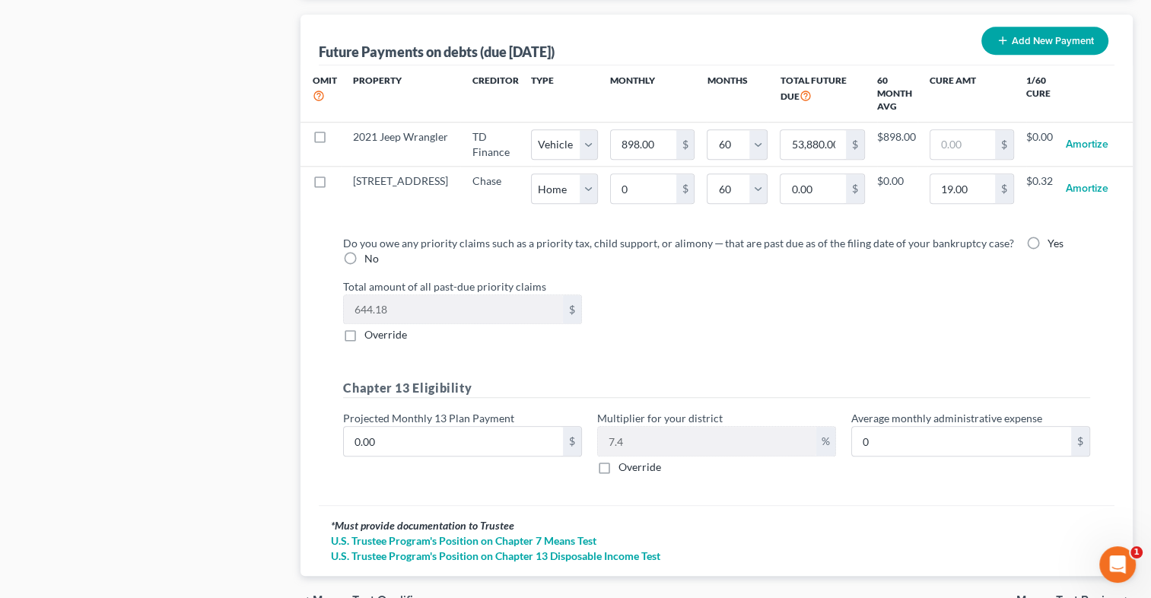
click at [1048, 237] on label "Yes" at bounding box center [1056, 243] width 16 height 15
click at [1054, 237] on input "Yes" at bounding box center [1059, 241] width 10 height 10
radio input "true"
click at [441, 437] on input "0.00" at bounding box center [453, 441] width 219 height 29
type input "1"
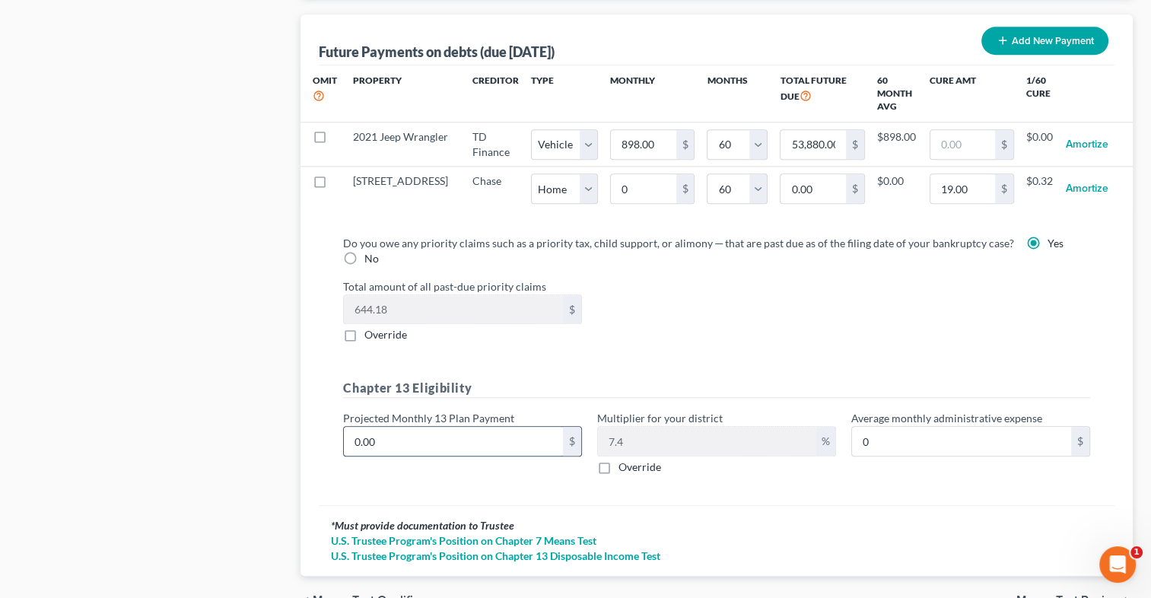
type input "0.07"
type input "16"
type input "1.18"
type input "160"
type input "11.84"
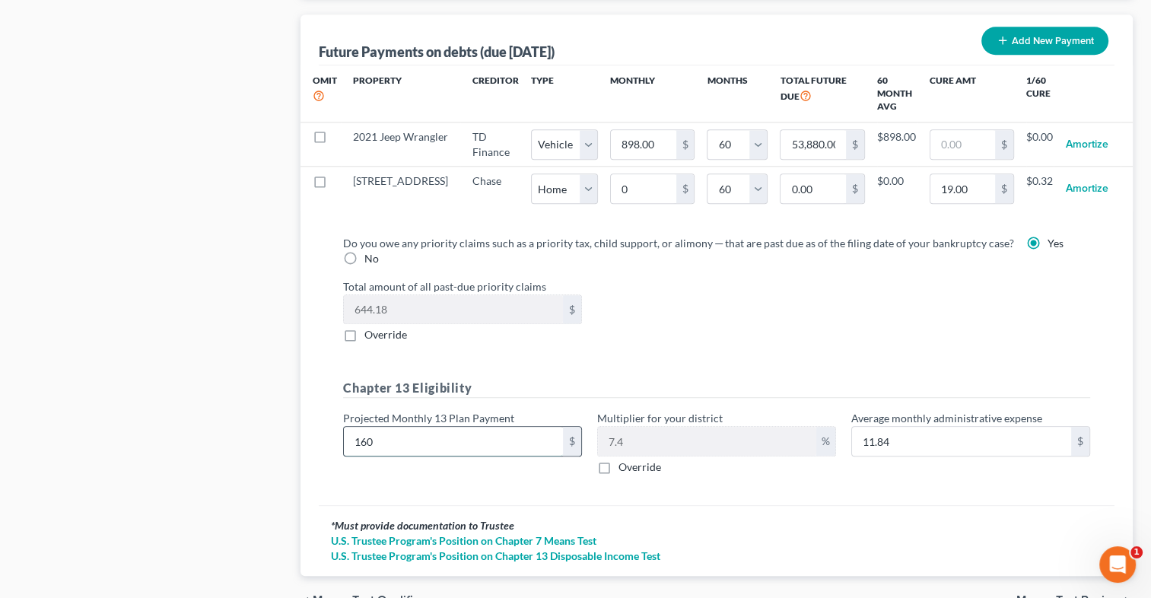
type input "1605"
type input "118.77"
type input "1,605"
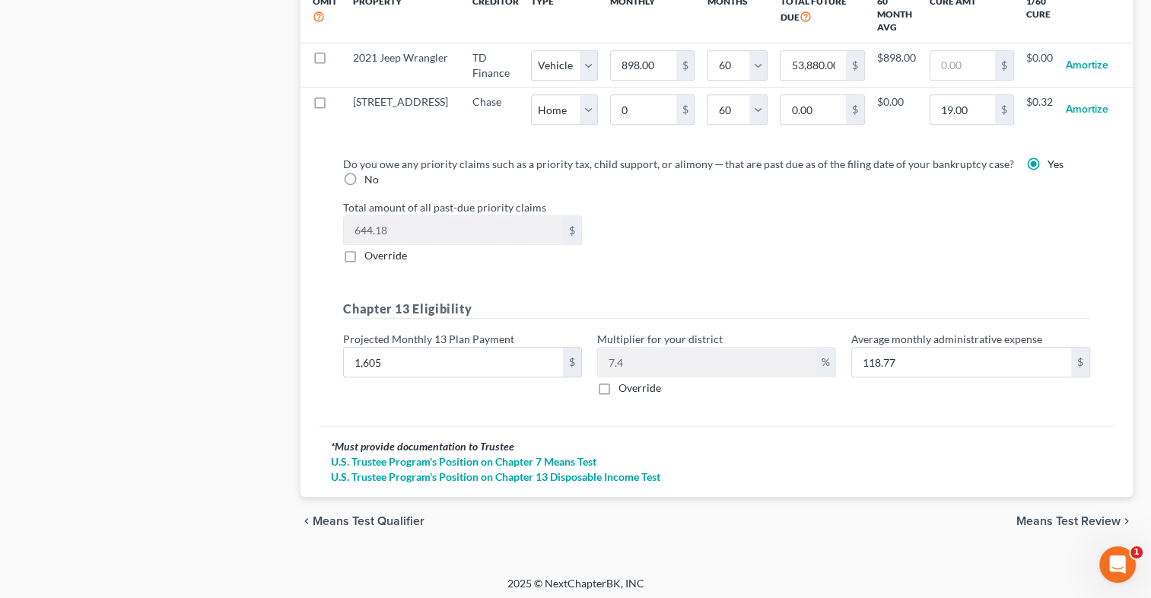
click at [1077, 516] on span "Means Test Review" at bounding box center [1068, 521] width 104 height 12
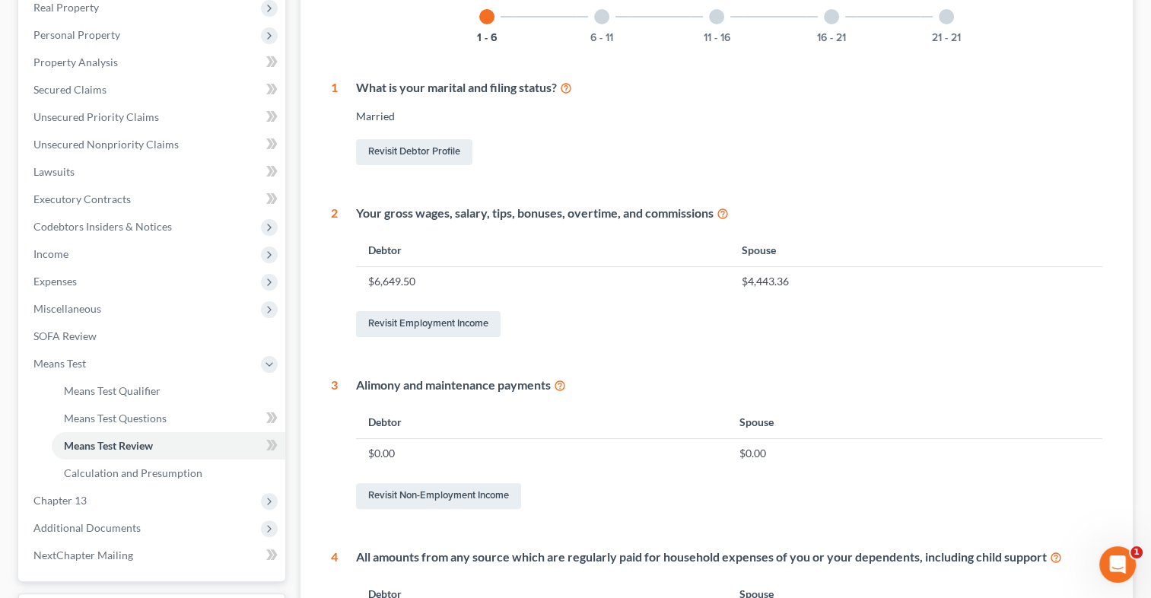
scroll to position [245, 0]
click at [181, 278] on span "Expenses" at bounding box center [153, 282] width 264 height 27
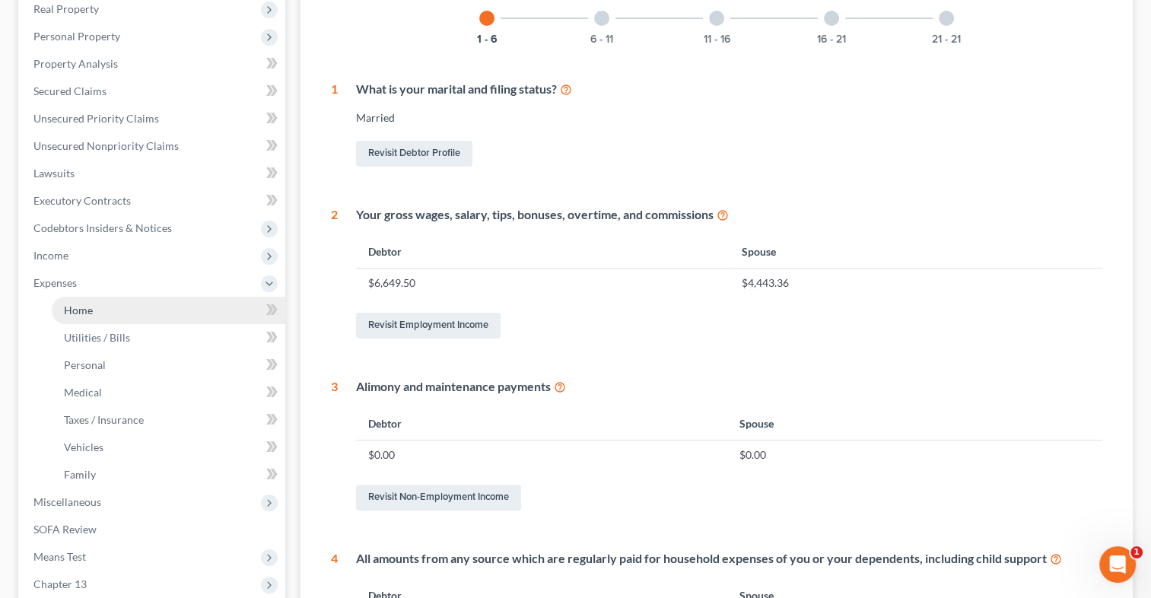
click at [175, 303] on link "Home" at bounding box center [169, 310] width 234 height 27
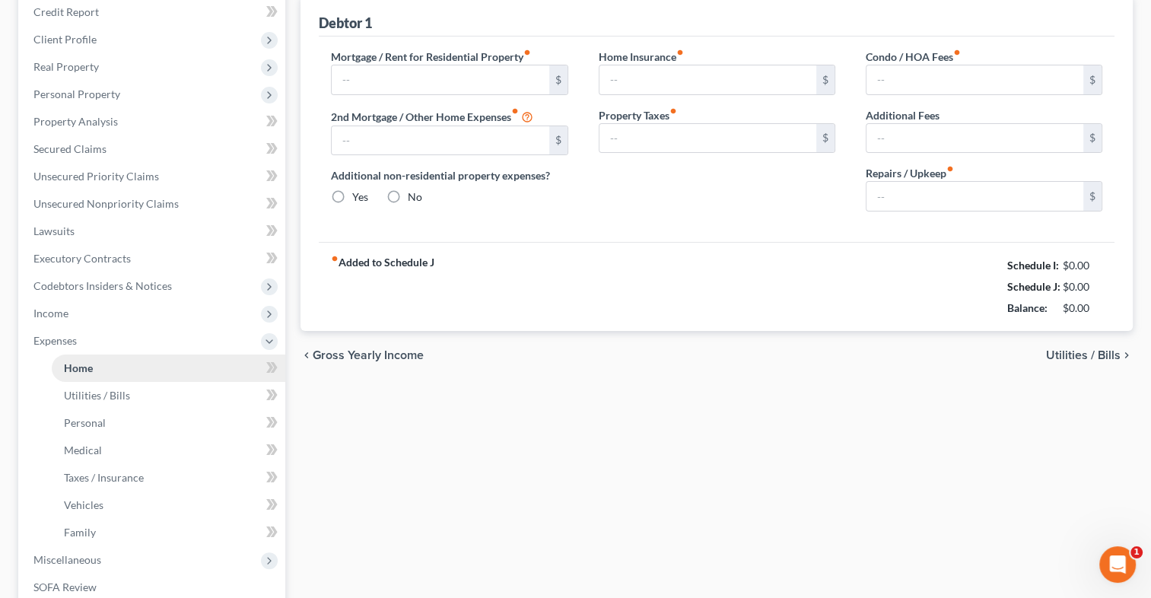
type input "1,935.00"
type input "0.00"
radio input "true"
type input "0.00"
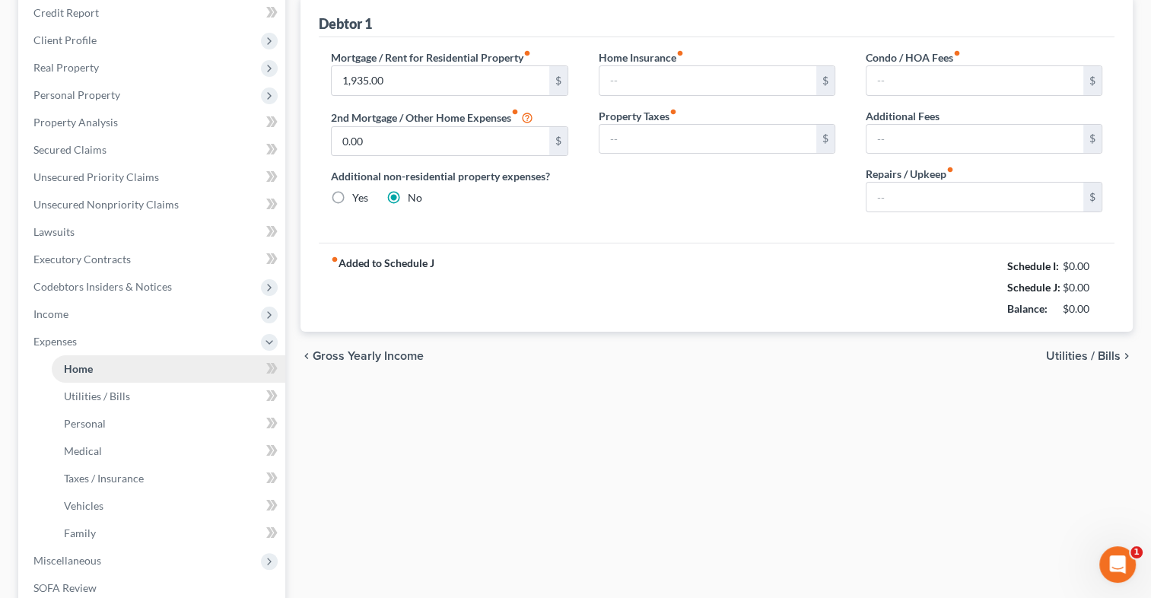
type input "0.00"
type input "100.00"
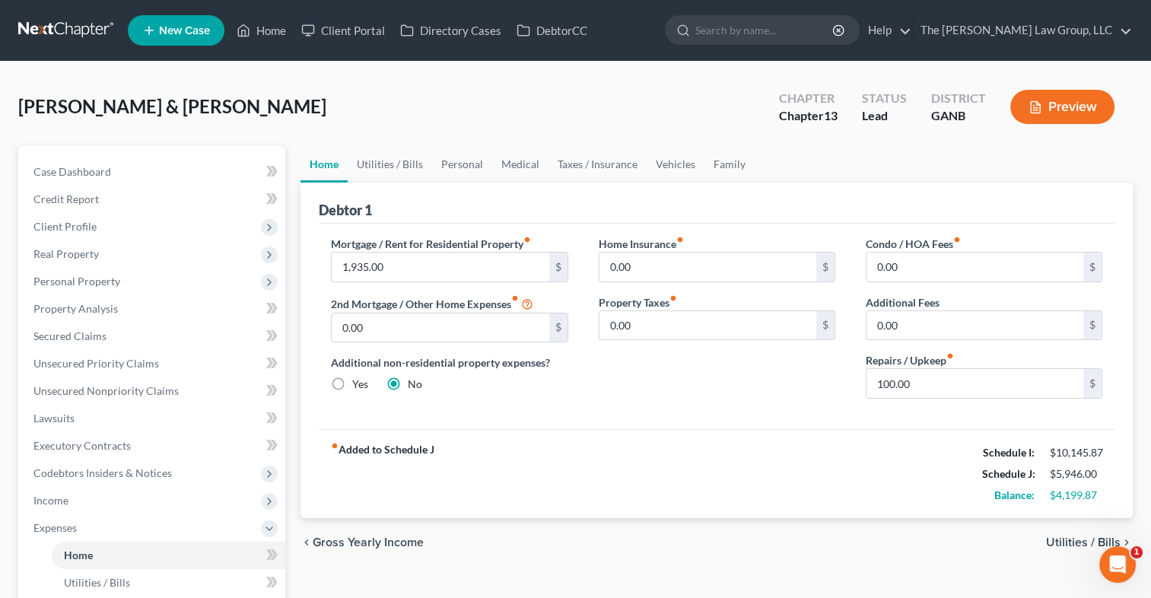
click at [1069, 539] on span "Utilities / Bills" at bounding box center [1083, 542] width 75 height 12
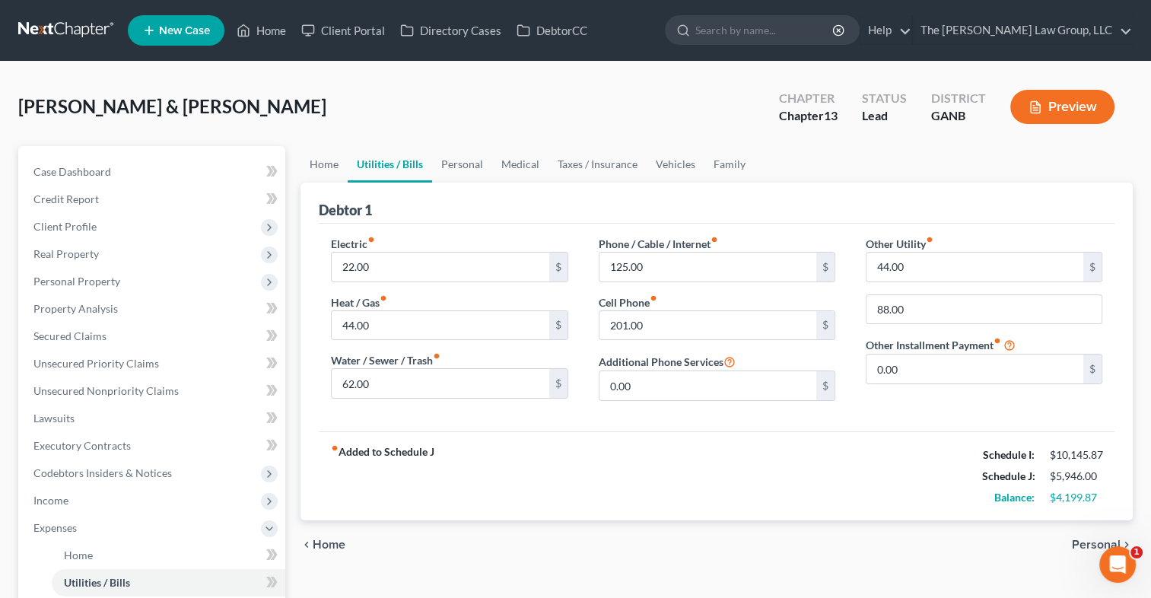
click at [1066, 541] on div "chevron_left Home Personal chevron_right" at bounding box center [717, 544] width 832 height 49
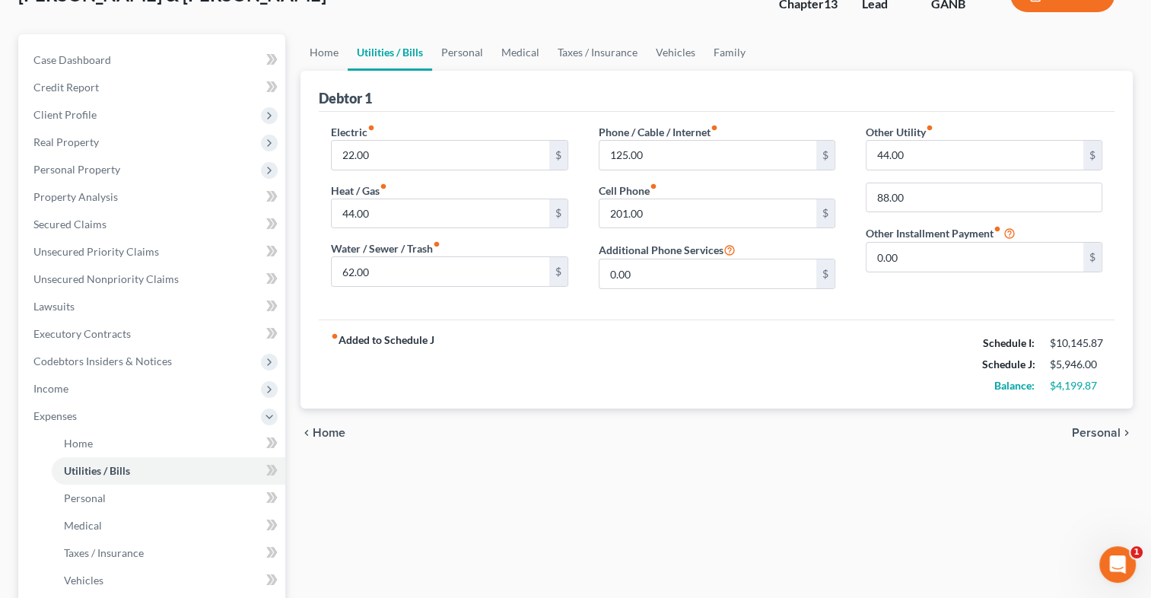
scroll to position [107, 0]
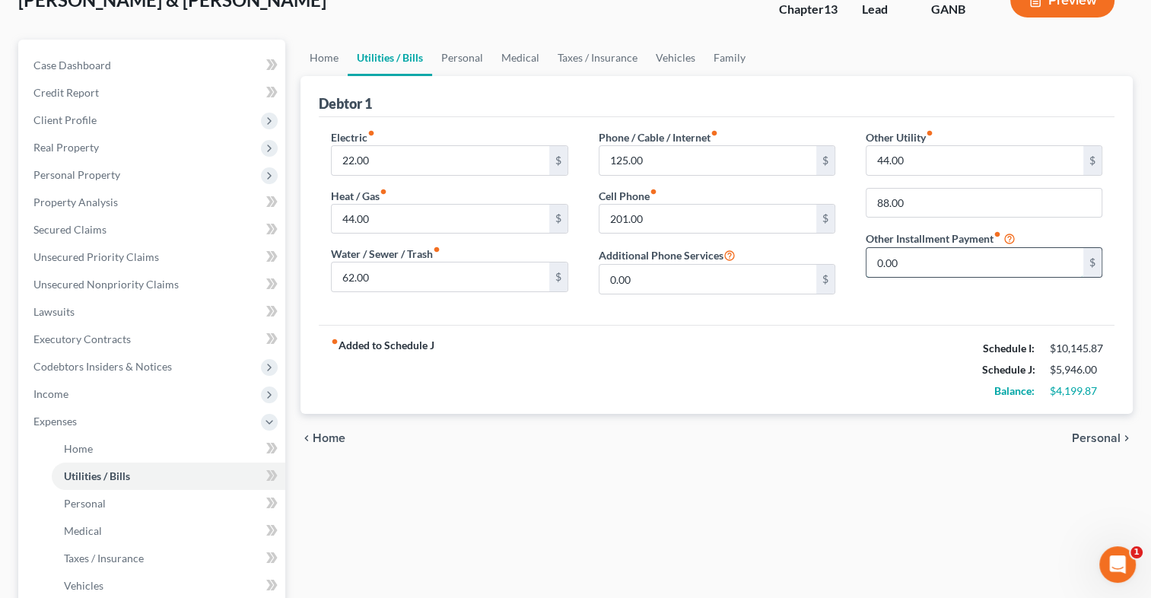
click at [898, 253] on input "0.00" at bounding box center [975, 262] width 217 height 29
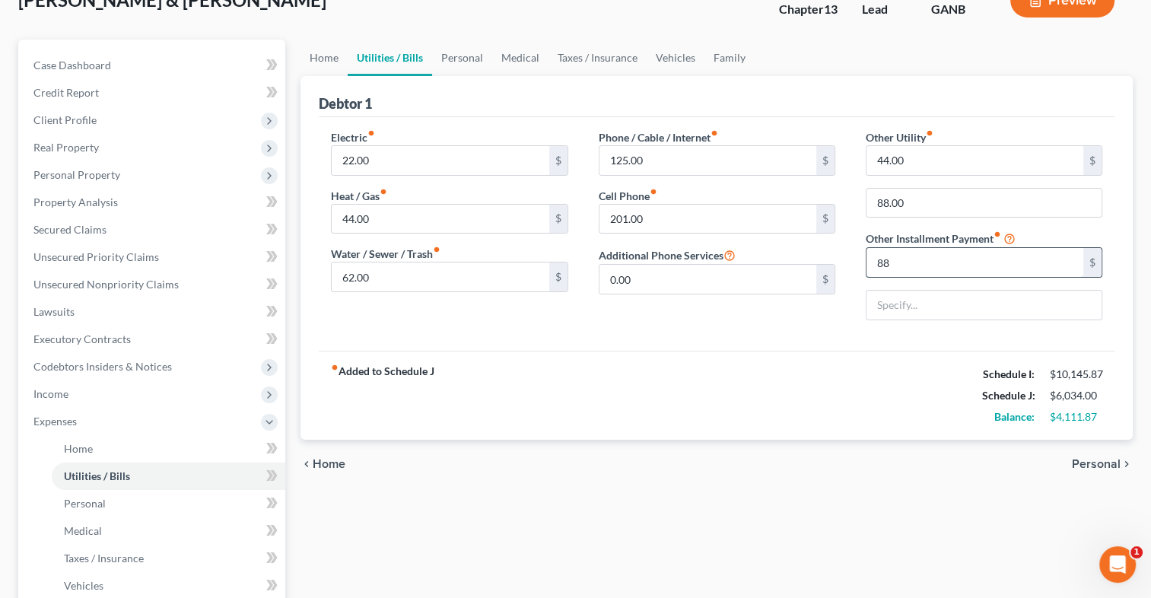
click at [898, 253] on input "88" at bounding box center [975, 262] width 217 height 29
type input "88"
click at [929, 208] on input "88.00" at bounding box center [984, 203] width 235 height 29
type input "8"
click at [743, 391] on div "fiber_manual_record Added to Schedule J Schedule I: $10,145.87 Schedule J: $6,0…" at bounding box center [717, 395] width 796 height 89
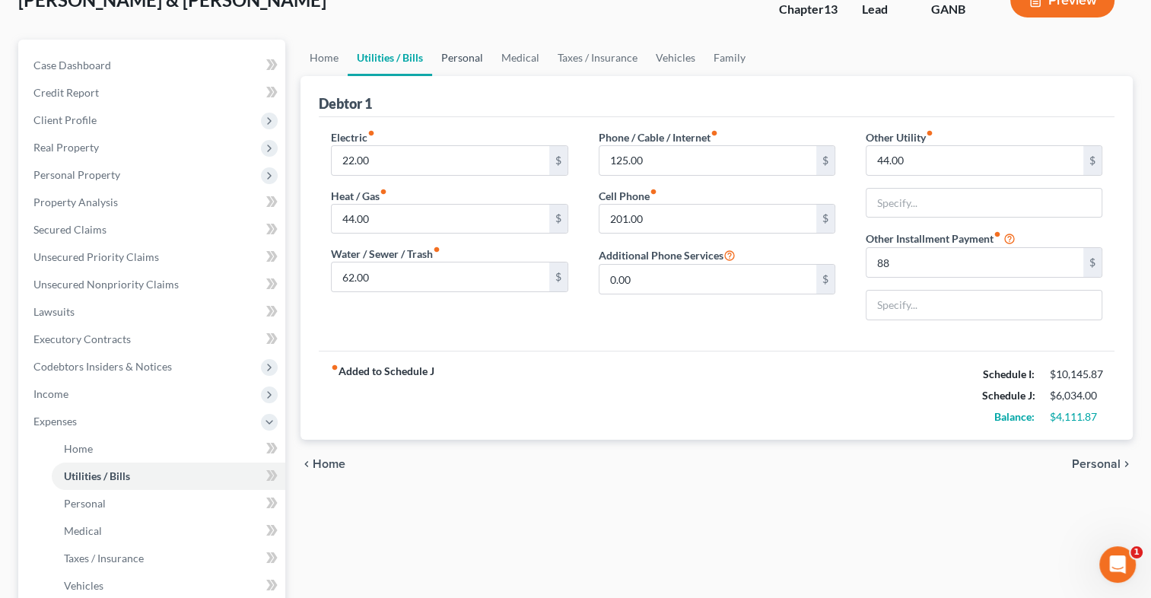
click at [448, 65] on link "Personal" at bounding box center [462, 58] width 60 height 37
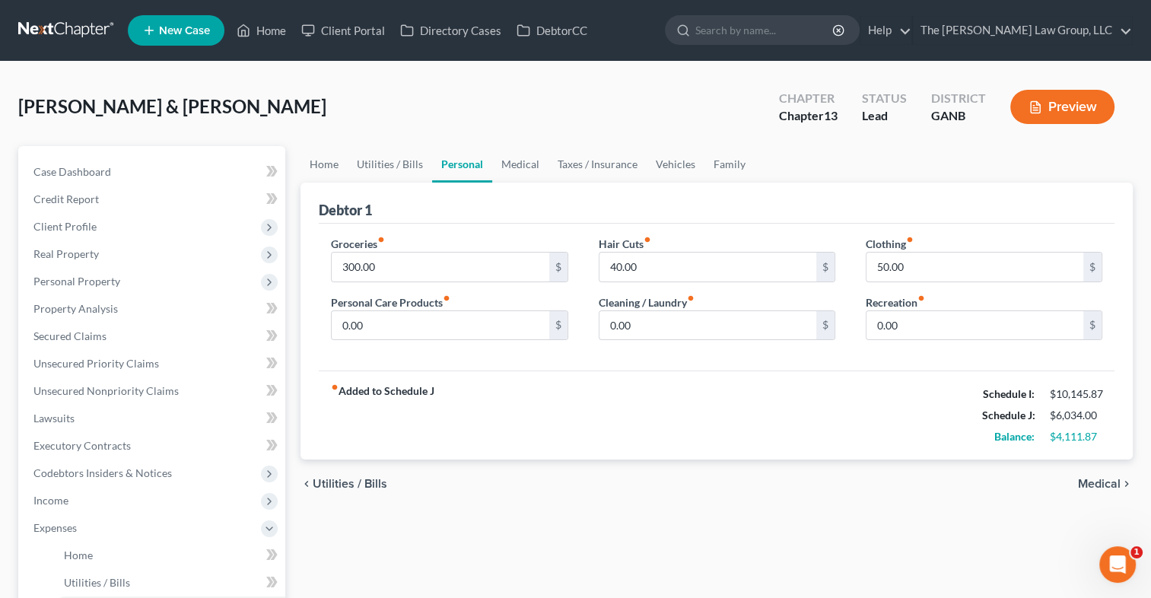
click at [1098, 482] on span "Medical" at bounding box center [1099, 484] width 43 height 12
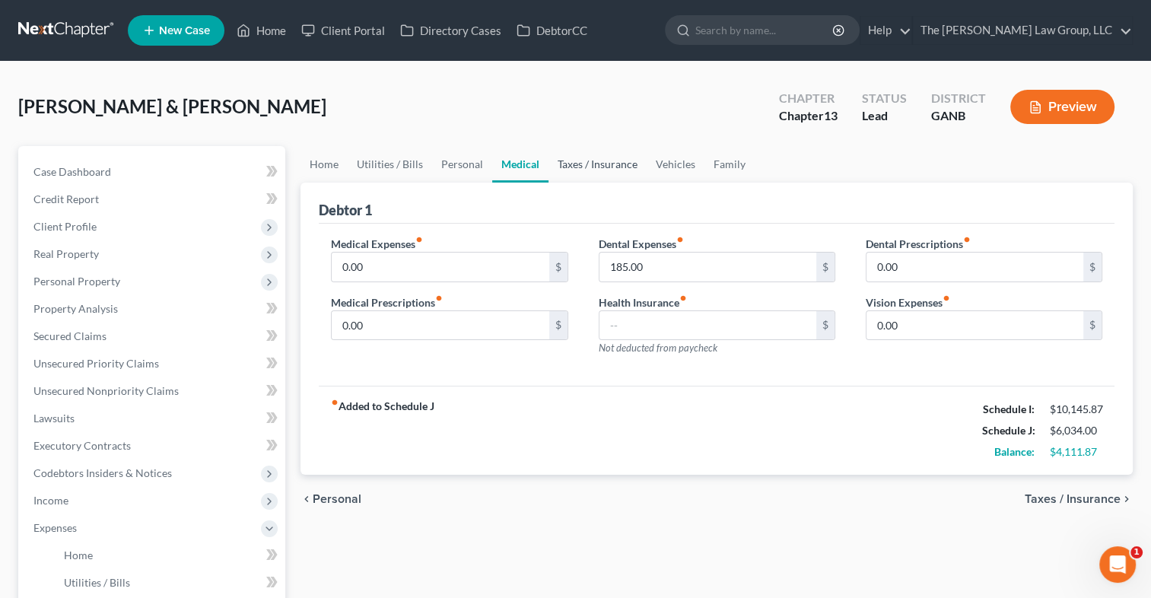
click at [606, 160] on link "Taxes / Insurance" at bounding box center [598, 164] width 98 height 37
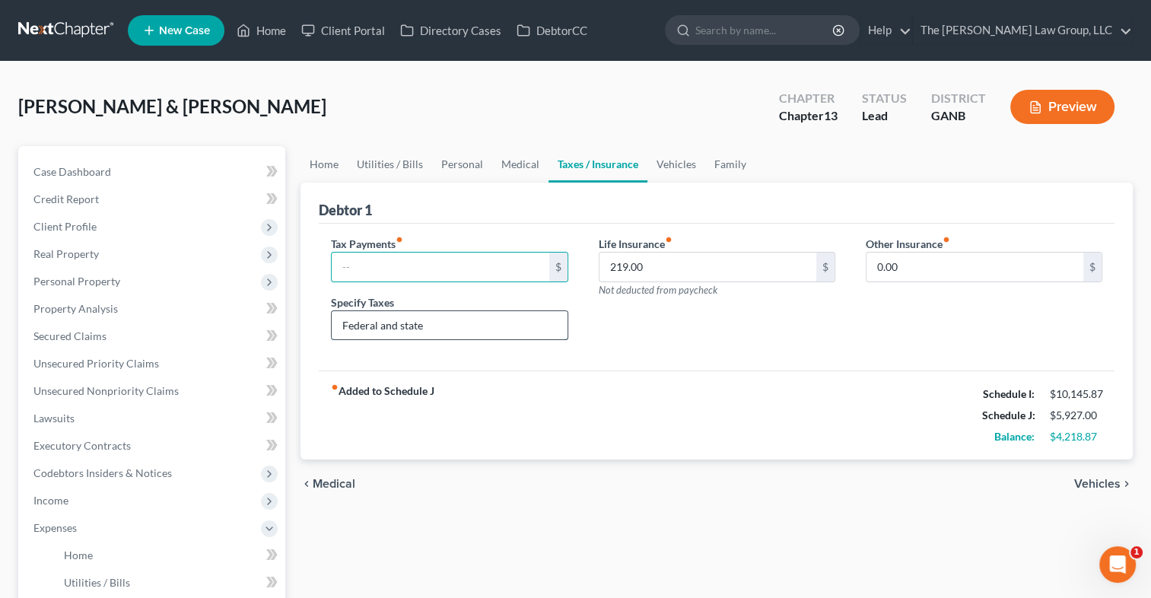
click at [438, 330] on input "Federal and state" at bounding box center [449, 325] width 235 height 29
type input "F"
click at [1080, 482] on span "Vehicles" at bounding box center [1097, 484] width 46 height 12
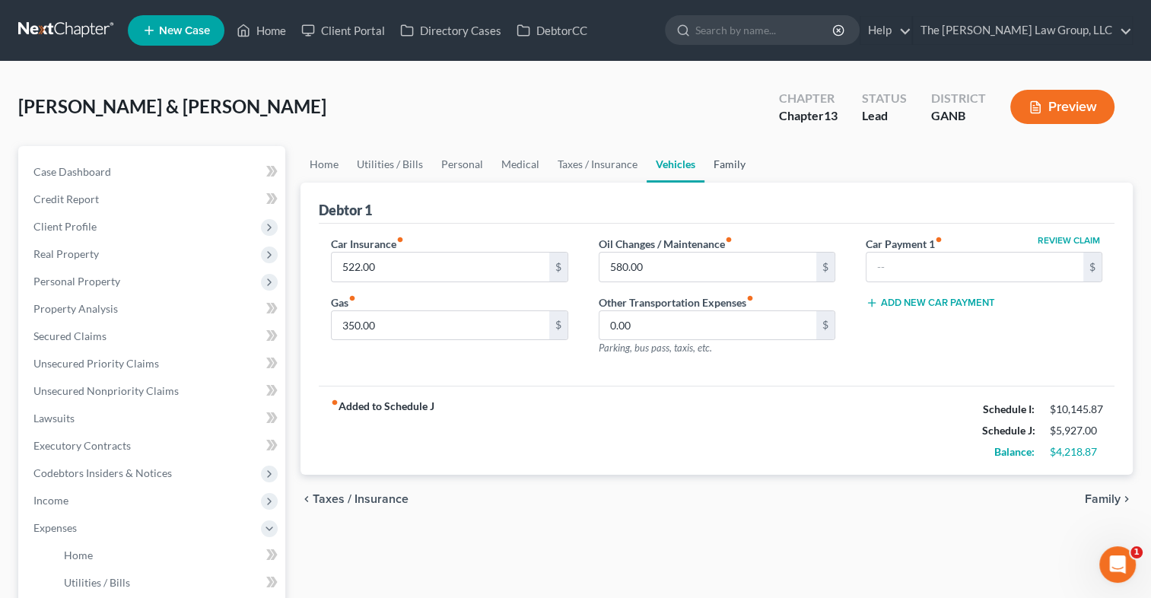
click at [712, 163] on link "Family" at bounding box center [729, 164] width 50 height 37
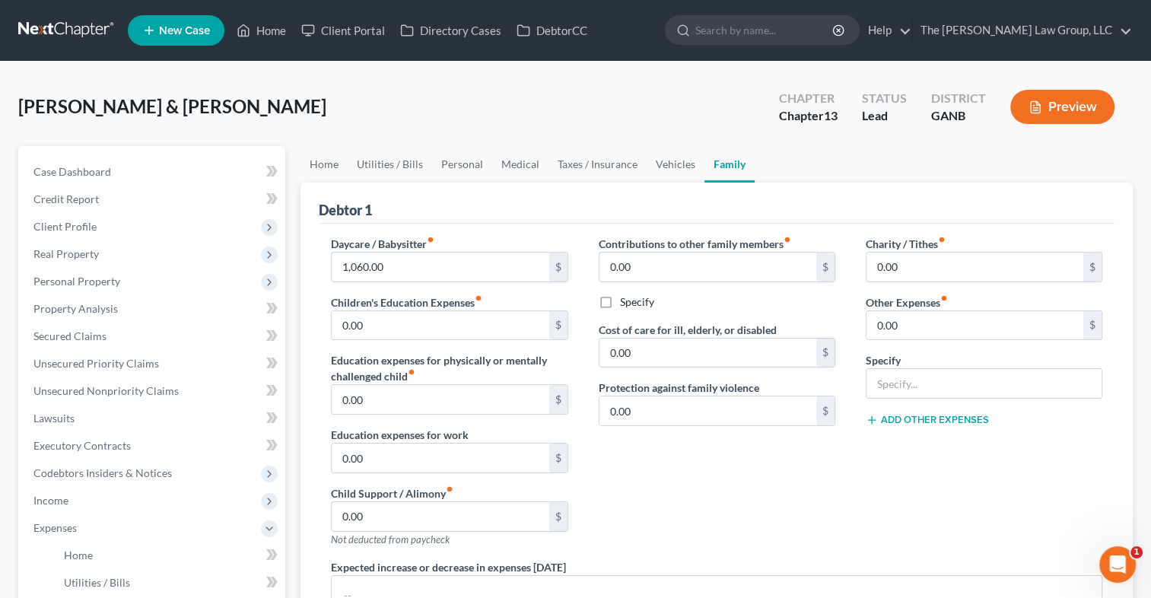
click at [651, 516] on div "Contributions to other family members fiber_manual_record 0.00 $ Specify Cost o…" at bounding box center [717, 397] width 267 height 323
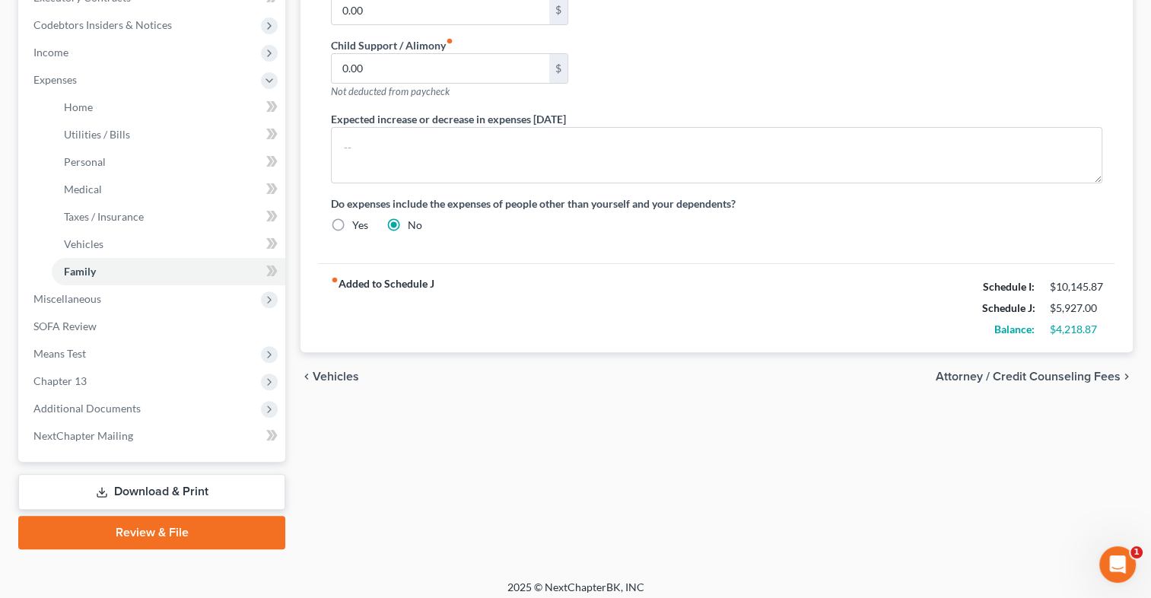
scroll to position [456, 0]
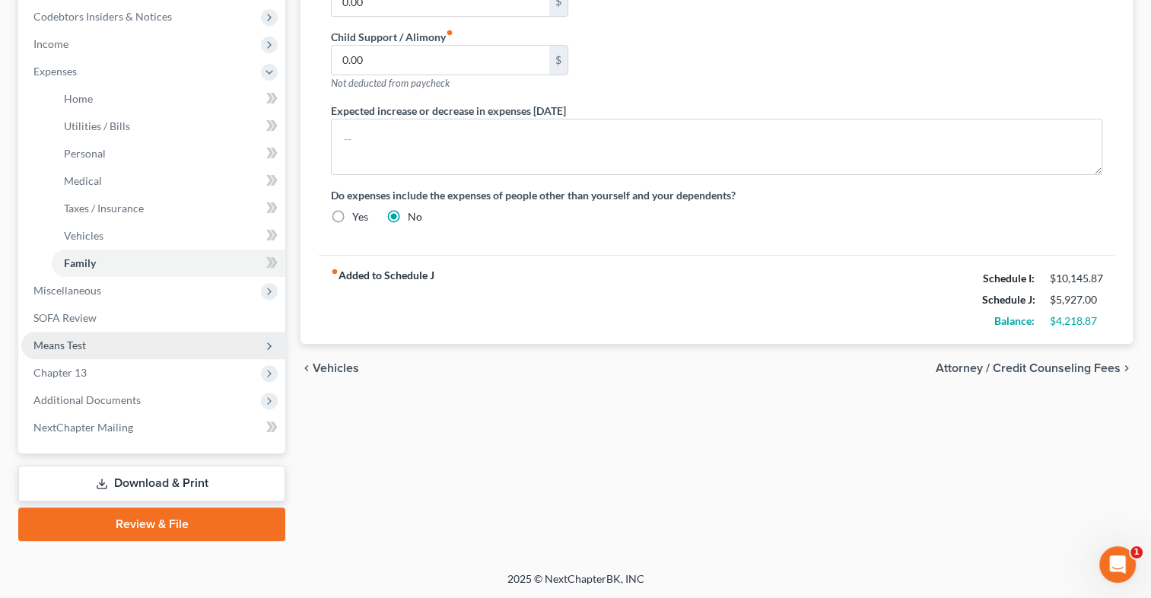
click at [82, 337] on span "Means Test" at bounding box center [153, 345] width 264 height 27
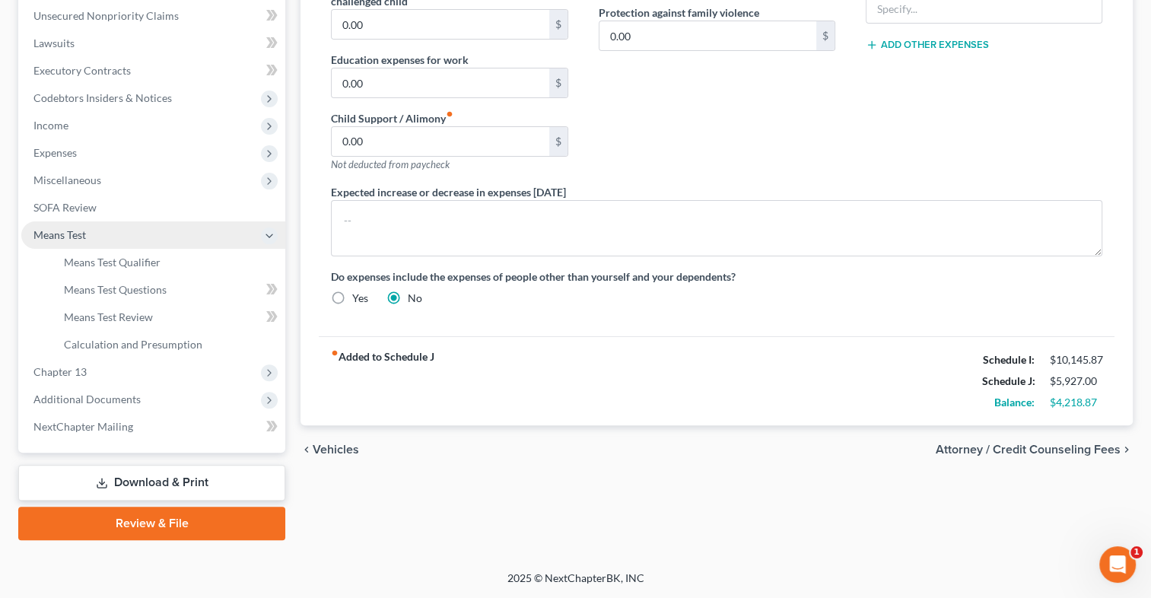
scroll to position [374, 0]
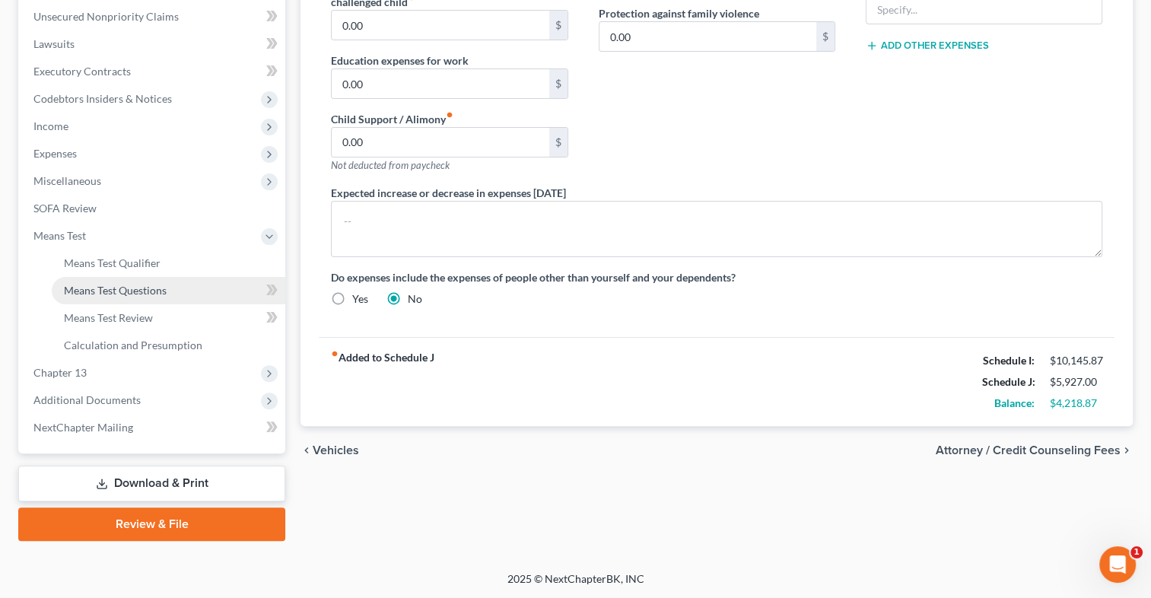
click at [95, 286] on span "Means Test Questions" at bounding box center [115, 290] width 103 height 13
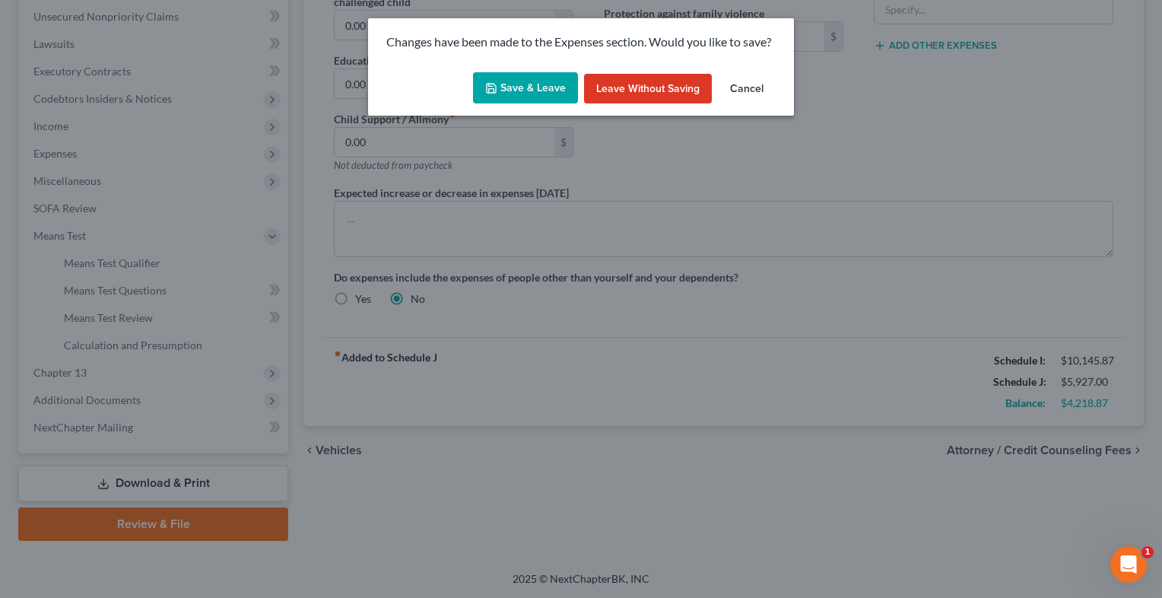
click at [498, 84] on icon "button" at bounding box center [491, 88] width 12 height 12
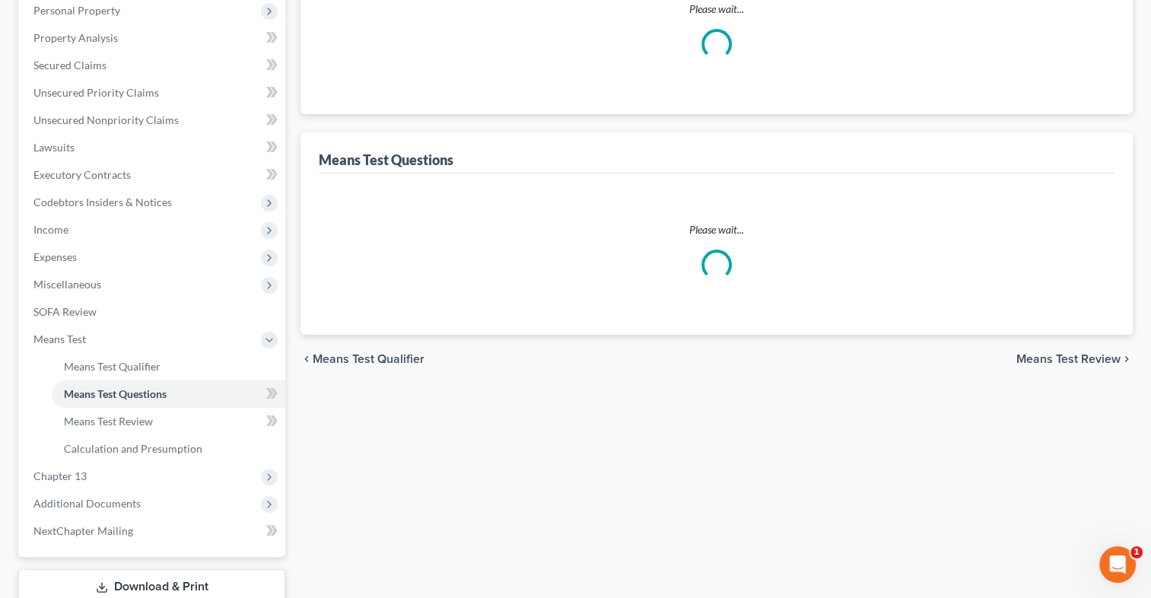
scroll to position [3, 0]
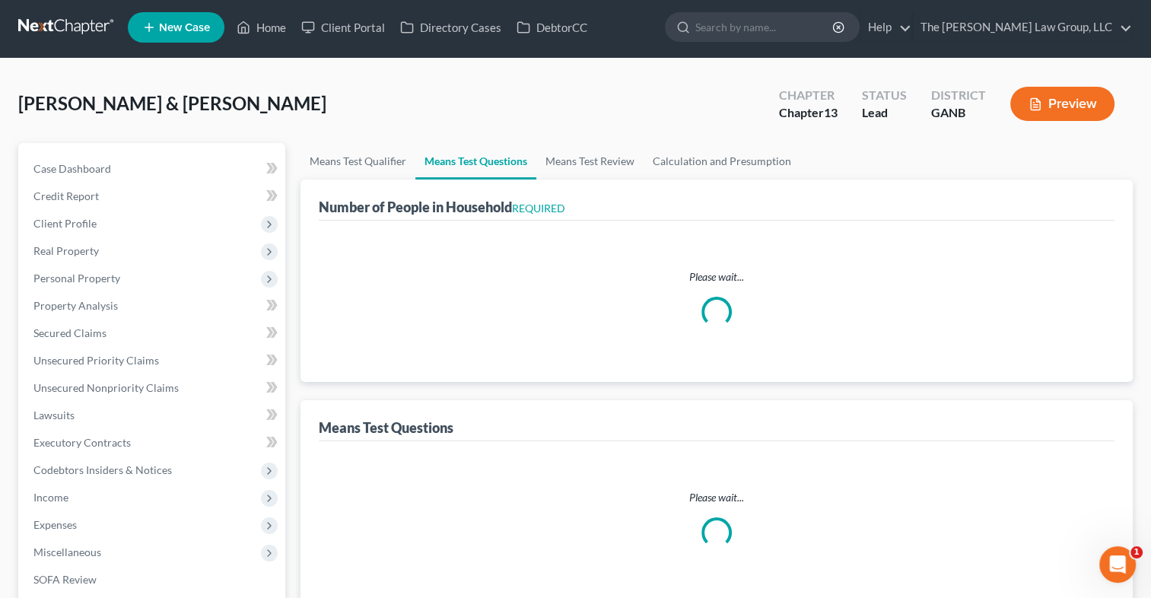
select select "1"
select select "60"
select select "0"
select select "60"
select select "2"
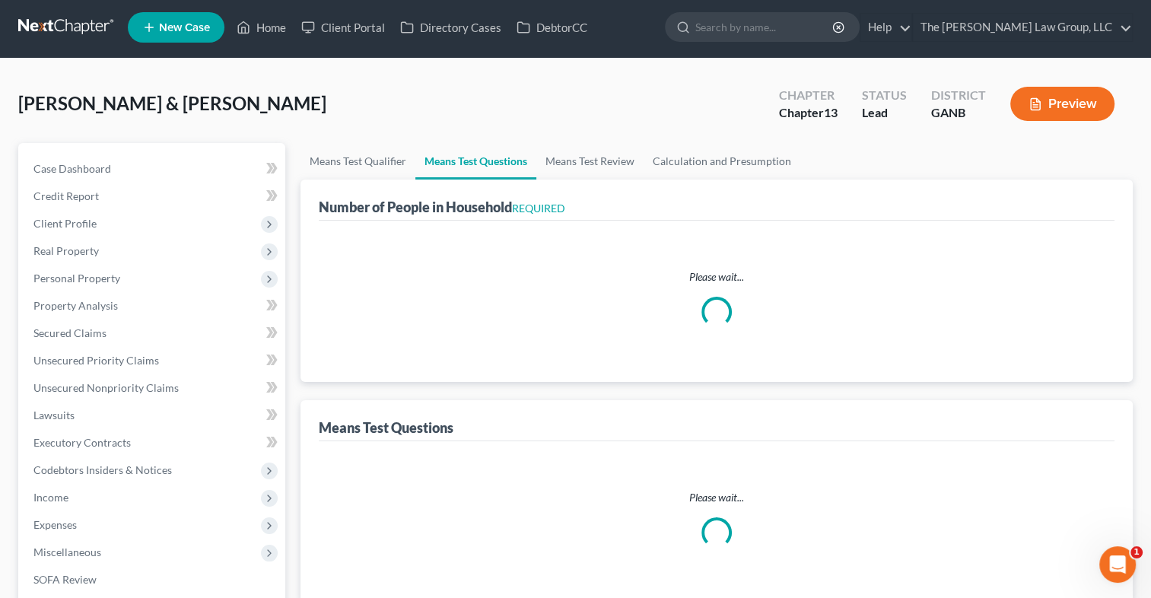
select select "4"
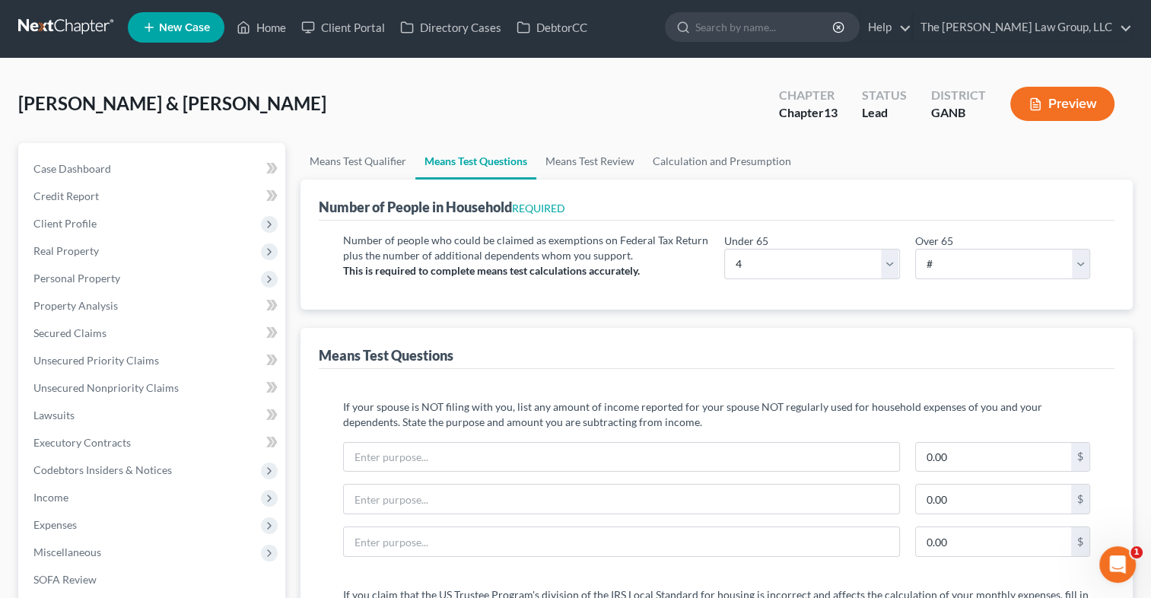
scroll to position [0, 0]
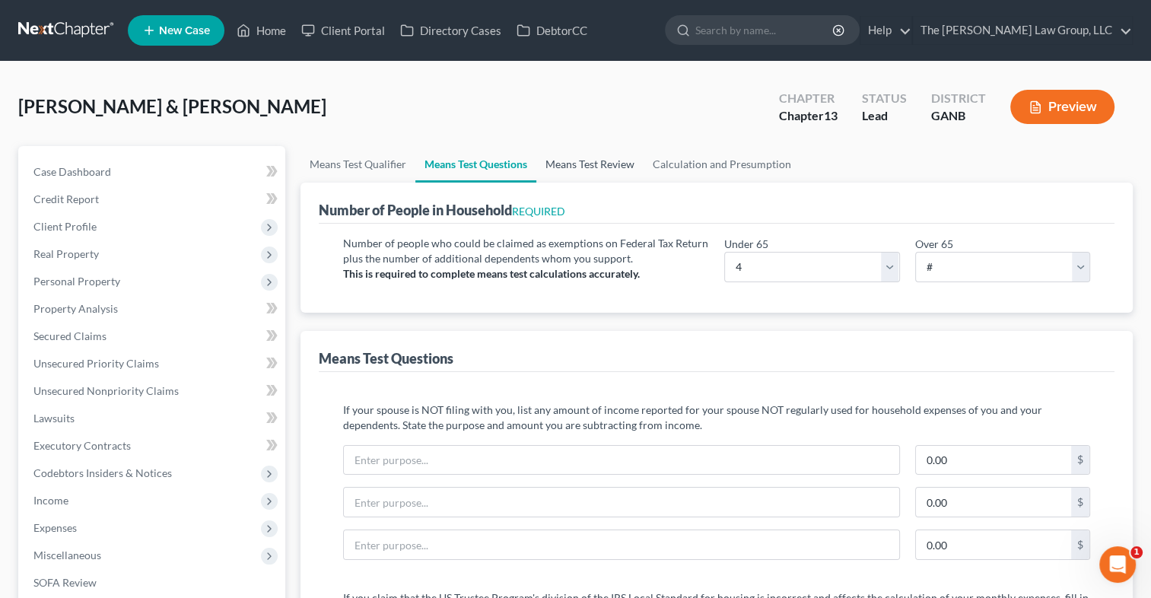
click at [590, 167] on link "Means Test Review" at bounding box center [589, 164] width 107 height 37
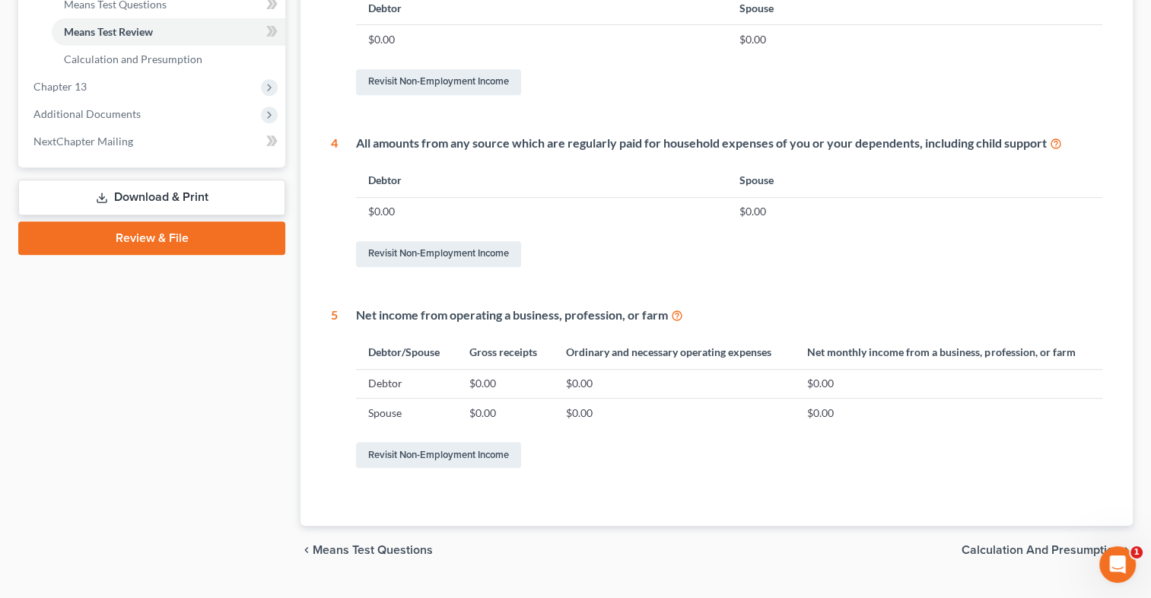
scroll to position [694, 0]
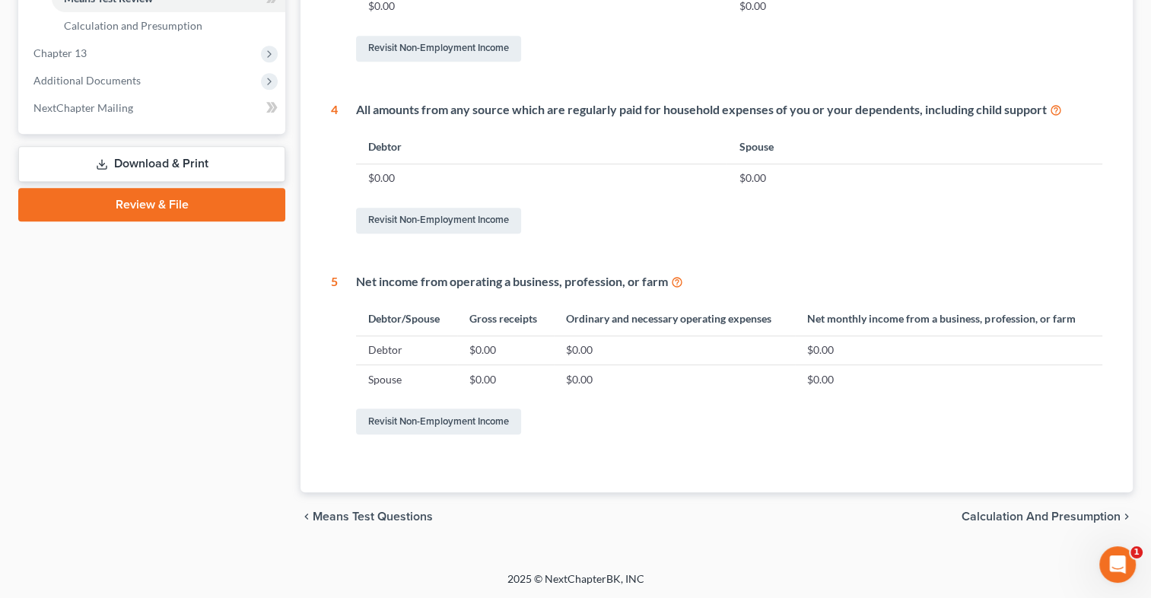
click at [1046, 517] on span "Calculation and Presumption" at bounding box center [1041, 516] width 159 height 12
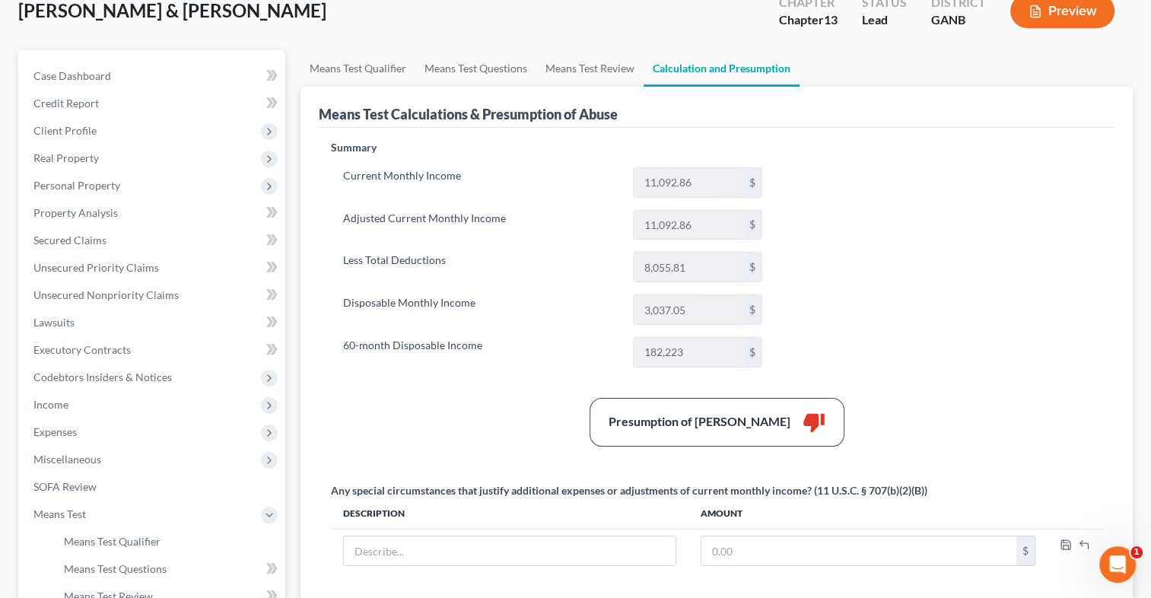
scroll to position [91, 0]
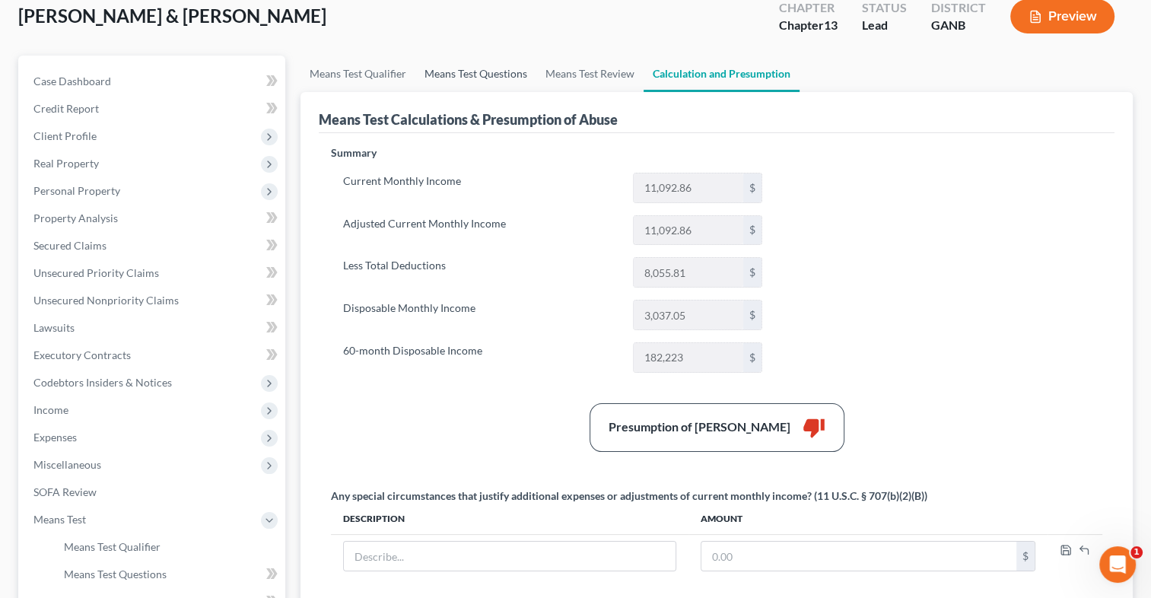
click at [480, 78] on link "Means Test Questions" at bounding box center [475, 74] width 121 height 37
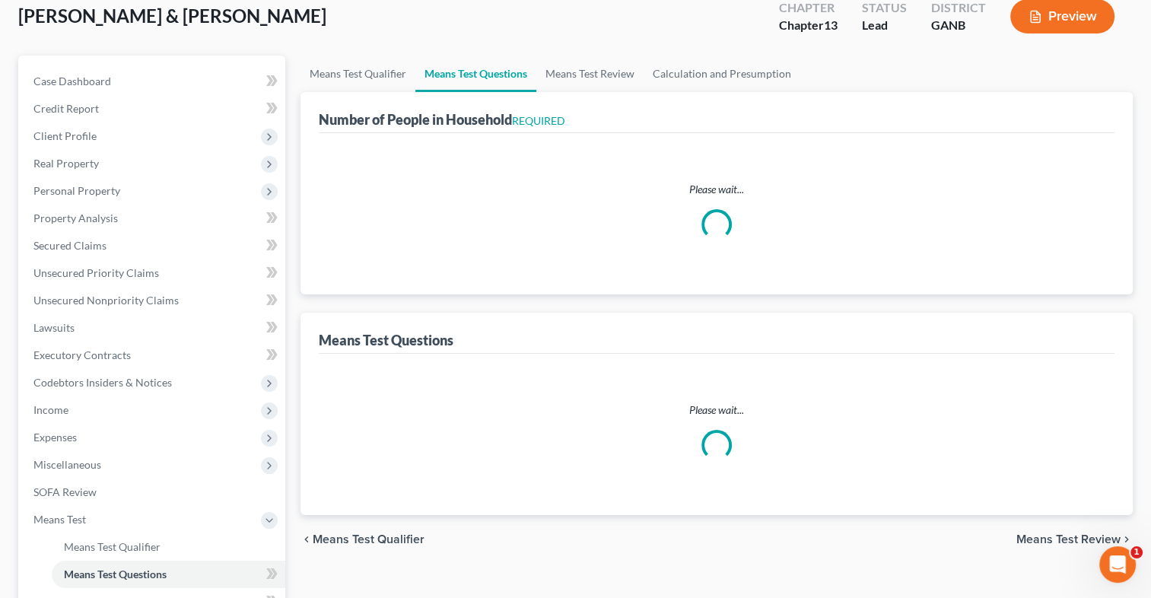
scroll to position [33, 0]
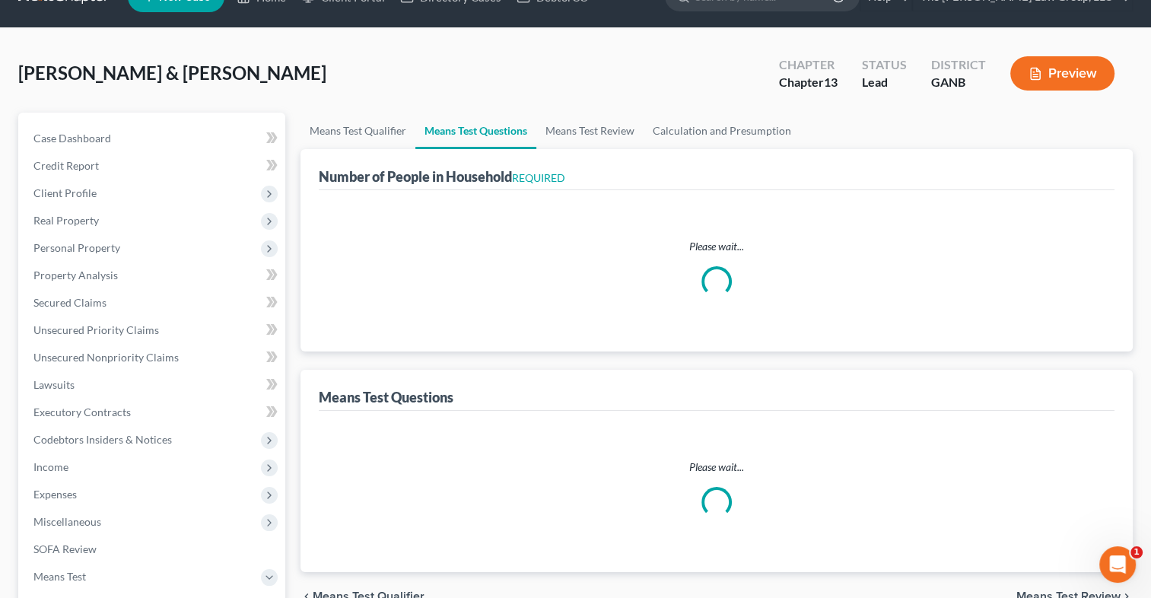
select select "1"
select select "60"
select select "0"
select select "60"
select select "4"
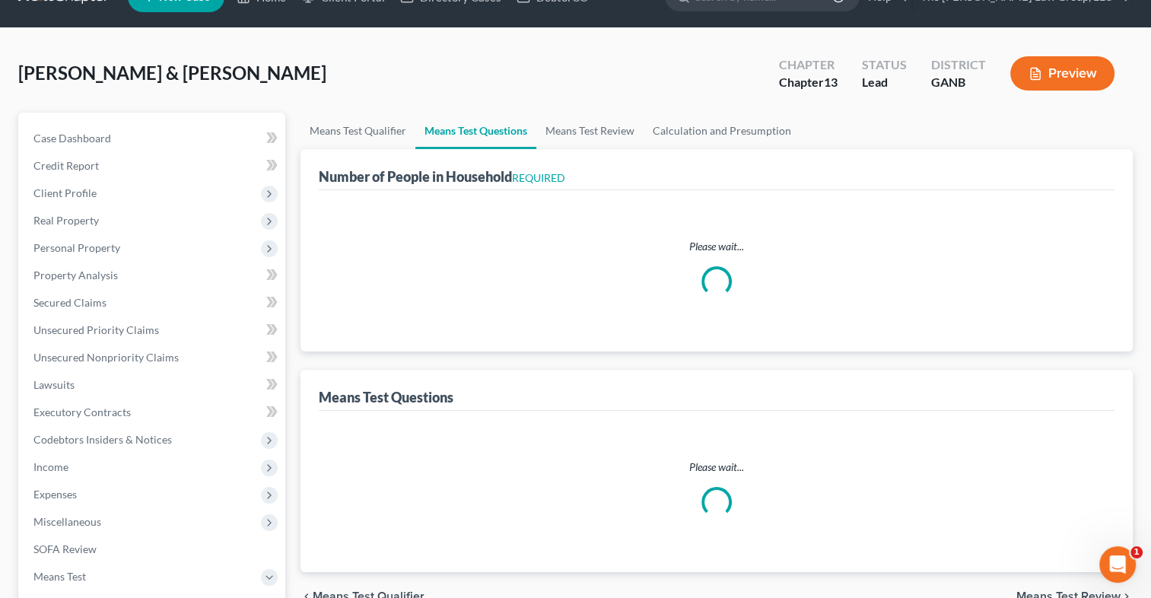
select select "2"
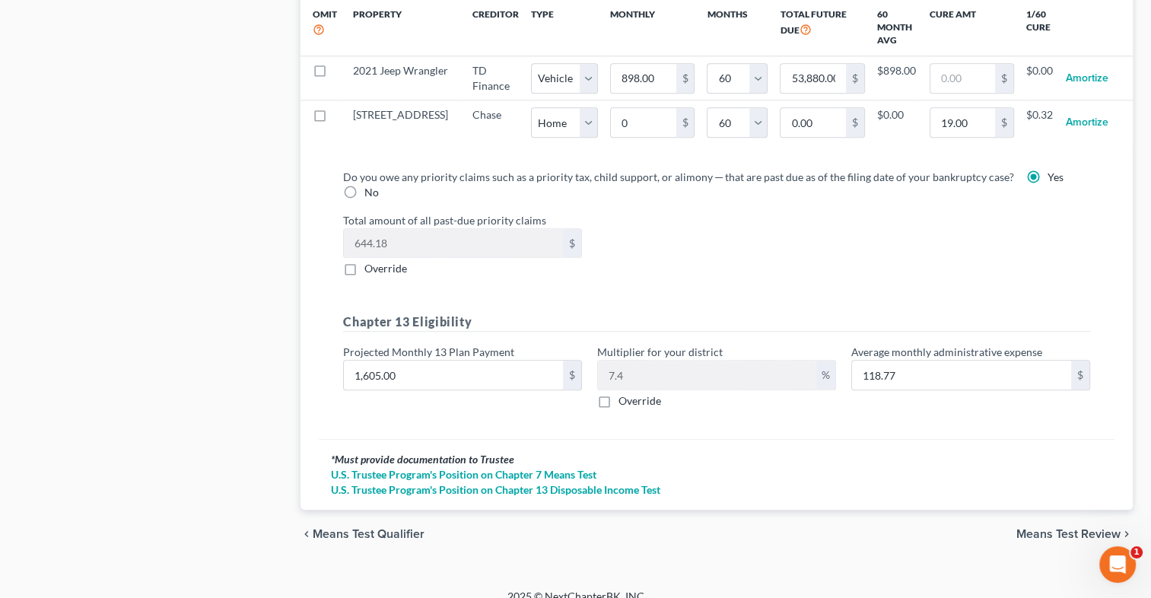
scroll to position [1611, 0]
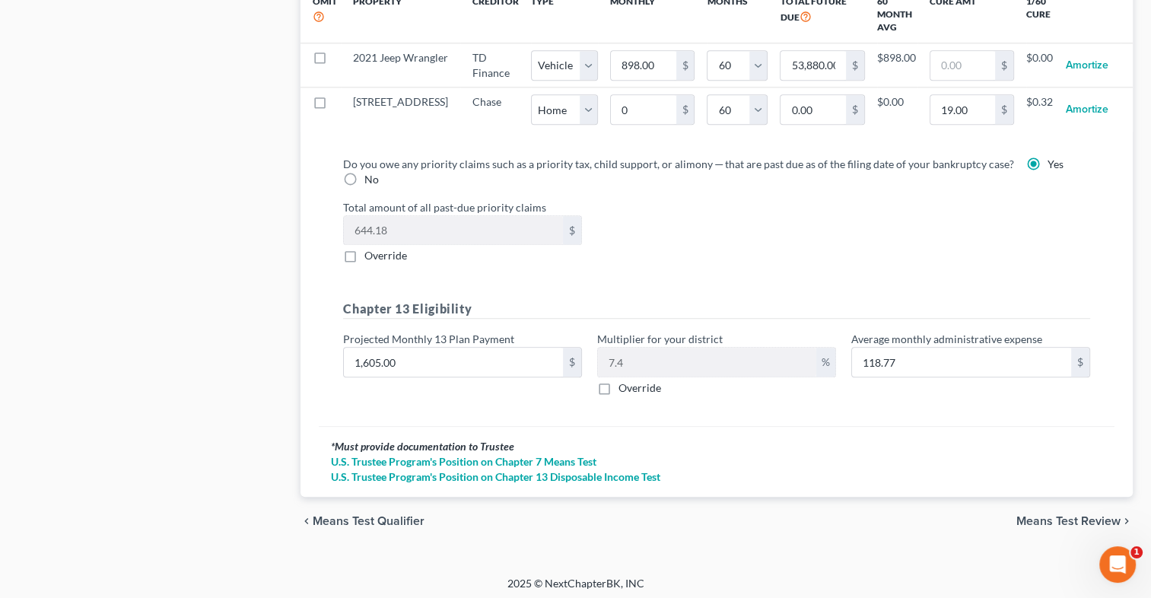
click at [1078, 516] on span "Means Test Review" at bounding box center [1068, 521] width 104 height 12
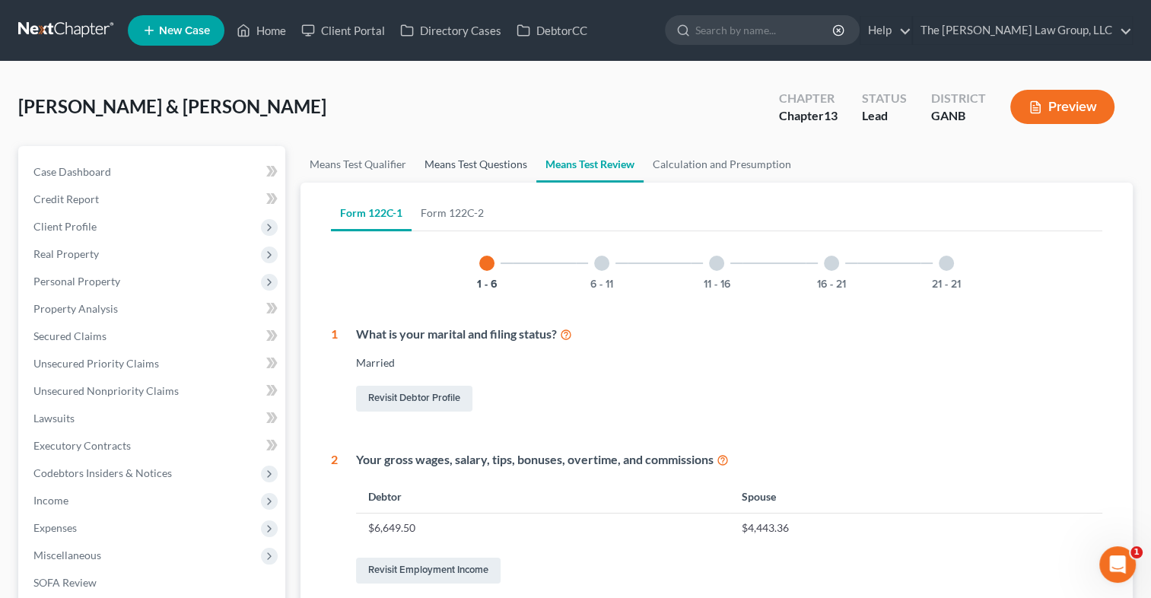
click at [478, 161] on link "Means Test Questions" at bounding box center [475, 164] width 121 height 37
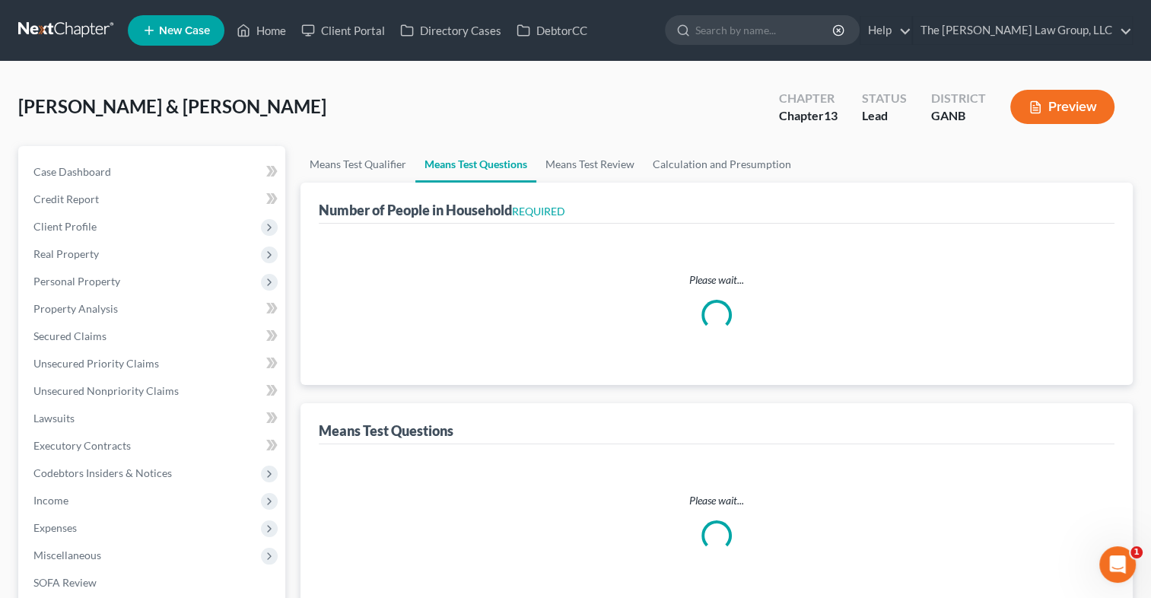
select select "1"
select select "60"
select select "0"
select select "60"
select select "4"
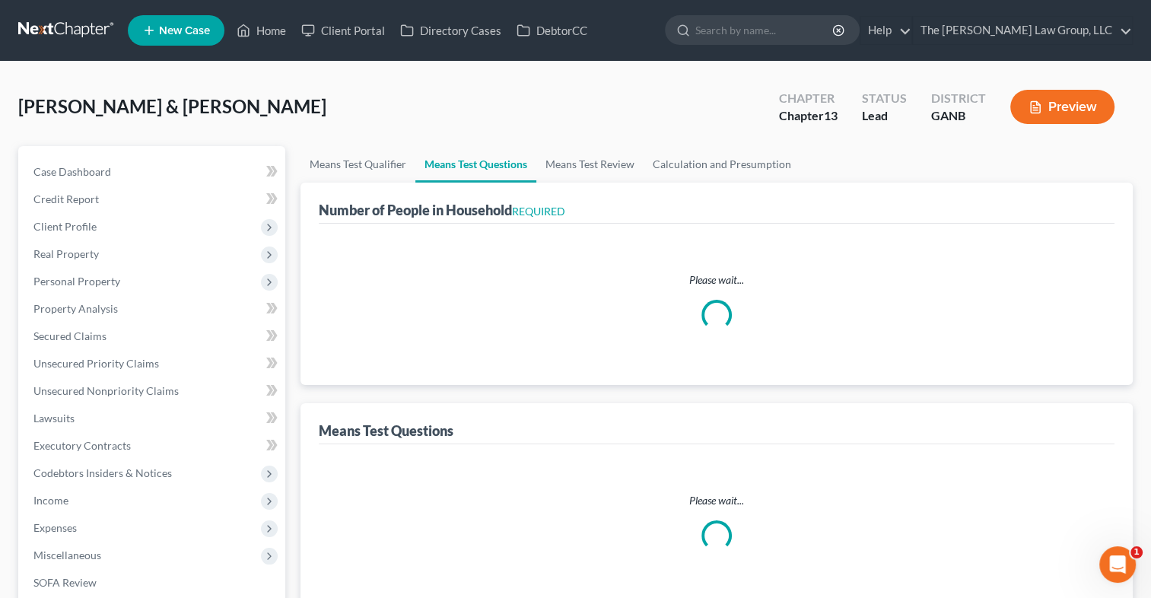
select select "2"
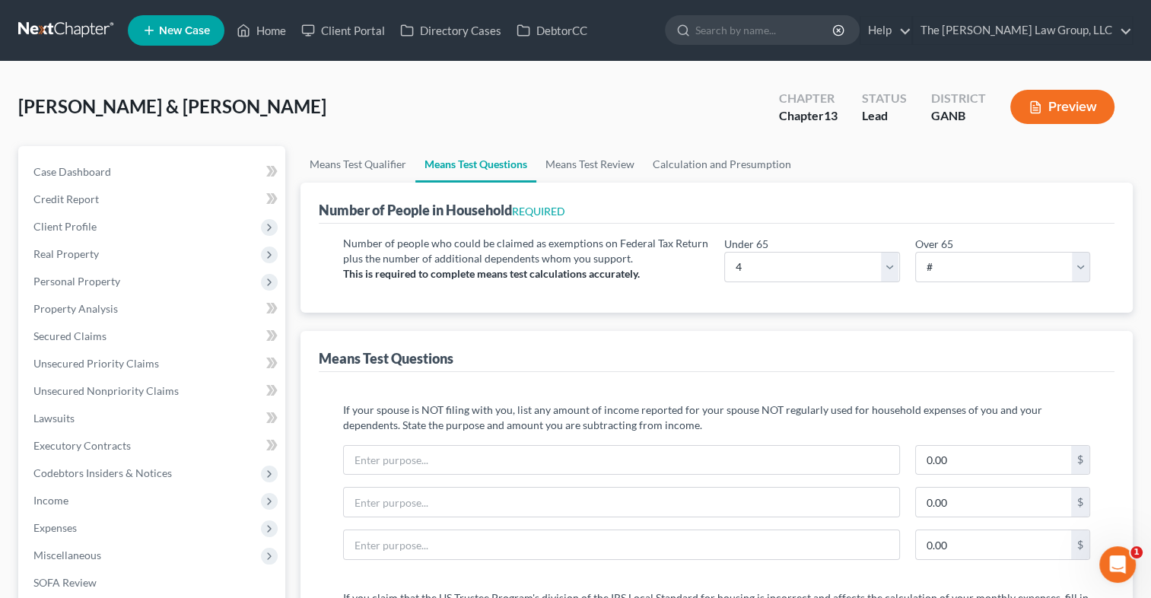
click at [589, 145] on div "Hollingsworth, Robert & Billie Upgraded Chapter Chapter 13 Status Lead District…" at bounding box center [575, 113] width 1115 height 66
click at [590, 166] on link "Means Test Review" at bounding box center [589, 164] width 107 height 37
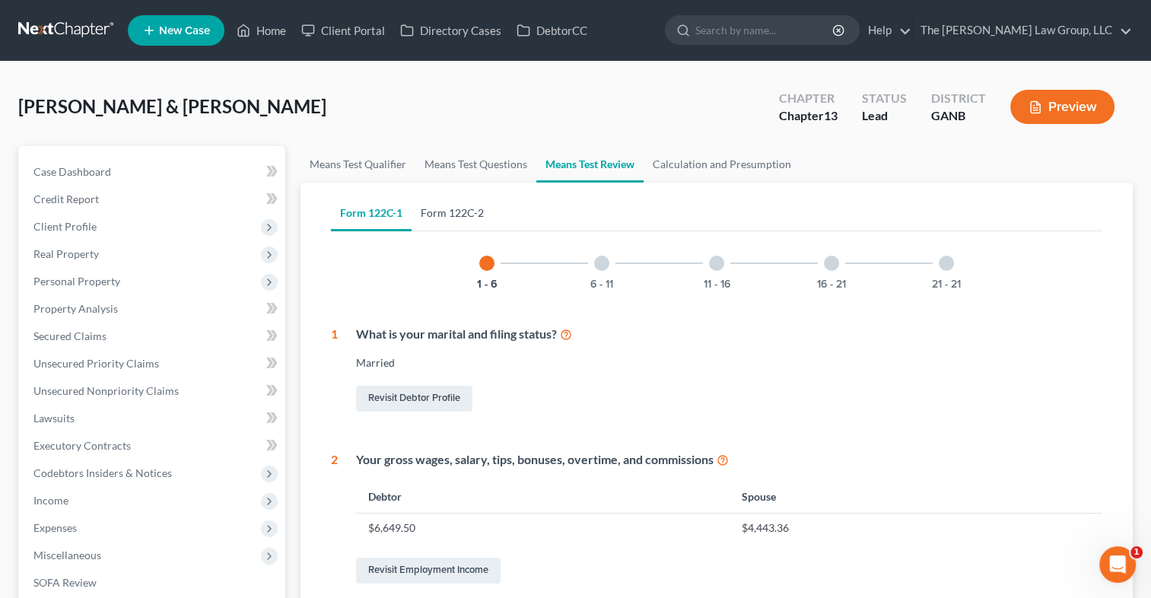
click at [432, 215] on link "Form 122C-2" at bounding box center [452, 213] width 81 height 37
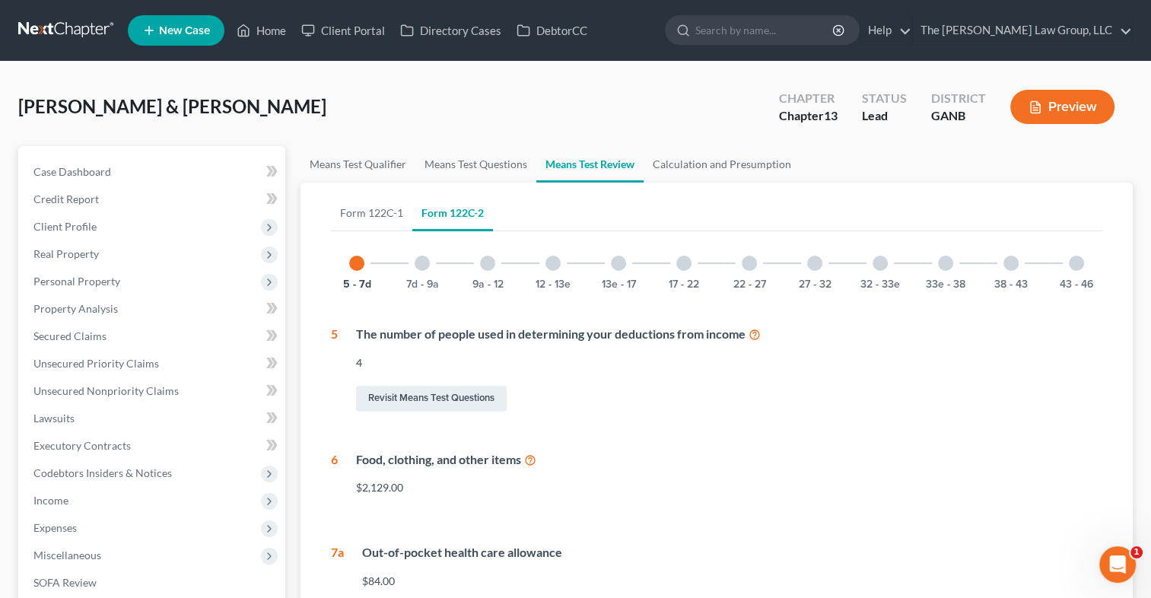
click at [426, 259] on div at bounding box center [422, 263] width 15 height 15
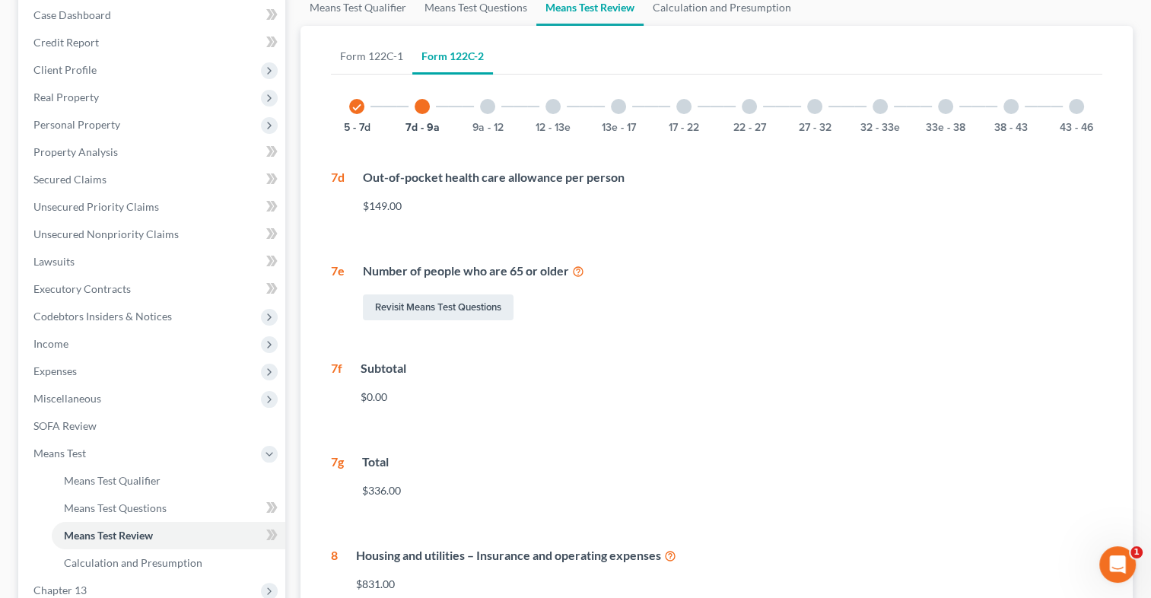
scroll to position [148, 0]
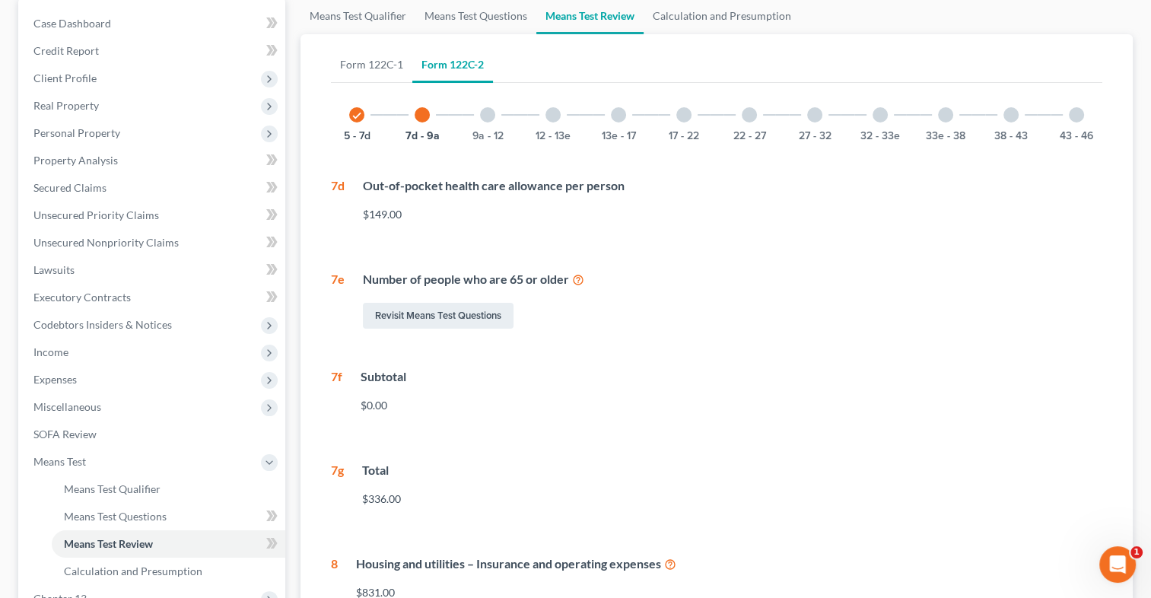
click at [487, 115] on div at bounding box center [487, 114] width 15 height 15
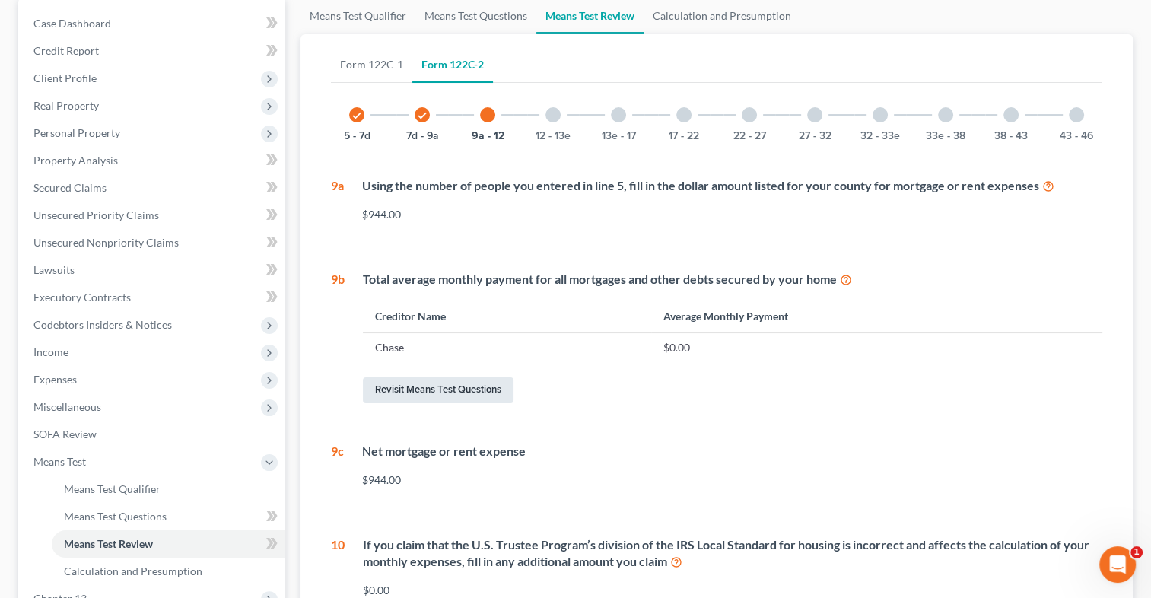
click at [466, 388] on link "Revisit Means Test Questions" at bounding box center [438, 390] width 151 height 26
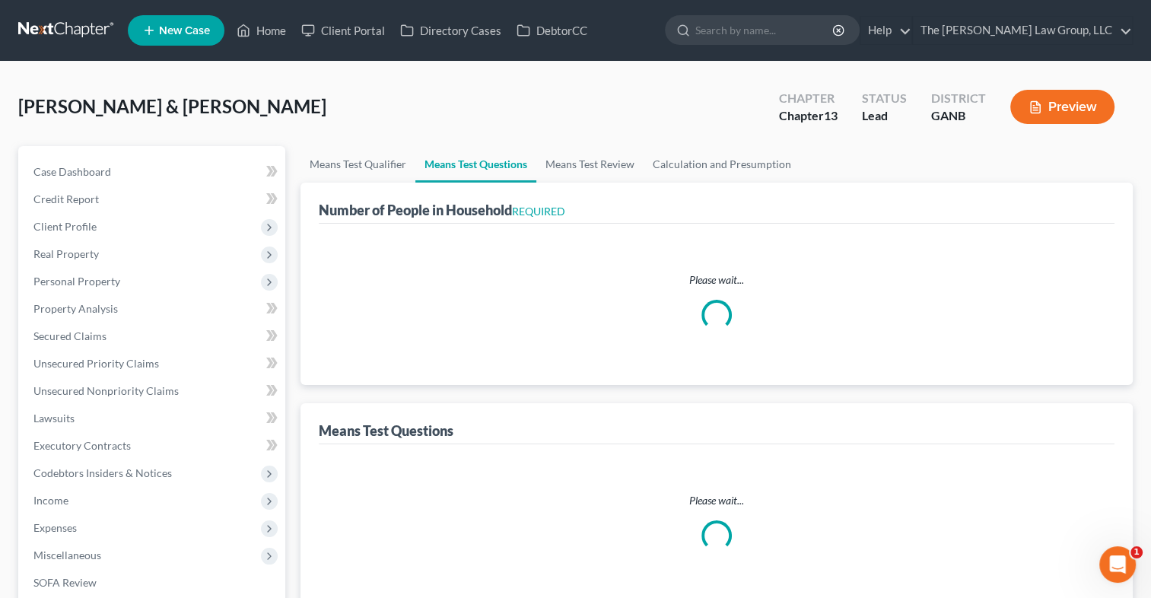
select select "1"
select select "60"
select select "0"
select select "60"
select select "4"
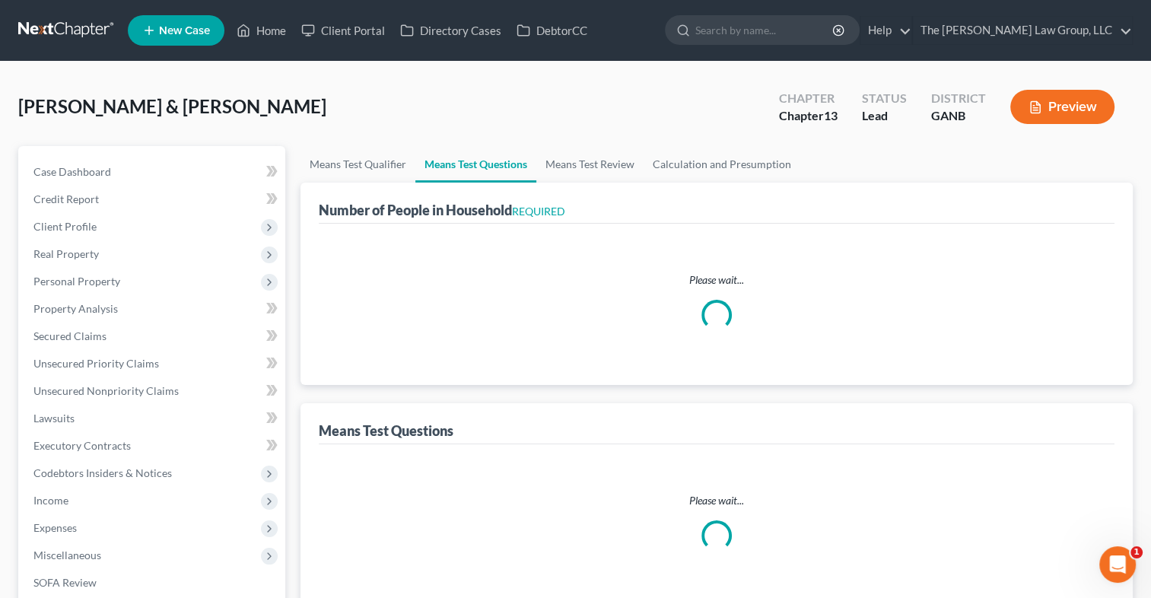
select select "2"
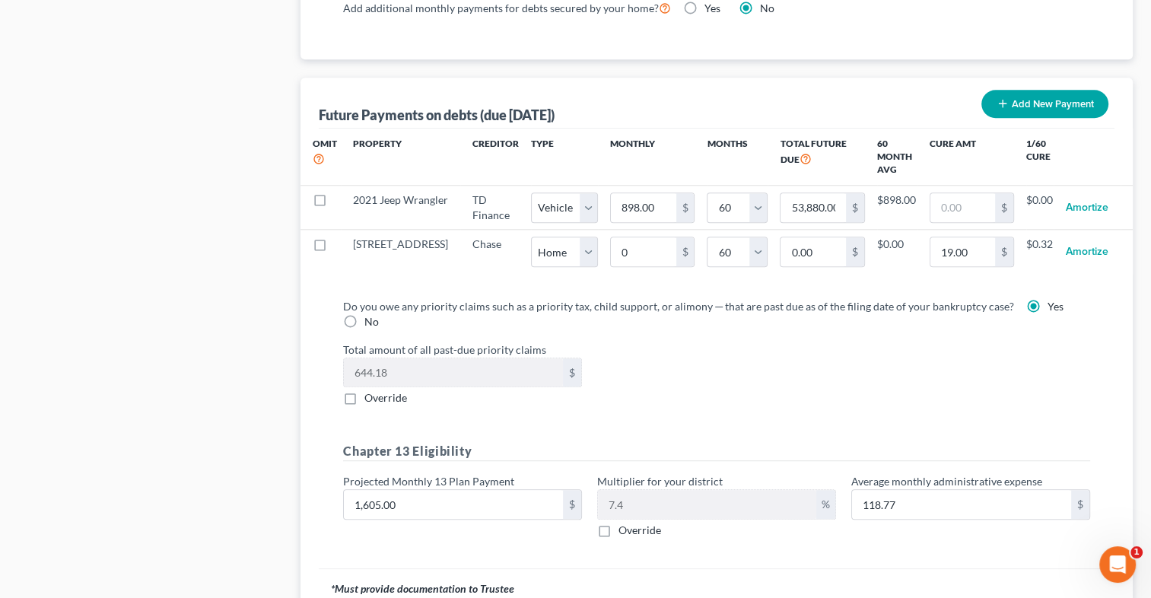
scroll to position [1459, 0]
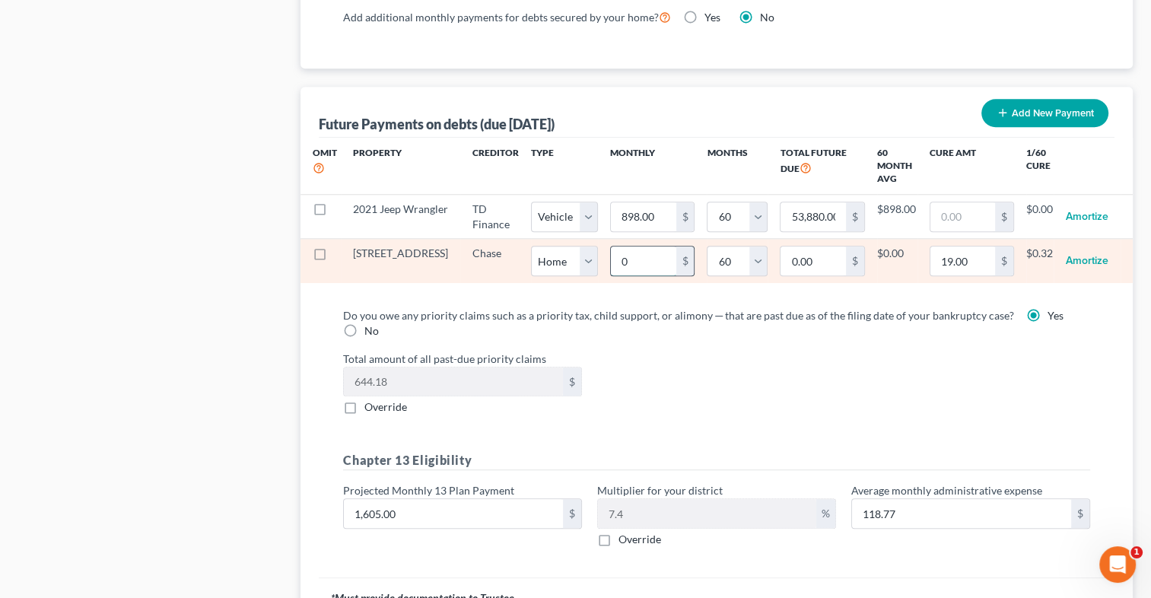
click at [611, 264] on input "0" at bounding box center [643, 260] width 65 height 29
type input "1"
type input "60.00"
select select "0"
select select "60"
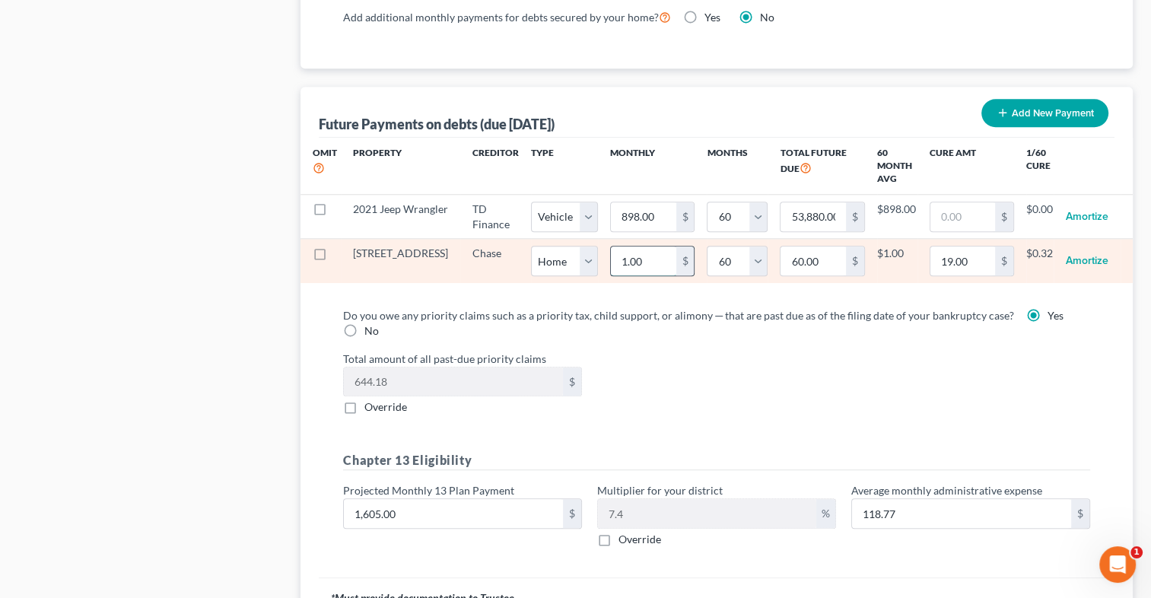
click at [615, 260] on input "1.00" at bounding box center [643, 260] width 65 height 29
type input "19"
type input "1,140.00"
type input "193"
type input "11,580.00"
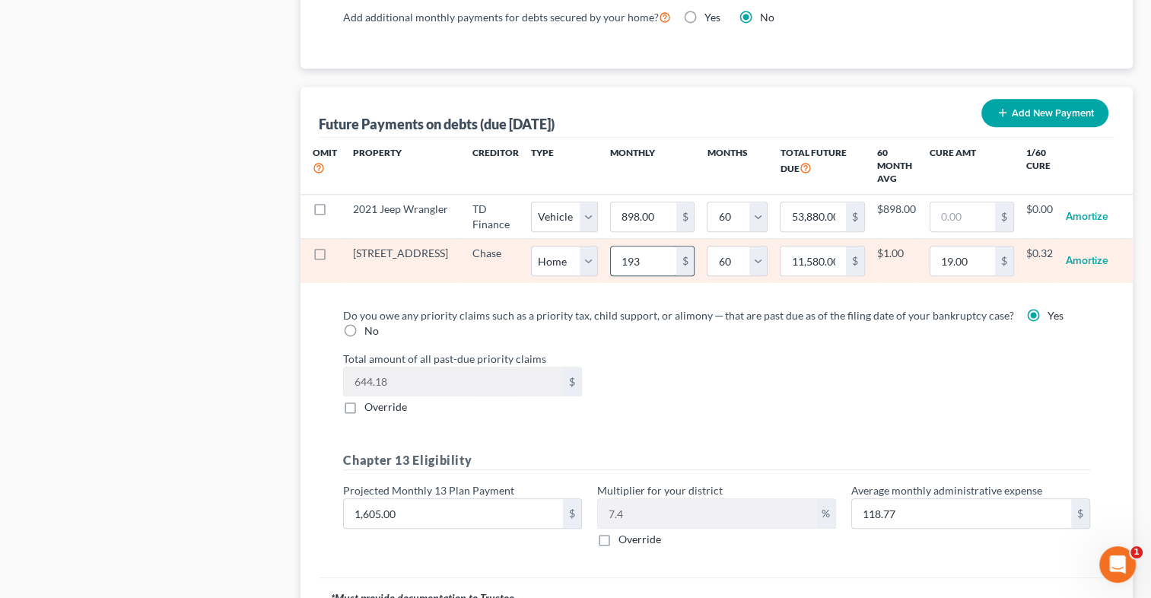
type input "1936"
type input "116,160.00"
type input "1,936"
select select "0"
select select "60"
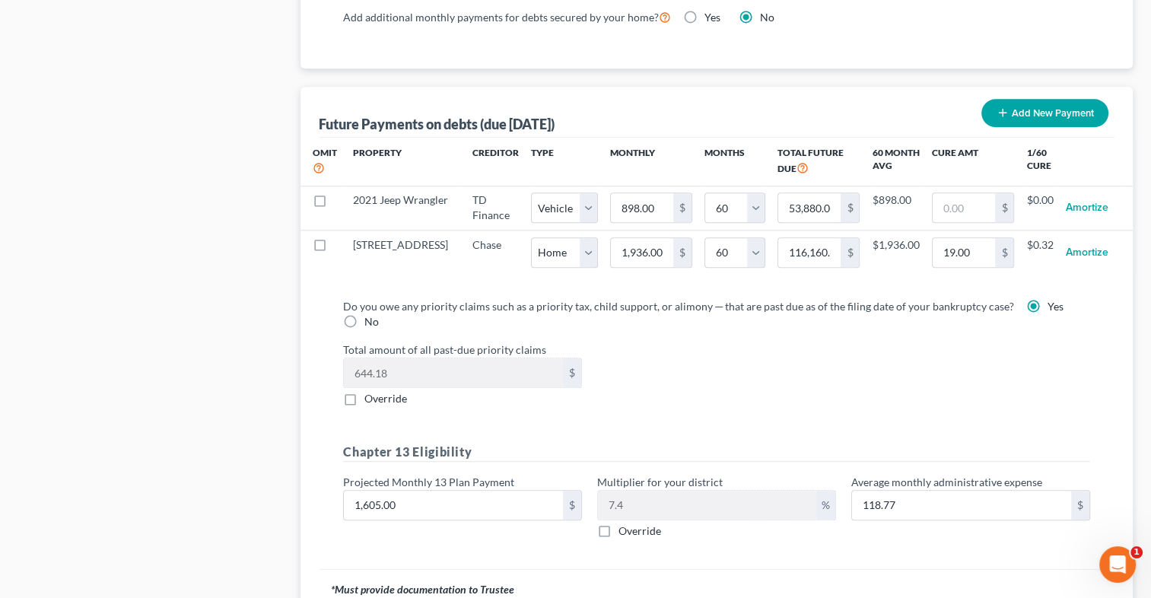
select select "0"
select select "60"
select select "0"
select select "60"
click at [840, 380] on div "Total amount of all past-due priority claims 644.18 $ Override" at bounding box center [717, 374] width 762 height 65
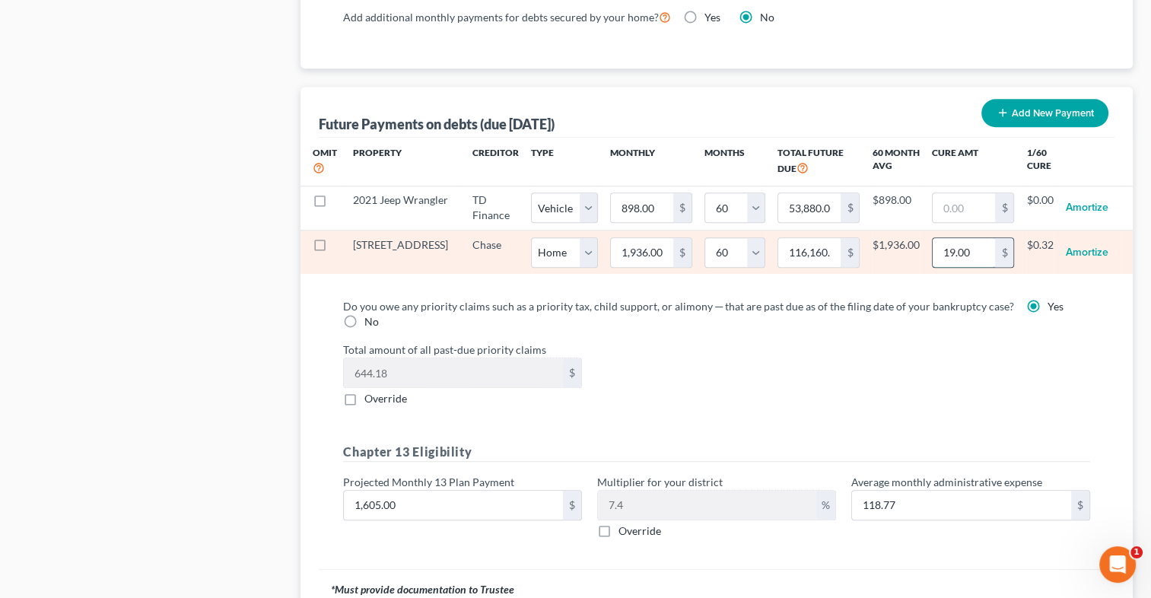
click at [965, 254] on input "19.00" at bounding box center [964, 252] width 62 height 29
type input "1,936"
select select "0"
select select "60"
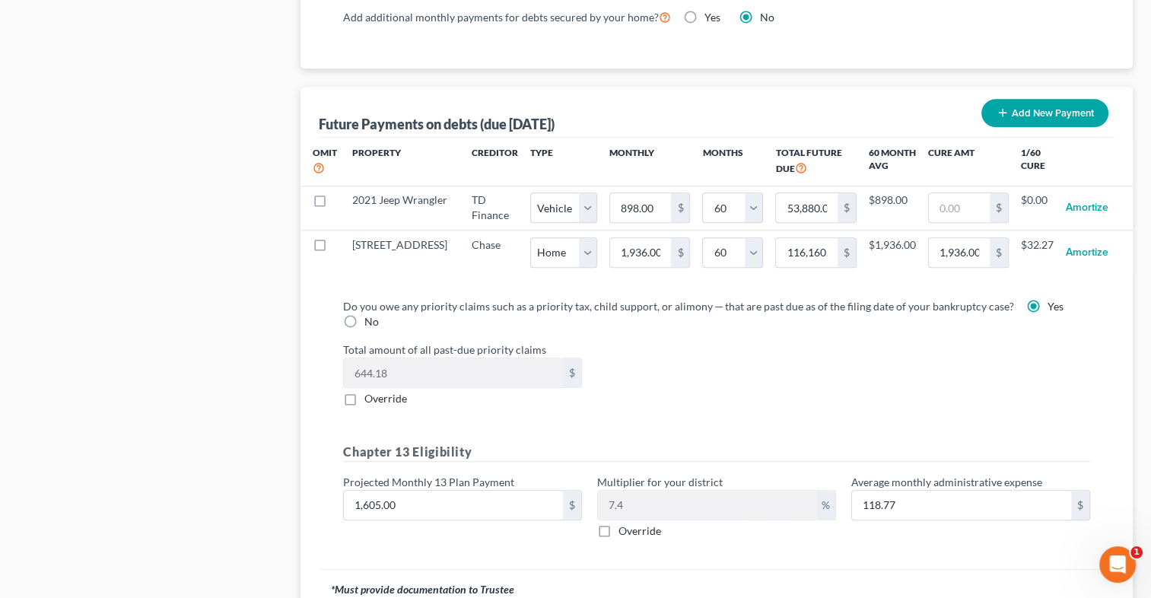
select select "0"
select select "60"
select select "0"
select select "60"
click at [954, 402] on div "Do you owe any priority claims such as a priority tax, child support, or alimon…" at bounding box center [716, 424] width 771 height 253
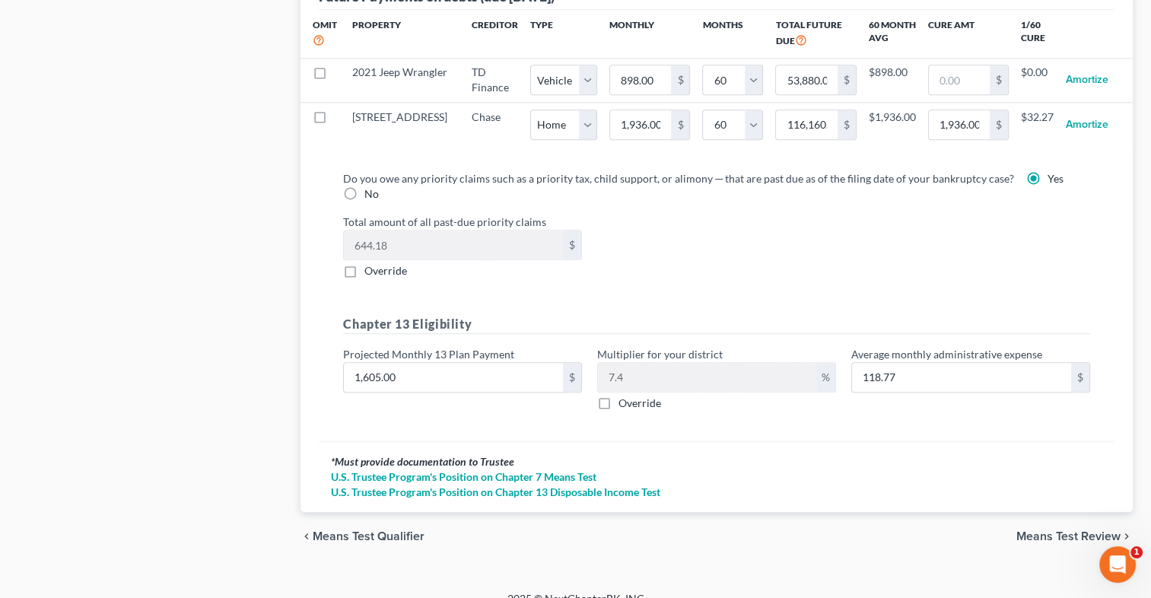
scroll to position [1602, 0]
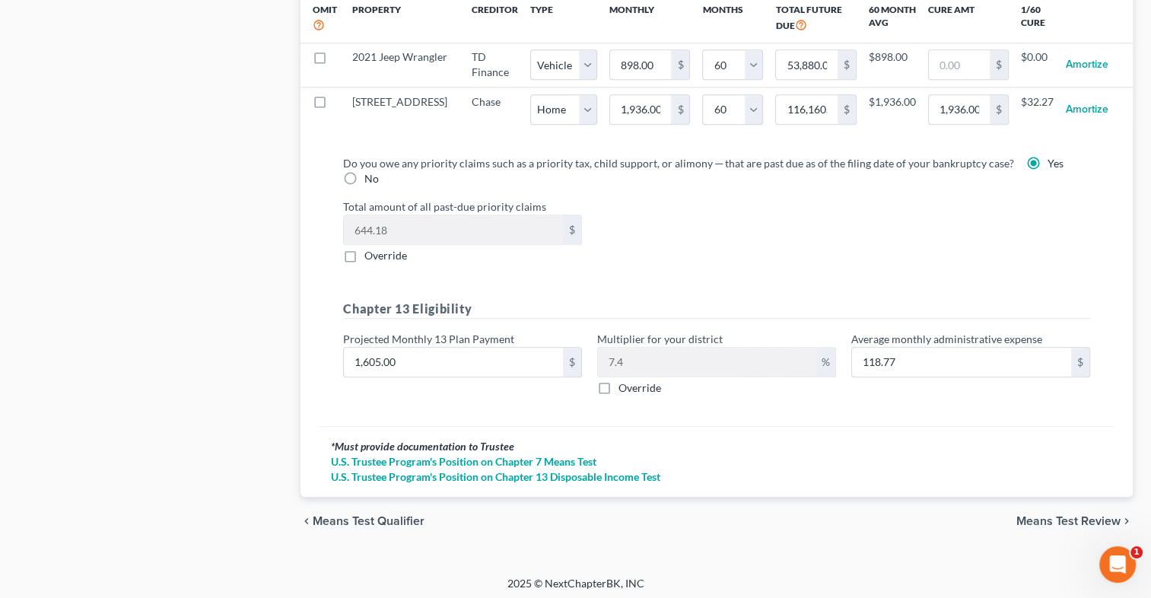
click at [1092, 515] on span "Means Test Review" at bounding box center [1068, 521] width 104 height 12
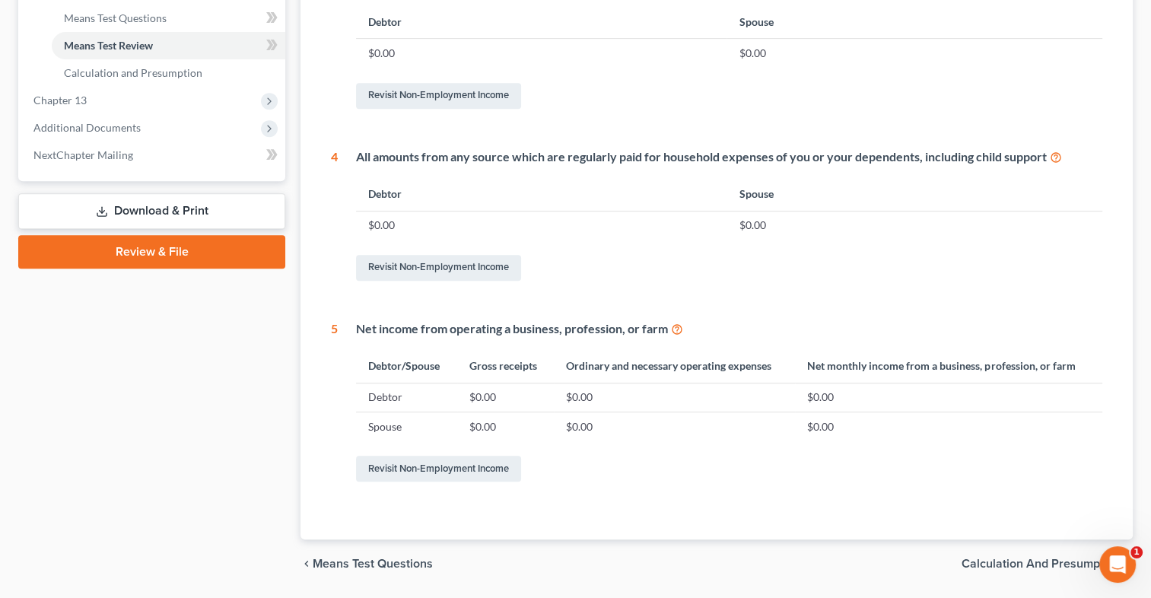
scroll to position [648, 0]
click at [502, 268] on link "Revisit Non-Employment Income" at bounding box center [438, 266] width 165 height 26
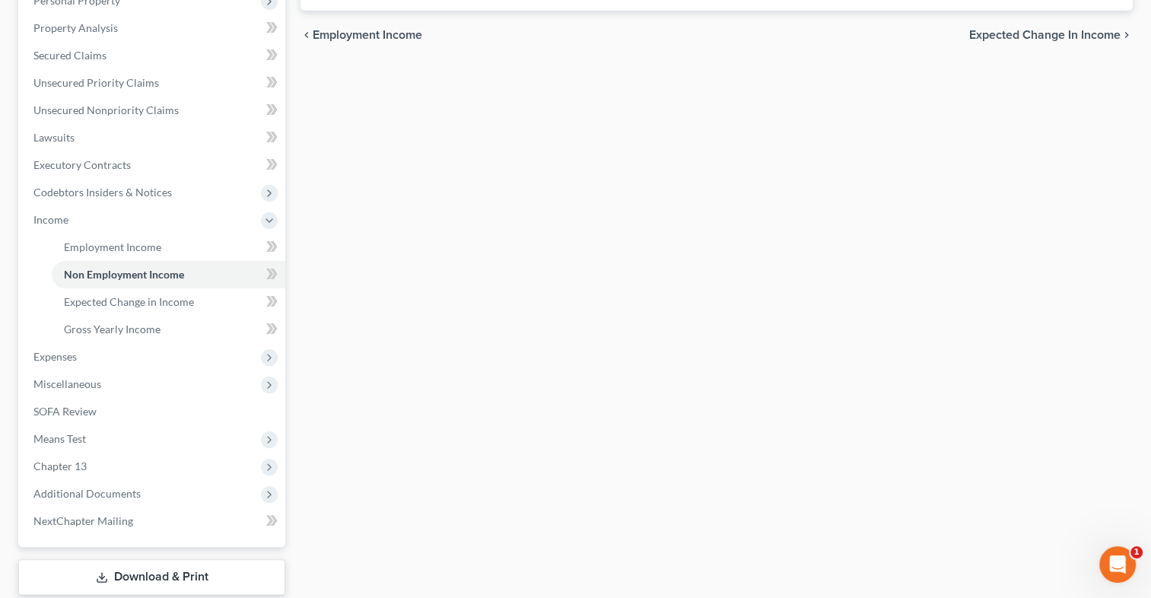
scroll to position [374, 0]
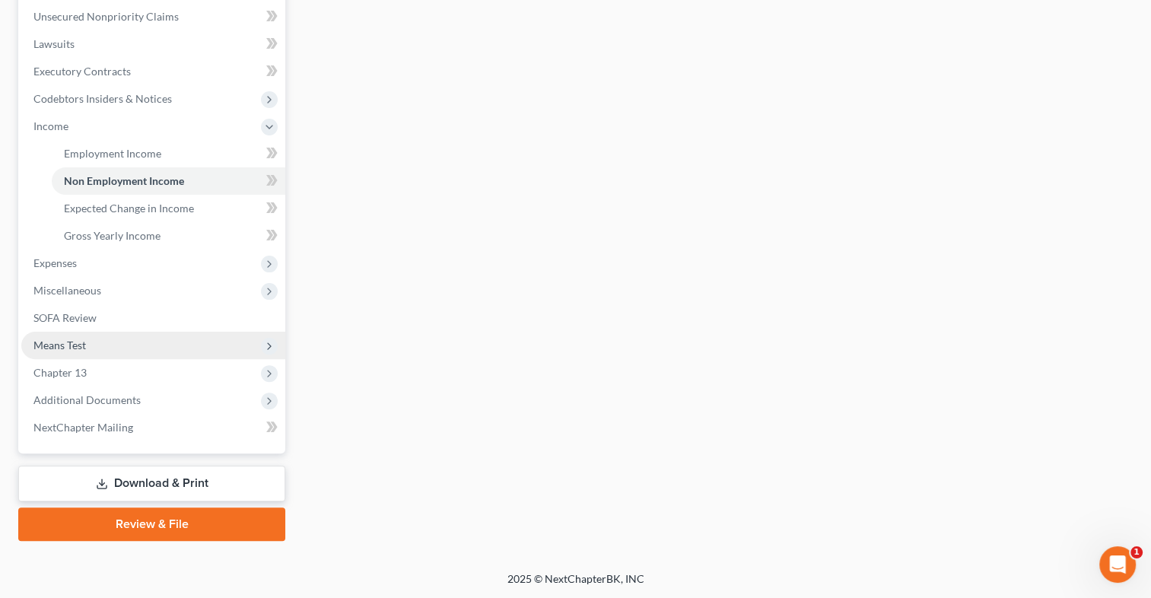
click at [139, 347] on span "Means Test" at bounding box center [153, 345] width 264 height 27
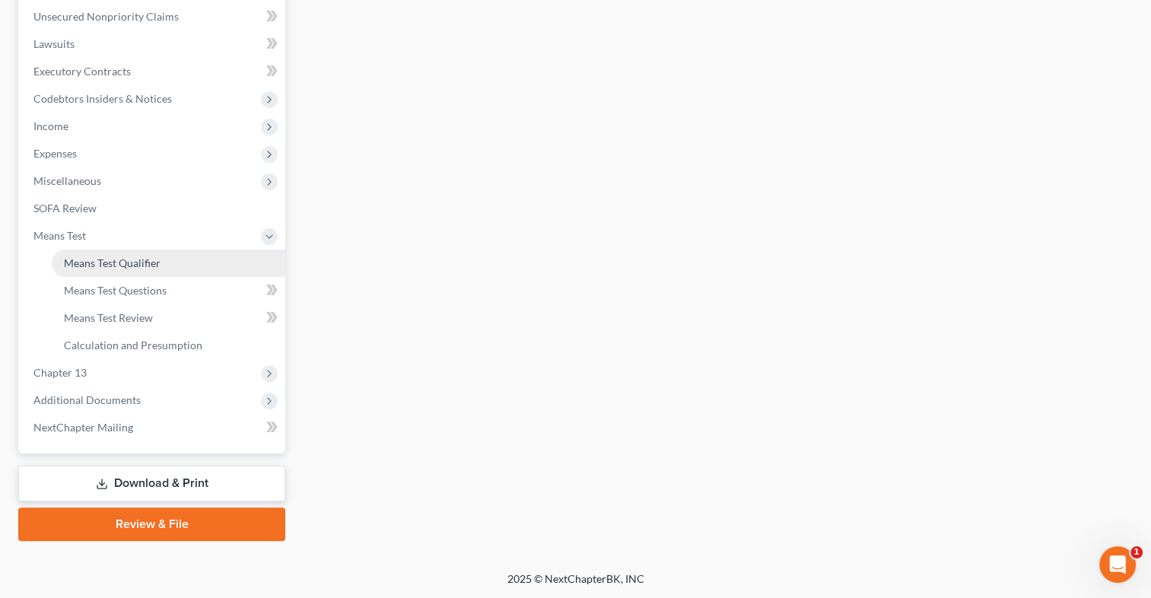
click at [127, 260] on span "Means Test Qualifier" at bounding box center [112, 262] width 97 height 13
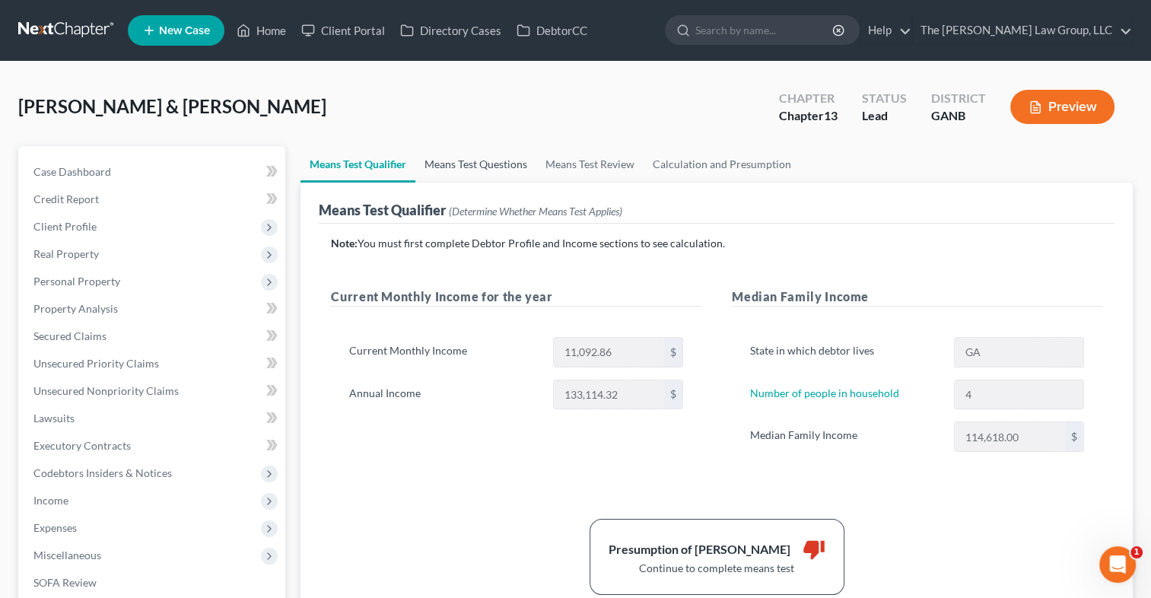
click at [512, 158] on link "Means Test Questions" at bounding box center [475, 164] width 121 height 37
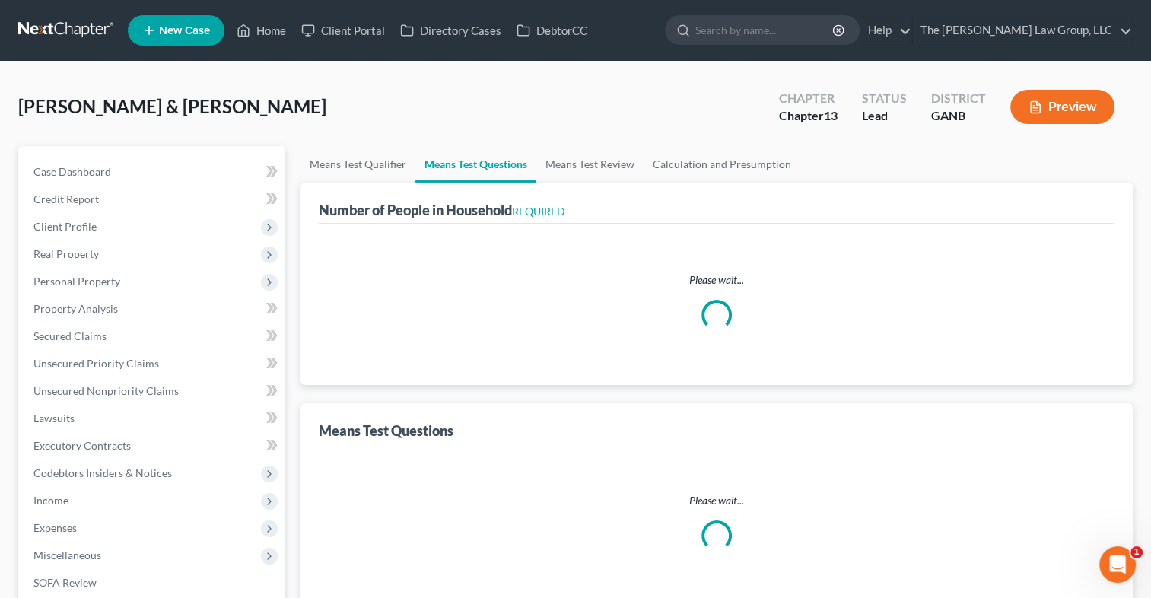
select select "1"
select select "60"
select select "0"
select select "60"
select select "4"
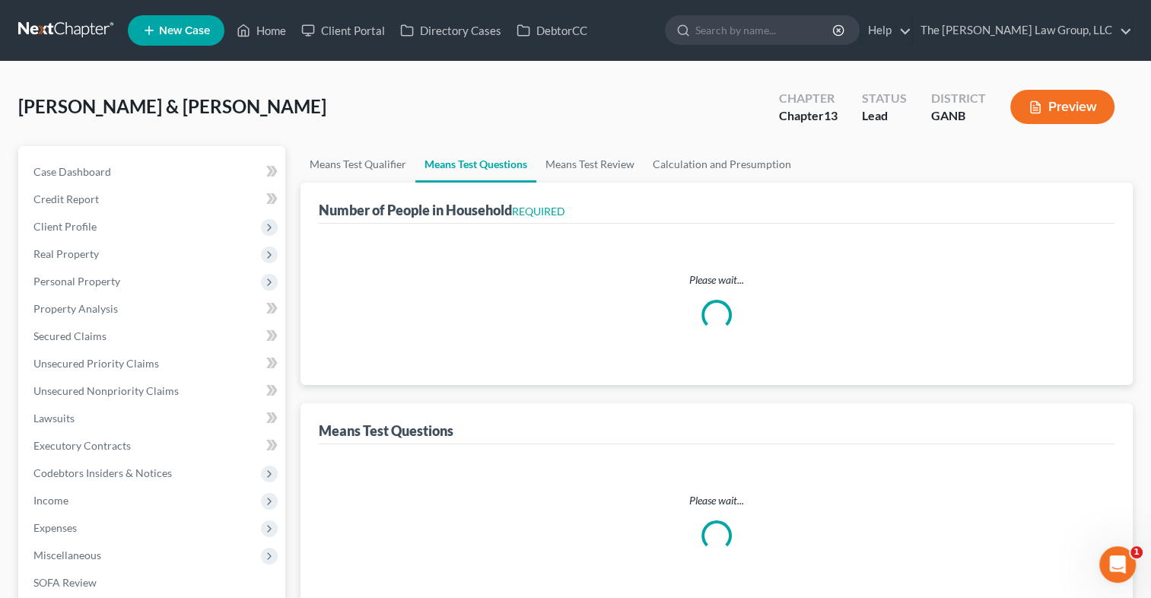
select select "2"
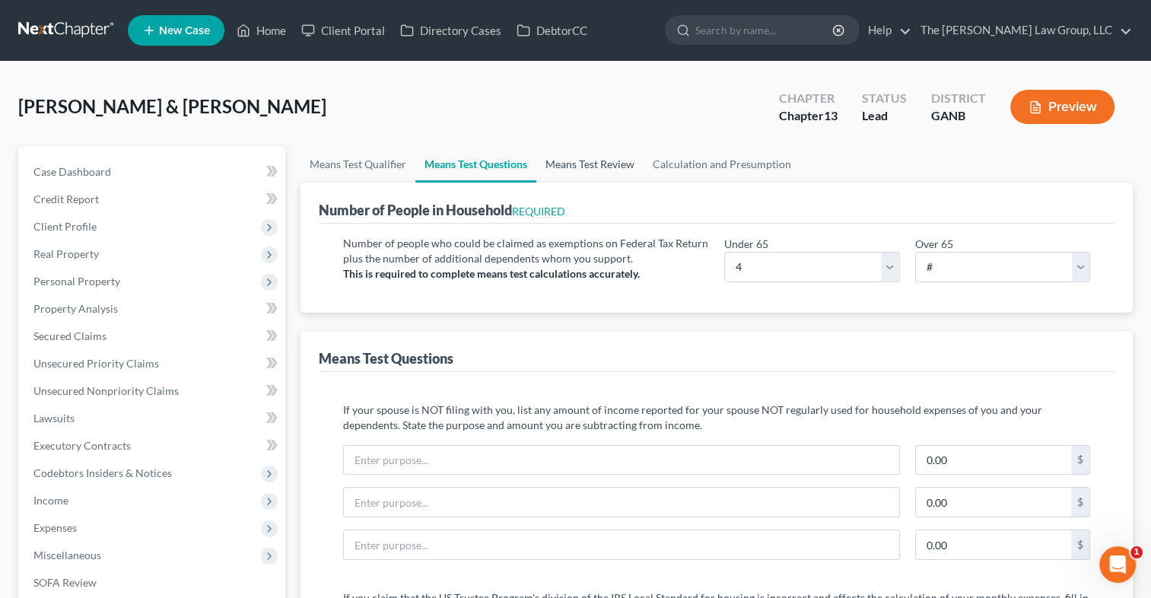
click at [575, 161] on link "Means Test Review" at bounding box center [589, 164] width 107 height 37
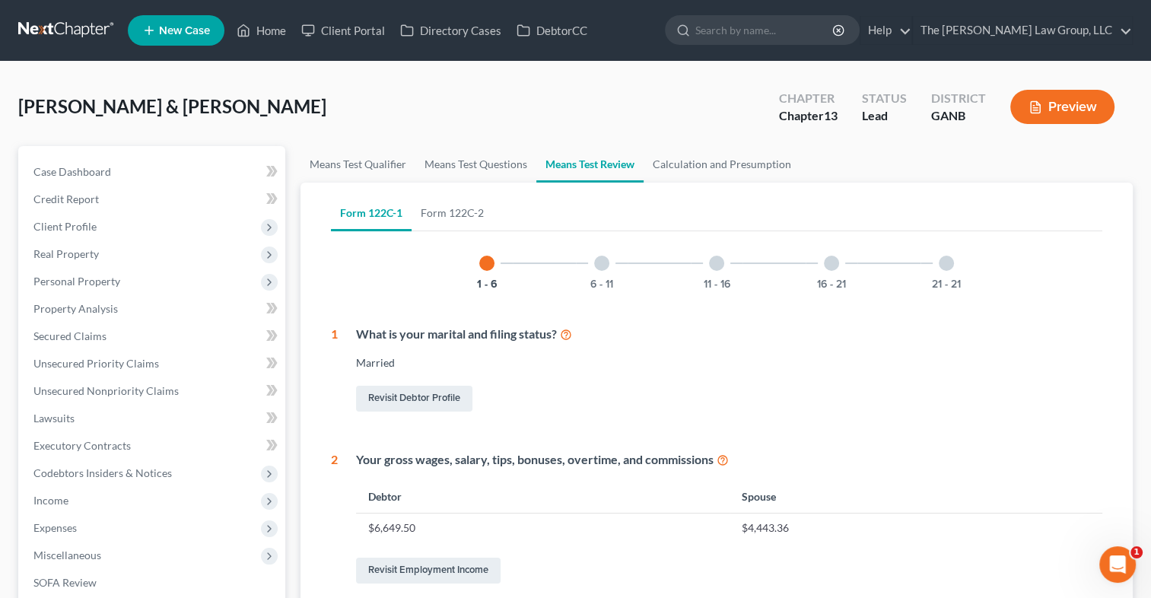
click at [599, 265] on div at bounding box center [601, 263] width 15 height 15
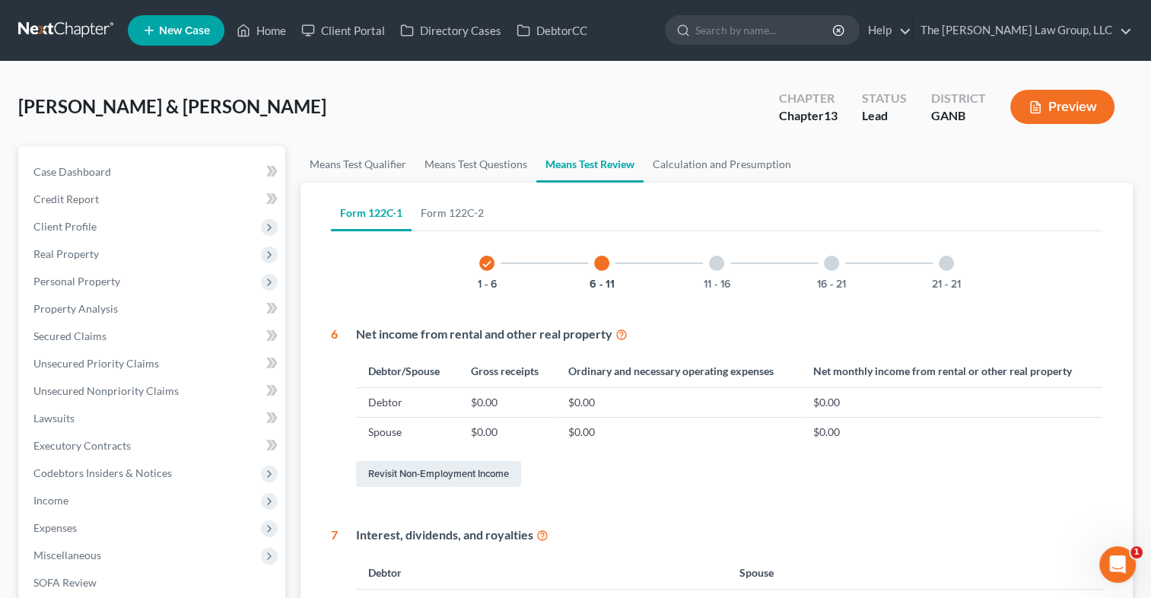
click at [715, 260] on div at bounding box center [716, 263] width 15 height 15
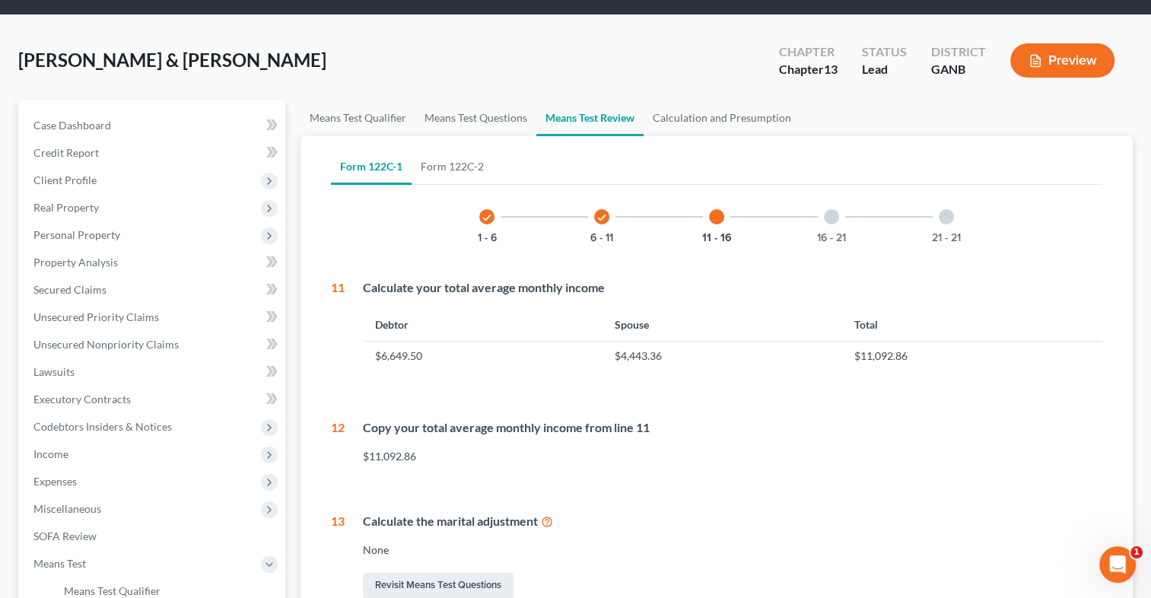
scroll to position [46, 0]
click at [826, 212] on div at bounding box center [831, 217] width 15 height 15
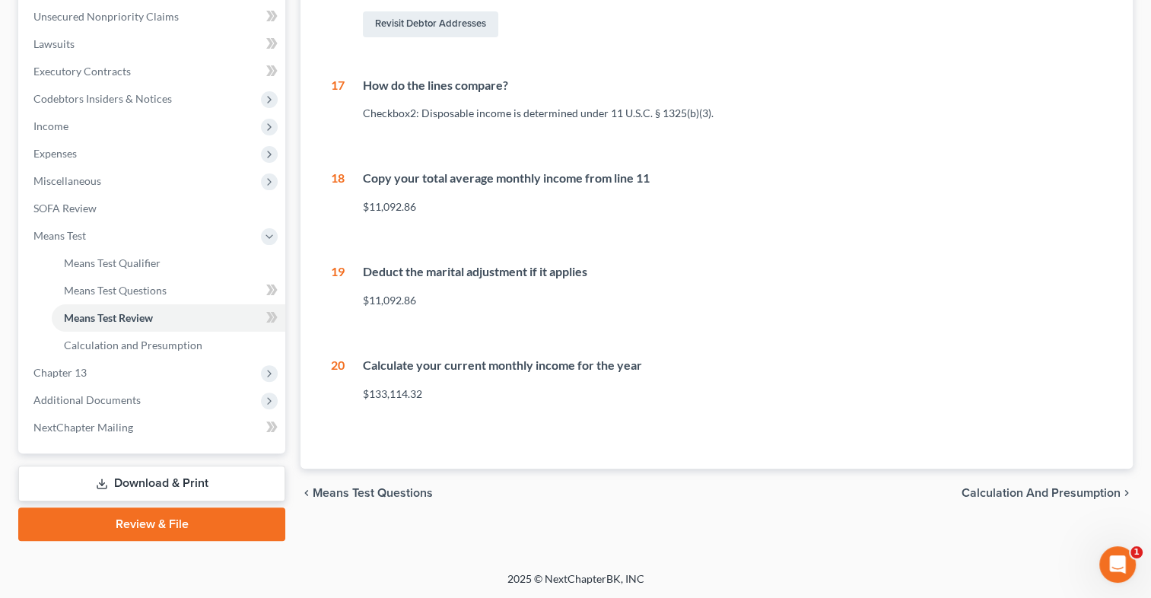
scroll to position [0, 0]
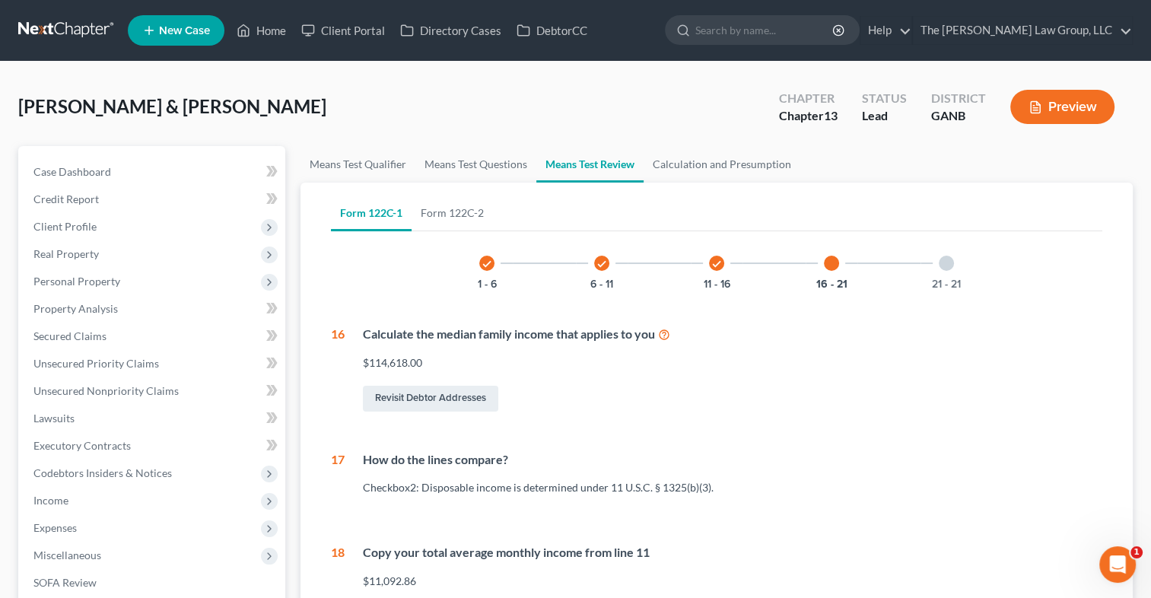
click at [941, 266] on div at bounding box center [946, 263] width 15 height 15
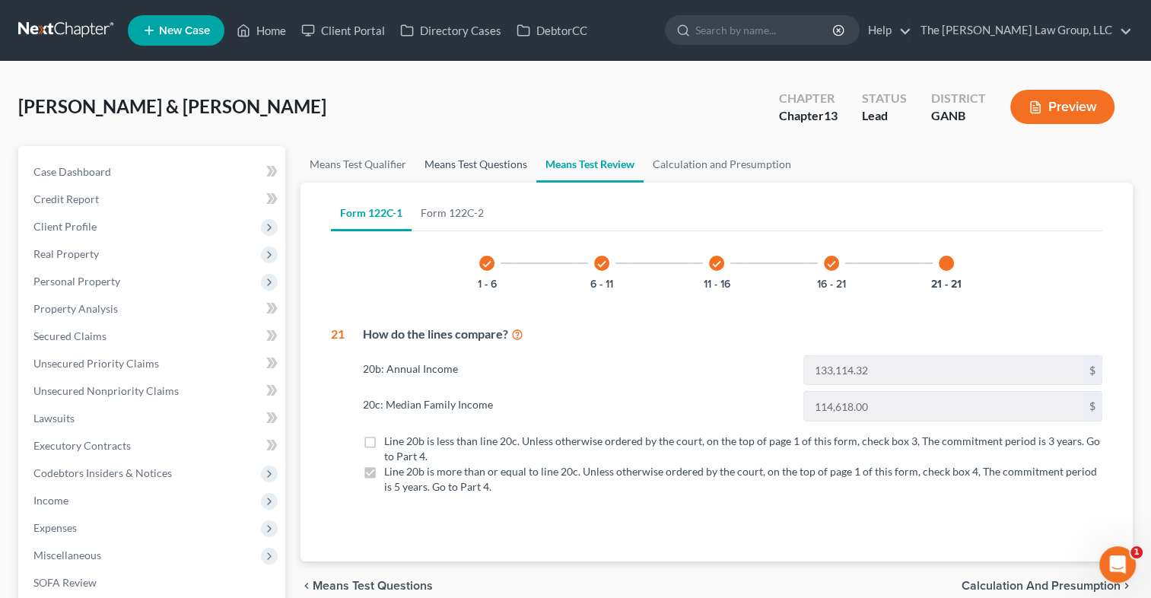
click at [506, 170] on link "Means Test Questions" at bounding box center [475, 164] width 121 height 37
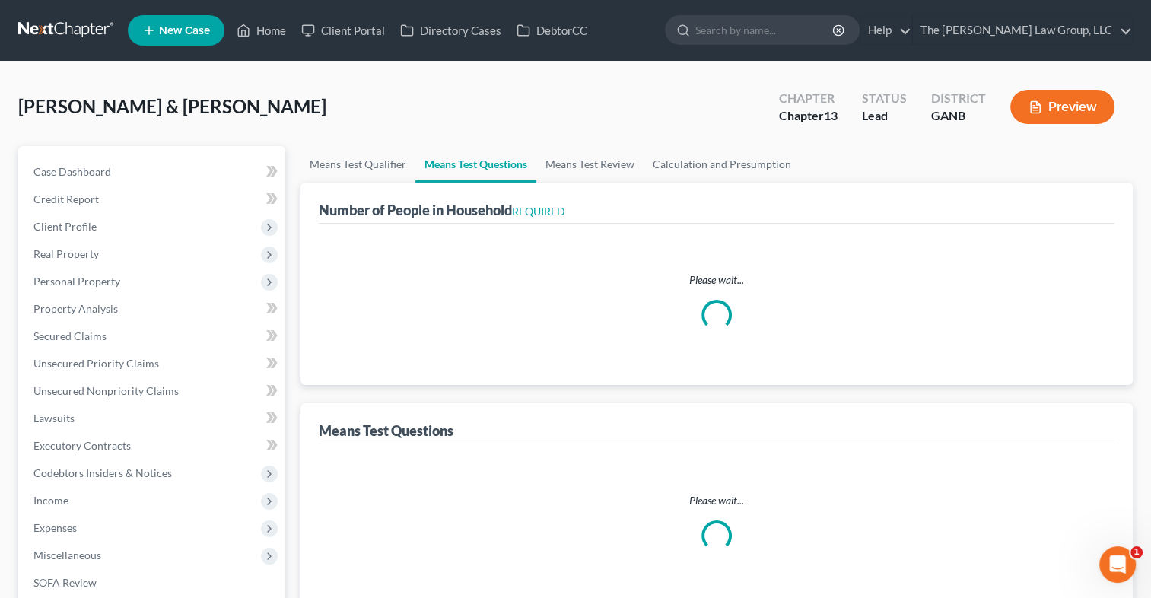
select select "1"
select select "60"
select select "0"
select select "60"
select select "4"
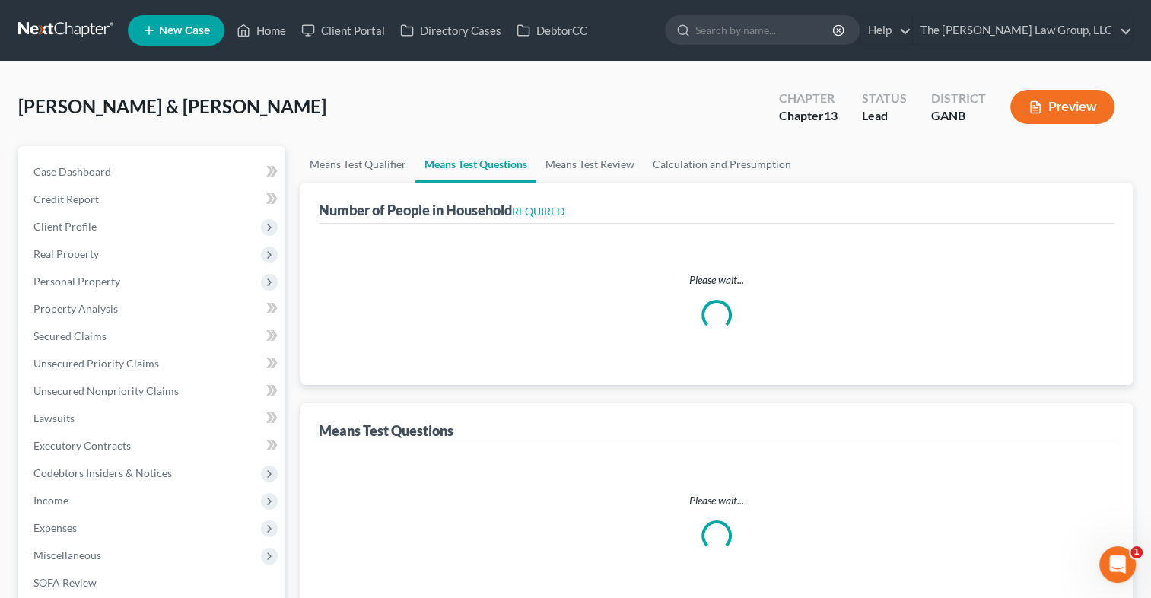
select select "2"
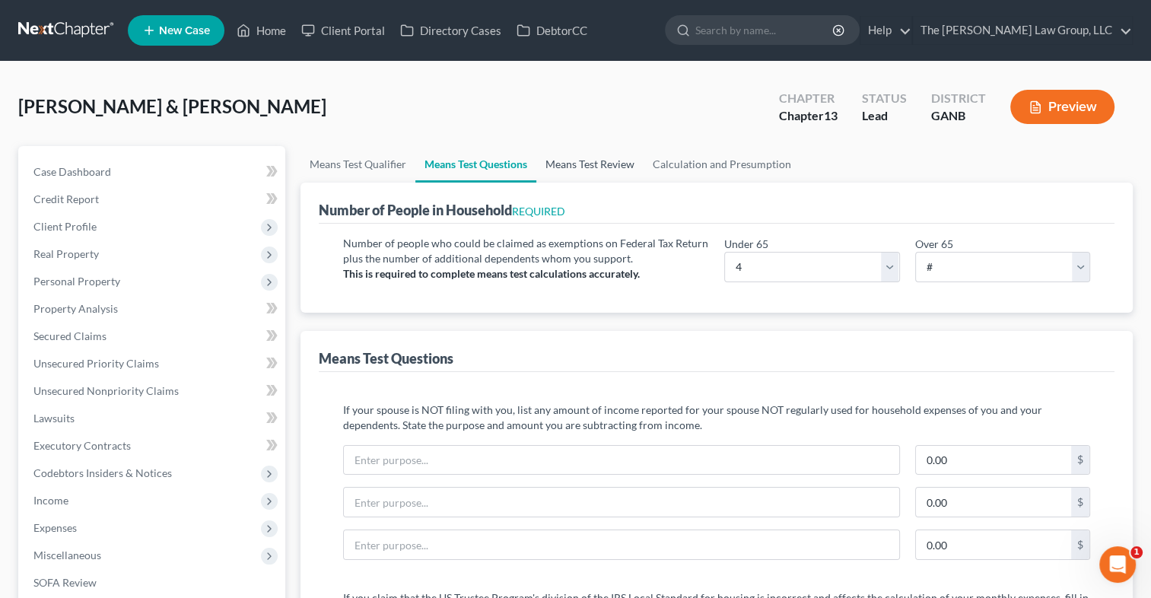
click at [609, 166] on link "Means Test Review" at bounding box center [589, 164] width 107 height 37
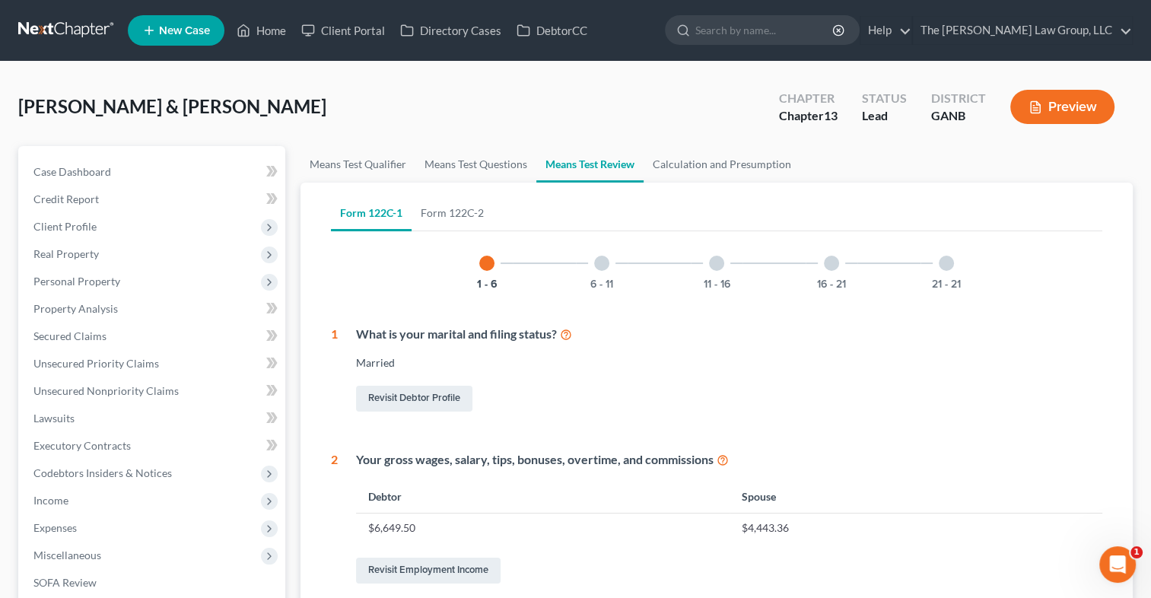
click at [603, 265] on div at bounding box center [601, 263] width 15 height 15
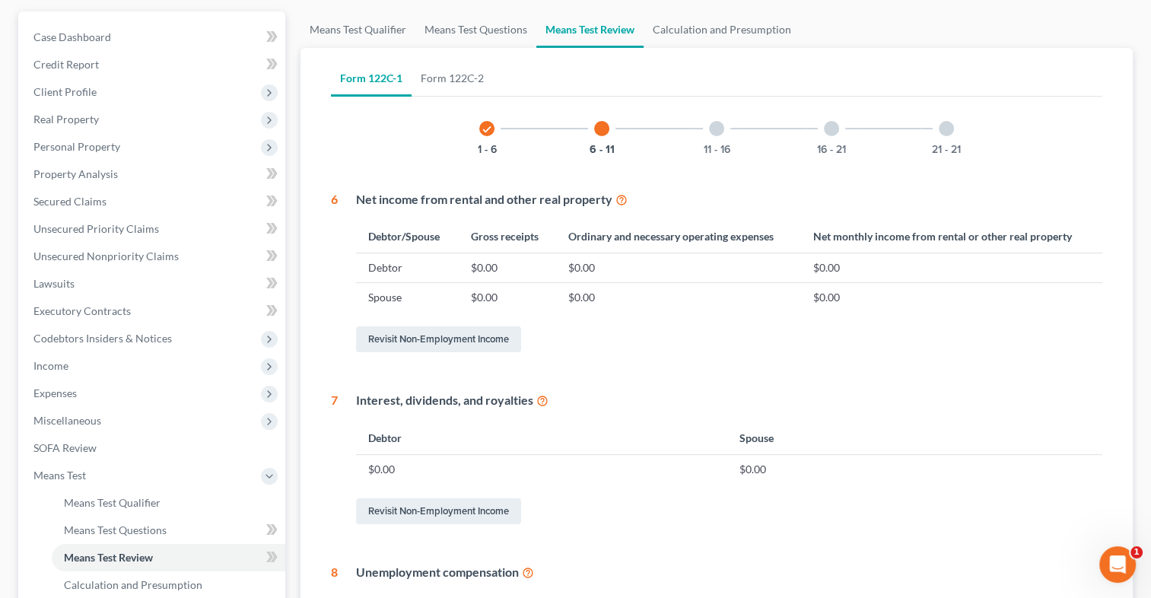
scroll to position [128, 0]
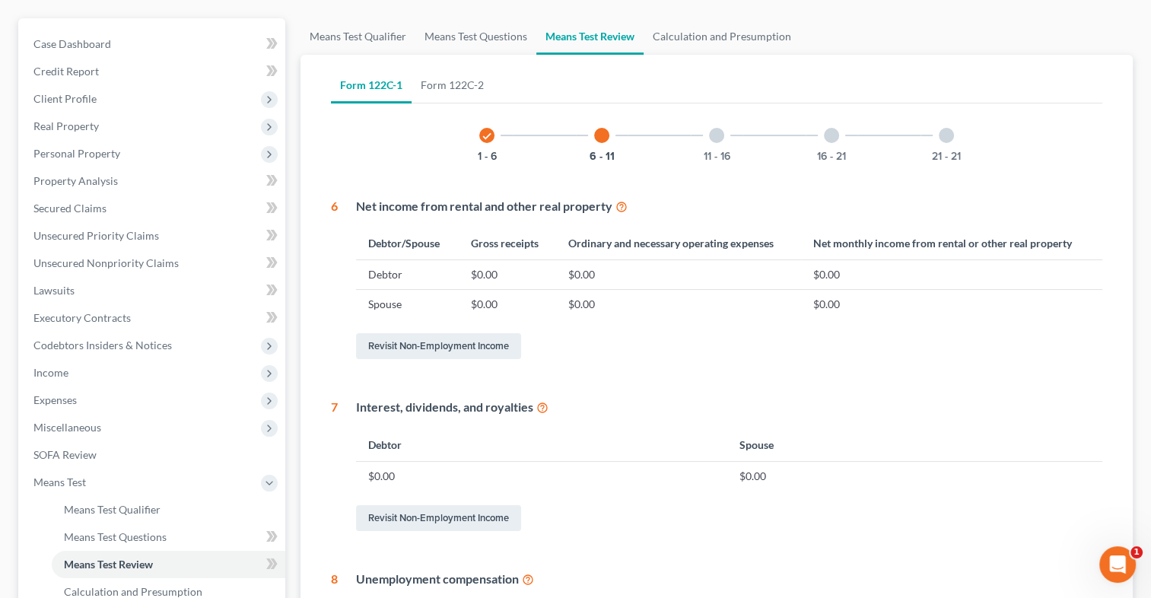
click at [712, 133] on div at bounding box center [716, 135] width 15 height 15
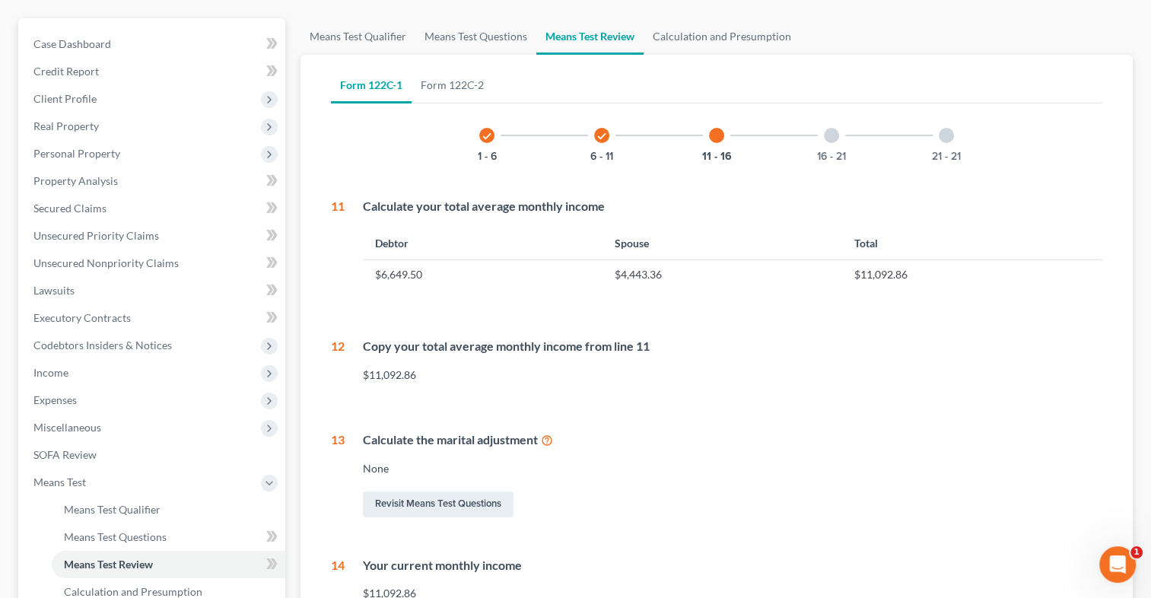
click at [825, 135] on div at bounding box center [831, 135] width 15 height 15
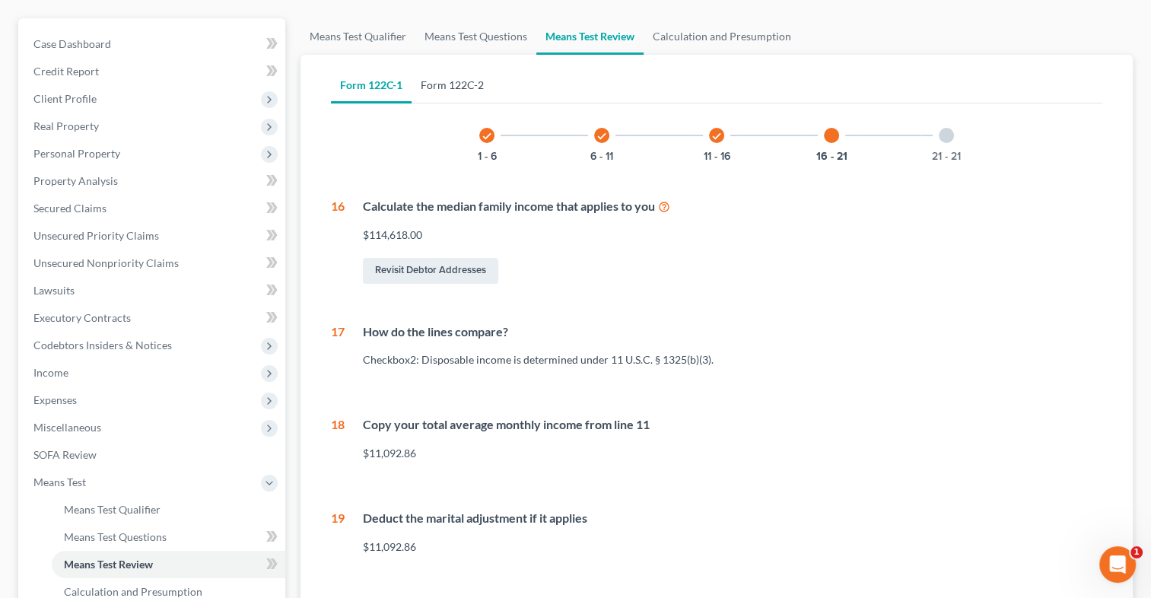
click at [472, 93] on link "Form 122C-2" at bounding box center [452, 85] width 81 height 37
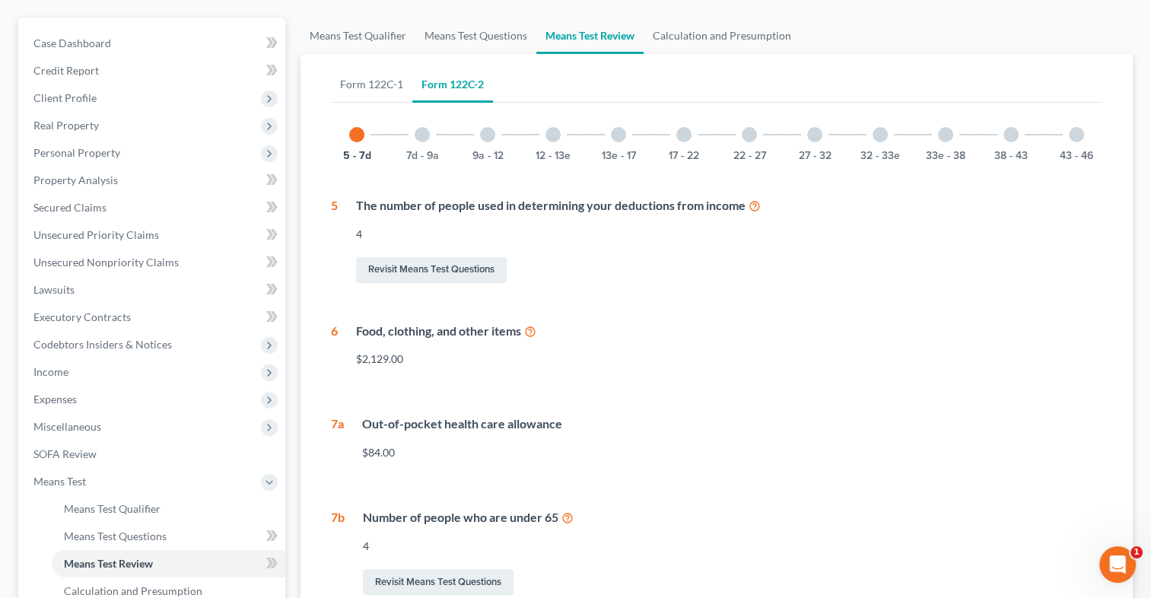
scroll to position [119, 0]
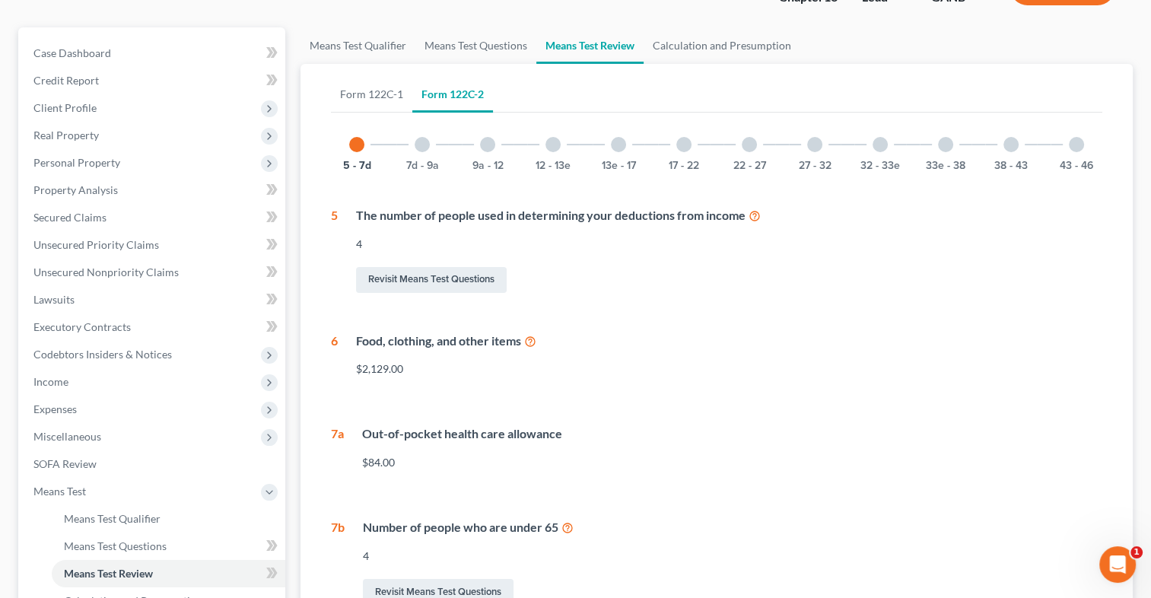
click at [426, 144] on div at bounding box center [422, 144] width 15 height 15
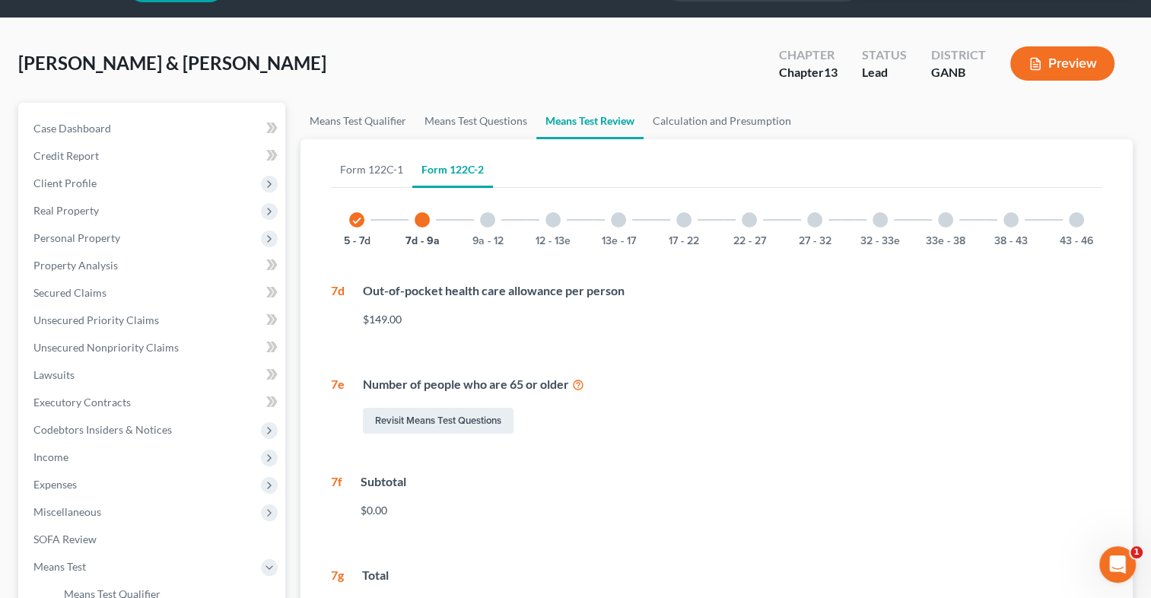
scroll to position [30, 0]
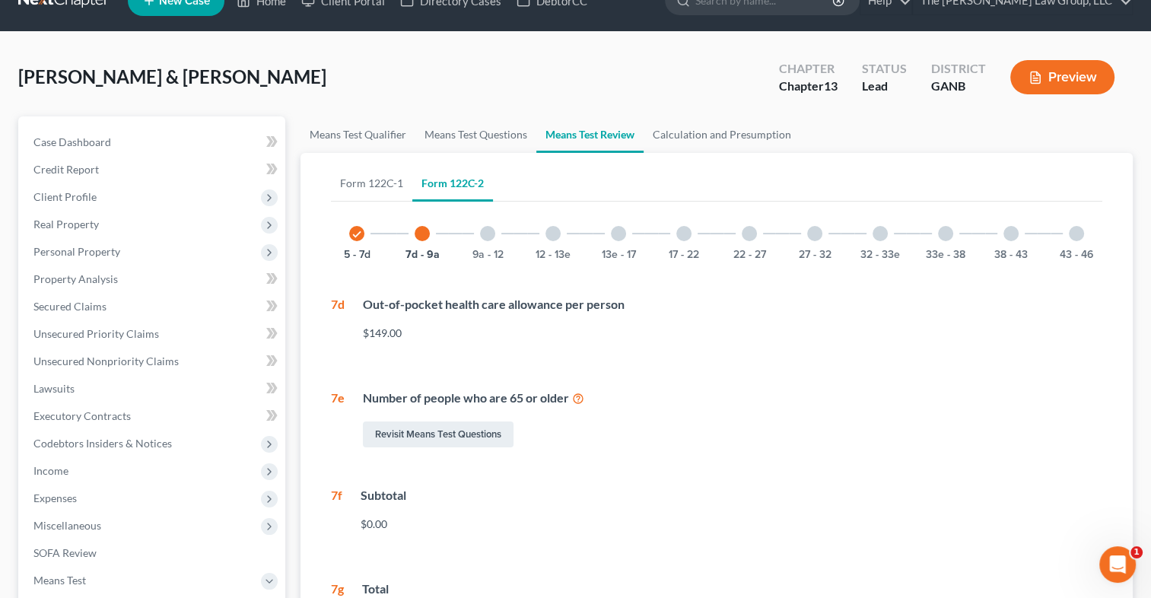
click at [481, 229] on div at bounding box center [487, 233] width 15 height 15
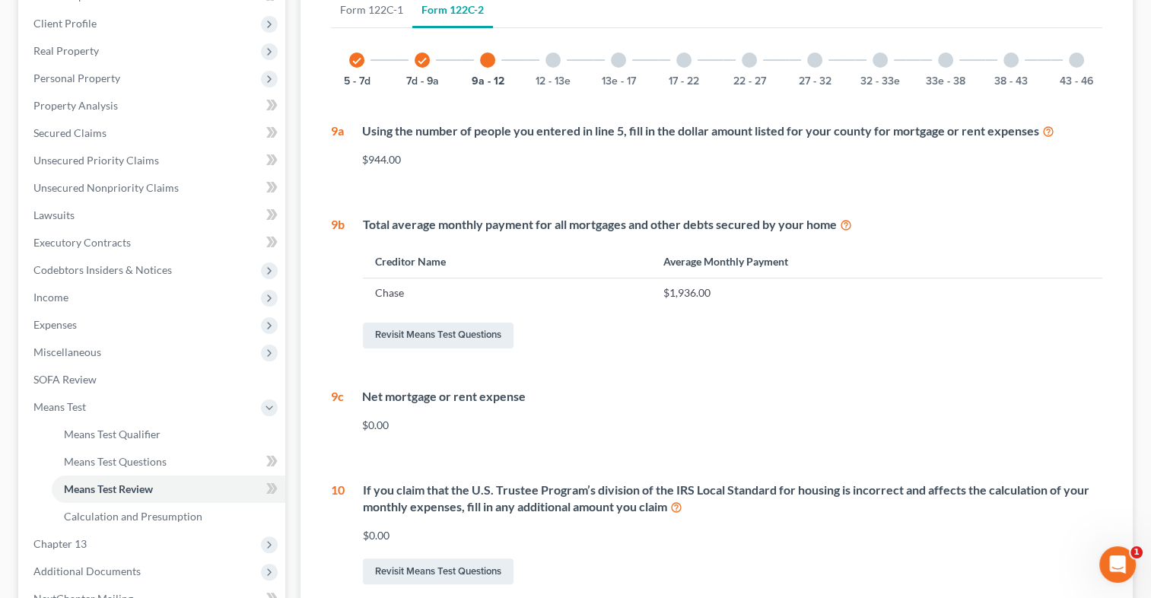
scroll to position [173, 0]
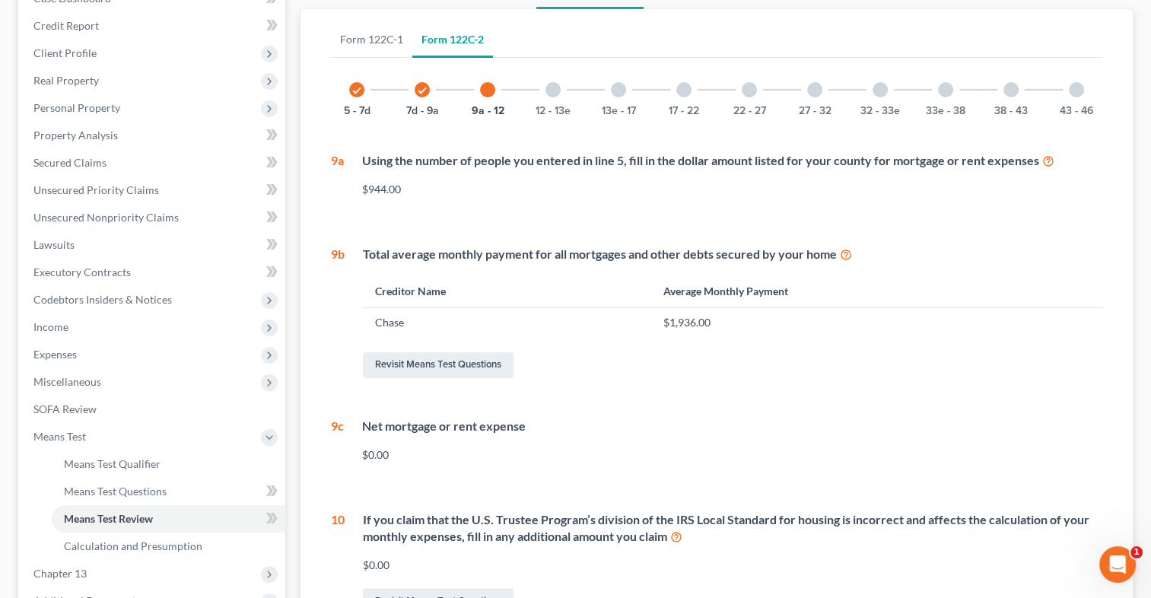
click at [555, 93] on div at bounding box center [552, 89] width 15 height 15
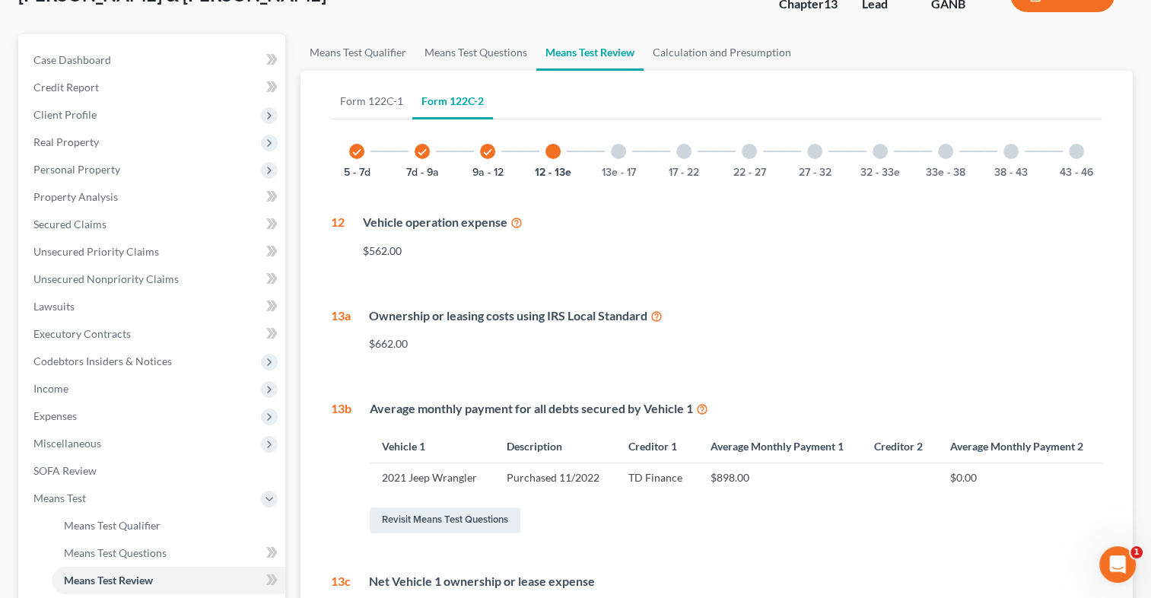
scroll to position [65, 0]
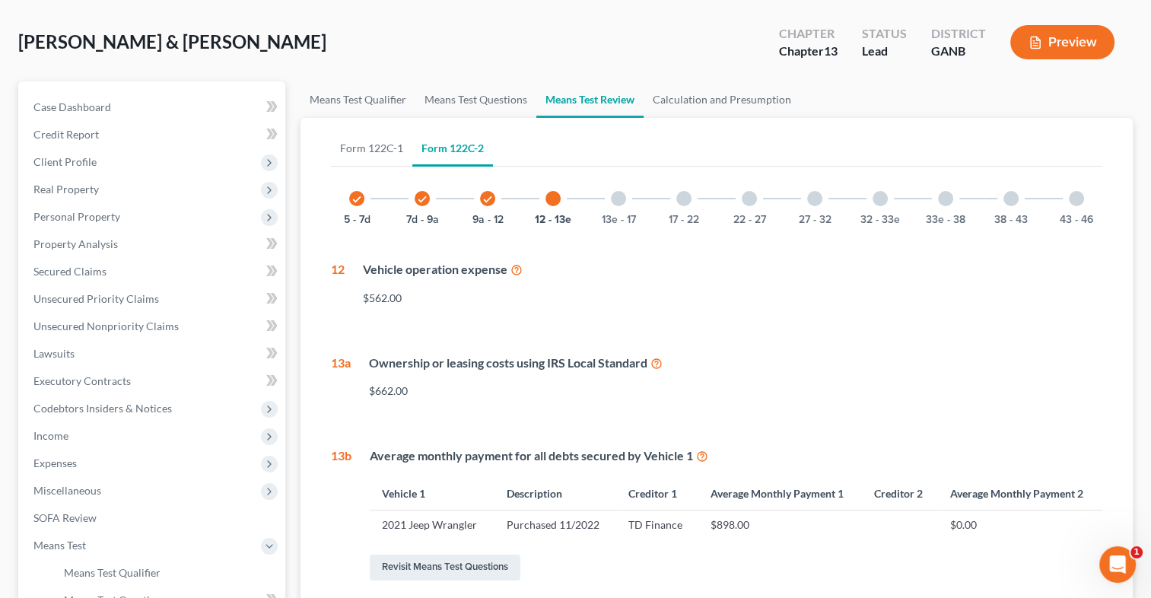
click at [620, 200] on div at bounding box center [618, 198] width 15 height 15
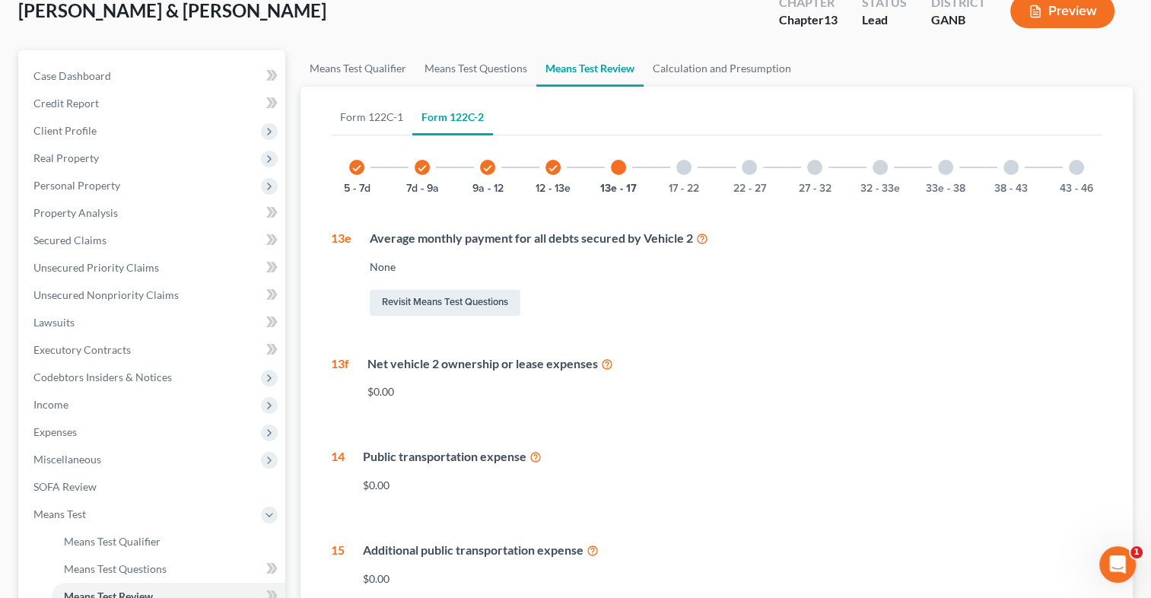
scroll to position [107, 0]
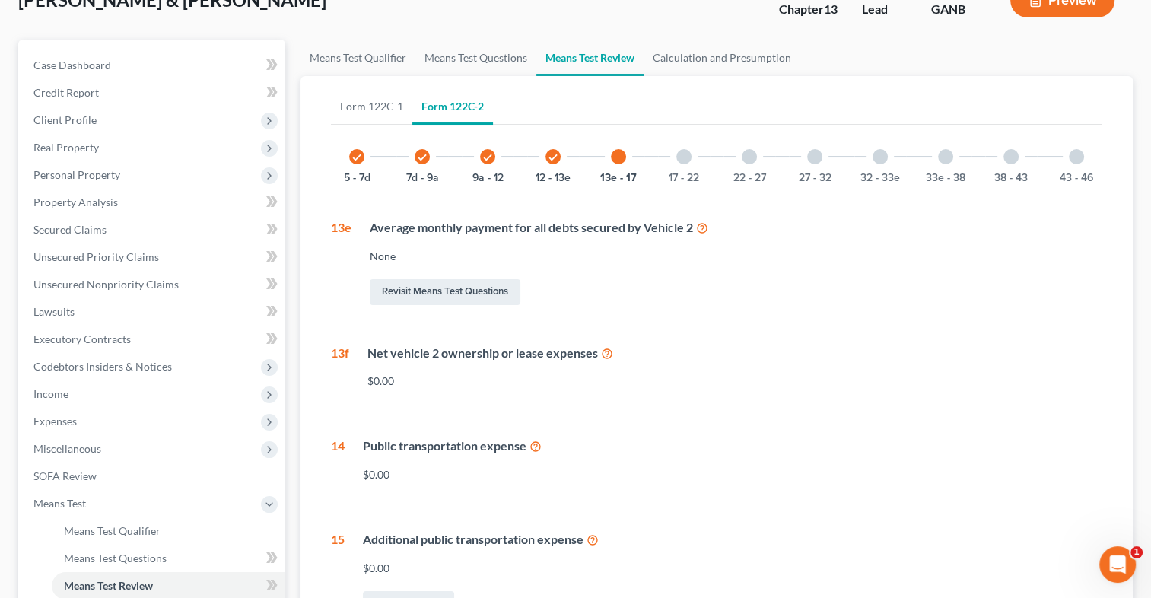
click at [681, 158] on div at bounding box center [683, 156] width 15 height 15
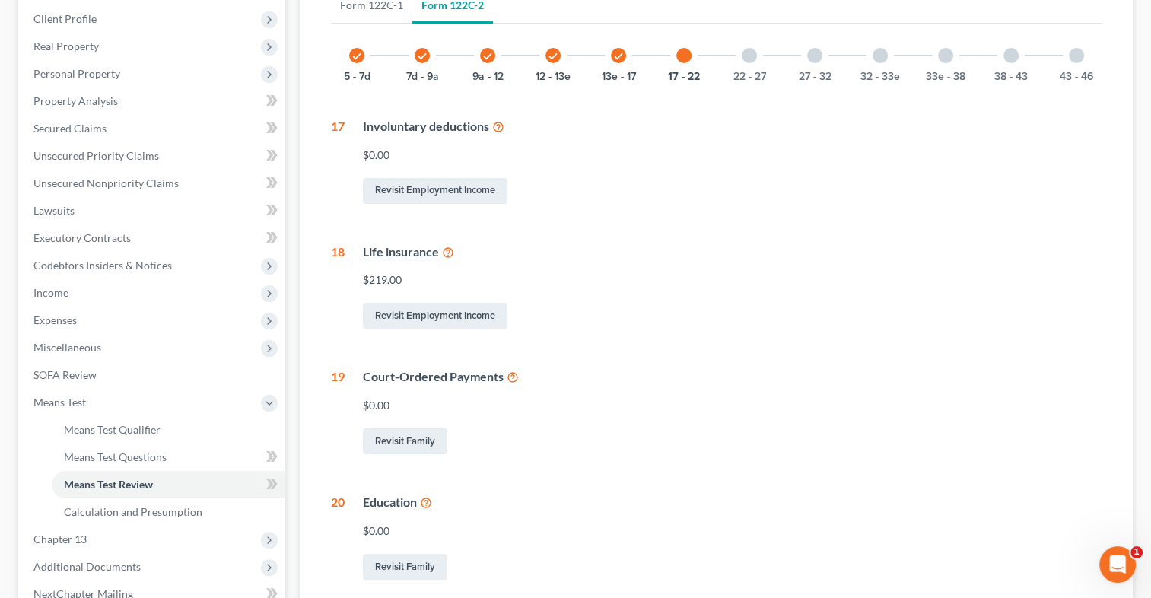
scroll to position [216, 0]
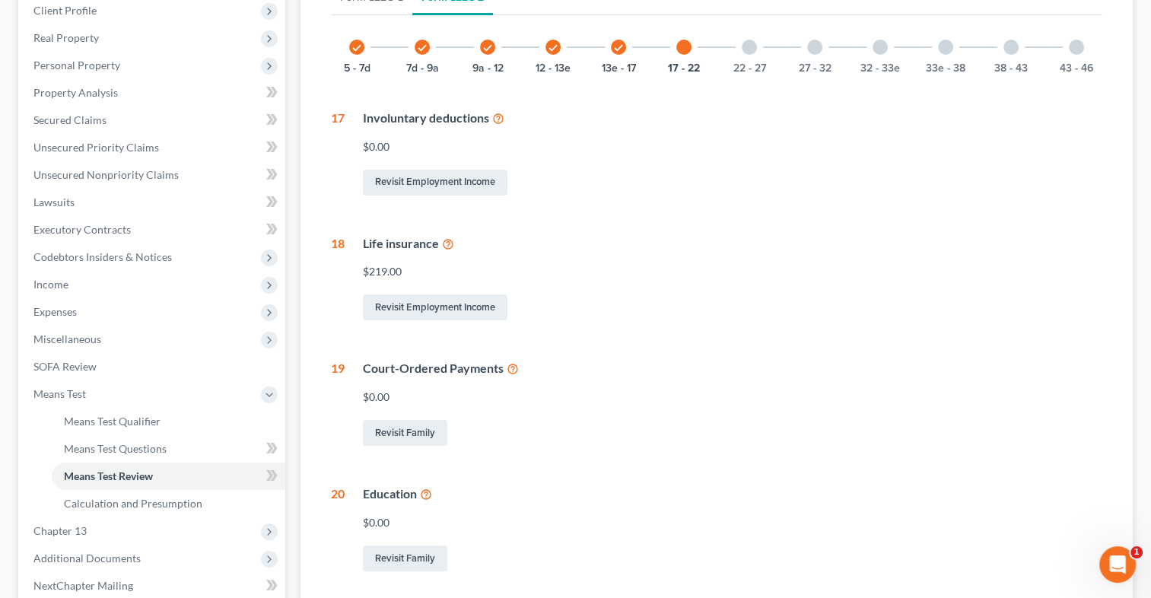
click at [752, 52] on div at bounding box center [749, 47] width 15 height 15
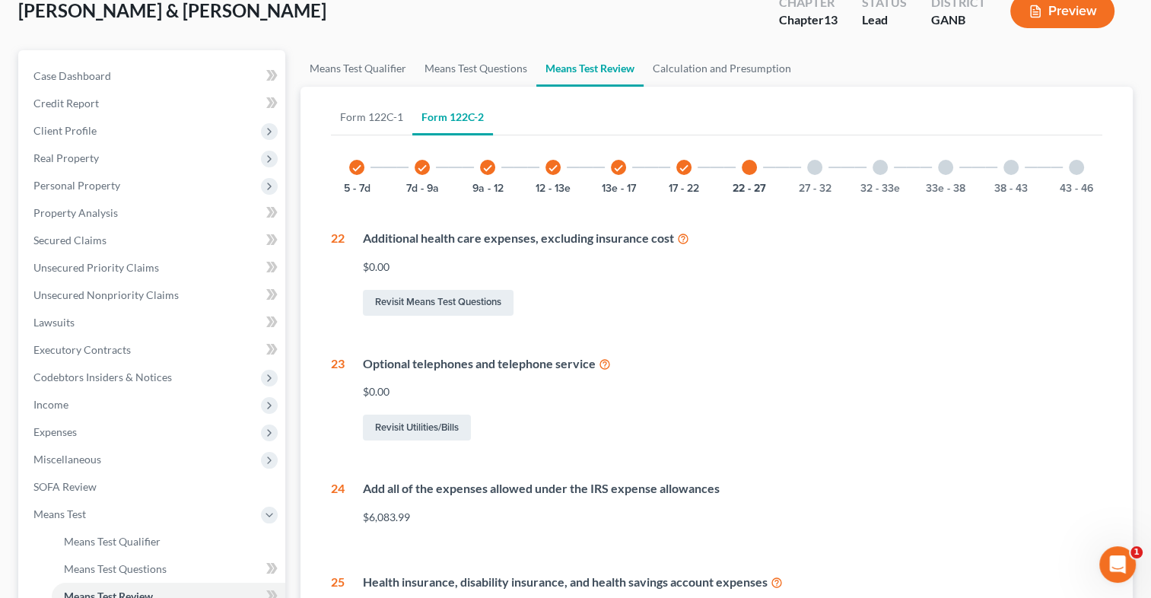
scroll to position [97, 0]
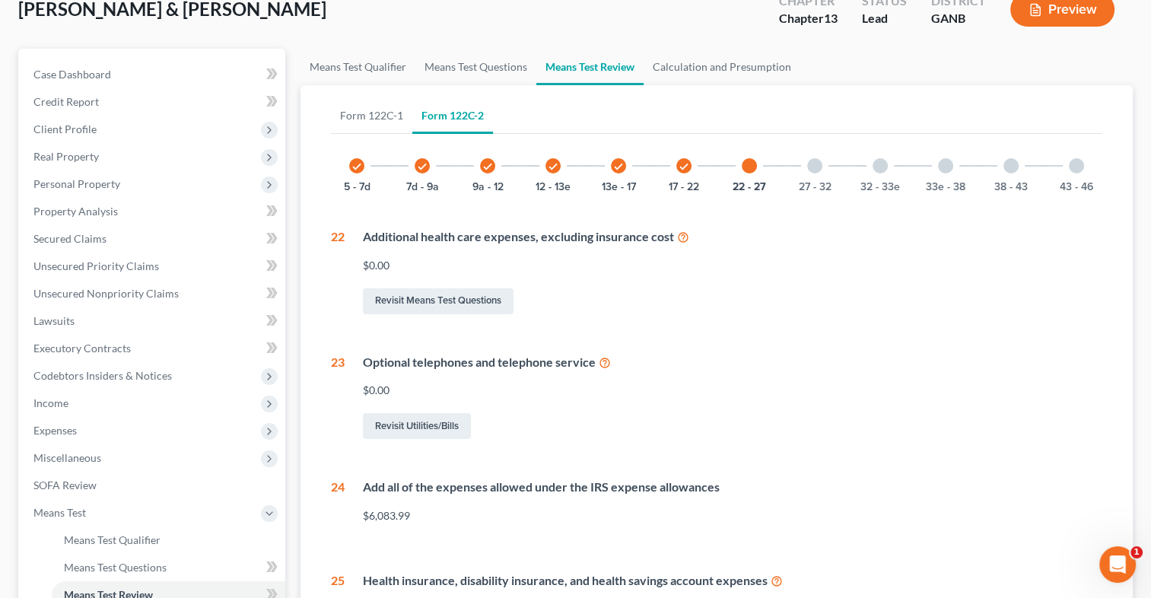
click at [806, 168] on div "27 - 32" at bounding box center [815, 166] width 52 height 52
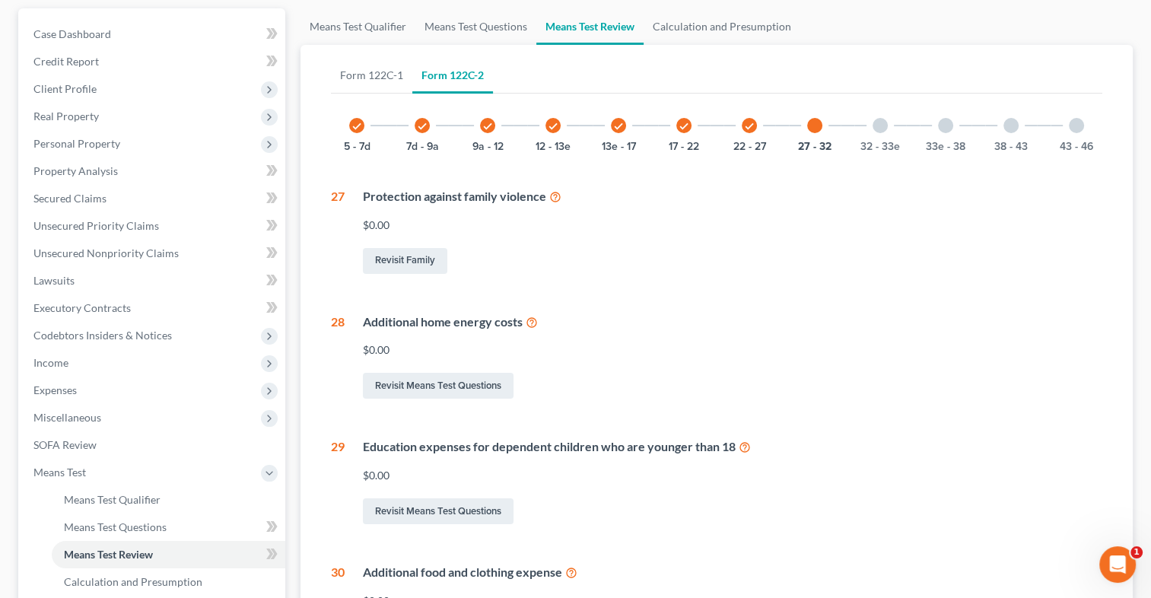
scroll to position [133, 0]
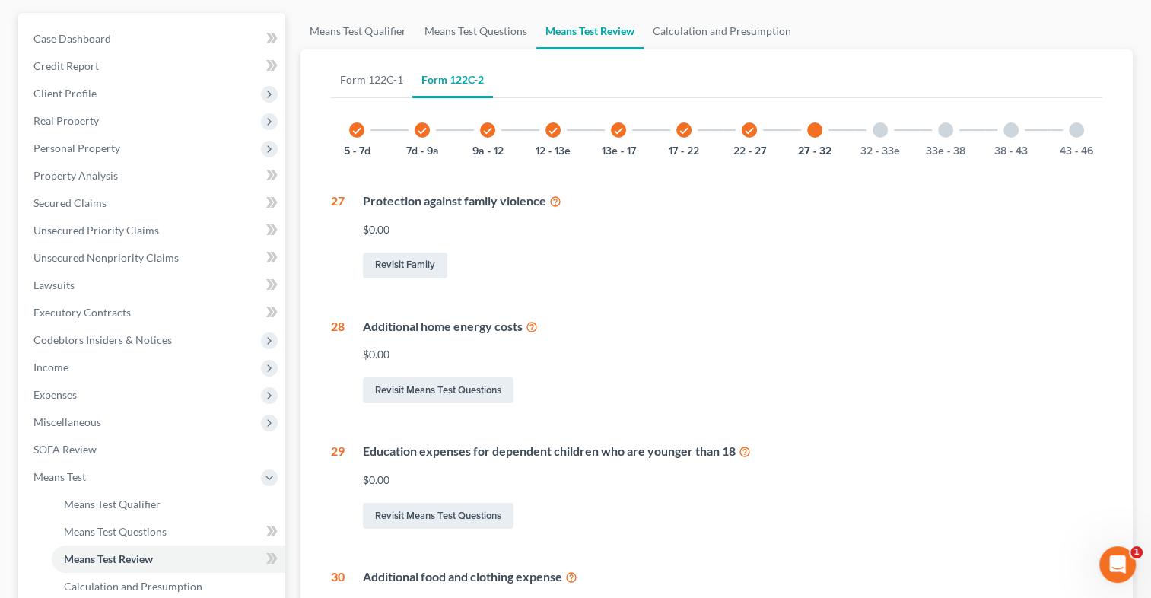
click at [880, 132] on div at bounding box center [880, 129] width 15 height 15
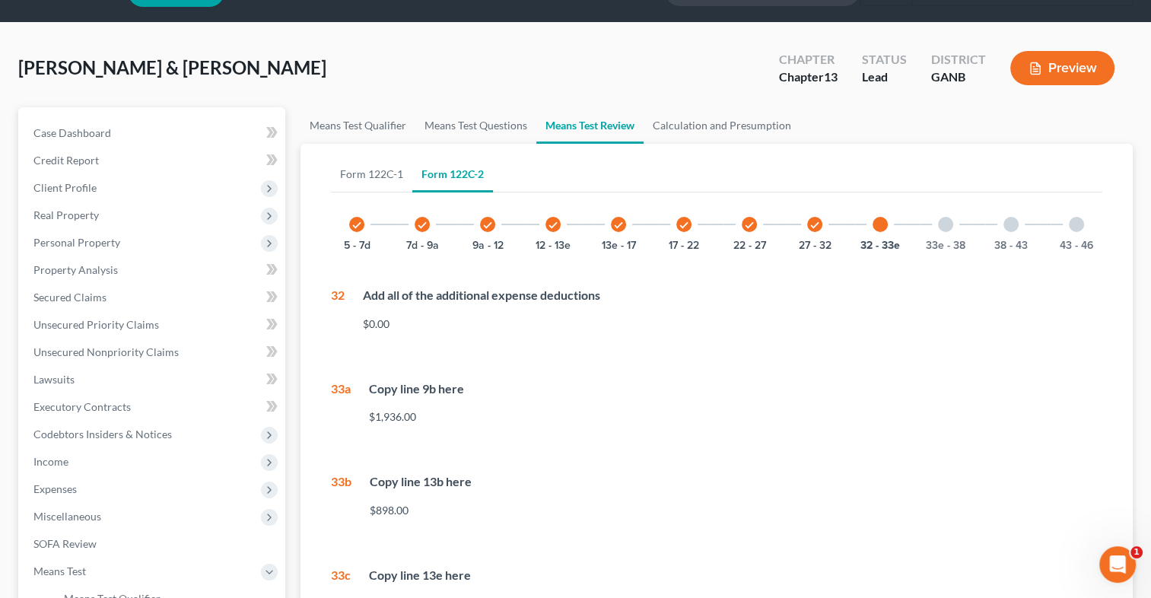
scroll to position [0, 0]
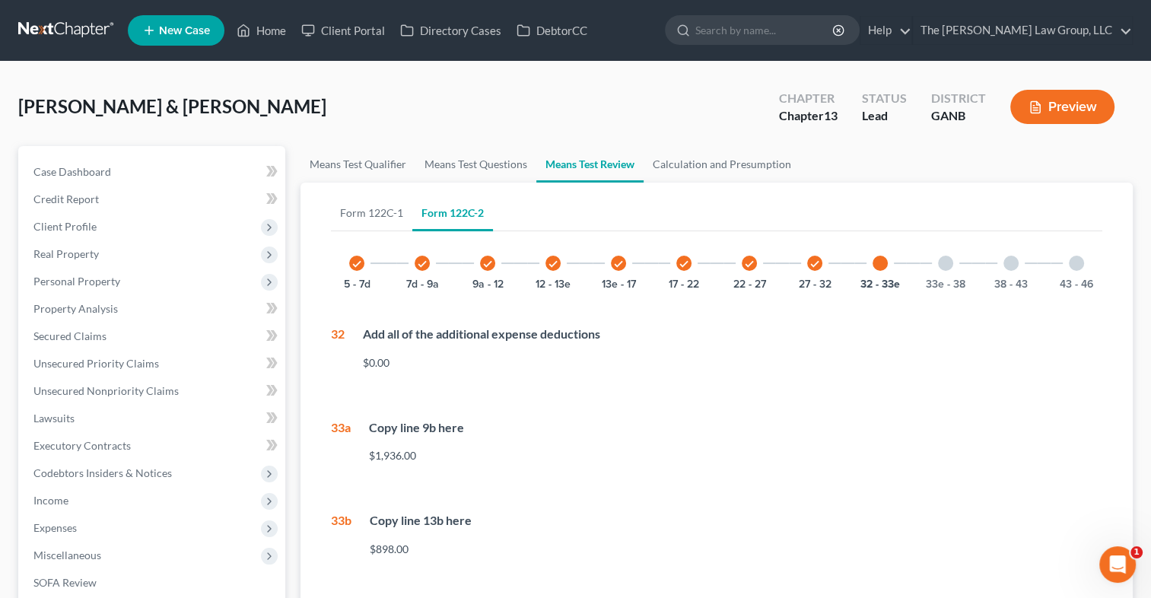
click at [946, 261] on div at bounding box center [945, 263] width 15 height 15
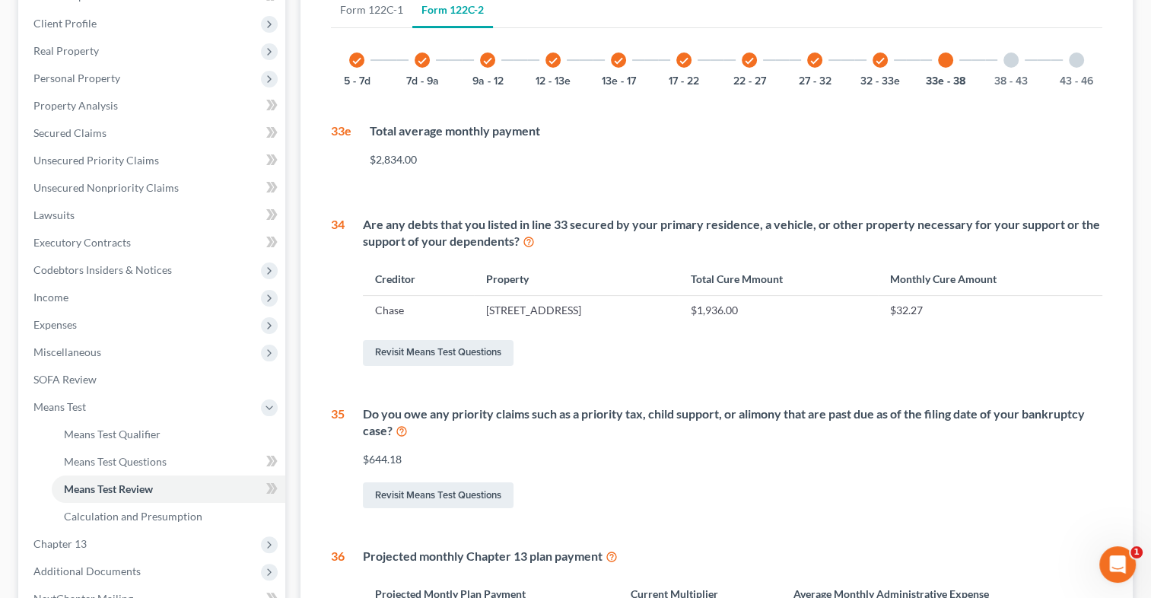
scroll to position [196, 0]
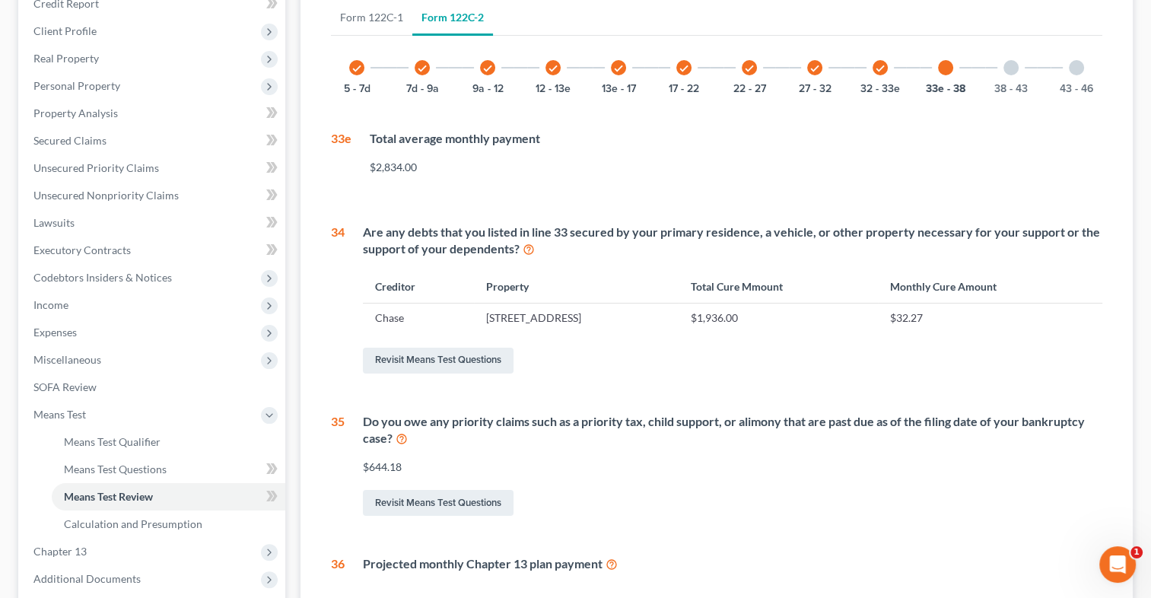
click at [1016, 65] on div at bounding box center [1010, 67] width 15 height 15
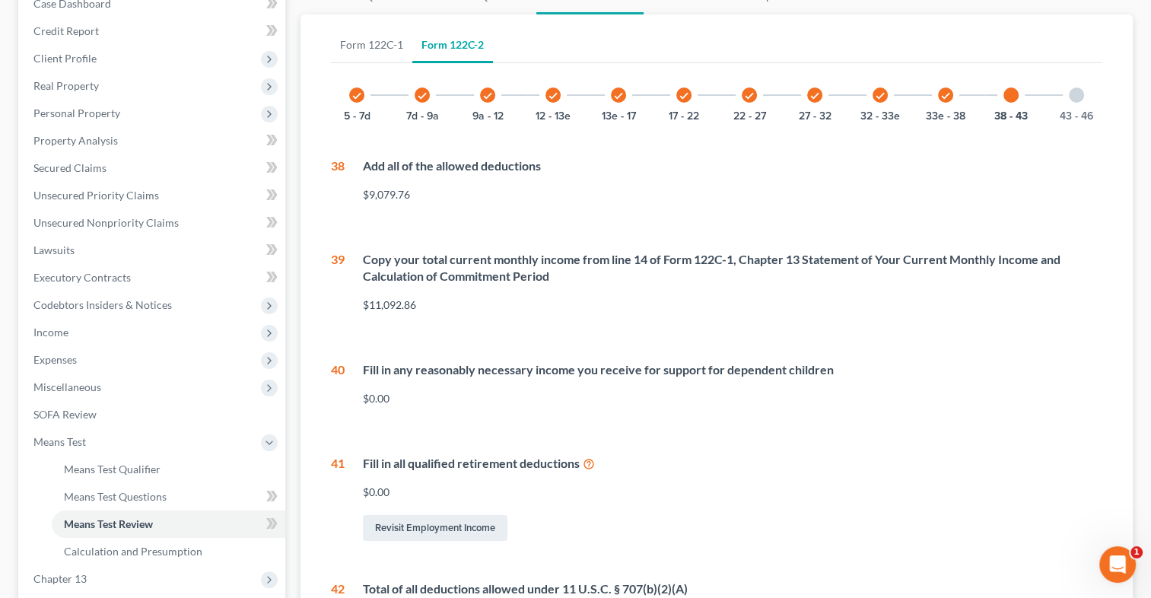
scroll to position [162, 0]
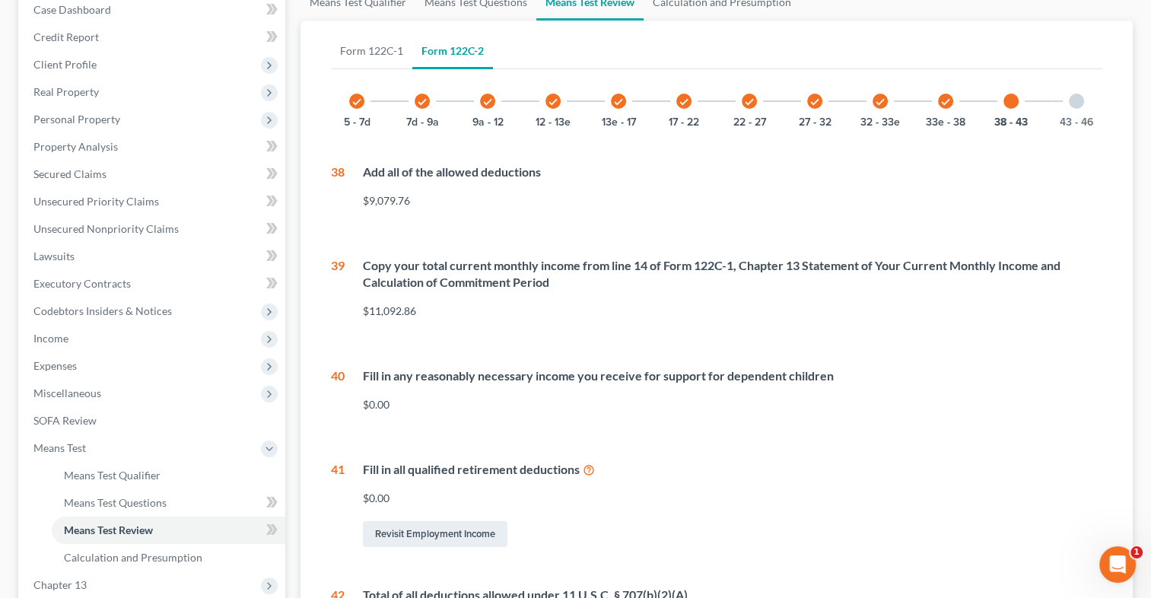
click at [1073, 100] on div at bounding box center [1076, 101] width 15 height 15
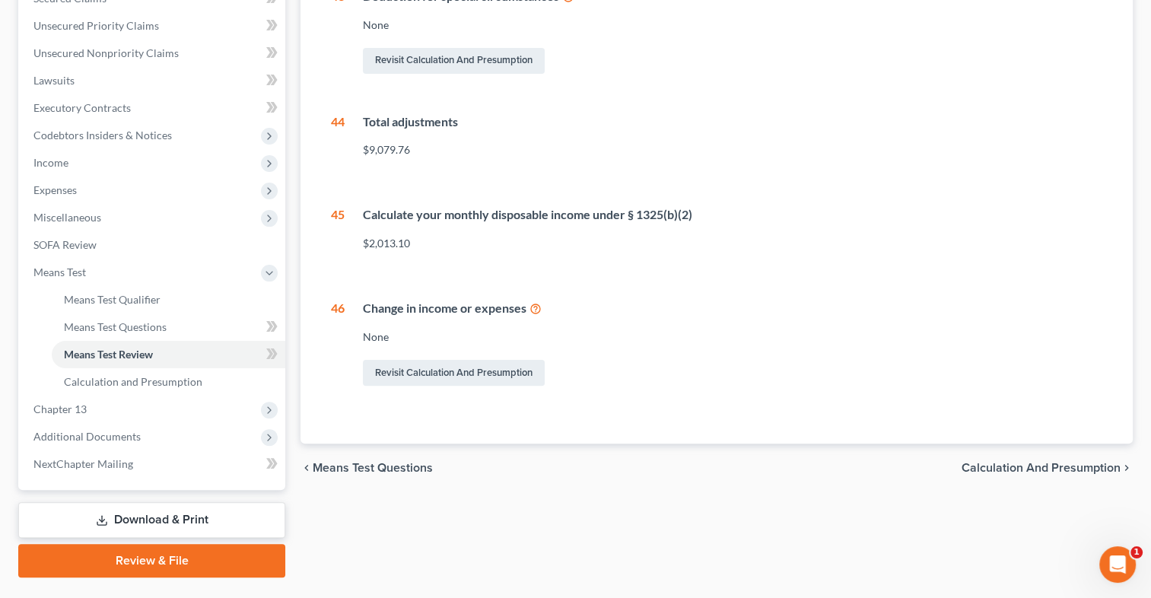
scroll to position [359, 0]
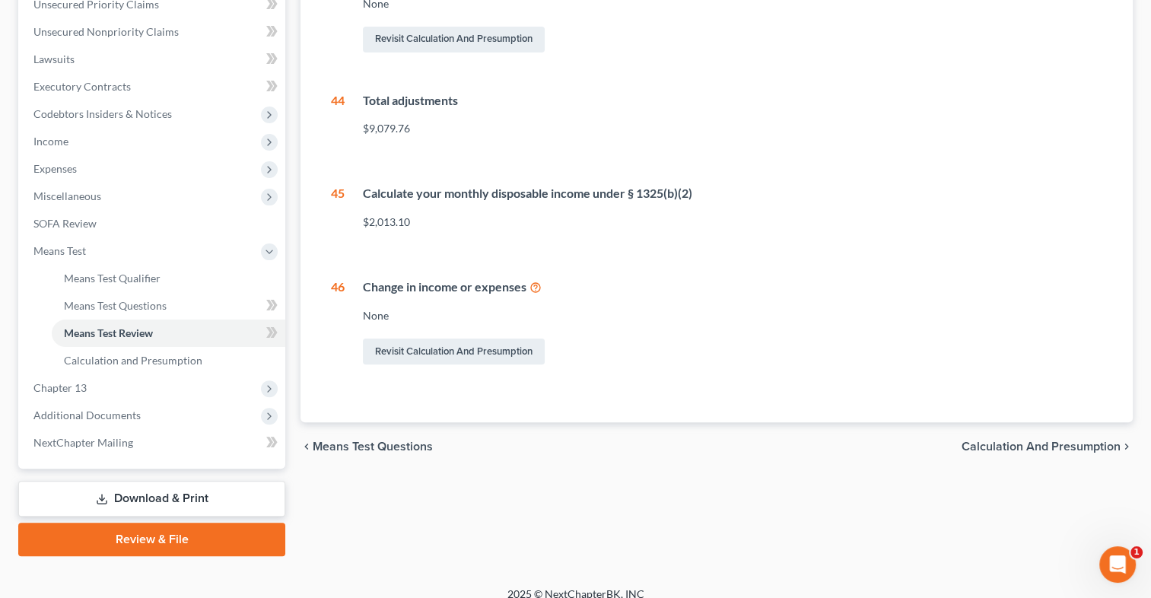
click at [1074, 452] on span "Calculation and Presumption" at bounding box center [1041, 446] width 159 height 12
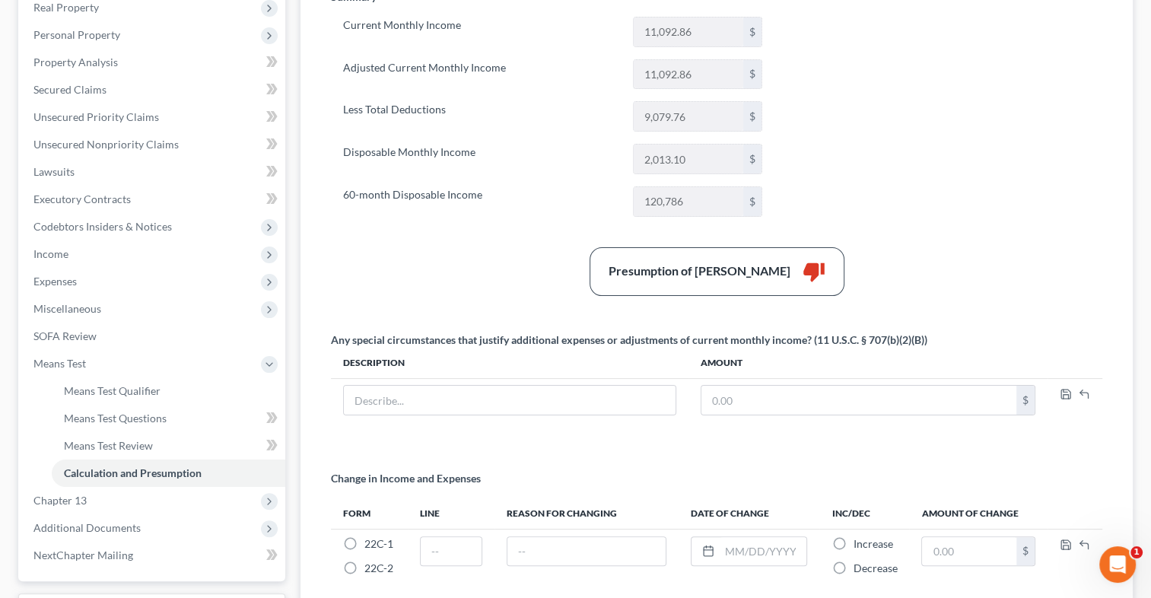
scroll to position [249, 0]
click at [79, 500] on span "Chapter 13" at bounding box center [59, 497] width 53 height 13
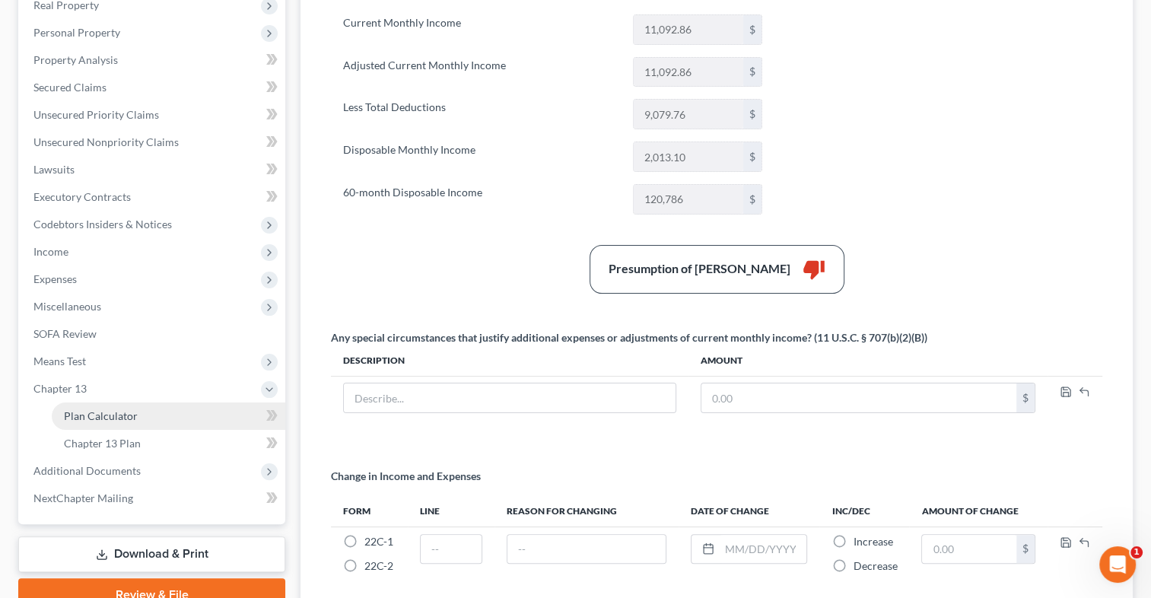
click at [73, 421] on link "Plan Calculator" at bounding box center [169, 415] width 234 height 27
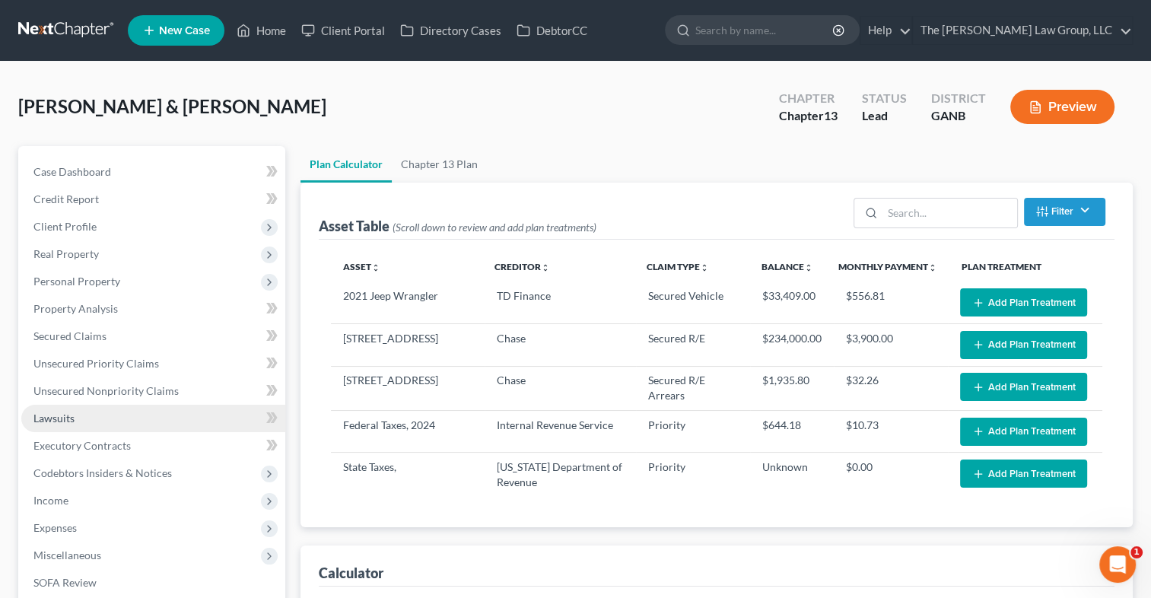
select select "59"
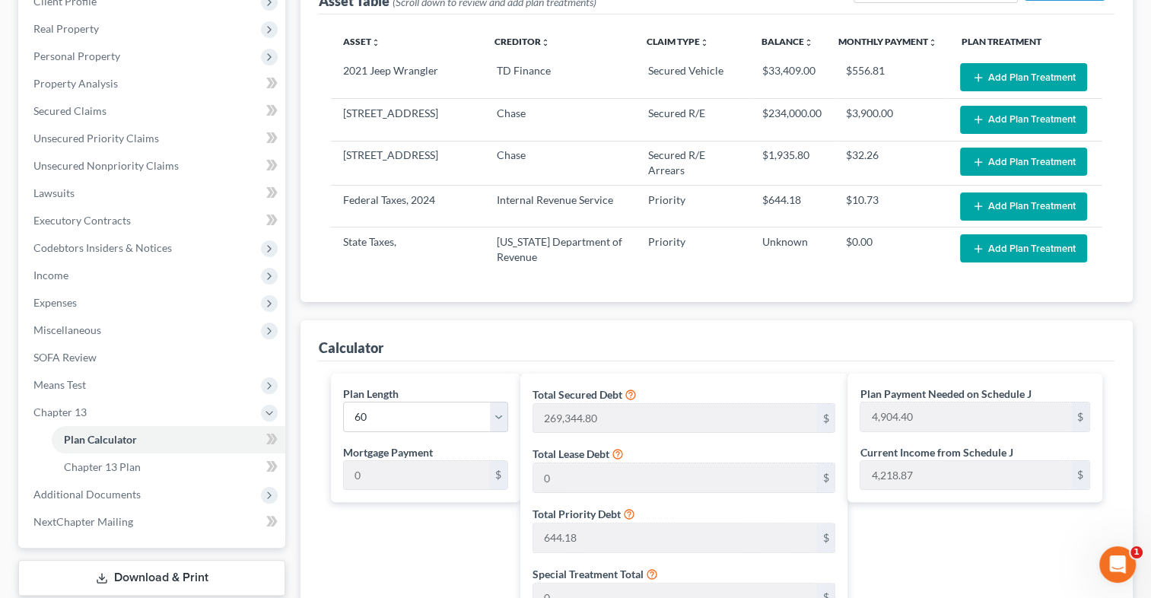
scroll to position [231, 0]
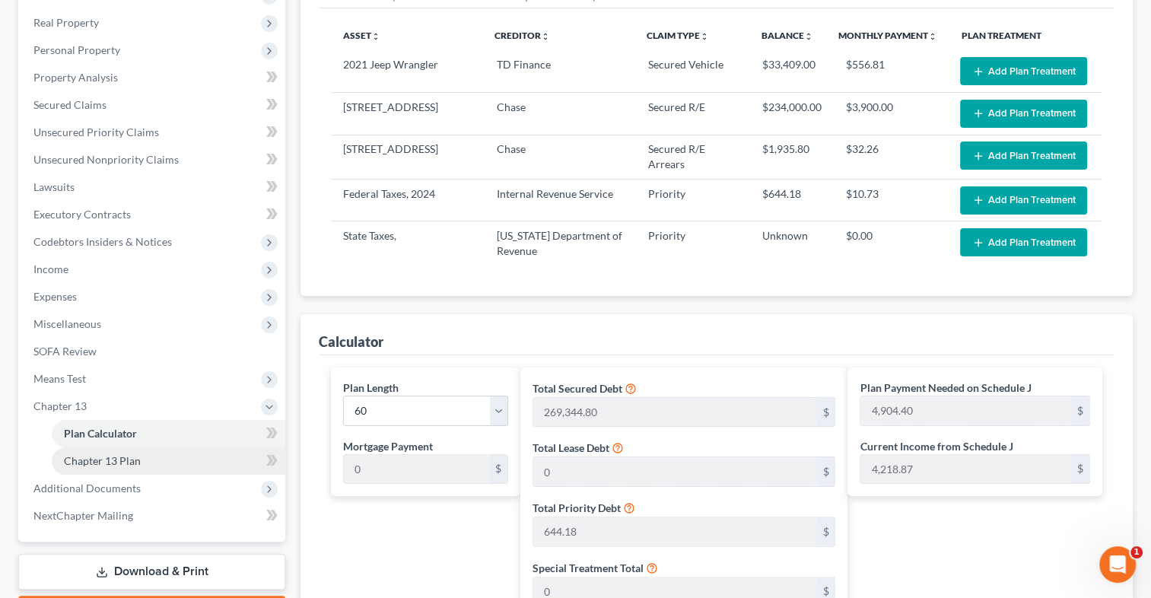
click at [137, 460] on span "Chapter 13 Plan" at bounding box center [102, 460] width 77 height 13
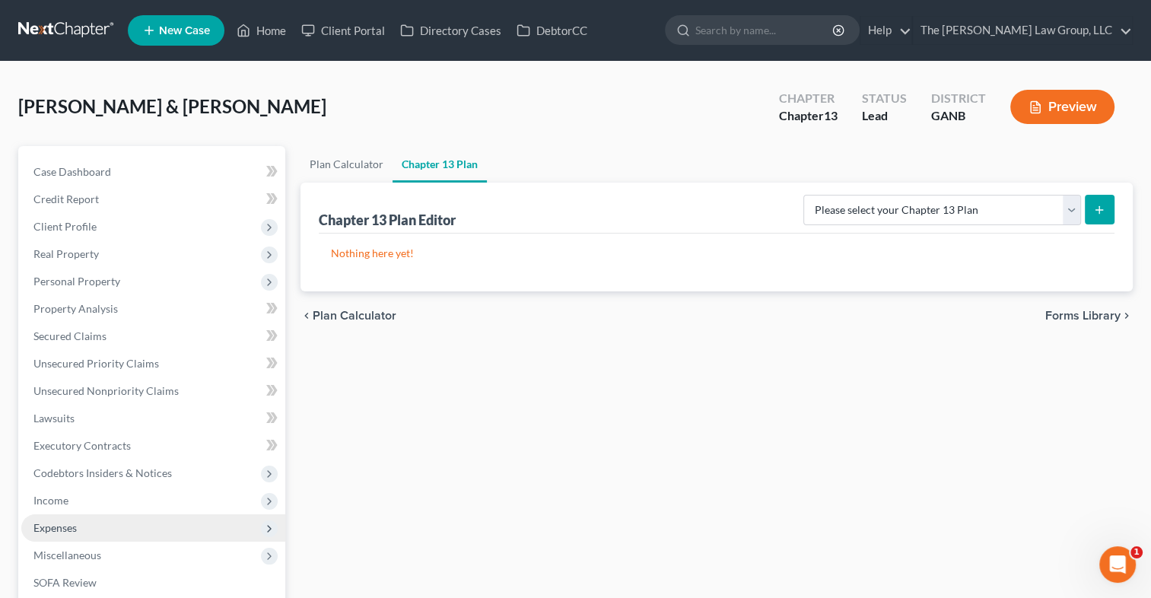
click at [79, 534] on span "Expenses" at bounding box center [153, 527] width 264 height 27
click at [81, 542] on link "Home" at bounding box center [169, 555] width 234 height 27
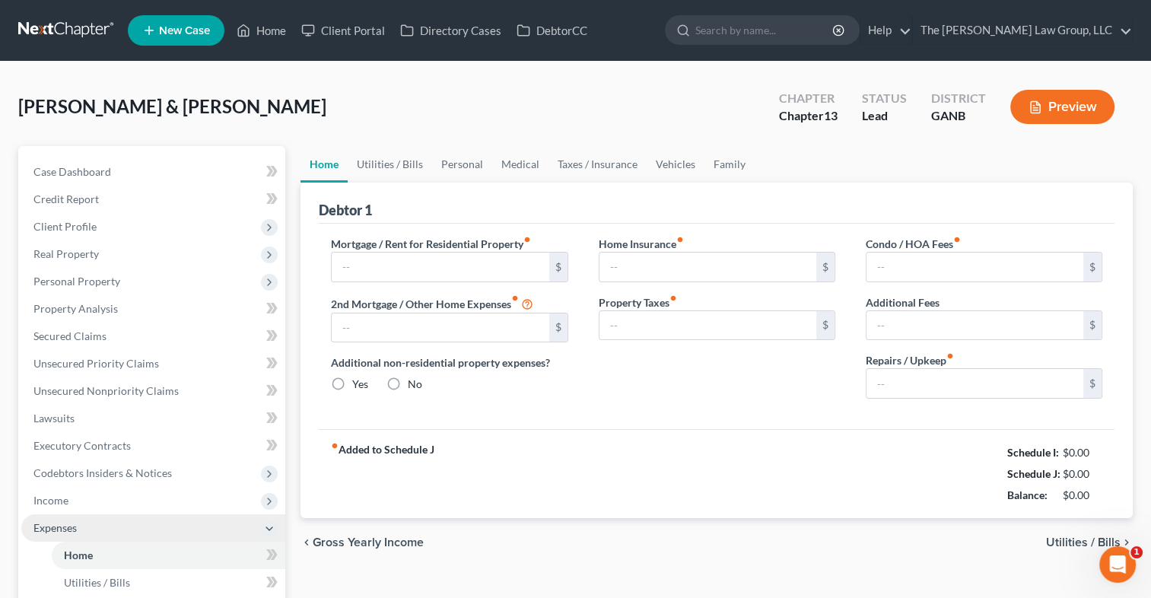
type input "1,935.00"
type input "0.00"
radio input "true"
type input "0.00"
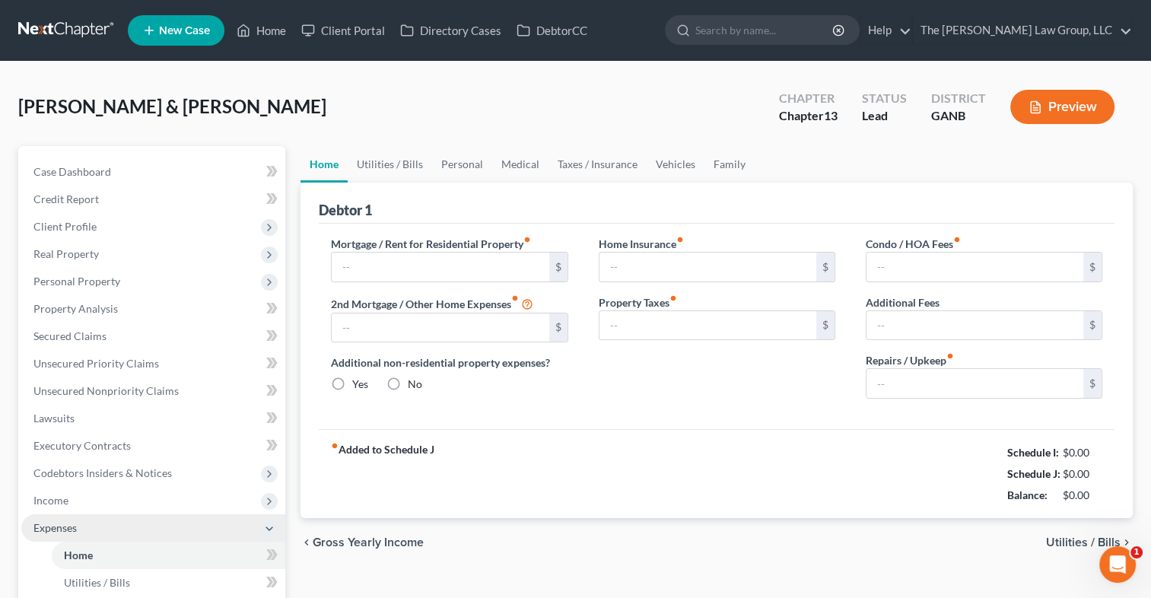
type input "0.00"
type input "100.00"
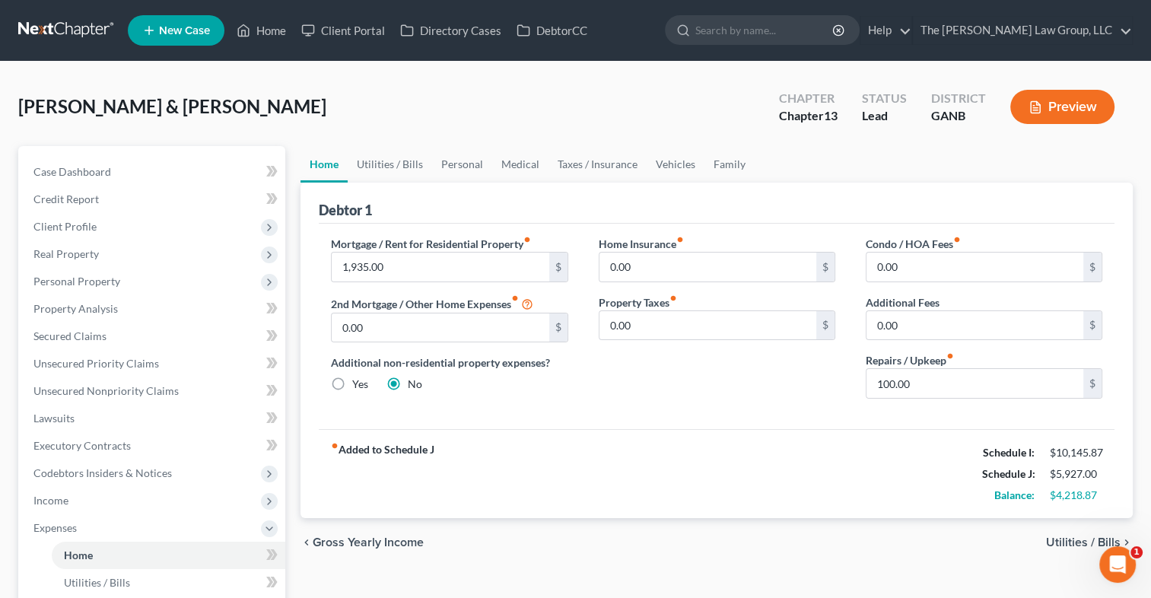
click at [1062, 107] on button "Preview" at bounding box center [1062, 107] width 104 height 34
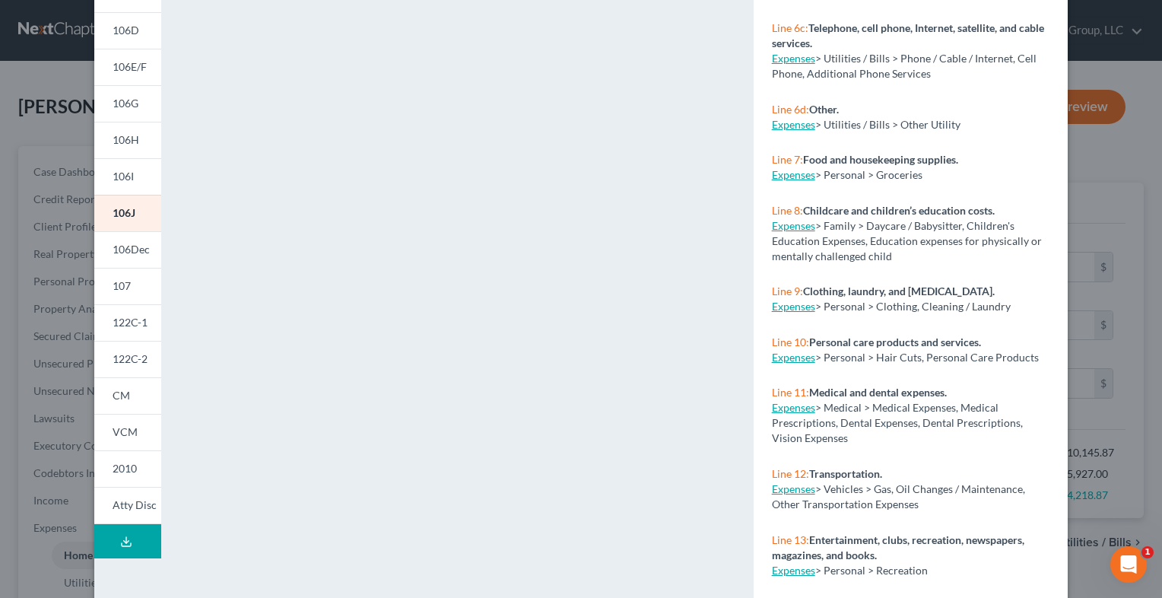
scroll to position [224, 0]
click at [124, 536] on icon at bounding box center [126, 539] width 12 height 12
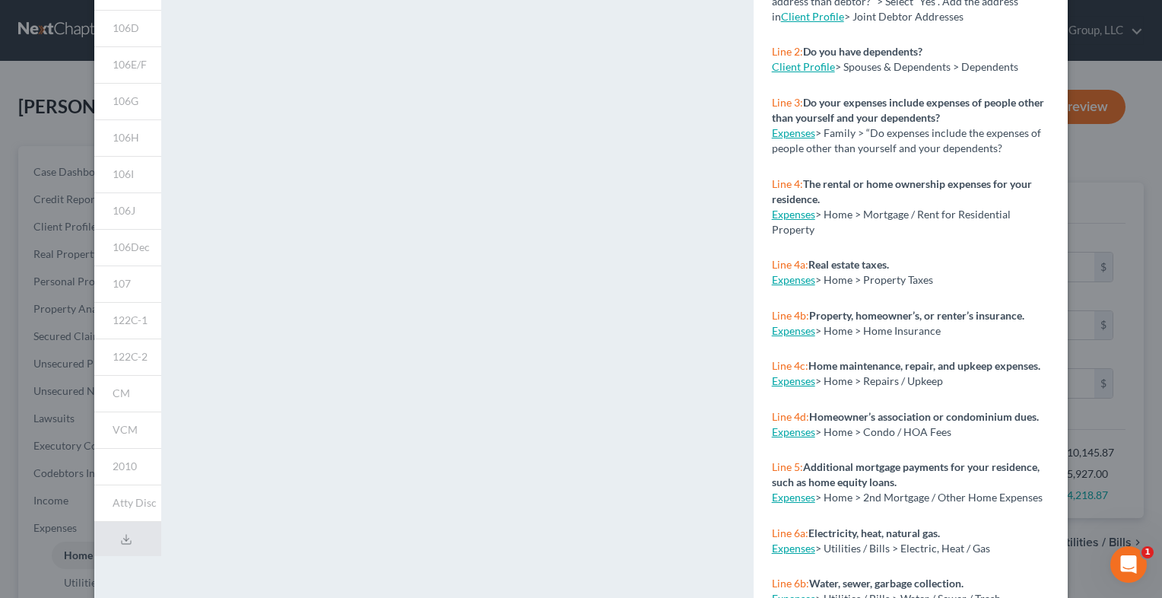
scroll to position [0, 0]
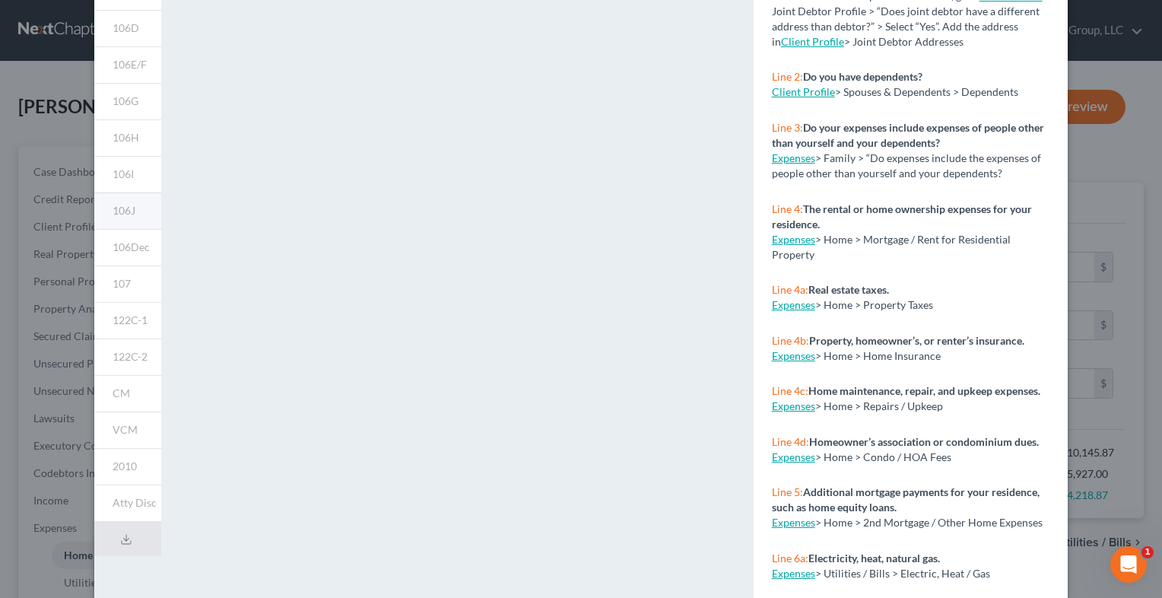
click at [129, 205] on span "106J" at bounding box center [124, 210] width 23 height 13
click at [129, 208] on span "106J" at bounding box center [124, 210] width 23 height 13
click at [119, 212] on span "106J" at bounding box center [124, 210] width 23 height 13
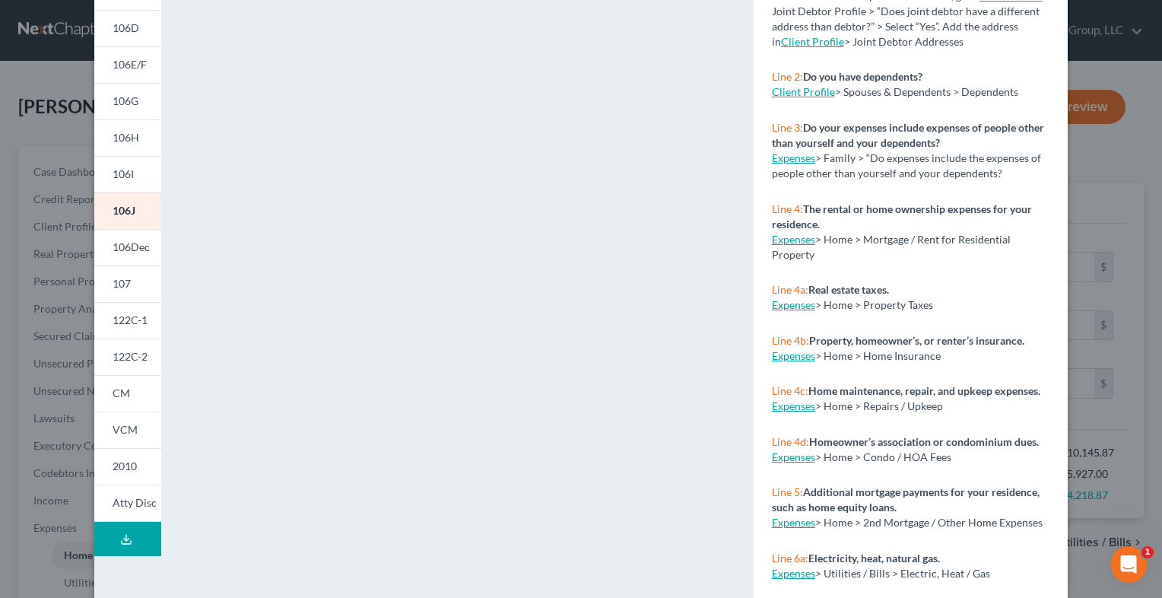
click at [120, 536] on icon at bounding box center [126, 539] width 12 height 12
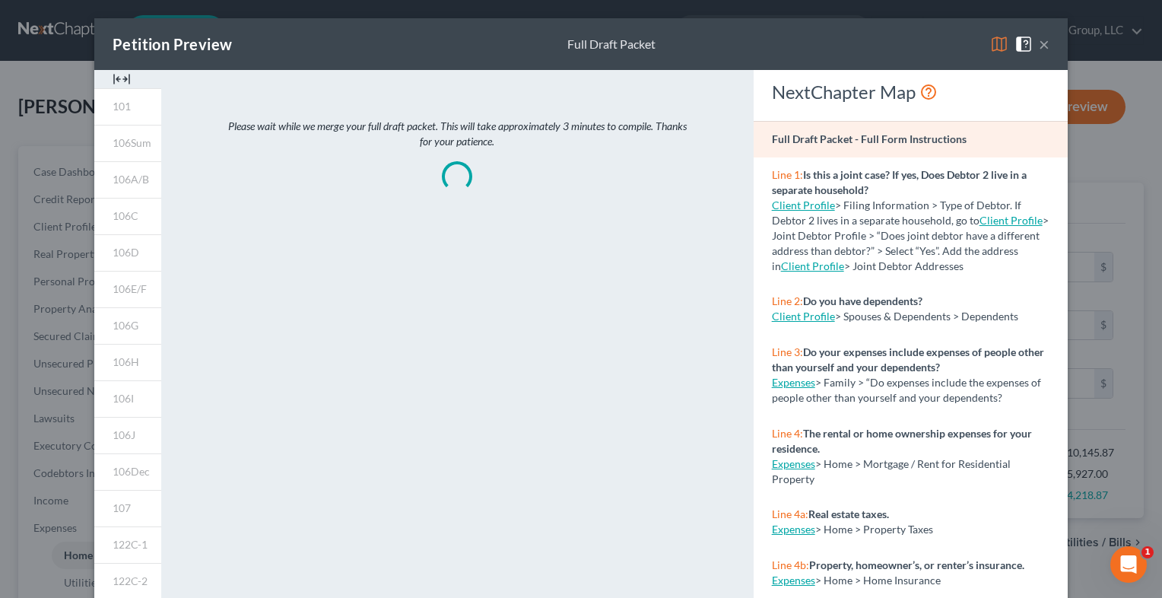
click at [1040, 46] on button "×" at bounding box center [1044, 44] width 11 height 18
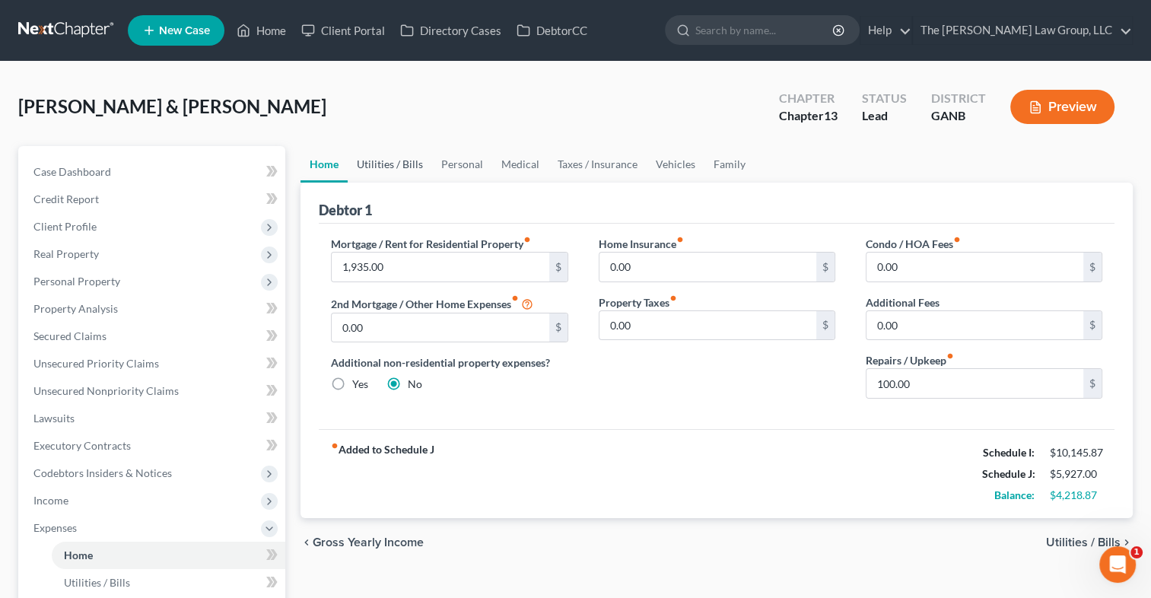
click at [396, 162] on link "Utilities / Bills" at bounding box center [390, 164] width 84 height 37
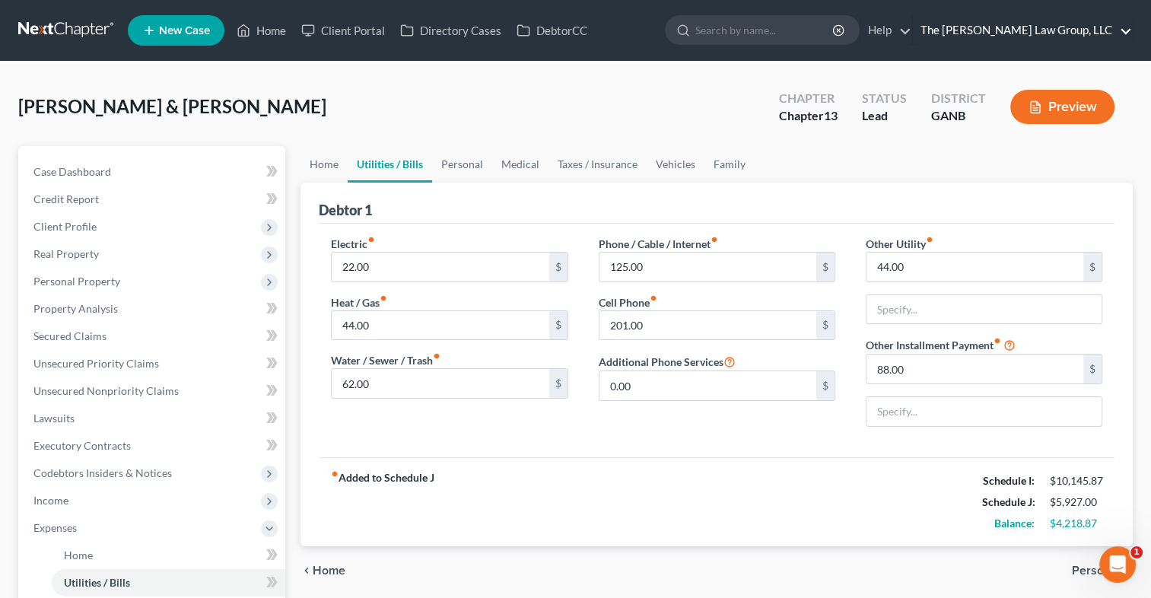
click at [1105, 26] on link "The [PERSON_NAME] Law Group, LLC" at bounding box center [1022, 30] width 219 height 27
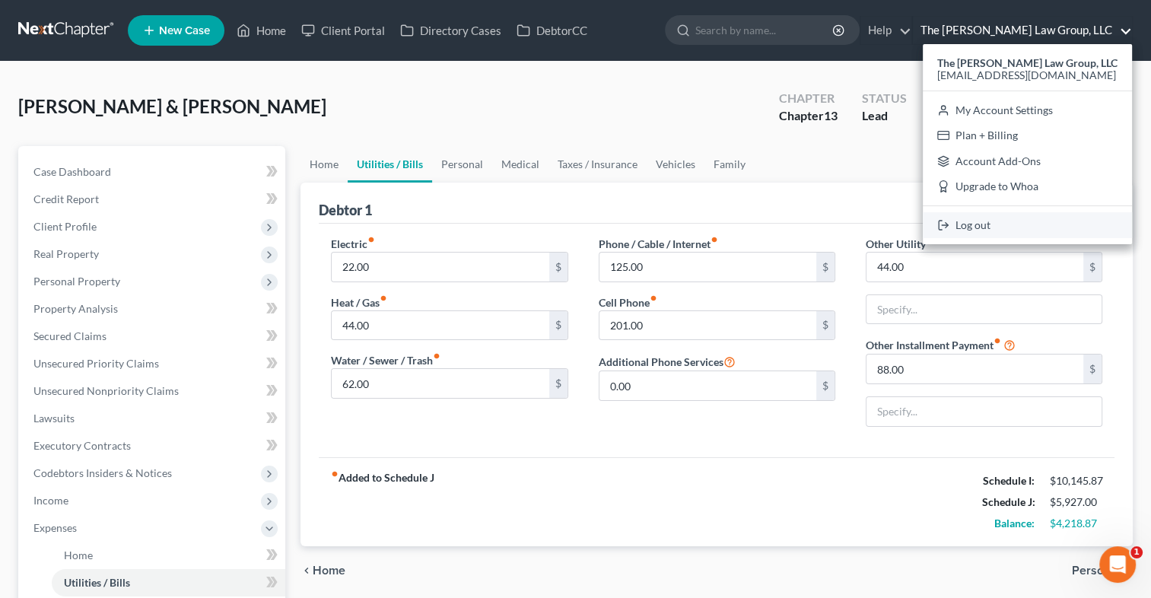
click at [995, 229] on link "Log out" at bounding box center [1027, 225] width 209 height 26
